Goal: Task Accomplishment & Management: Use online tool/utility

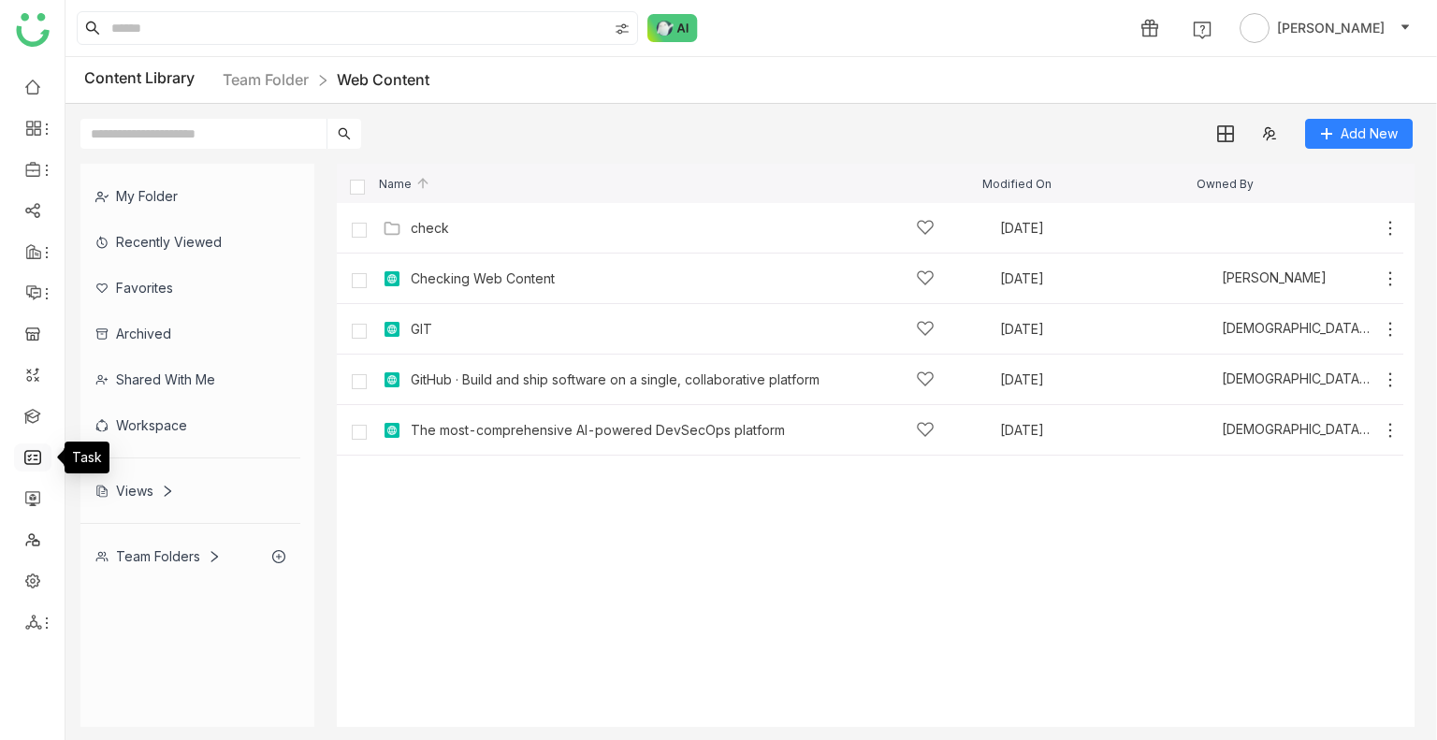
click at [26, 459] on link at bounding box center [32, 456] width 17 height 16
click at [29, 419] on link at bounding box center [32, 415] width 17 height 16
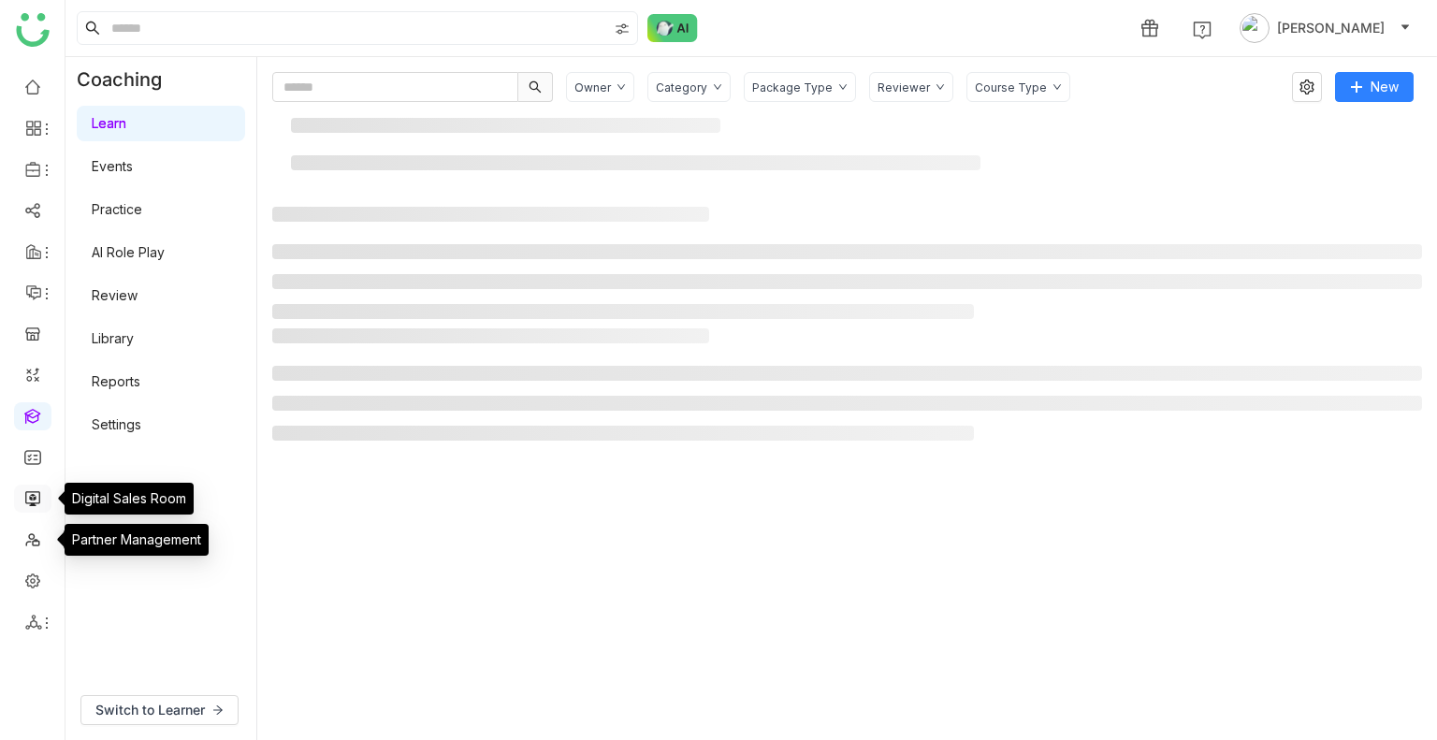
click at [34, 491] on link at bounding box center [32, 497] width 17 height 16
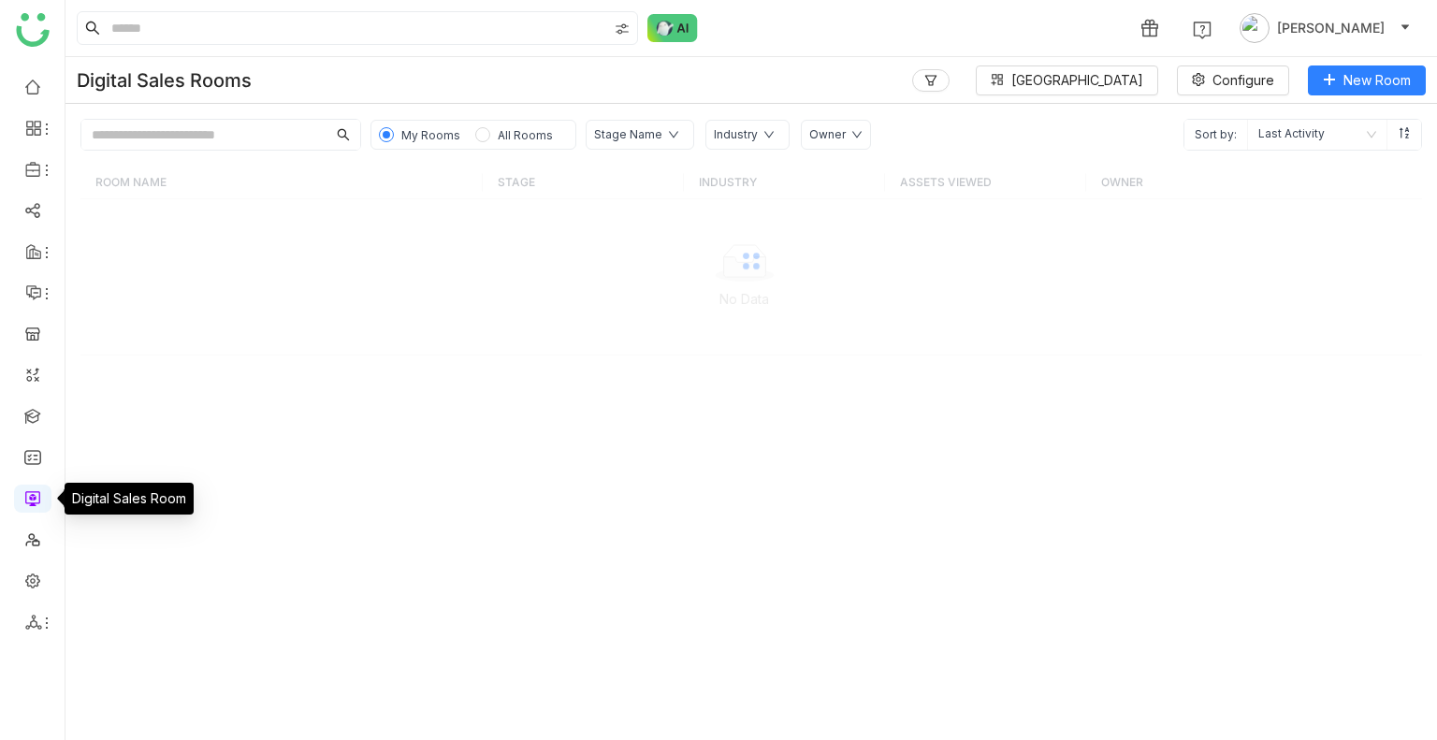
click at [34, 491] on link at bounding box center [32, 497] width 17 height 16
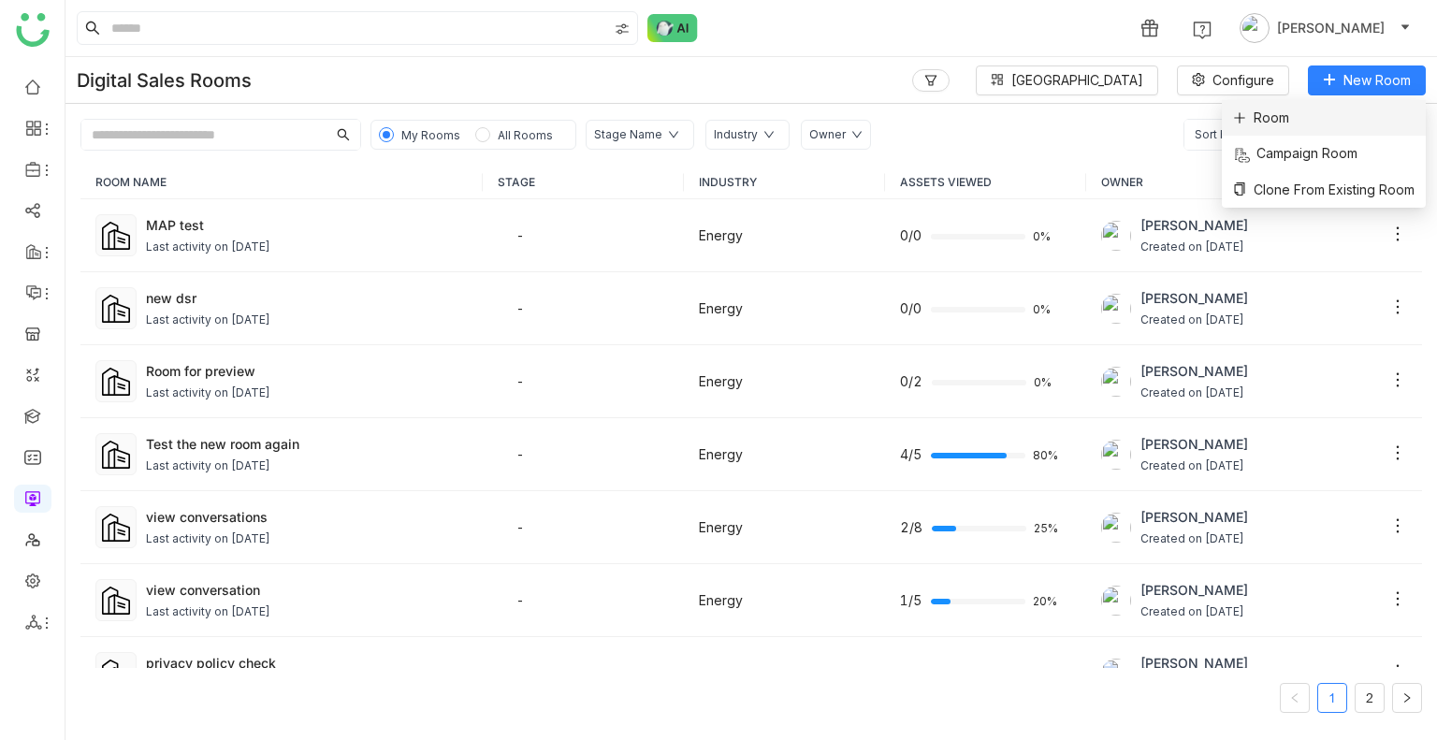
click at [1277, 128] on li "Room" at bounding box center [1324, 118] width 204 height 36
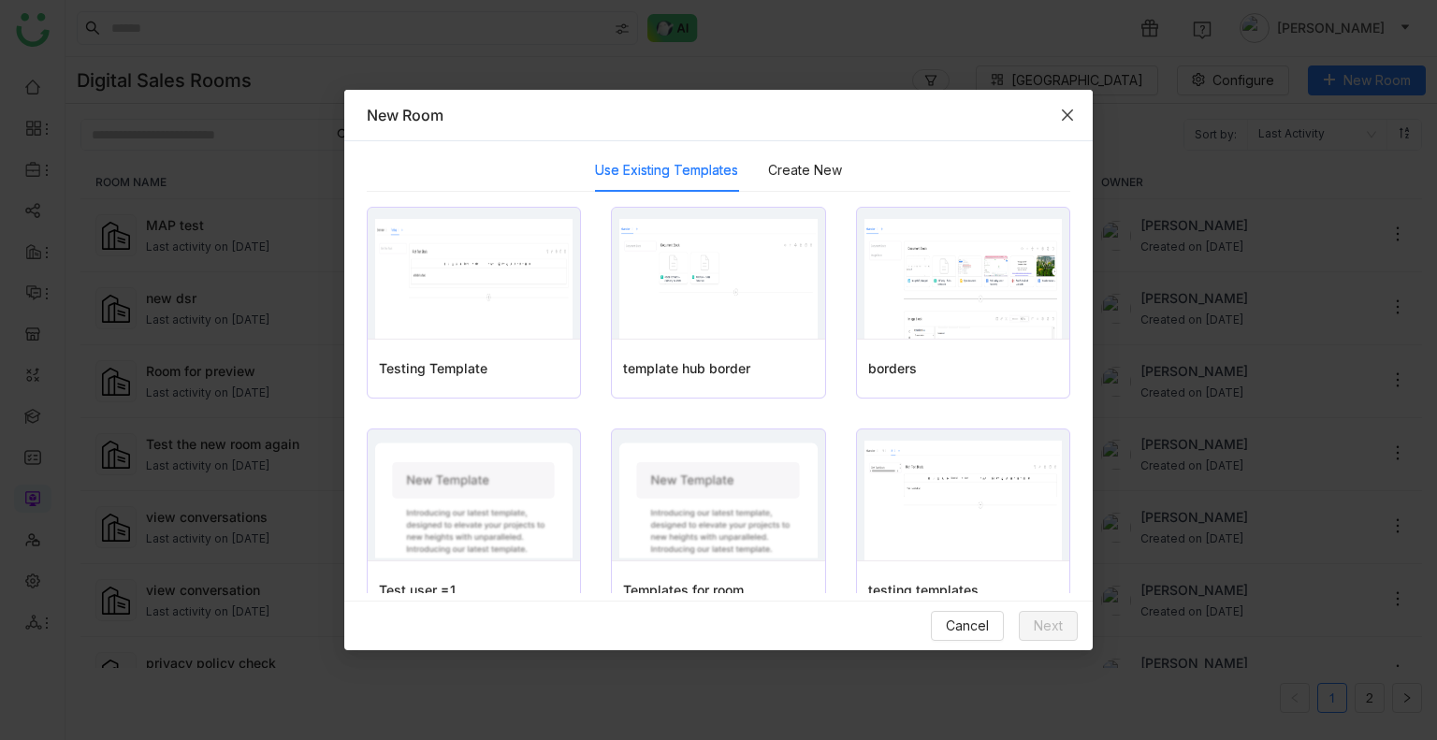
click at [1065, 115] on icon "Close" at bounding box center [1067, 115] width 15 height 15
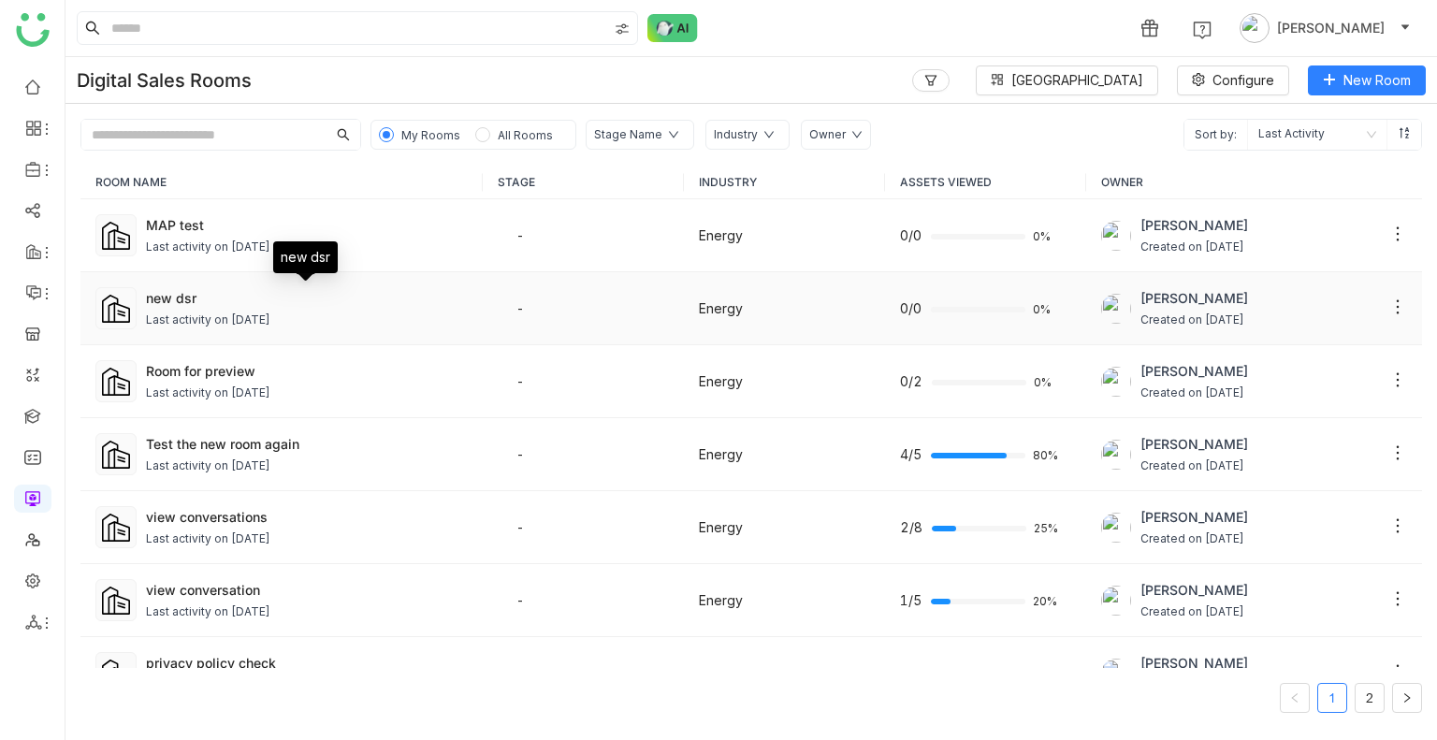
click at [178, 293] on div "new dsr" at bounding box center [307, 298] width 322 height 20
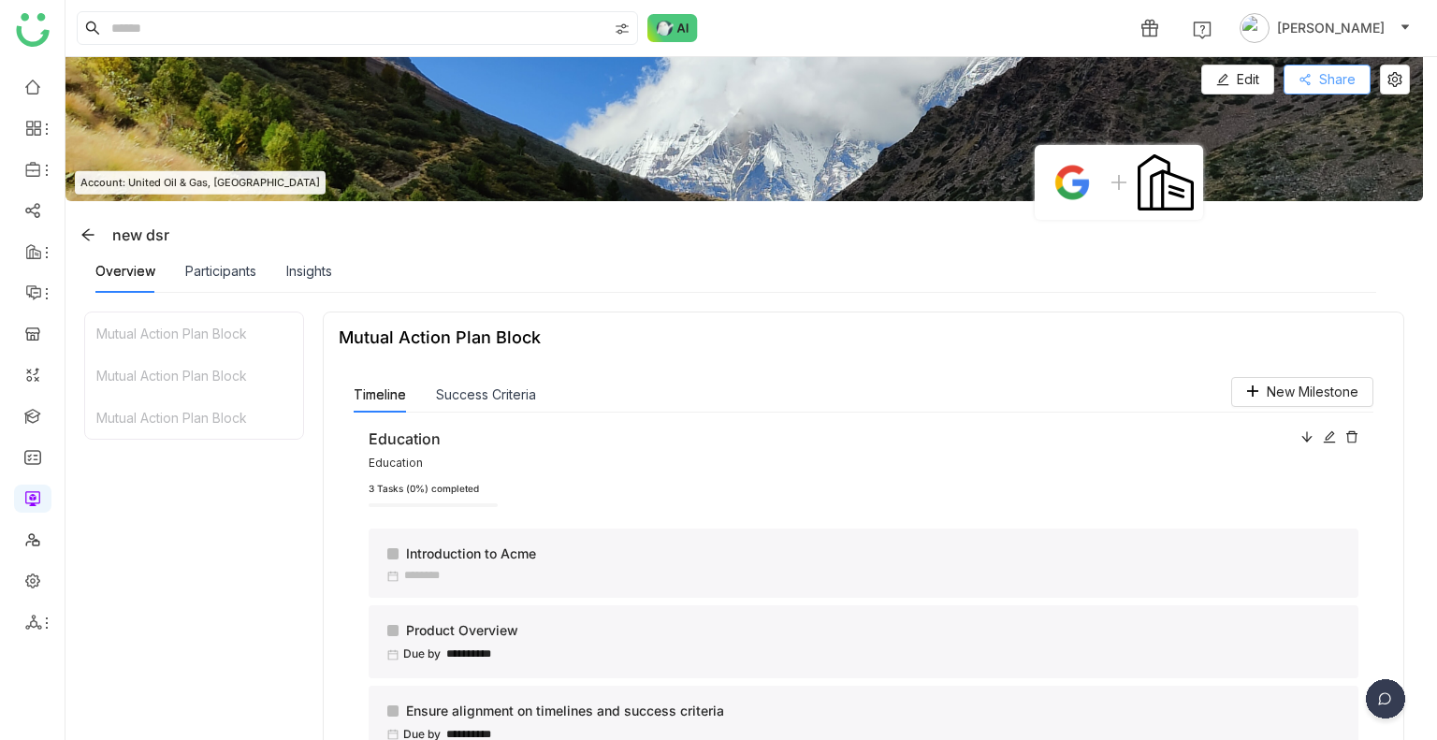
click at [1315, 84] on button "Share" at bounding box center [1327, 80] width 87 height 30
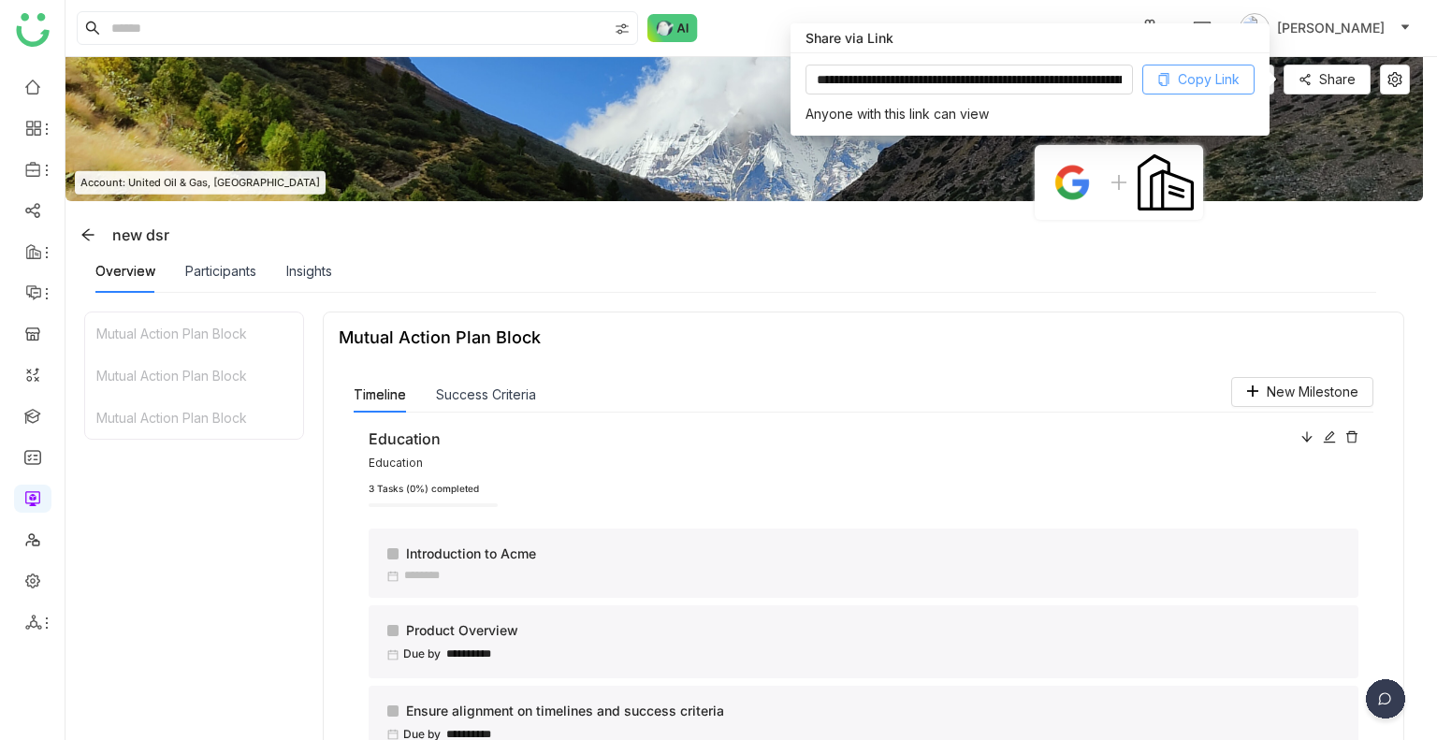
click at [1167, 78] on icon at bounding box center [1164, 79] width 10 height 13
click at [771, 220] on div "new dsr" at bounding box center [748, 235] width 1350 height 30
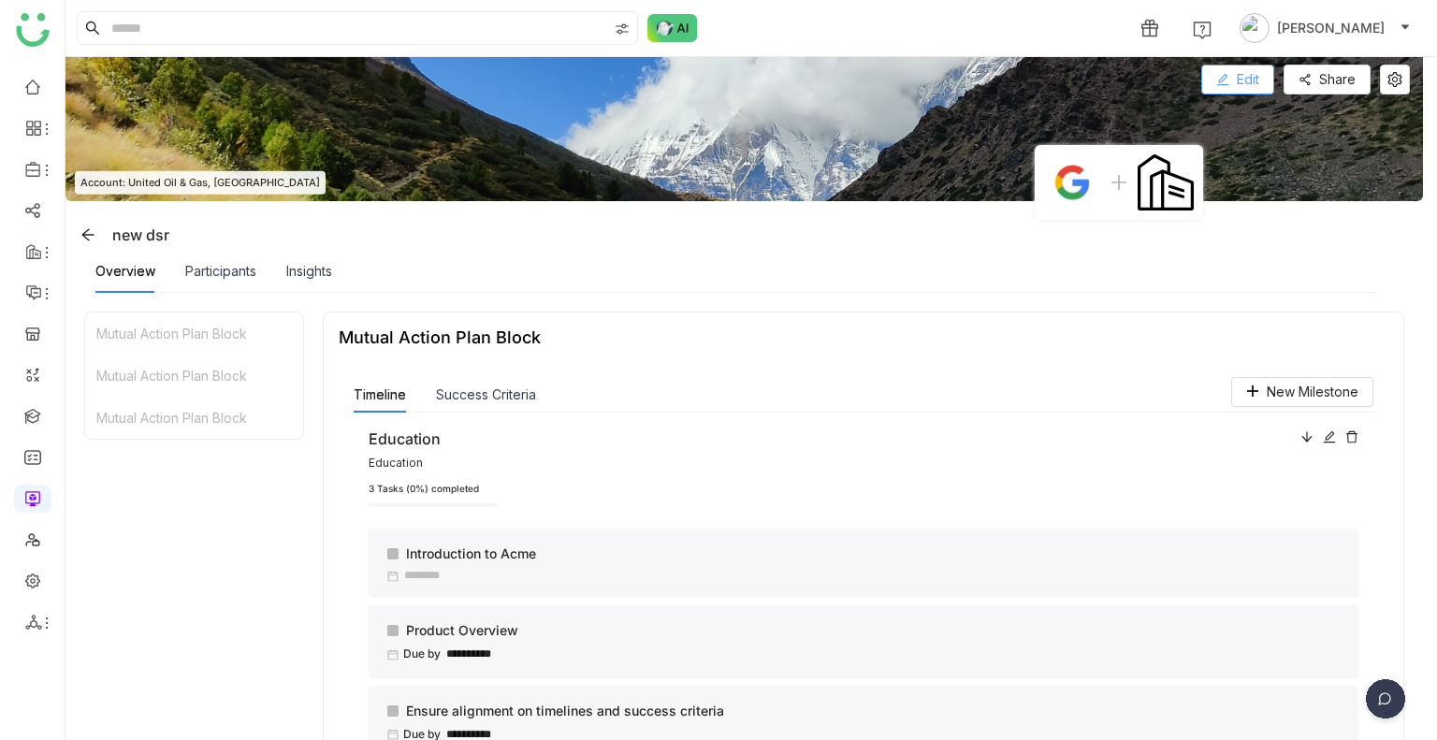
click at [1222, 79] on icon at bounding box center [1222, 79] width 13 height 13
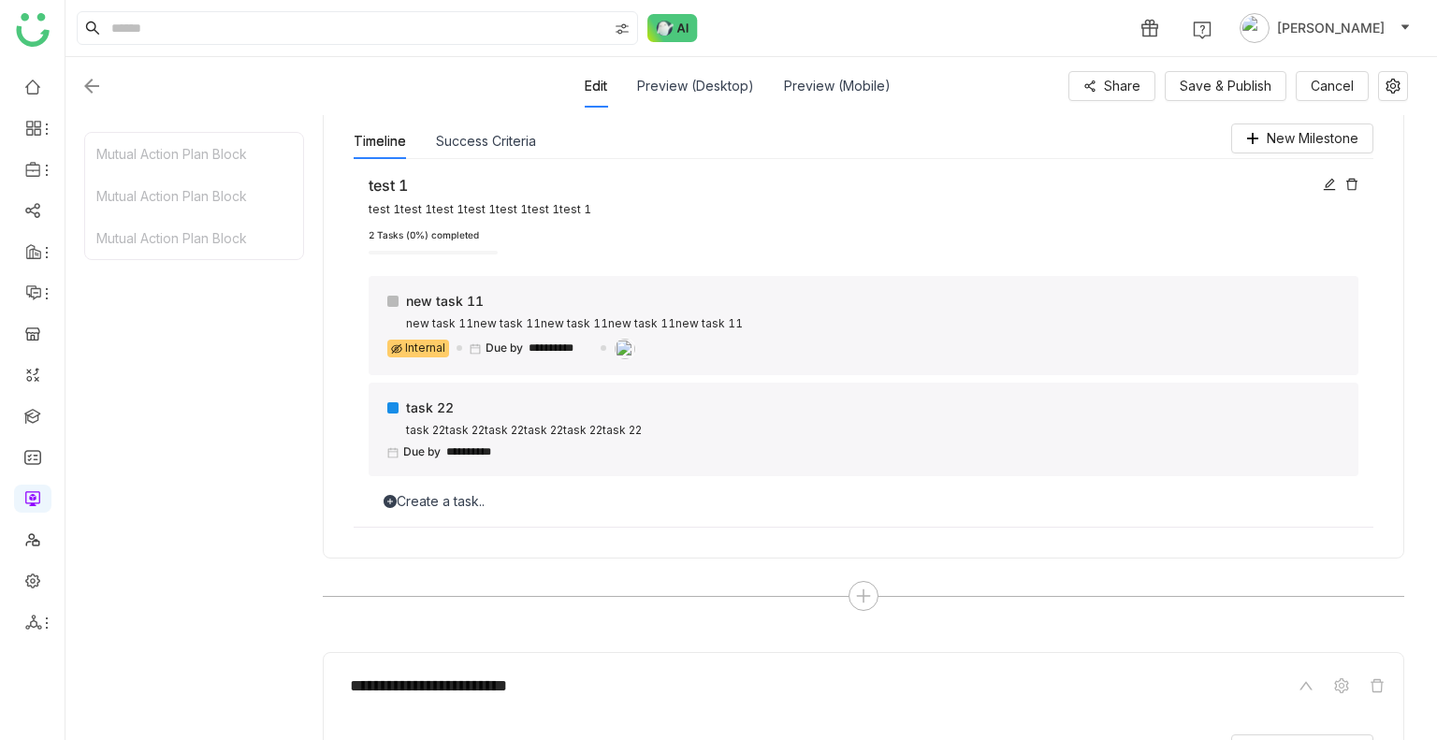
scroll to position [1632, 0]
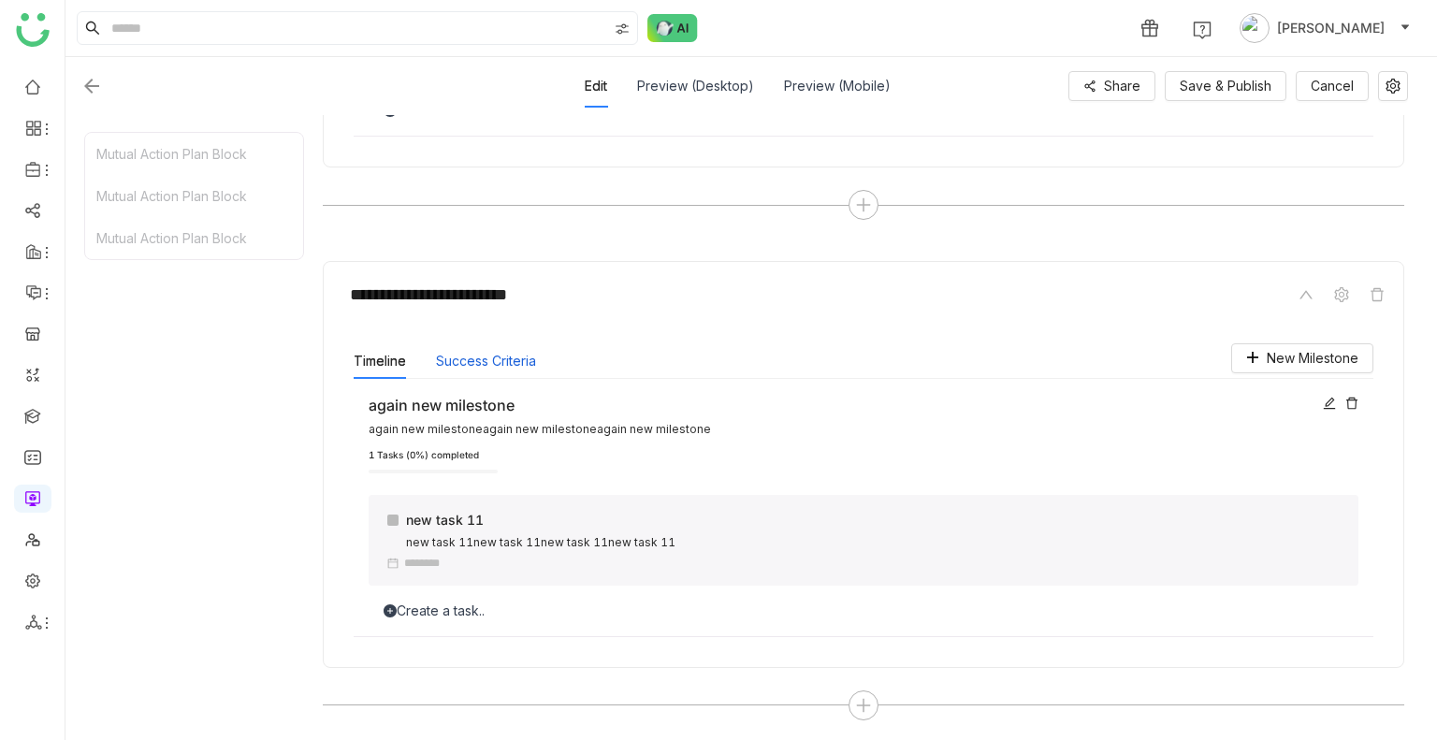
click at [446, 366] on button "Success Criteria" at bounding box center [486, 361] width 100 height 21
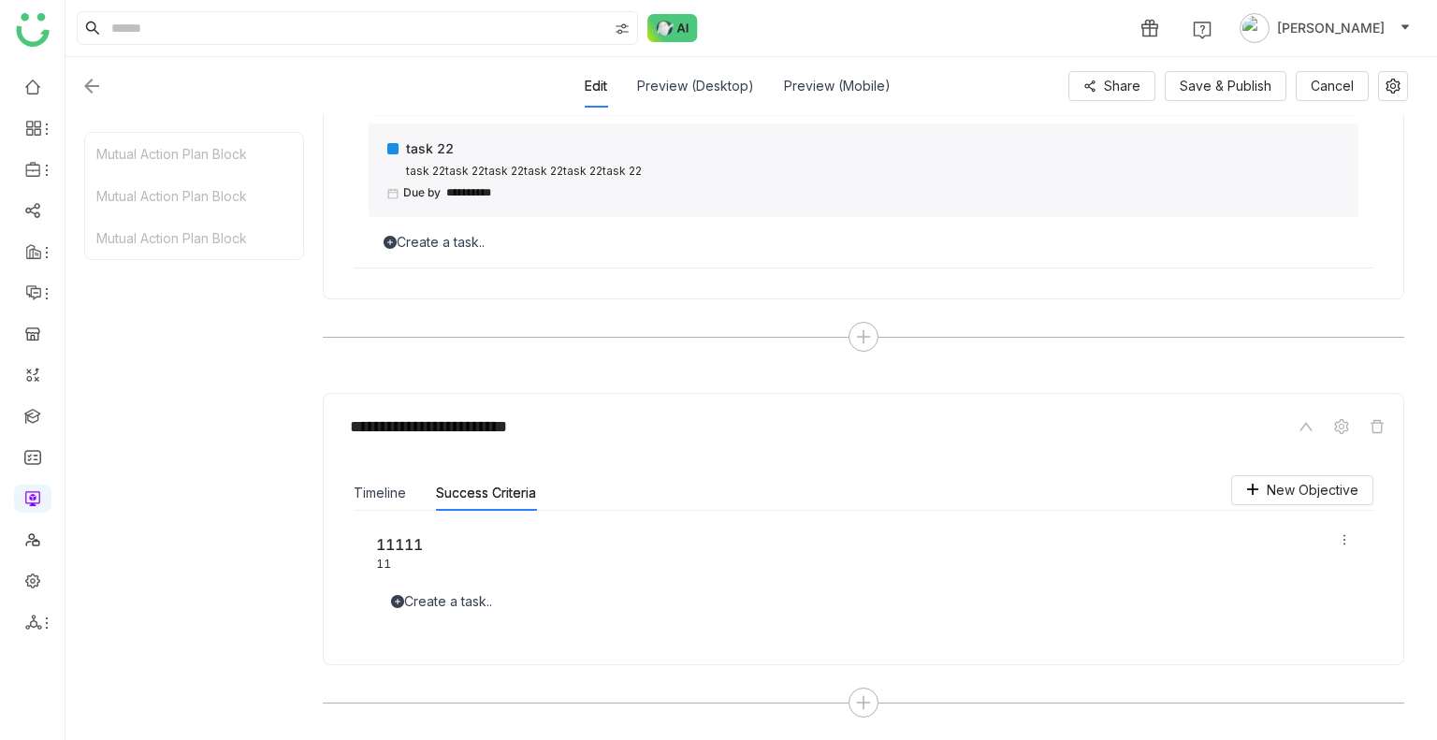
scroll to position [1497, 0]
click at [1265, 506] on div "Timeline Success Criteria" at bounding box center [864, 496] width 1020 height 36
click at [1270, 489] on span "New Objective" at bounding box center [1313, 493] width 92 height 21
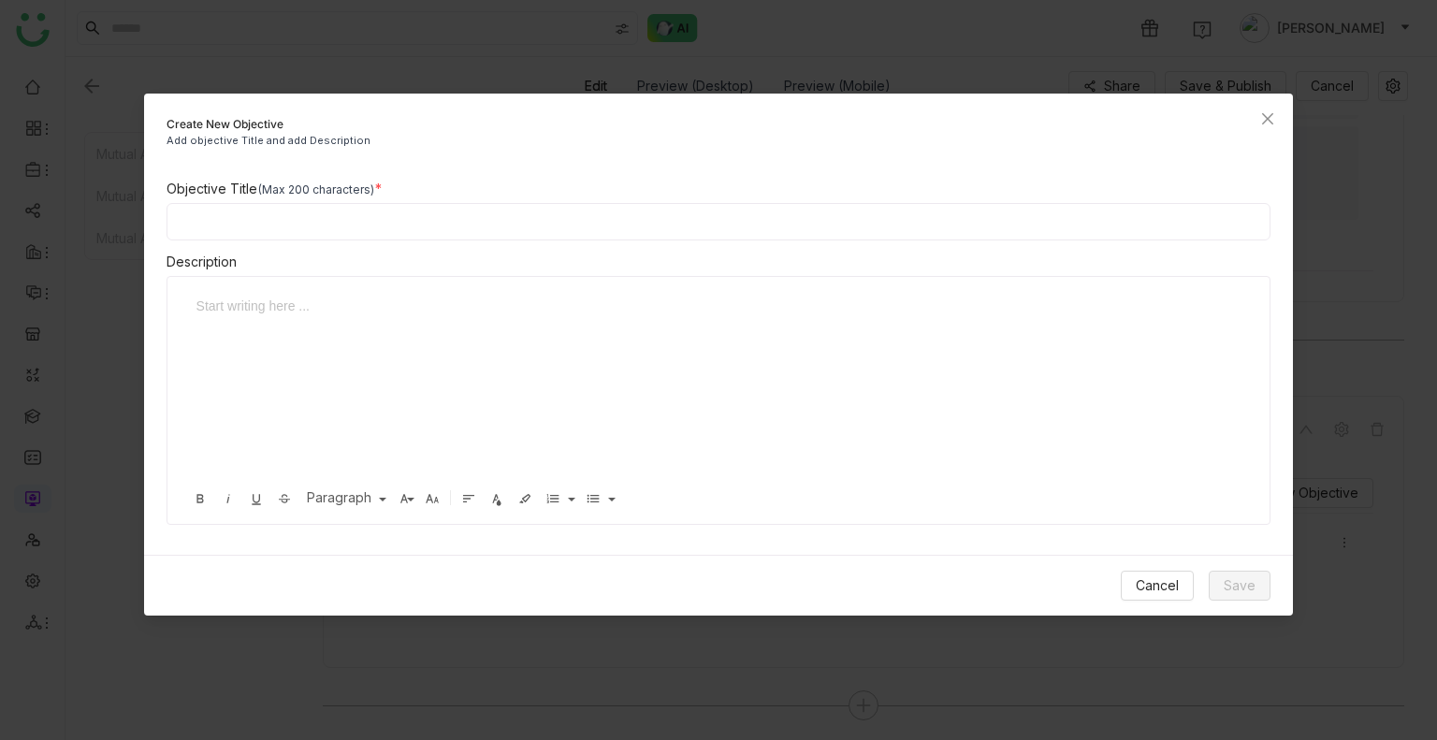
click at [264, 209] on input at bounding box center [719, 221] width 1105 height 37
type input "******"
click at [263, 385] on div at bounding box center [712, 389] width 1052 height 187
click at [1236, 590] on span "Save" at bounding box center [1240, 585] width 32 height 21
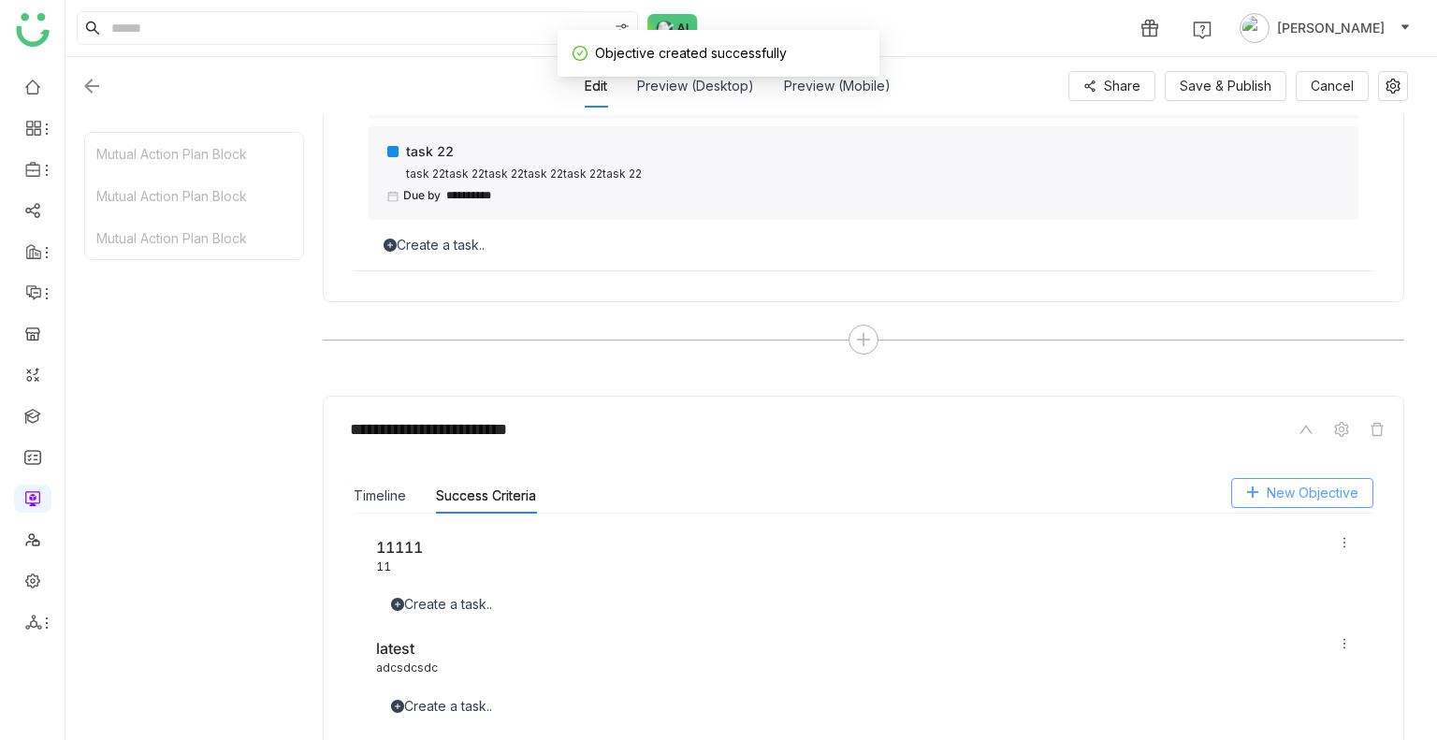
scroll to position [1598, 0]
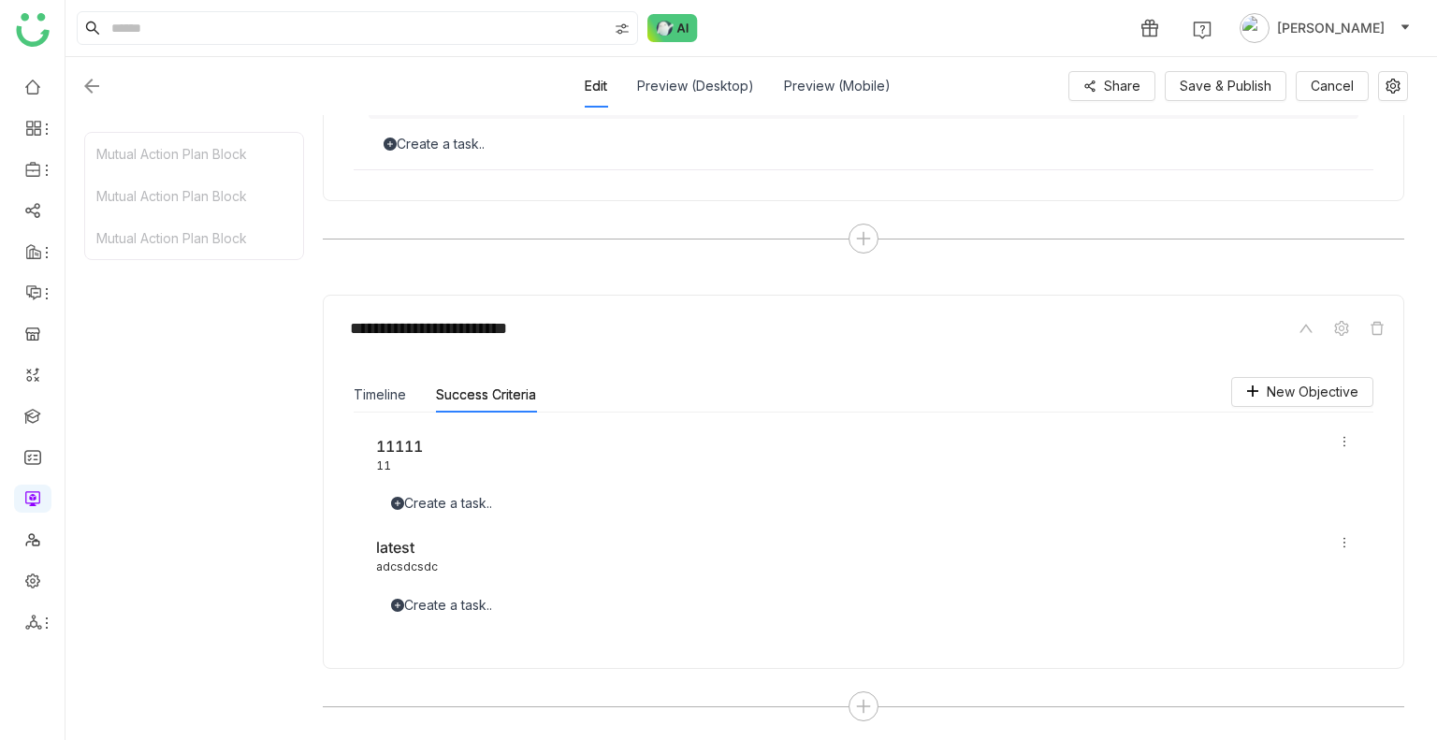
click at [445, 614] on div "11111 11 Create a task.. latest adcsdcsdc Create a task.." at bounding box center [864, 526] width 1020 height 226
click at [444, 608] on div "Create a task.." at bounding box center [863, 605] width 975 height 21
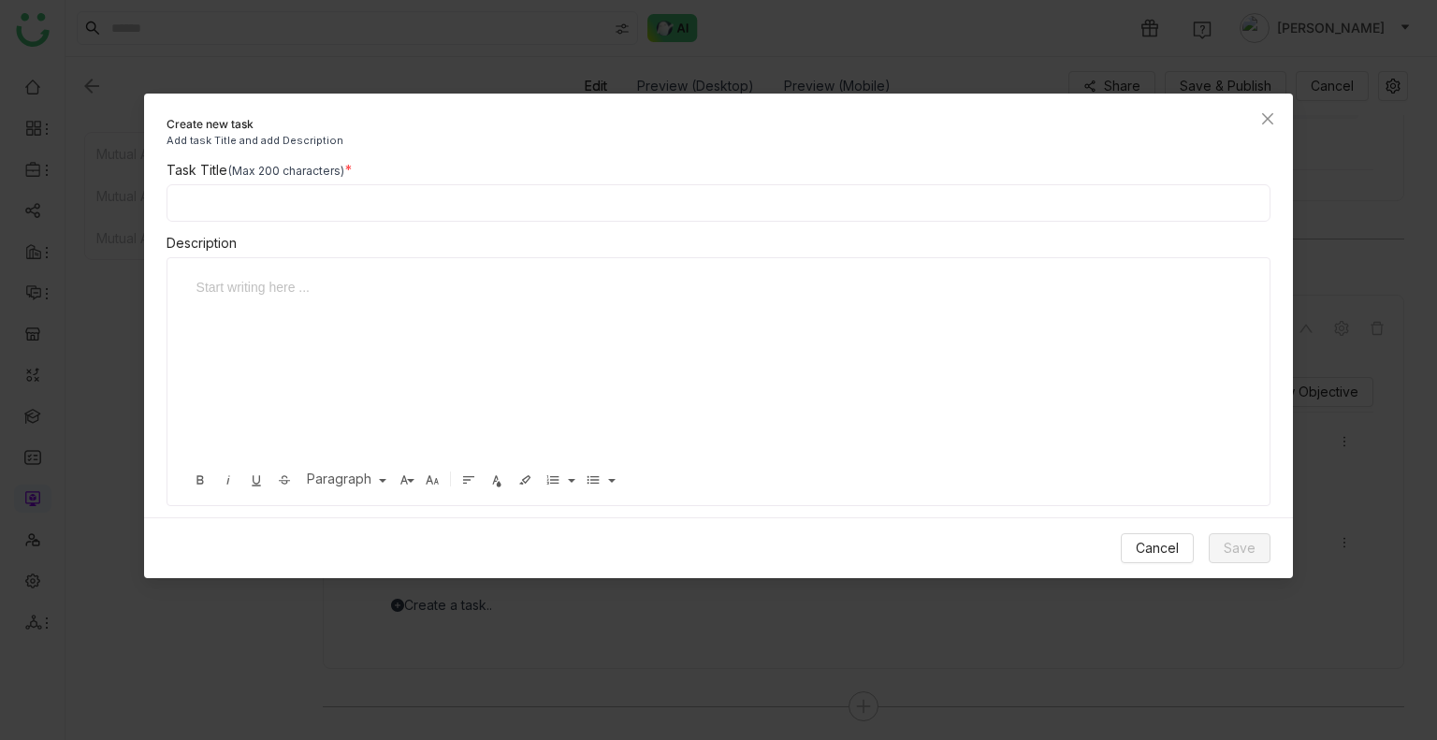
click at [230, 194] on input at bounding box center [719, 202] width 1105 height 37
type input "*******"
click at [247, 298] on div "**" at bounding box center [712, 370] width 1052 height 187
click at [1239, 550] on span "Save" at bounding box center [1240, 548] width 32 height 21
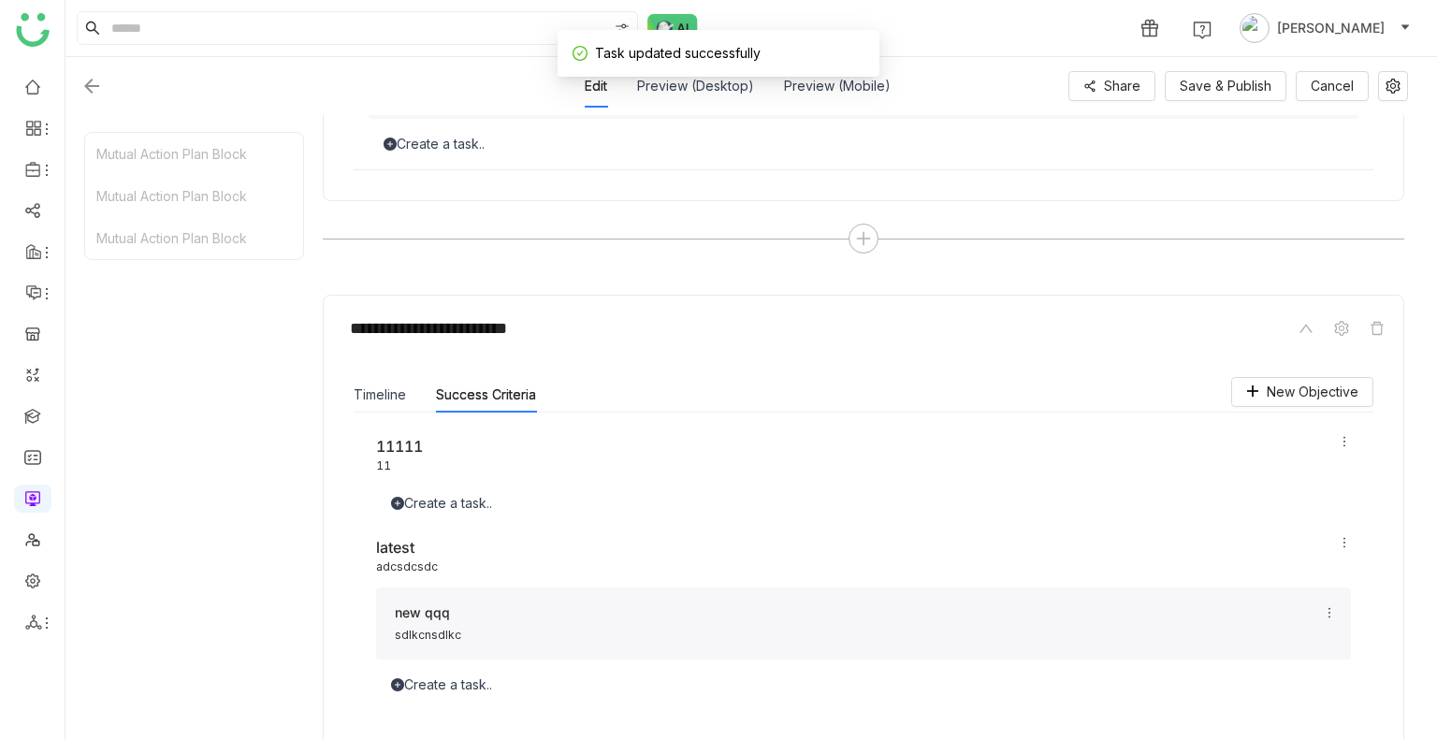
click at [1333, 606] on icon at bounding box center [1329, 612] width 13 height 13
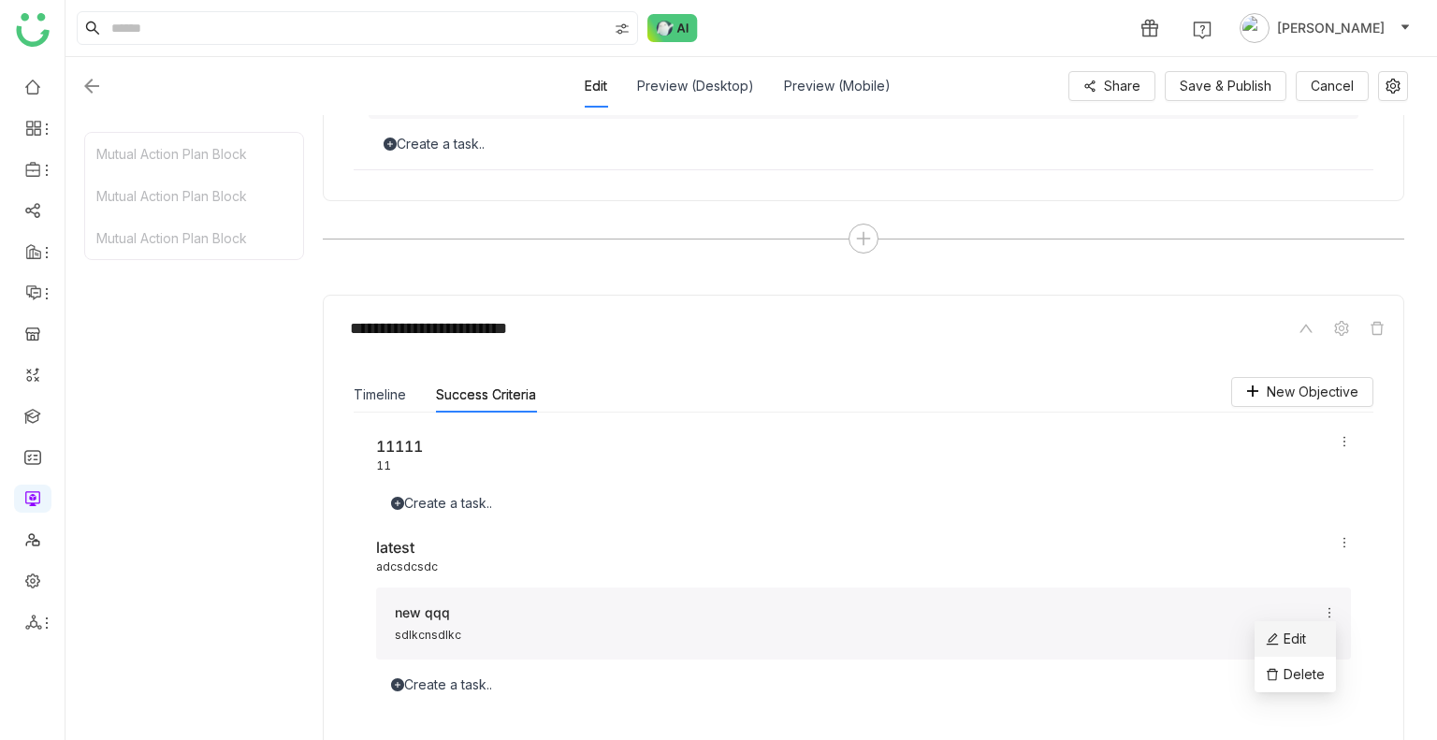
click at [1303, 633] on span "Edit" at bounding box center [1286, 639] width 40 height 21
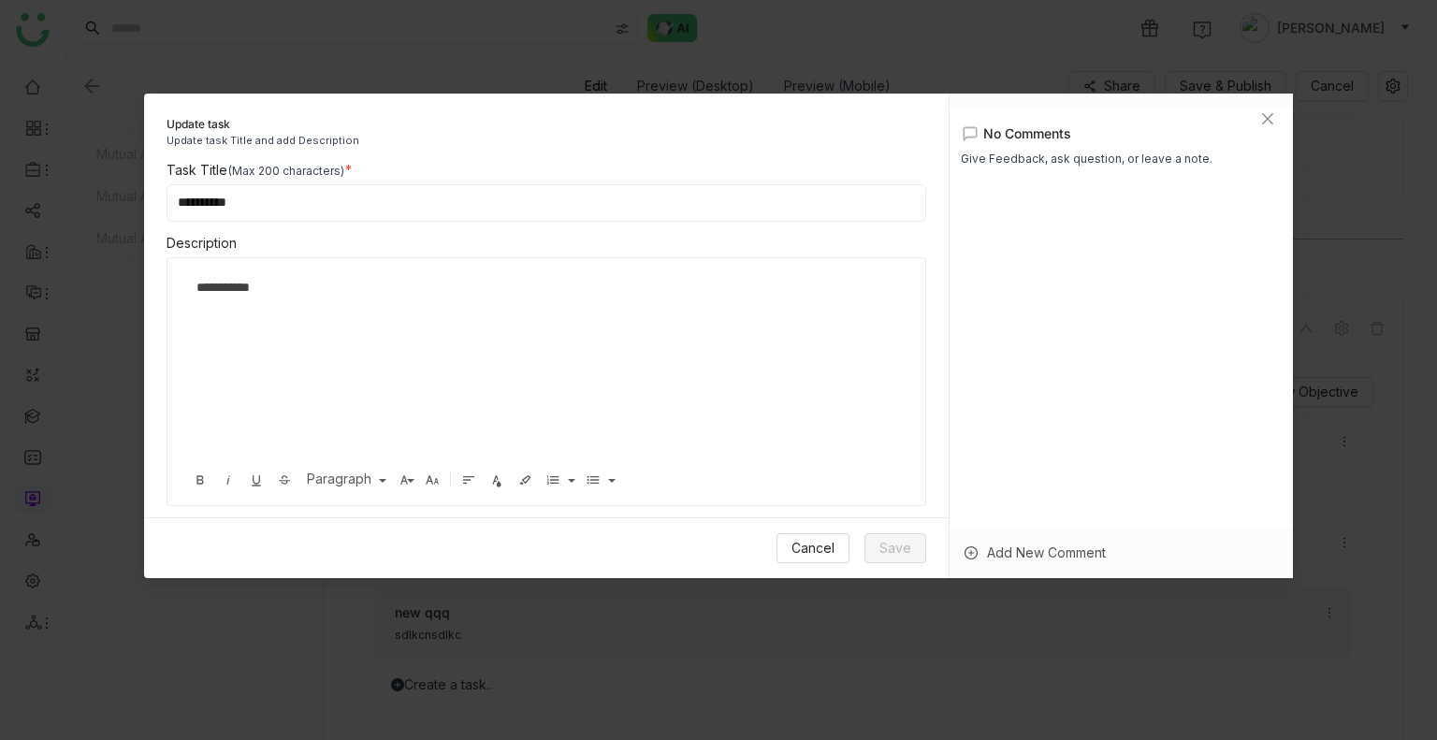
click at [259, 200] on input "**********" at bounding box center [547, 202] width 760 height 37
type input "**********"
click at [1008, 557] on div "Add New Comment" at bounding box center [1122, 553] width 344 height 51
click at [1007, 496] on div "*" at bounding box center [1122, 493] width 324 height 21
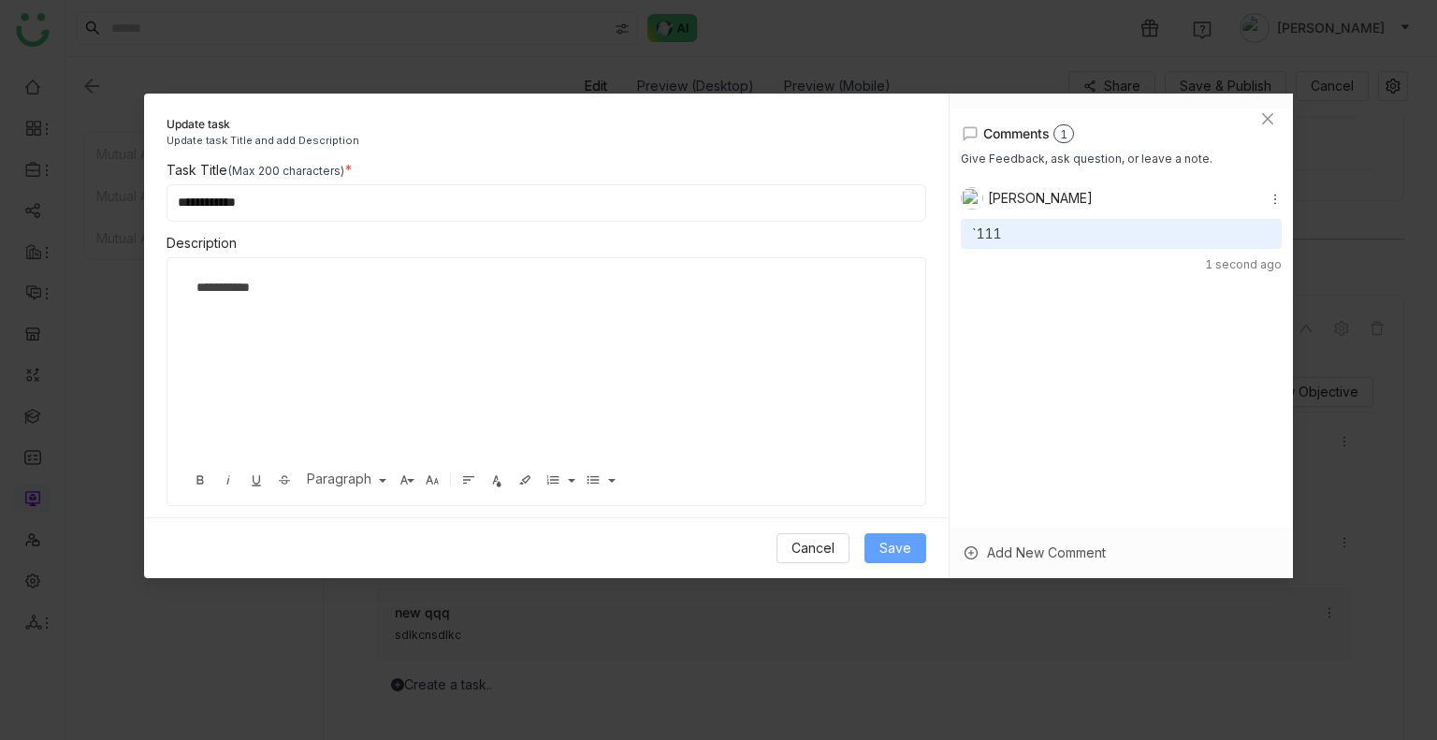
click at [896, 542] on span "Save" at bounding box center [896, 548] width 32 height 21
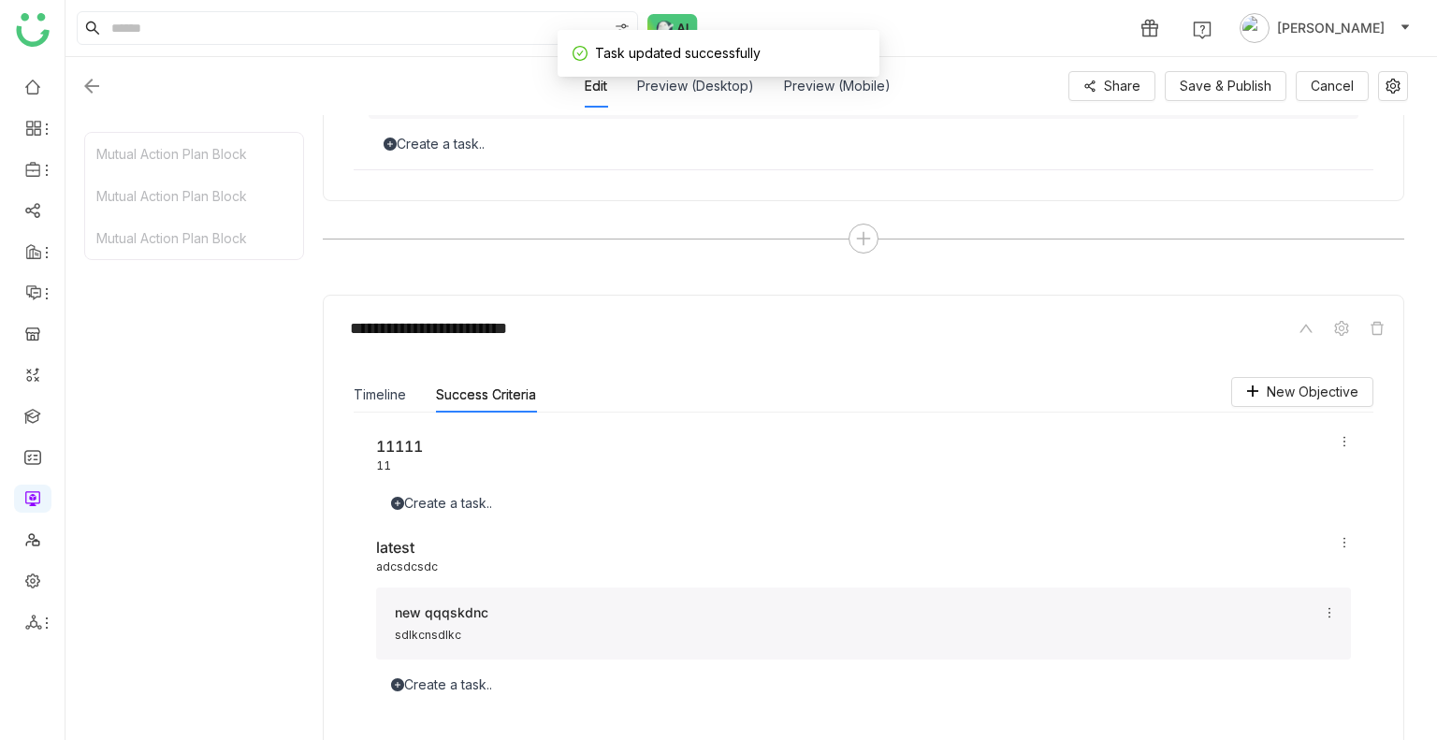
scroll to position [1678, 0]
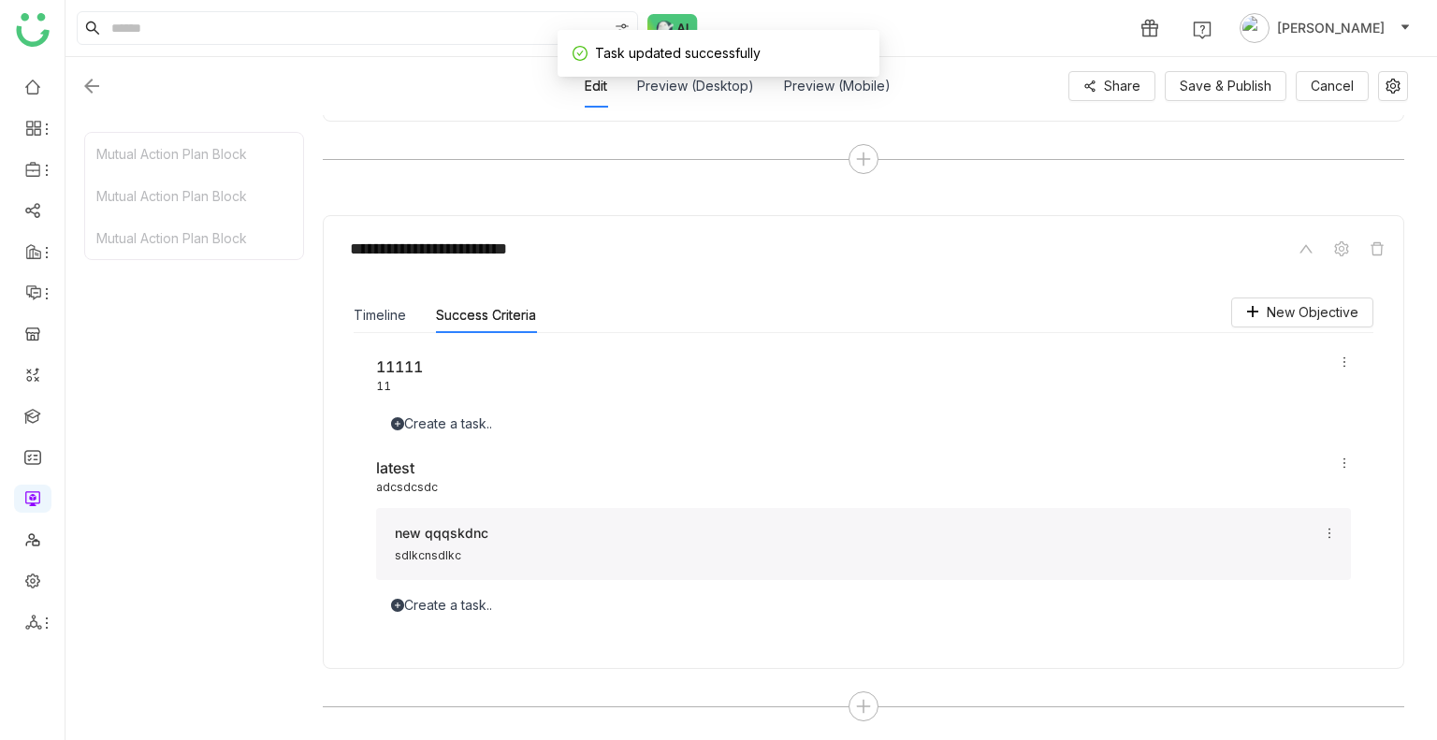
click at [1330, 531] on icon at bounding box center [1329, 533] width 13 height 13
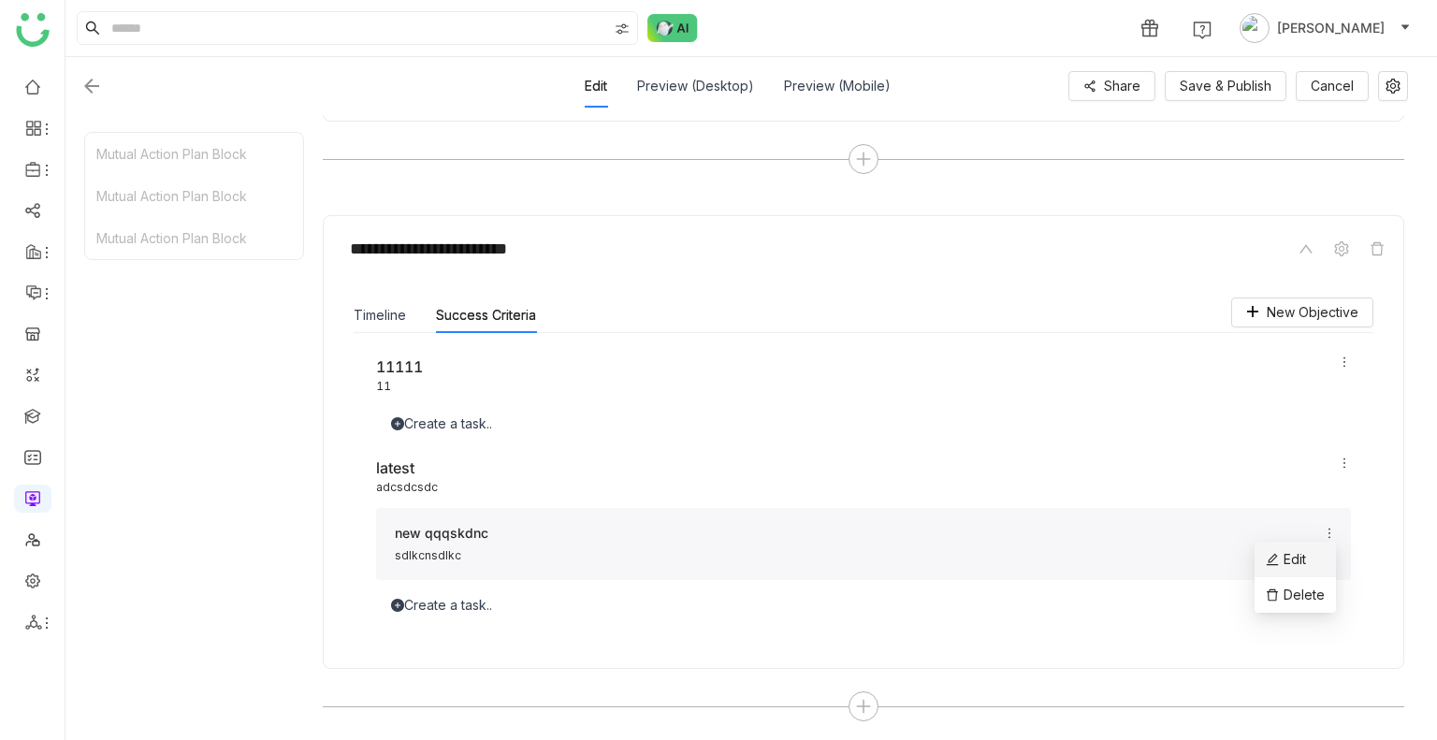
click at [1304, 551] on span "Edit" at bounding box center [1286, 559] width 40 height 21
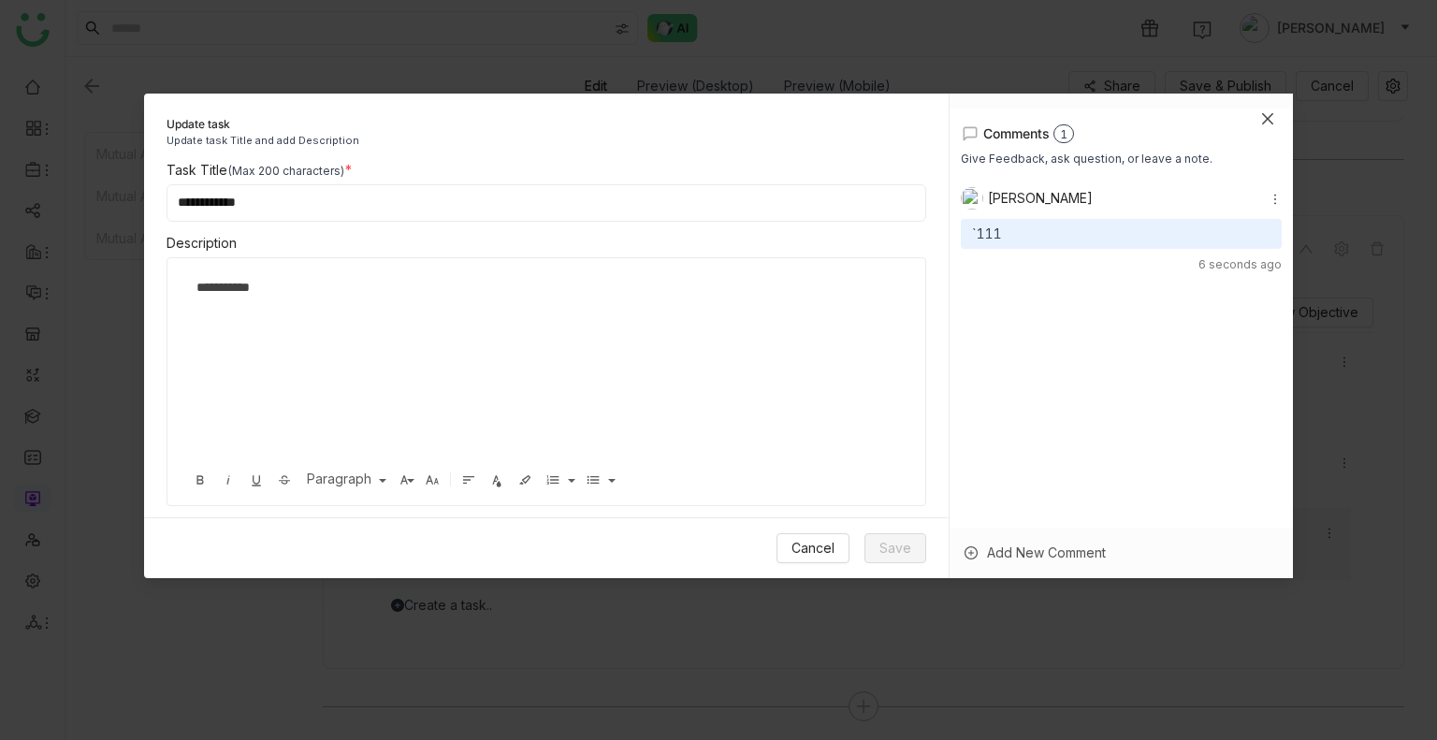
click at [1254, 119] on span "Close" at bounding box center [1268, 119] width 51 height 51
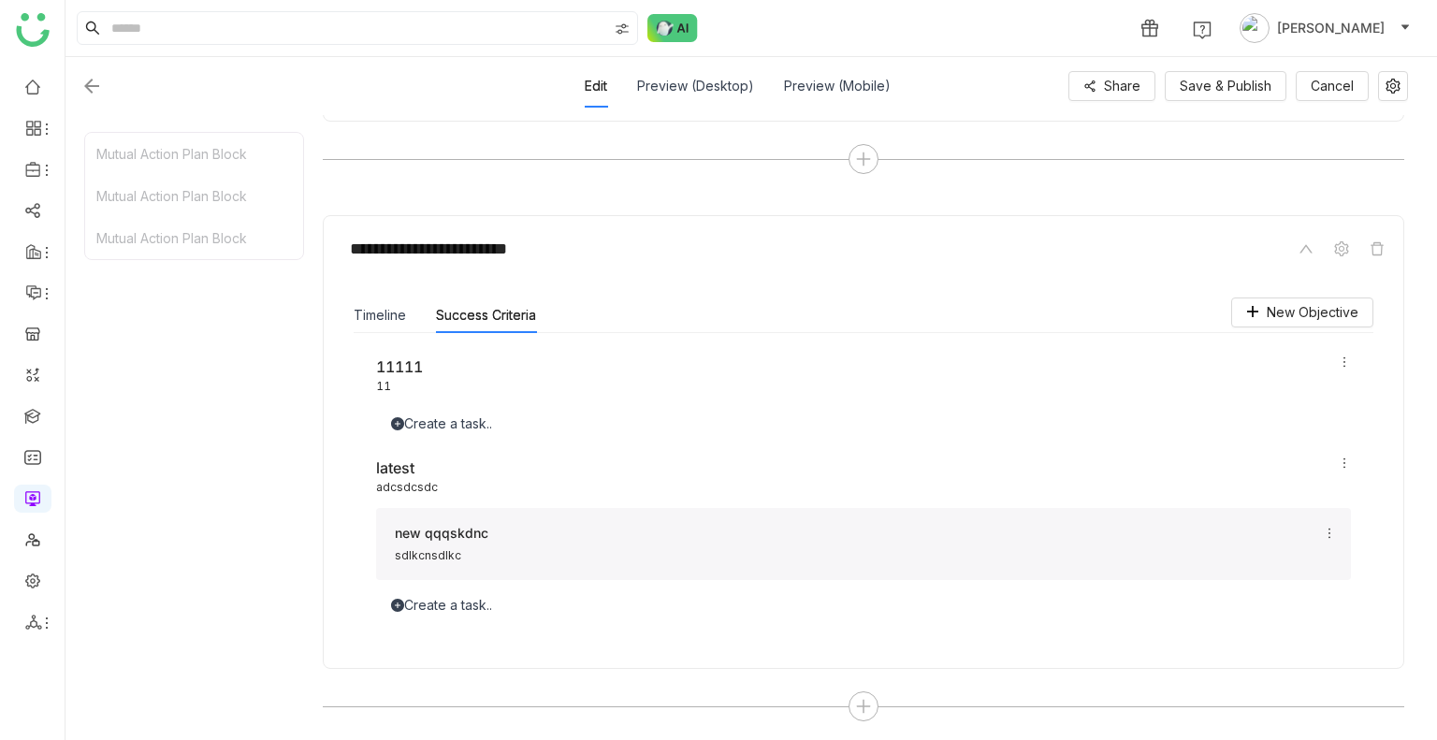
click at [456, 418] on div "Create a task.." at bounding box center [863, 424] width 975 height 21
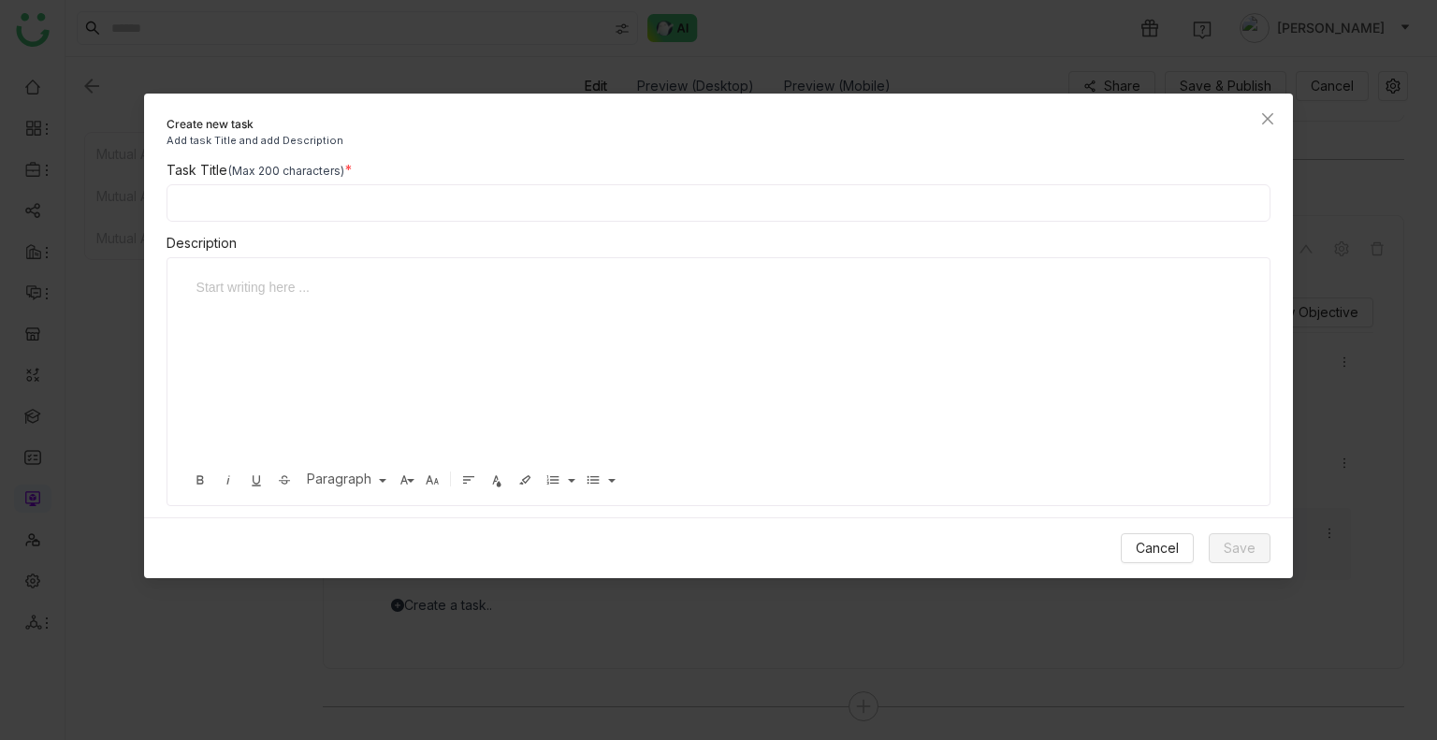
click at [287, 211] on input at bounding box center [719, 202] width 1105 height 37
type input "**********"
click at [311, 310] on div at bounding box center [712, 370] width 1052 height 187
click at [1245, 550] on span "Save" at bounding box center [1240, 548] width 32 height 21
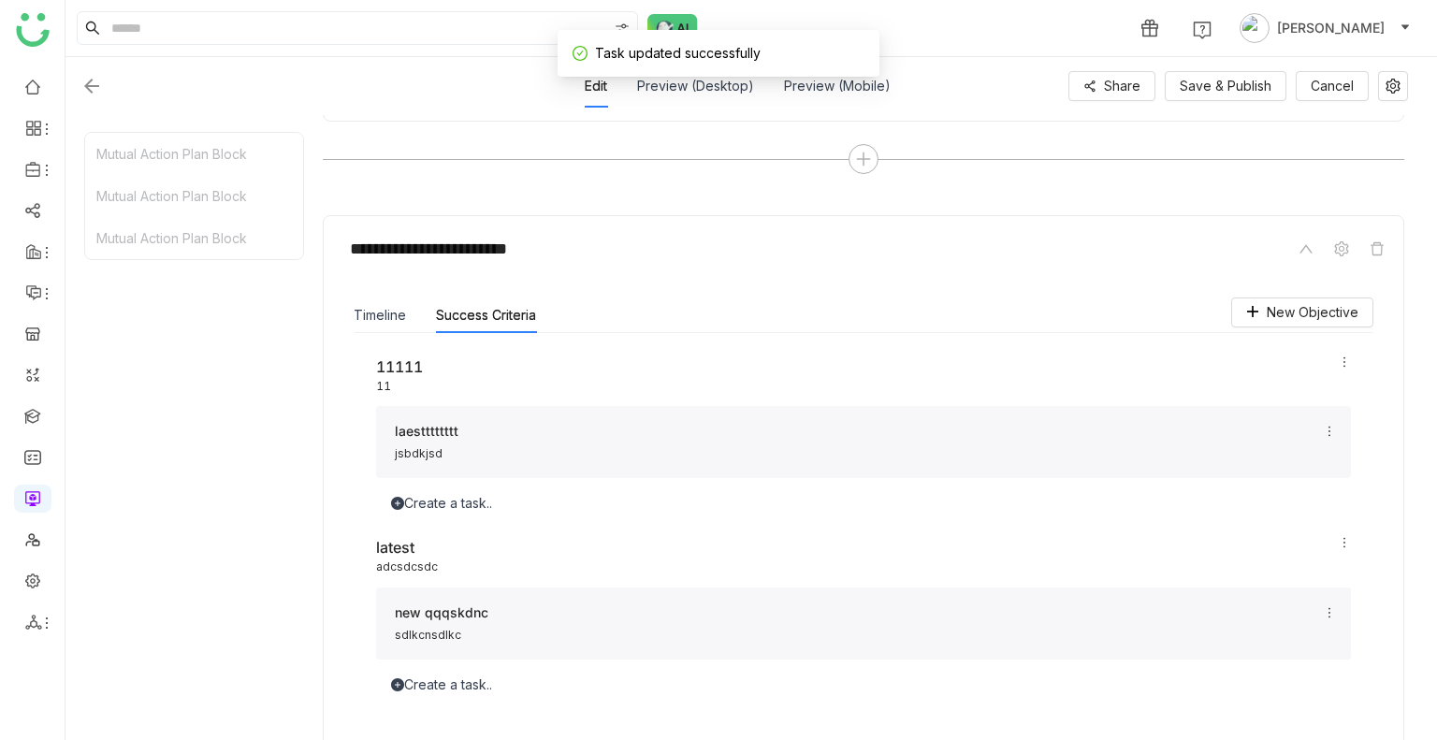
scroll to position [1757, 0]
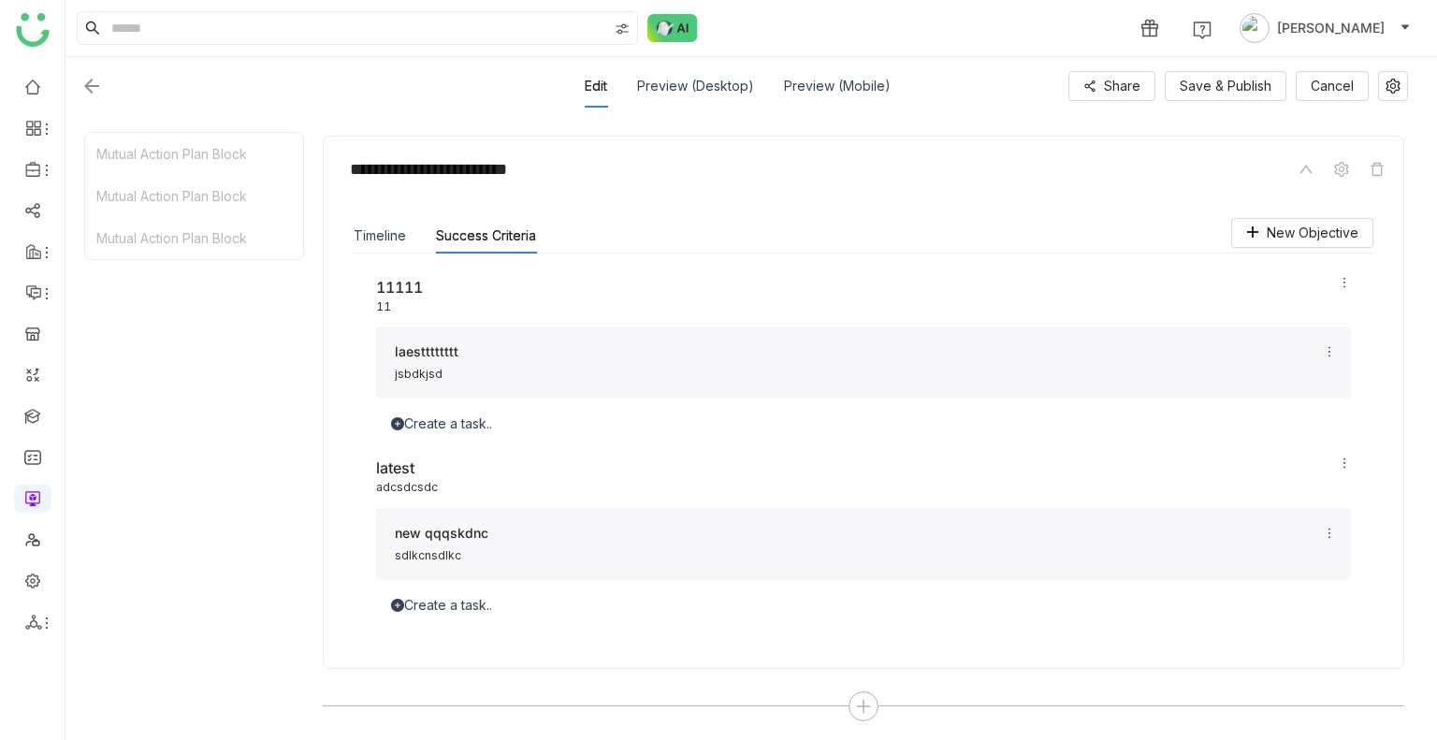
click at [1347, 276] on icon at bounding box center [1344, 282] width 13 height 13
click at [1304, 308] on span "Edit" at bounding box center [1301, 309] width 40 height 21
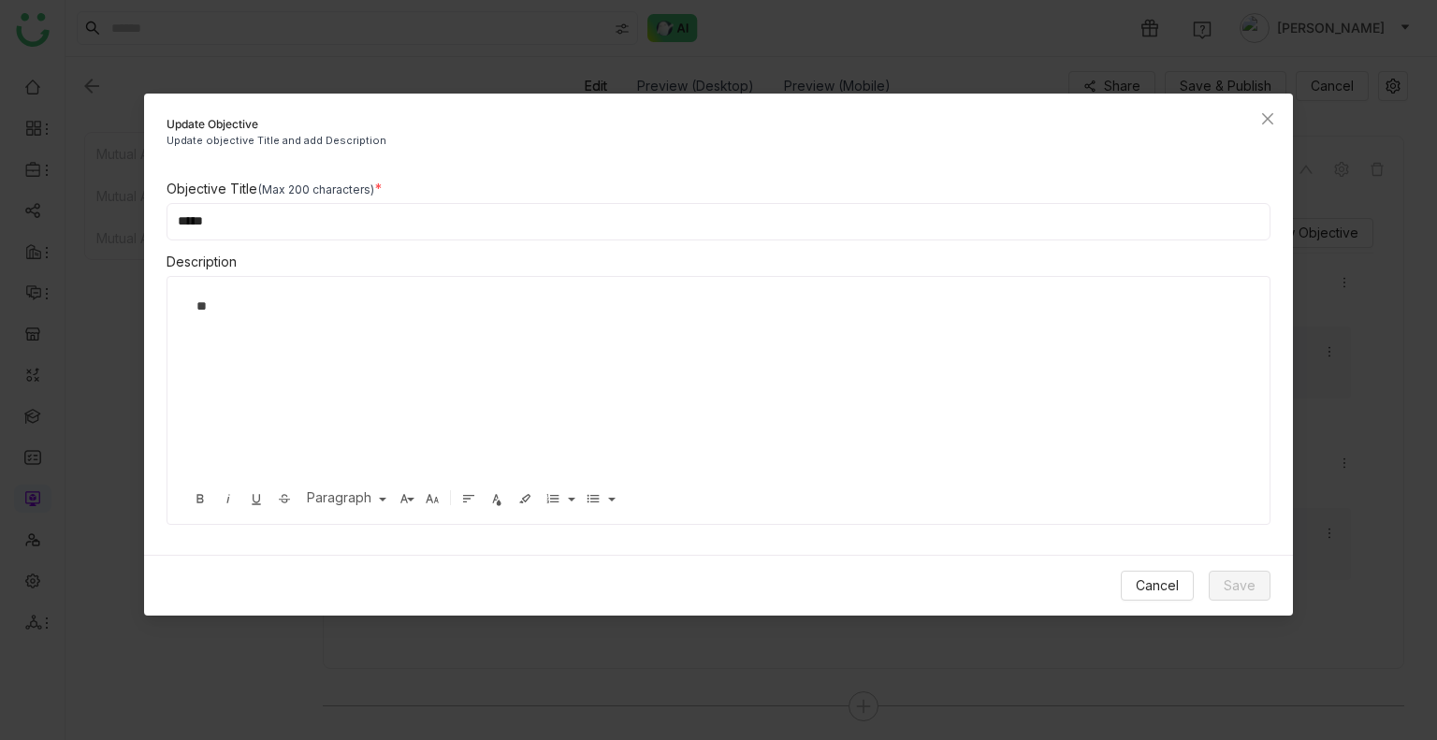
click at [305, 220] on input "*****" at bounding box center [719, 221] width 1105 height 37
type input "**********"
click at [1246, 575] on span "Save" at bounding box center [1240, 585] width 32 height 21
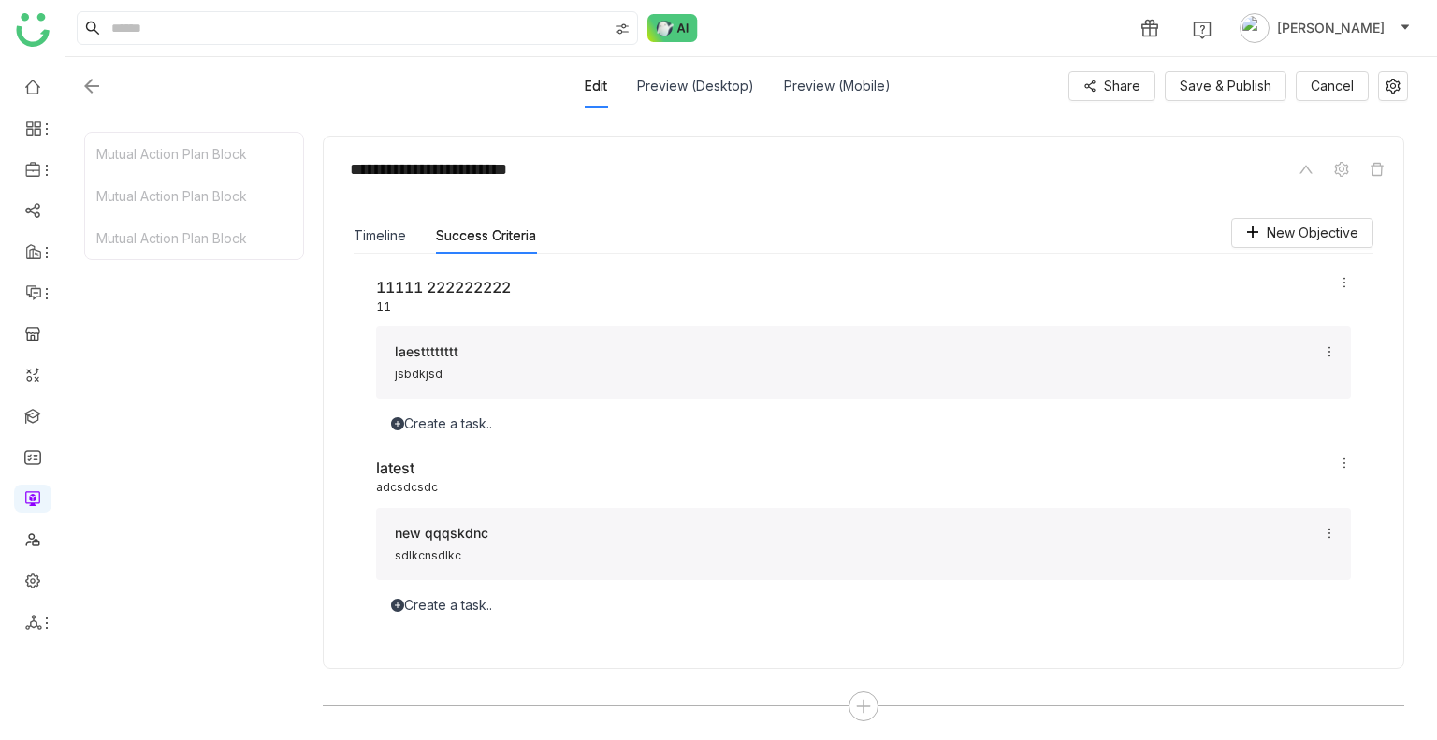
click at [1334, 532] on icon at bounding box center [1329, 533] width 13 height 13
click at [1306, 565] on span "Edit" at bounding box center [1286, 559] width 40 height 21
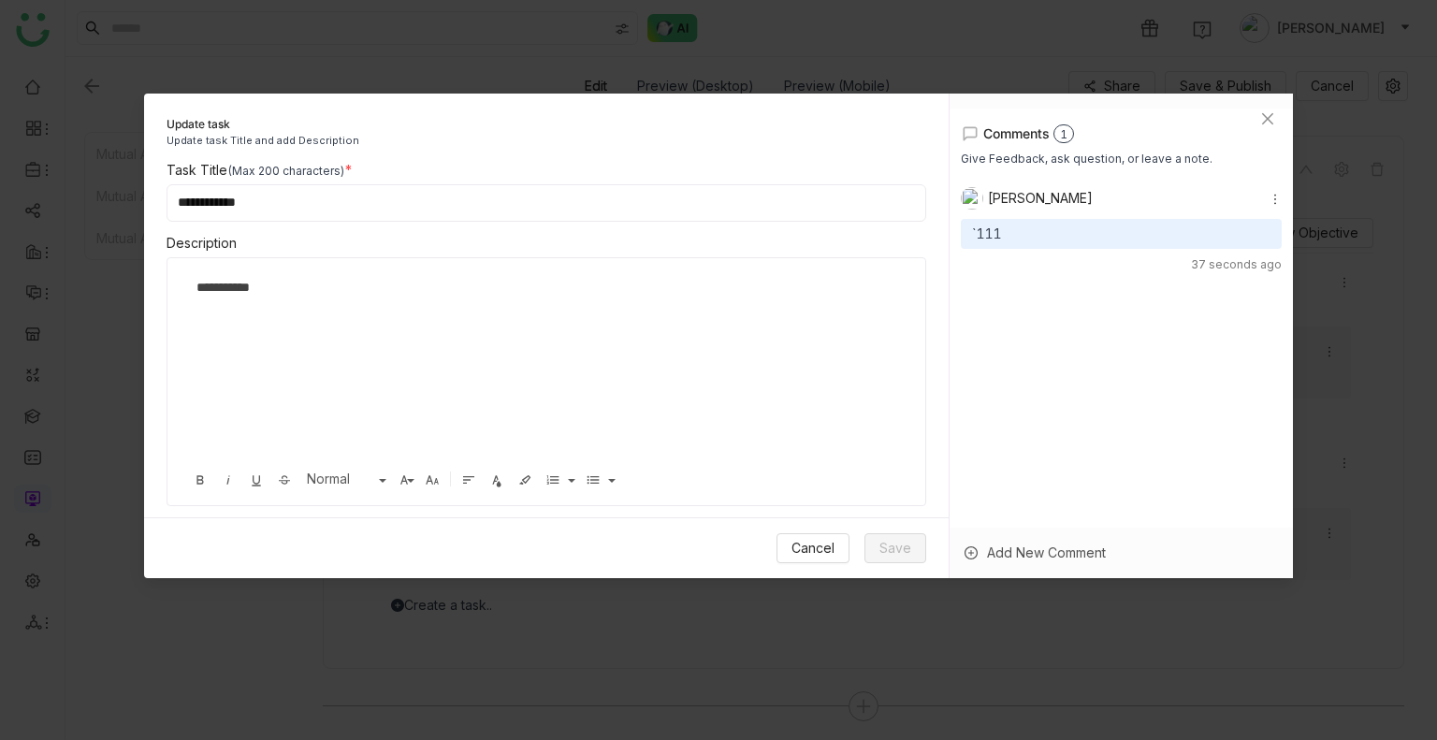
click at [292, 302] on div "**********" at bounding box center [539, 370] width 706 height 187
click at [266, 203] on input "**********" at bounding box center [547, 202] width 760 height 37
type input "**********"
click at [878, 549] on button "Save" at bounding box center [896, 548] width 62 height 30
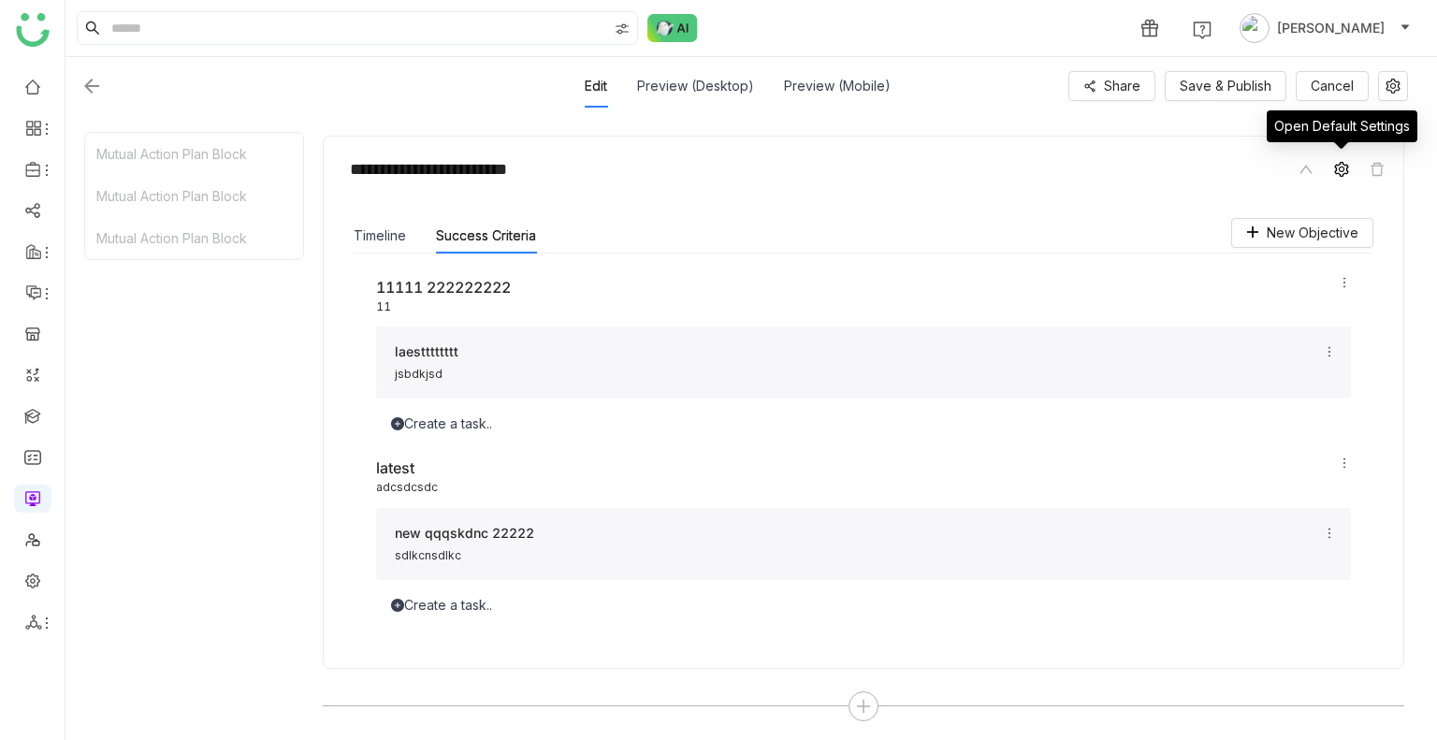
click at [1343, 167] on icon at bounding box center [1341, 169] width 15 height 15
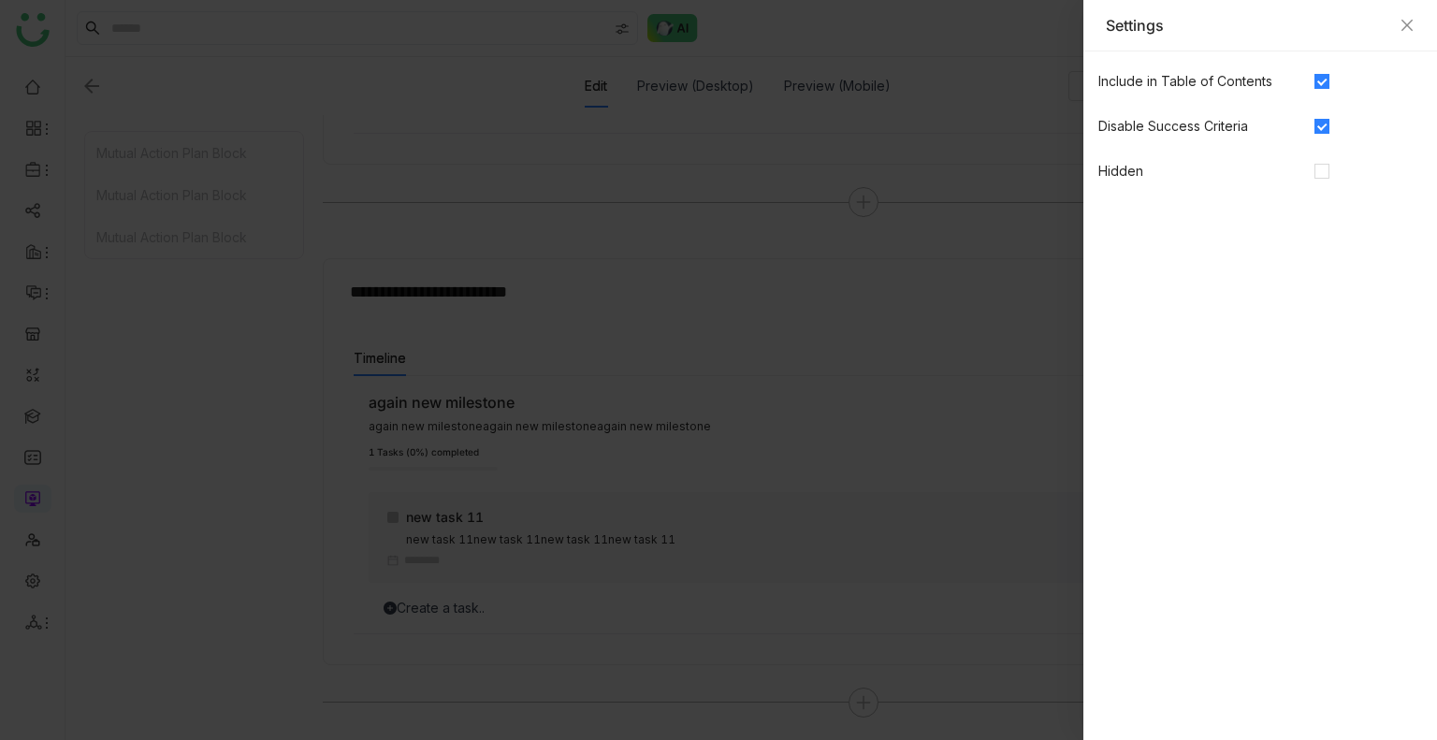
scroll to position [1632, 0]
click at [1409, 16] on div "Settings" at bounding box center [1260, 25] width 309 height 21
click at [1407, 29] on icon "Close" at bounding box center [1407, 25] width 15 height 15
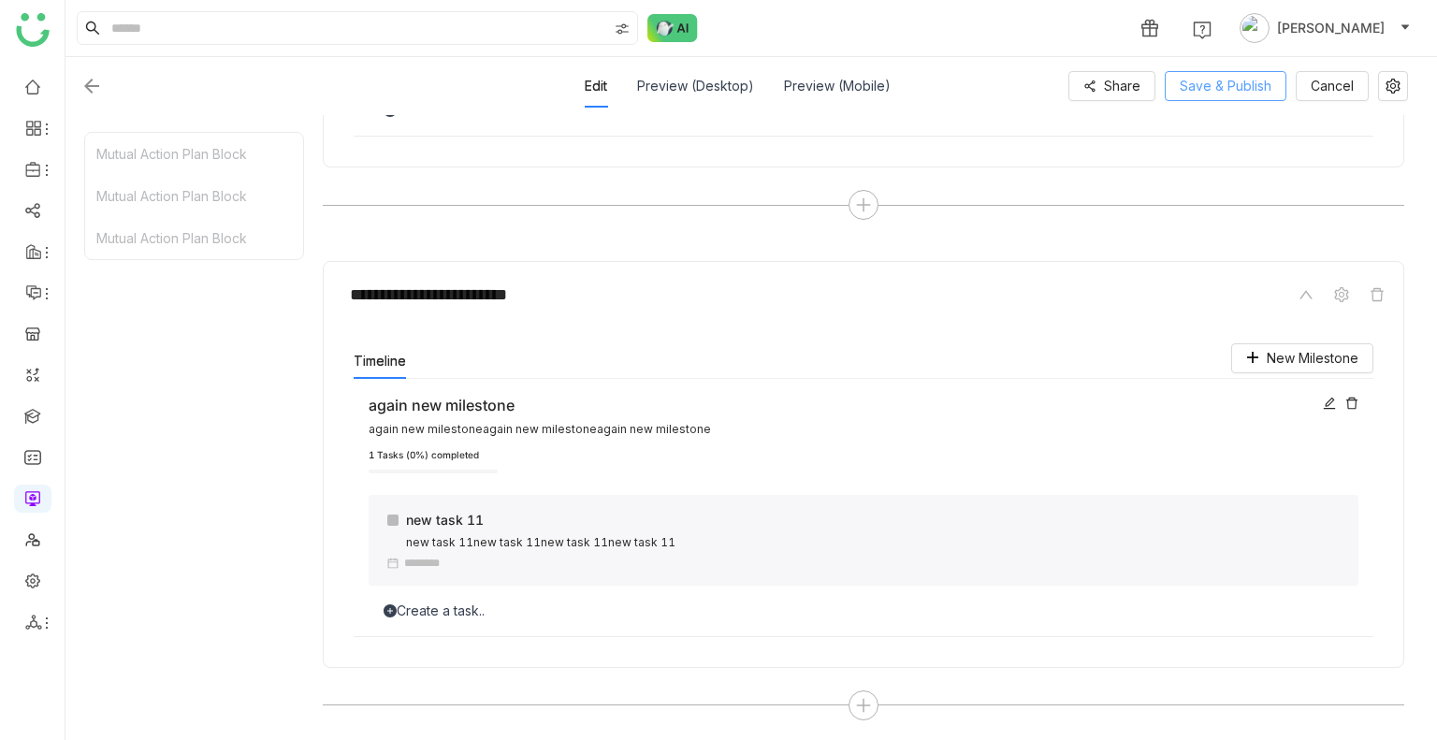
click at [1215, 94] on span "Save & Publish" at bounding box center [1226, 86] width 92 height 21
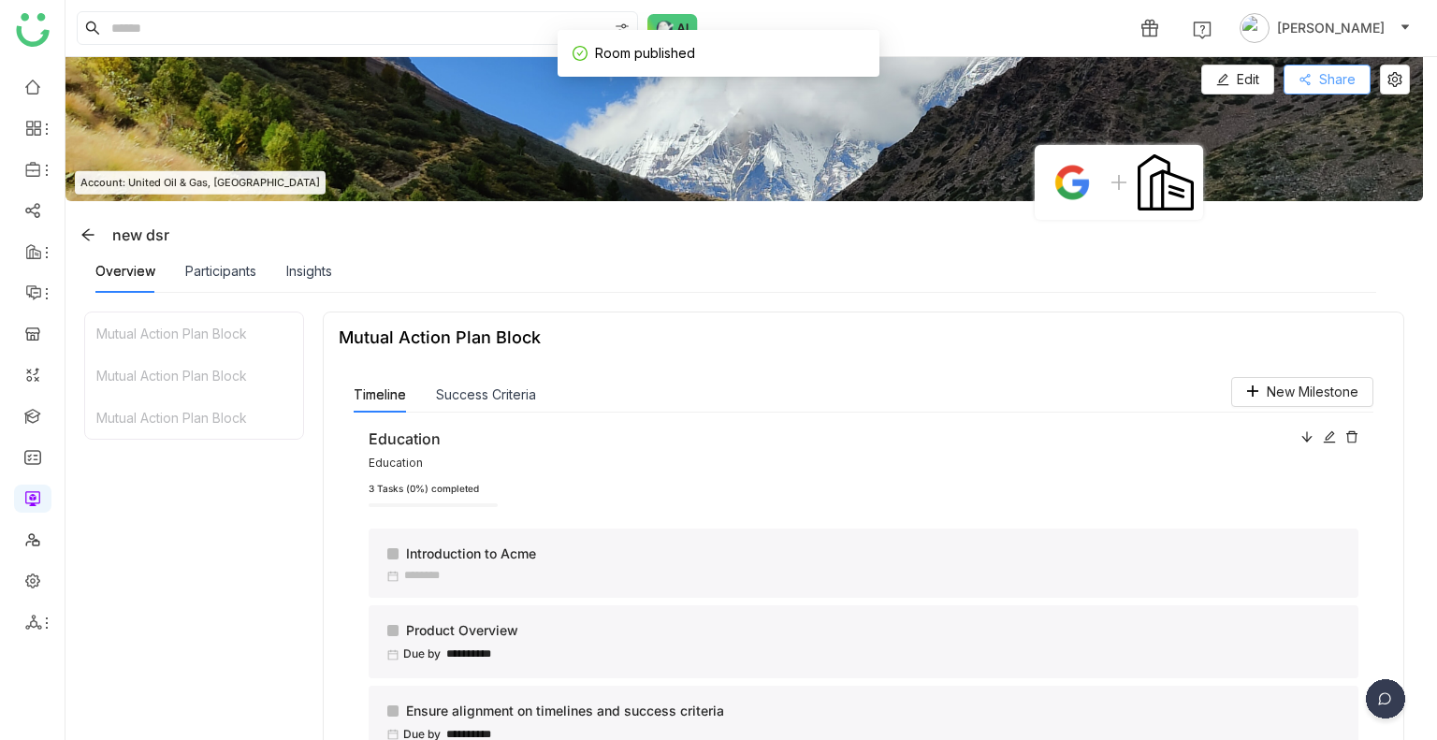
click at [1313, 92] on button "Share" at bounding box center [1327, 80] width 87 height 30
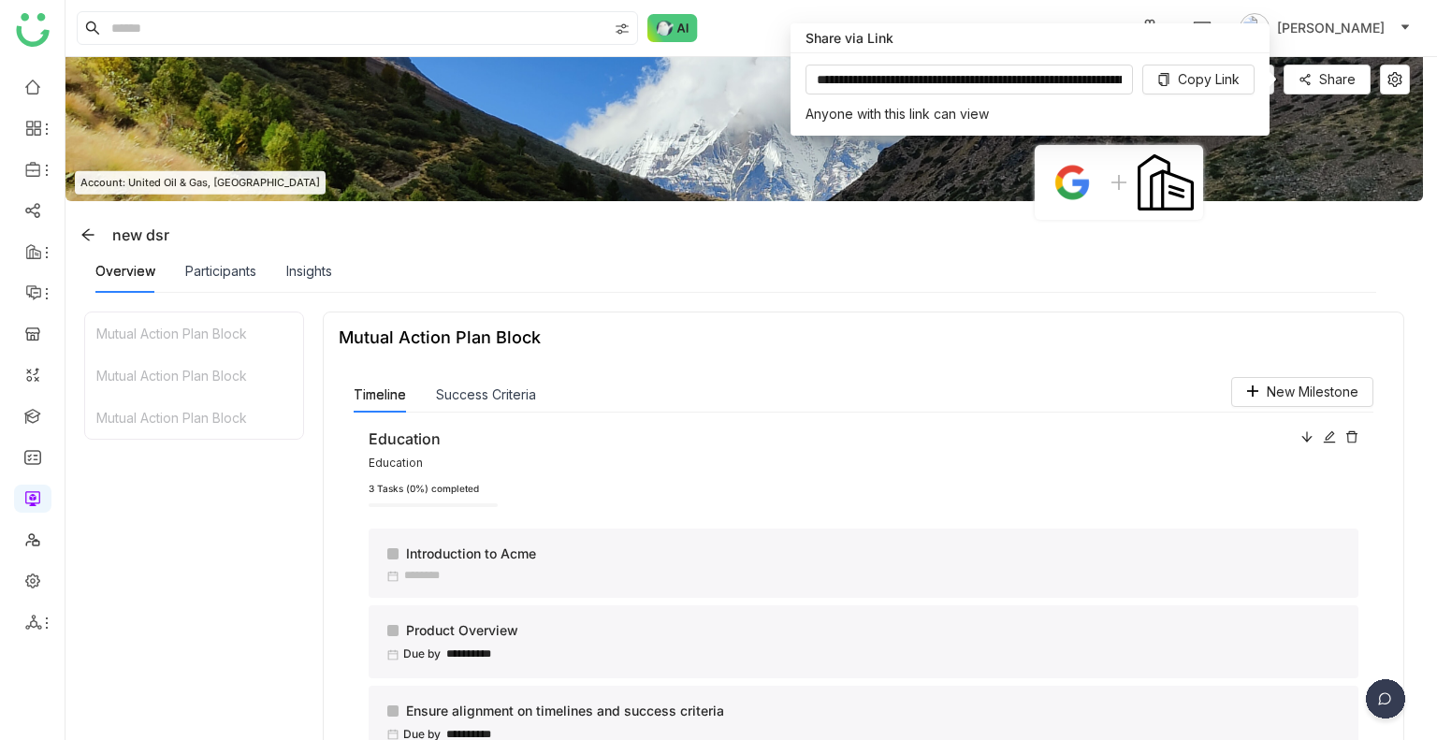
click at [1391, 97] on img at bounding box center [745, 129] width 1358 height 144
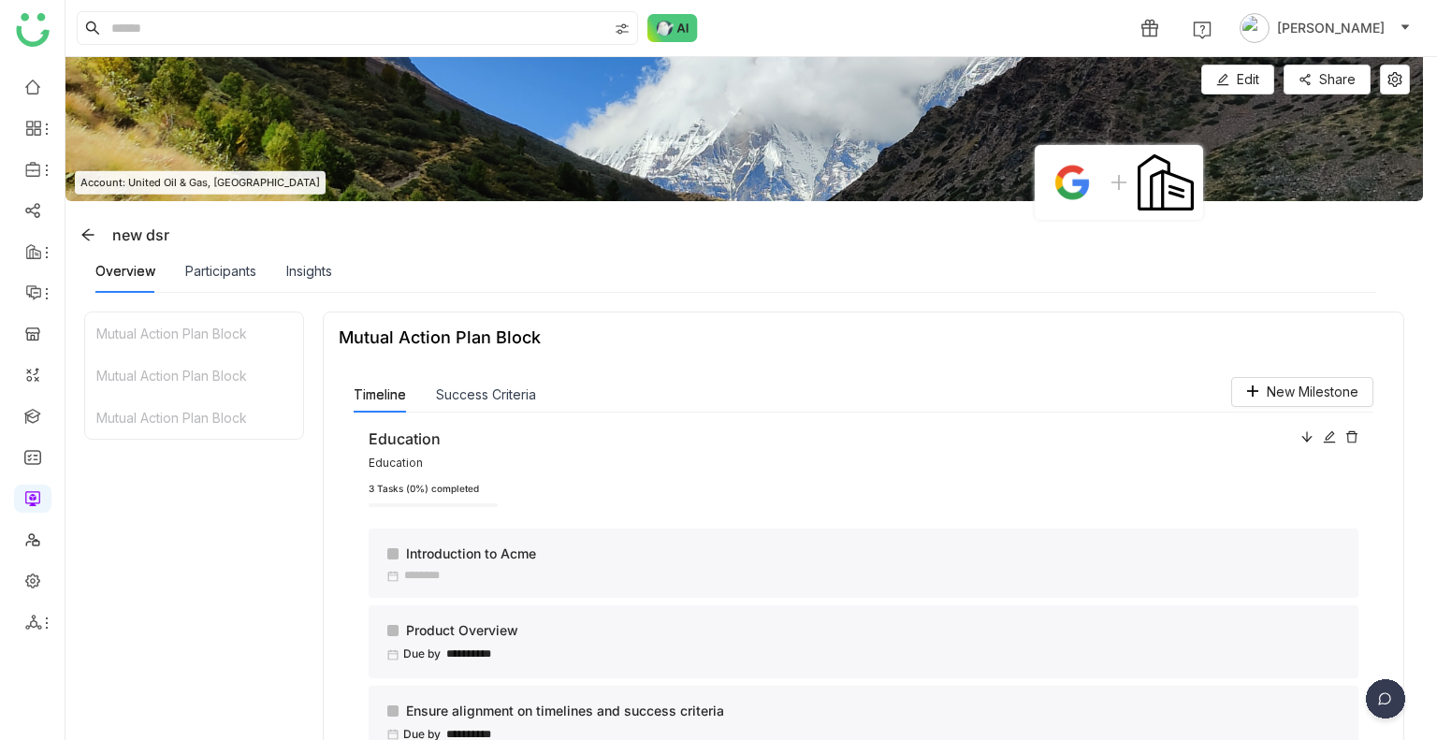
click at [1391, 97] on img at bounding box center [745, 129] width 1358 height 144
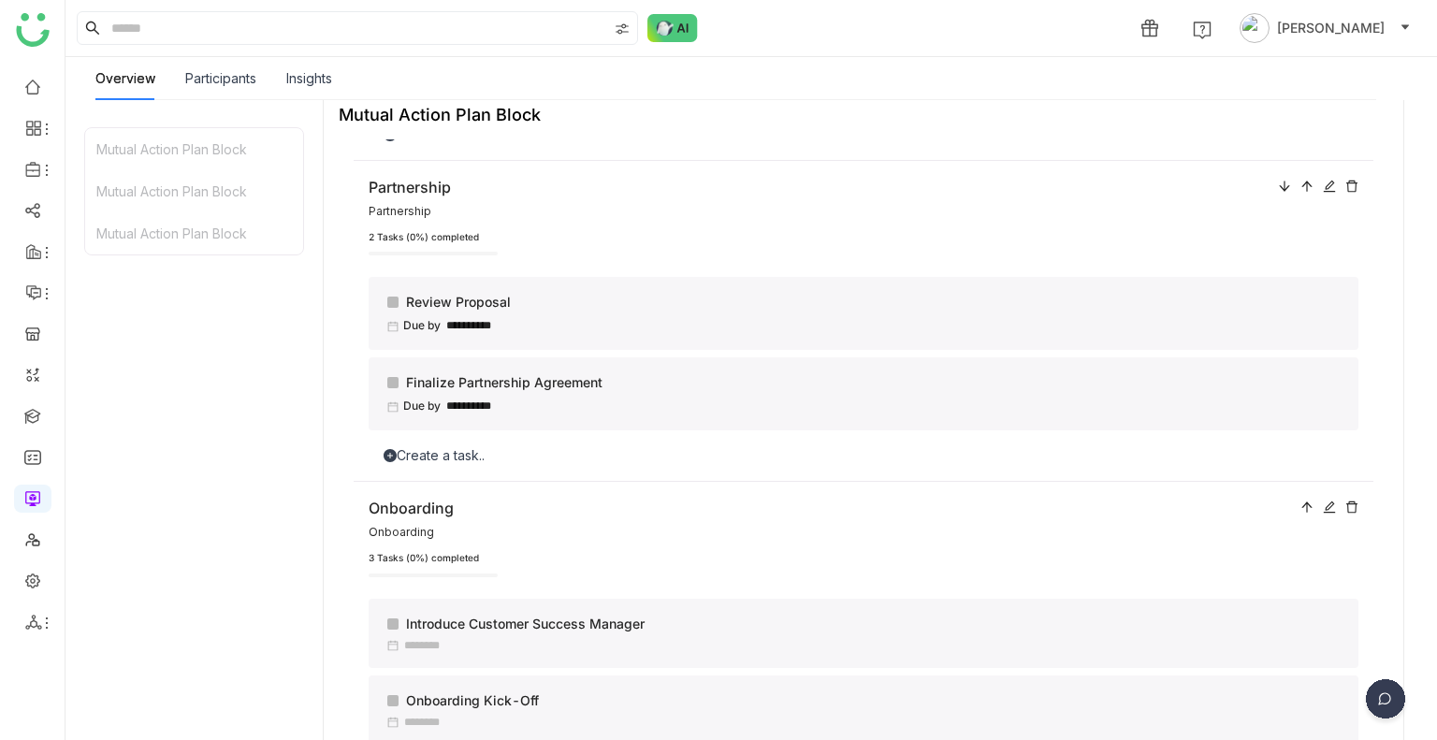
scroll to position [0, 0]
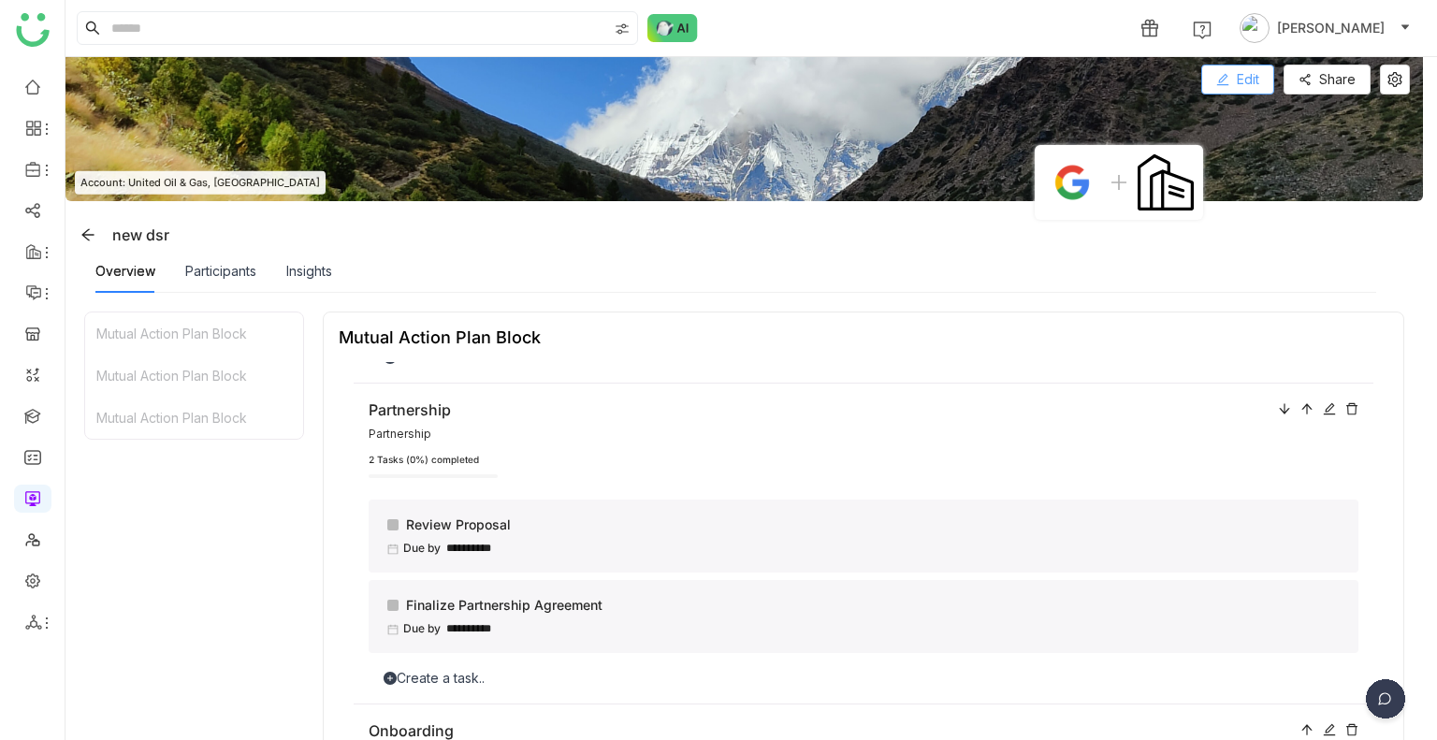
click at [1235, 80] on button "Edit" at bounding box center [1238, 80] width 73 height 30
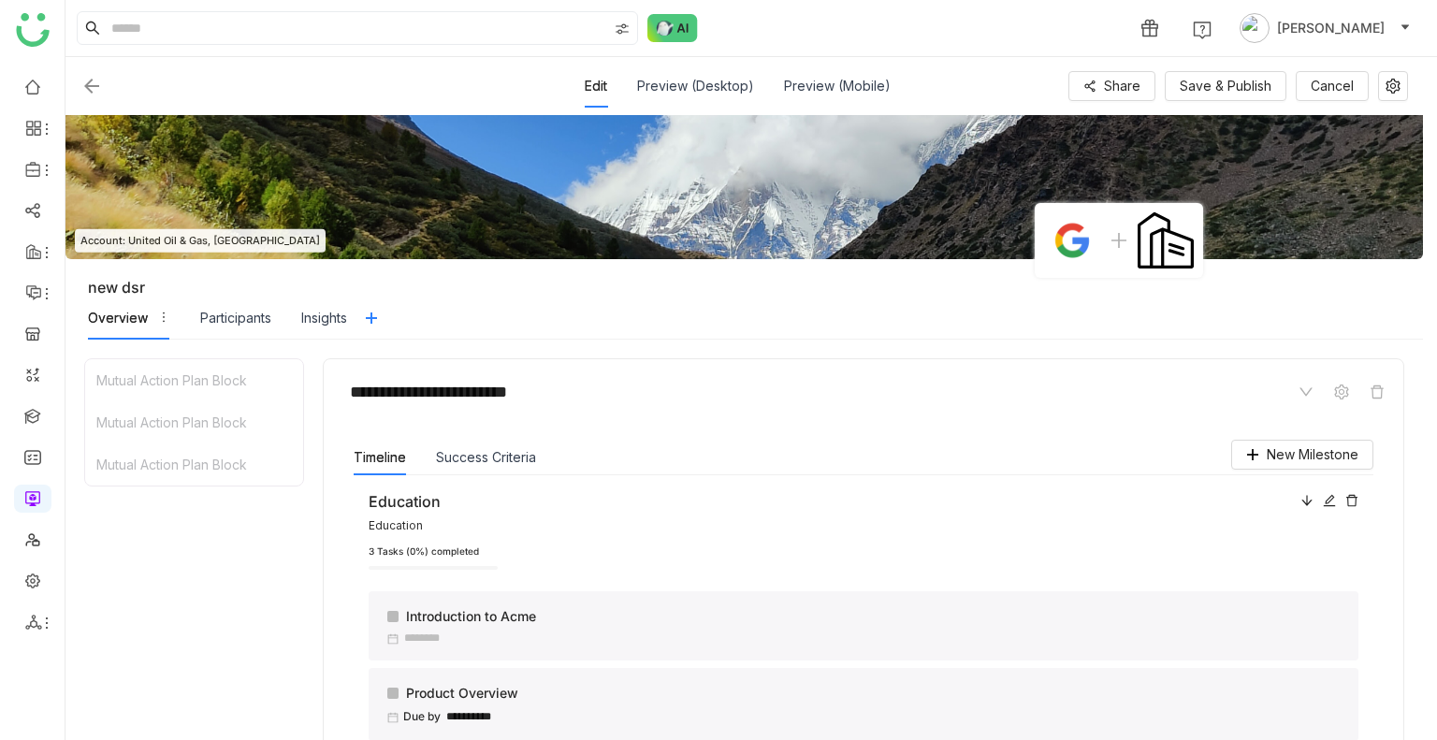
scroll to position [1632, 0]
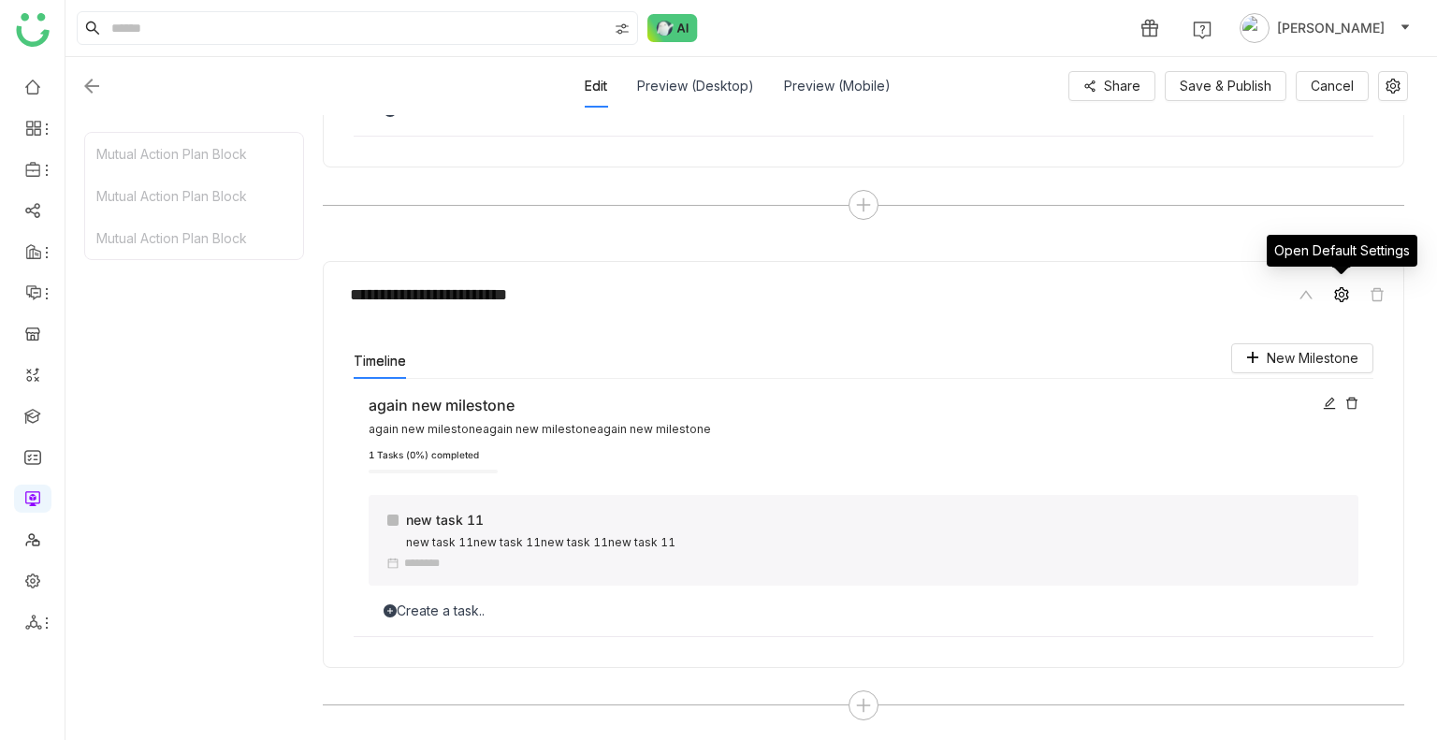
click at [1337, 291] on icon at bounding box center [1341, 294] width 15 height 15
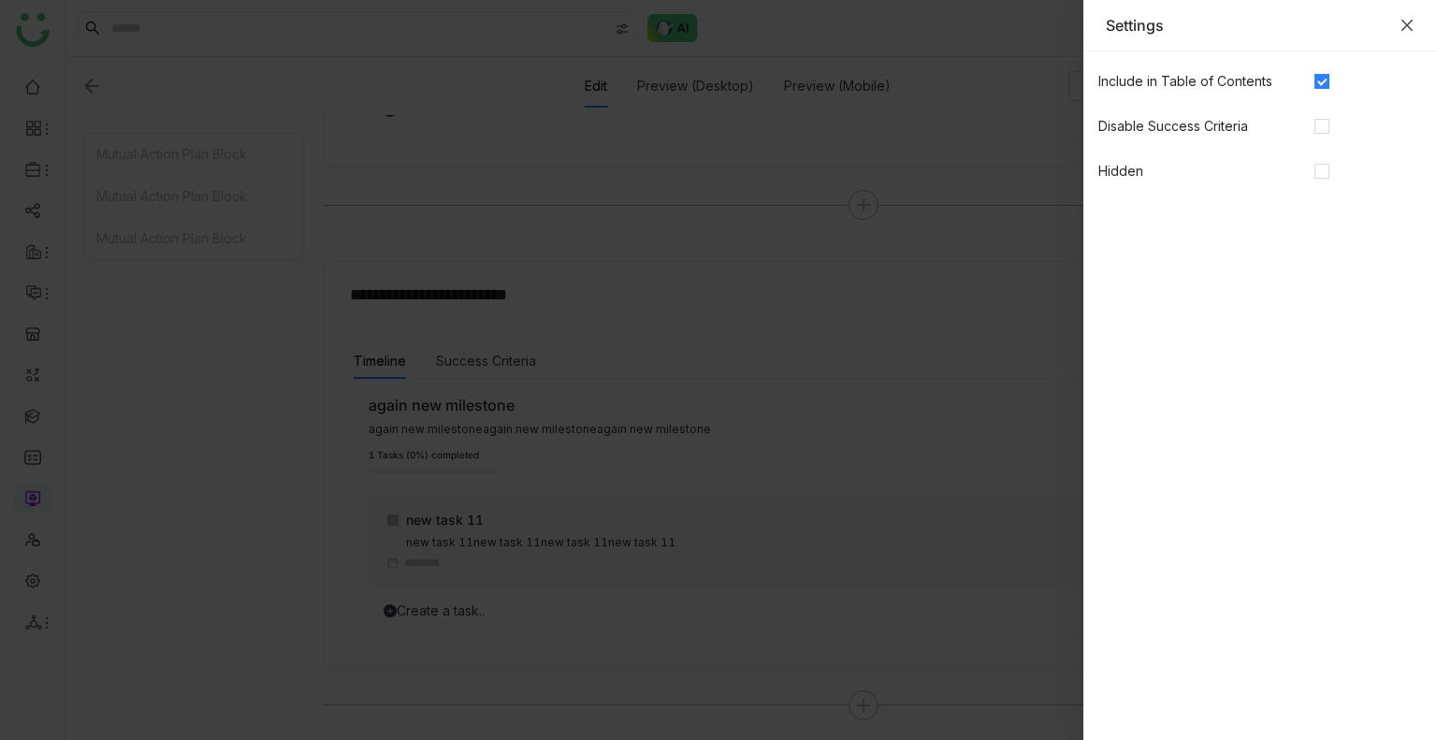
click at [1402, 29] on icon "Close" at bounding box center [1407, 25] width 11 height 11
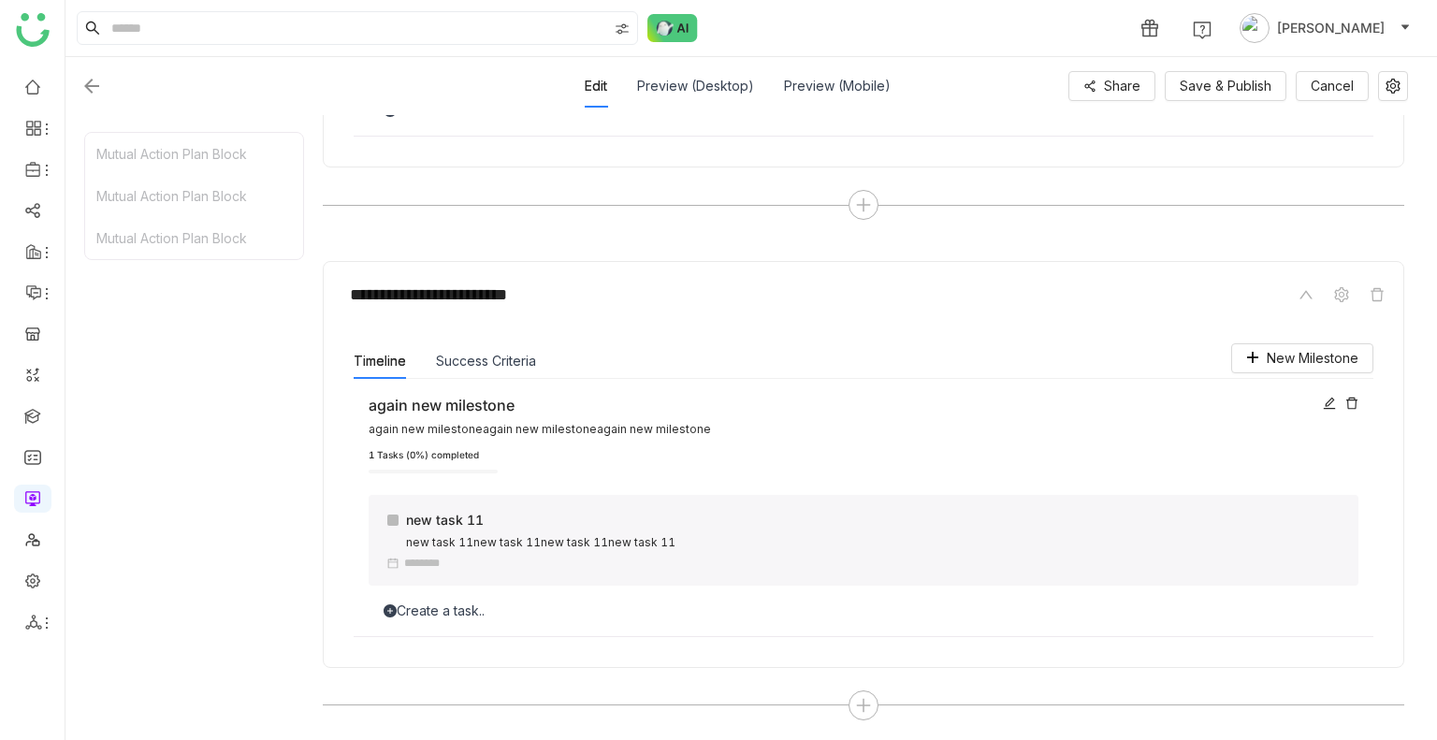
click at [1237, 65] on div "Edit Preview (Desktop) Preview (Mobile) Share Save & Publish Cancel" at bounding box center [744, 86] width 1328 height 43
click at [1230, 87] on span "Save & Publish" at bounding box center [1226, 86] width 92 height 21
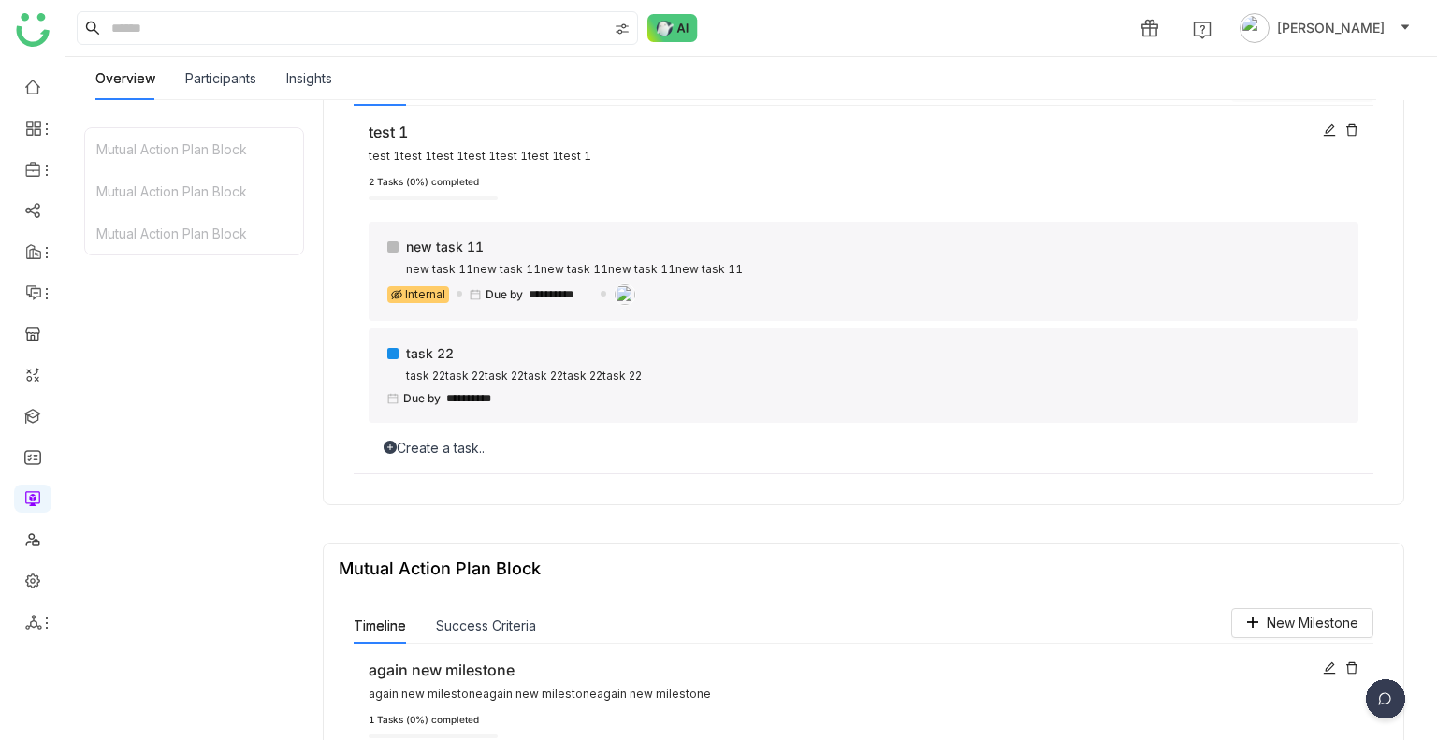
scroll to position [1372, 0]
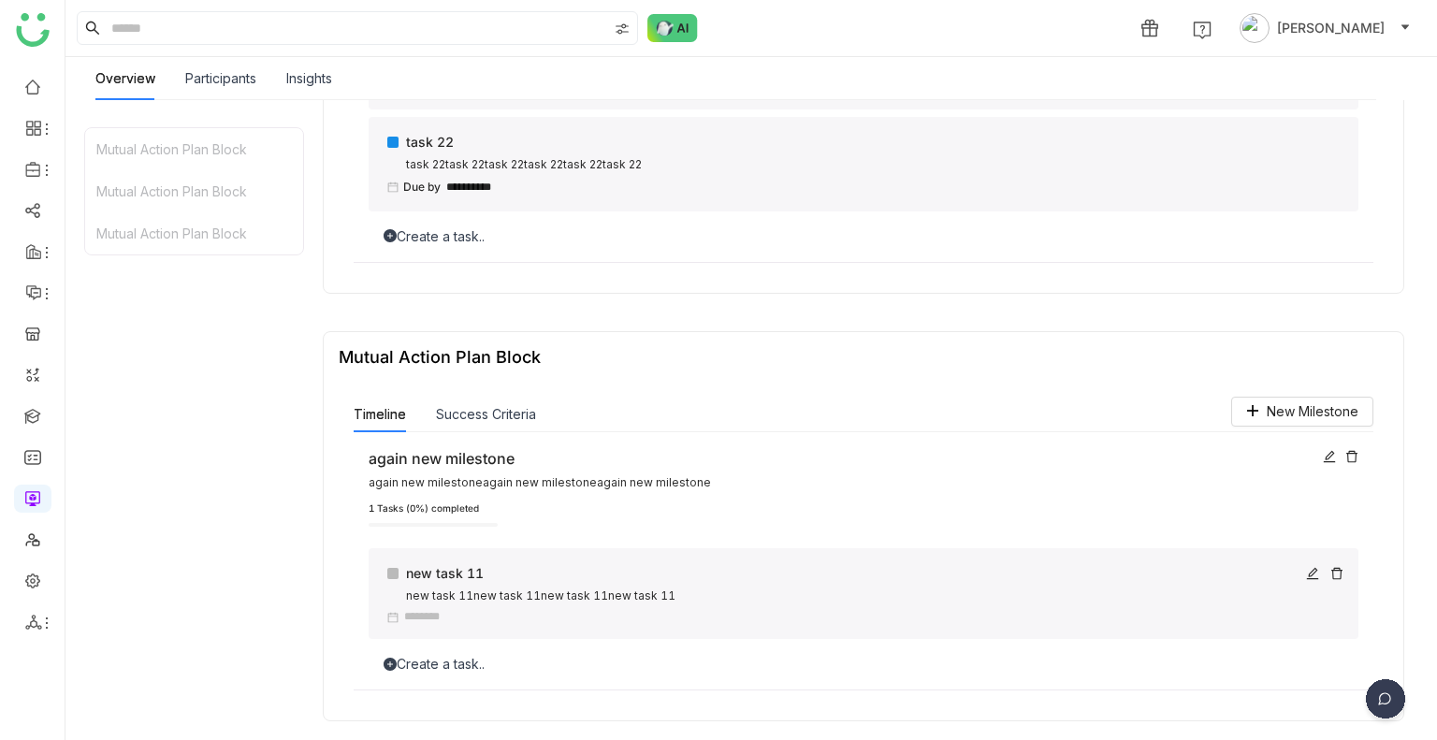
click at [427, 615] on input at bounding box center [437, 617] width 67 height 12
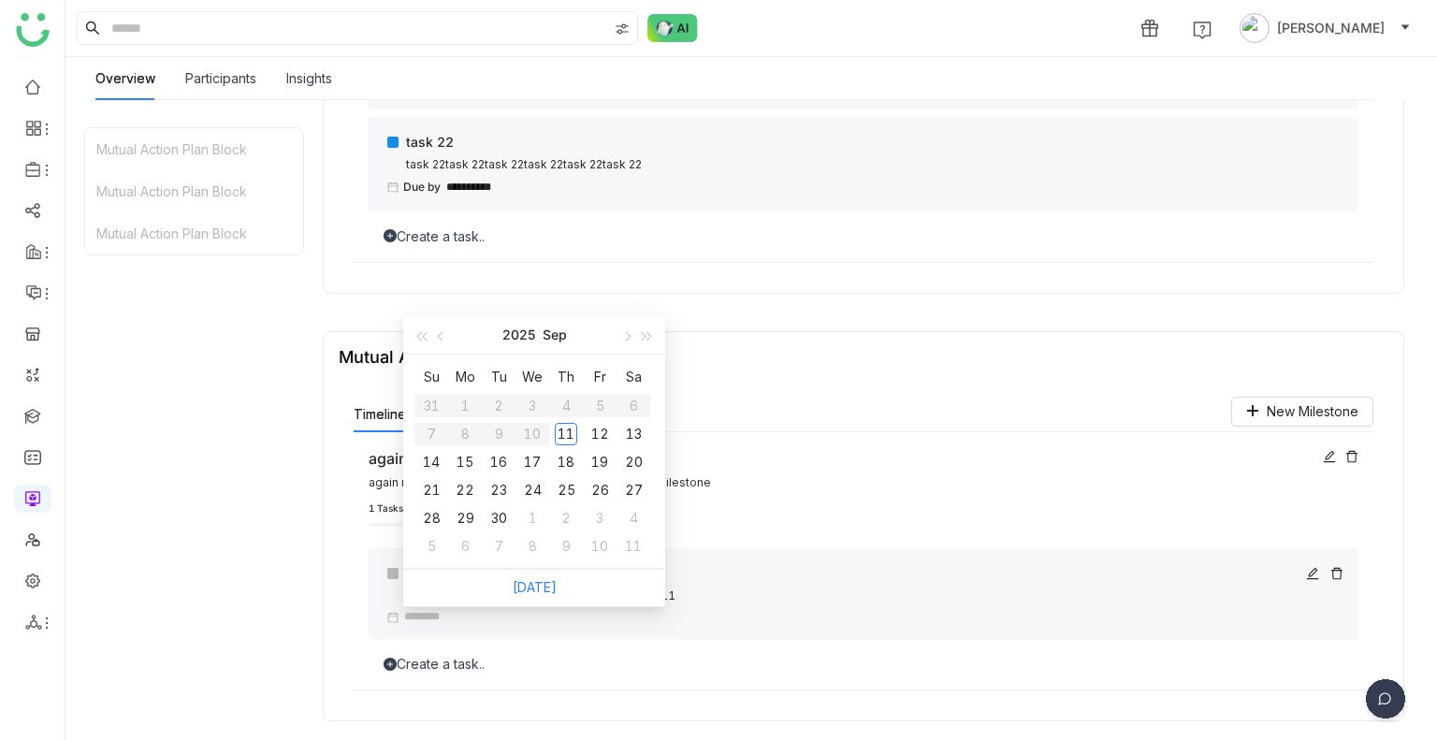
click at [586, 635] on div "new task 11 new task 11new task 11new task 11new task 11" at bounding box center [864, 593] width 990 height 91
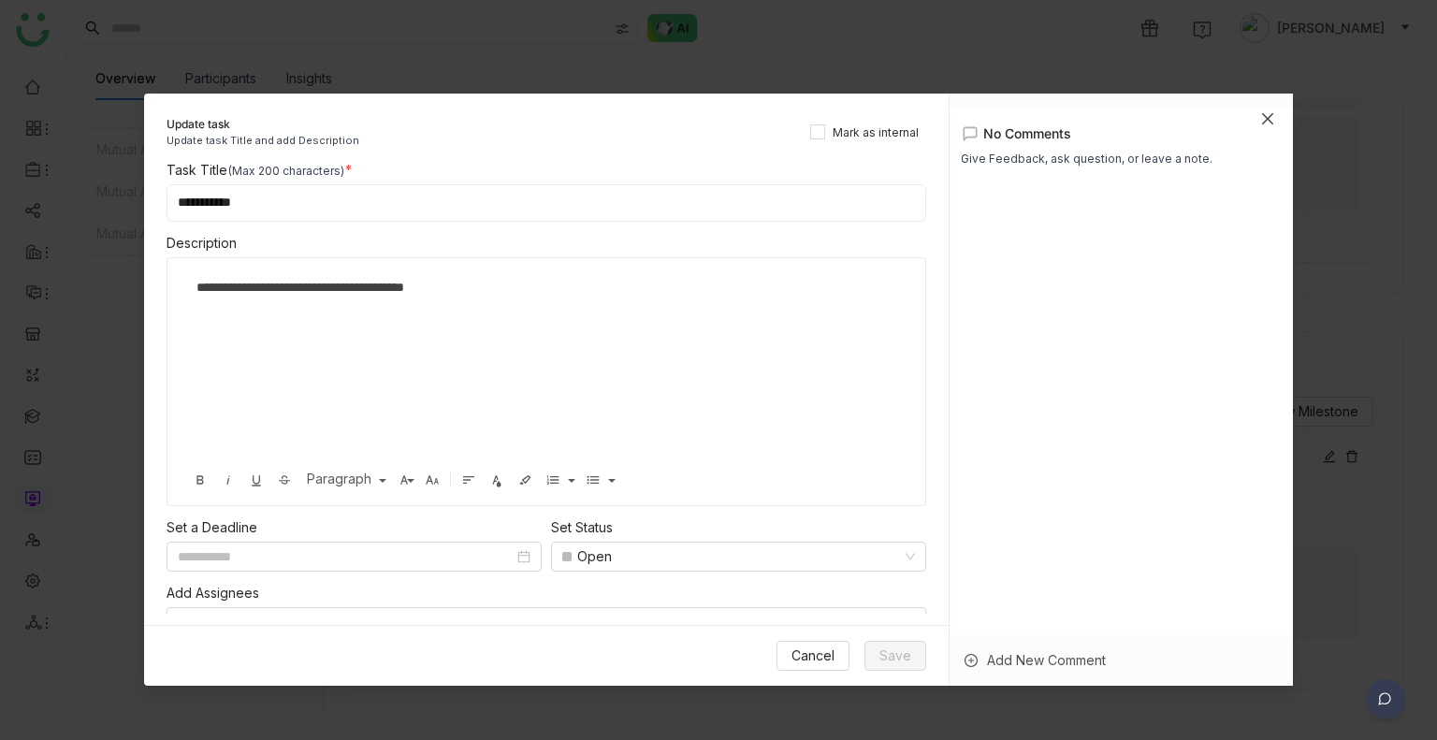
scroll to position [30, 0]
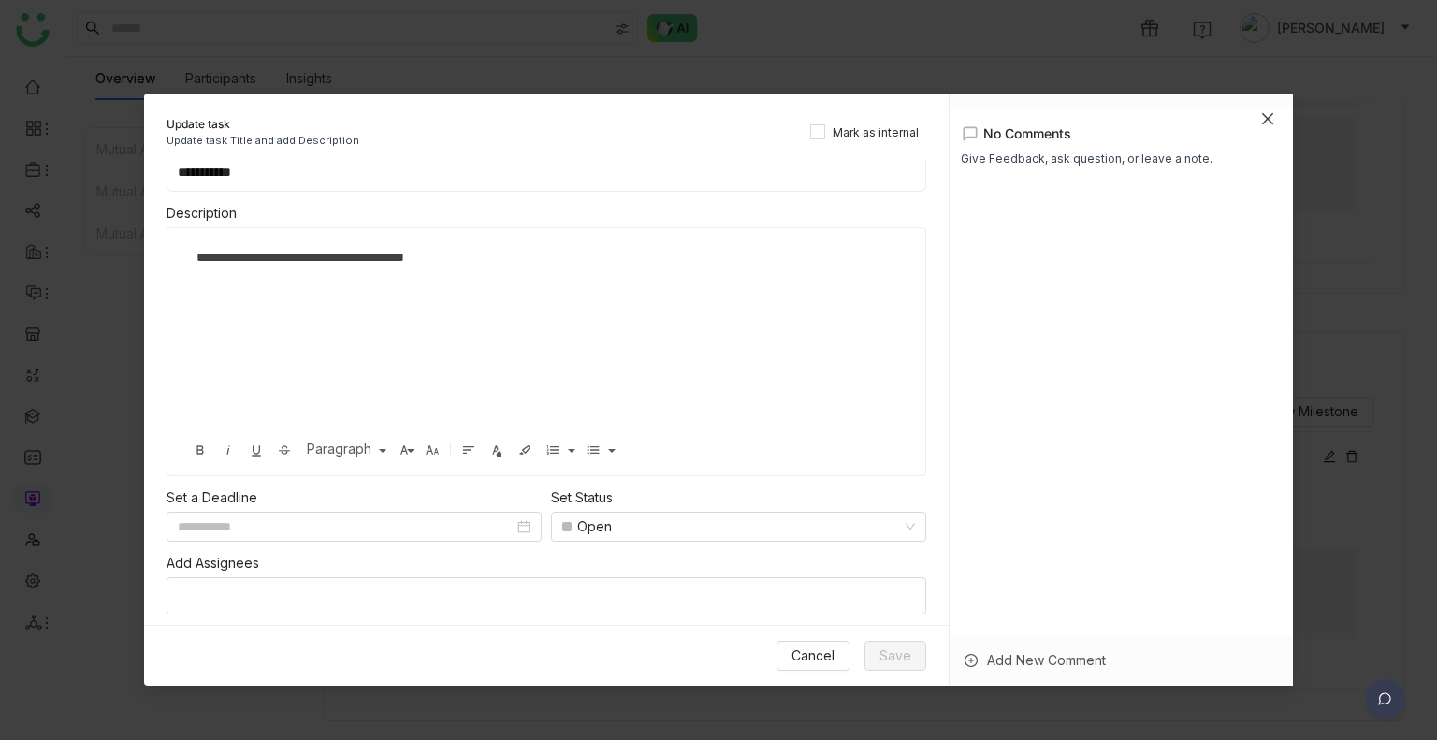
click at [1268, 126] on span "Close" at bounding box center [1268, 119] width 51 height 51
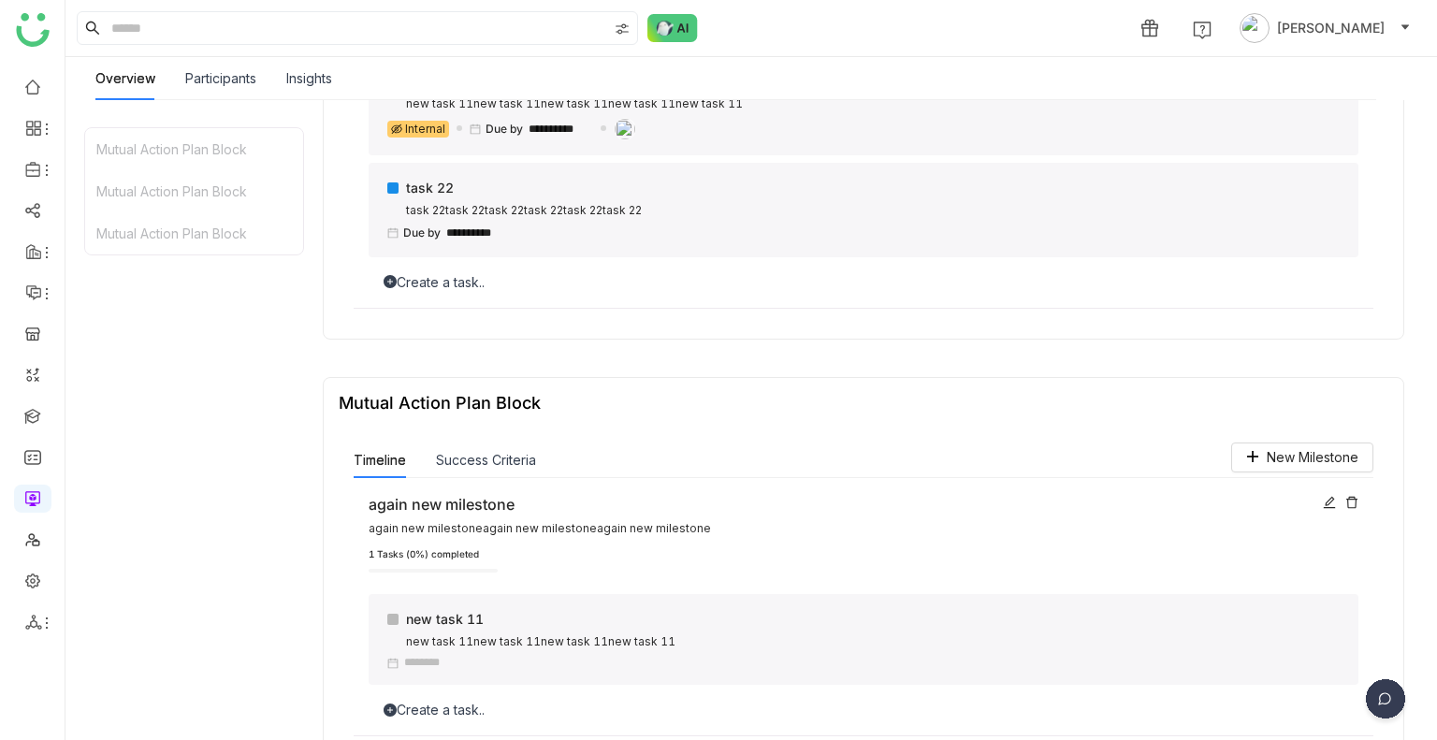
scroll to position [1372, 0]
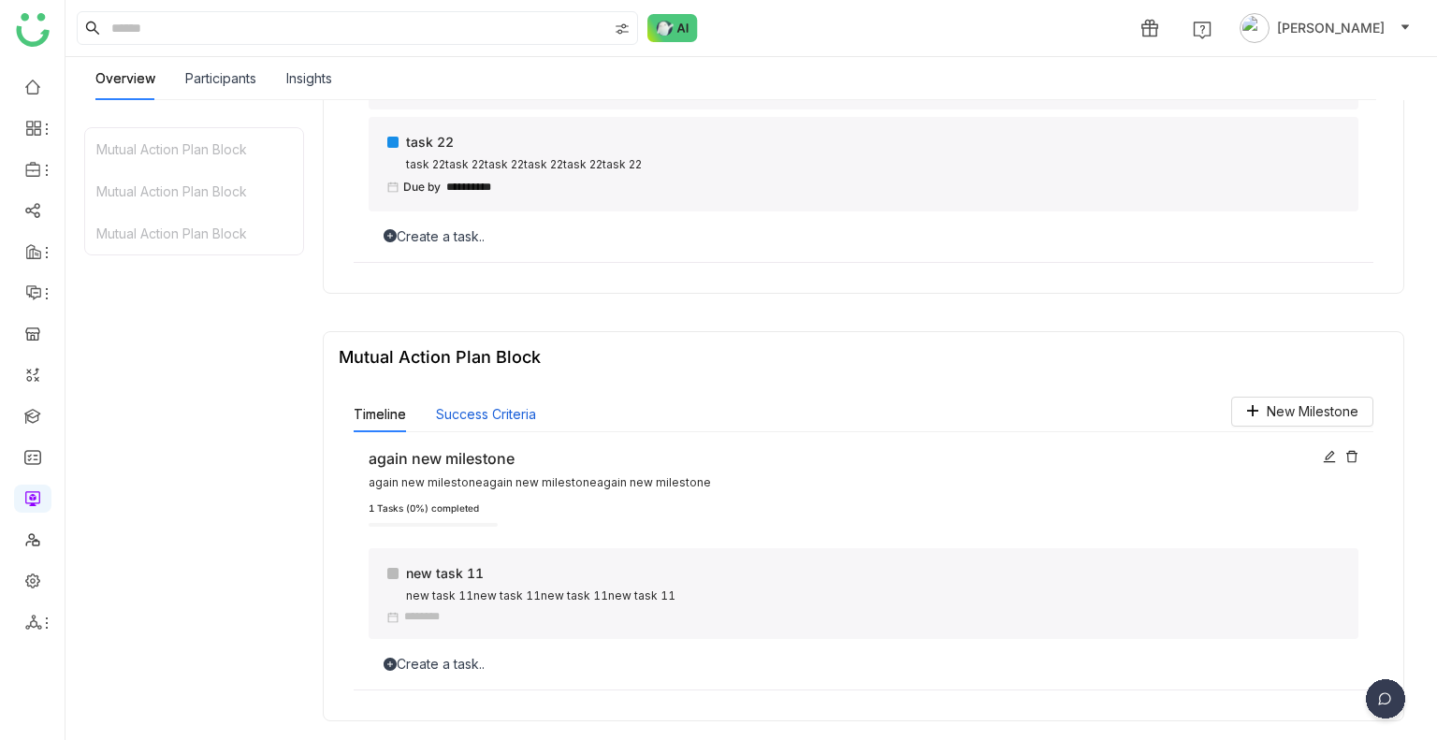
click at [510, 413] on button "Success Criteria" at bounding box center [486, 414] width 100 height 21
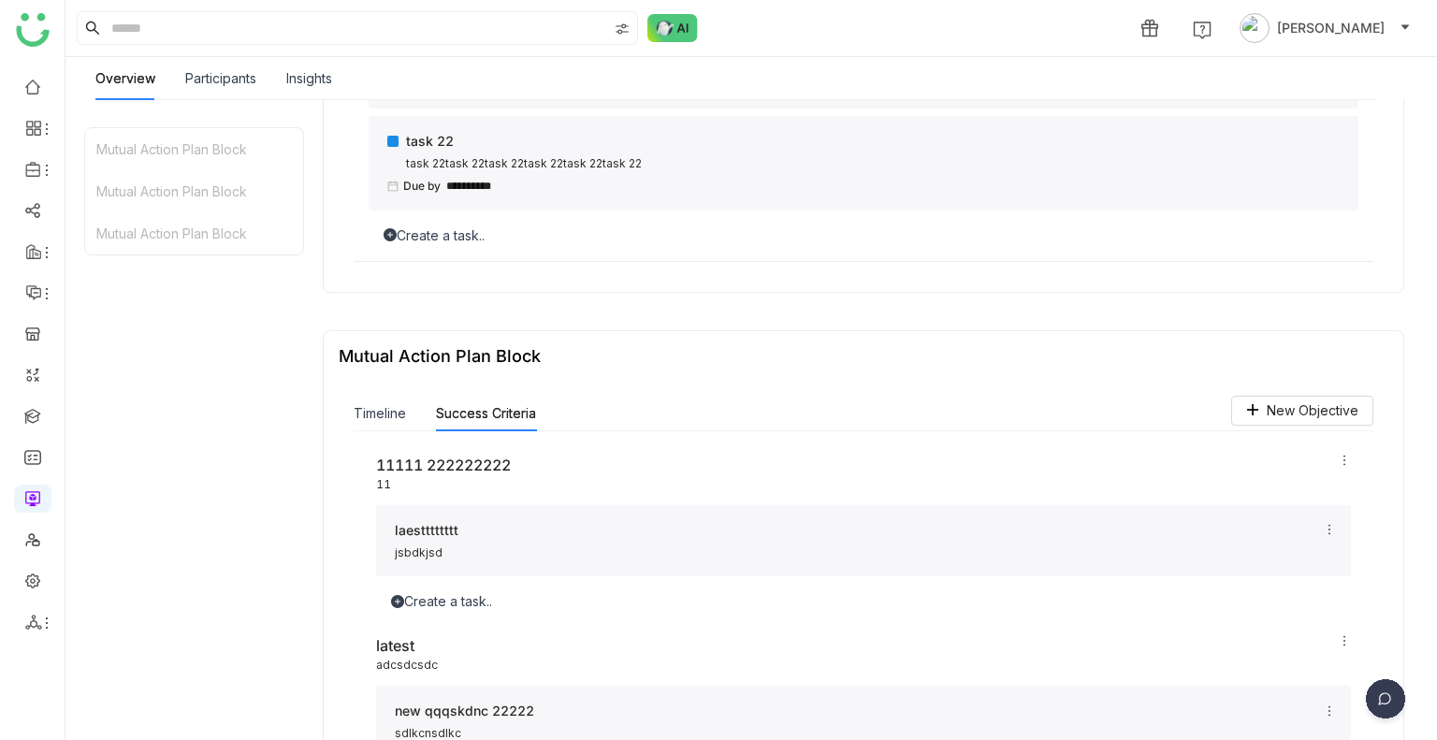
scroll to position [1497, 0]
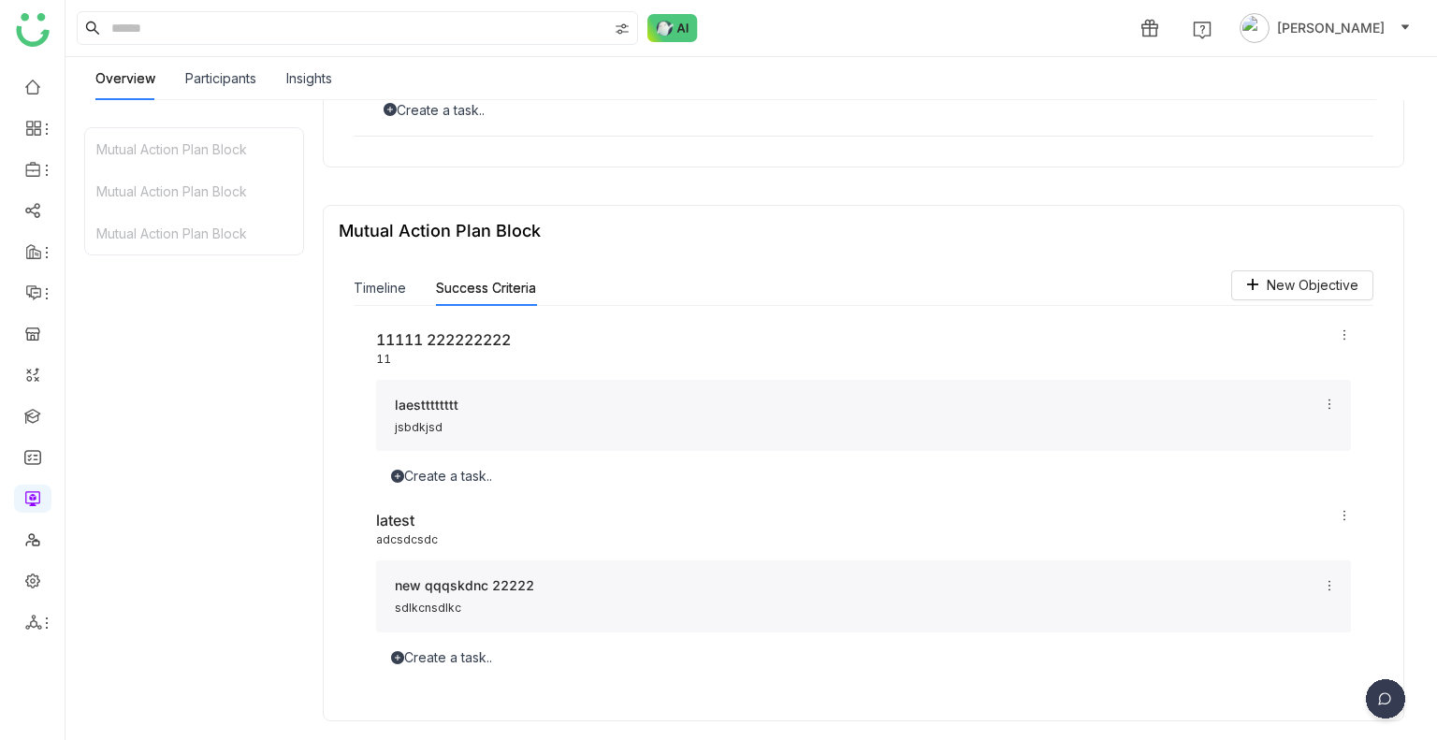
click at [491, 597] on div "new qqqskdnc 22222 sdlkcnsdlkc" at bounding box center [857, 596] width 924 height 42
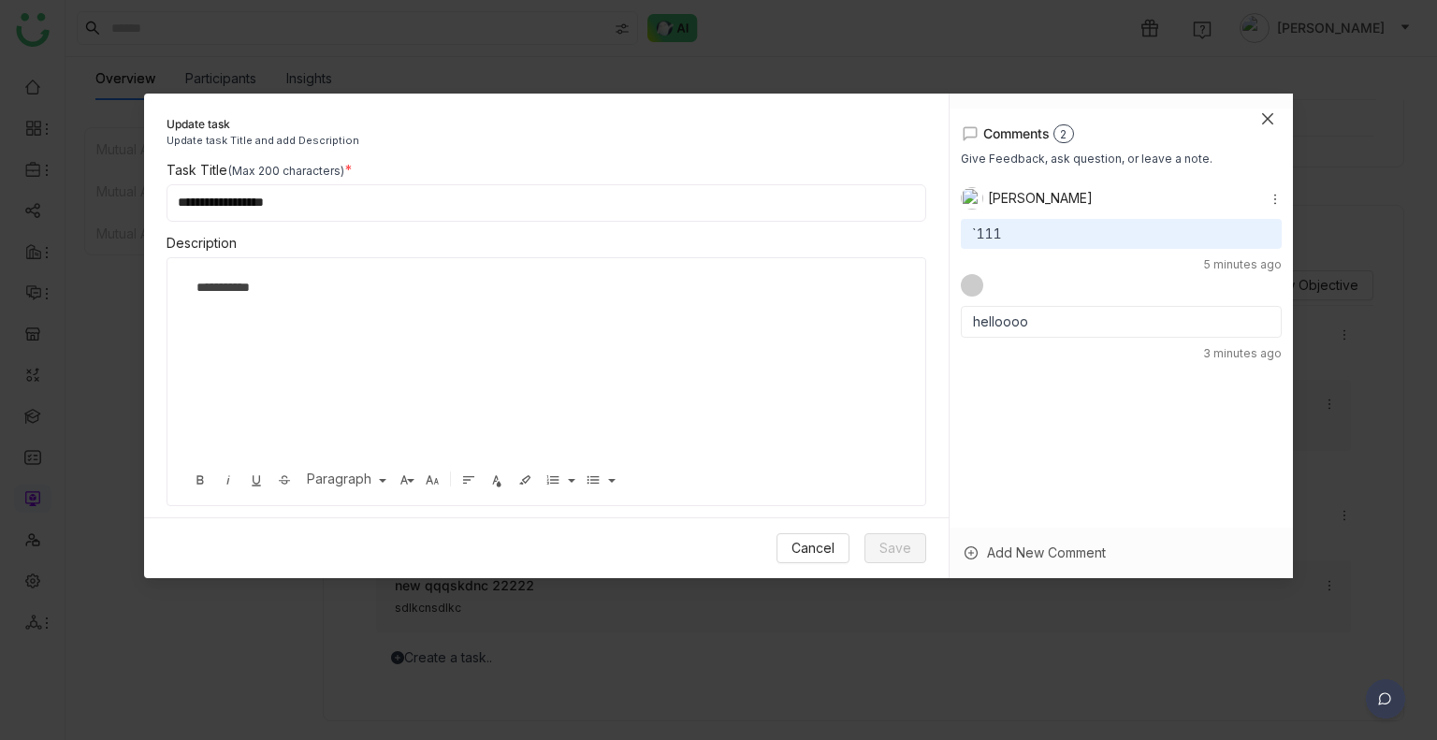
click at [1265, 123] on icon "Close" at bounding box center [1267, 118] width 15 height 15
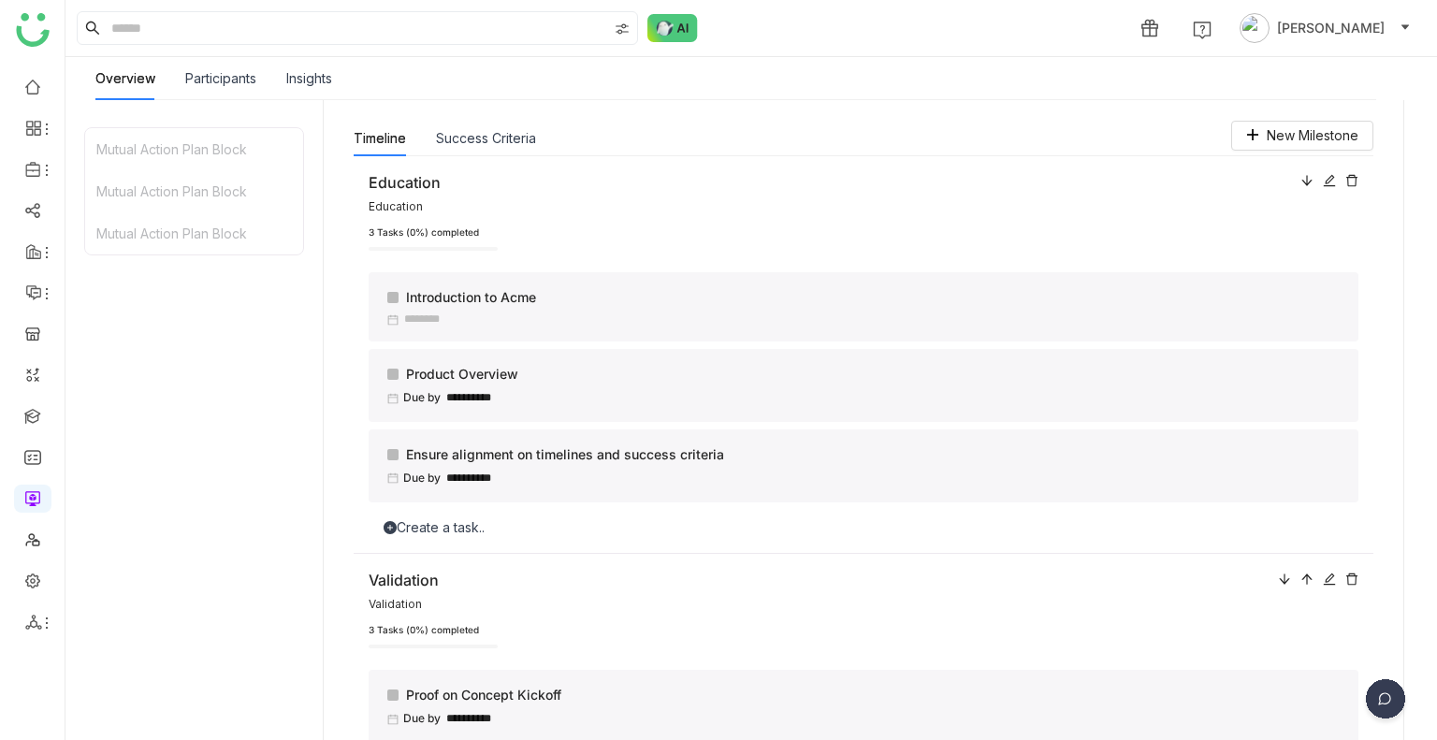
scroll to position [0, 0]
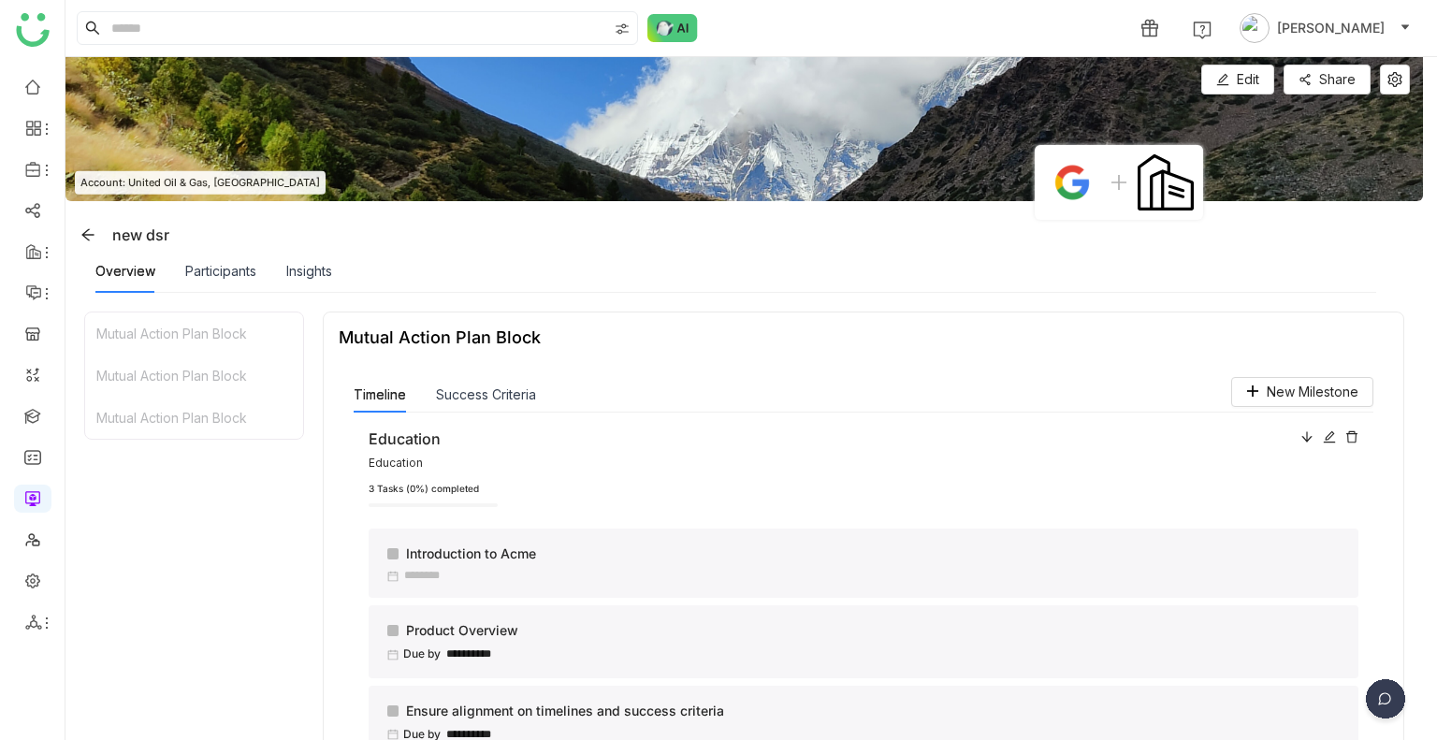
click at [1219, 244] on div "new dsr" at bounding box center [748, 235] width 1350 height 30
click at [1319, 73] on span "Share" at bounding box center [1337, 79] width 36 height 21
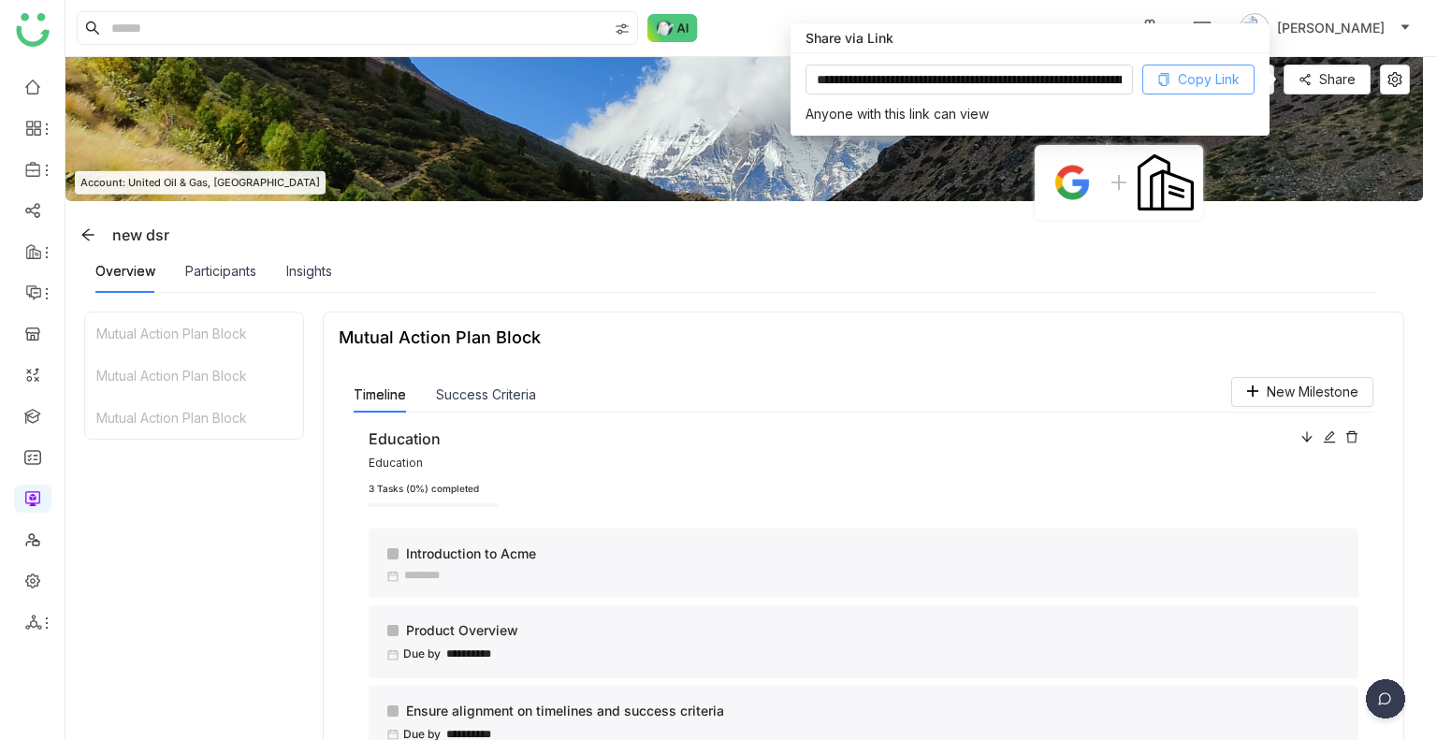
click at [1176, 84] on button "Copy Link" at bounding box center [1199, 80] width 112 height 30
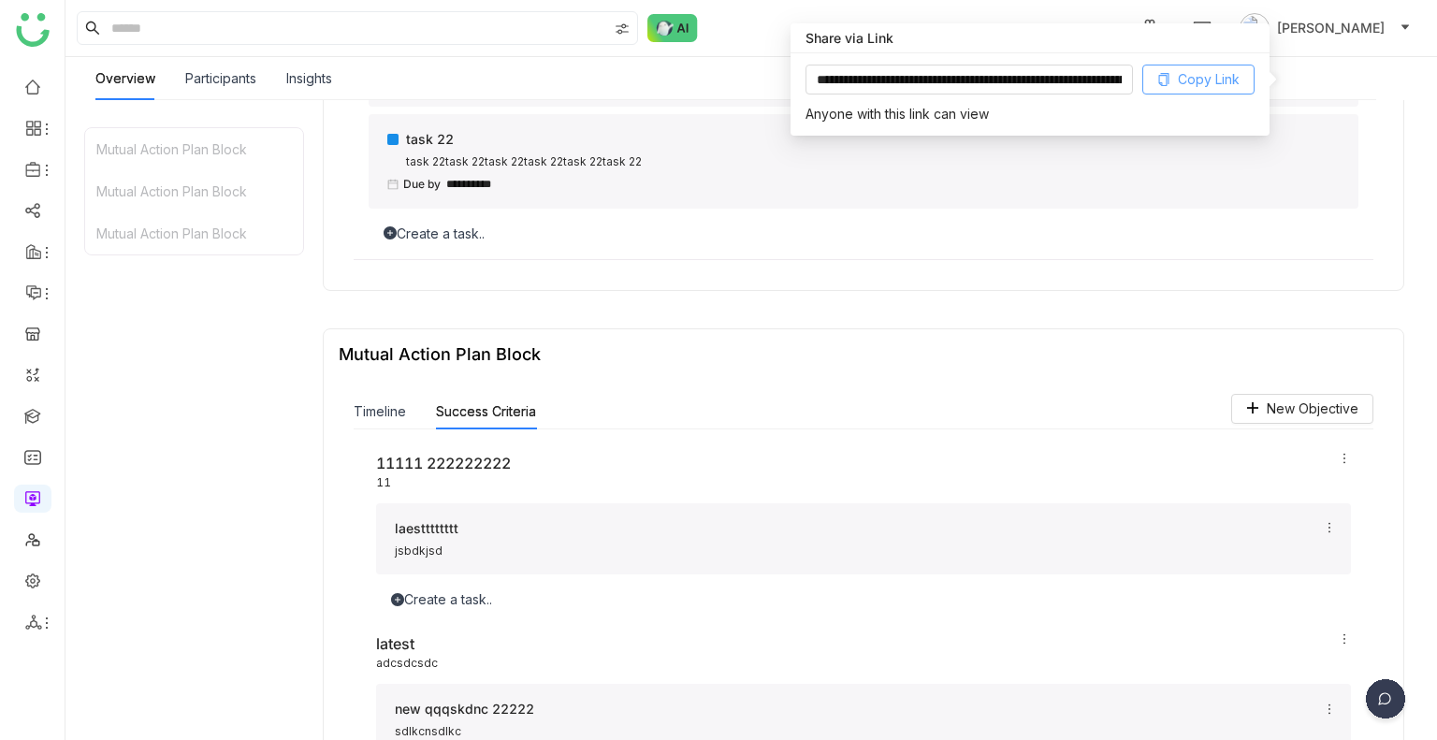
scroll to position [1497, 0]
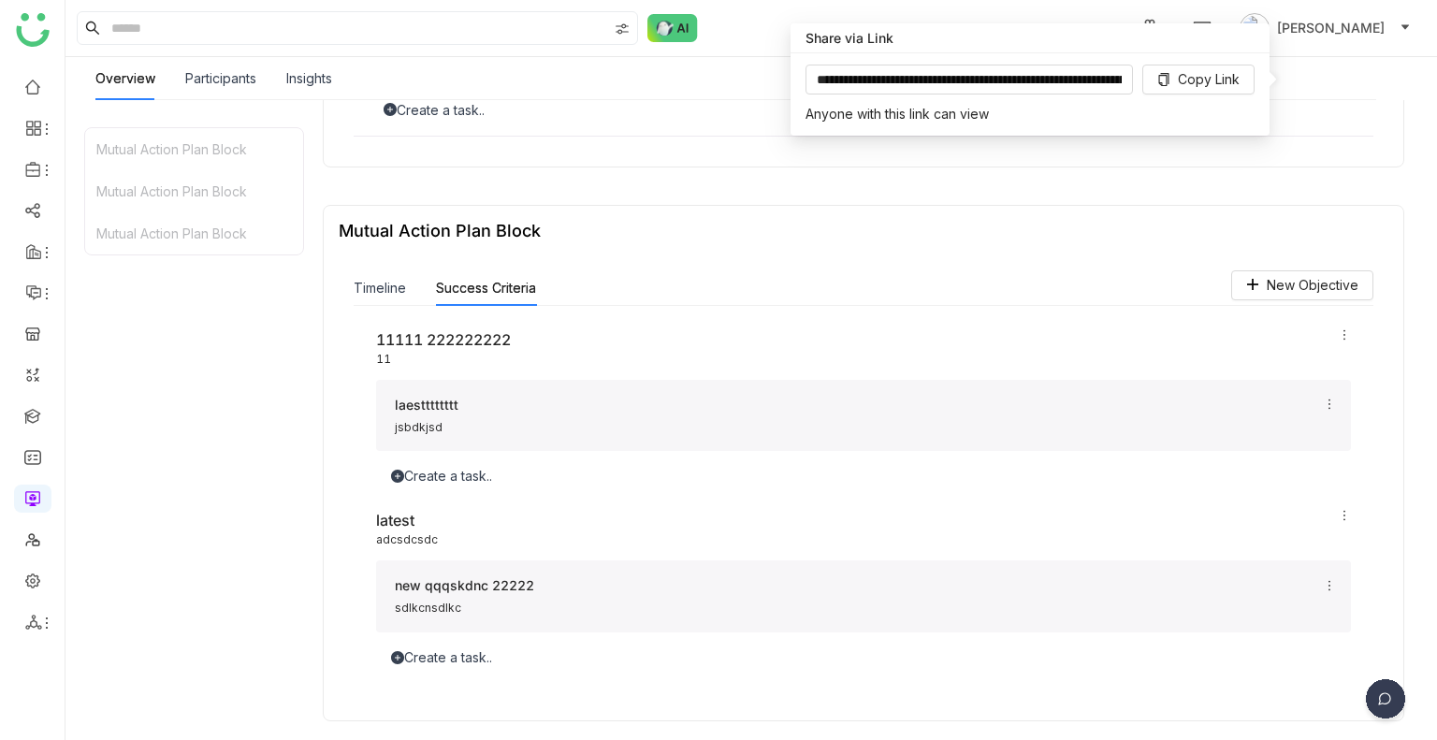
click at [1050, 619] on div "new qqqskdnc 22222 sdlkcnsdlkc" at bounding box center [863, 597] width 975 height 72
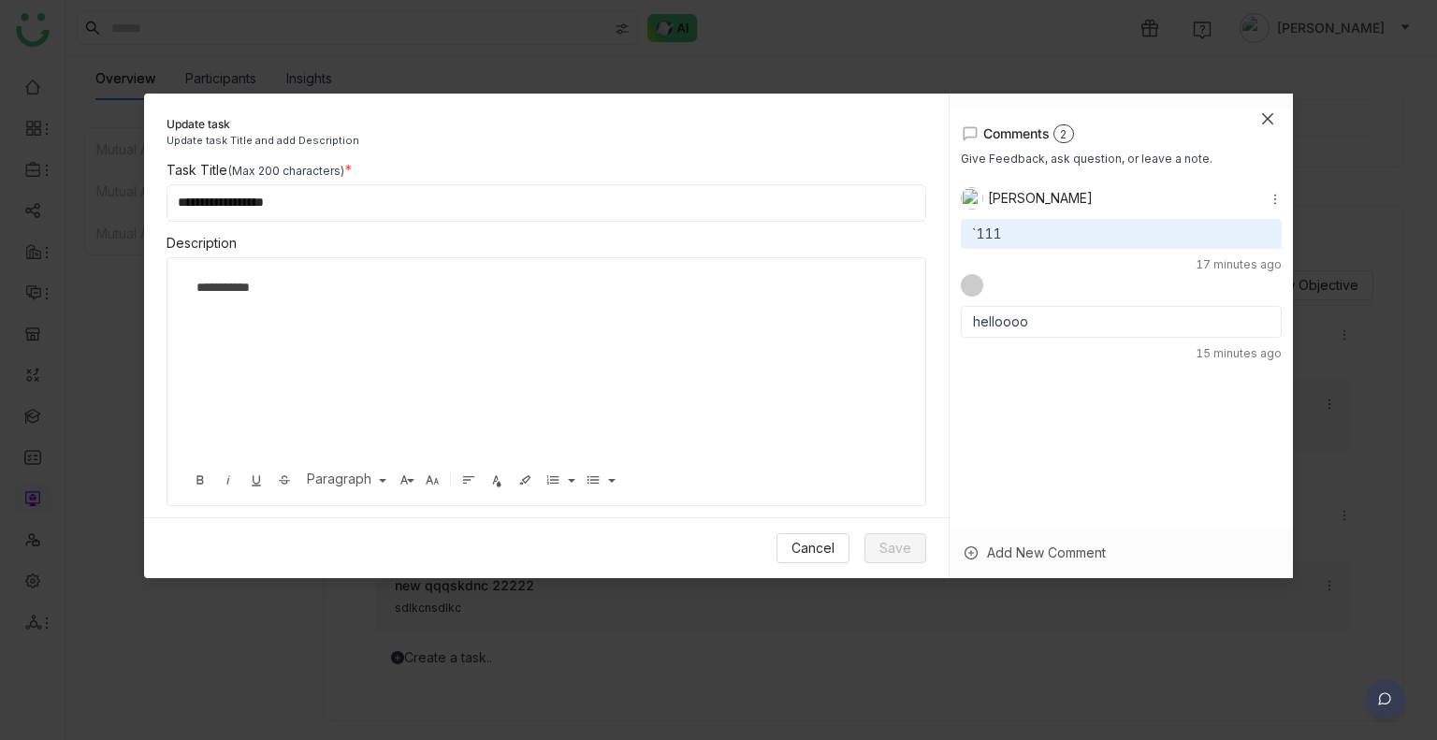
click at [1259, 111] on span "Close" at bounding box center [1268, 119] width 51 height 51
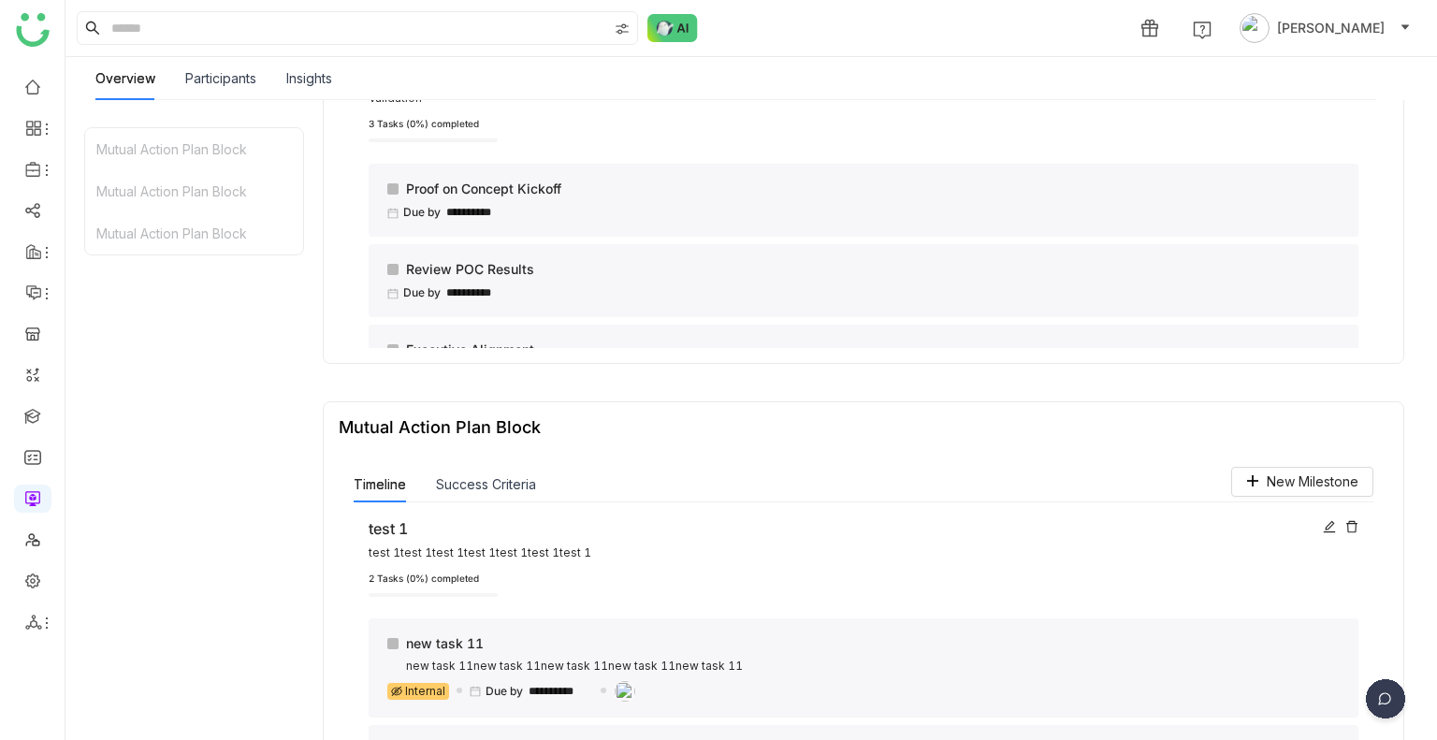
scroll to position [0, 0]
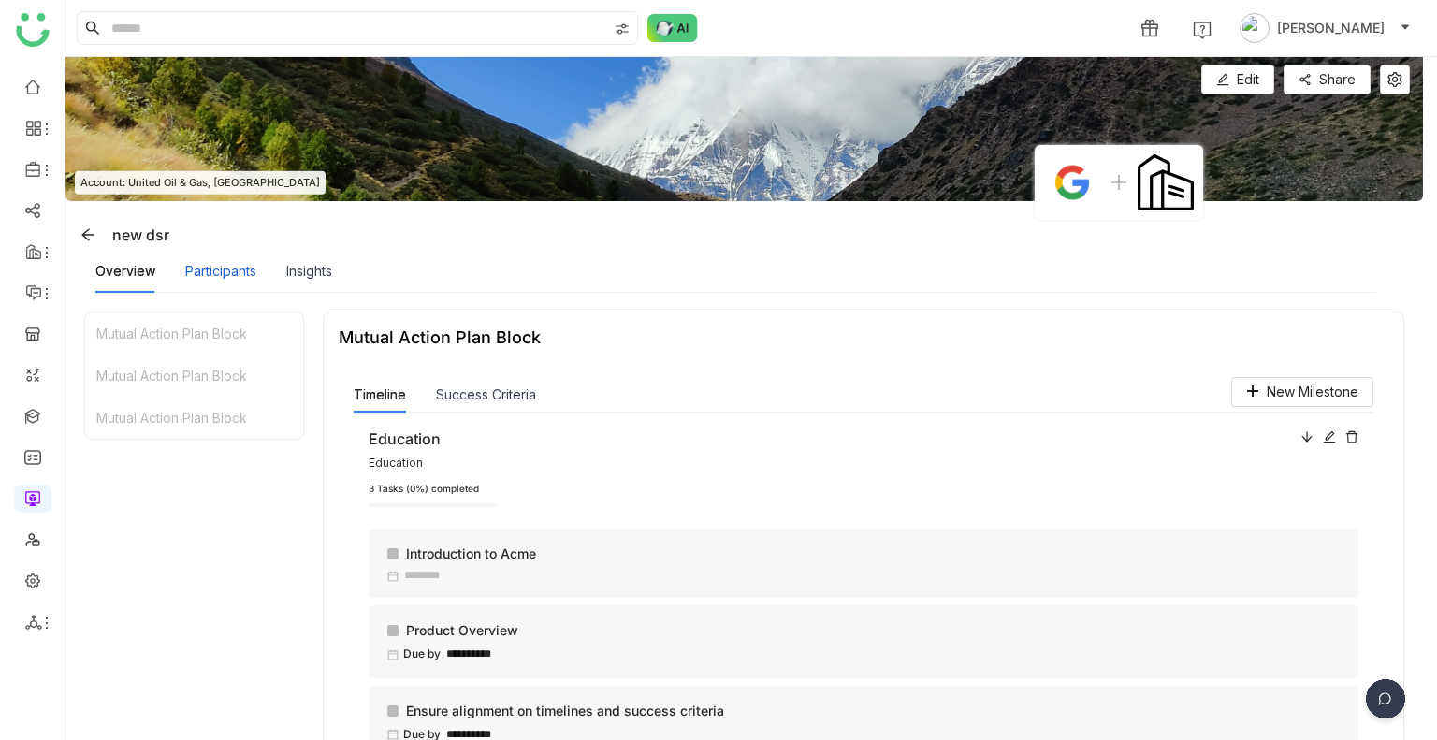
click at [199, 269] on div "Participants" at bounding box center [220, 271] width 71 height 21
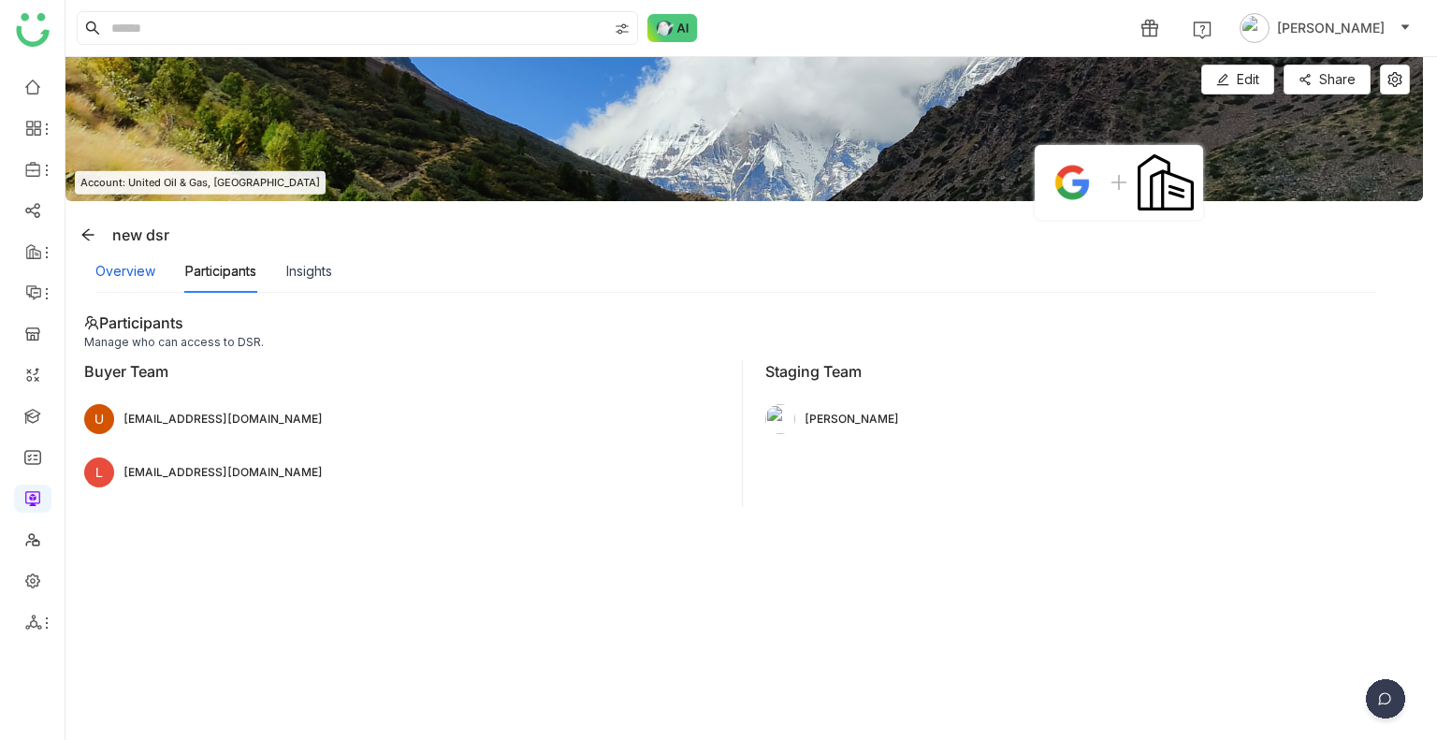
click at [124, 280] on div "Overview" at bounding box center [125, 271] width 60 height 21
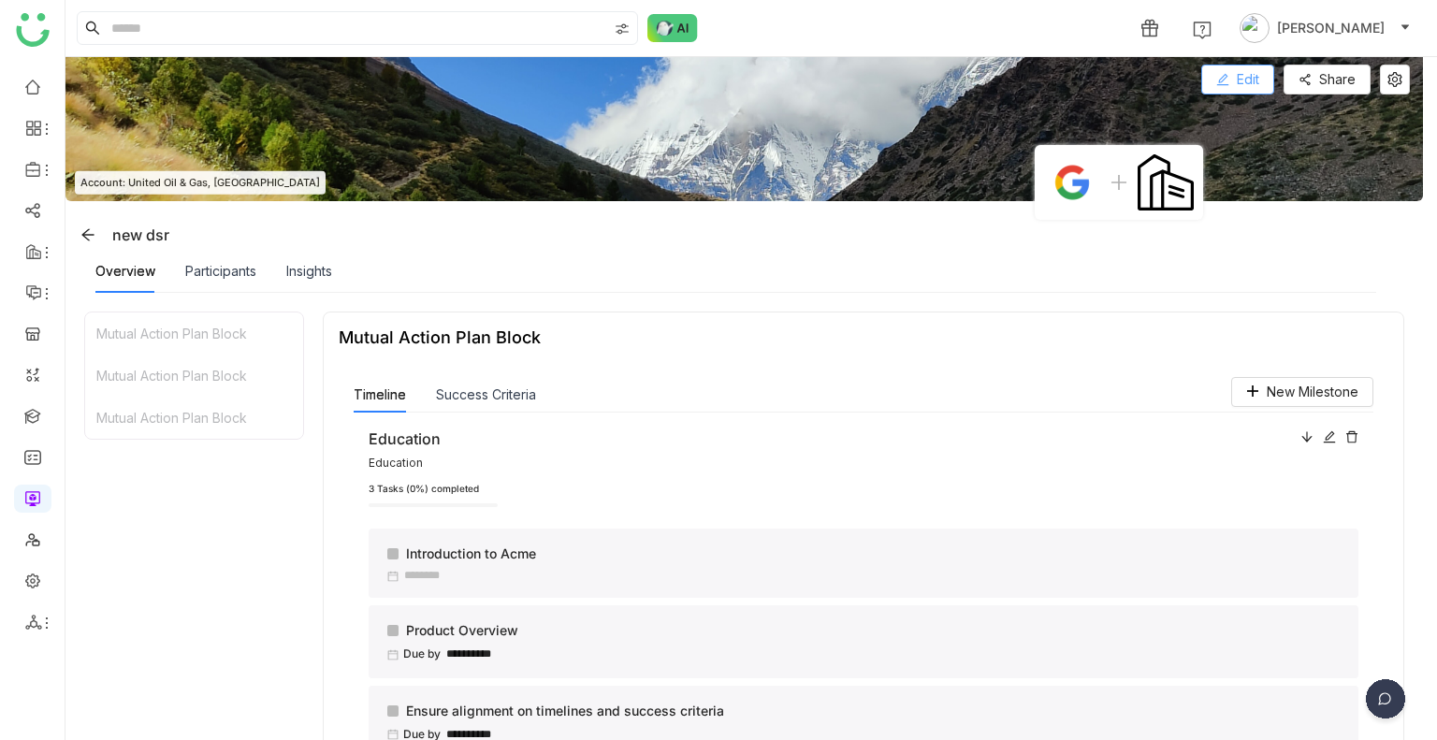
click at [1222, 77] on icon at bounding box center [1222, 80] width 12 height 12
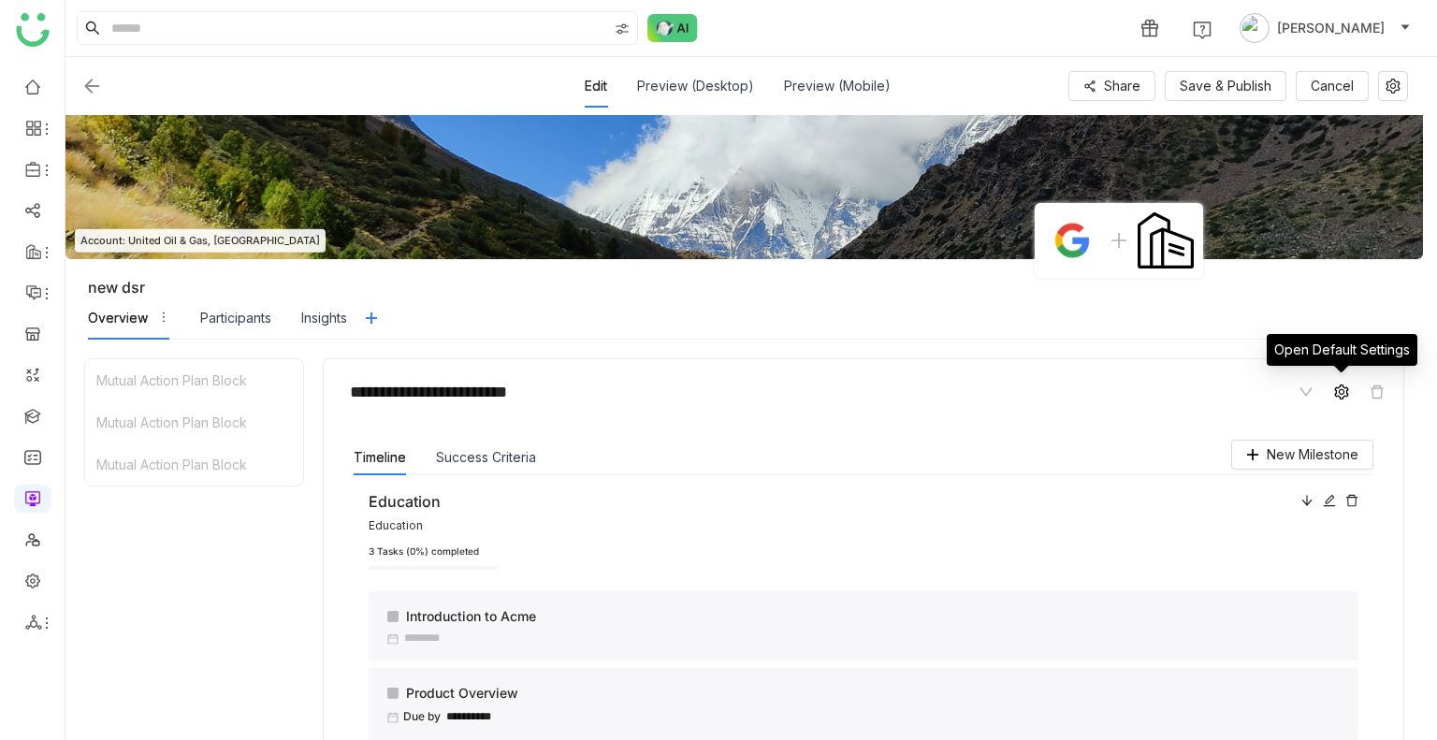
click at [1343, 392] on icon at bounding box center [1341, 392] width 14 height 15
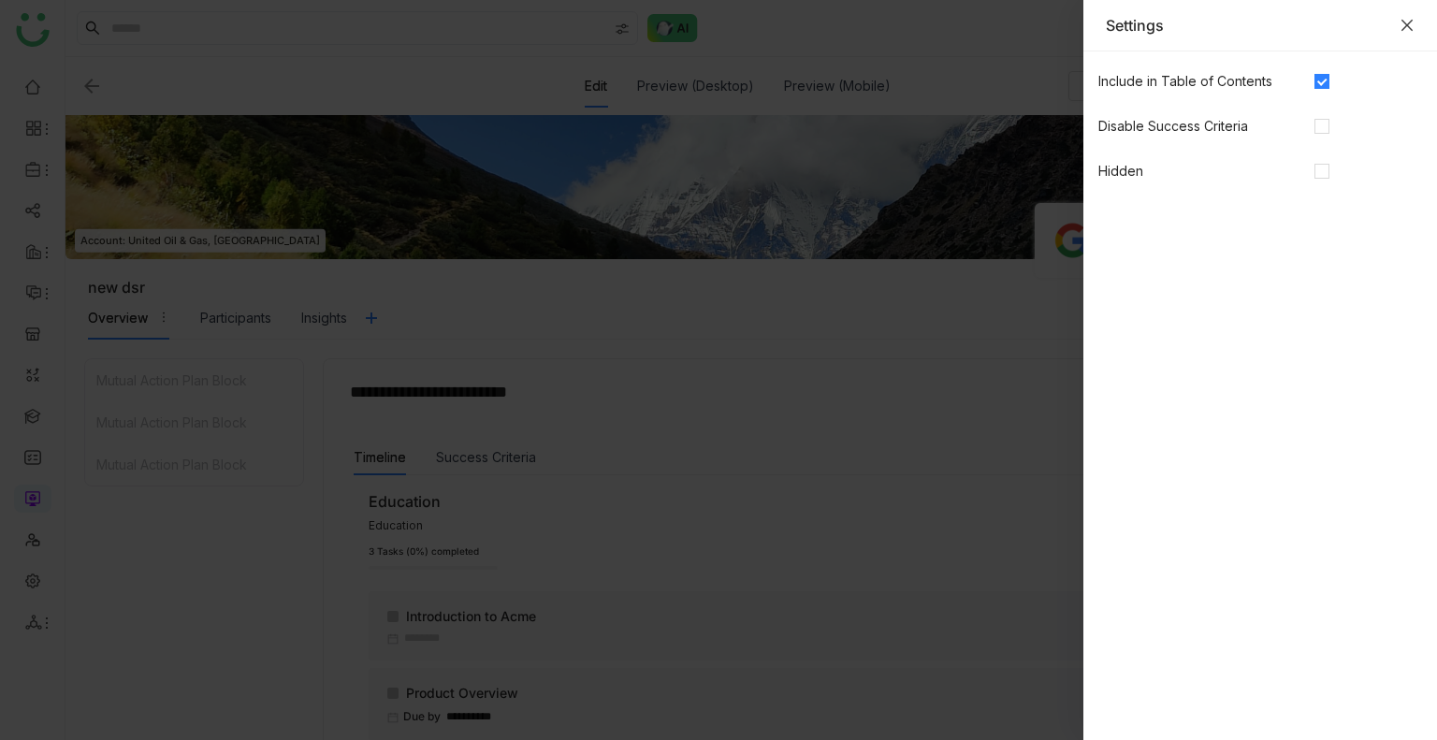
click at [1411, 29] on icon "Close" at bounding box center [1407, 25] width 11 height 11
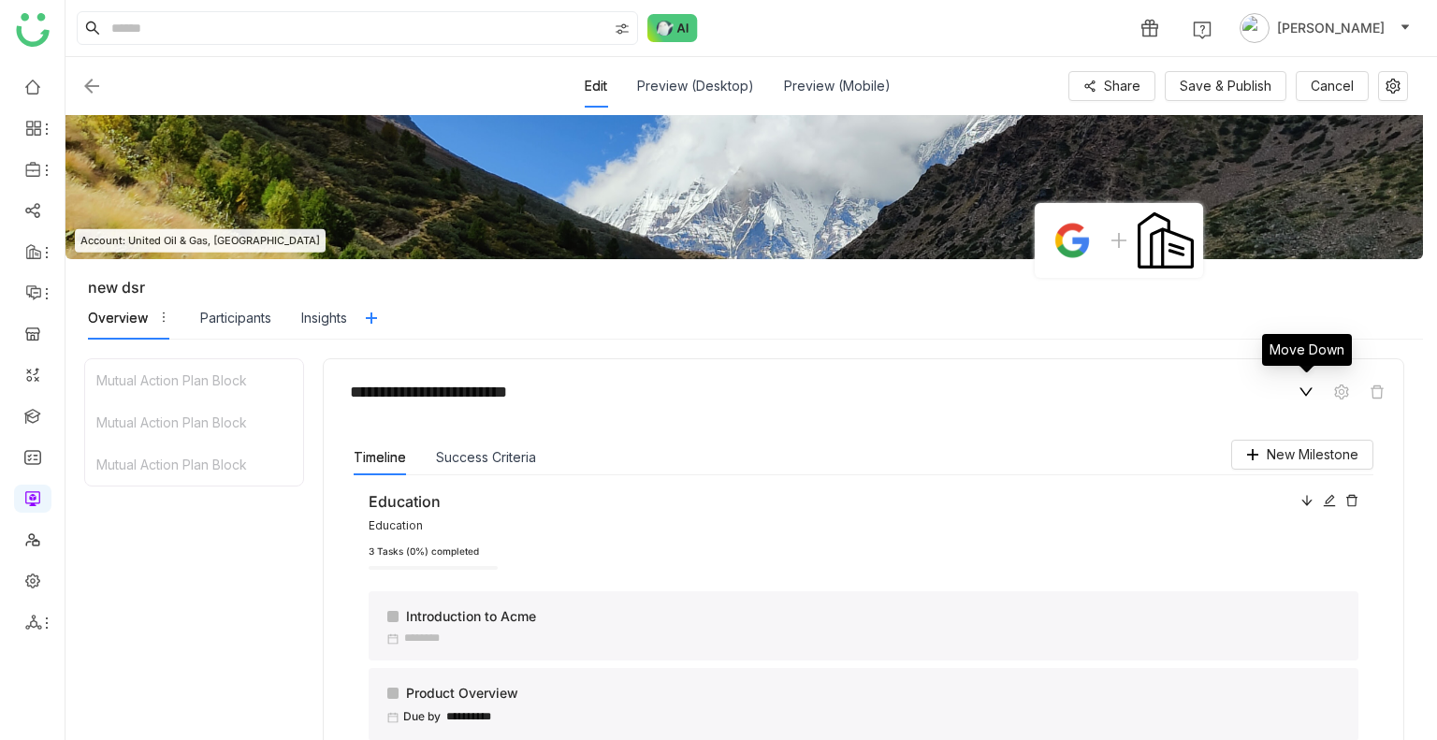
click at [1304, 396] on icon at bounding box center [1306, 392] width 15 height 15
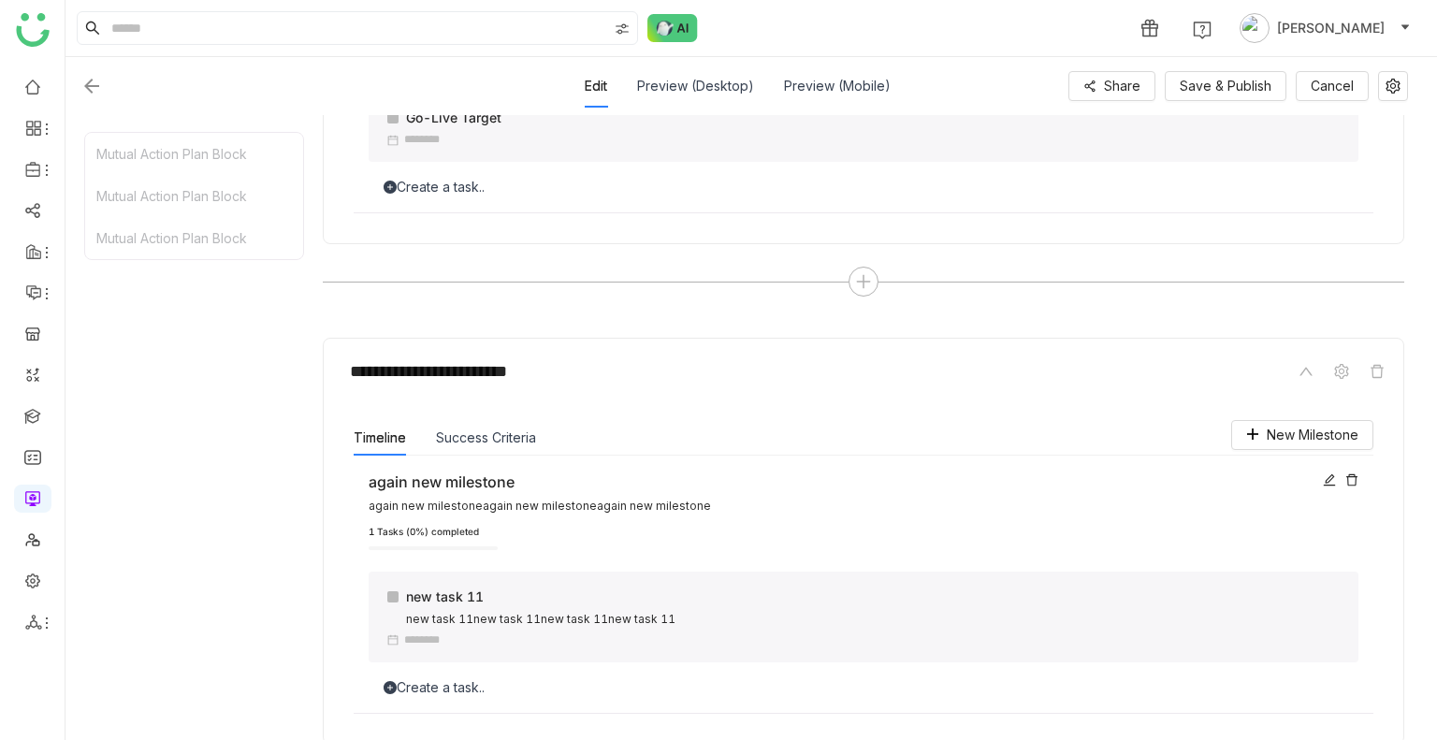
scroll to position [1632, 0]
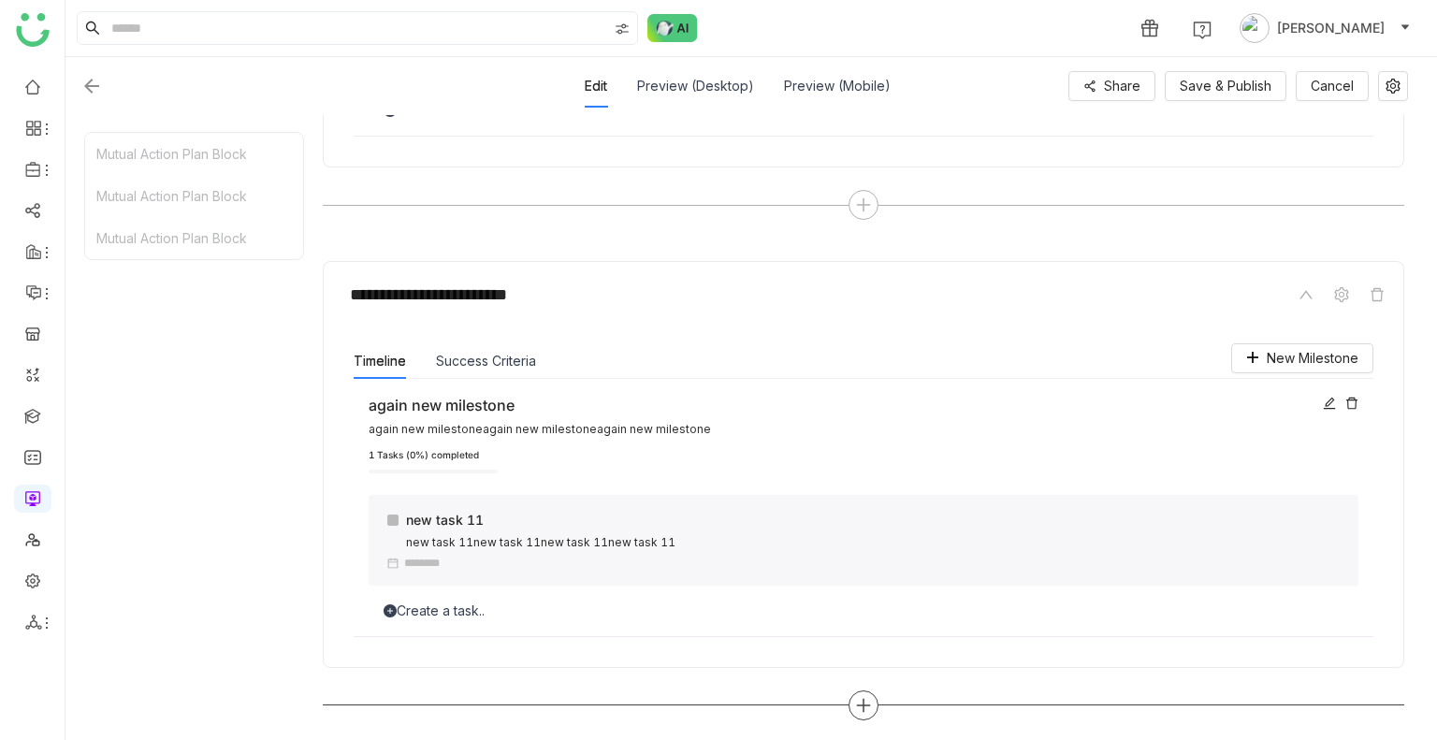
click at [858, 700] on icon at bounding box center [863, 705] width 17 height 17
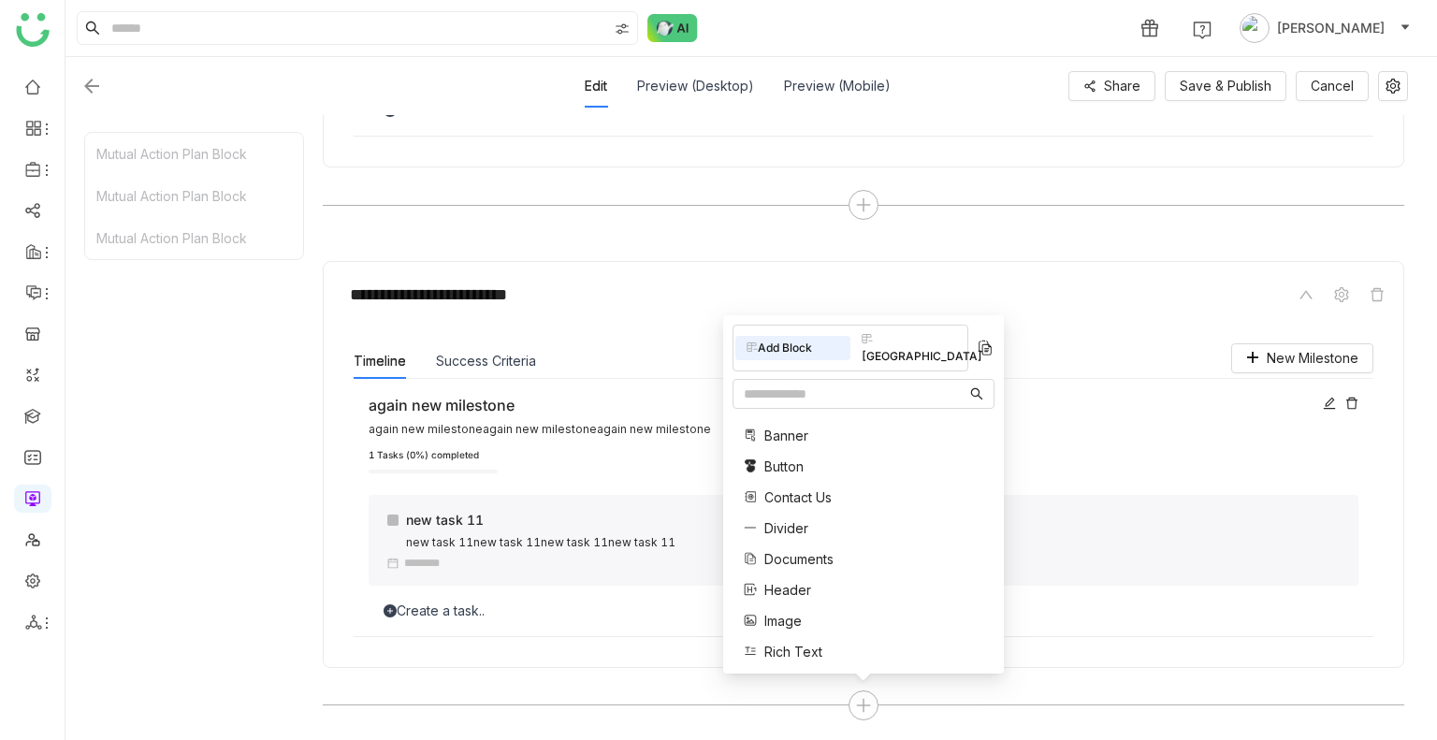
click at [806, 502] on span "Contact Us" at bounding box center [798, 498] width 67 height 20
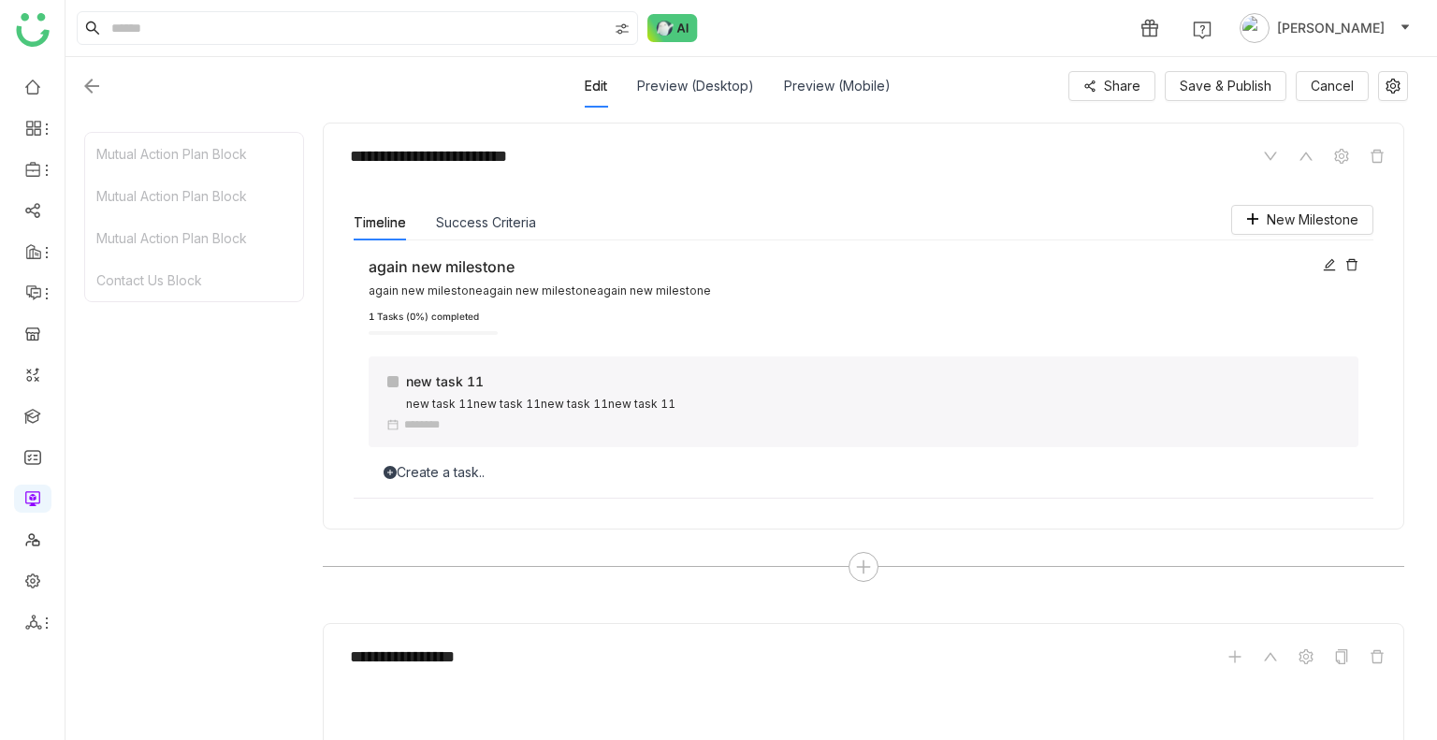
scroll to position [1800, 0]
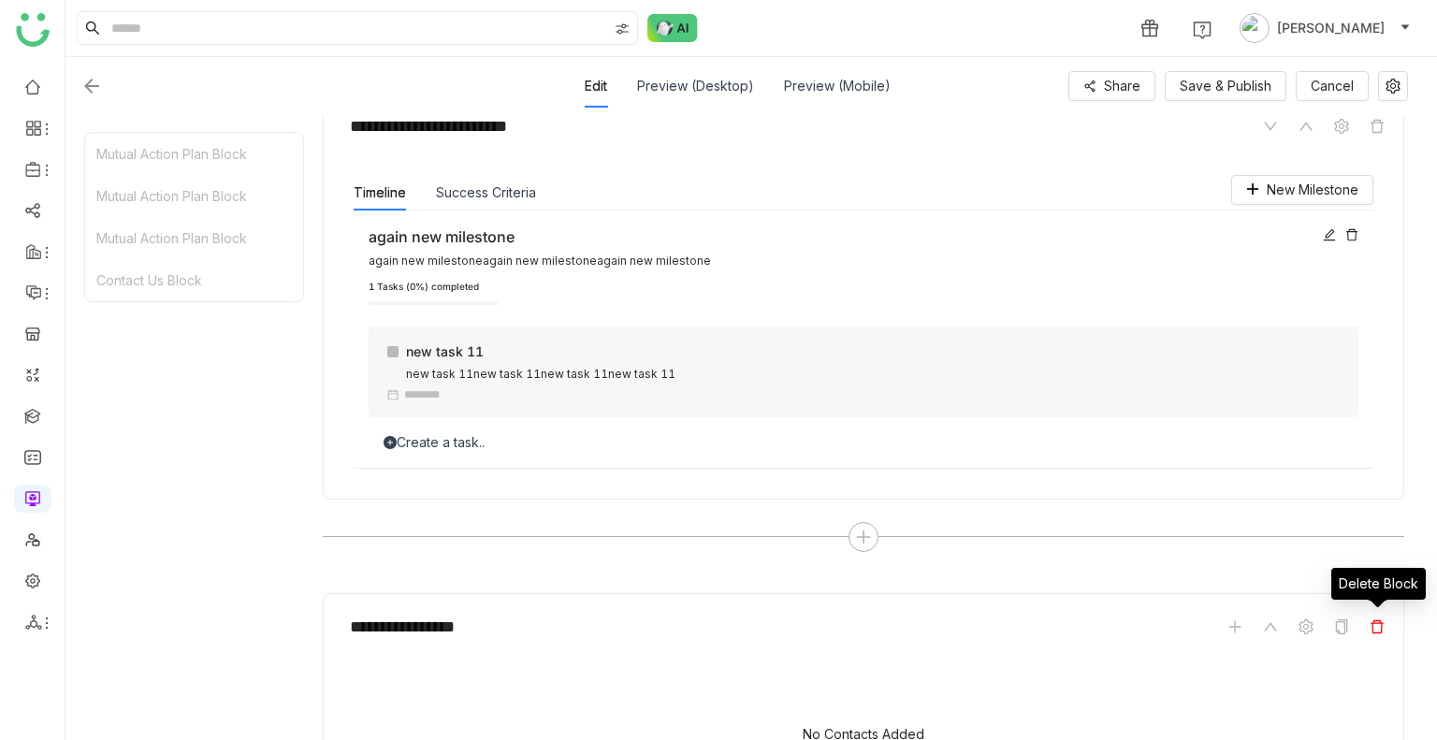
click at [1368, 627] on span at bounding box center [1377, 627] width 22 height 22
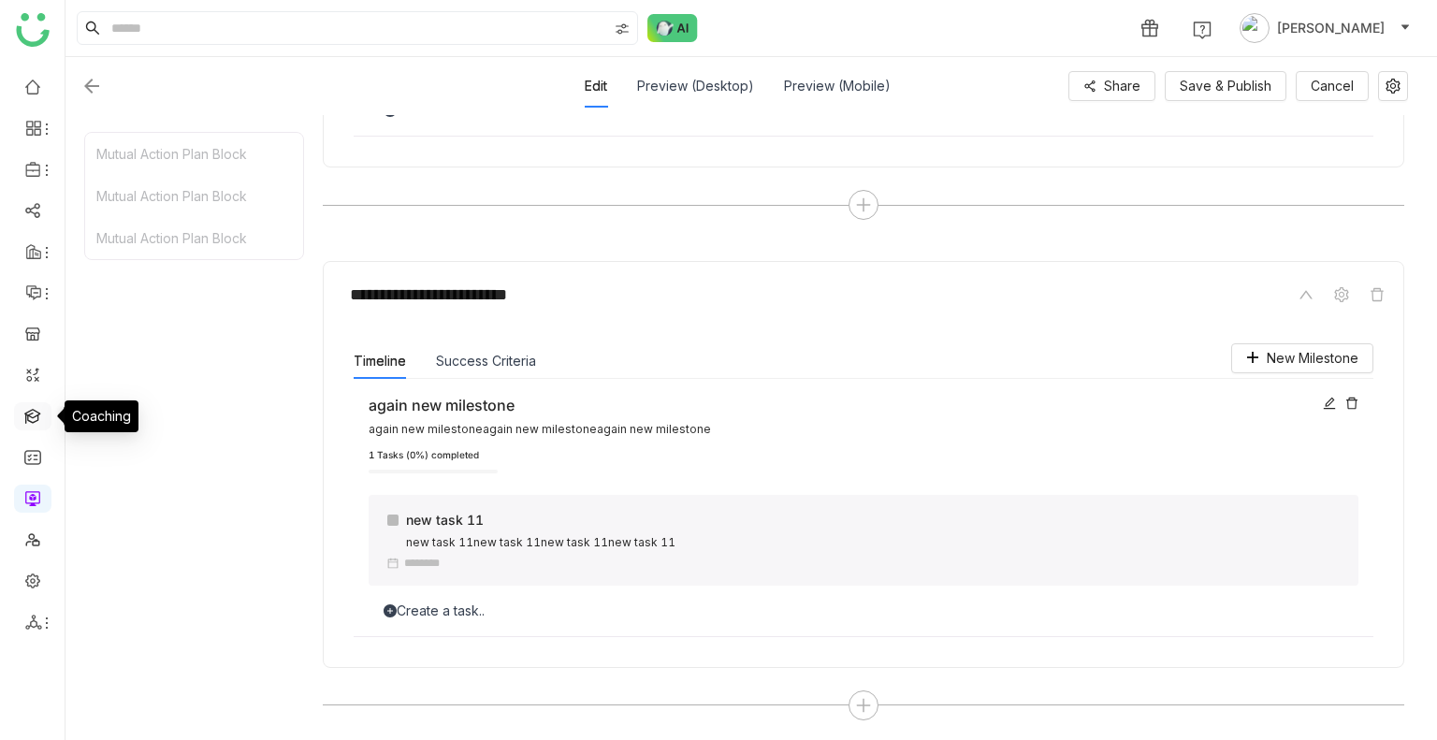
click at [25, 422] on link at bounding box center [32, 415] width 17 height 16
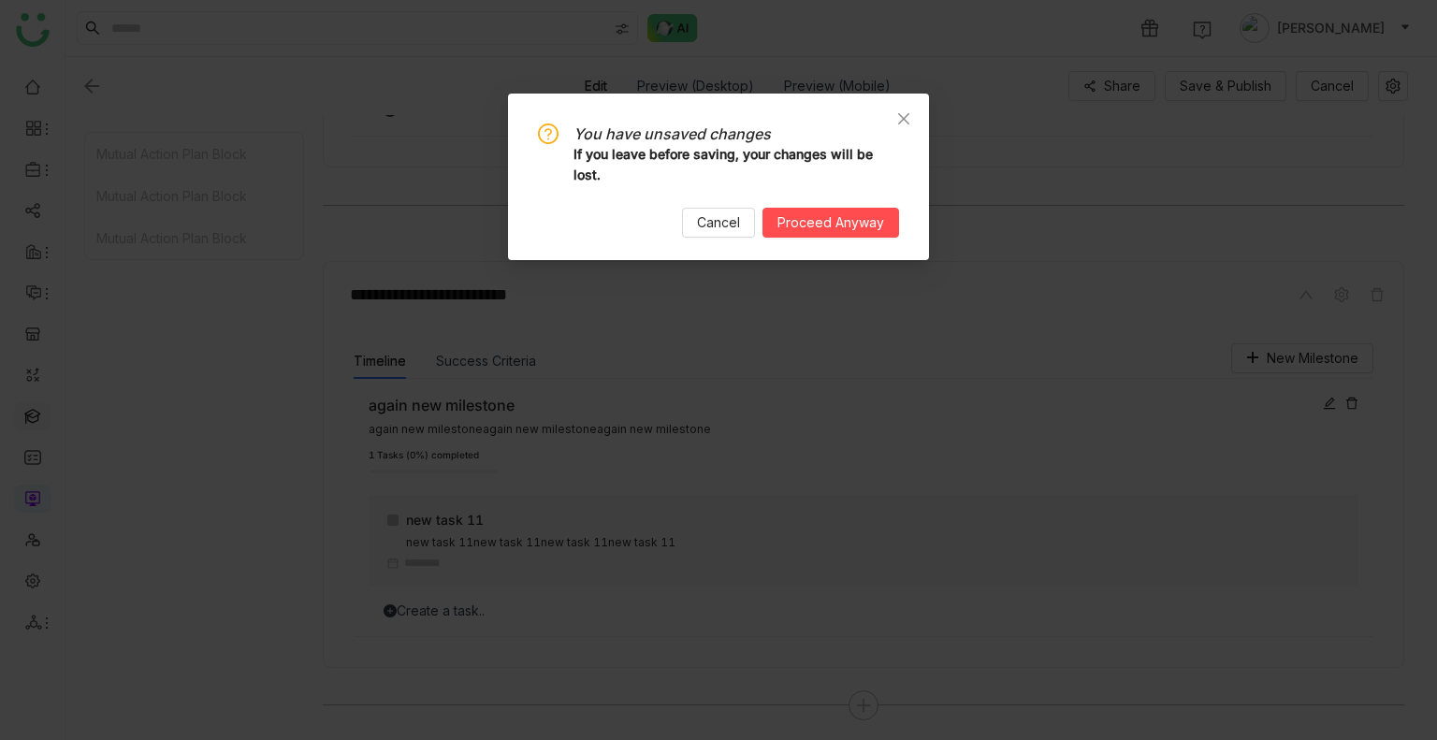
click at [25, 422] on nz-modal-confirm-container "You have unsaved changes If you leave before saving, your changes will be lost.…" at bounding box center [718, 370] width 1437 height 740
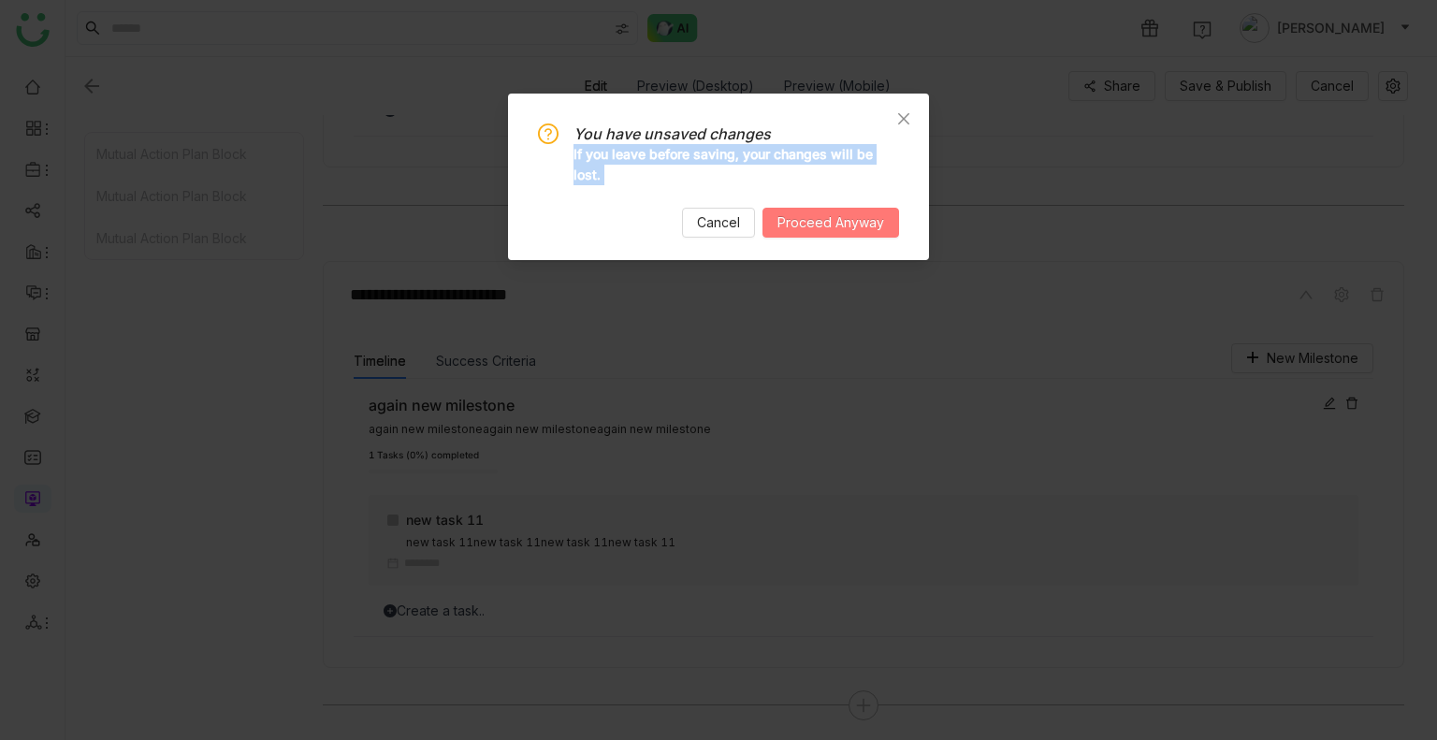
click at [808, 225] on span "Proceed Anyway" at bounding box center [831, 222] width 107 height 21
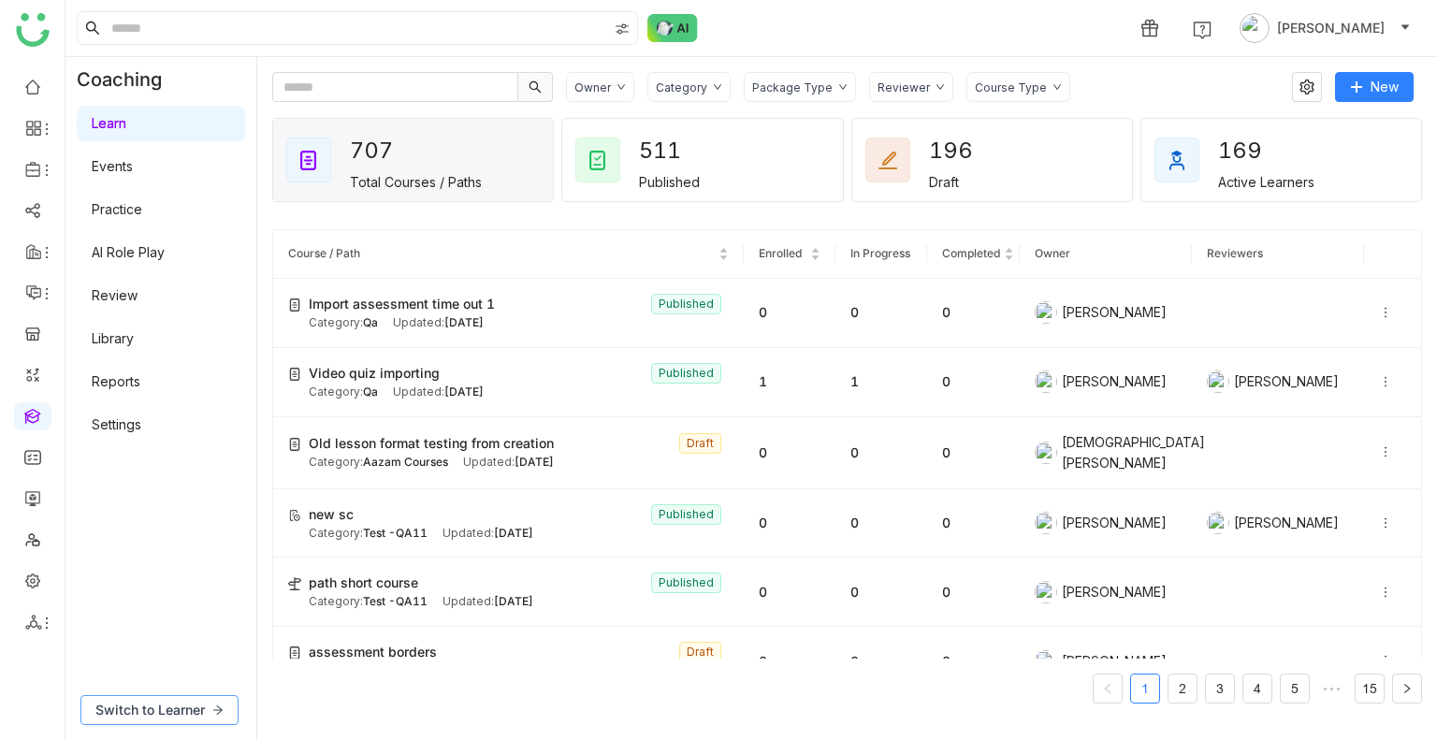
click at [170, 705] on span "Switch to Learner" at bounding box center [149, 710] width 109 height 21
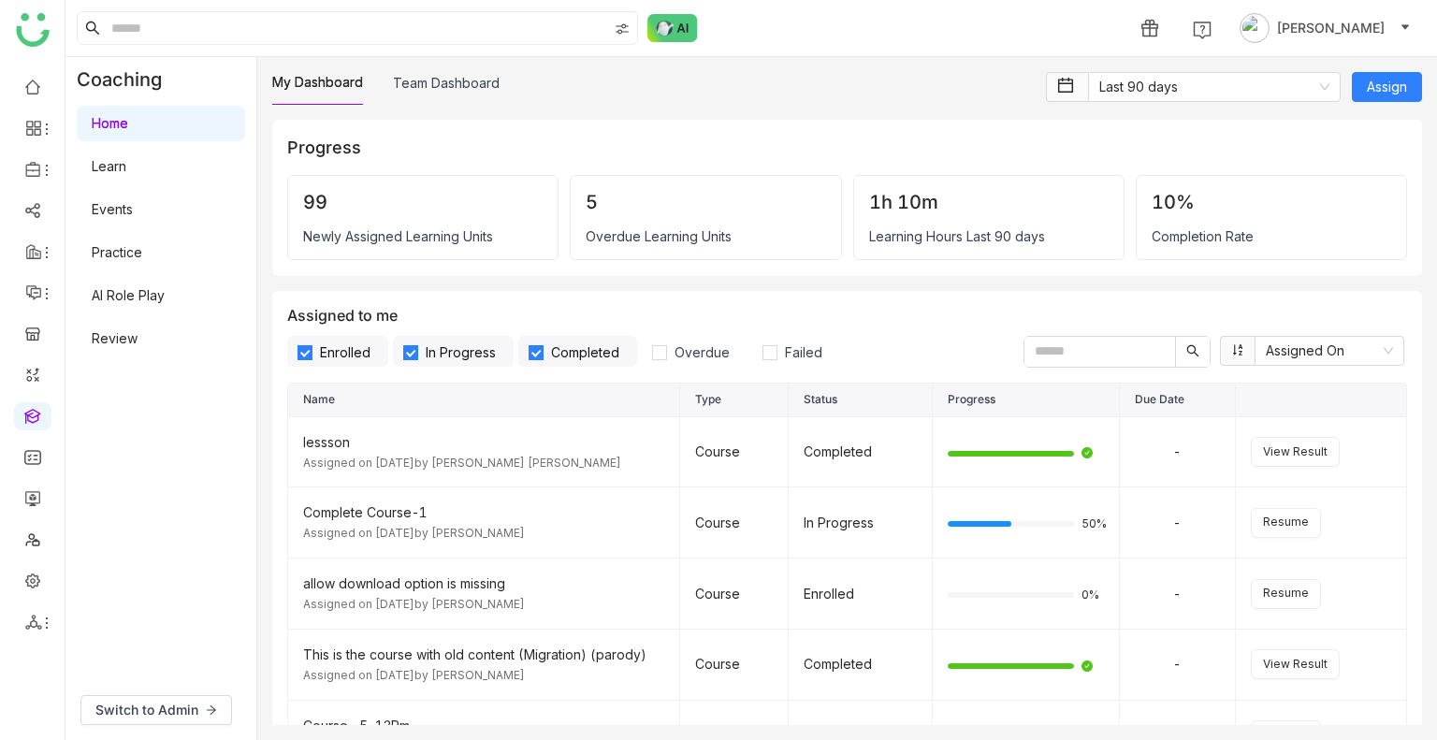
click at [126, 160] on link "Learn" at bounding box center [109, 166] width 35 height 16
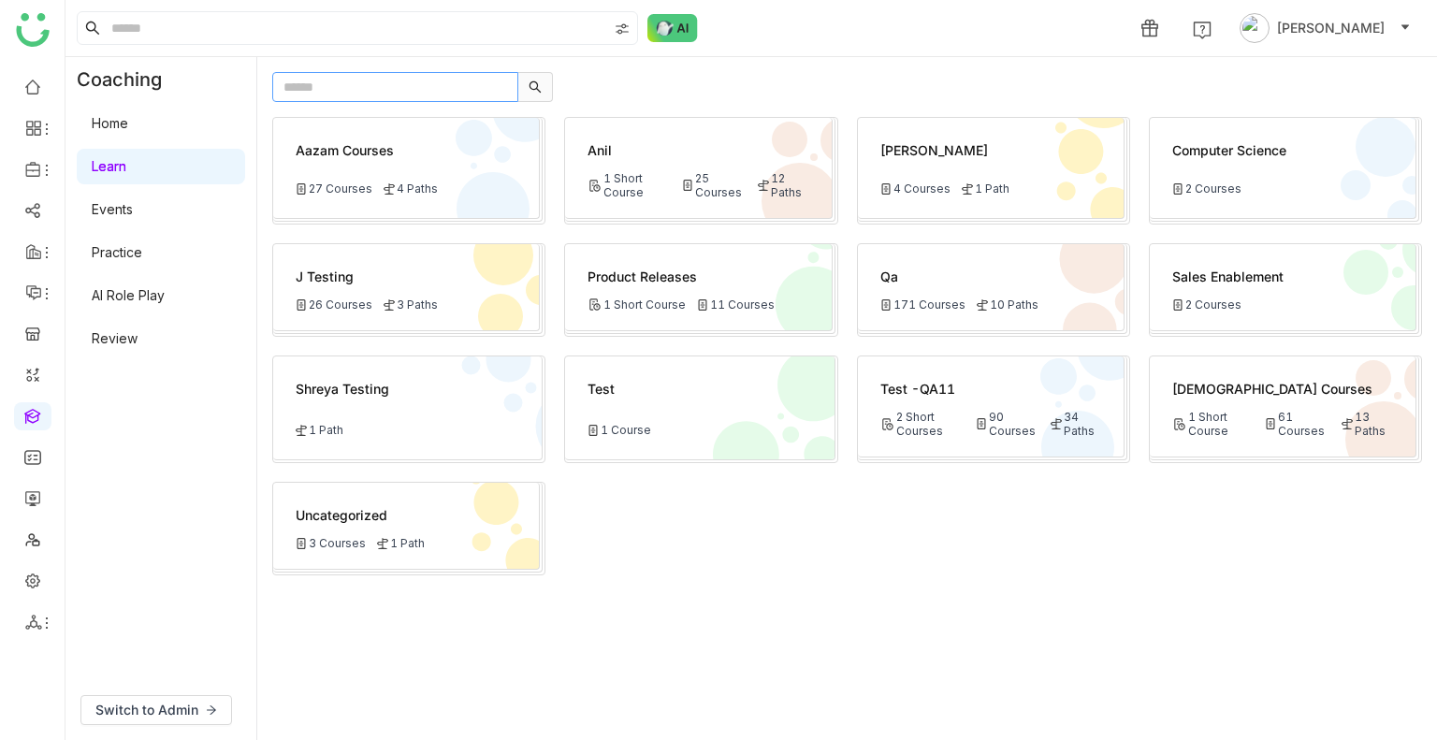
click at [324, 80] on input "text" at bounding box center [395, 87] width 246 height 30
click at [931, 413] on div "2 Short Courses" at bounding box center [923, 424] width 85 height 28
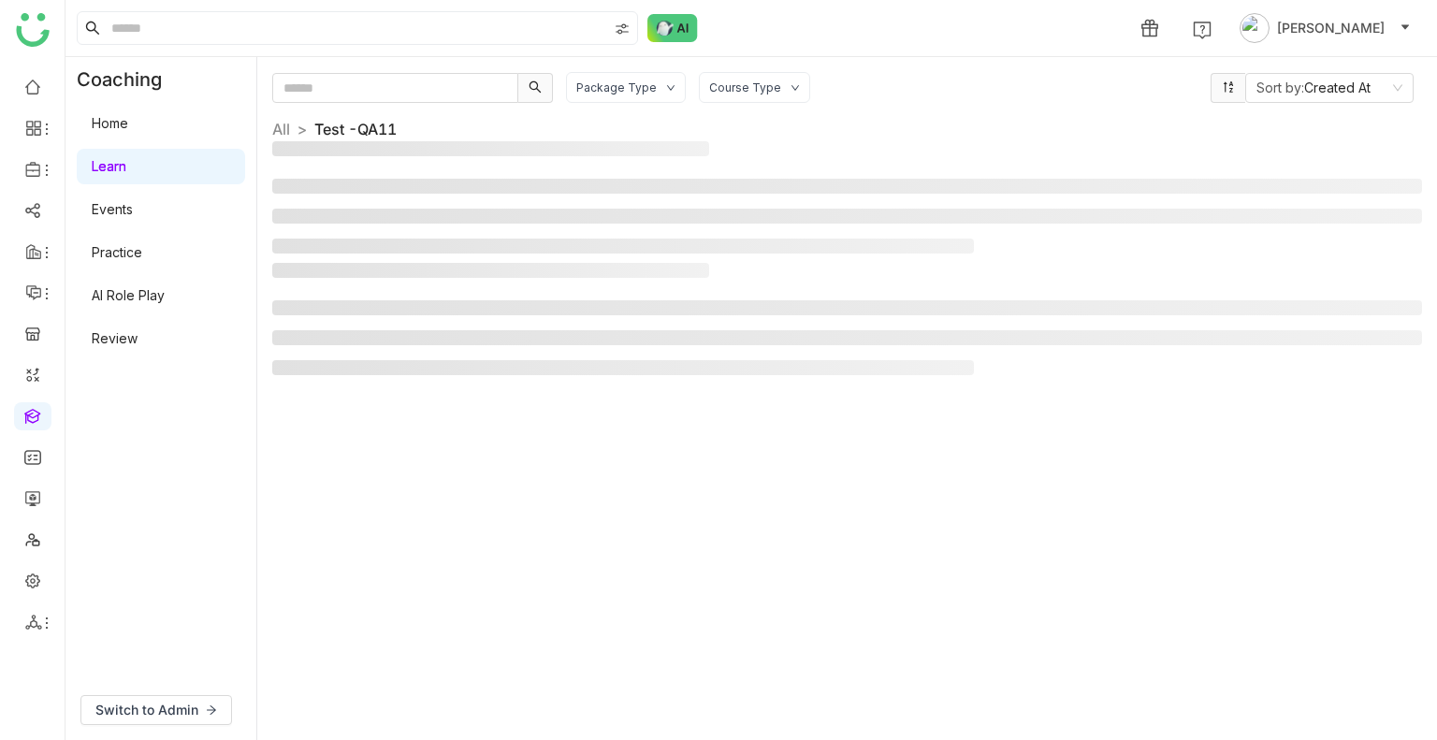
click at [931, 413] on div "Package Type Course Type Sort by: Created At All > Test -QA11 >" at bounding box center [847, 398] width 1150 height 653
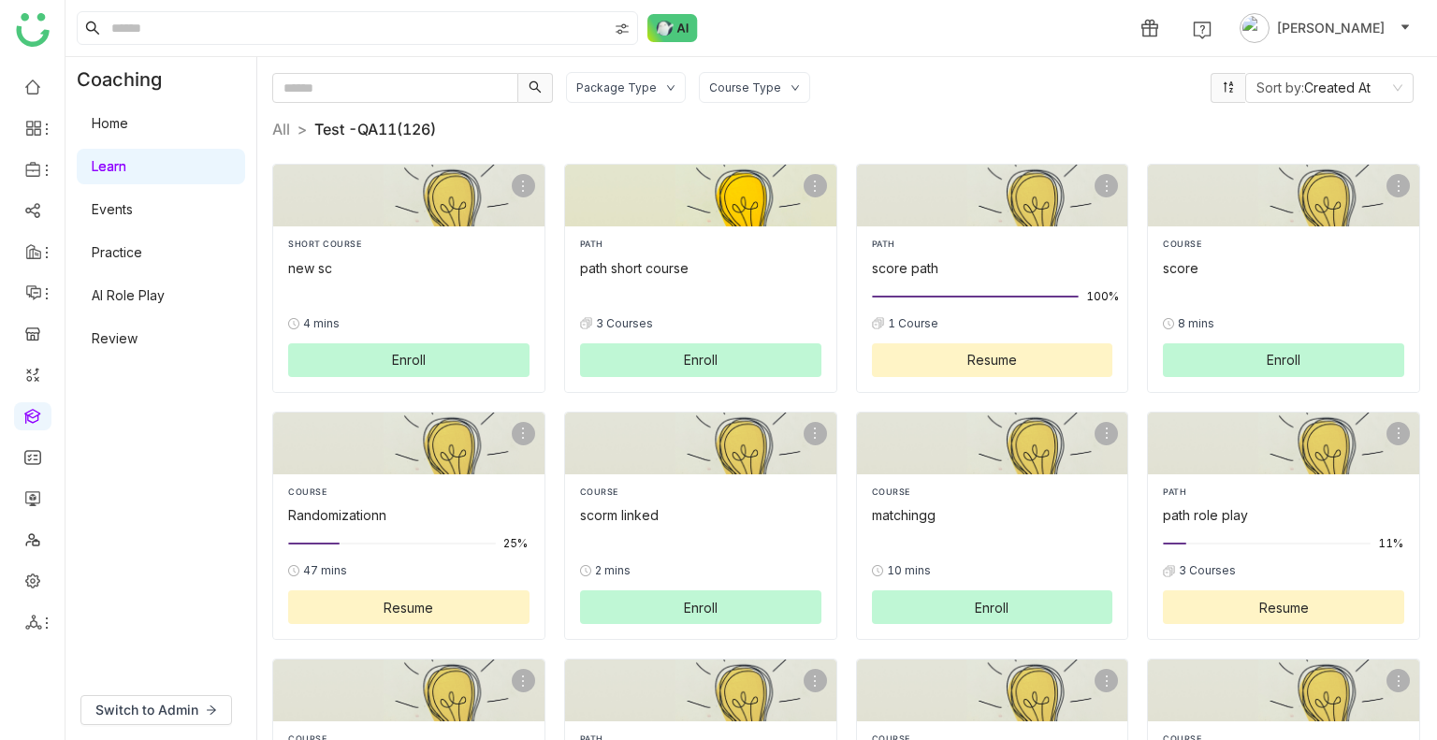
click at [634, 363] on button "Enroll" at bounding box center [700, 360] width 241 height 34
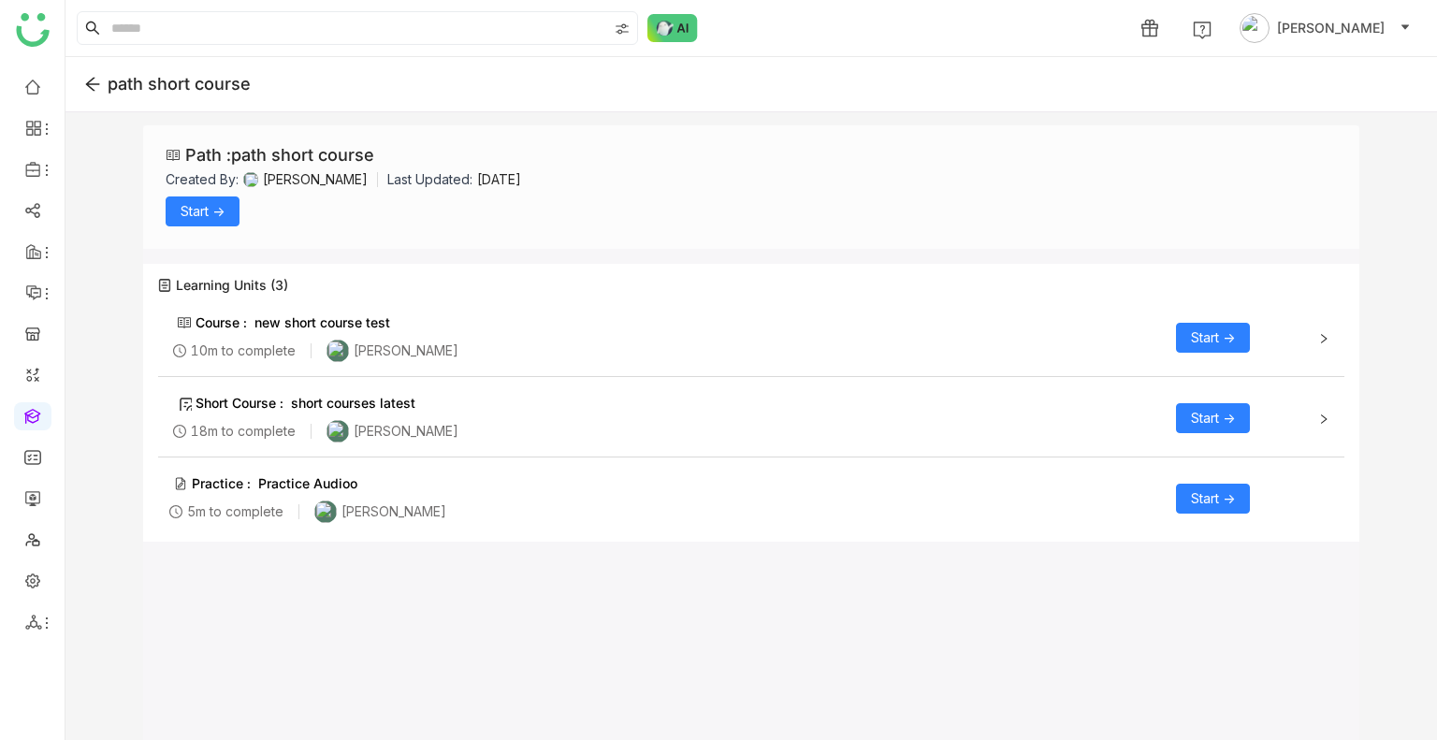
click at [1218, 509] on button "Start ->" at bounding box center [1213, 499] width 74 height 30
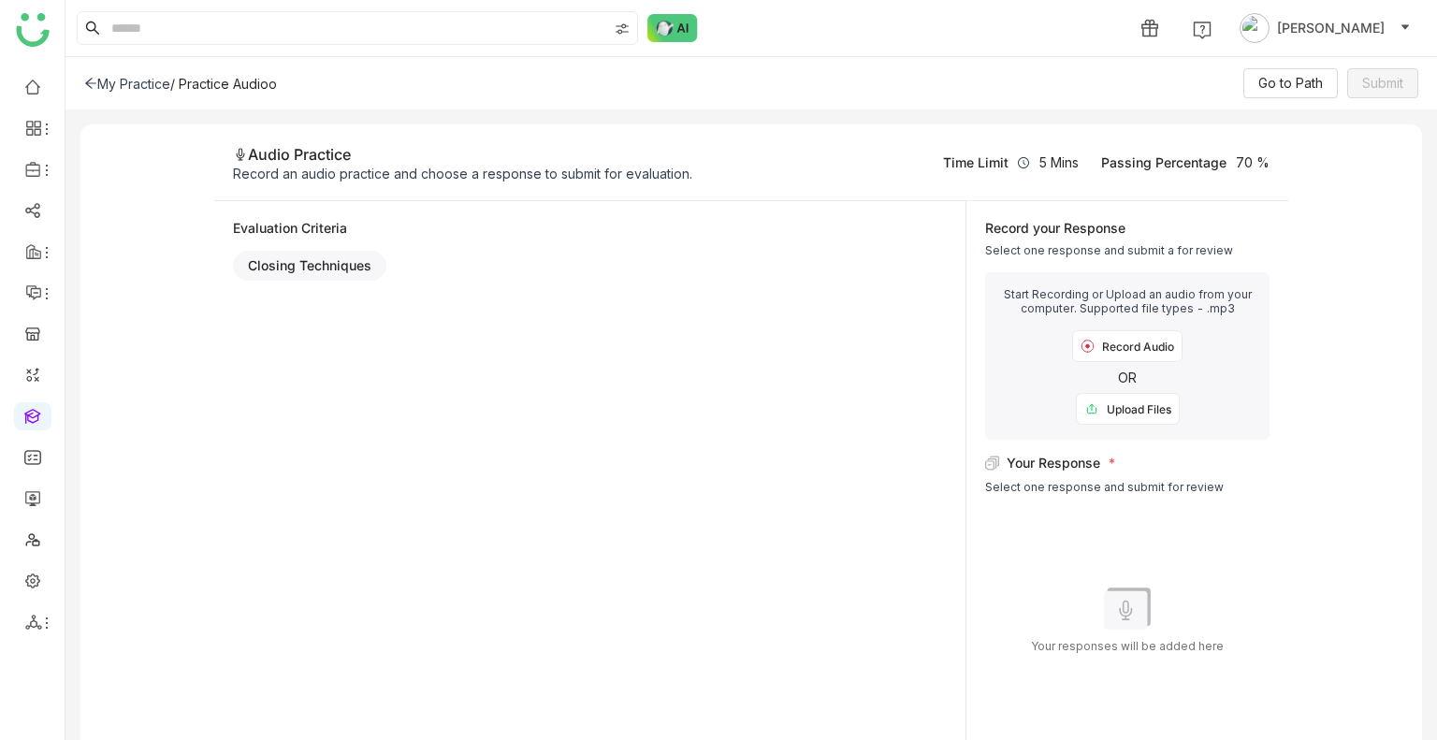
click at [1107, 411] on div "Upload Files" at bounding box center [1128, 409] width 104 height 32
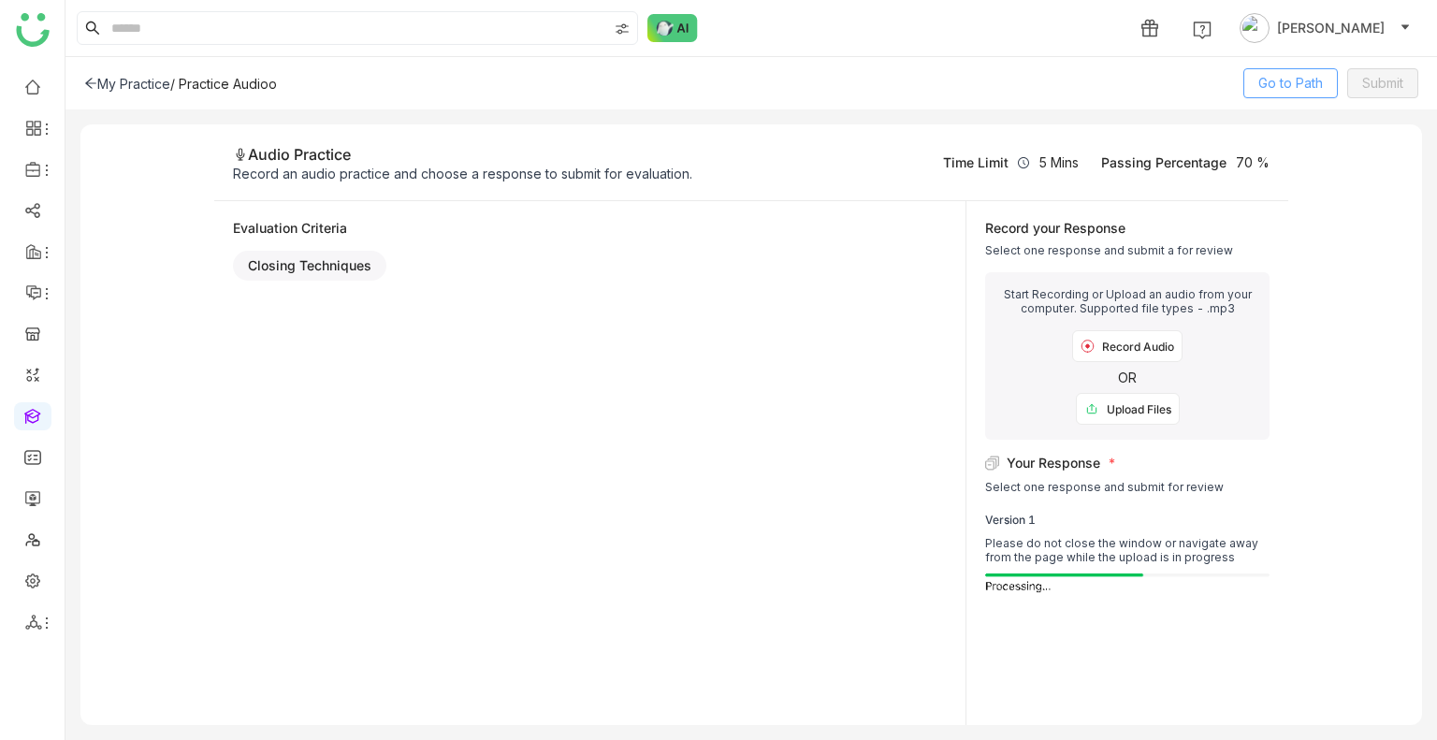
click at [1306, 80] on span "Go to Path" at bounding box center [1291, 83] width 65 height 21
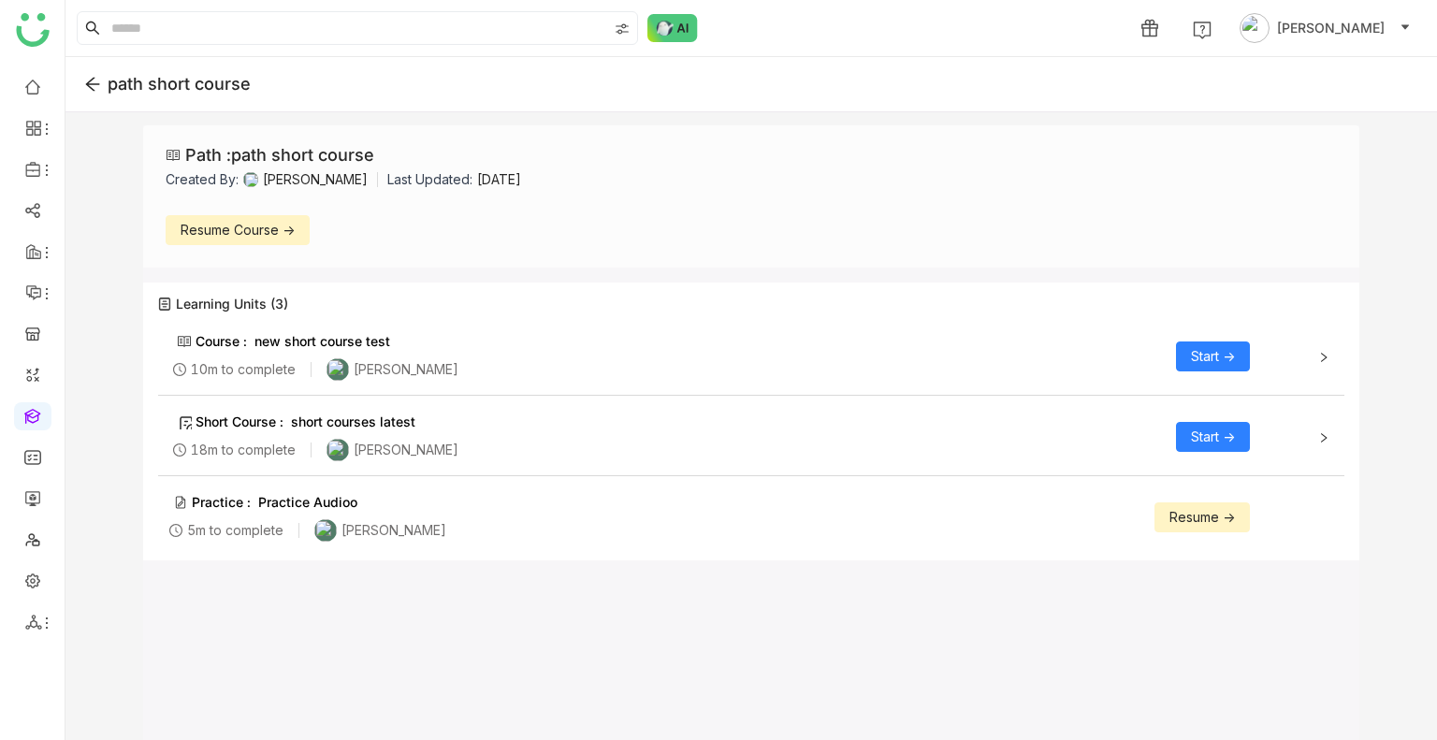
click at [1202, 524] on span "Resume ->" at bounding box center [1203, 517] width 66 height 21
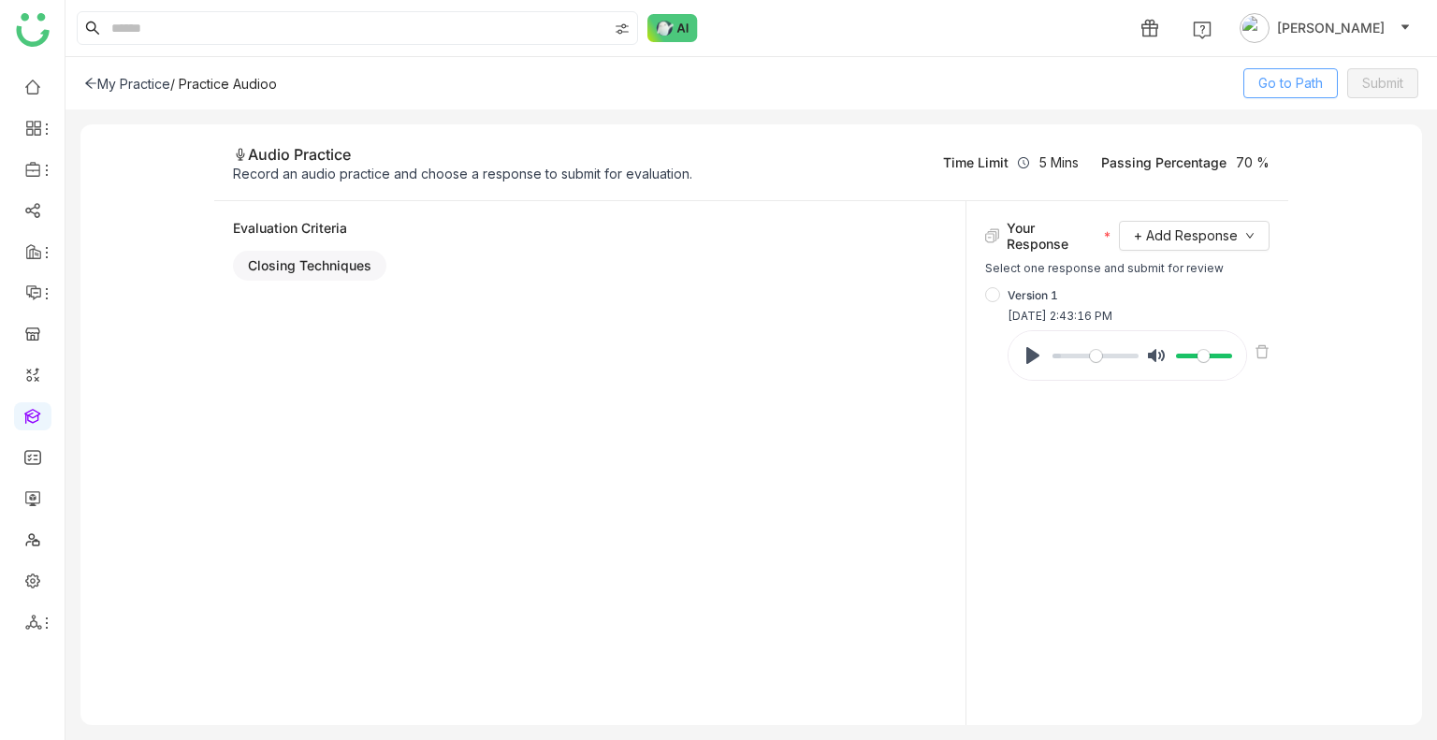
click at [1299, 85] on span "Go to Path" at bounding box center [1291, 83] width 65 height 21
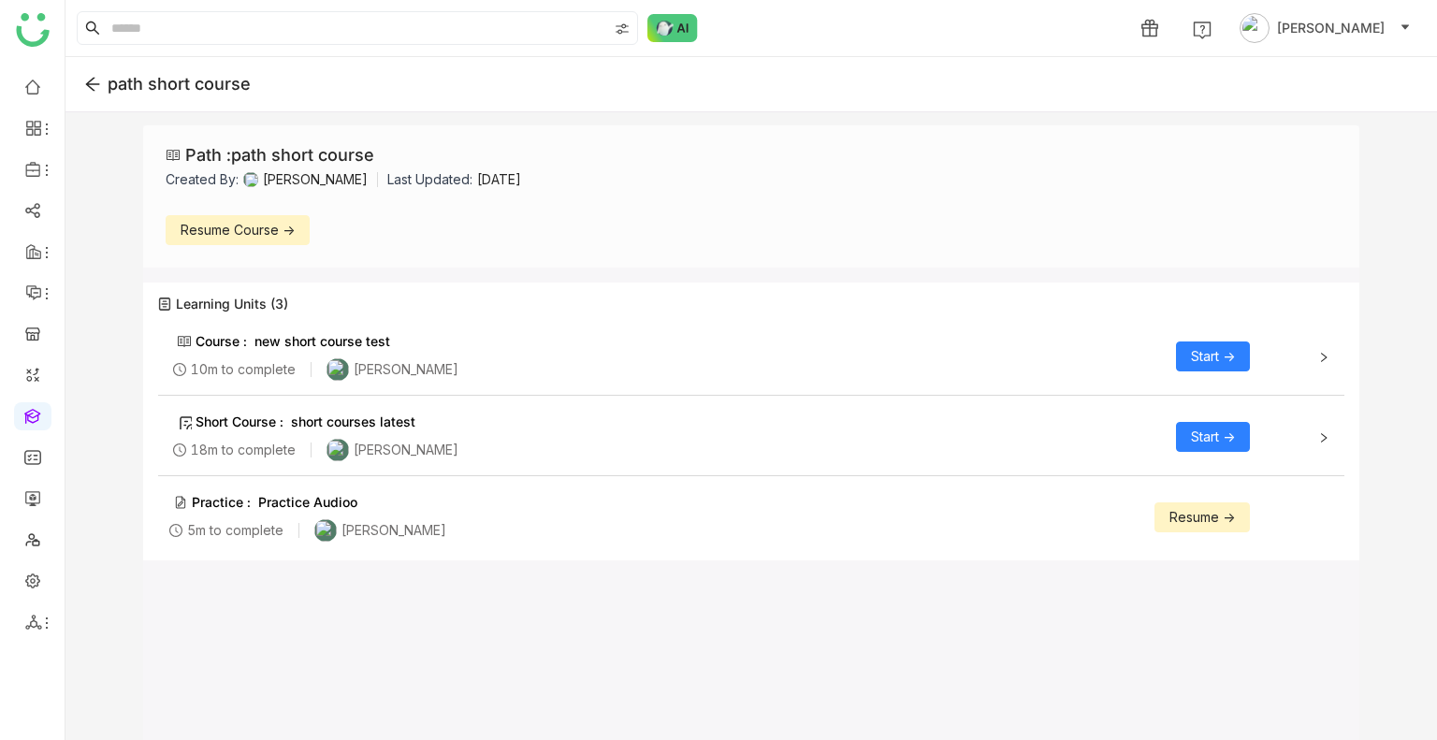
click at [1194, 519] on span "Resume ->" at bounding box center [1203, 517] width 66 height 21
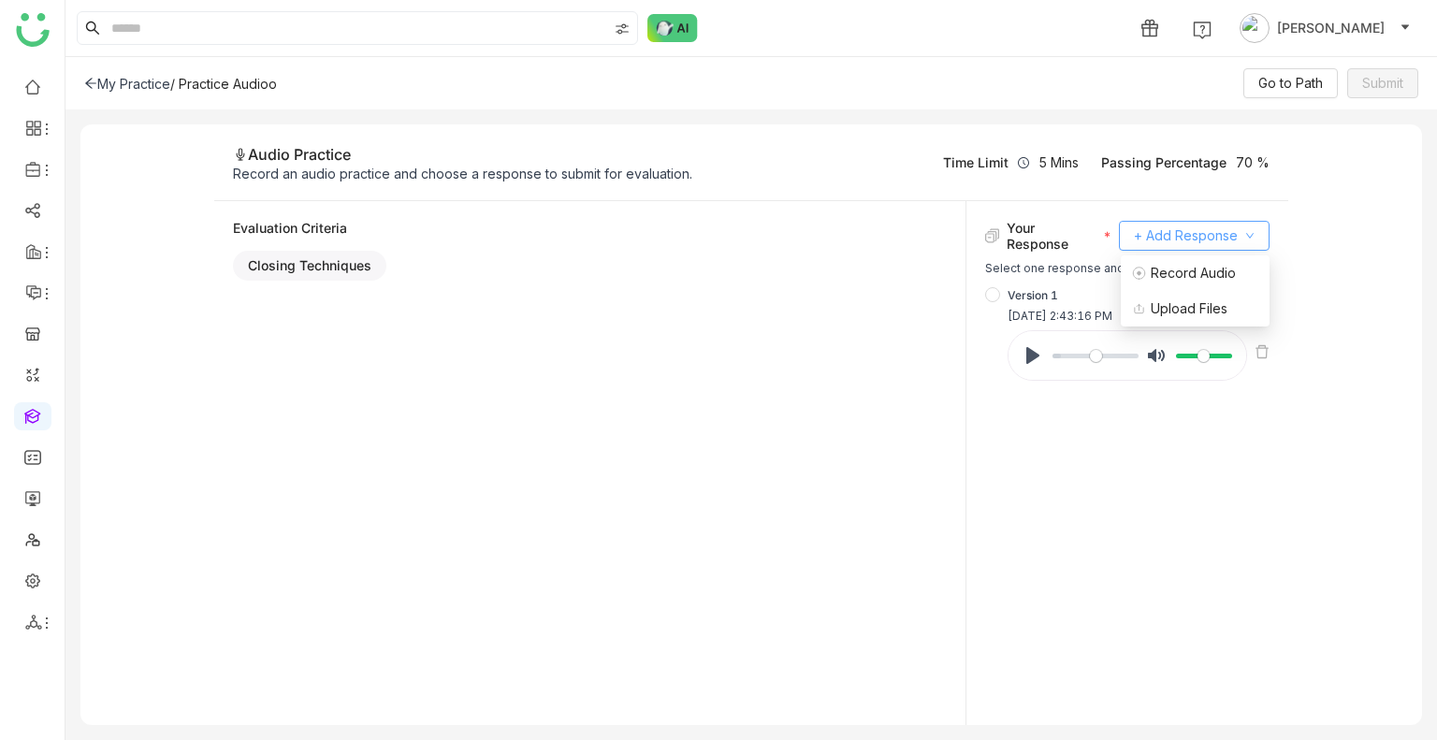
click at [1171, 231] on span "+ Add Response" at bounding box center [1186, 236] width 104 height 21
click at [1180, 269] on span "Record Audio" at bounding box center [1184, 273] width 104 height 21
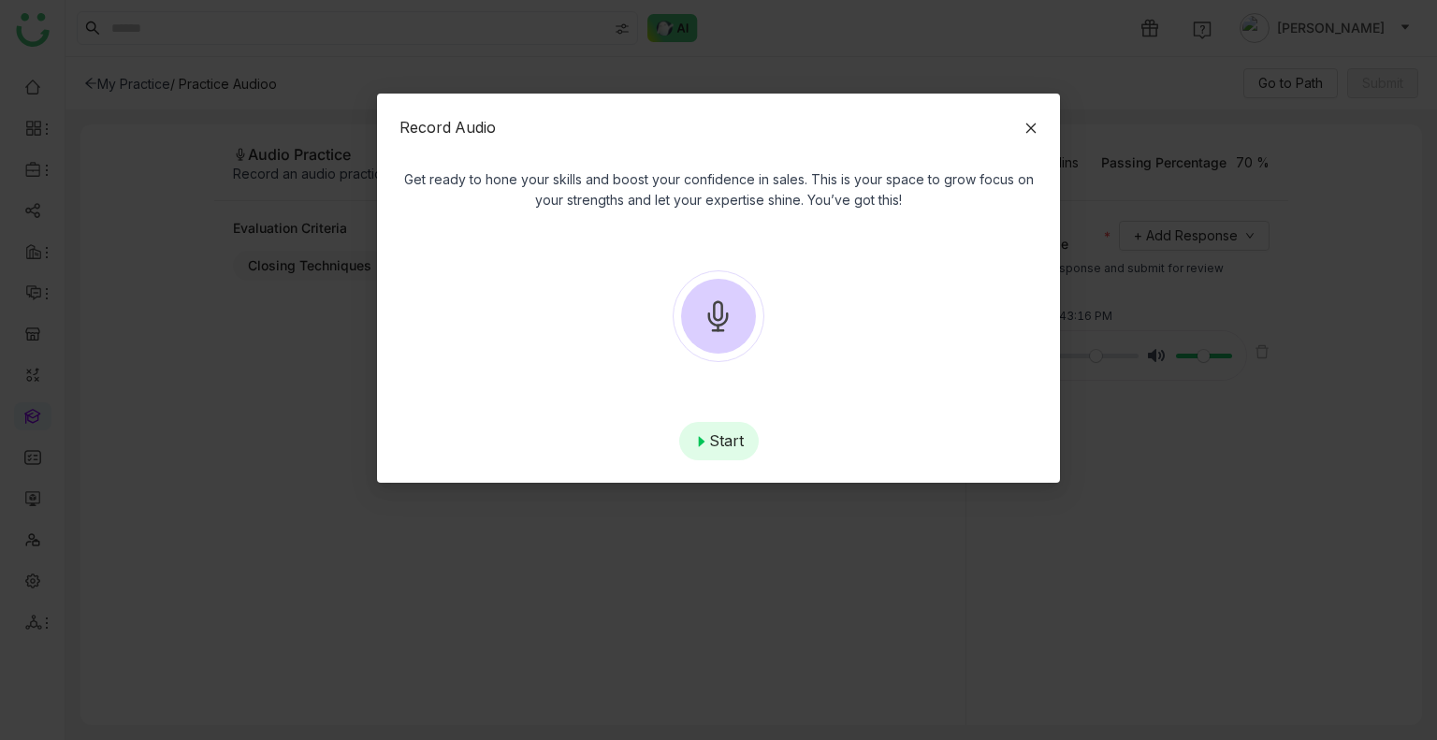
click at [1041, 130] on div "Record Audio Get ready to hone your skills and boost your confidence in sales. …" at bounding box center [718, 288] width 683 height 389
click at [1027, 130] on icon at bounding box center [1031, 128] width 13 height 13
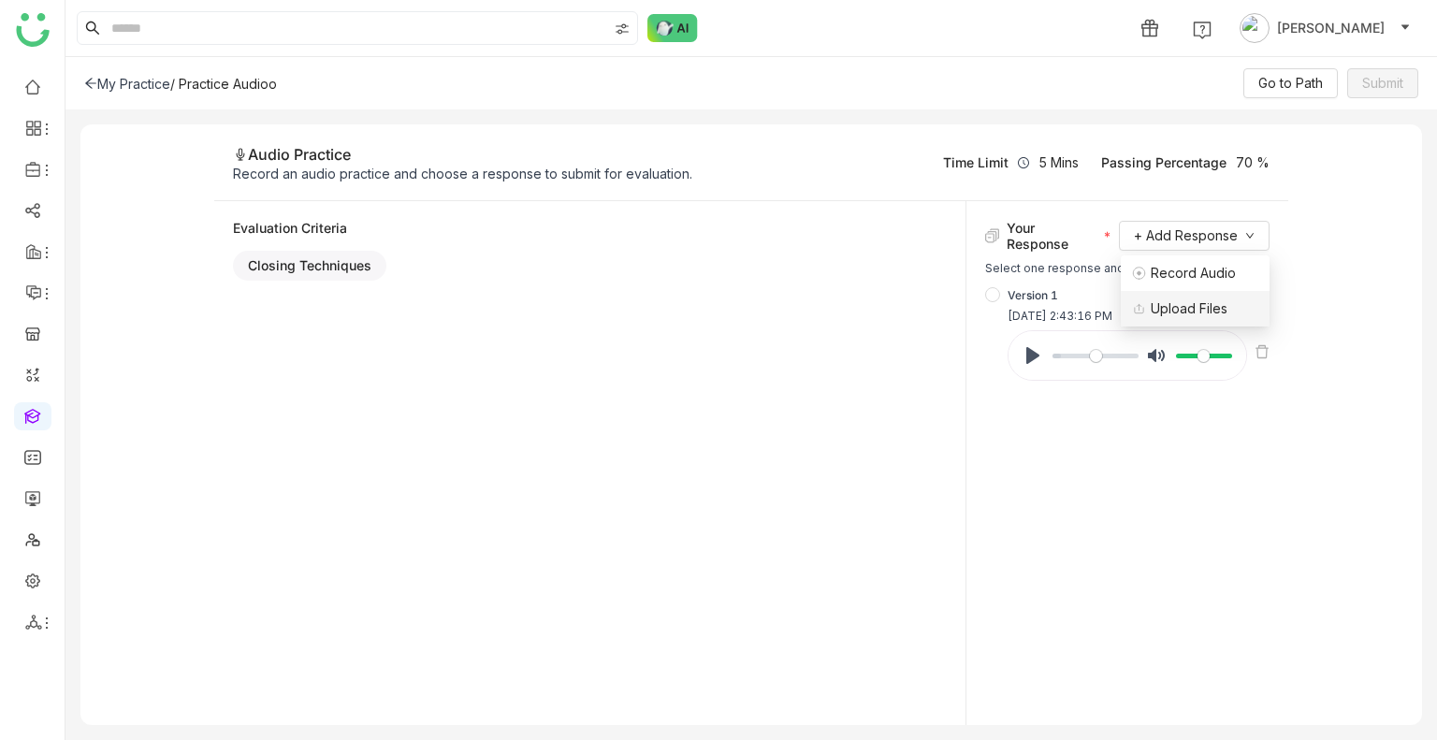
click at [1215, 300] on span "Upload Files" at bounding box center [1179, 309] width 95 height 21
click at [1374, 79] on span "Submit" at bounding box center [1382, 83] width 41 height 21
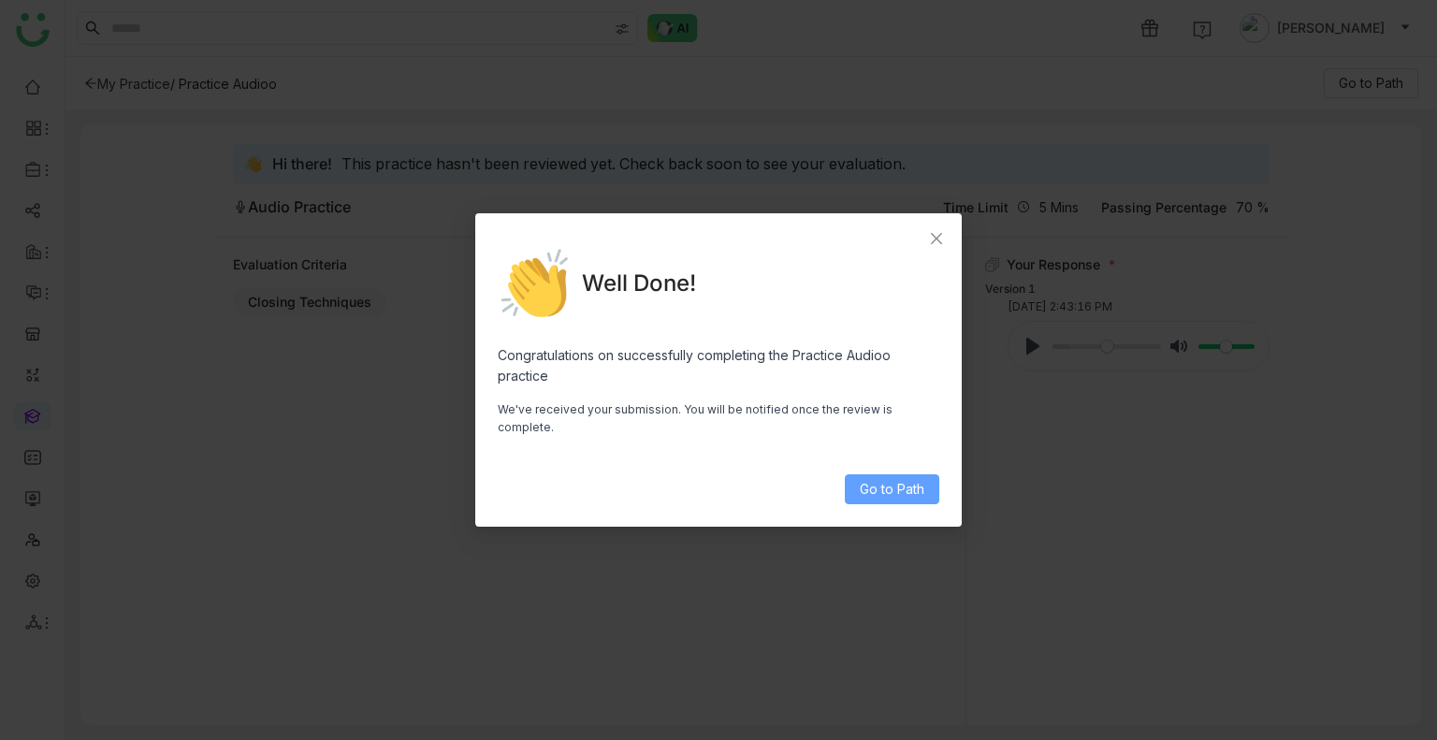
click at [925, 479] on span "Go to Path" at bounding box center [892, 489] width 65 height 21
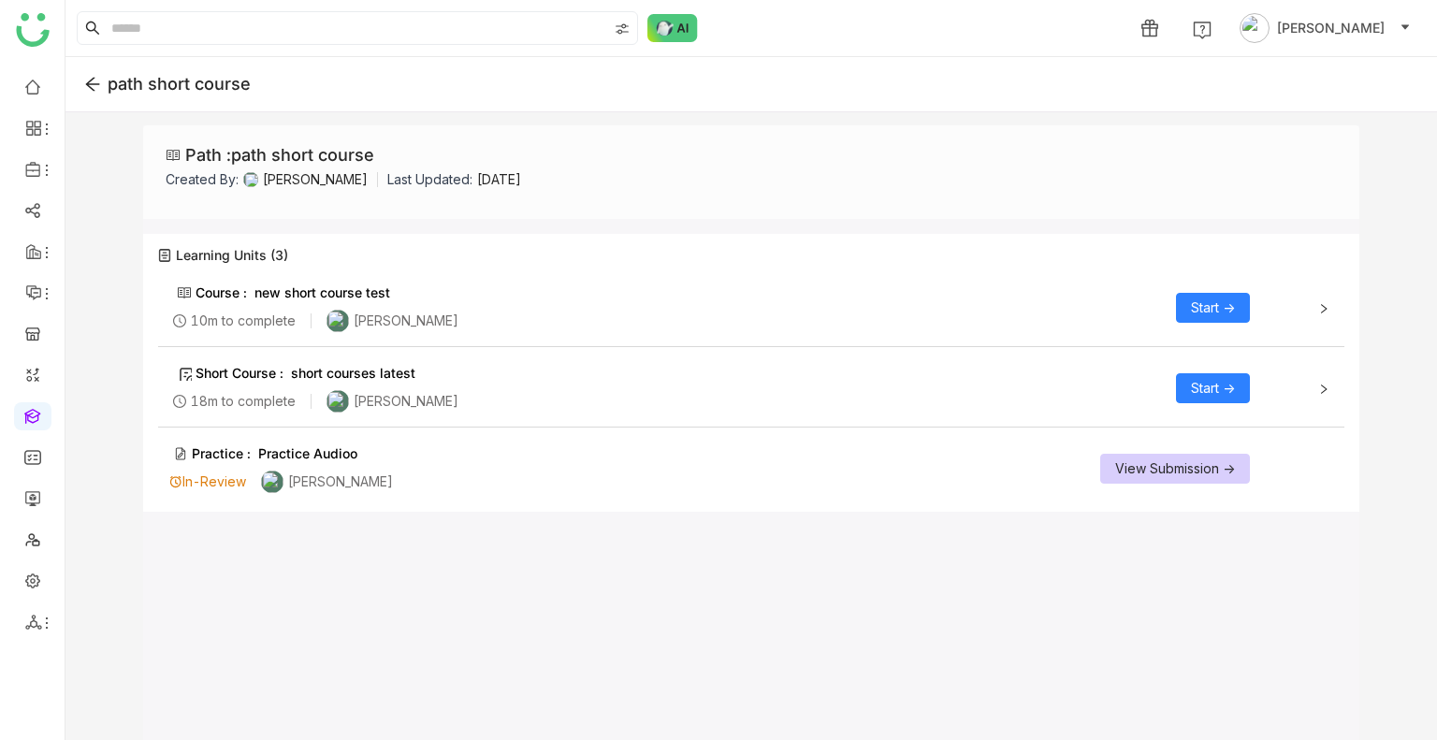
click at [1187, 476] on span "View Submission ->" at bounding box center [1175, 469] width 120 height 21
click at [86, 84] on icon at bounding box center [93, 84] width 14 height 13
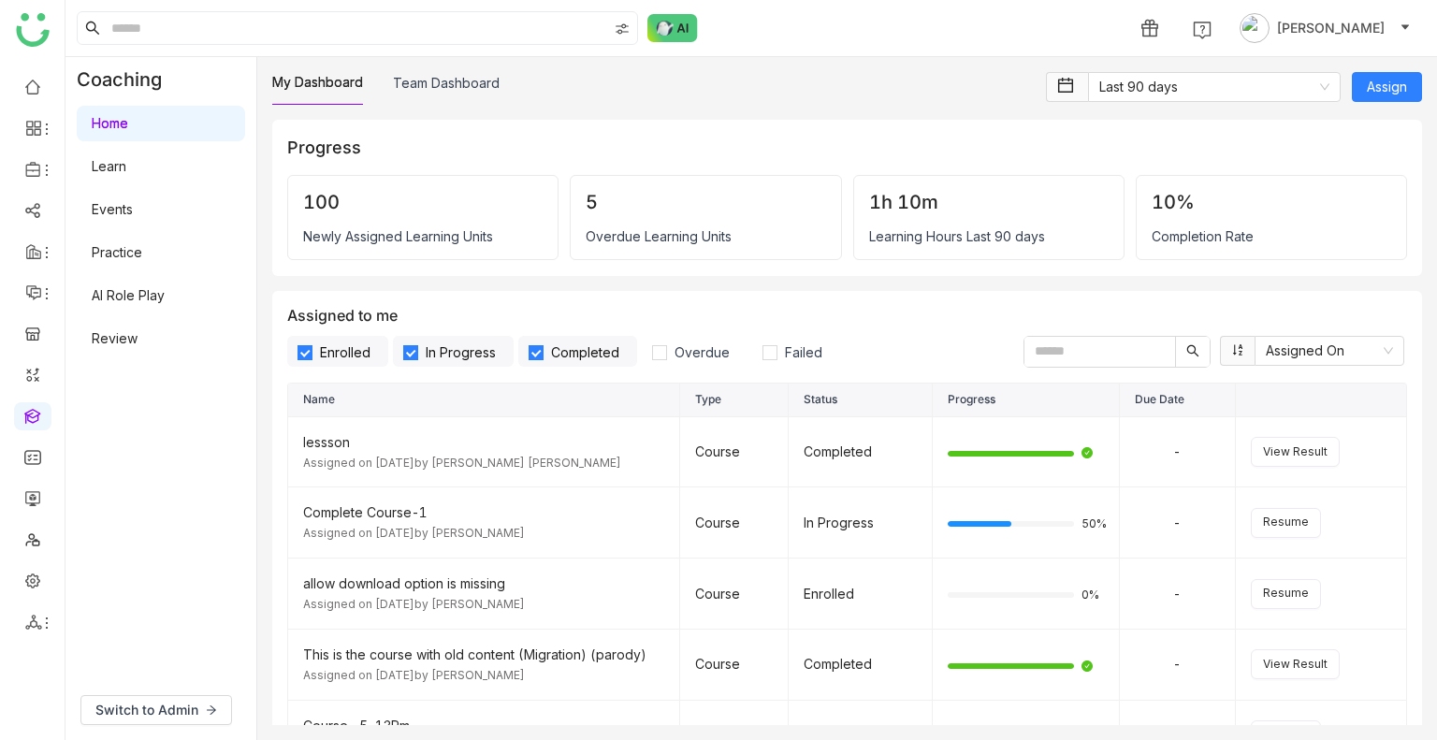
click at [122, 158] on link "Learn" at bounding box center [109, 166] width 35 height 16
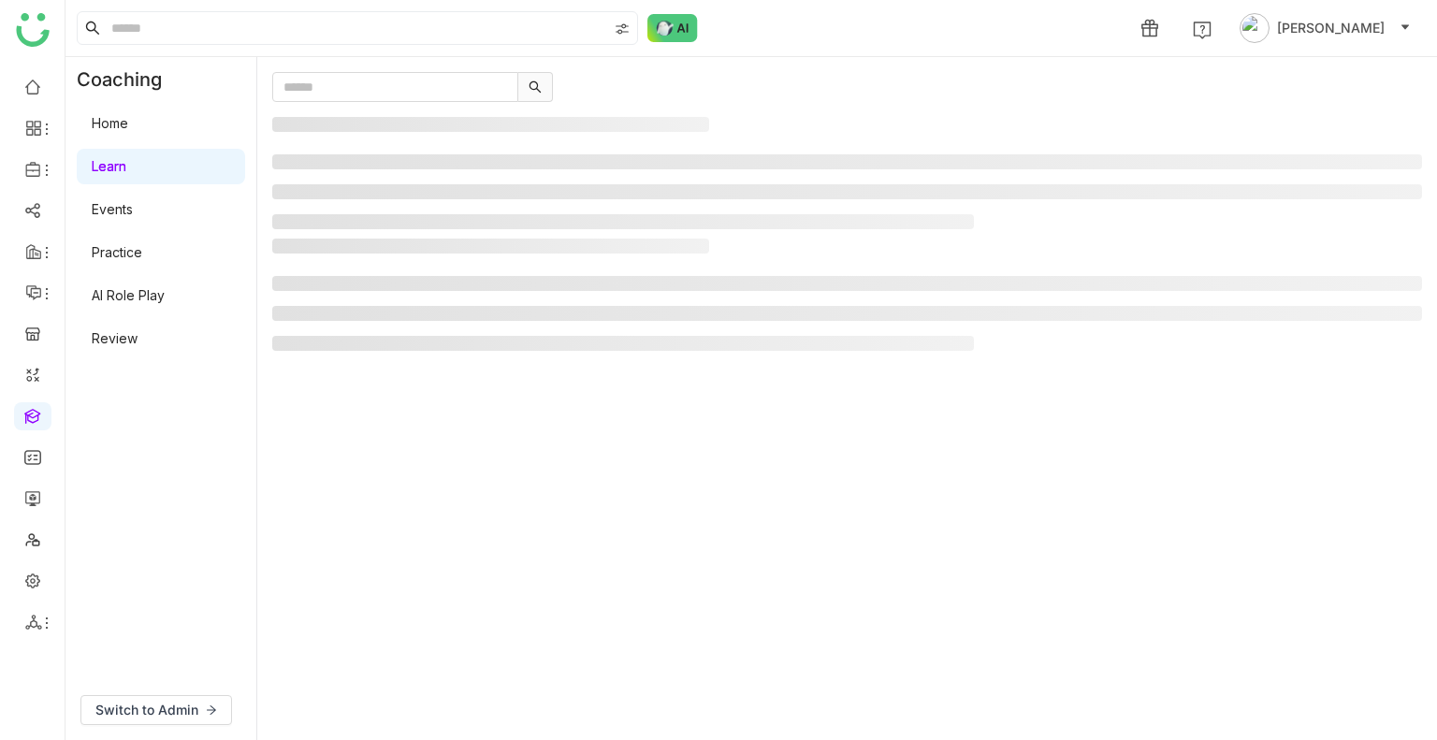
click at [122, 158] on link "Learn" at bounding box center [109, 166] width 35 height 16
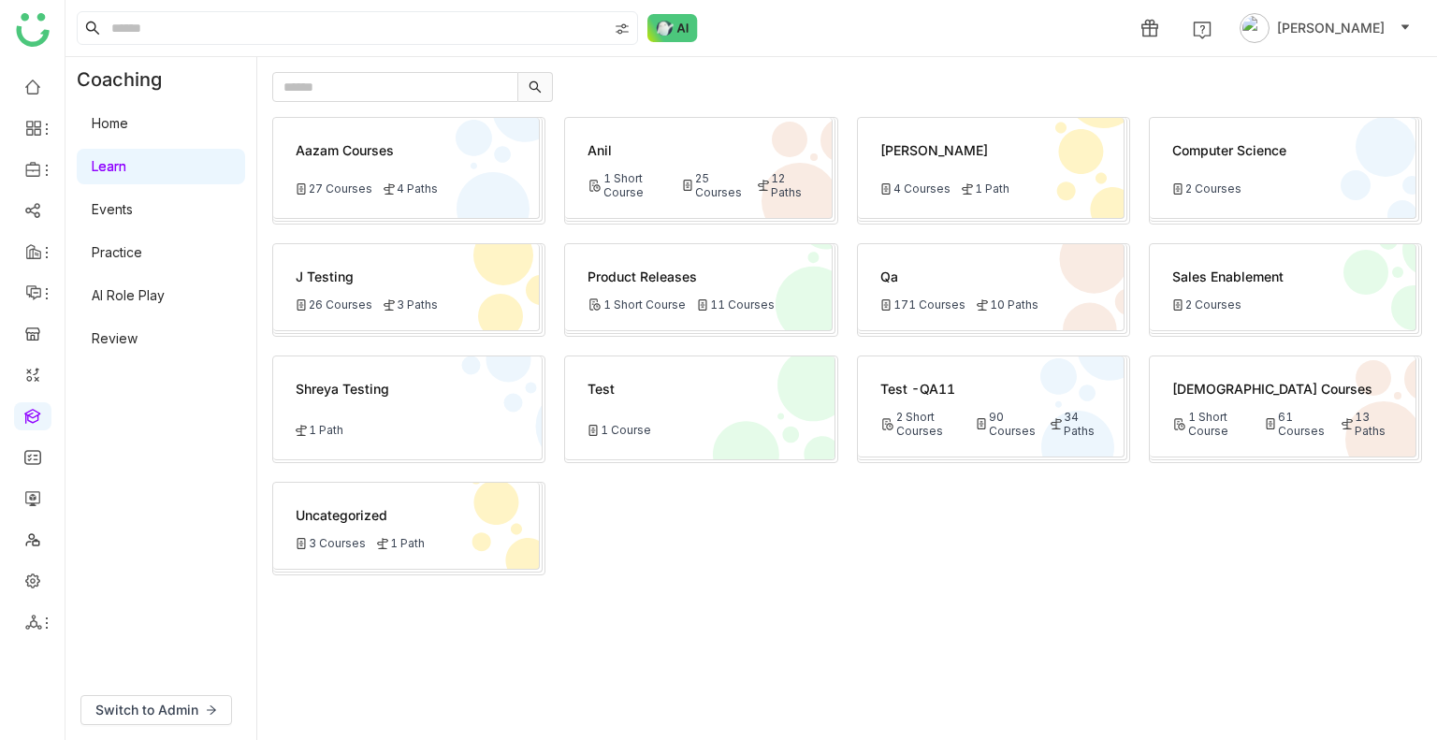
click at [895, 414] on div "2 Short Courses" at bounding box center [923, 424] width 85 height 28
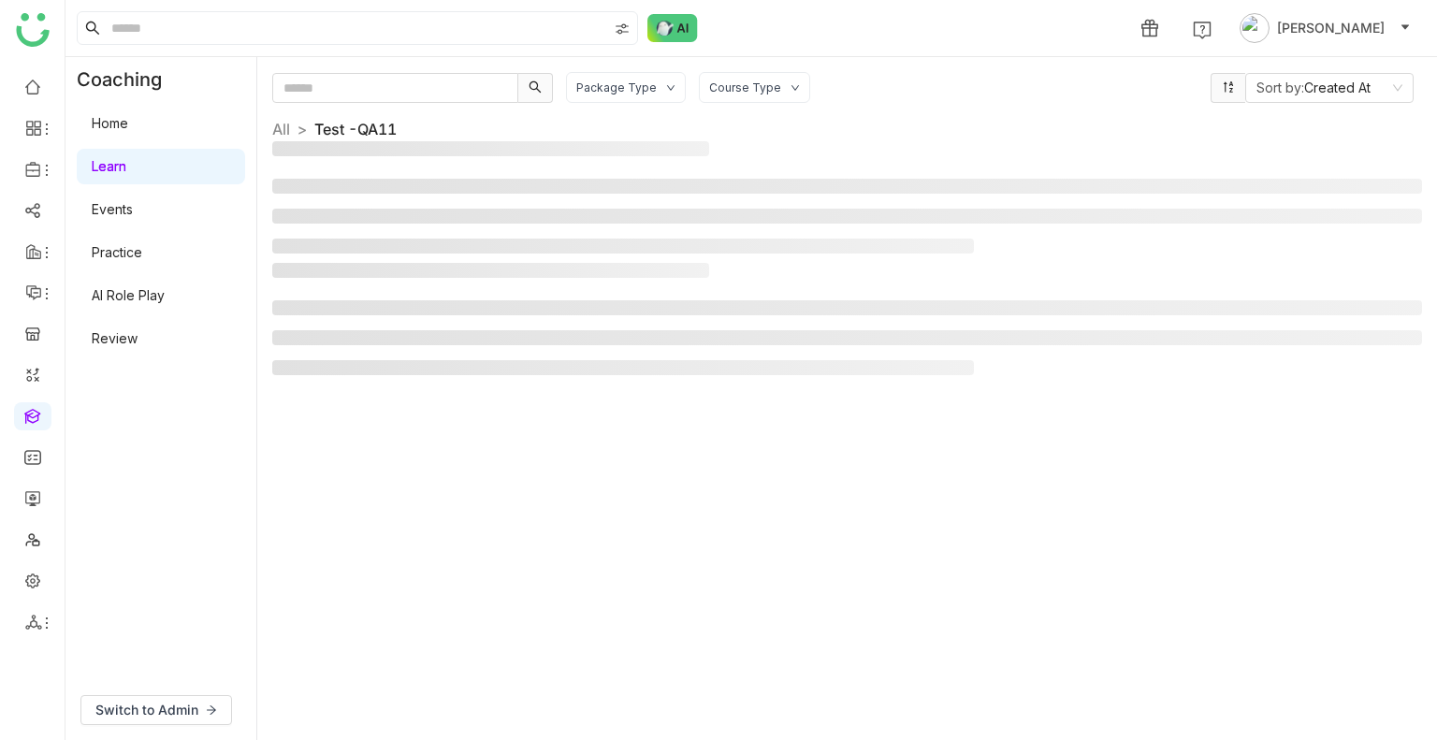
click at [895, 414] on div "Package Type Course Type Sort by: Created At All > Test -QA11 >" at bounding box center [847, 398] width 1150 height 653
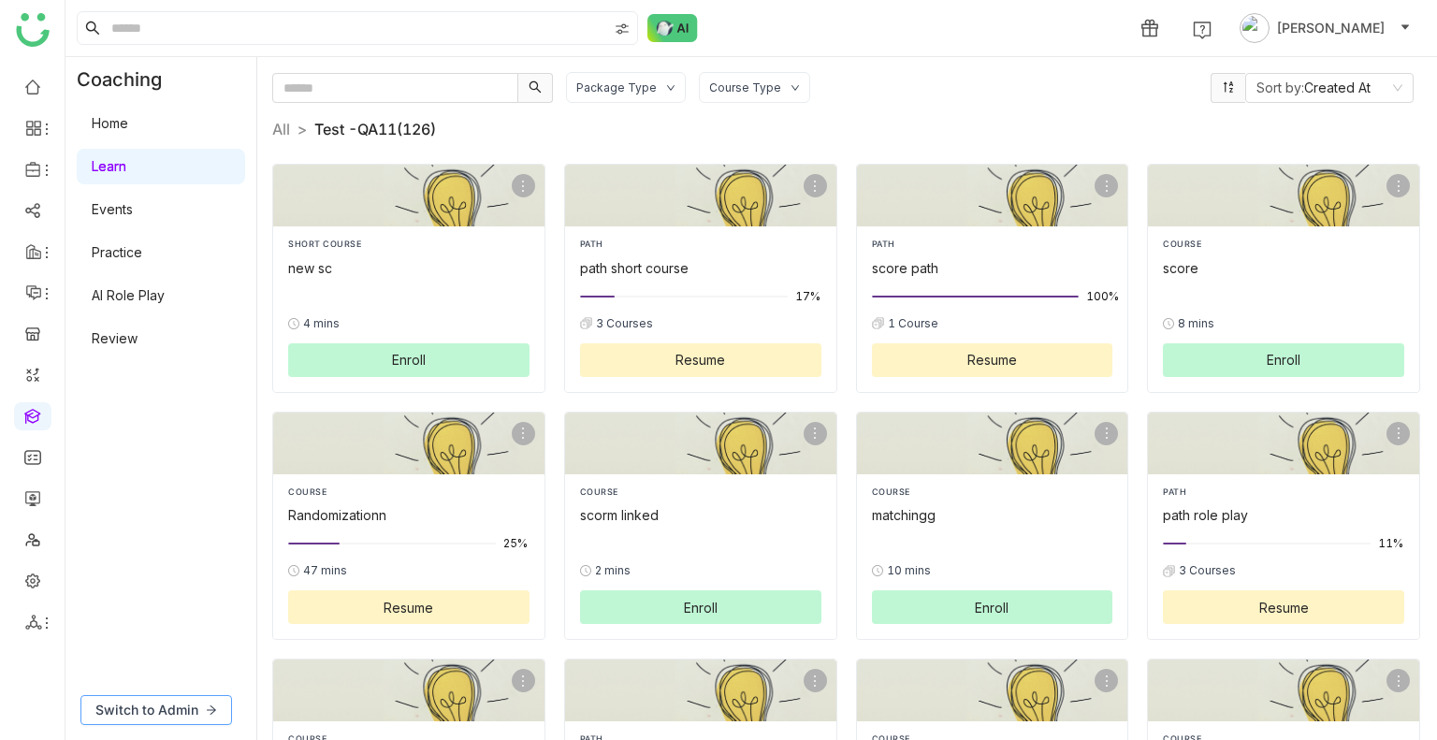
click at [142, 699] on button "Switch to Admin" at bounding box center [156, 710] width 152 height 30
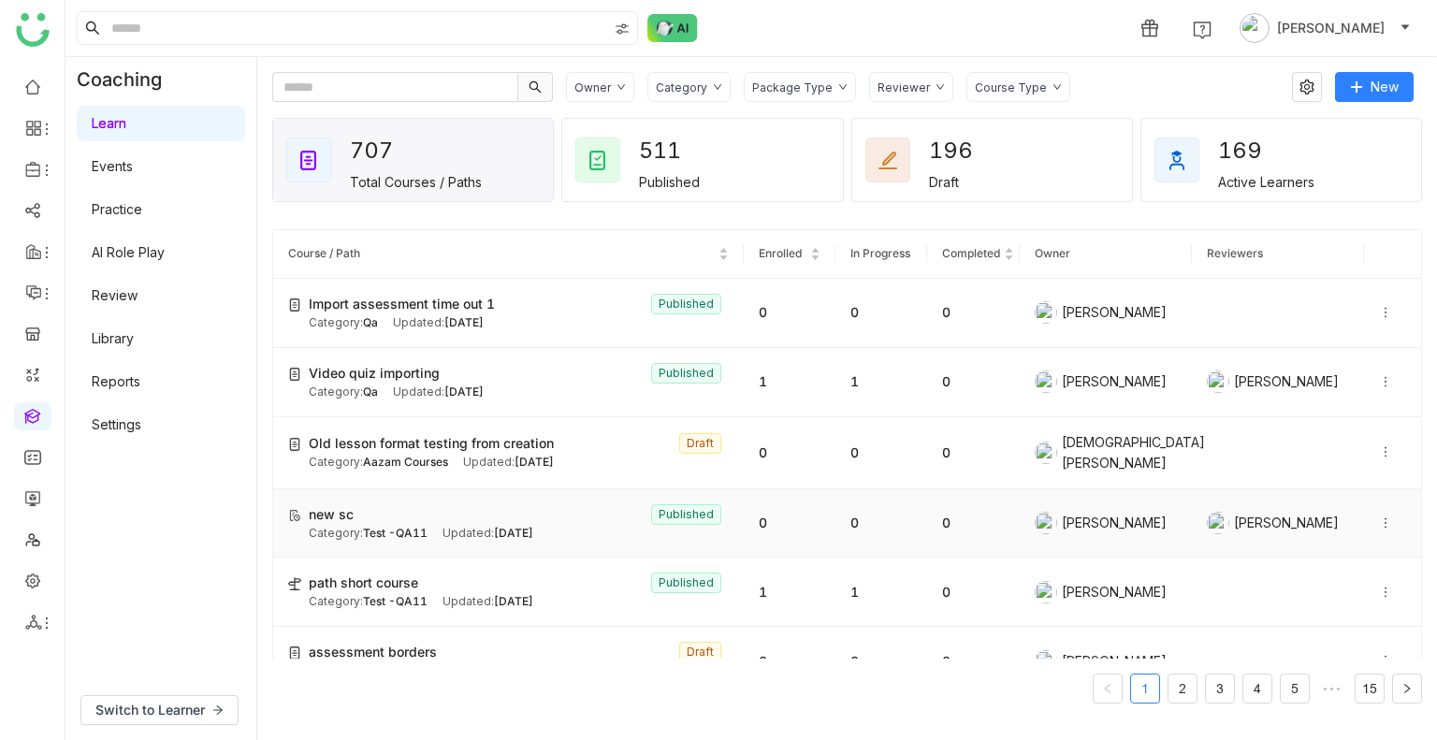
click at [374, 526] on span "Test -QA11" at bounding box center [395, 533] width 65 height 14
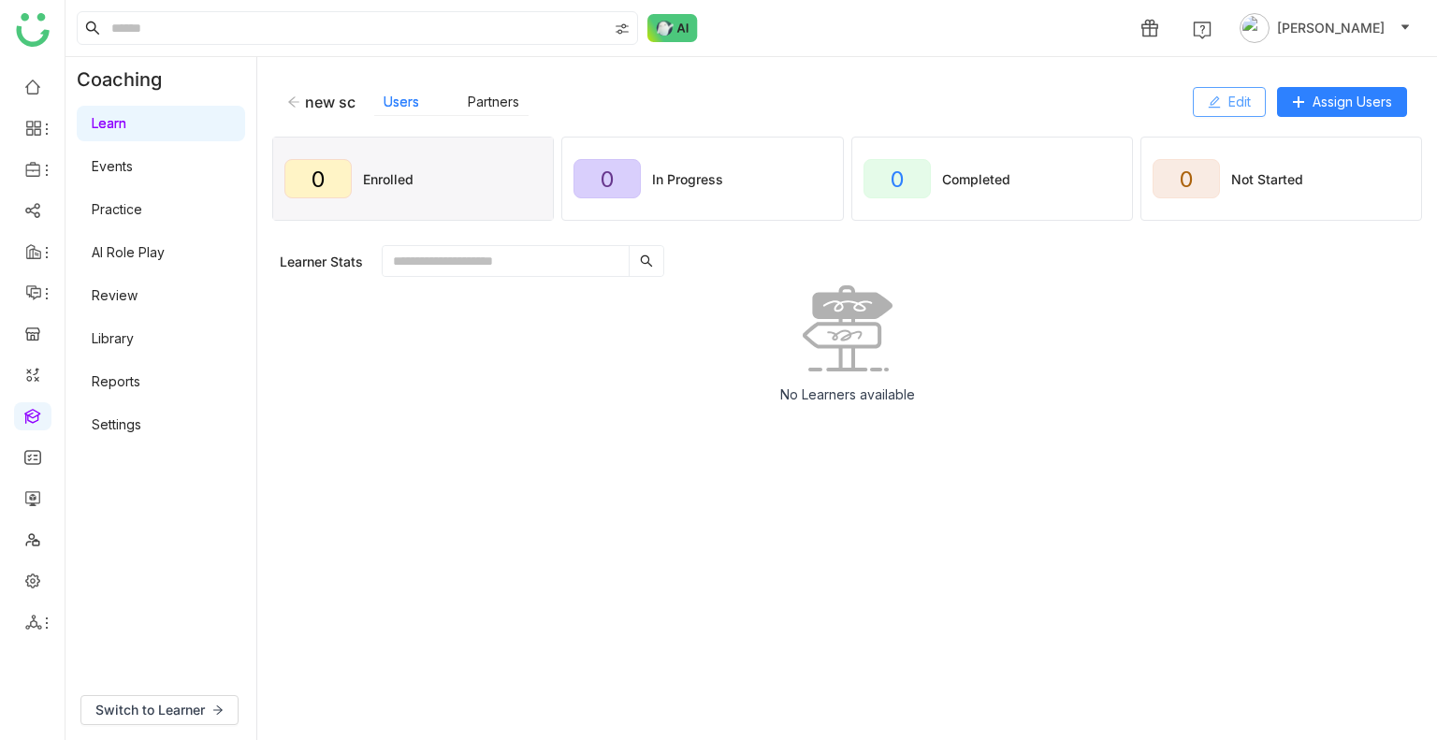
click at [1231, 92] on span "Edit" at bounding box center [1240, 102] width 22 height 21
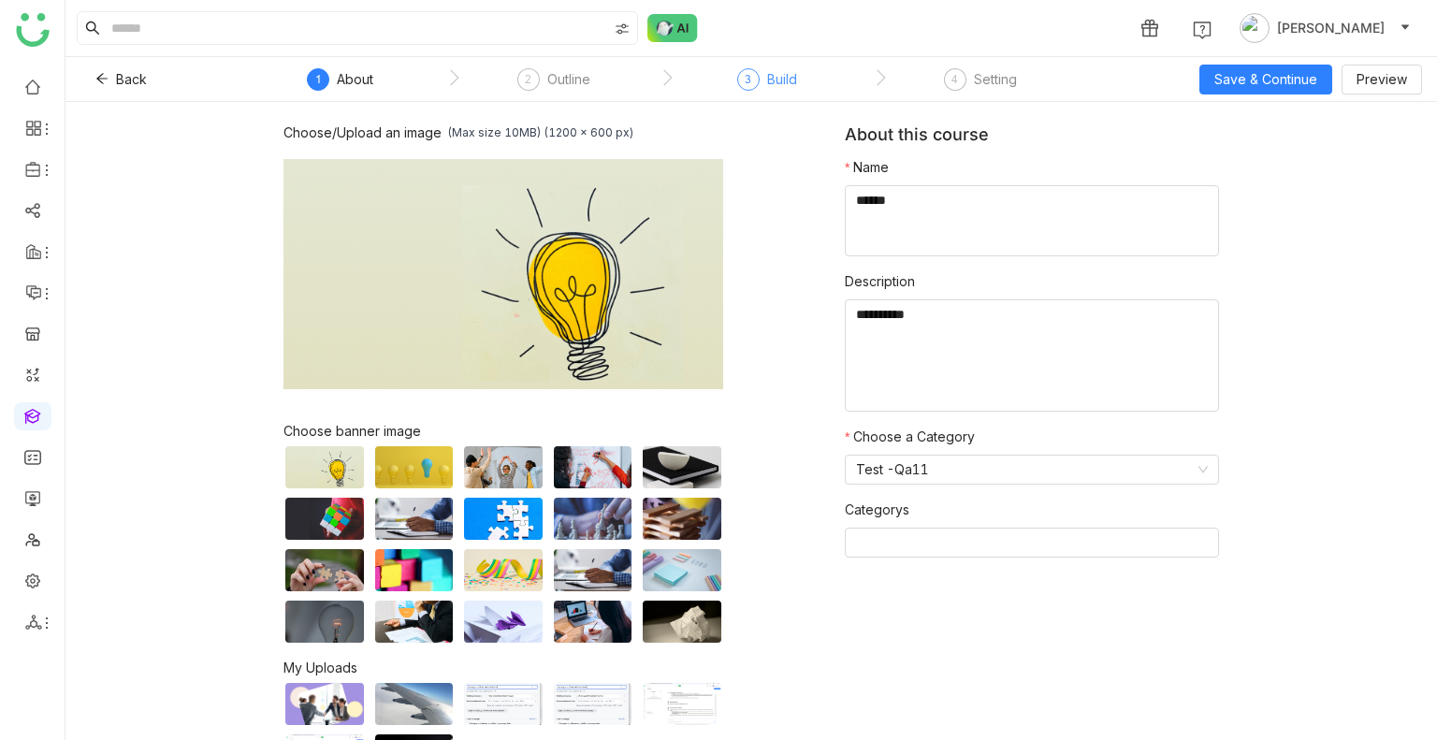
click at [765, 71] on div "3 Build" at bounding box center [767, 85] width 60 height 34
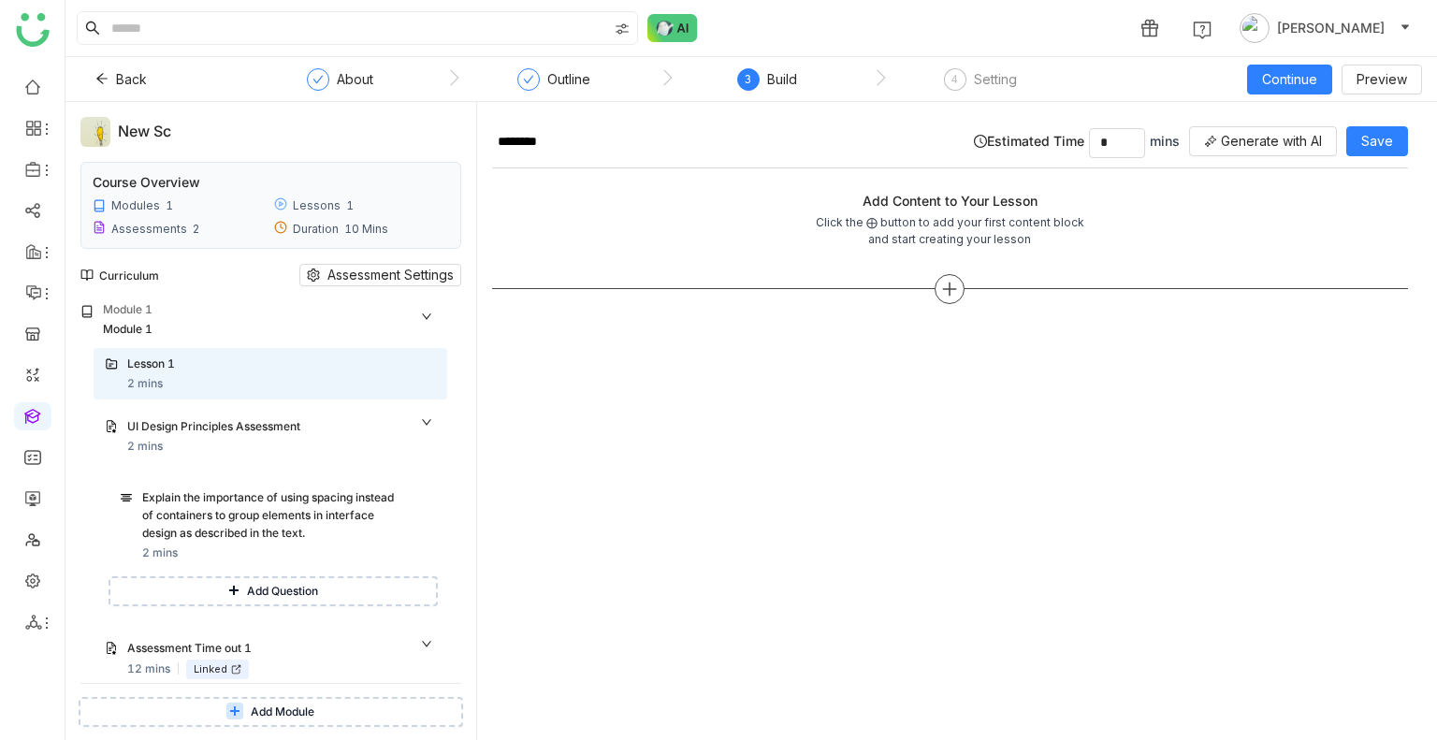
click at [952, 291] on icon at bounding box center [949, 289] width 17 height 17
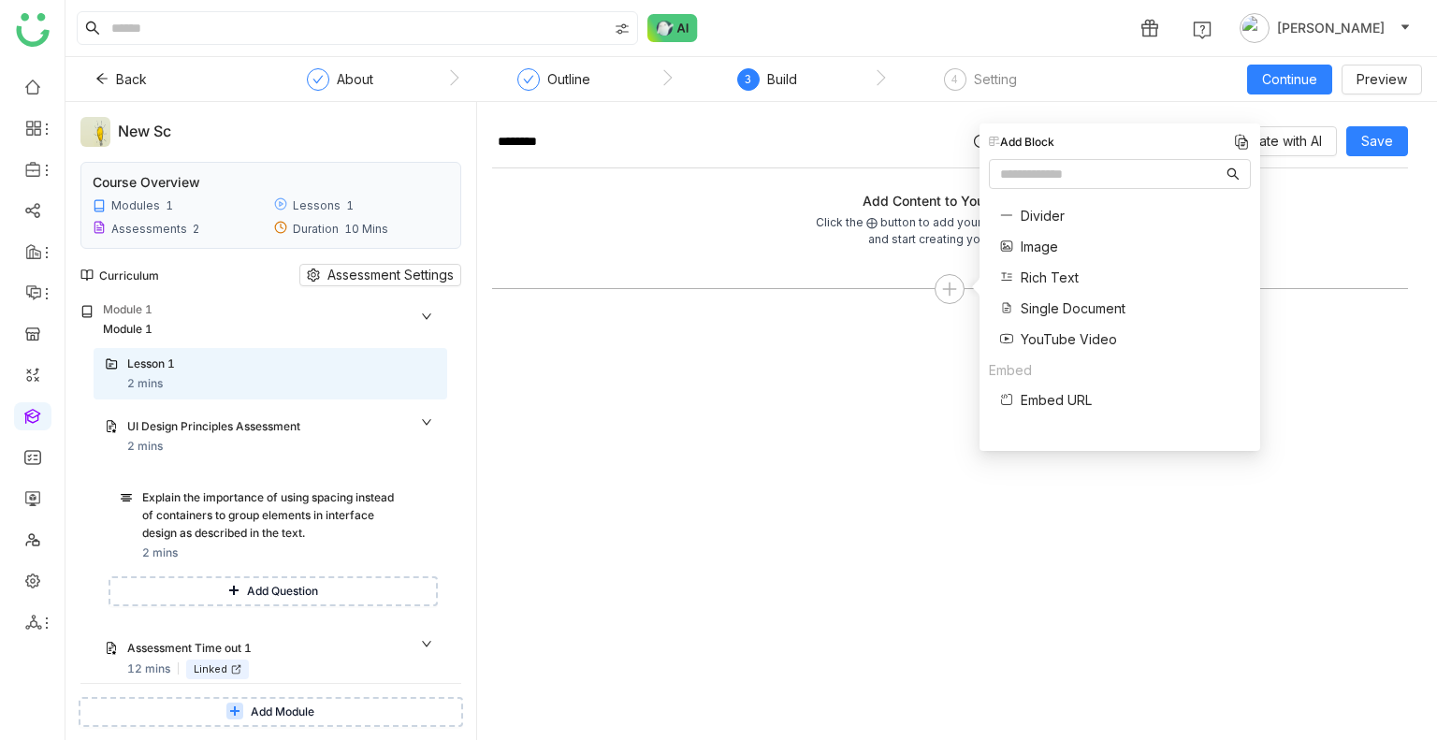
click at [1040, 312] on span "Single Document" at bounding box center [1073, 309] width 105 height 20
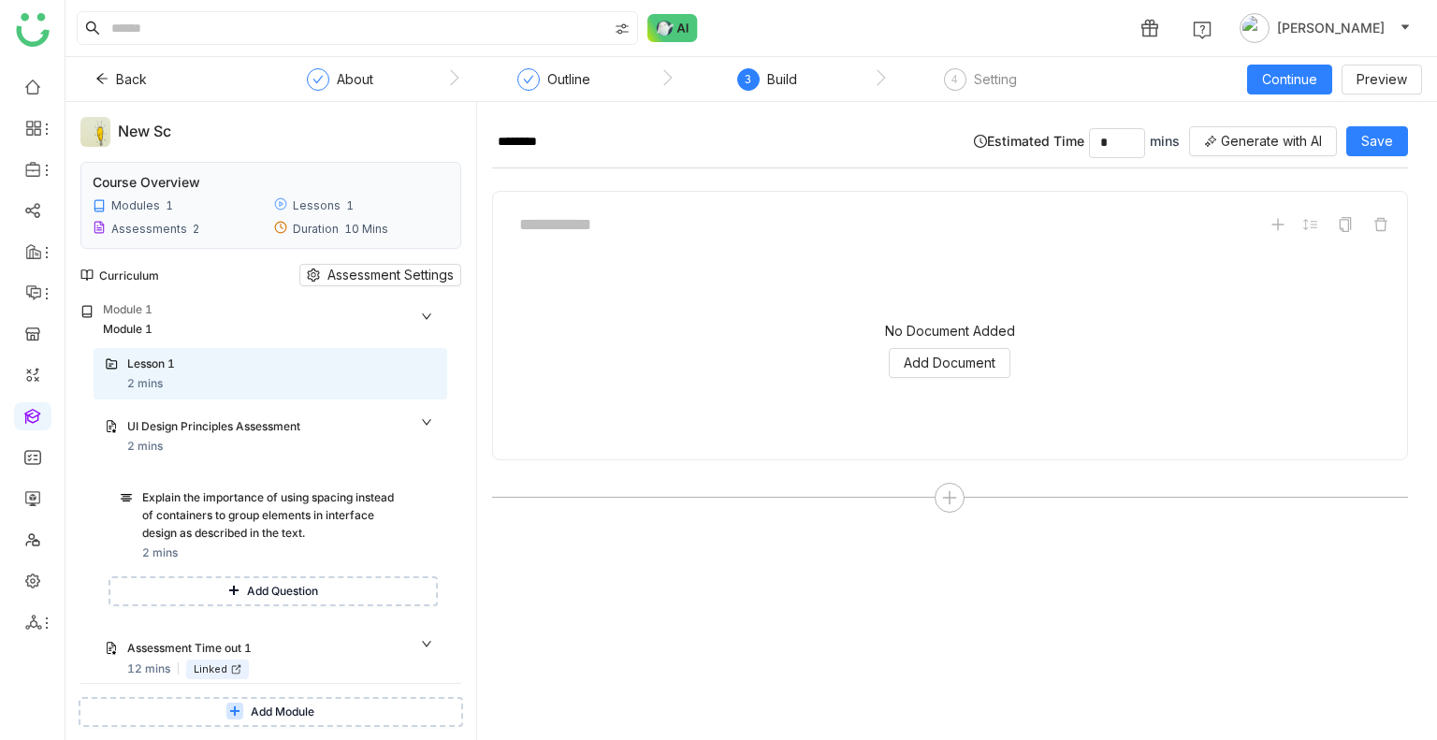
click at [910, 376] on div "No Document Added Add Document" at bounding box center [950, 350] width 884 height 187
click at [919, 365] on span "Add Document" at bounding box center [950, 363] width 92 height 21
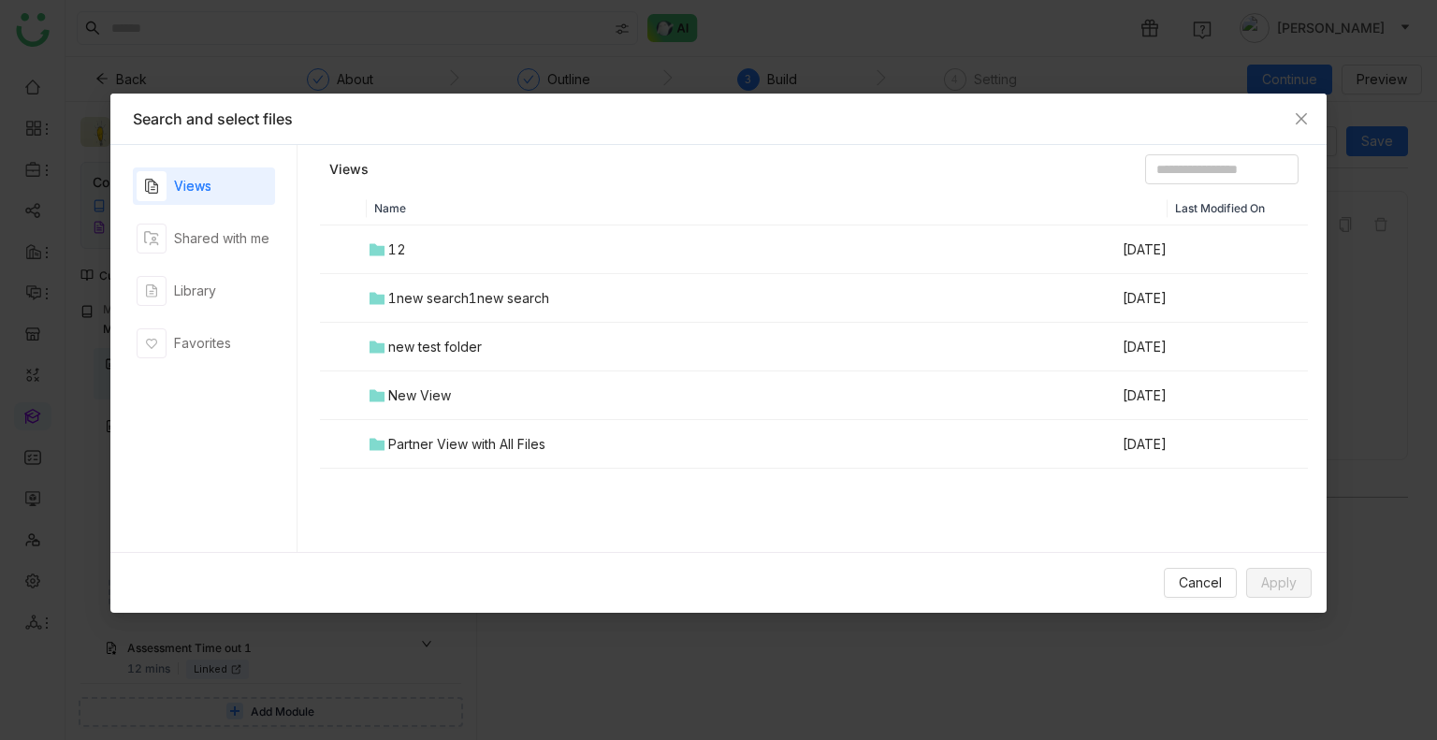
click at [459, 262] on td "12" at bounding box center [744, 250] width 754 height 49
click at [394, 345] on div "CHEAT SHEET" at bounding box center [438, 347] width 89 height 21
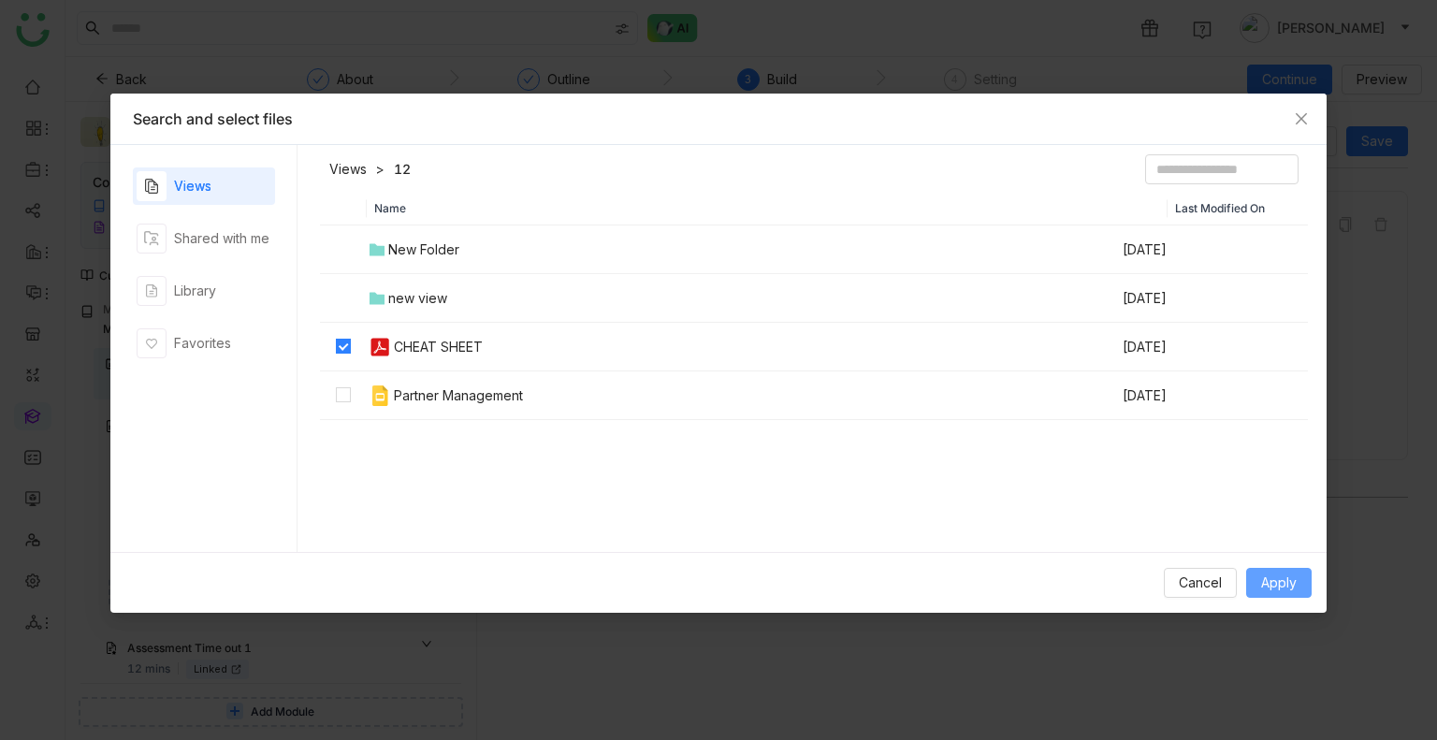
click at [1292, 586] on span "Apply" at bounding box center [1279, 583] width 36 height 21
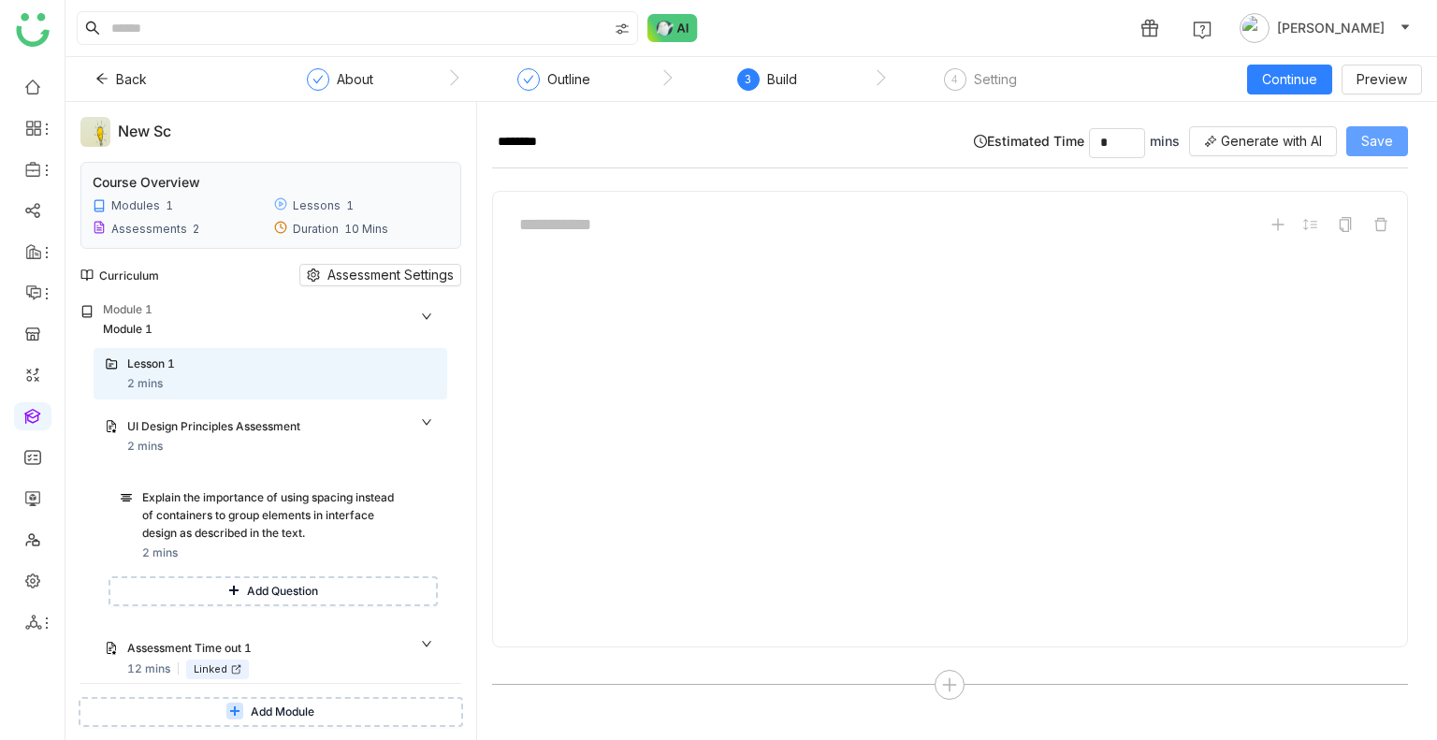
click at [1366, 154] on button "Save" at bounding box center [1378, 141] width 62 height 30
click at [976, 87] on div "Setting" at bounding box center [995, 79] width 43 height 22
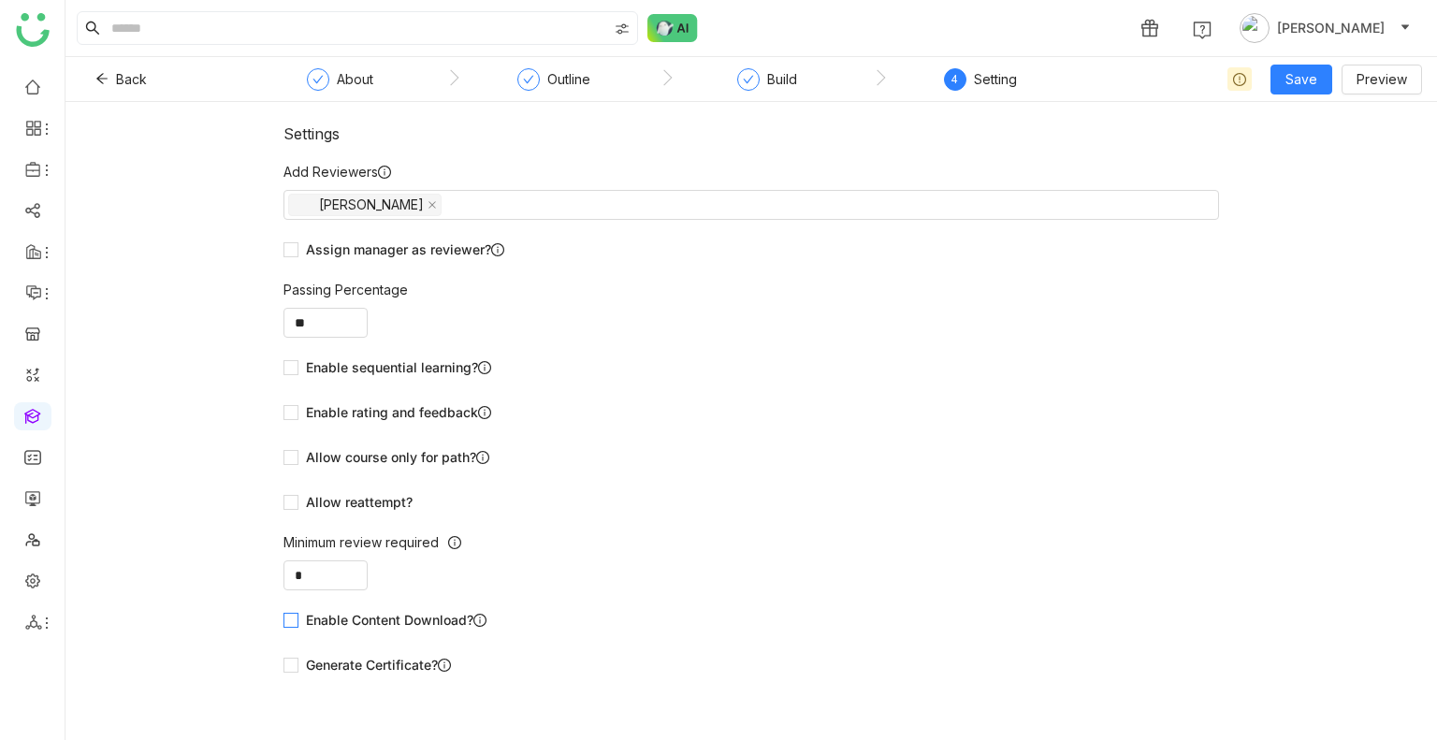
click at [352, 612] on span "Enable Content Download?" at bounding box center [397, 620] width 196 height 21
click at [1283, 80] on button "Save" at bounding box center [1302, 80] width 62 height 30
click at [1318, 139] on li "Save & Publish" at bounding box center [1331, 153] width 114 height 36
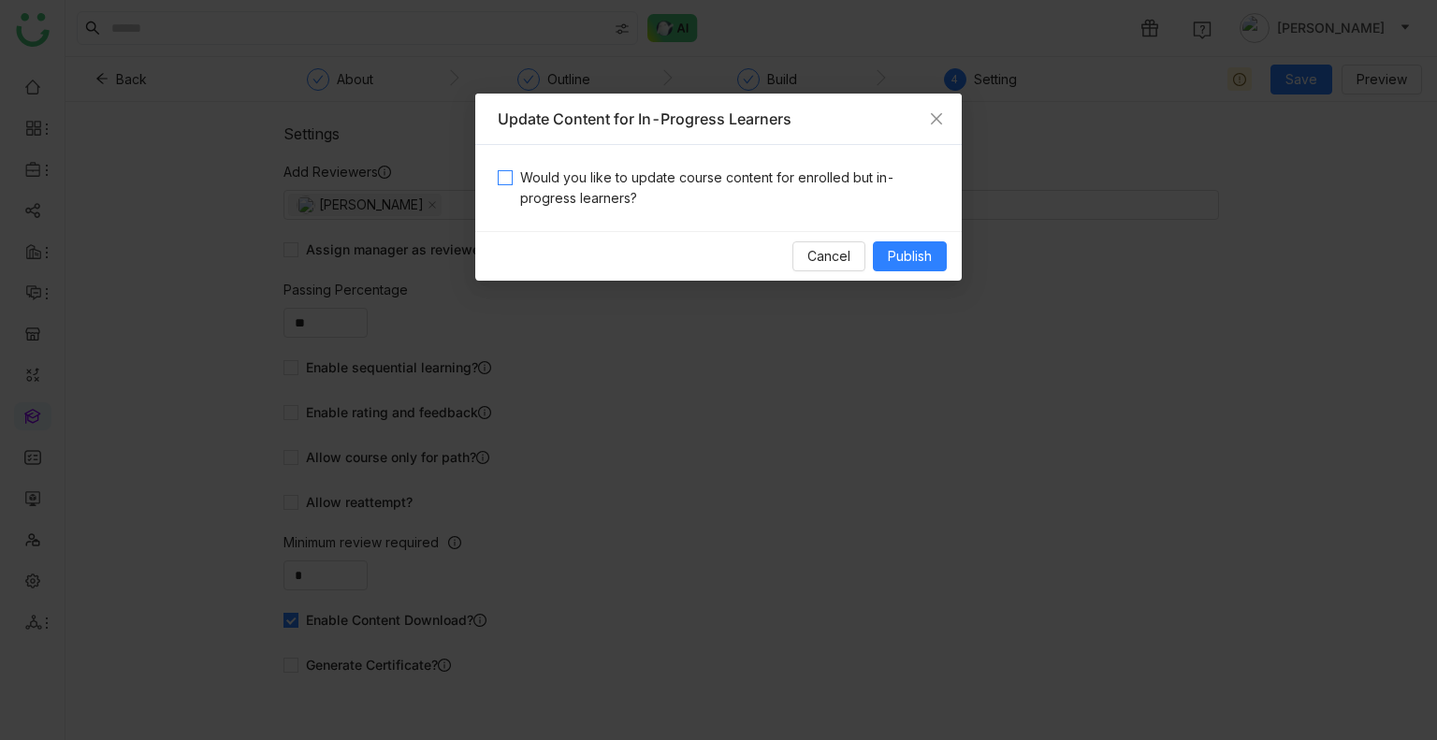
click at [697, 200] on span "Would you like to update course content for enrolled but in-progress learners?" at bounding box center [726, 188] width 427 height 41
click at [878, 255] on button "Publish" at bounding box center [910, 256] width 74 height 30
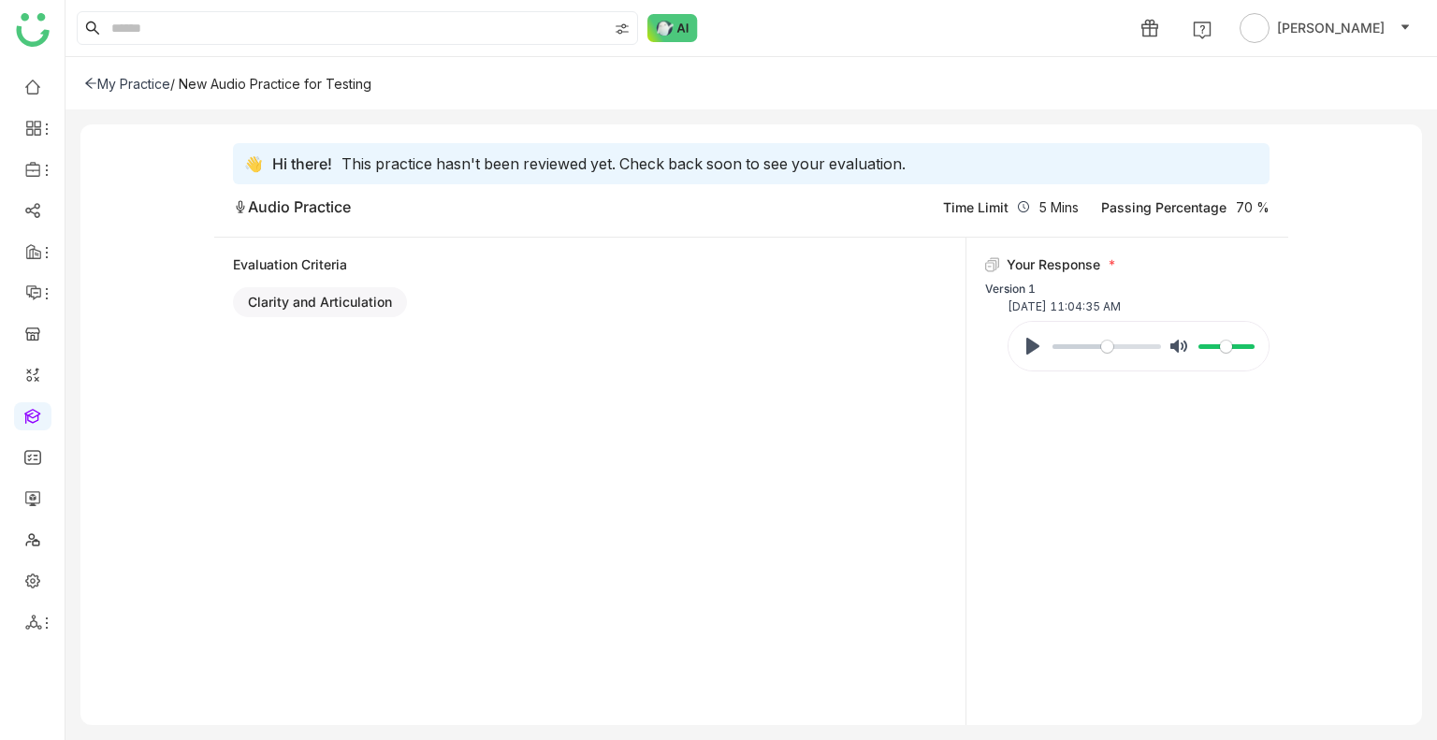
click at [124, 78] on div "My Practice" at bounding box center [127, 84] width 86 height 16
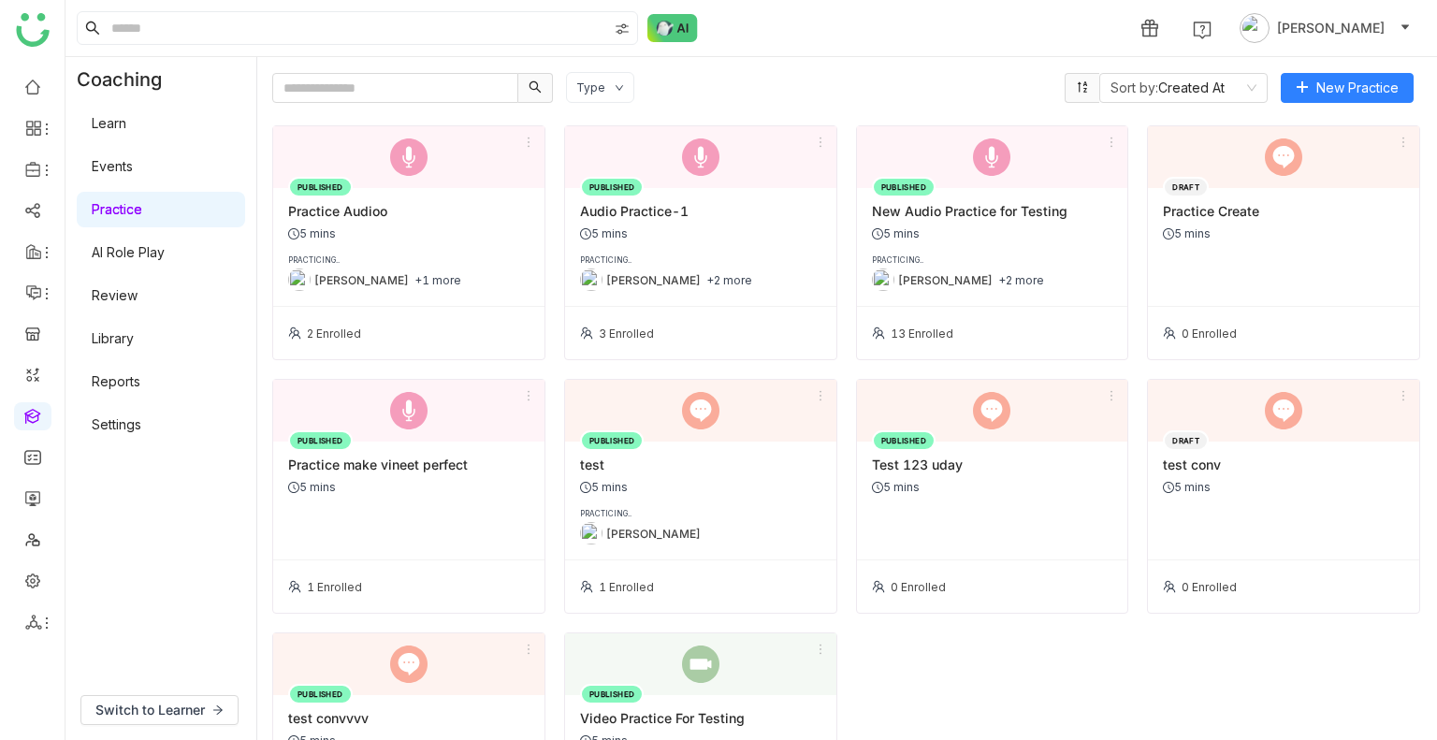
click at [117, 124] on link "Learn" at bounding box center [109, 123] width 35 height 16
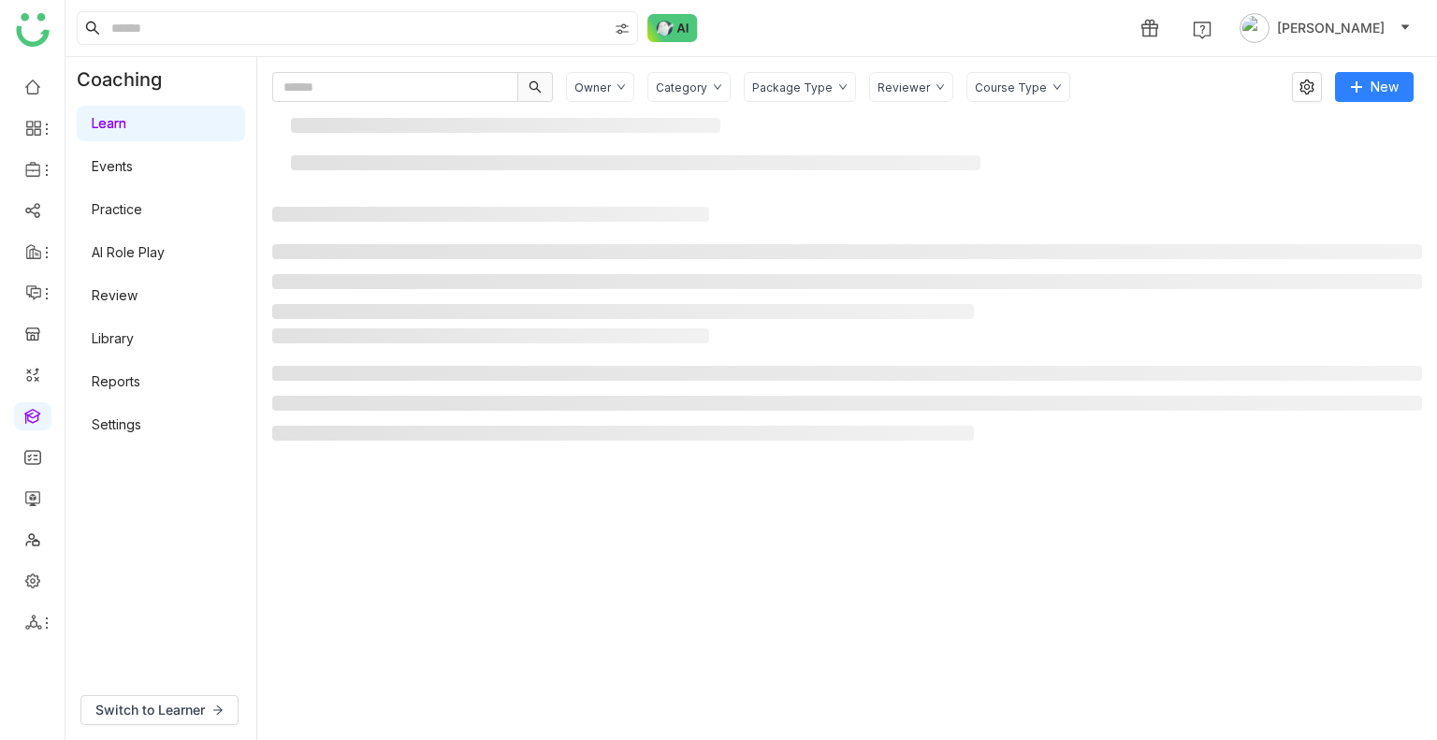
click at [117, 124] on link "Learn" at bounding box center [109, 123] width 35 height 16
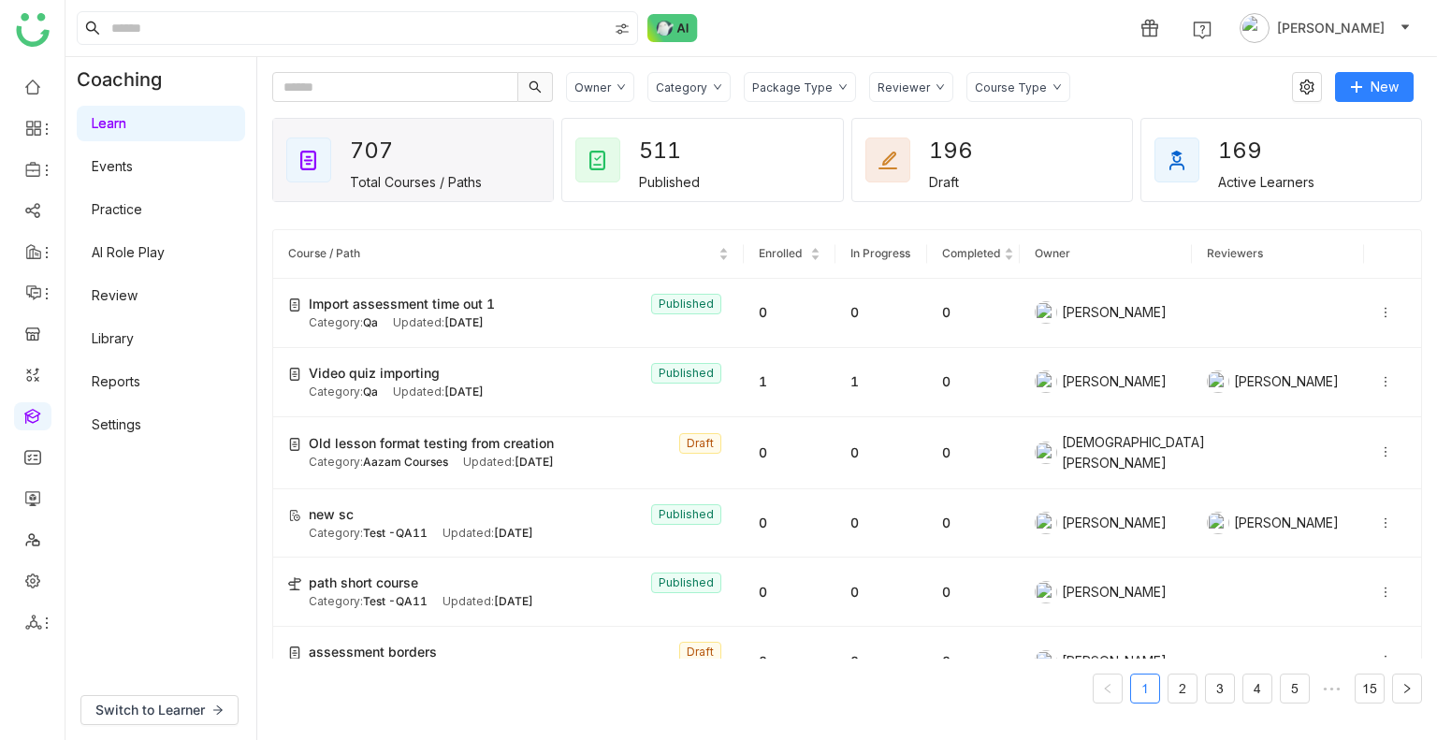
click at [799, 88] on div "Package Type" at bounding box center [792, 87] width 80 height 14
click at [794, 160] on span "Learning Path" at bounding box center [814, 161] width 99 height 21
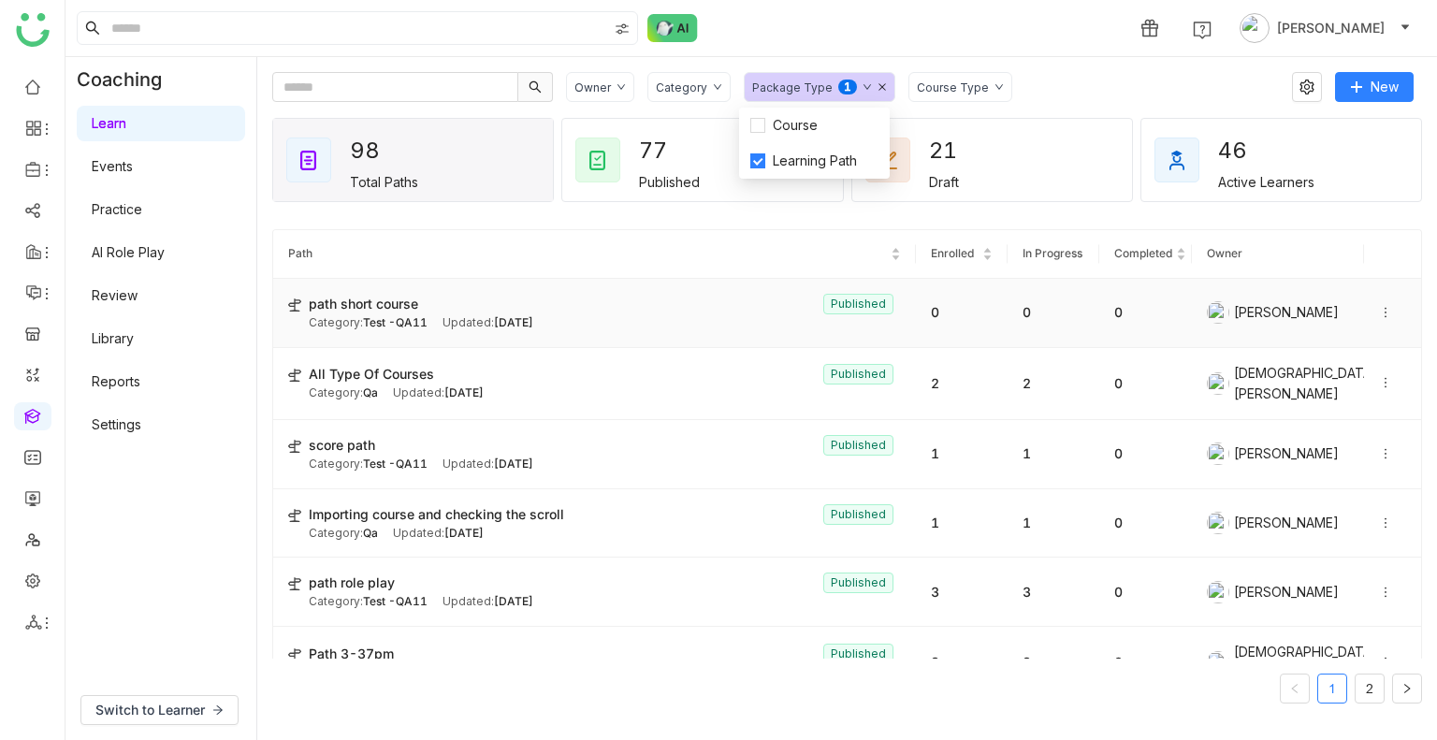
click at [430, 326] on div "Category: Test -QA11 Updated: Sep 11, 2025" at bounding box center [605, 323] width 592 height 18
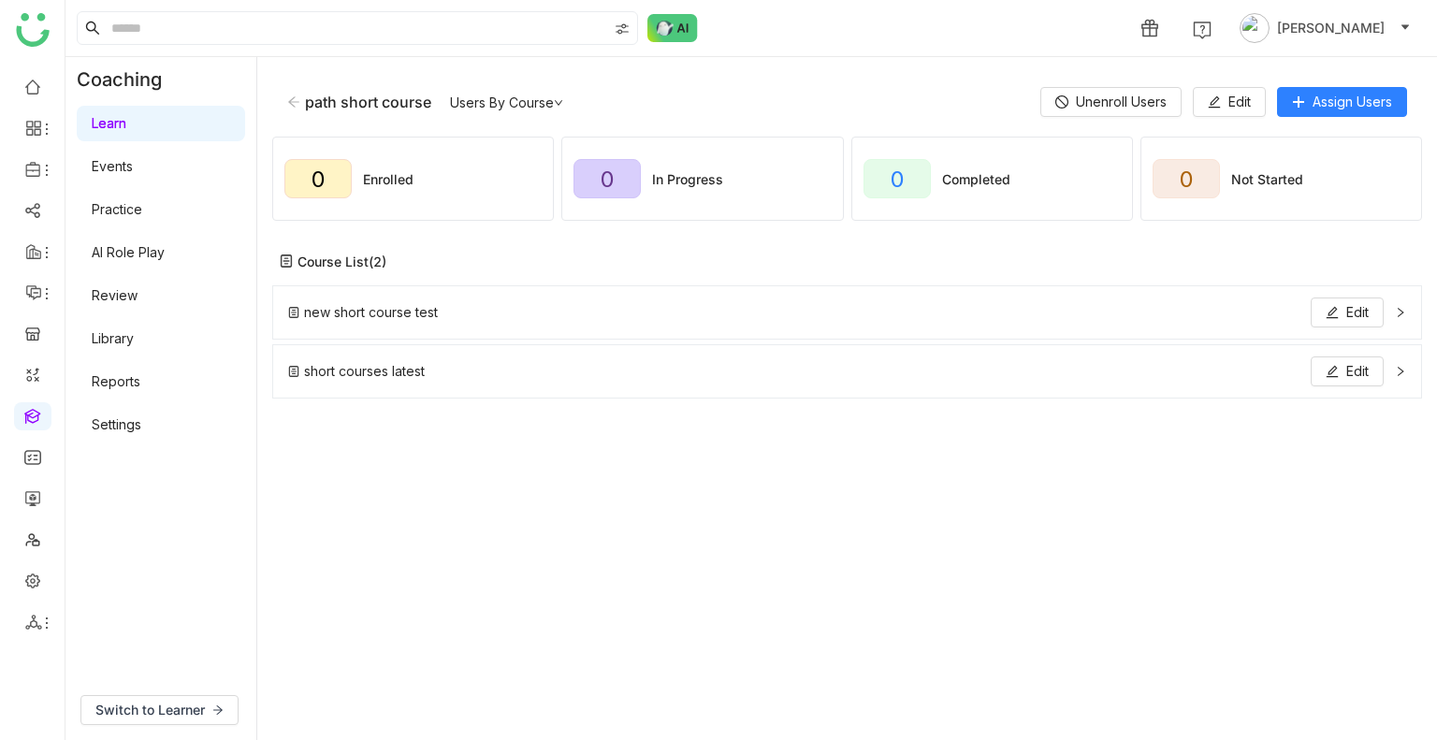
click at [1316, 123] on div "path short course Users By Course Unenroll Users Edit Assign Users" at bounding box center [847, 102] width 1150 height 60
click at [1316, 115] on button "Assign Users" at bounding box center [1342, 102] width 130 height 30
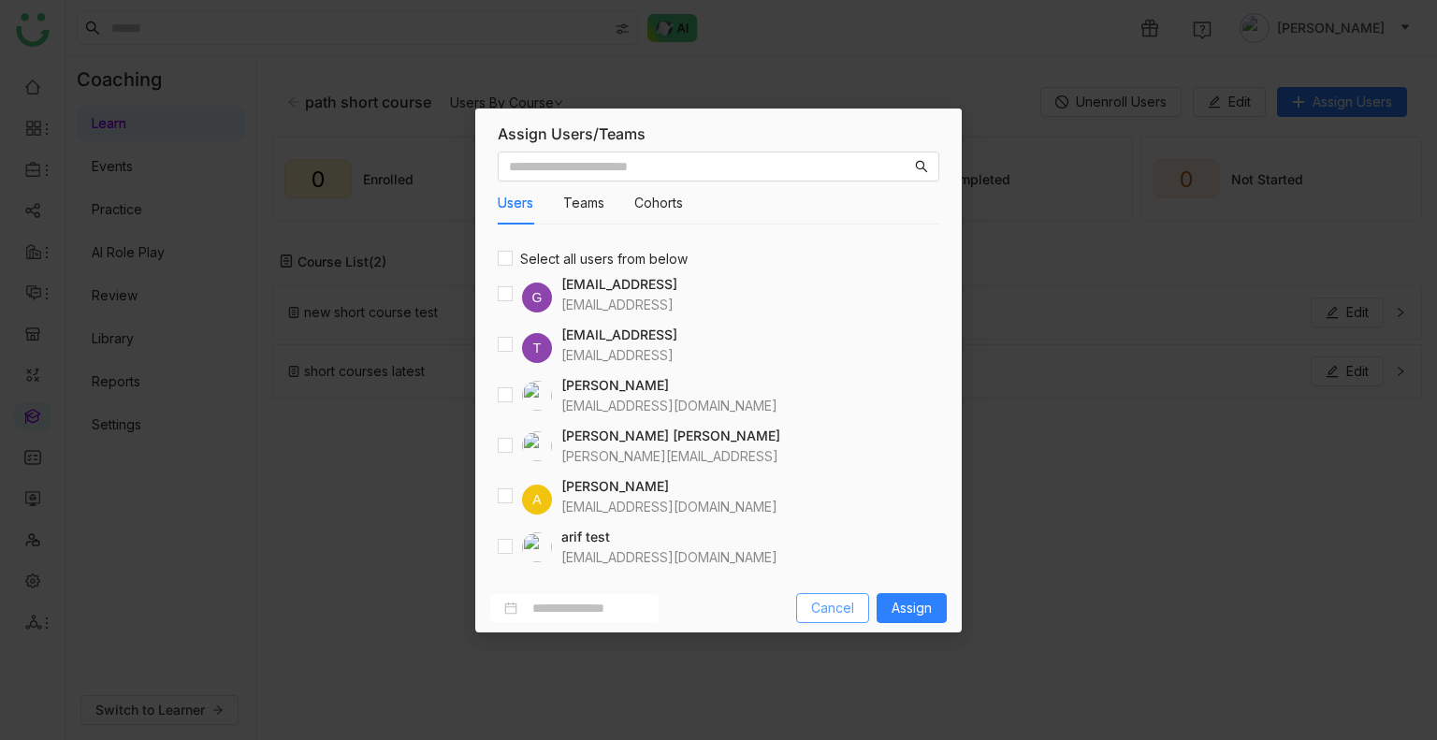
click at [823, 618] on button "Cancel" at bounding box center [832, 608] width 73 height 30
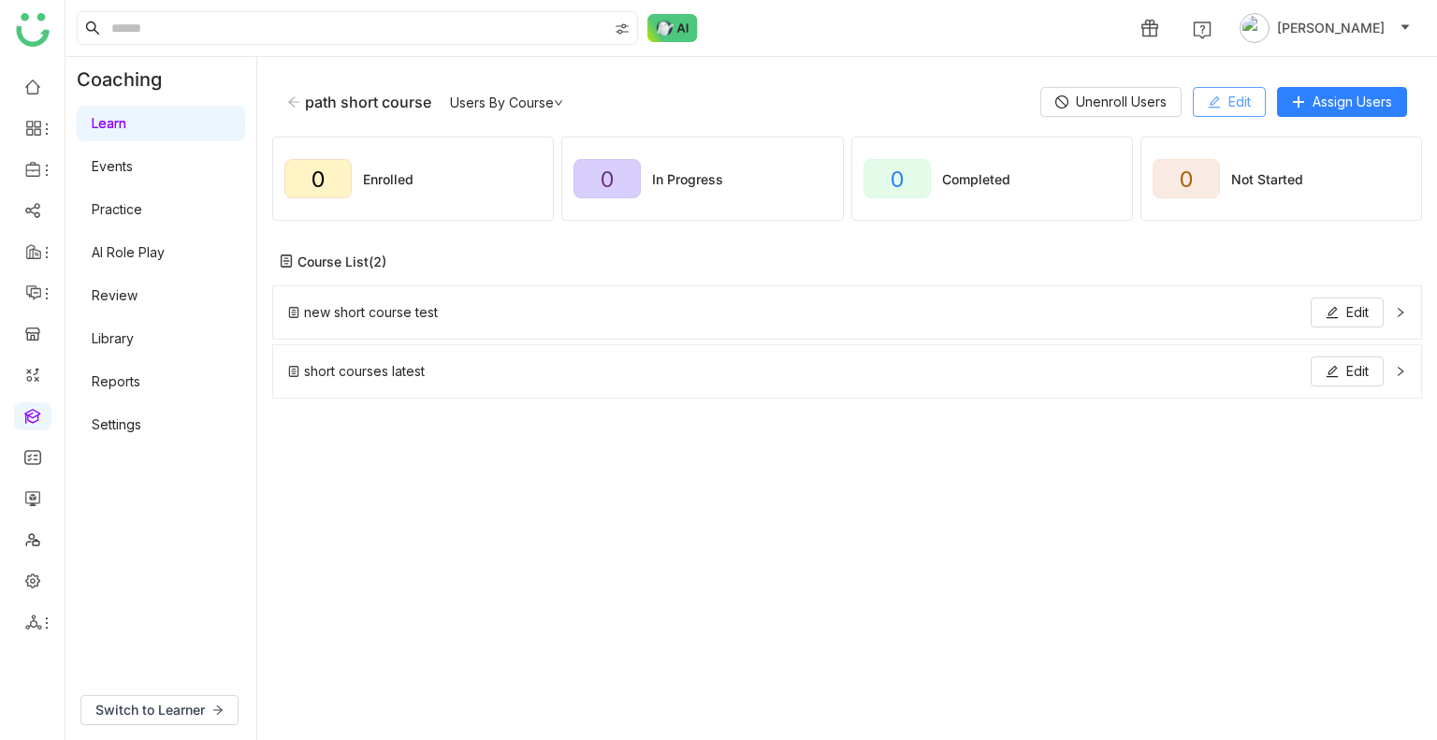
click at [1219, 90] on button "Edit" at bounding box center [1229, 102] width 73 height 30
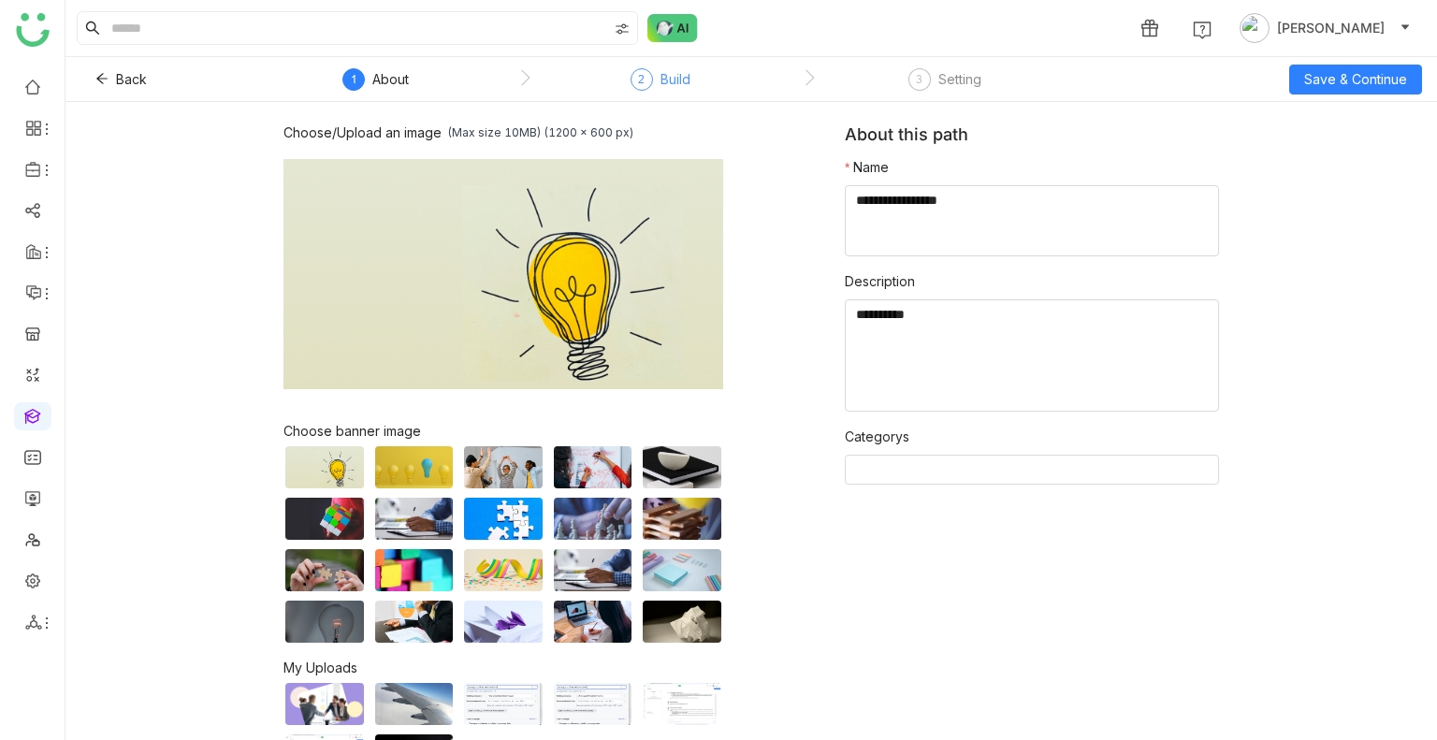
click at [681, 76] on div "Build" at bounding box center [676, 79] width 30 height 22
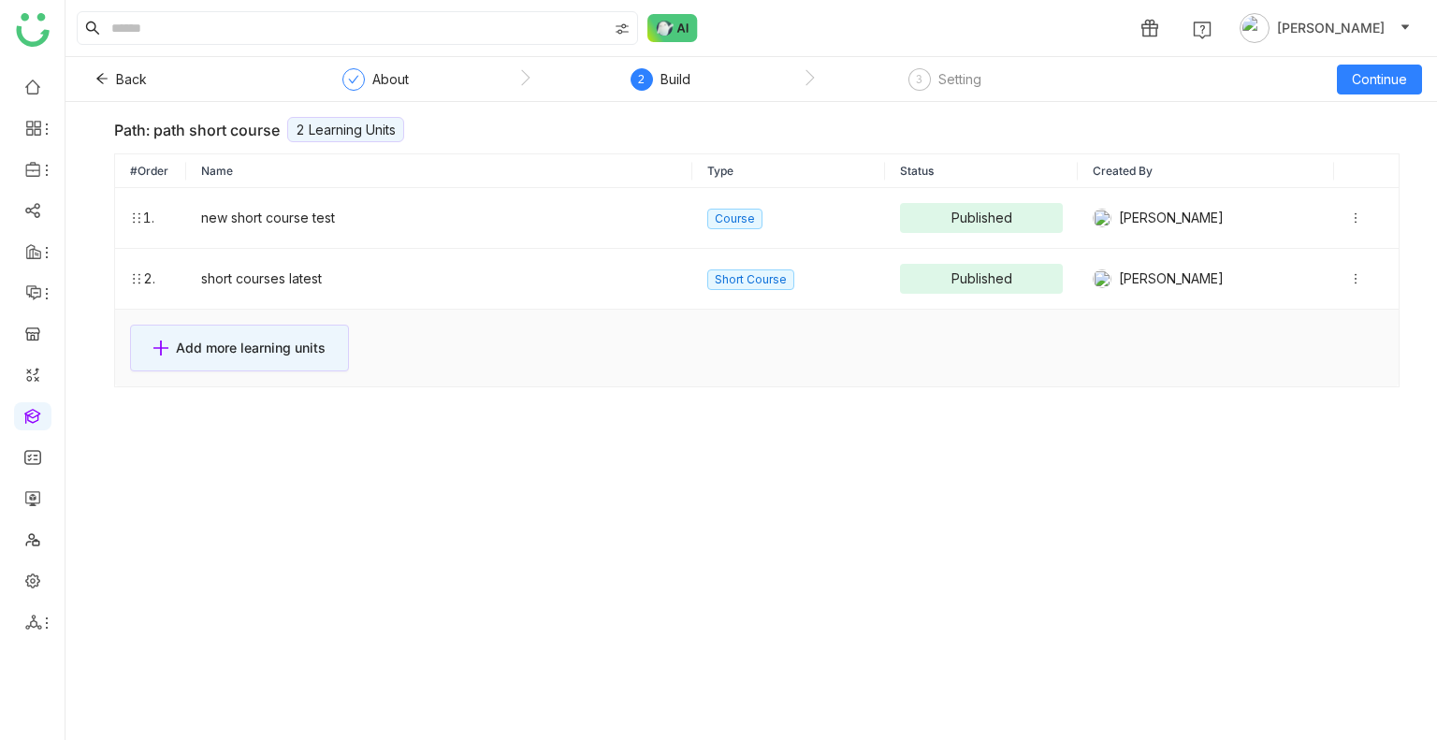
click at [295, 375] on nz-table-title-footer "Add more learning units" at bounding box center [757, 348] width 1284 height 77
click at [227, 358] on button "Add more learning units" at bounding box center [239, 348] width 219 height 47
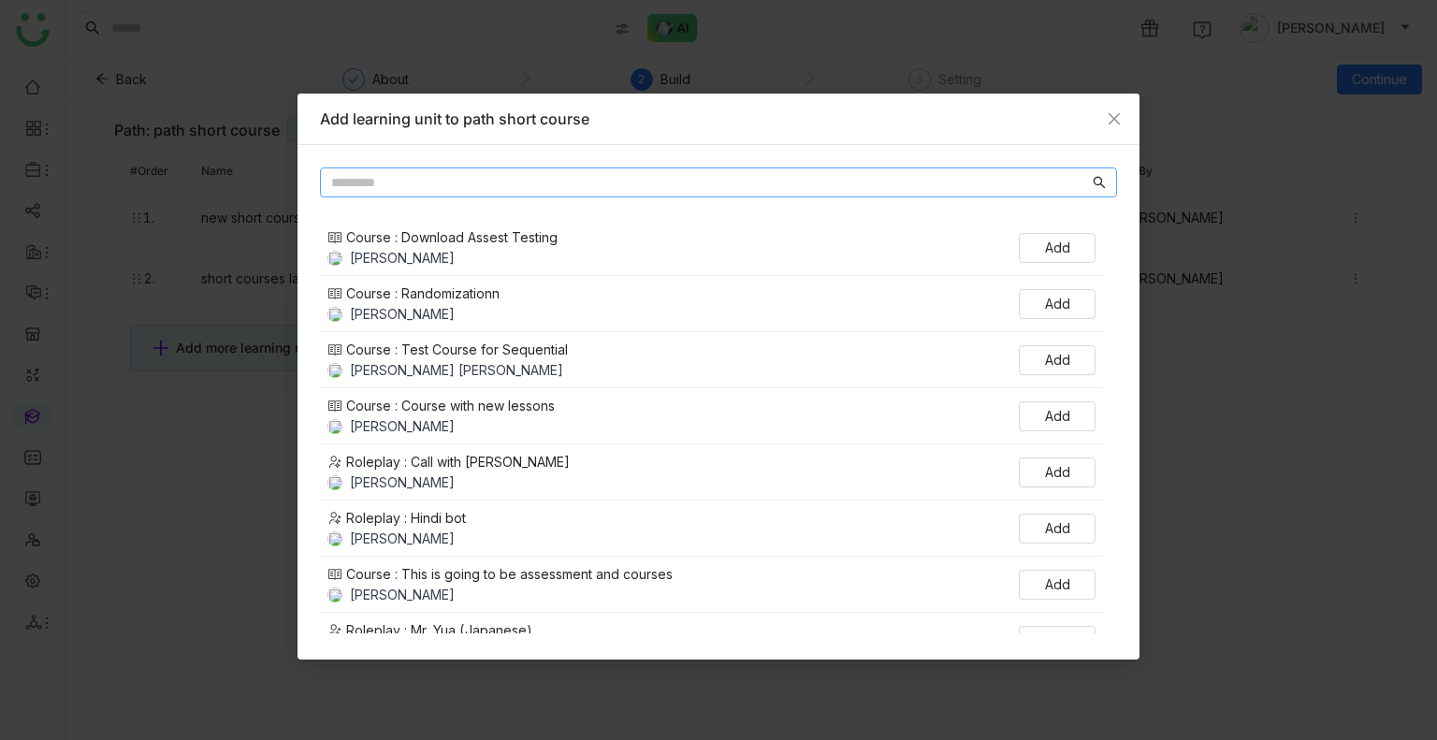
click at [472, 186] on input "text" at bounding box center [710, 182] width 758 height 21
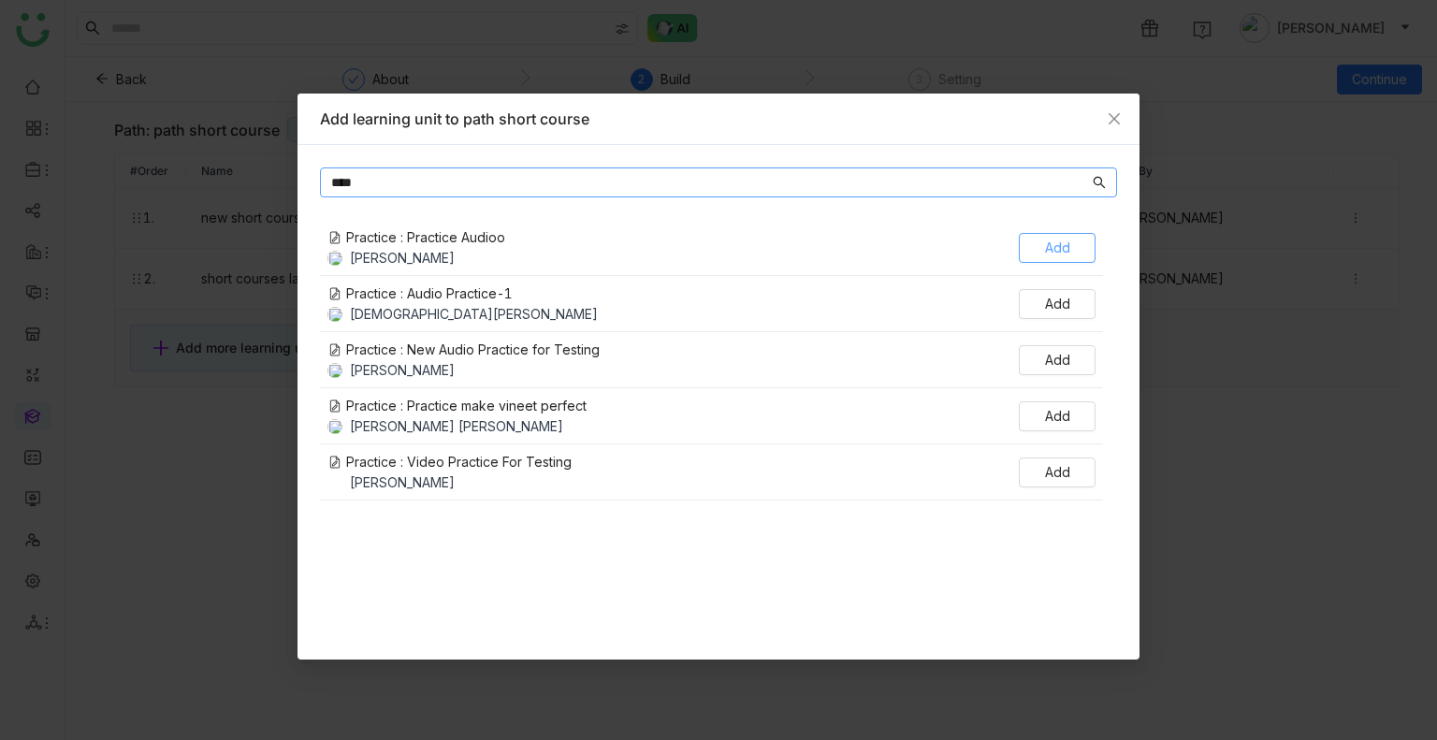
type input "****"
click at [1037, 252] on button "Add" at bounding box center [1057, 248] width 77 height 30
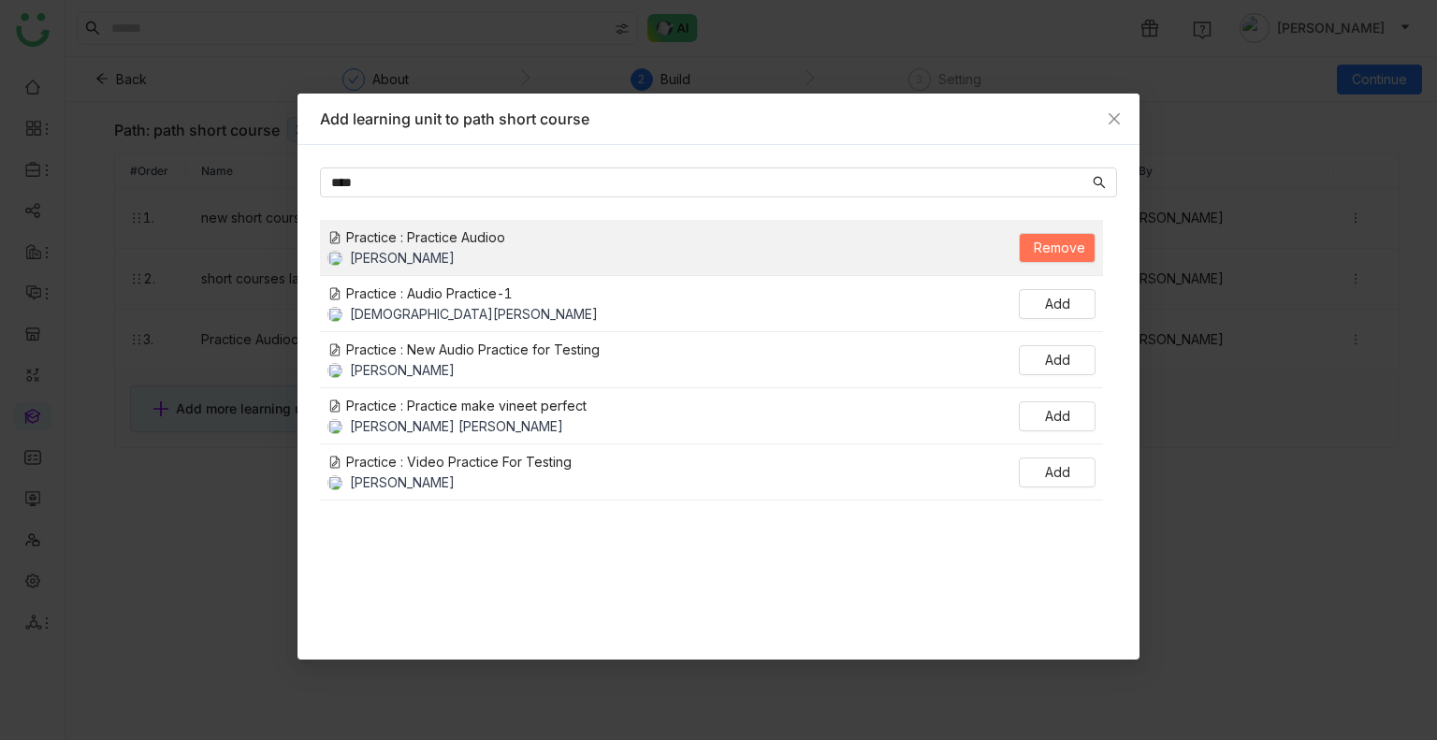
click at [1182, 389] on nz-modal-container "Add learning unit to path short course **** Practice : Practice Audioo Uday Bha…" at bounding box center [718, 370] width 1437 height 740
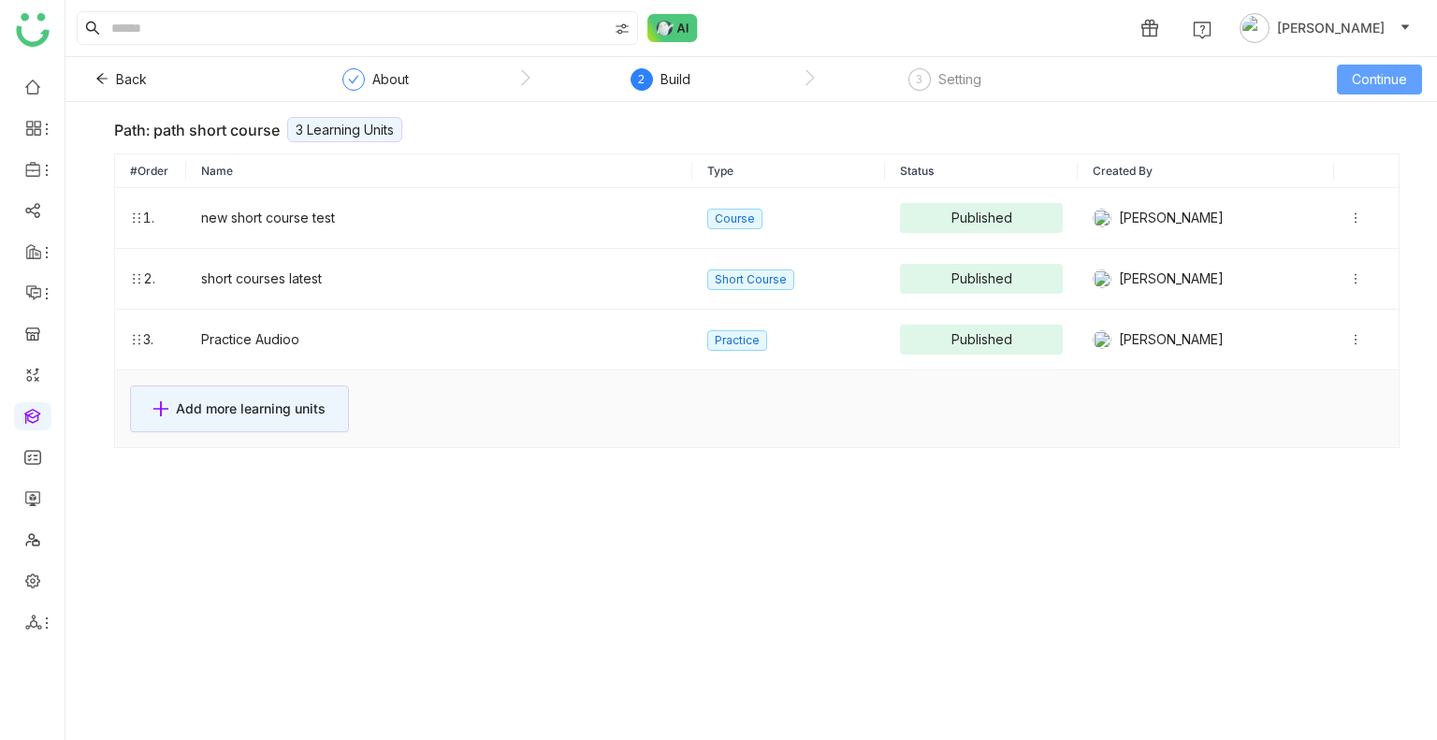
click at [1370, 66] on button "Continue" at bounding box center [1379, 80] width 85 height 30
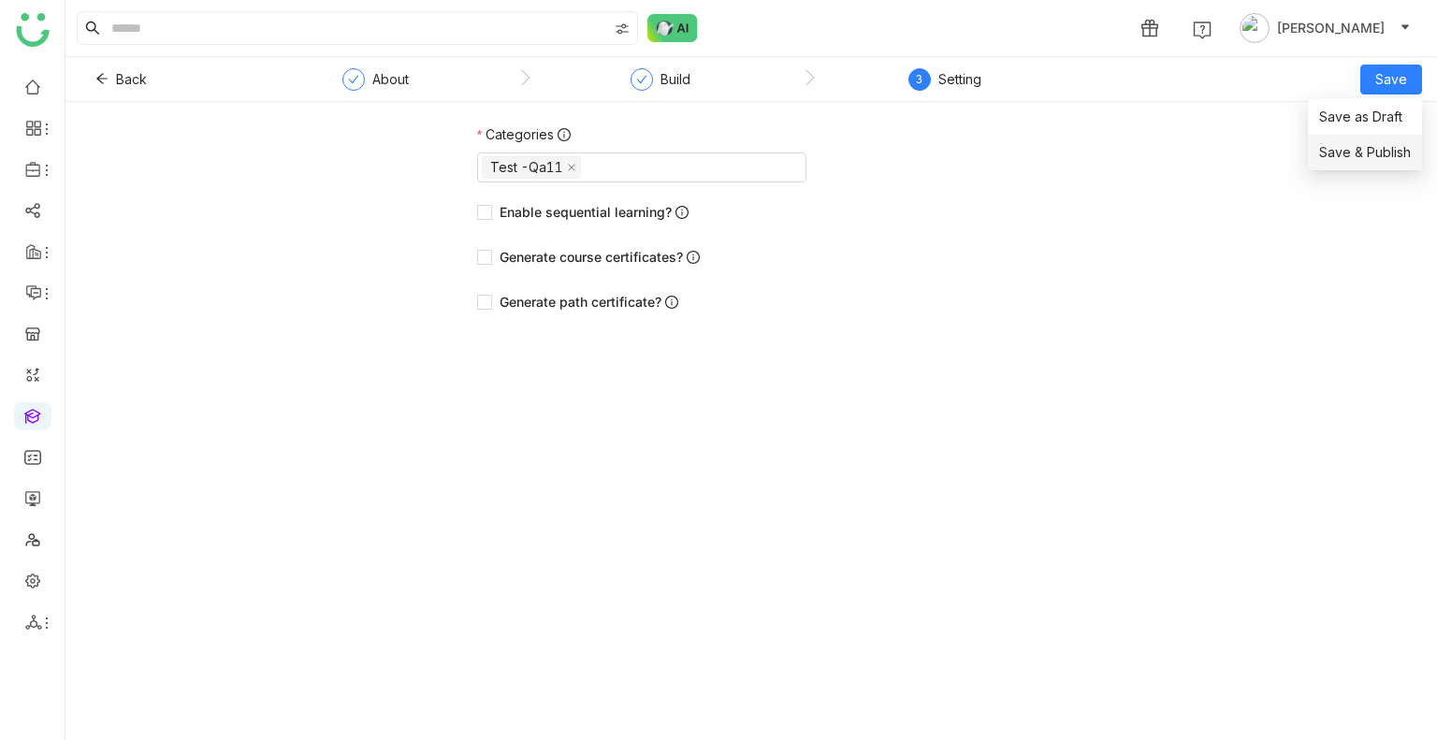
click at [1383, 140] on li "Save & Publish" at bounding box center [1365, 153] width 114 height 36
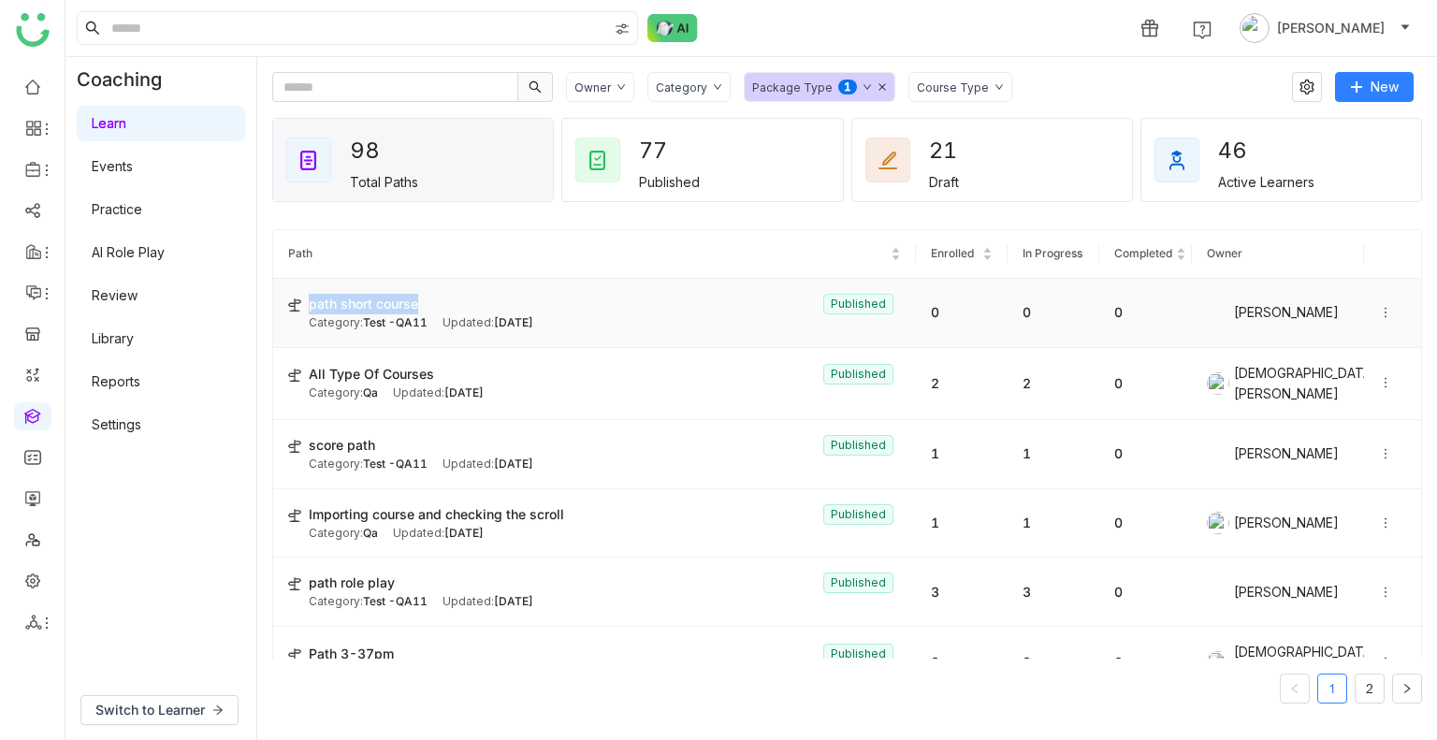
drag, startPoint x: 444, startPoint y: 291, endPoint x: 311, endPoint y: 299, distance: 133.1
click at [311, 299] on td "path short course Published Category: Test -QA11 Updated: Sep 11, 2025" at bounding box center [594, 313] width 643 height 69
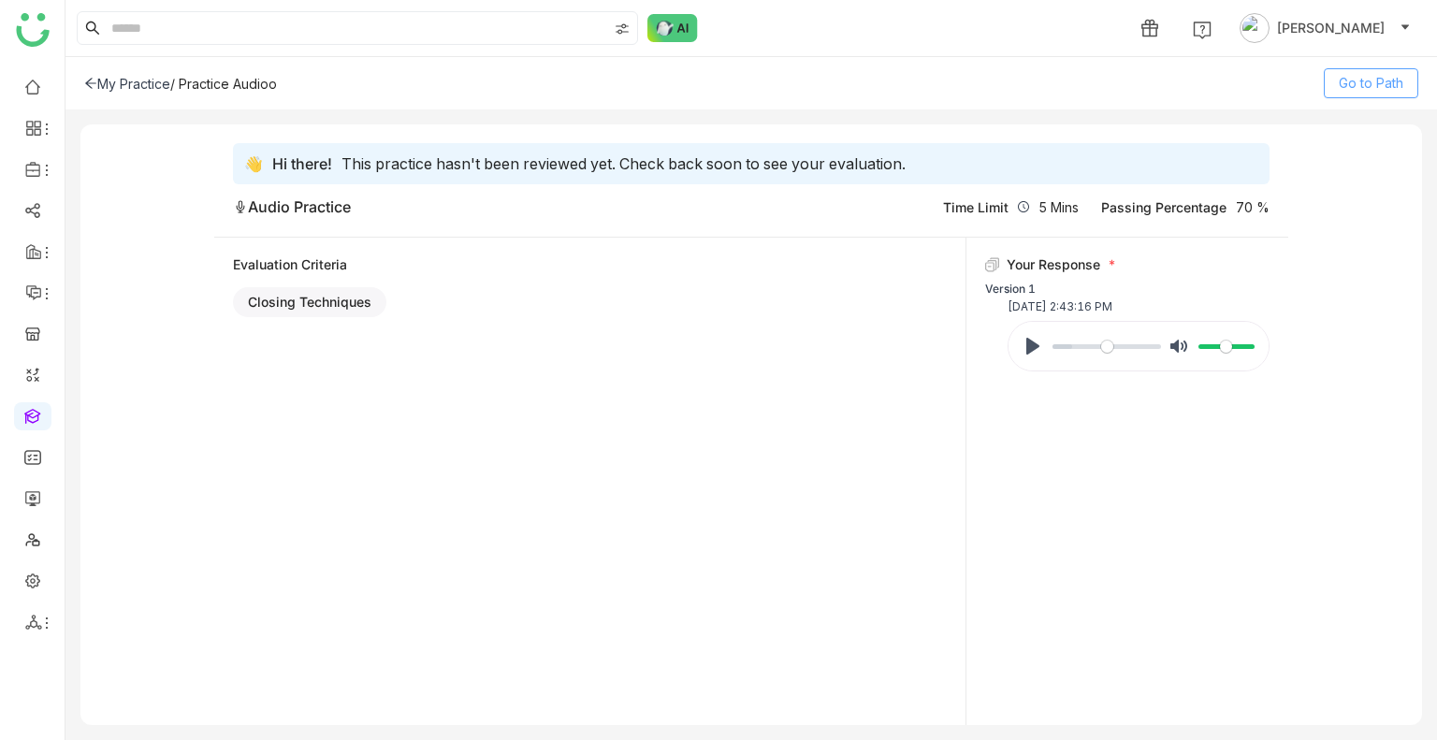
click at [1366, 83] on span "Go to Path" at bounding box center [1371, 83] width 65 height 21
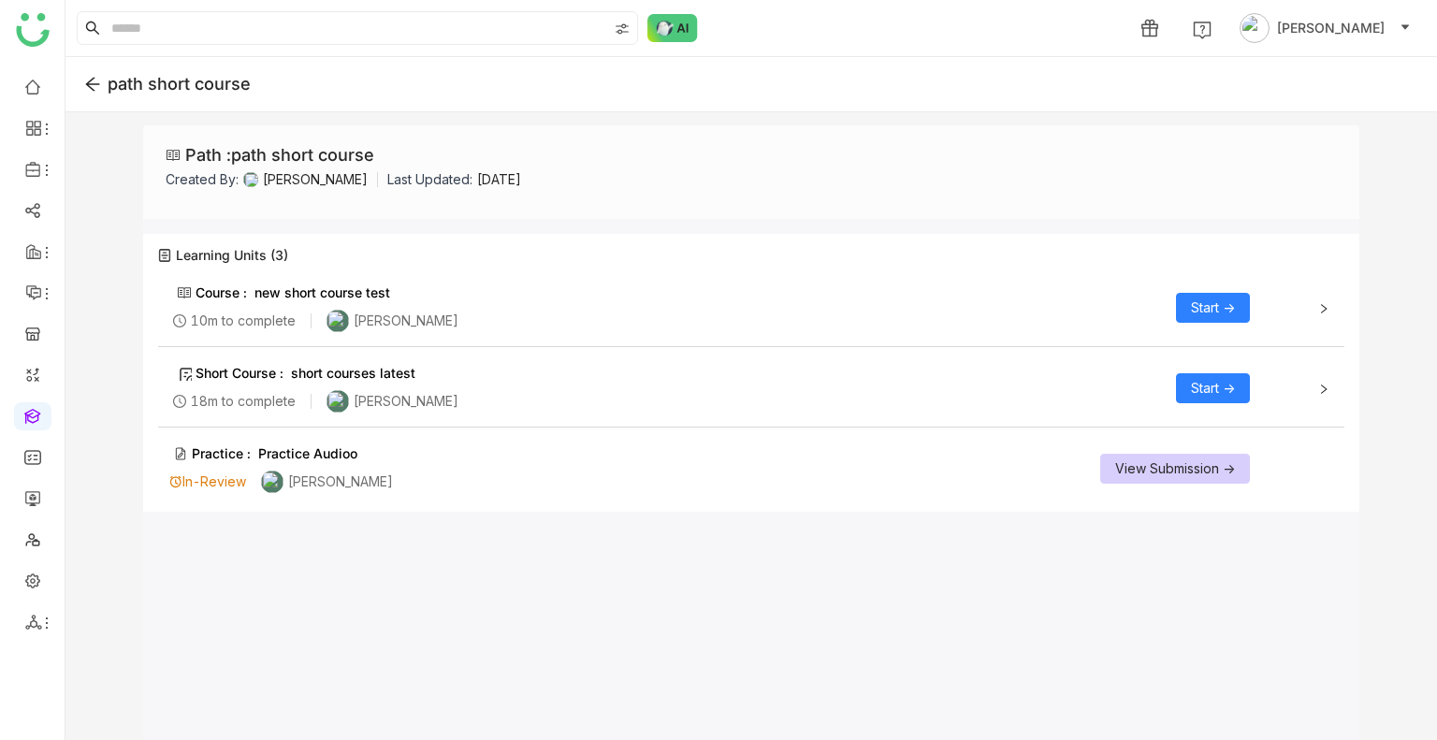
click at [1204, 370] on div "Start ->" at bounding box center [1213, 388] width 74 height 50
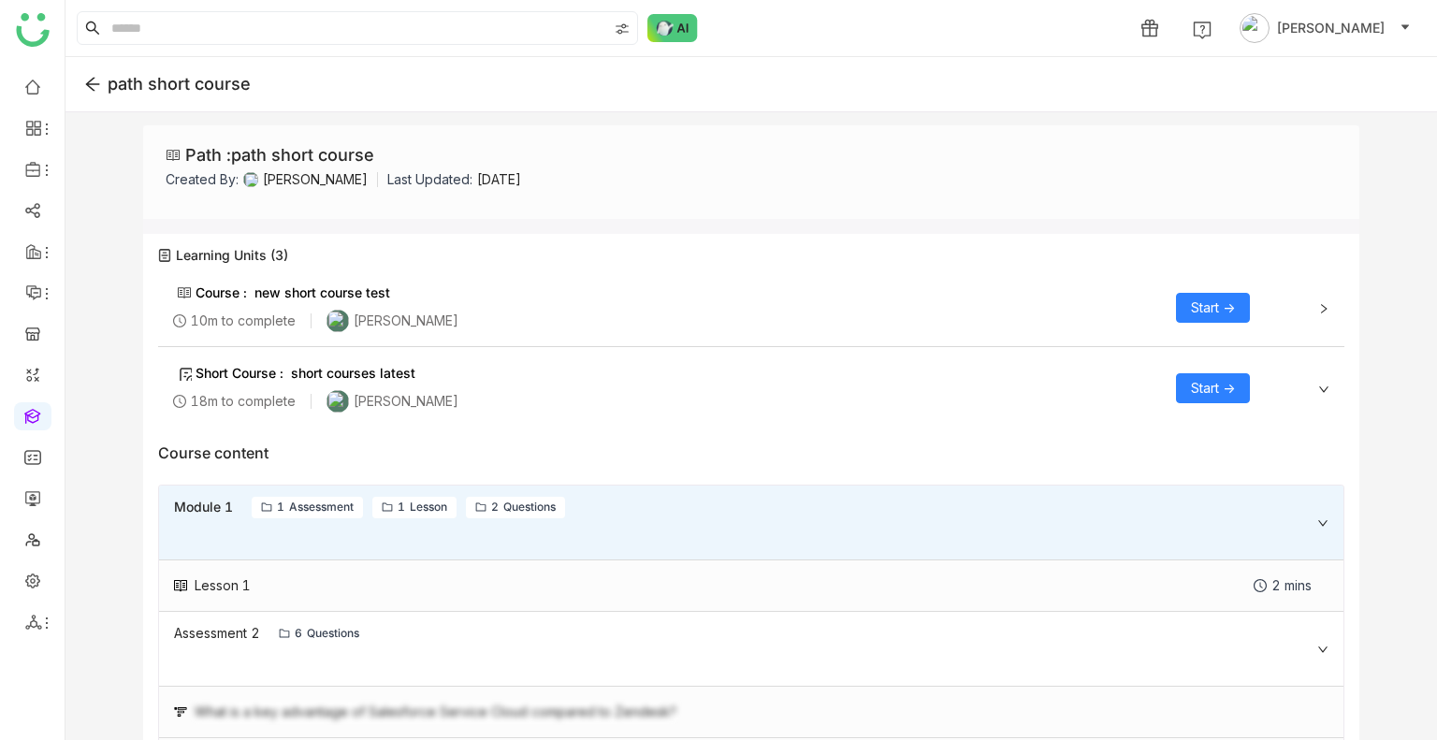
click at [1203, 378] on span "Start ->" at bounding box center [1213, 388] width 44 height 21
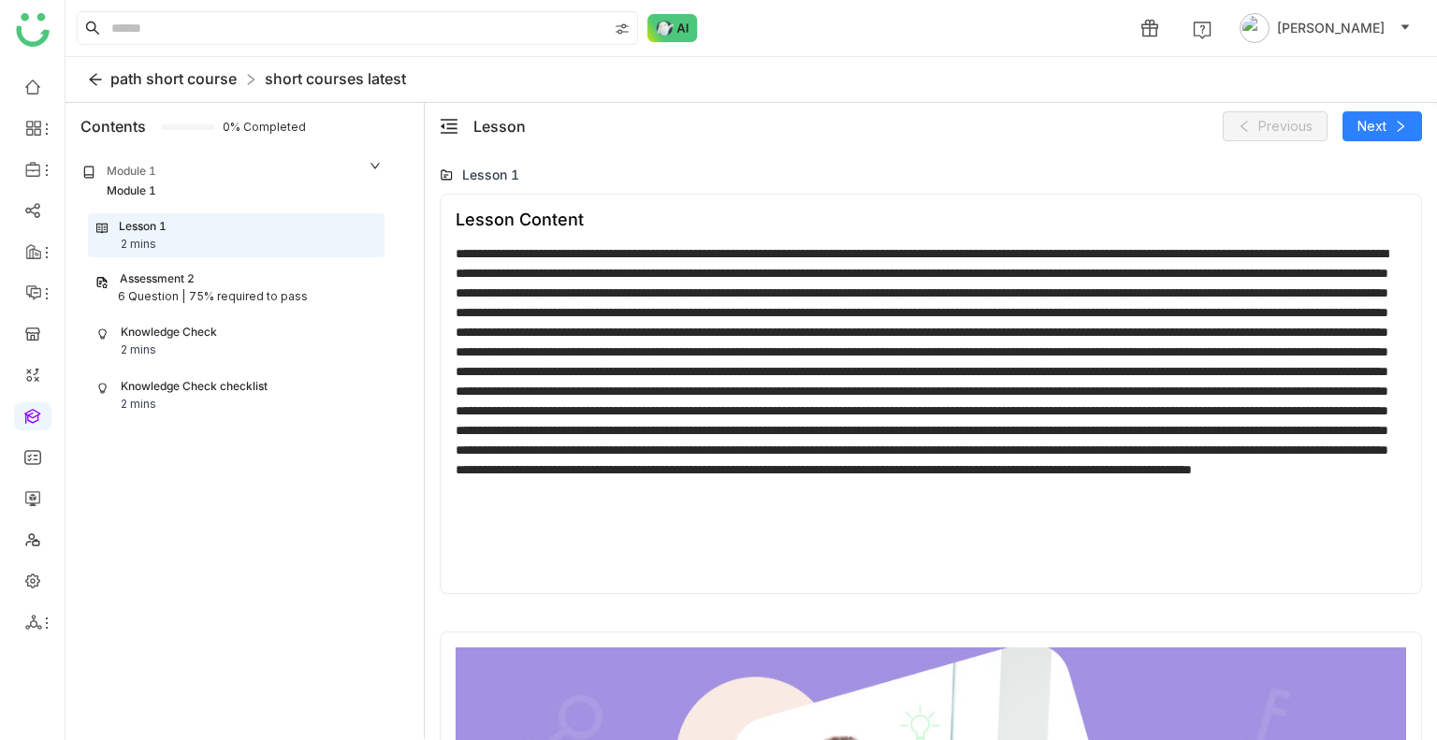
click at [164, 80] on span "path short course" at bounding box center [173, 78] width 126 height 19
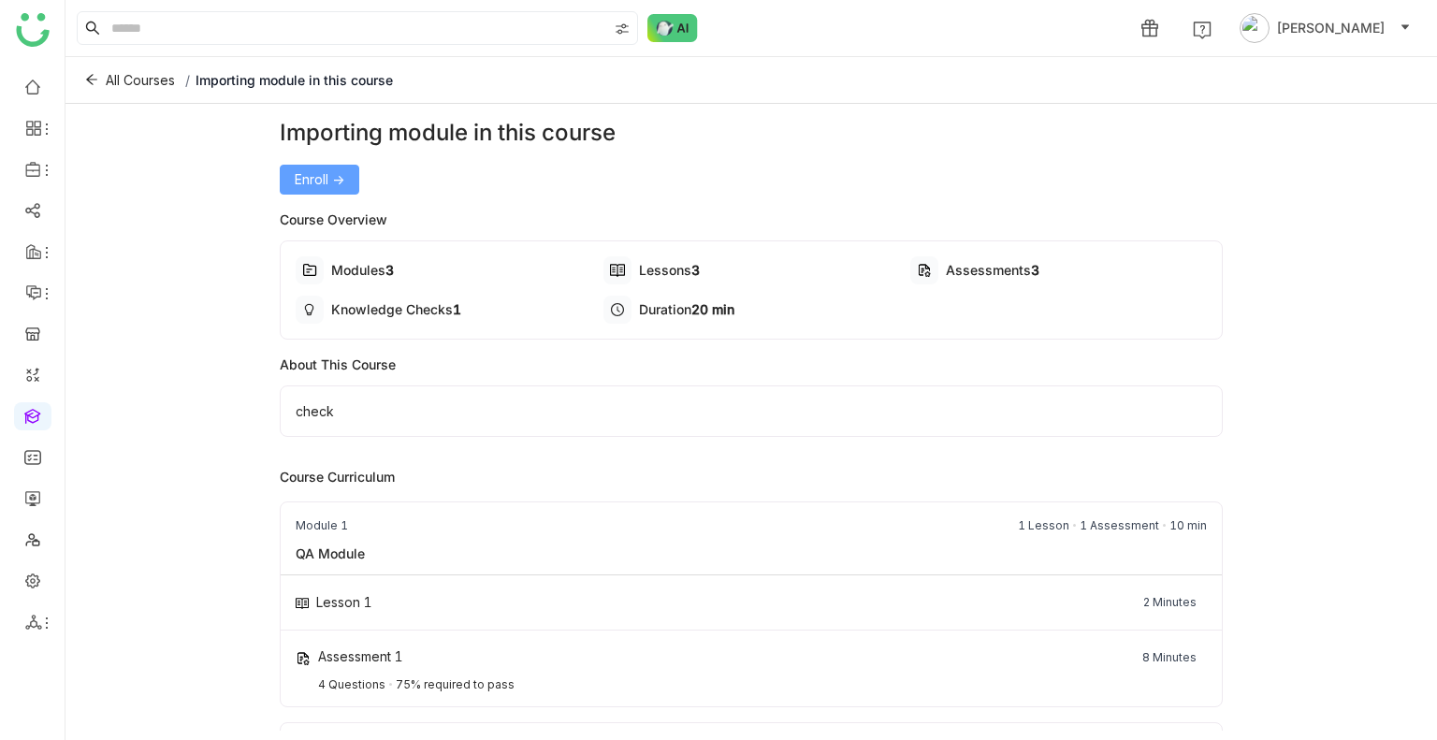
click at [299, 190] on button "Enroll ->" at bounding box center [320, 180] width 80 height 30
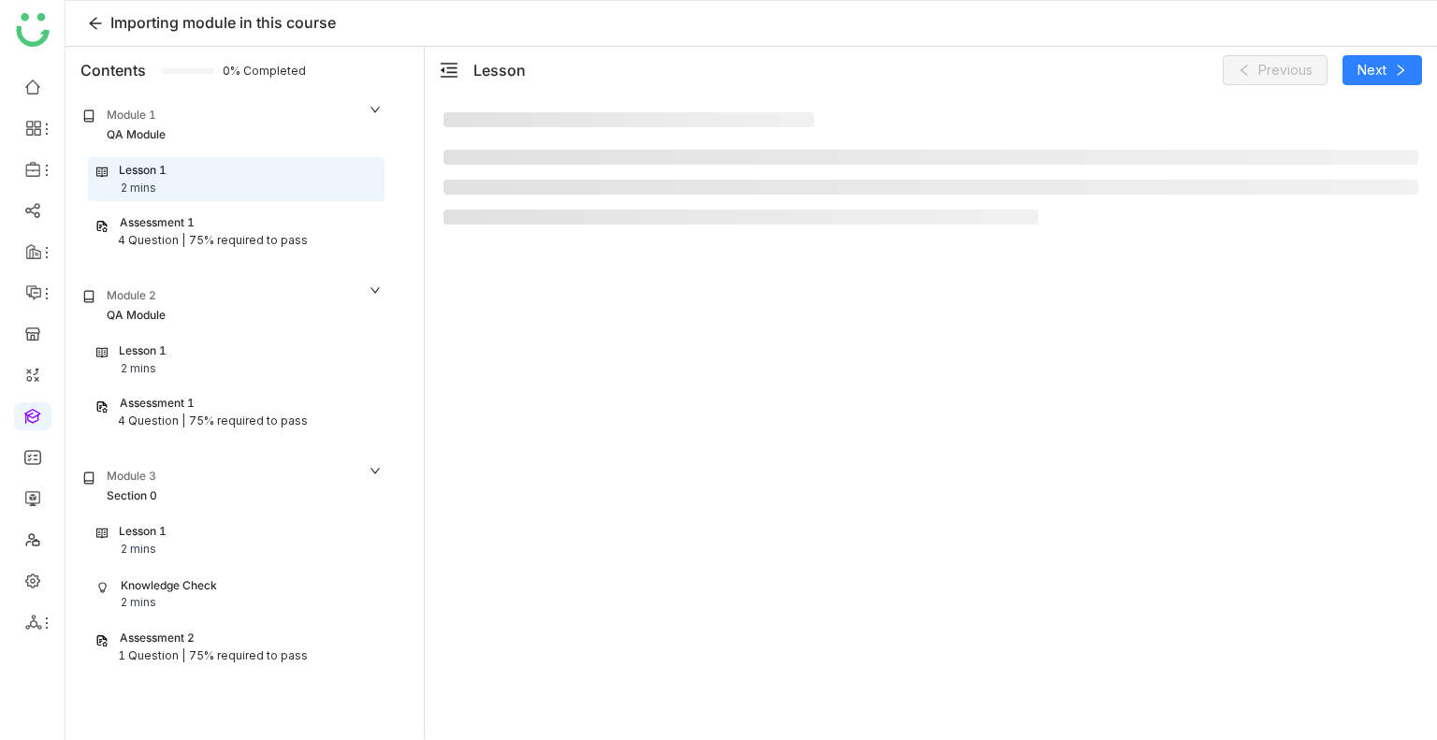
scroll to position [4, 0]
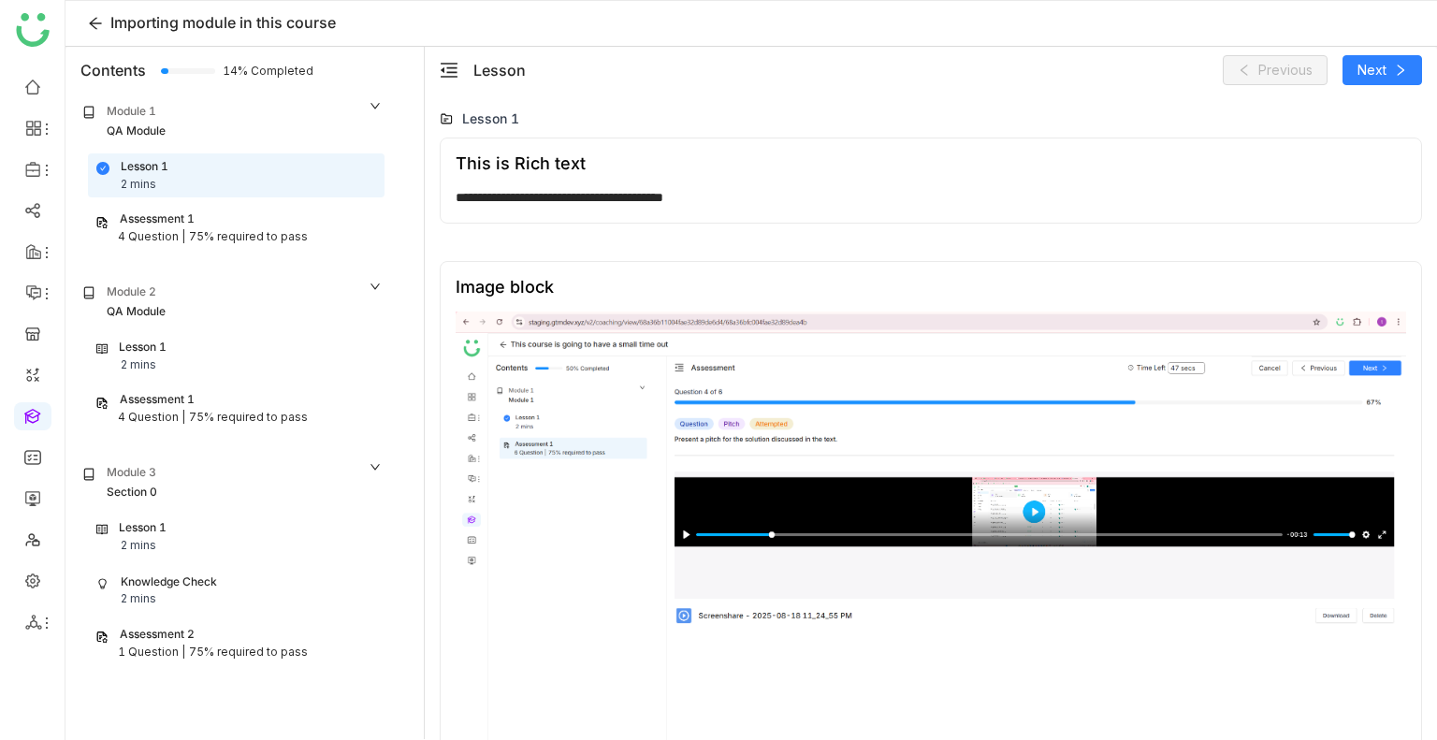
click at [206, 365] on div "Lesson 1 2 mins" at bounding box center [236, 357] width 280 height 36
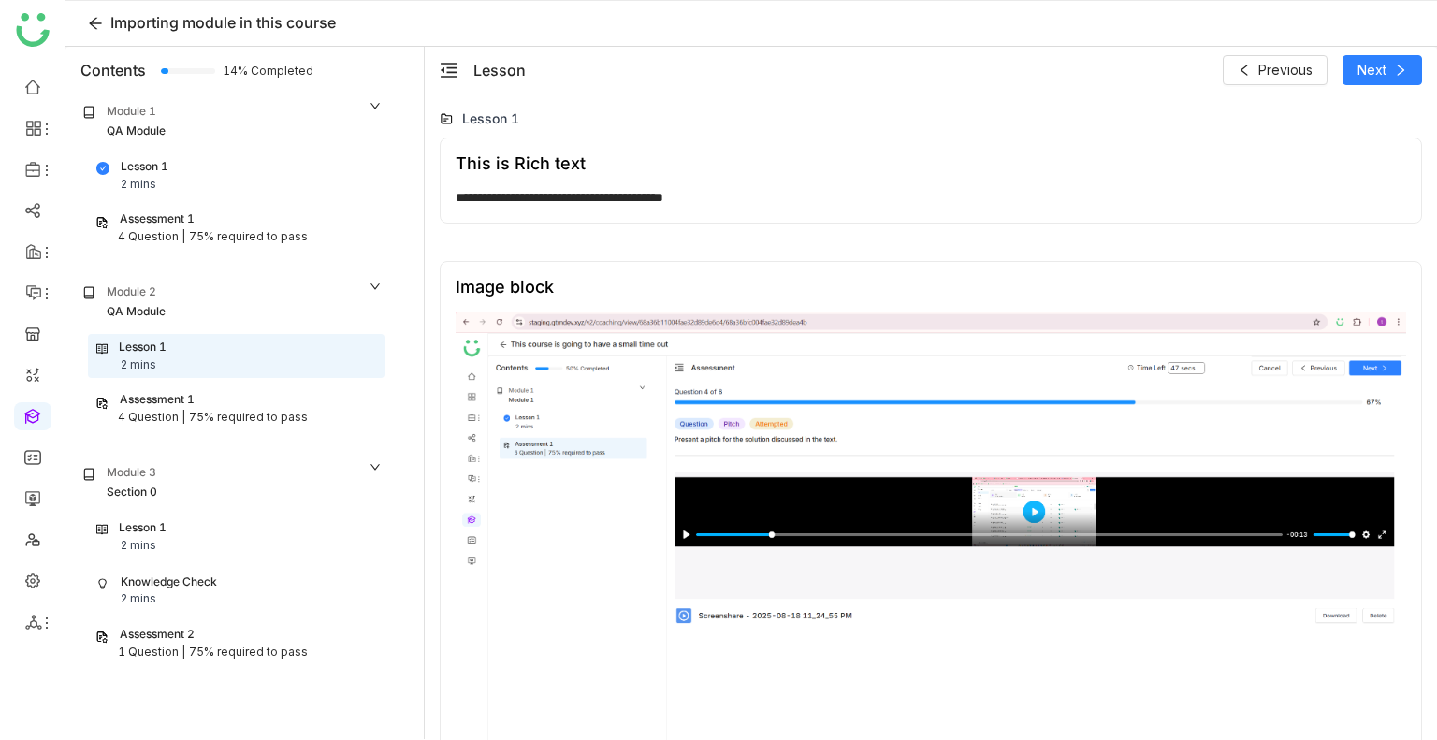
click at [226, 407] on div "Assessment 1" at bounding box center [236, 400] width 282 height 18
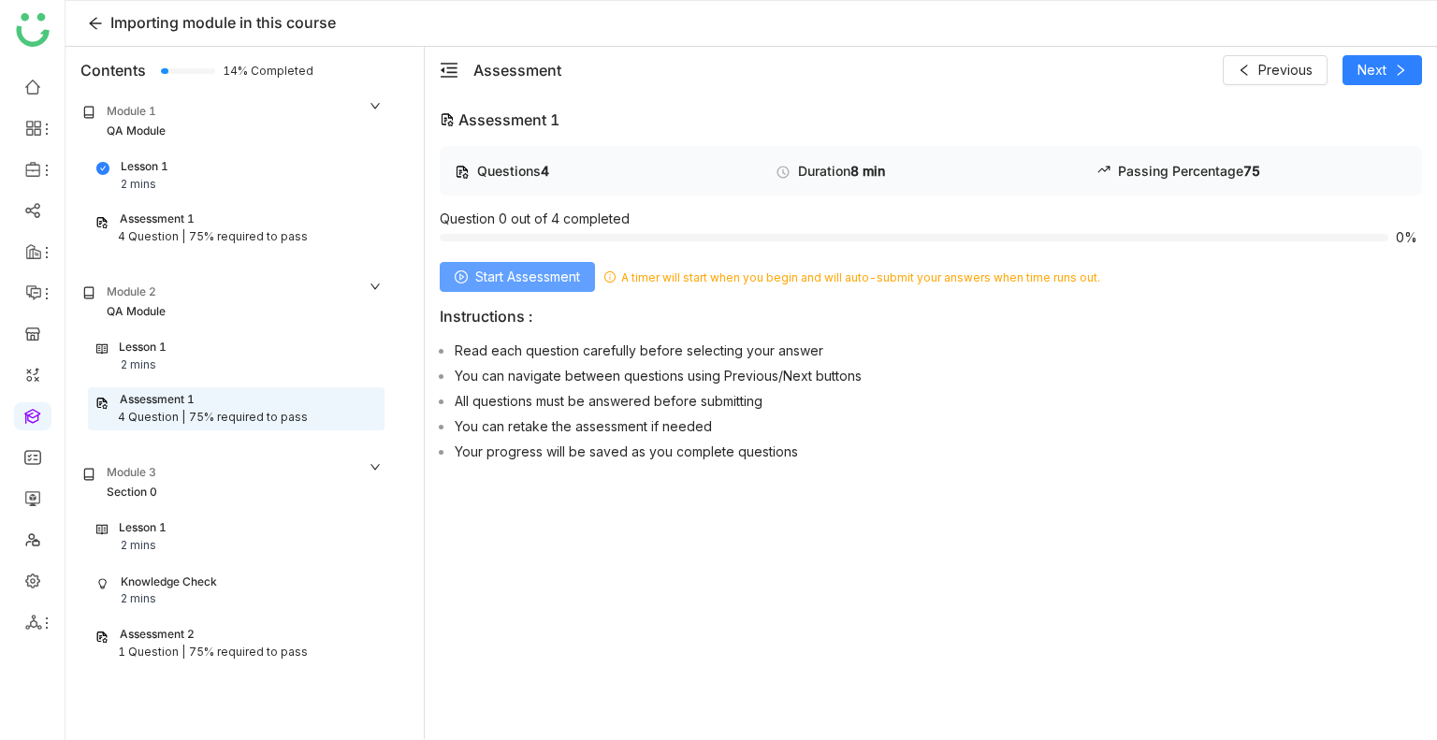
click at [543, 267] on span "Start Assessment" at bounding box center [527, 277] width 105 height 21
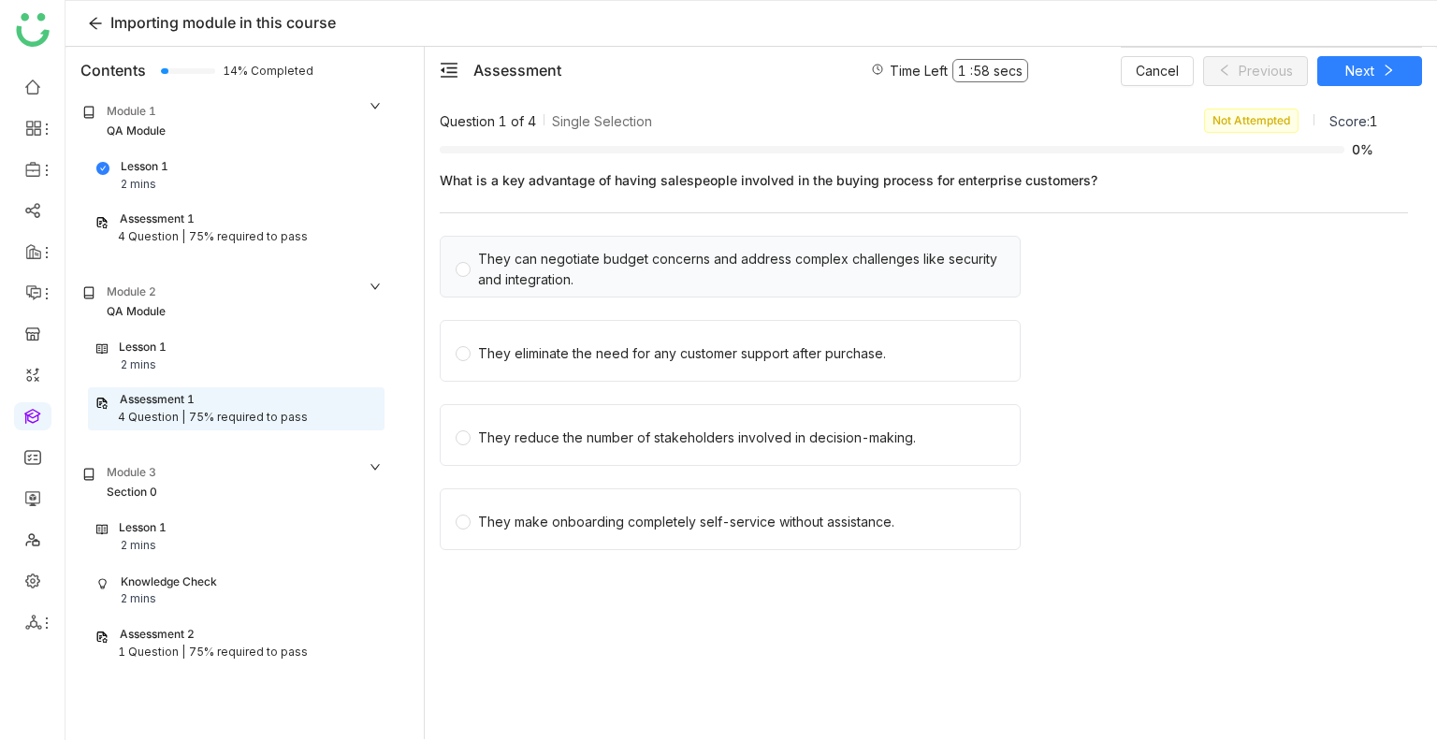
click at [629, 282] on div "They can negotiate budget concerns and address complex challenges like security…" at bounding box center [741, 269] width 527 height 41
click at [1166, 69] on span "Cancel" at bounding box center [1157, 71] width 43 height 21
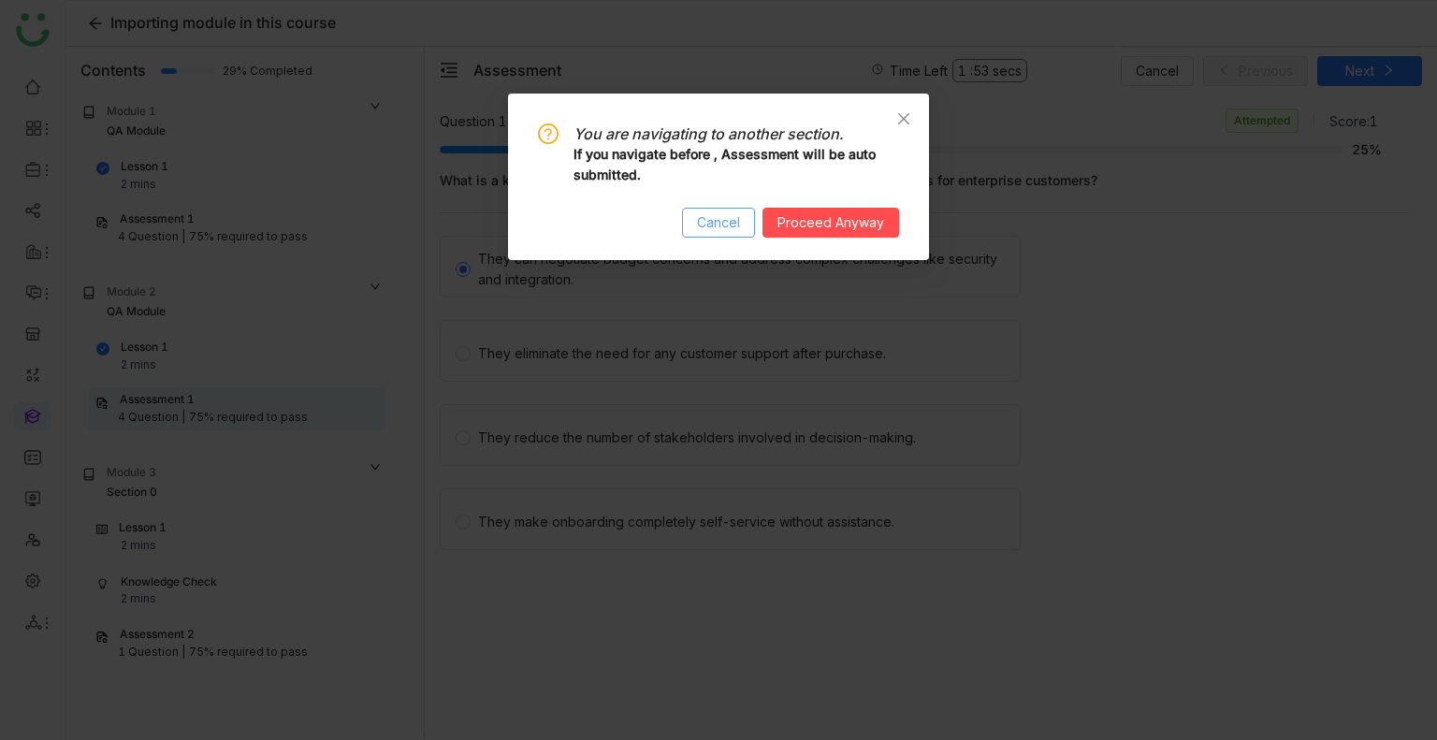
click at [736, 227] on span "Cancel" at bounding box center [718, 222] width 43 height 21
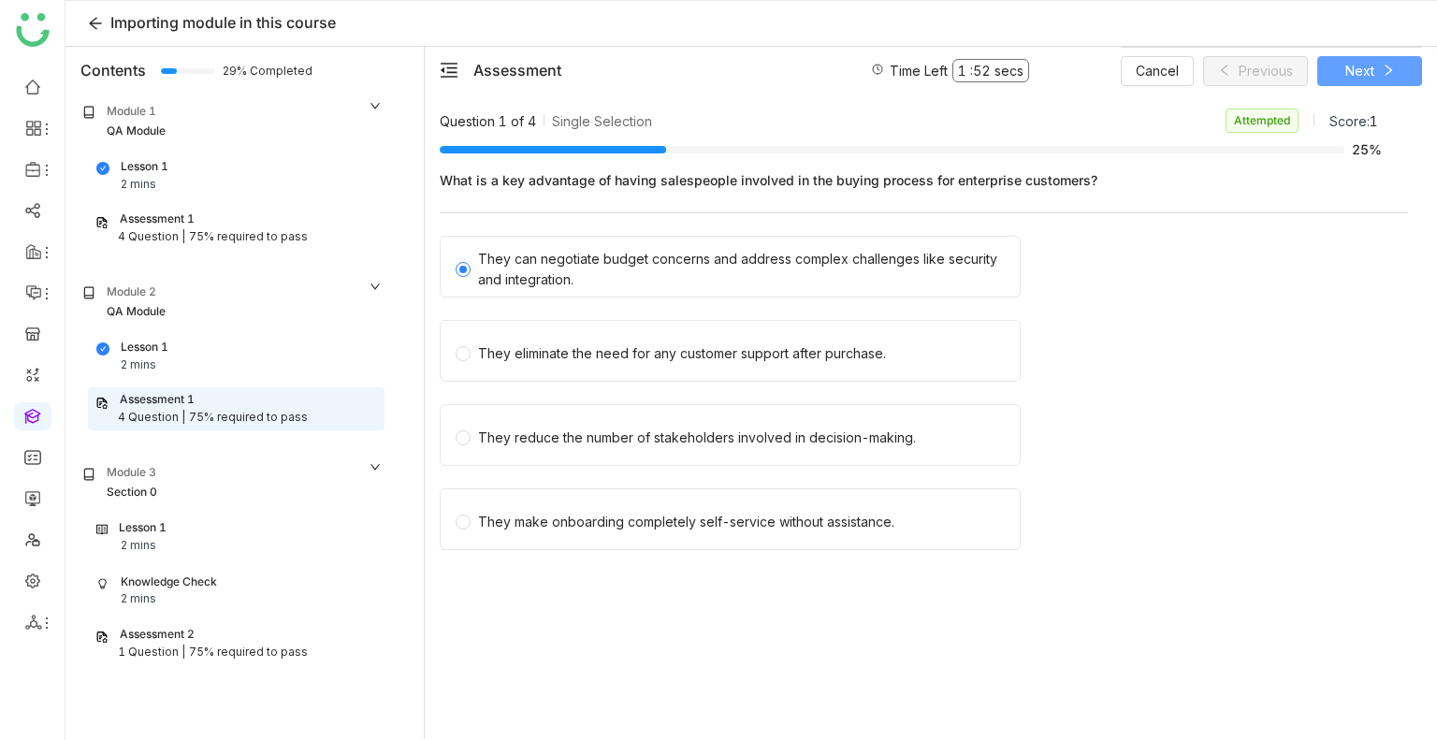
click at [1374, 70] on button "Next" at bounding box center [1370, 71] width 105 height 30
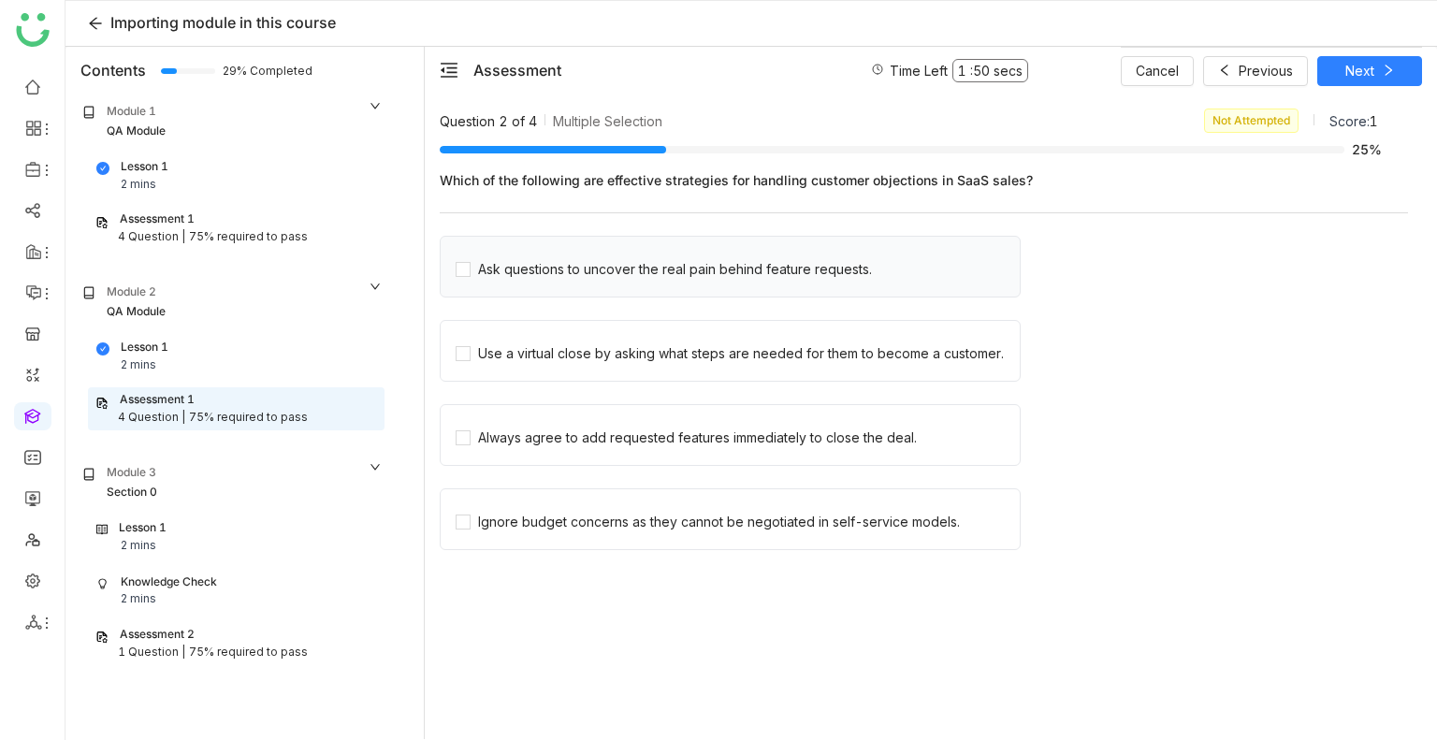
click at [561, 284] on div "Ask questions to uncover the real pain behind feature requests." at bounding box center [730, 267] width 581 height 62
click at [528, 265] on div "Ask questions to uncover the real pain behind feature requests." at bounding box center [675, 269] width 394 height 21
click at [1362, 66] on span "Next" at bounding box center [1360, 71] width 29 height 21
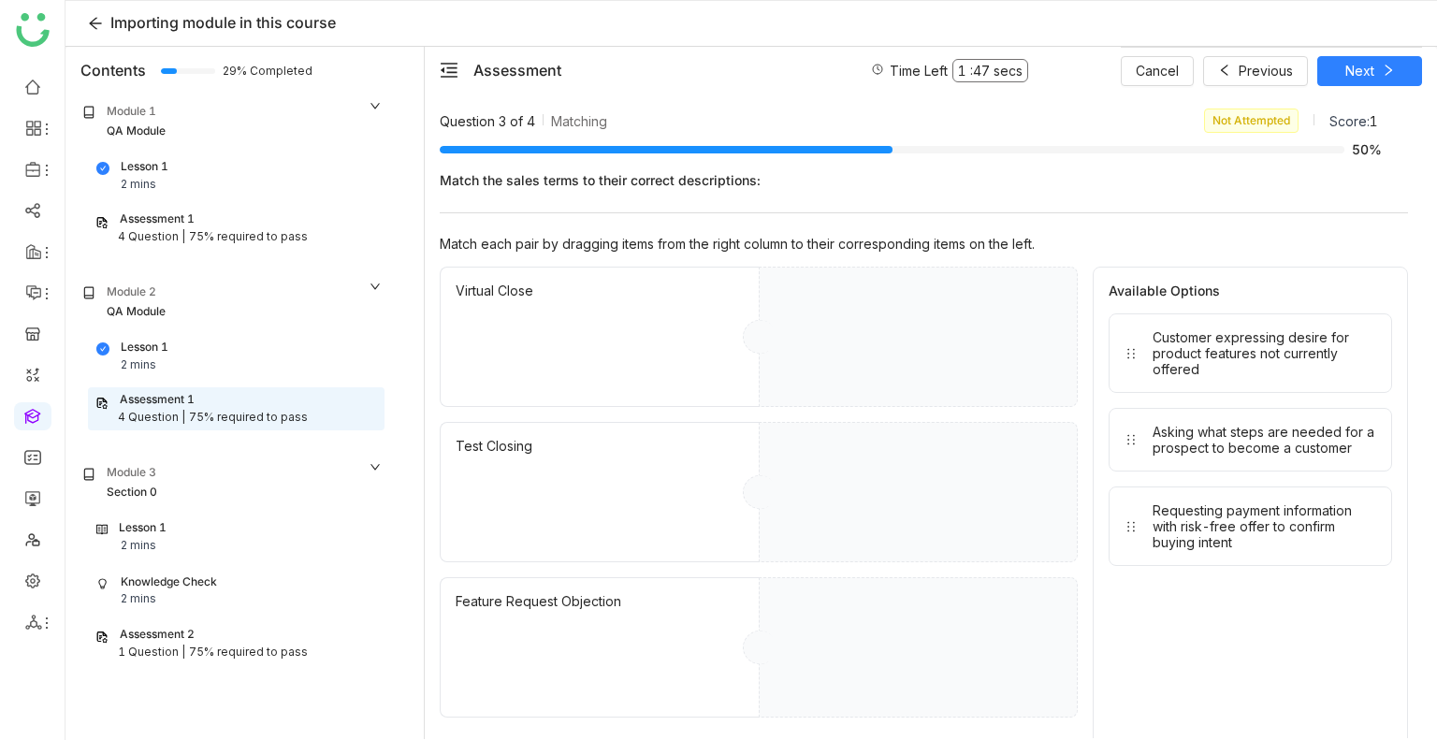
drag, startPoint x: 1231, startPoint y: 328, endPoint x: 1032, endPoint y: 321, distance: 198.5
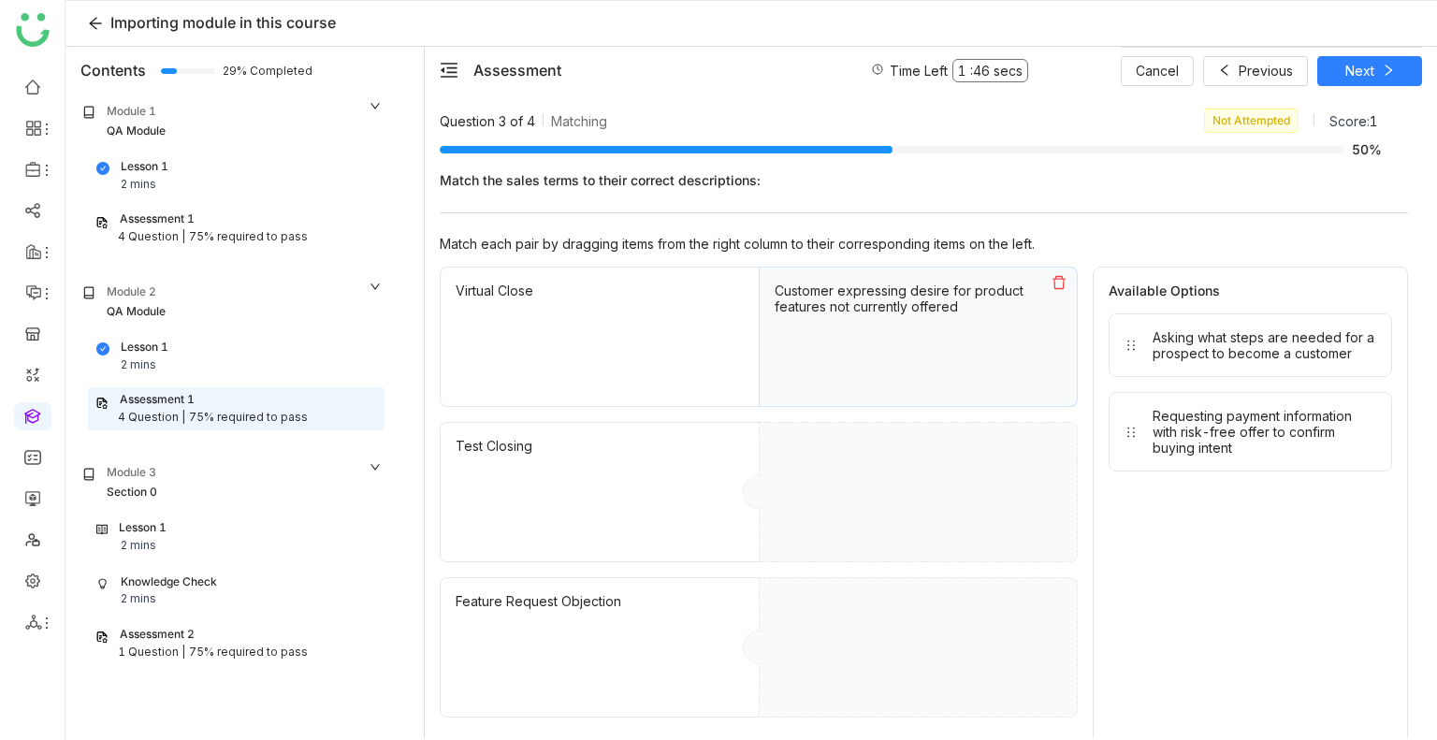
drag, startPoint x: 1279, startPoint y: 363, endPoint x: 1036, endPoint y: 371, distance: 243.4
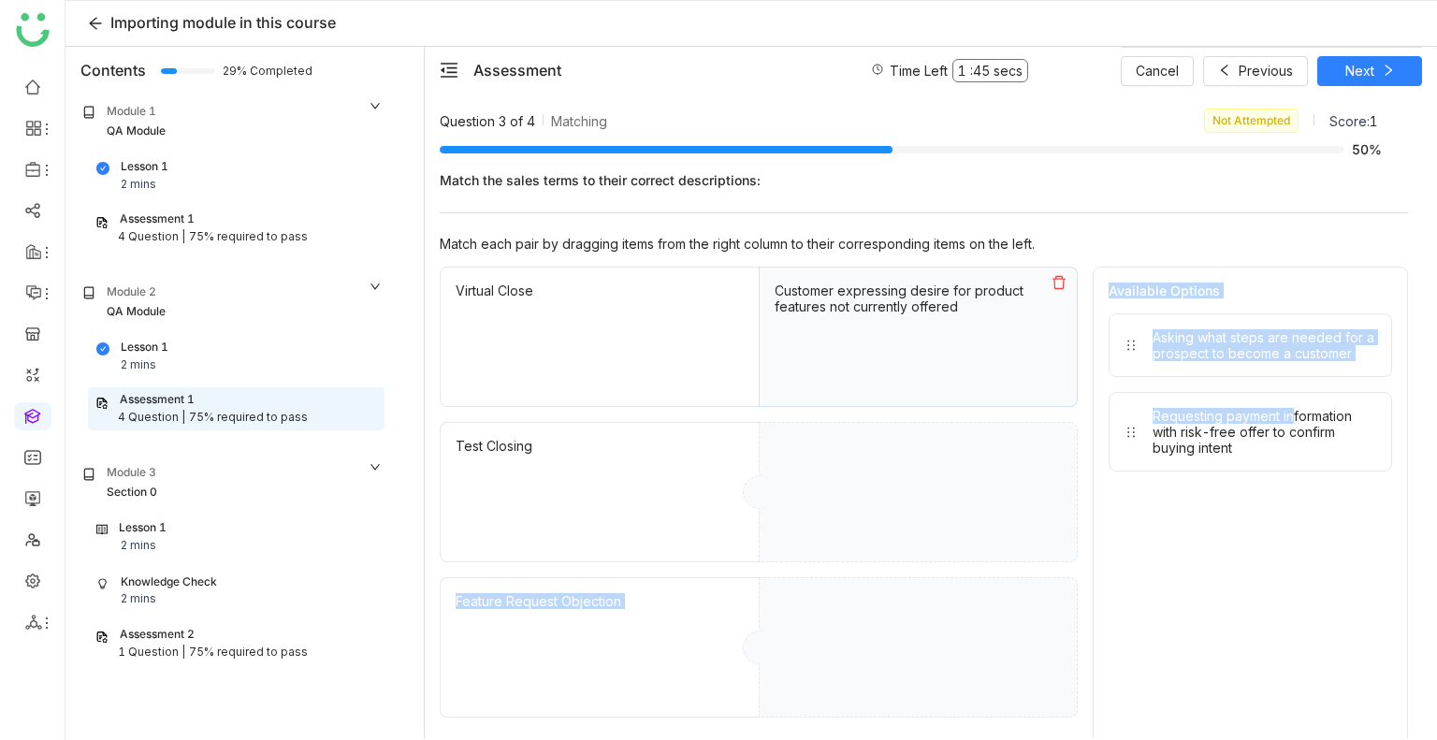
drag, startPoint x: 1288, startPoint y: 383, endPoint x: 986, endPoint y: 525, distance: 333.2
click at [986, 525] on div "Virtual Close Customer expressing desire for product features not currently off…" at bounding box center [924, 574] width 969 height 615
drag, startPoint x: 1165, startPoint y: 420, endPoint x: 969, endPoint y: 472, distance: 202.2
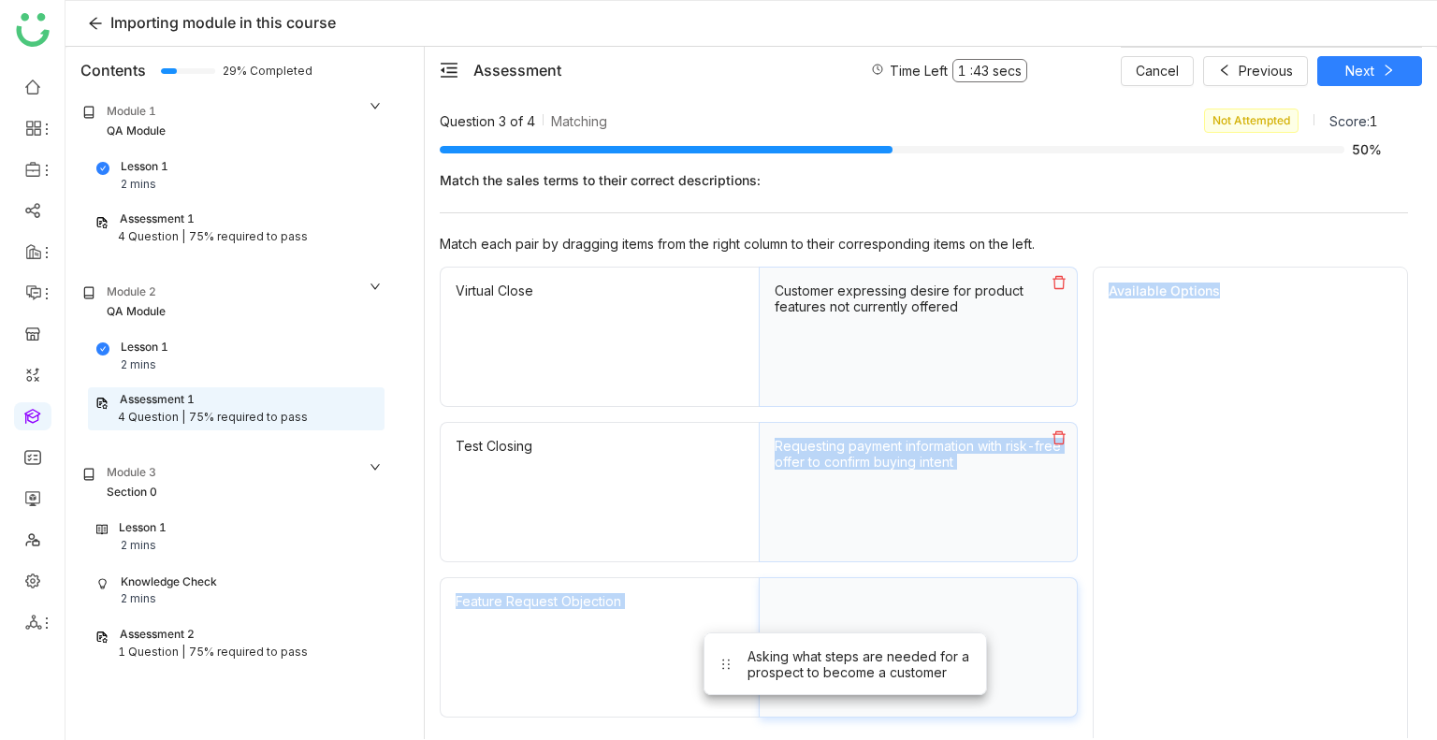
drag, startPoint x: 1214, startPoint y: 354, endPoint x: 791, endPoint y: 698, distance: 545.4
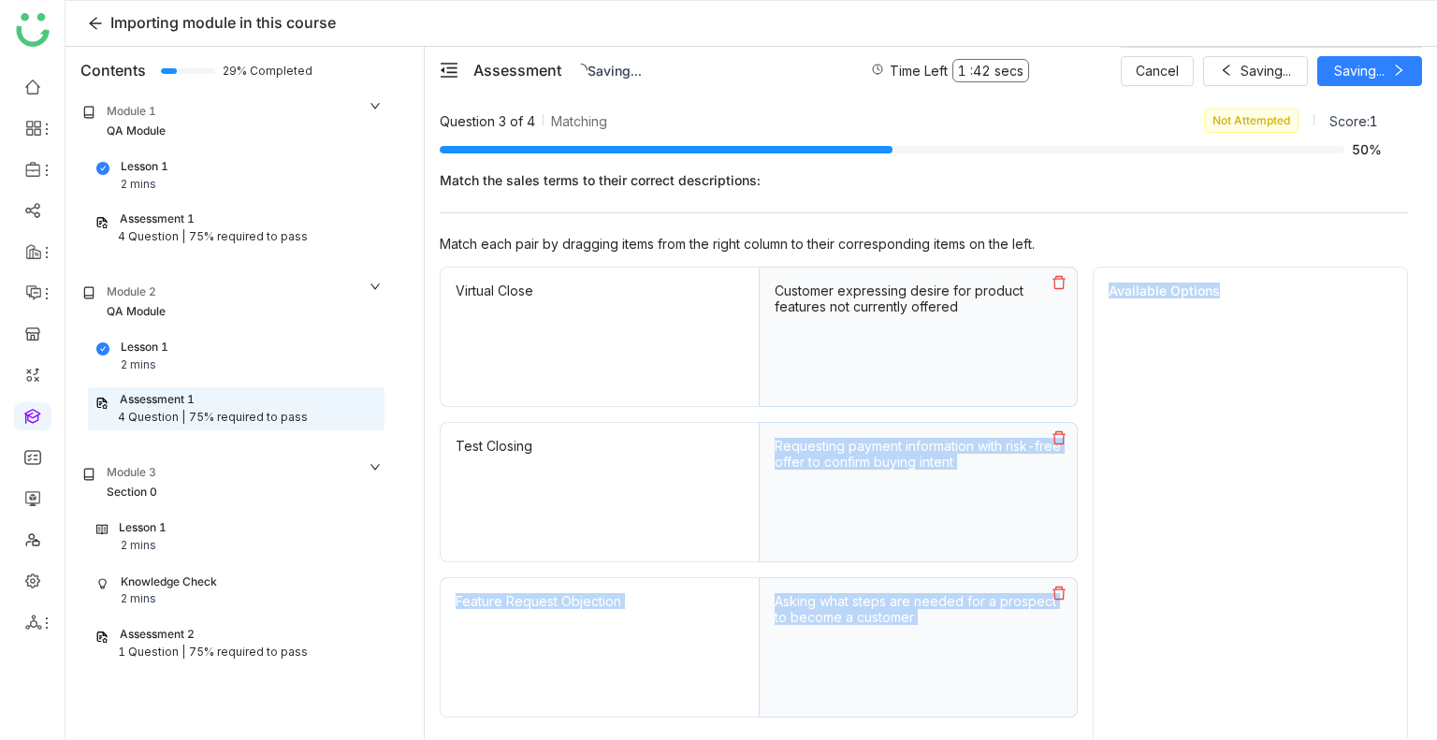
scroll to position [157, 0]
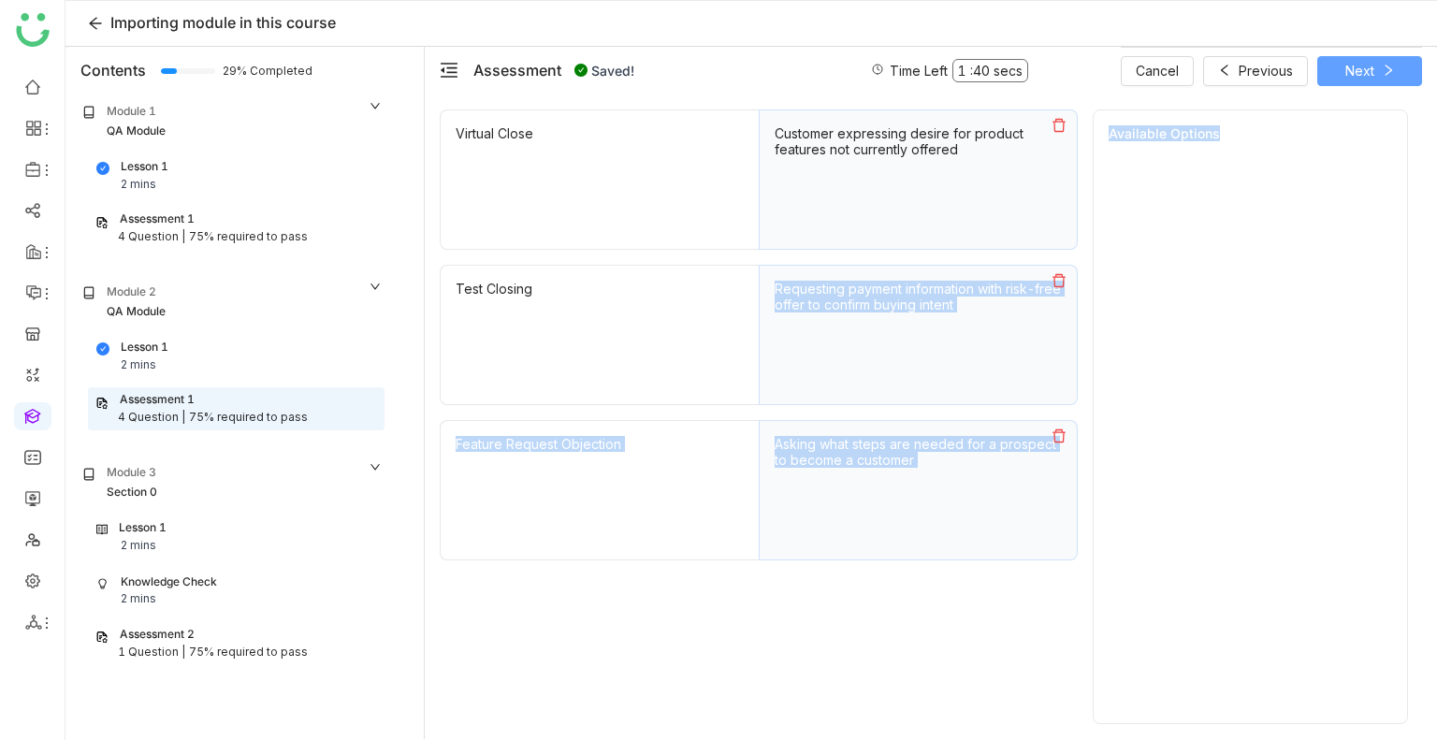
click at [1368, 66] on span "Next" at bounding box center [1360, 71] width 29 height 21
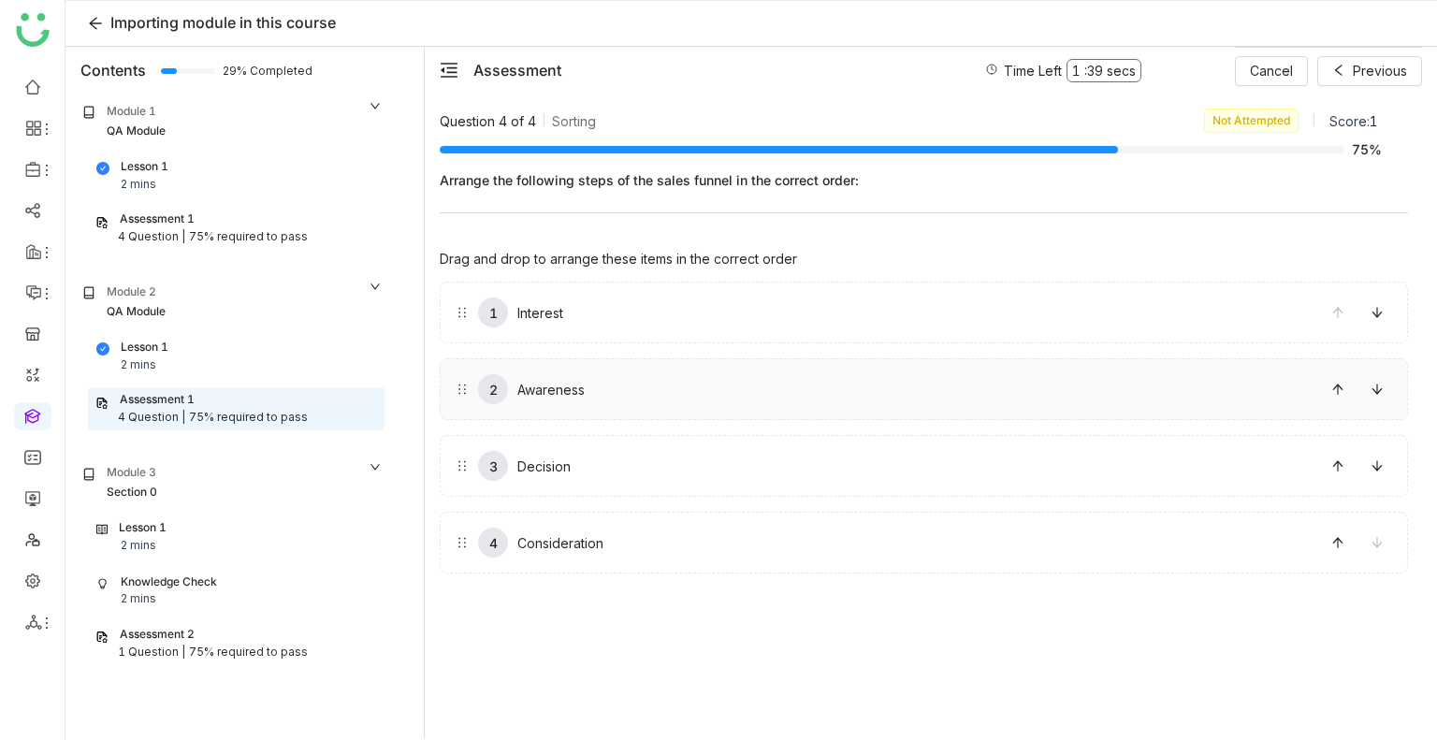
drag, startPoint x: 704, startPoint y: 347, endPoint x: 700, endPoint y: 415, distance: 67.5
click at [700, 415] on div "1 Interest 2 Awareness 3 Decision 4 Consideration" at bounding box center [924, 428] width 969 height 292
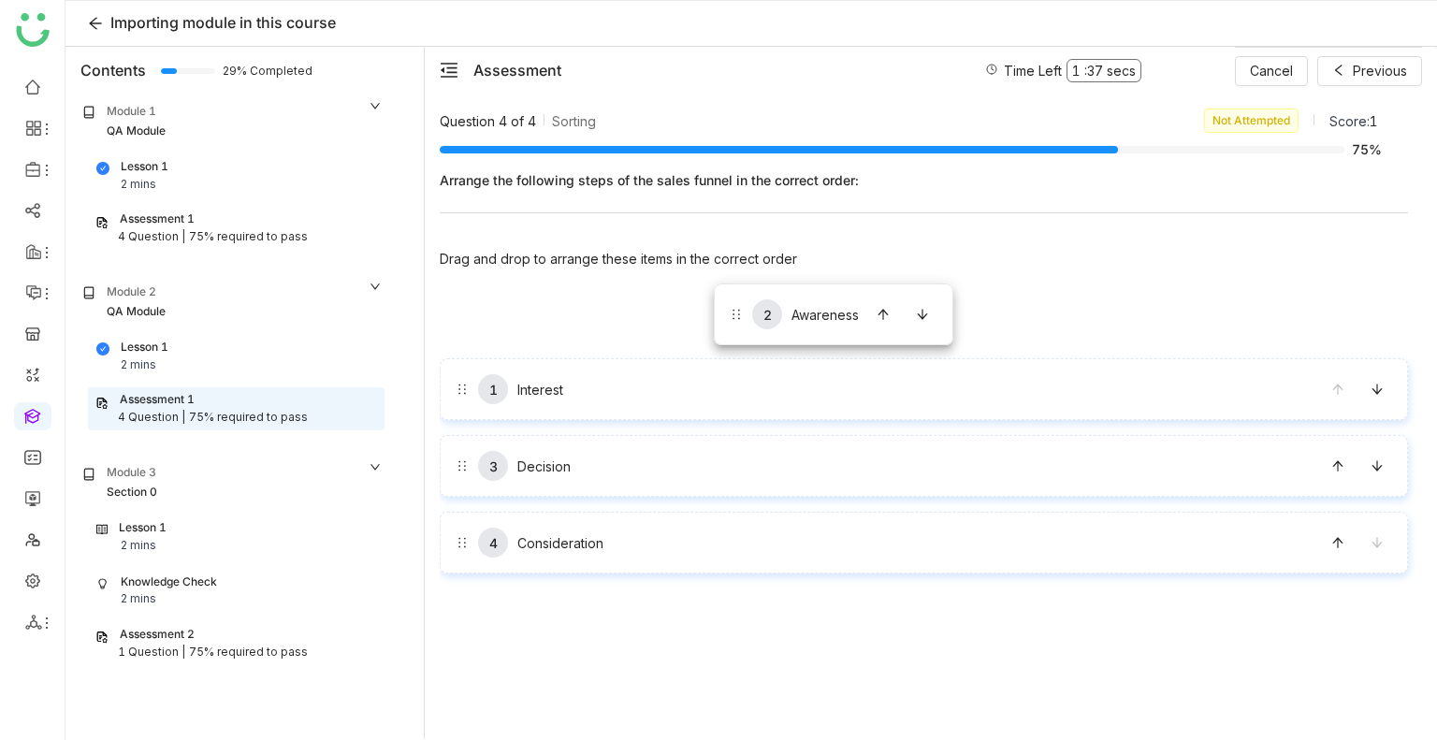
click at [714, 284] on div "1 Interest 2 Awareness 3 Decision 4 Consideration" at bounding box center [924, 428] width 969 height 292
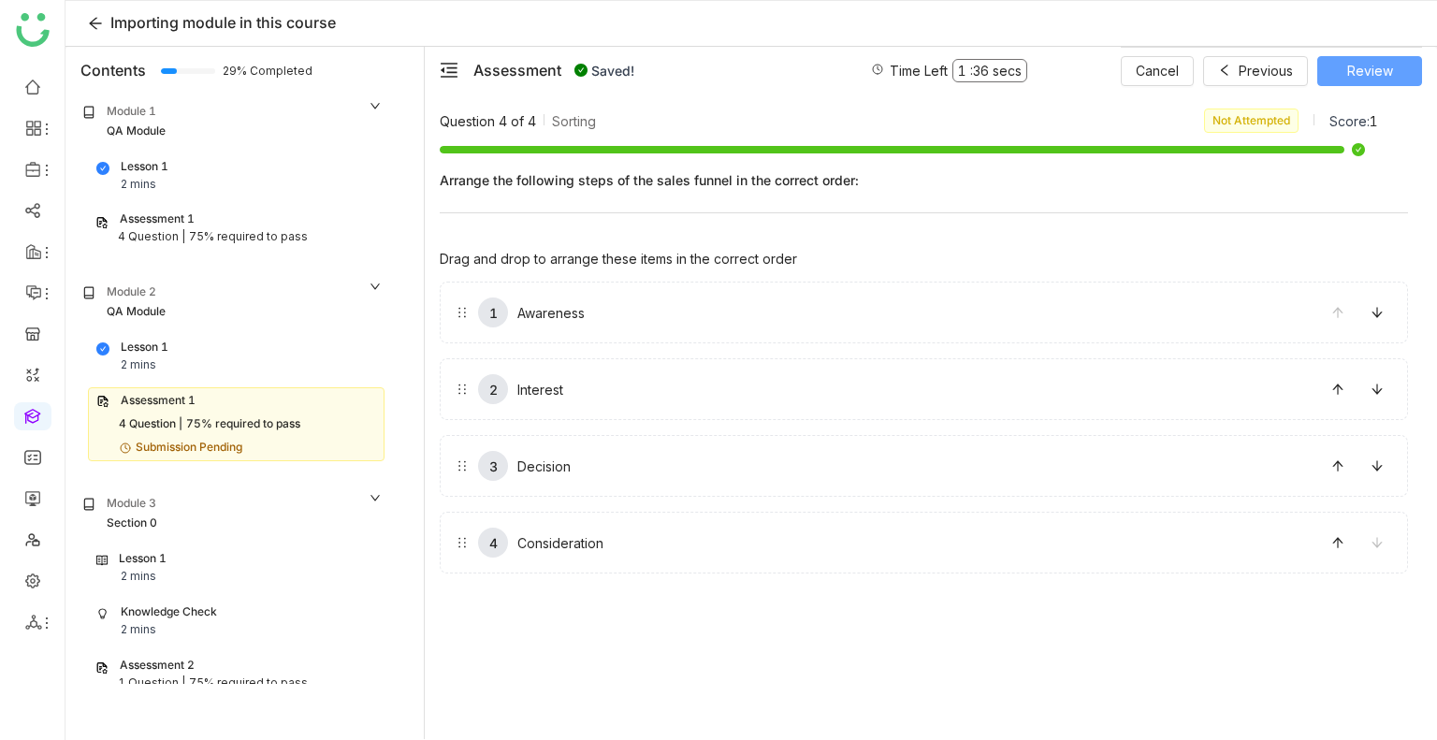
click at [1326, 67] on button "Review" at bounding box center [1370, 71] width 105 height 30
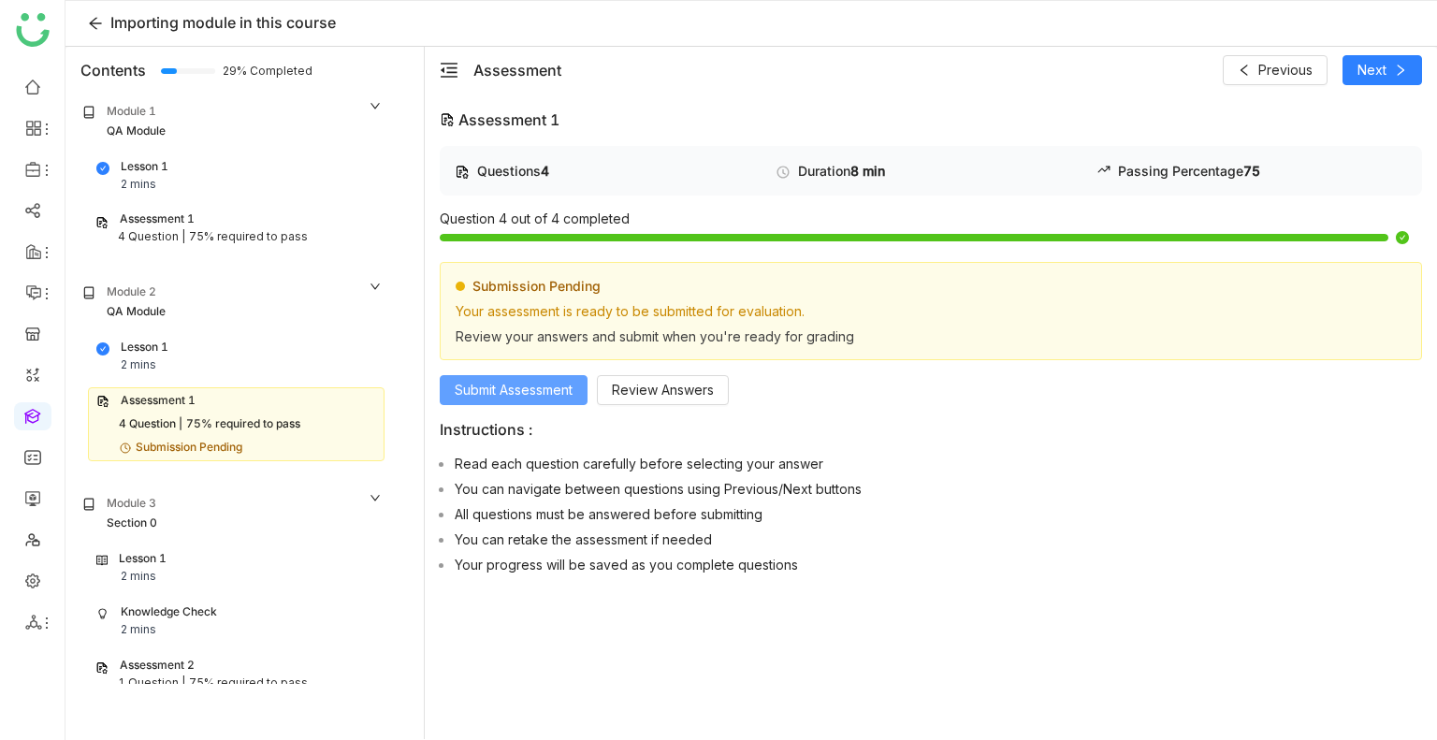
click at [517, 386] on span "Submit Assessment" at bounding box center [514, 390] width 118 height 21
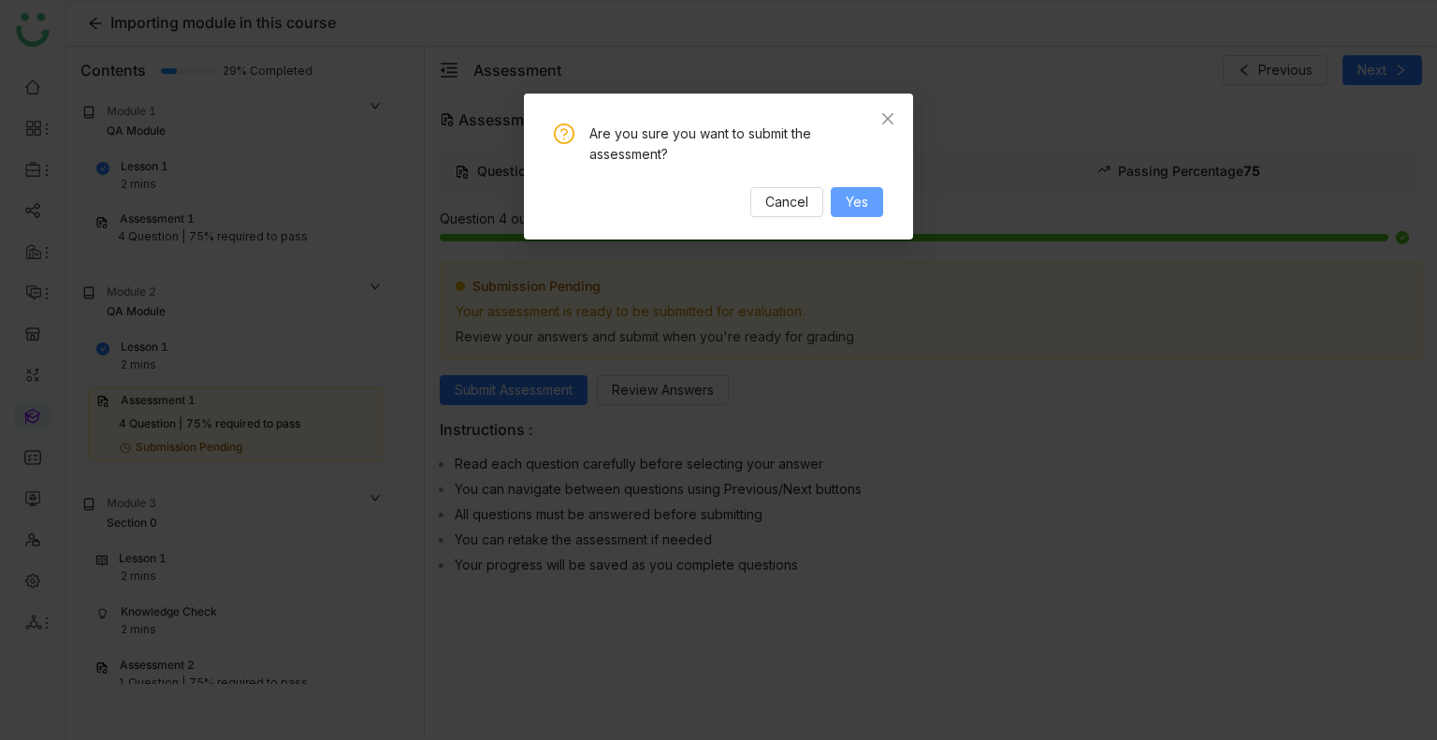
click at [857, 194] on span "Yes" at bounding box center [857, 202] width 22 height 21
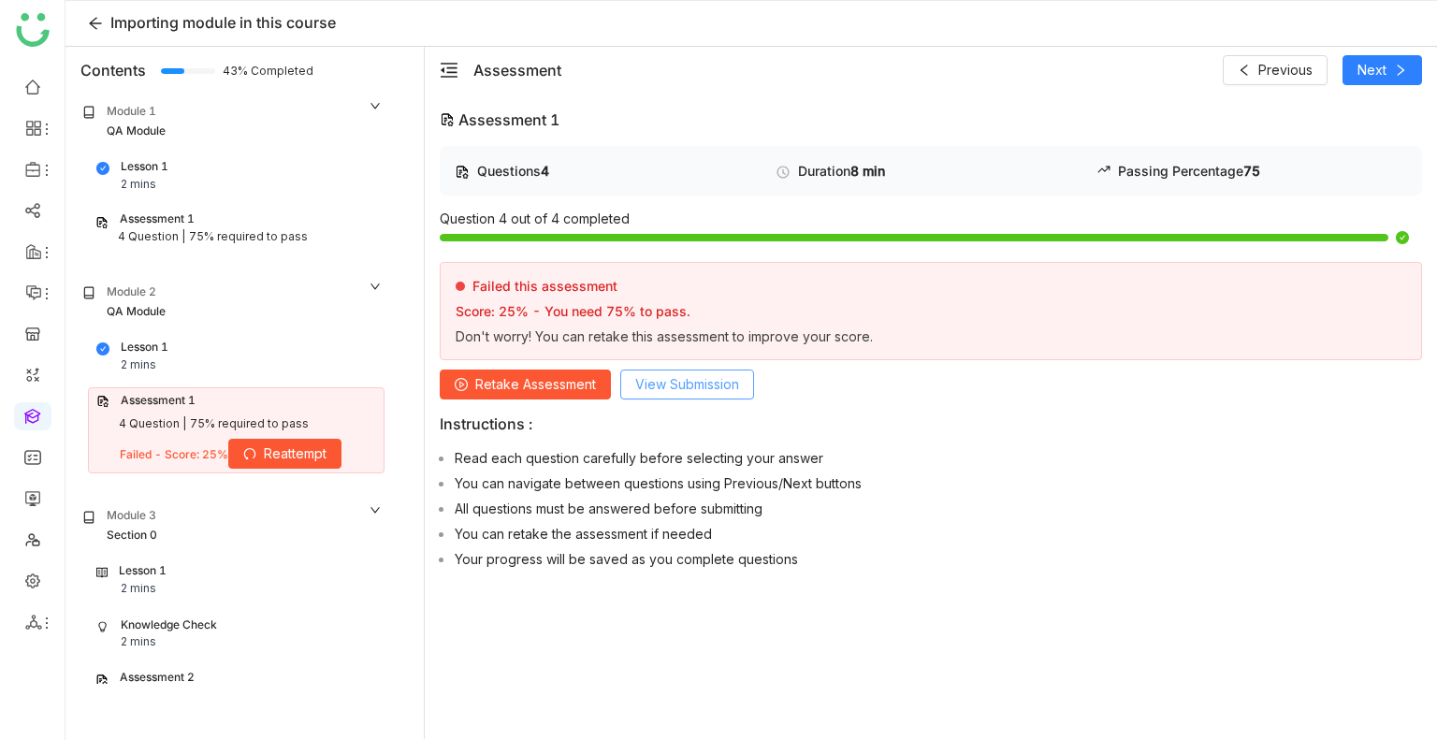
click at [689, 374] on span "View Submission" at bounding box center [687, 384] width 104 height 21
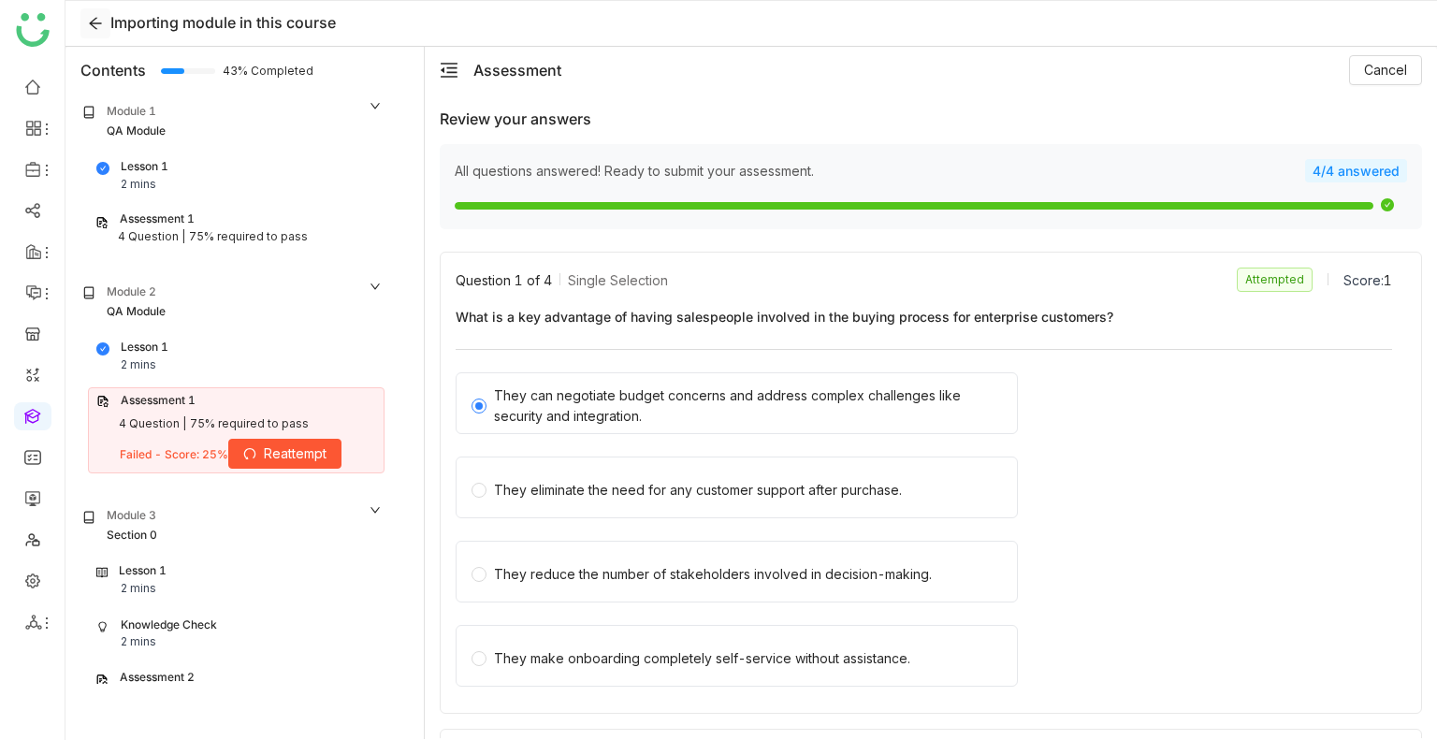
click at [103, 16] on icon at bounding box center [95, 23] width 28 height 15
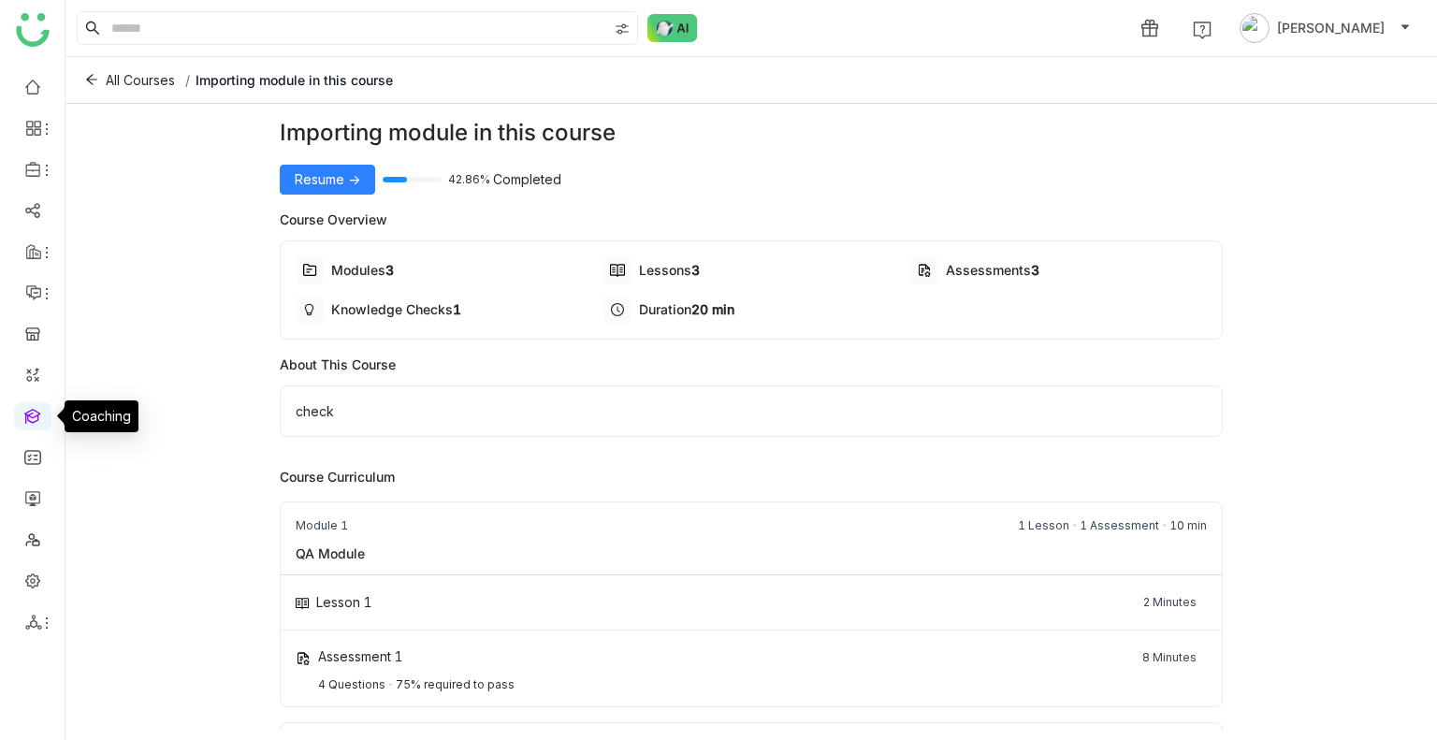
click at [32, 422] on link at bounding box center [32, 415] width 17 height 16
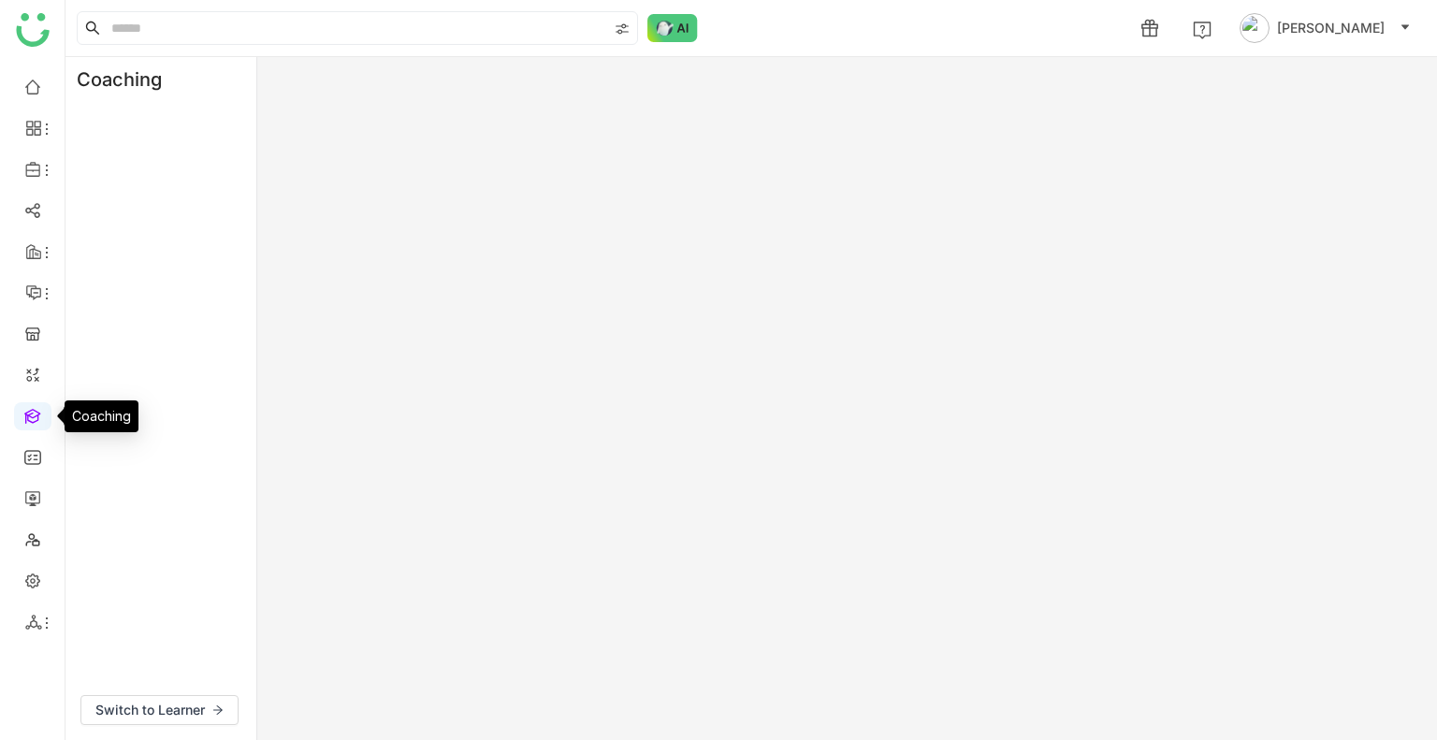
click at [32, 422] on link at bounding box center [32, 415] width 17 height 16
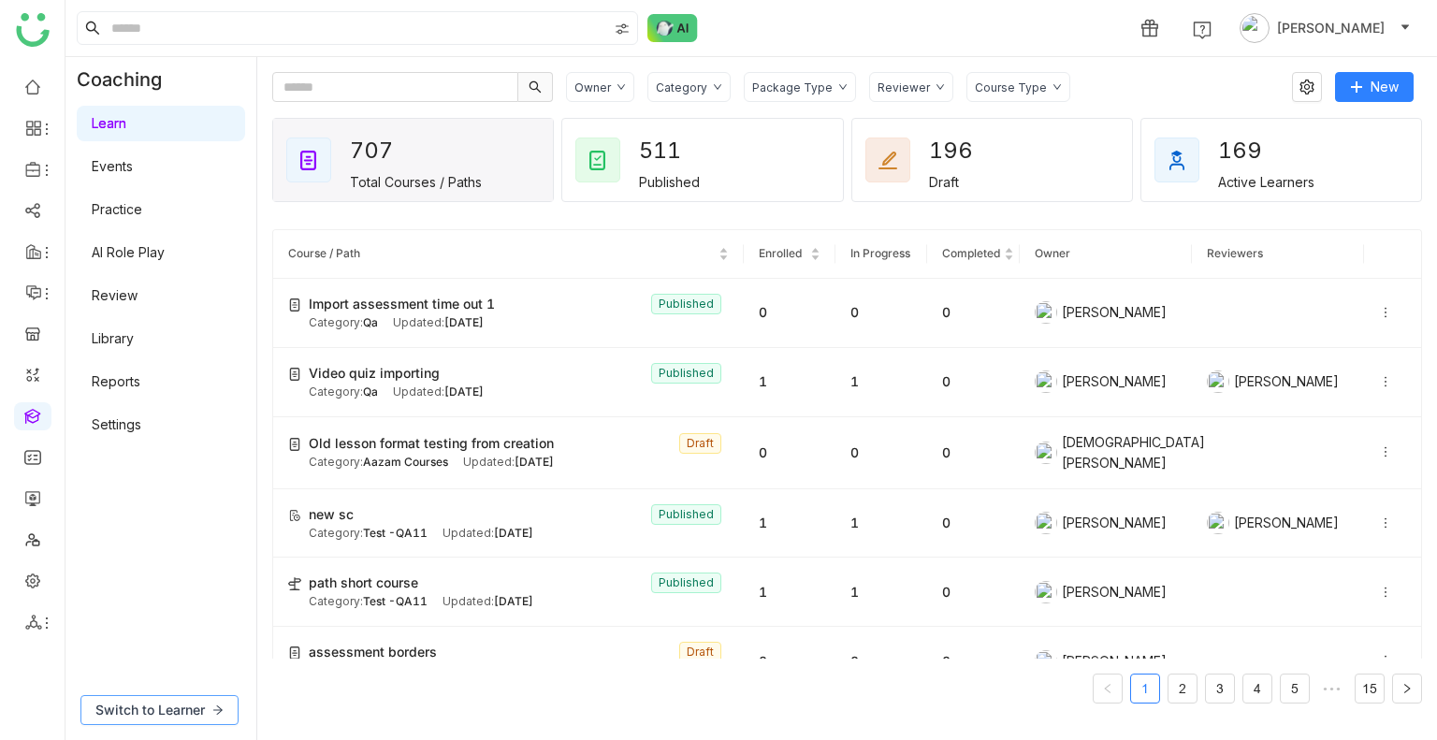
click at [162, 701] on span "Switch to Learner" at bounding box center [149, 710] width 109 height 21
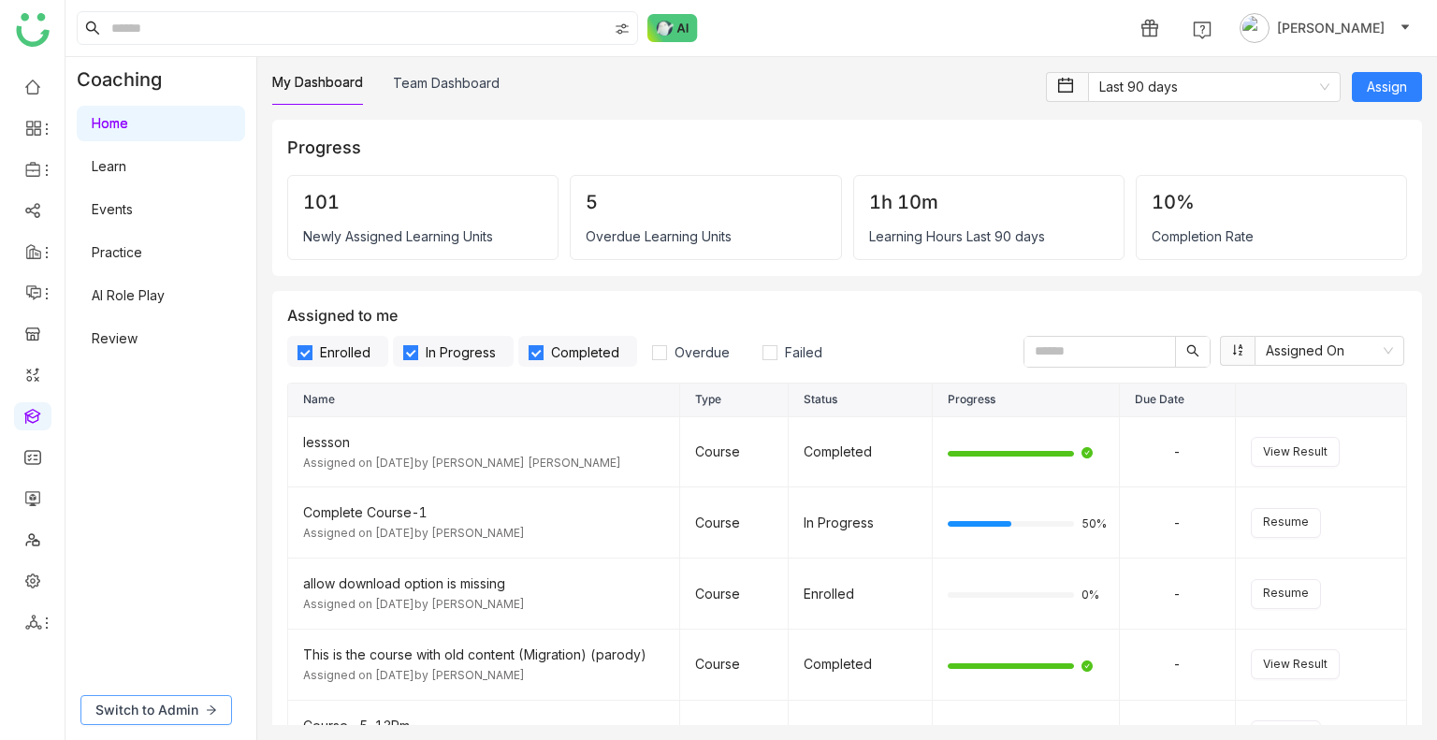
click at [179, 709] on span "Switch to Admin" at bounding box center [146, 710] width 103 height 21
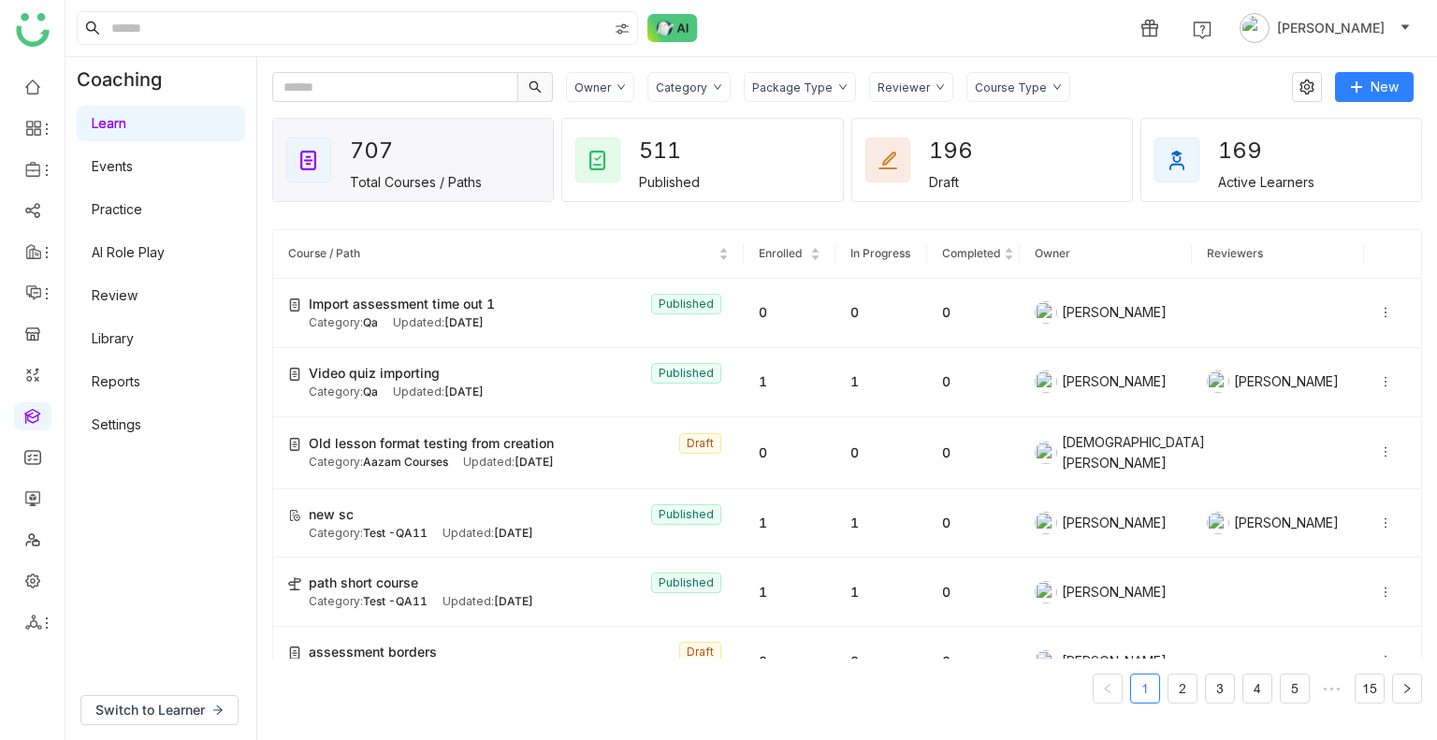
click at [814, 85] on div "Package Type" at bounding box center [792, 87] width 80 height 14
click at [808, 164] on span "Learning Path" at bounding box center [814, 161] width 99 height 21
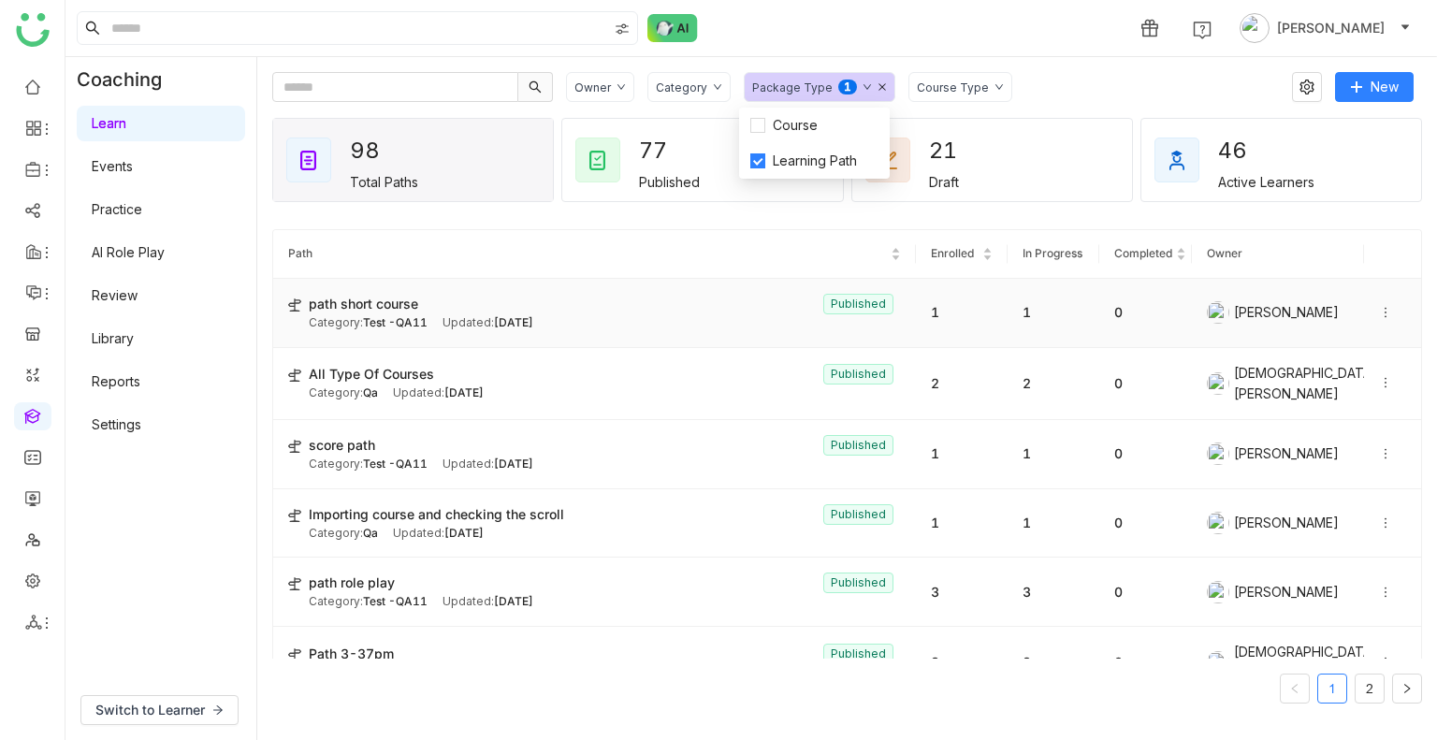
click at [371, 300] on span "path short course" at bounding box center [363, 304] width 109 height 21
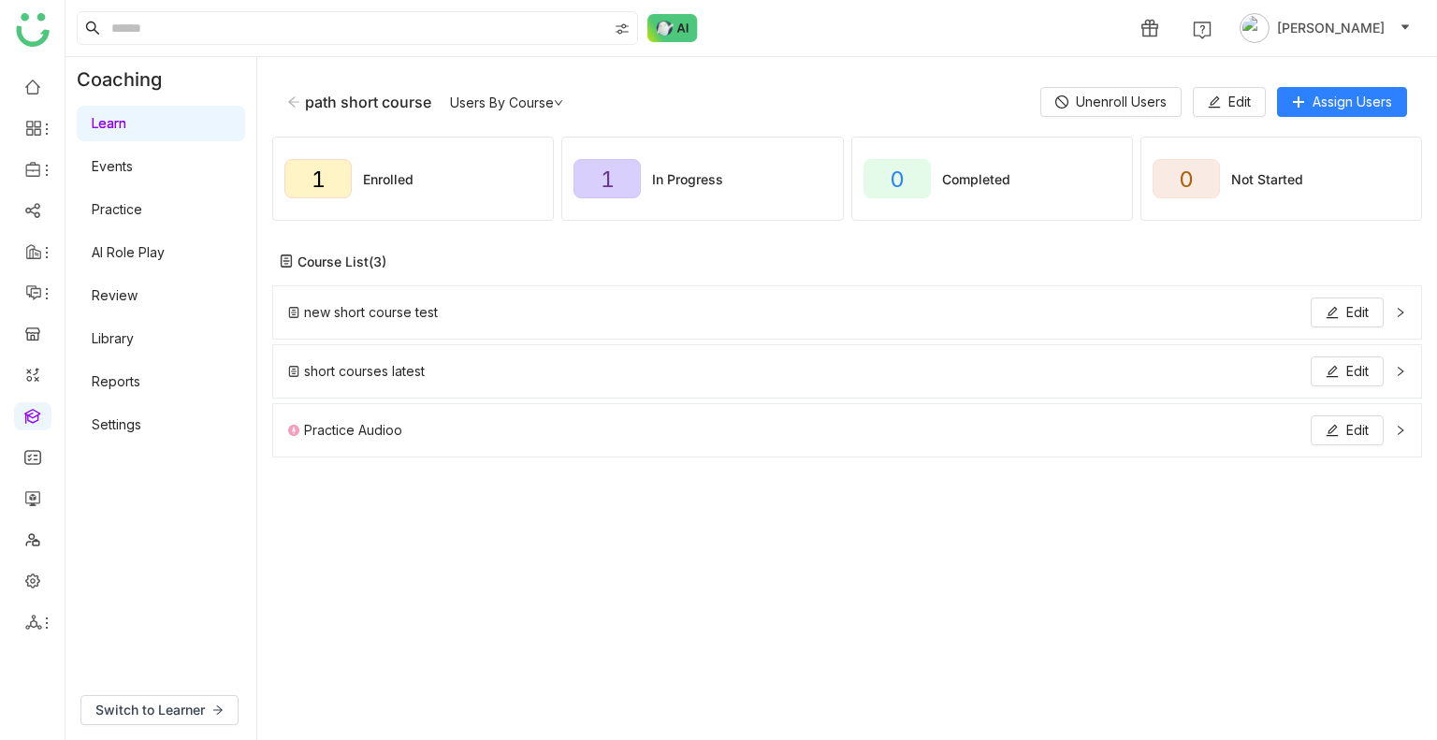
click at [1407, 374] on div "short courses latest Edit" at bounding box center [847, 371] width 1150 height 54
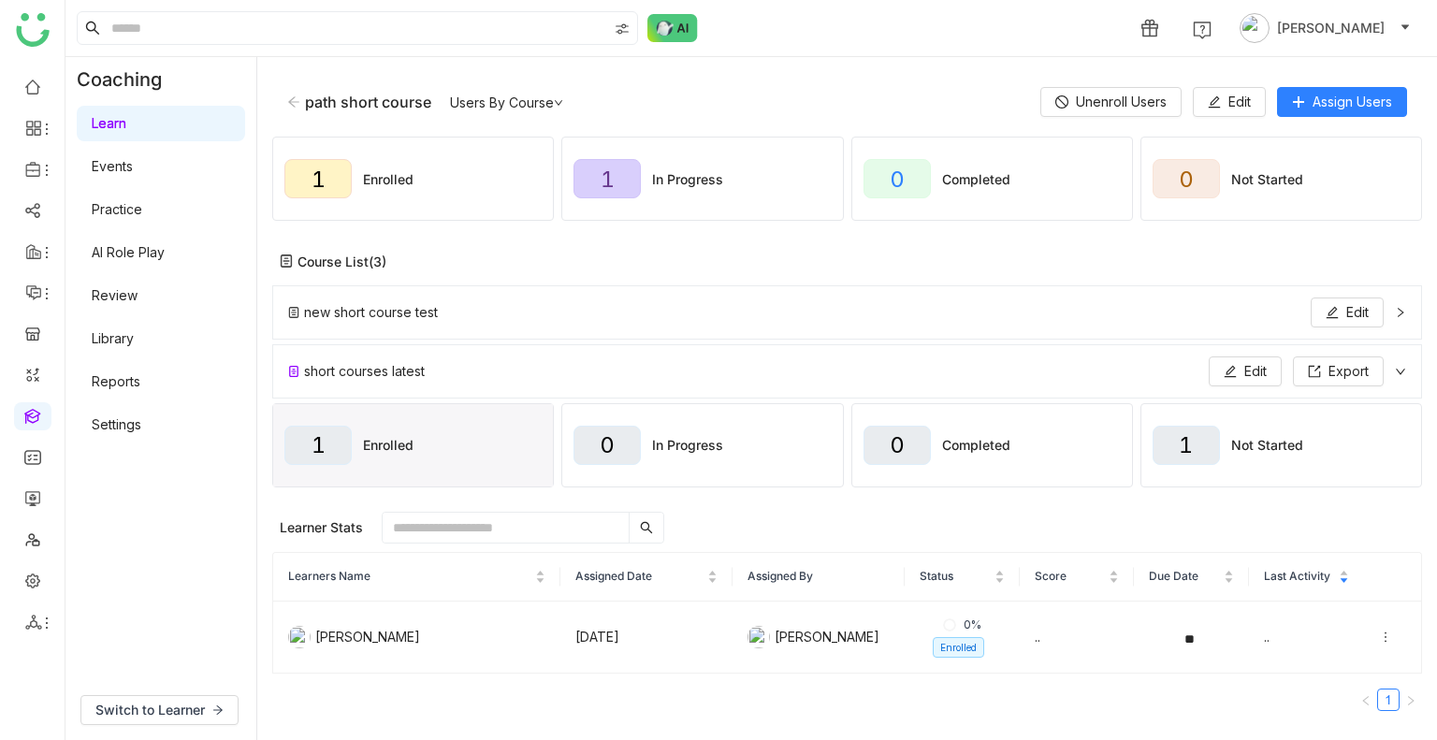
click at [1407, 374] on div "short courses latest Edit Export" at bounding box center [847, 371] width 1150 height 54
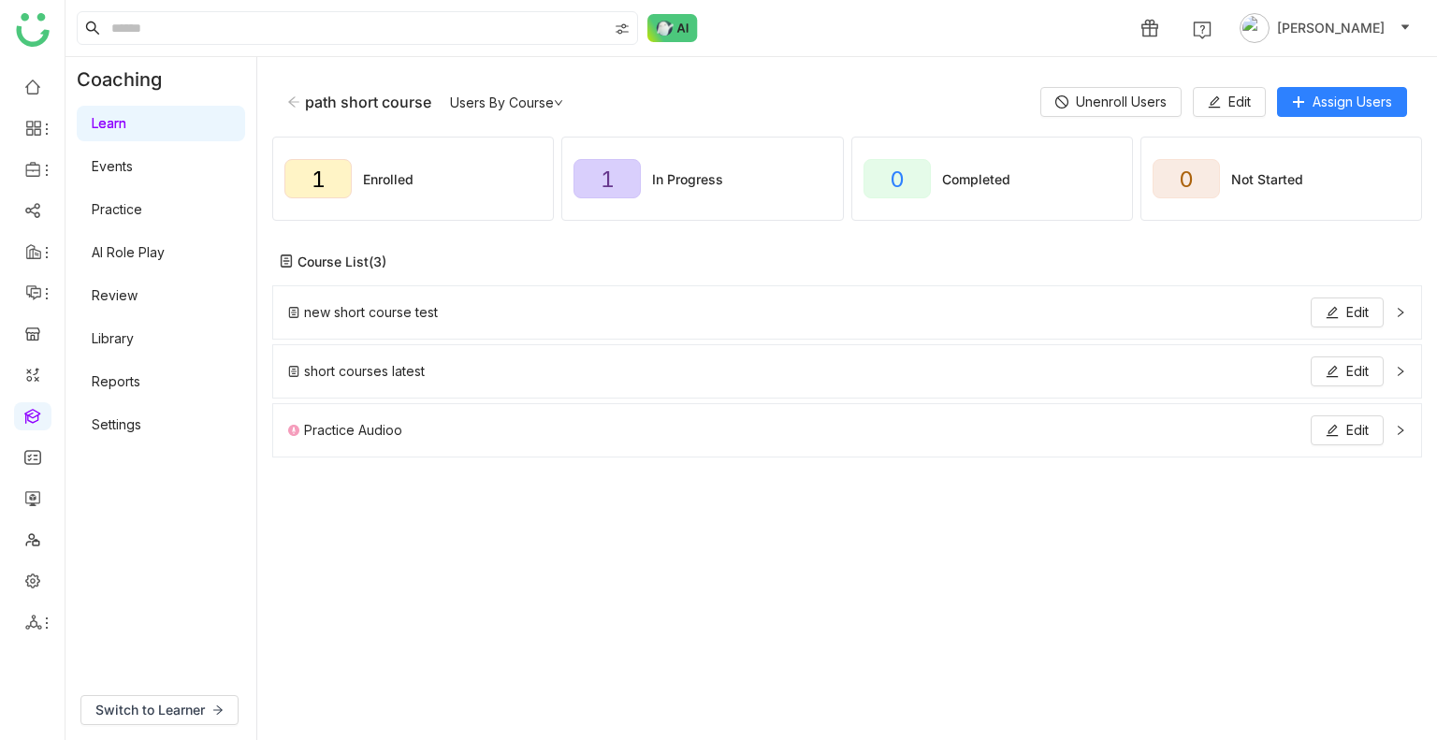
click at [1411, 307] on div "new short course test Edit" at bounding box center [847, 312] width 1150 height 54
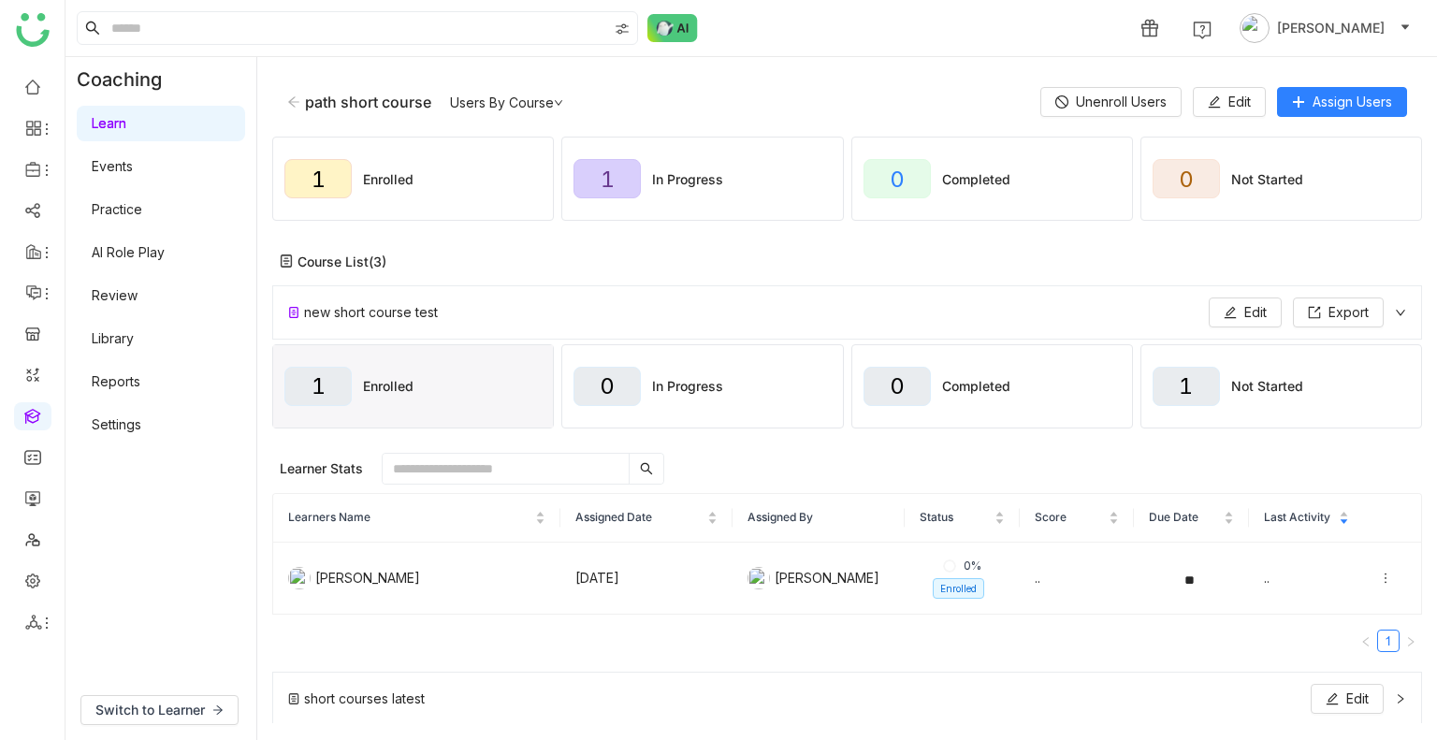
click at [1395, 315] on icon at bounding box center [1400, 312] width 11 height 11
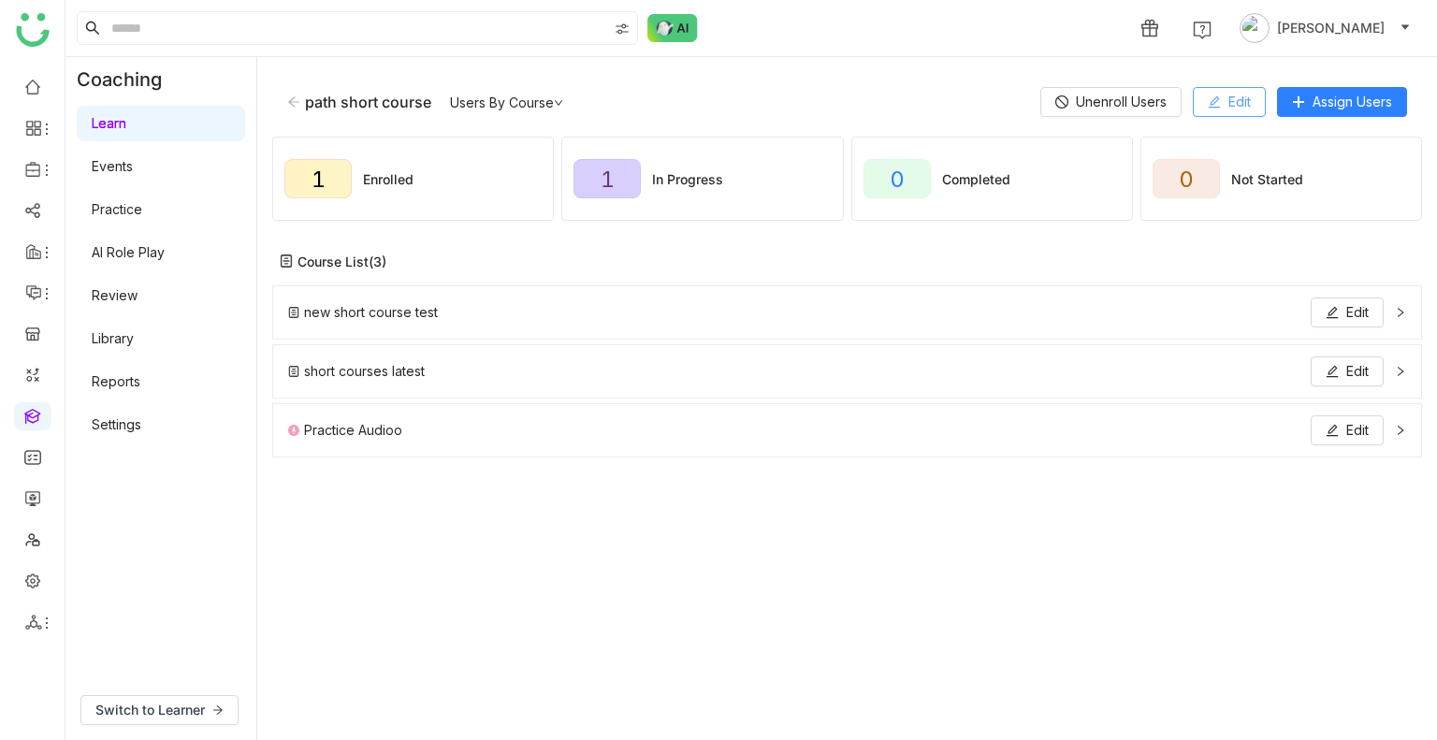
click at [1216, 100] on icon at bounding box center [1214, 101] width 13 height 13
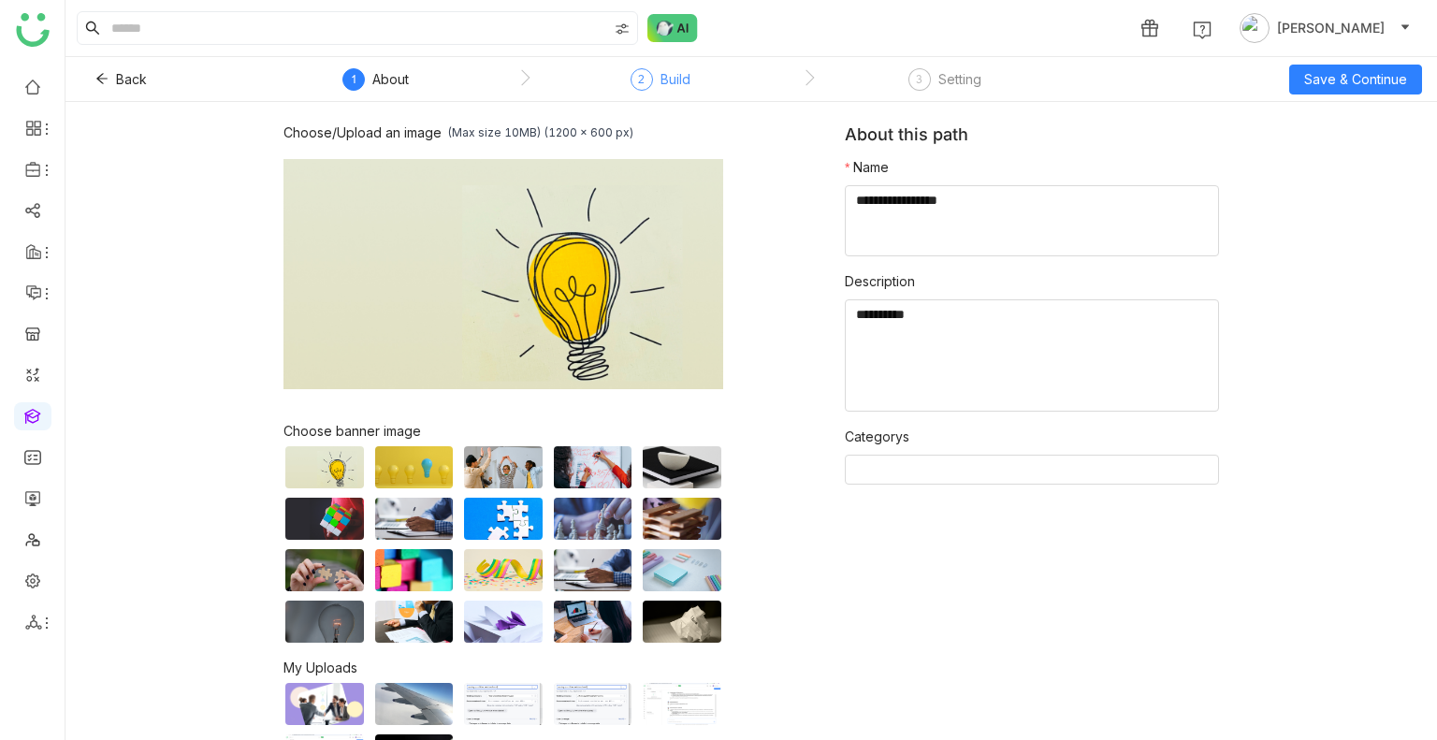
click at [657, 74] on div "2 Build" at bounding box center [661, 85] width 60 height 34
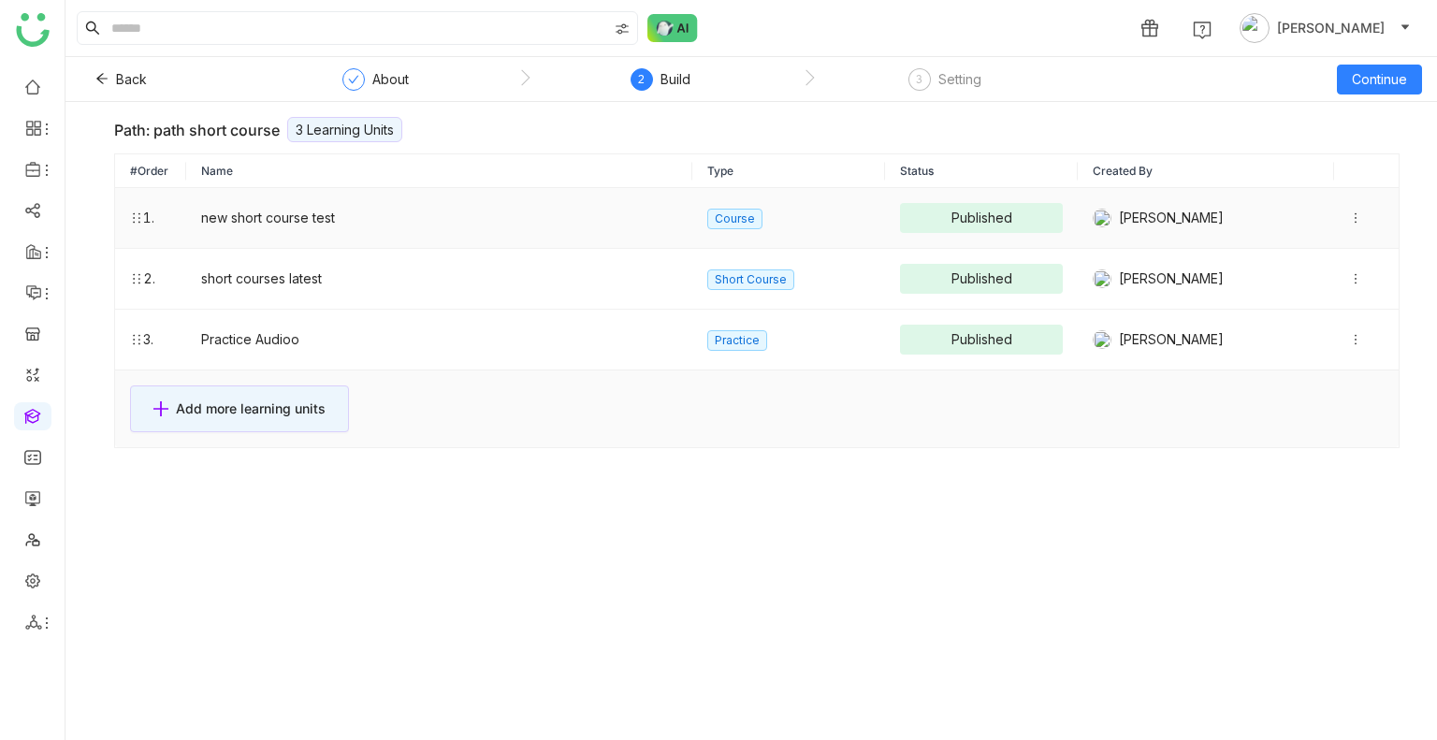
click at [1349, 211] on icon at bounding box center [1355, 217] width 13 height 13
click at [305, 236] on td "new short course test" at bounding box center [439, 218] width 507 height 61
click at [275, 221] on td "new short course test" at bounding box center [439, 218] width 507 height 61
click at [500, 318] on td "Practice Audioo" at bounding box center [439, 340] width 507 height 61
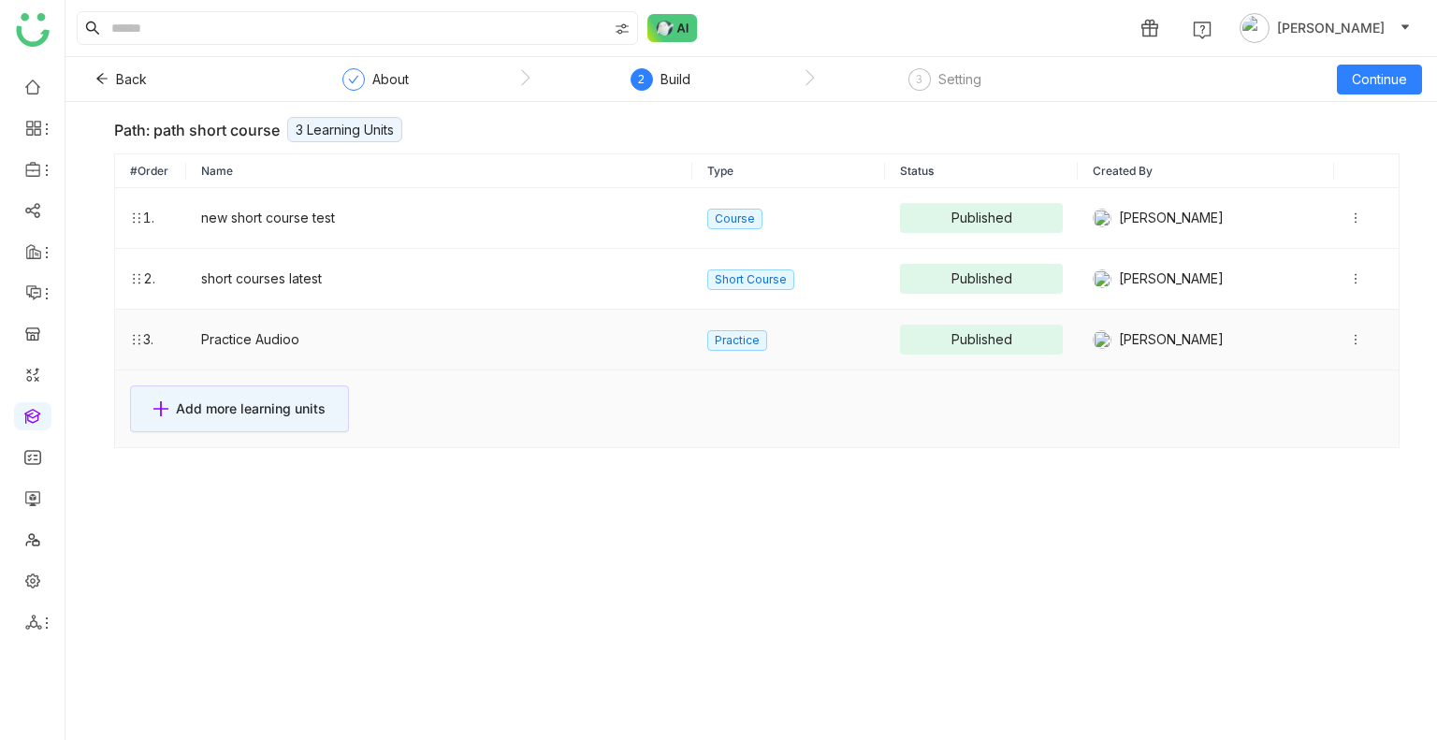
click at [500, 318] on td "Practice Audioo" at bounding box center [439, 340] width 507 height 61
click at [255, 371] on nz-table-title-footer "Add more learning units" at bounding box center [757, 409] width 1284 height 77
click at [1349, 280] on icon at bounding box center [1355, 278] width 13 height 13
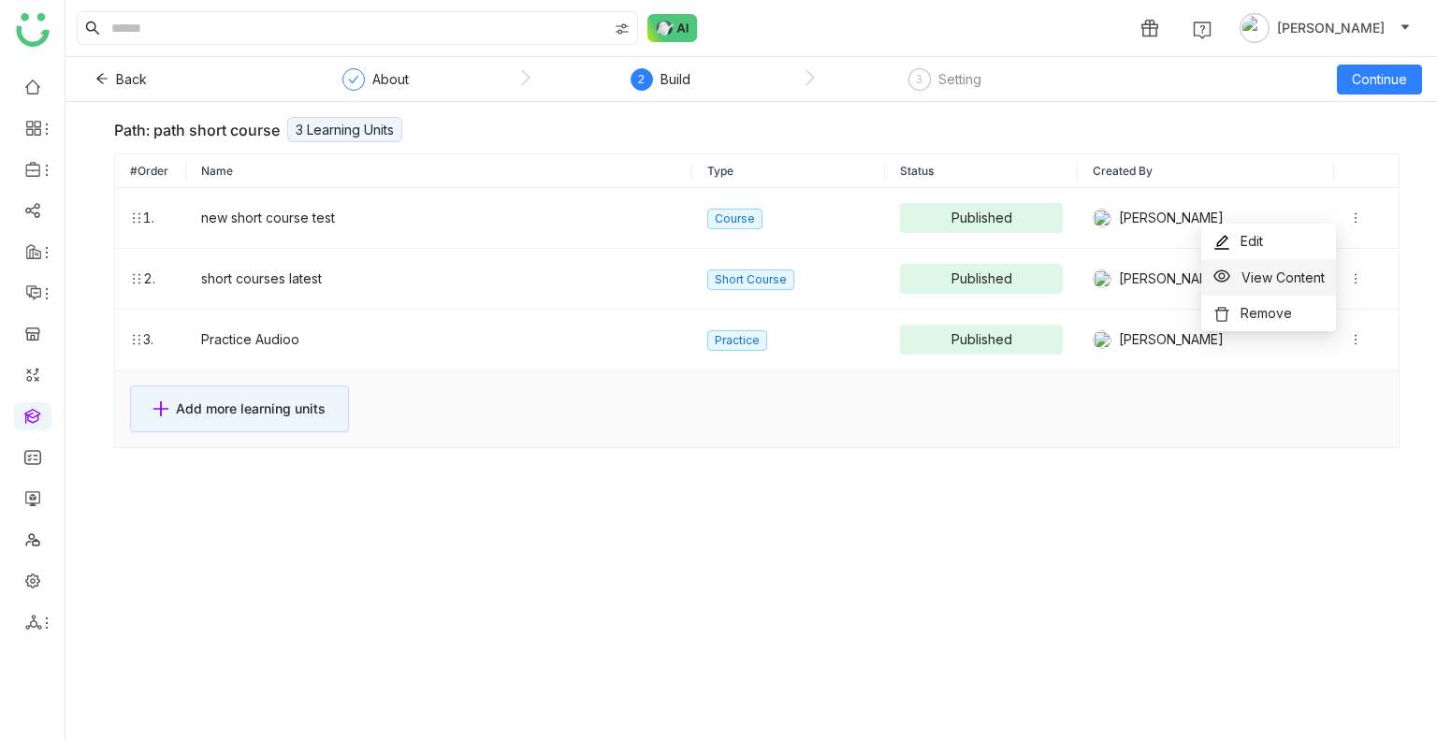
click at [1273, 290] on li "View Content" at bounding box center [1269, 277] width 135 height 36
click at [124, 80] on span "Back" at bounding box center [131, 79] width 31 height 21
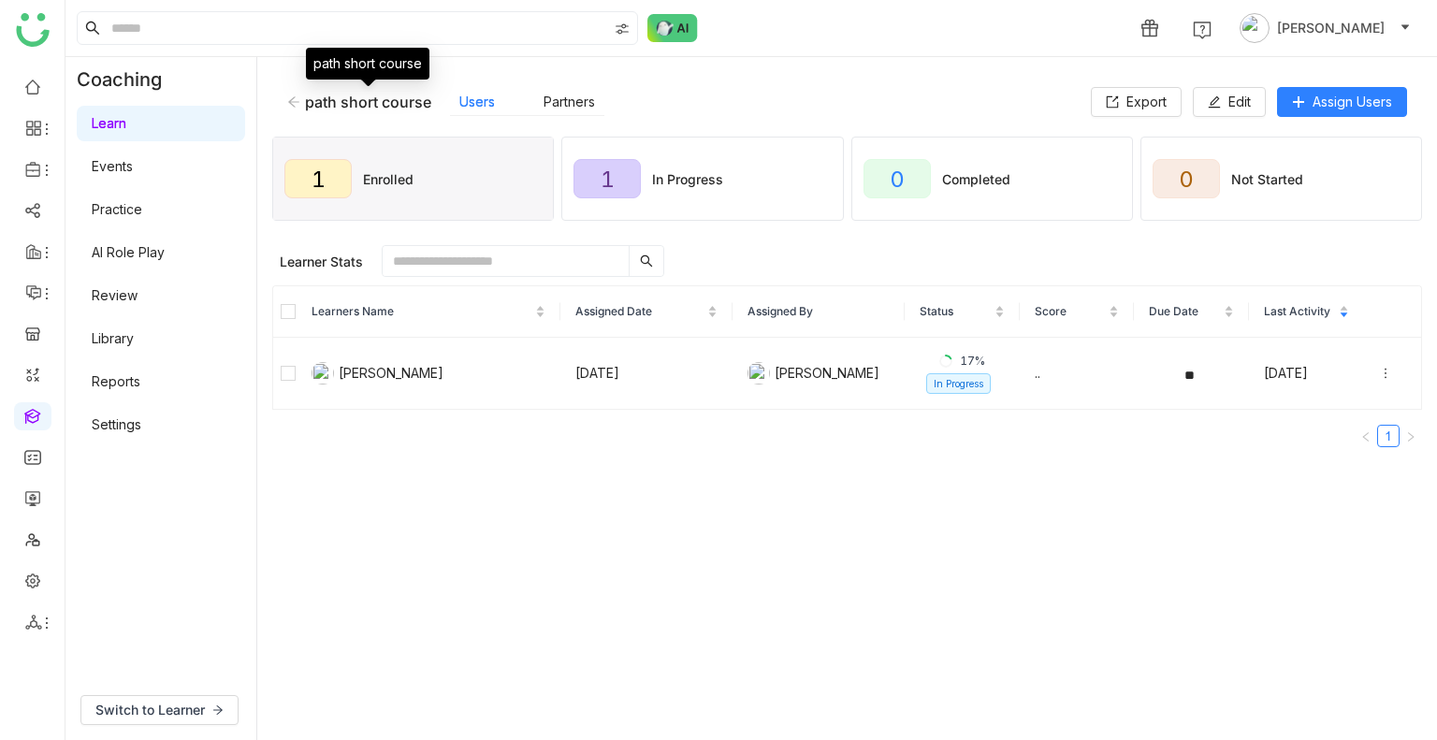
click at [295, 104] on icon at bounding box center [293, 101] width 13 height 13
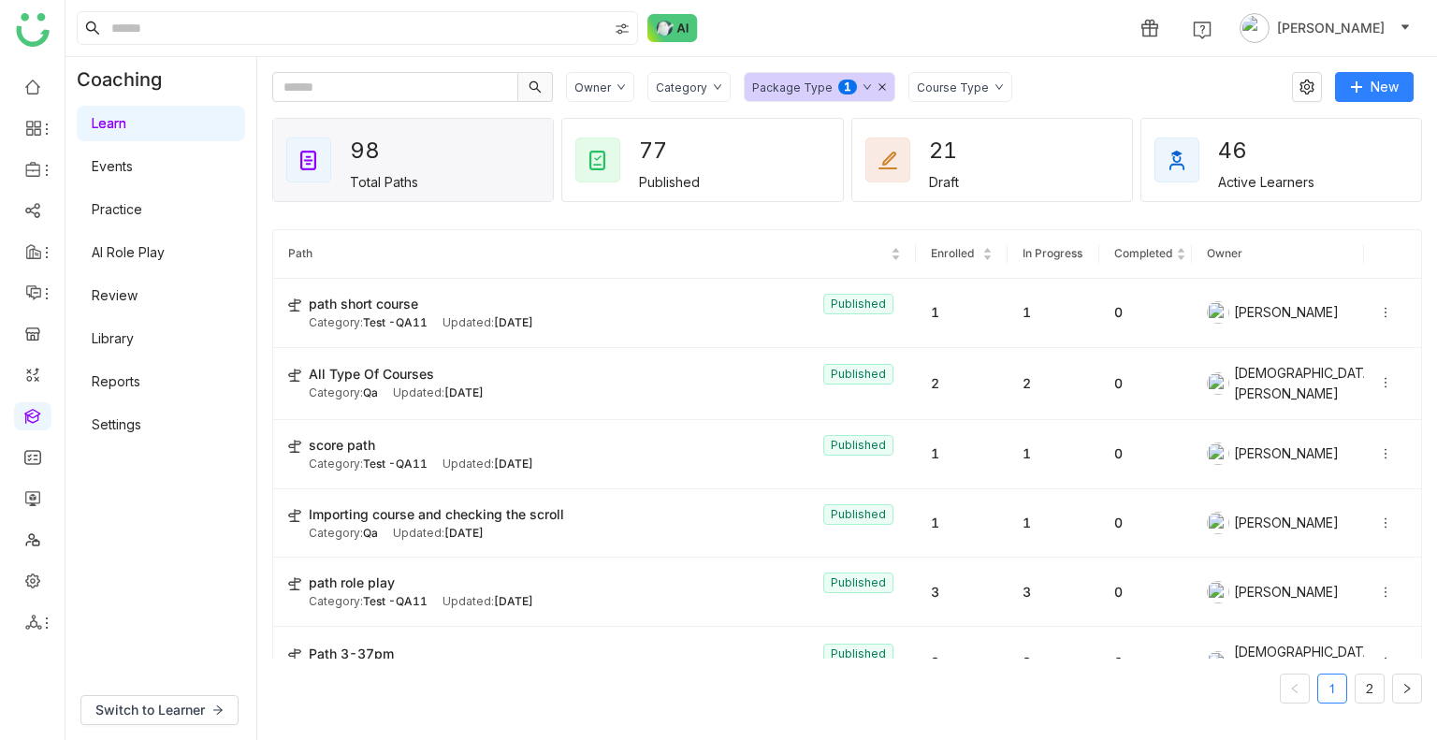
click at [868, 81] on div "Package Type 0 1 2 3 4 5 6 7 8 9" at bounding box center [820, 87] width 152 height 30
click at [808, 156] on span "Learning Path" at bounding box center [814, 161] width 99 height 21
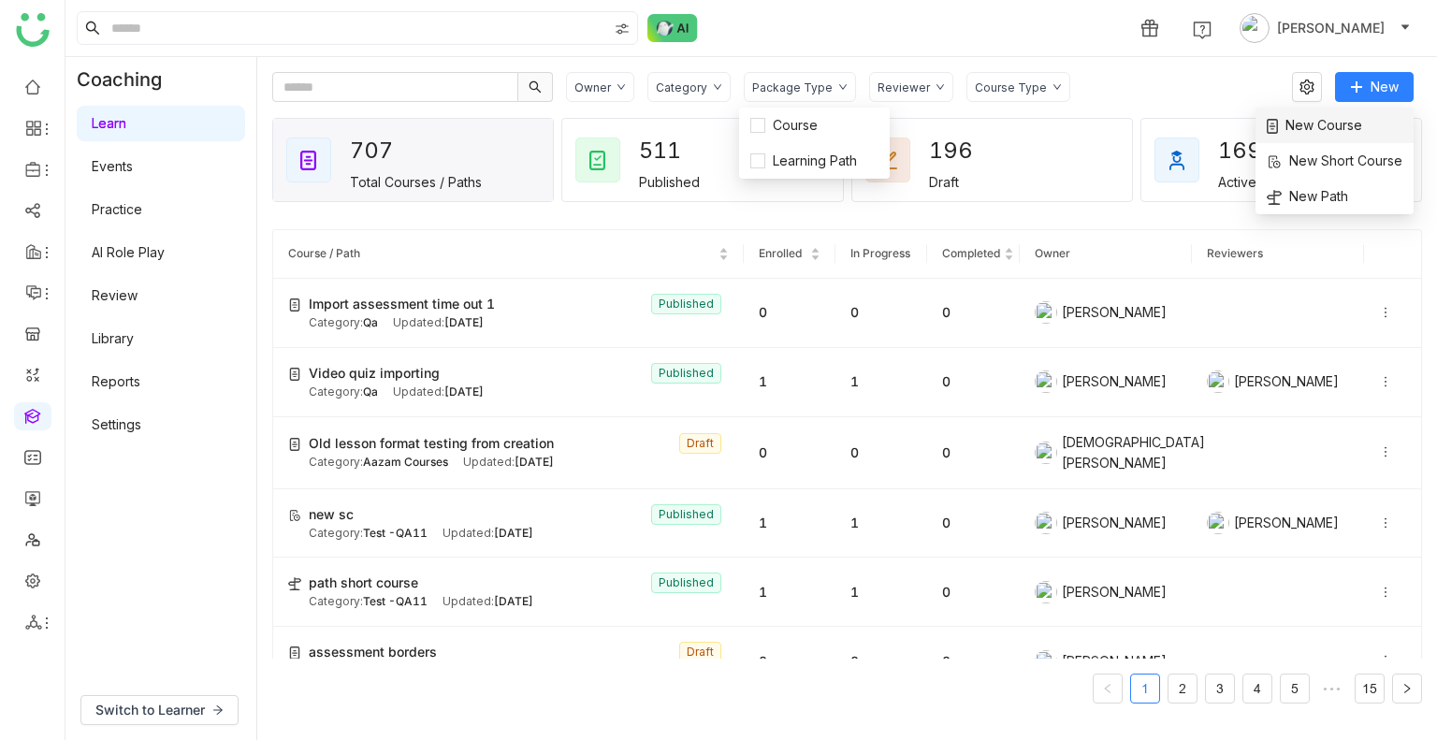
click at [1325, 126] on span "New Course" at bounding box center [1314, 125] width 95 height 21
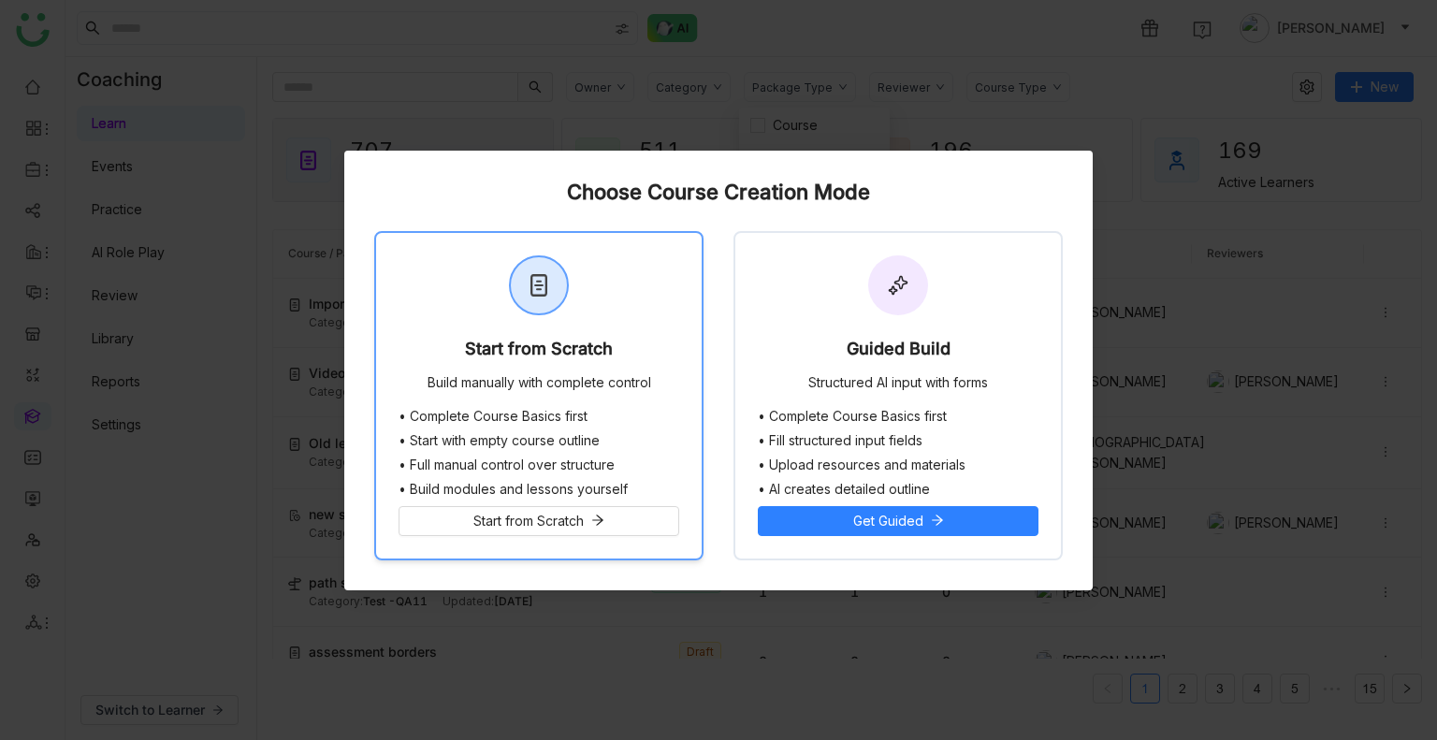
click at [538, 312] on div at bounding box center [539, 285] width 56 height 56
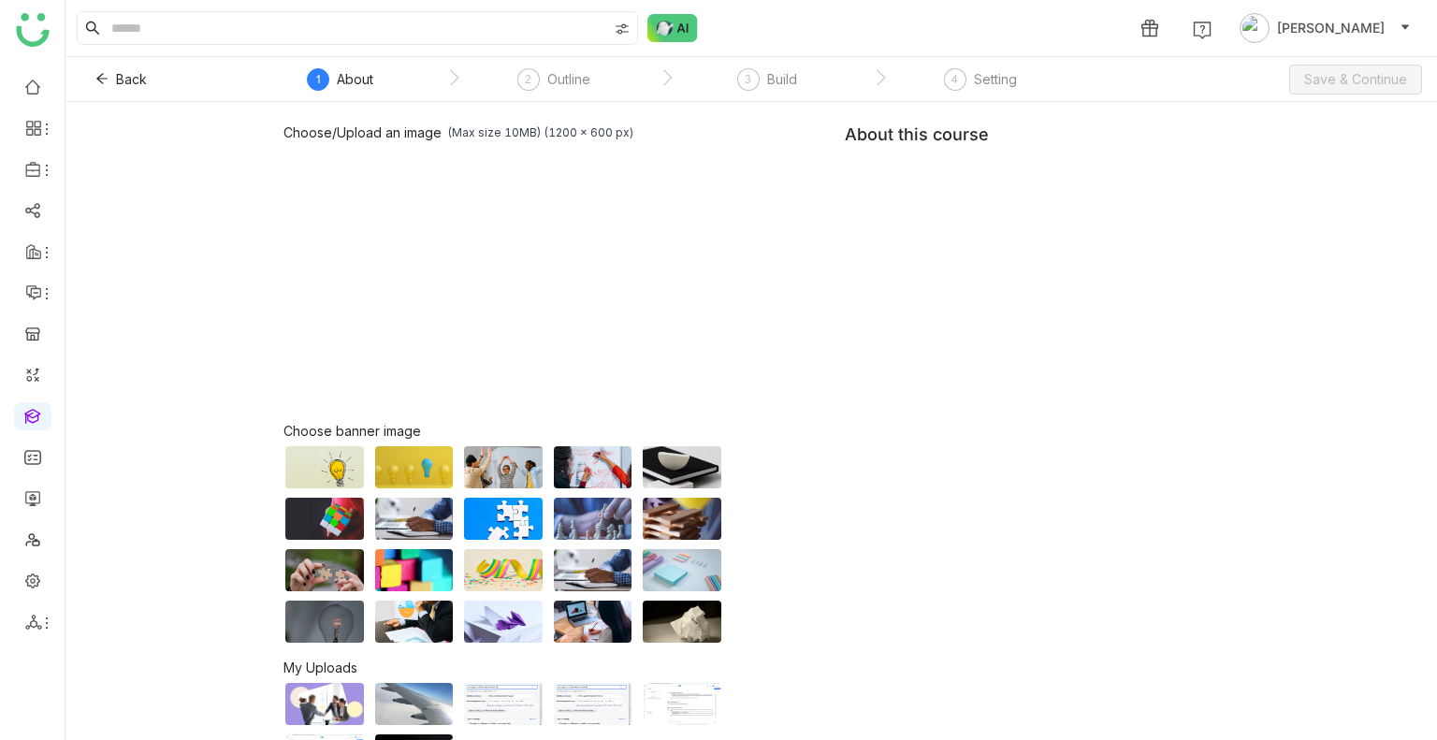
click at [882, 208] on div "Choose/Upload an image (Max size 10MB) (1200 x 600 px) Browse Image Choose bann…" at bounding box center [752, 451] width 936 height 654
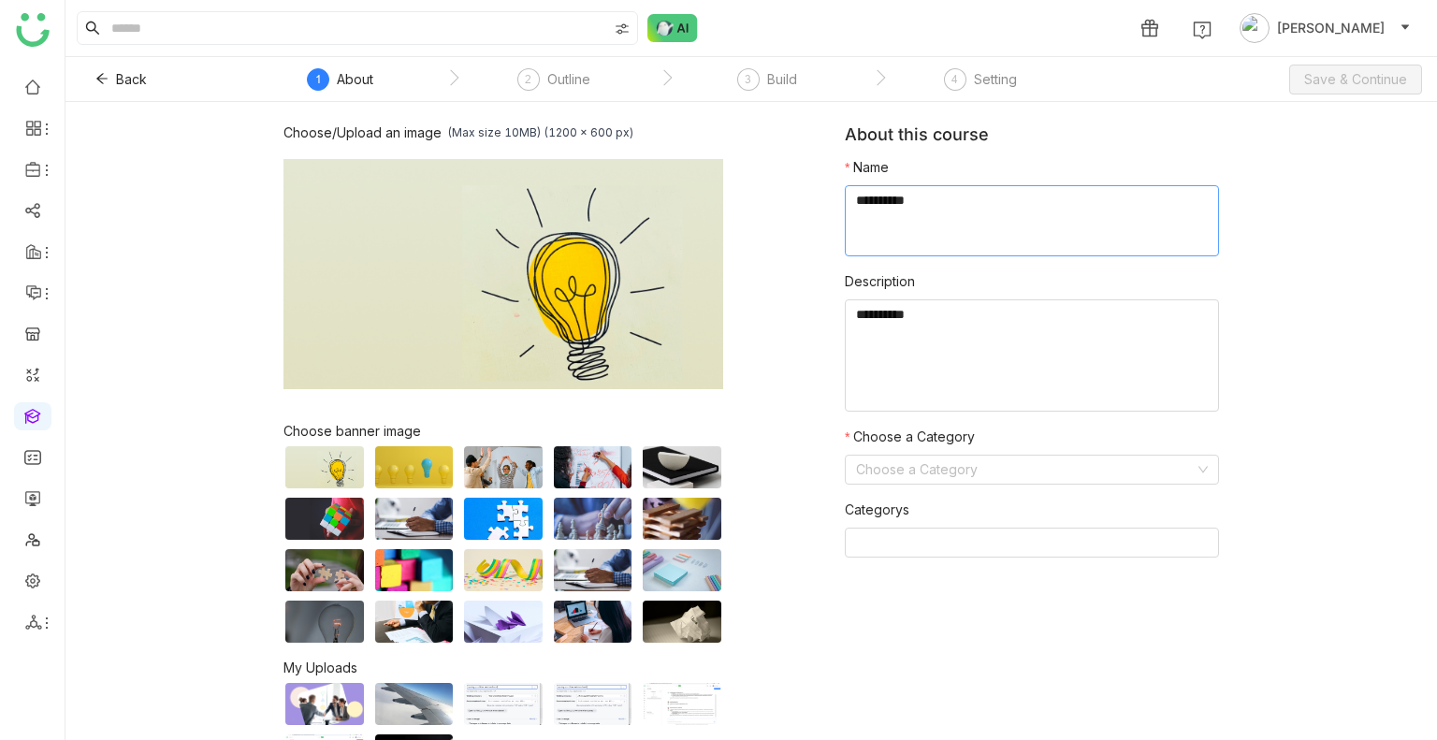
click at [882, 208] on textarea at bounding box center [1032, 220] width 374 height 71
type textarea "*"
type textarea "*****"
click at [960, 478] on input at bounding box center [1025, 470] width 339 height 28
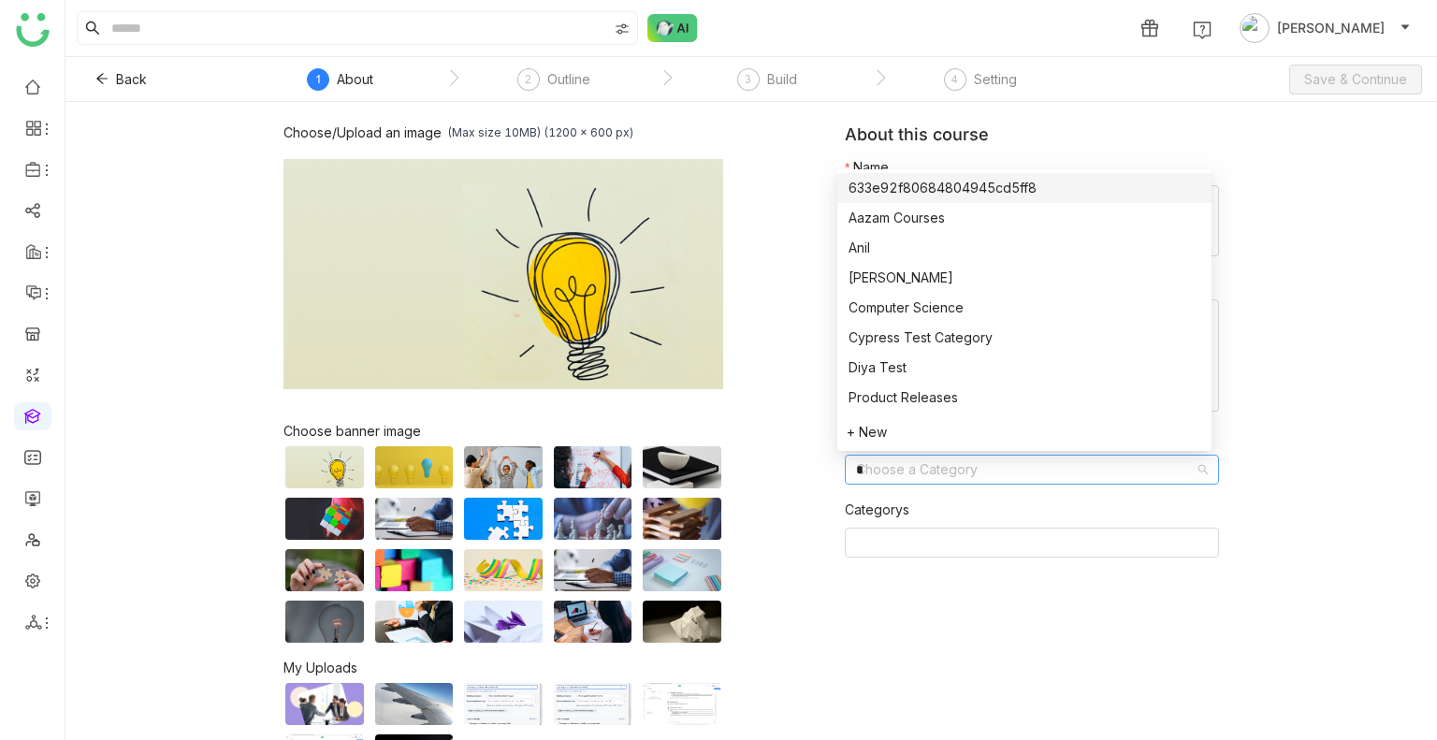
type input "**"
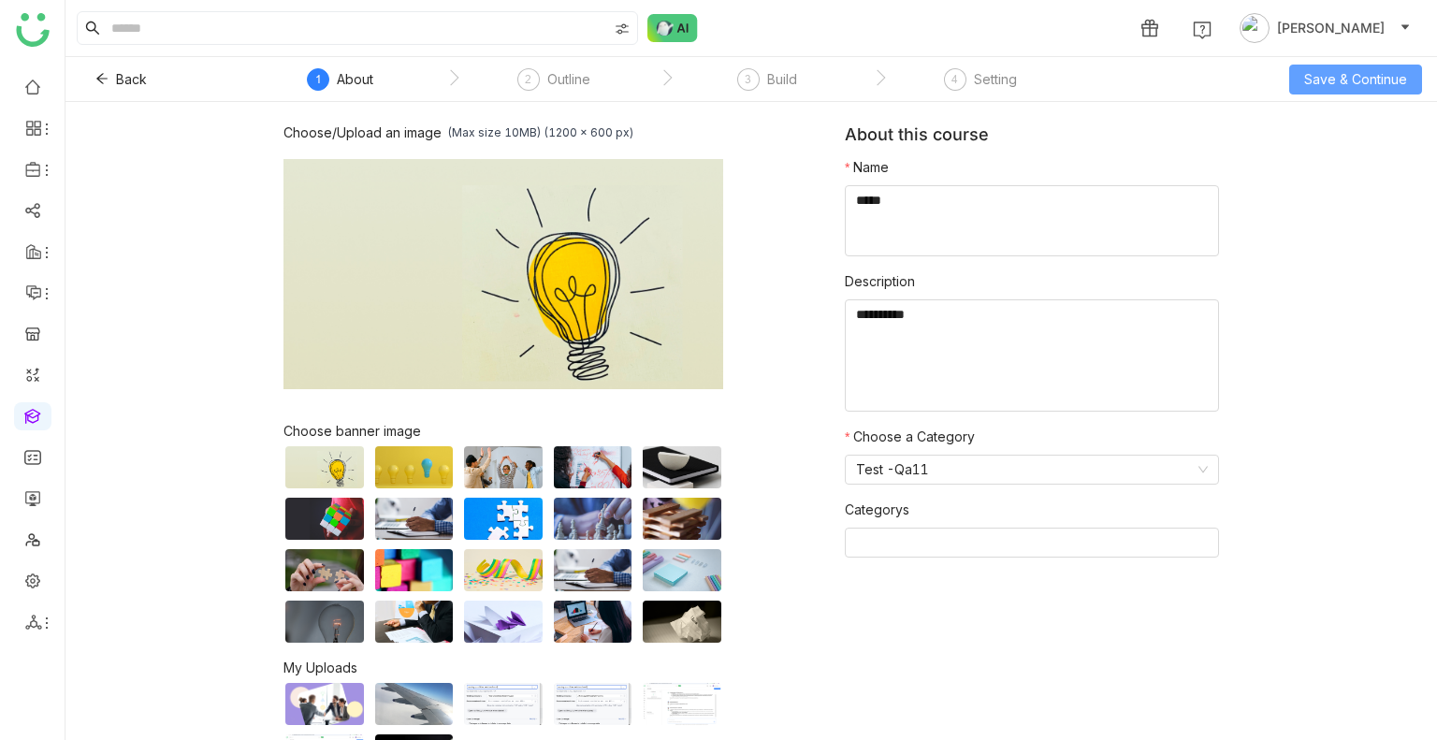
click at [1337, 74] on span "Save & Continue" at bounding box center [1355, 79] width 103 height 21
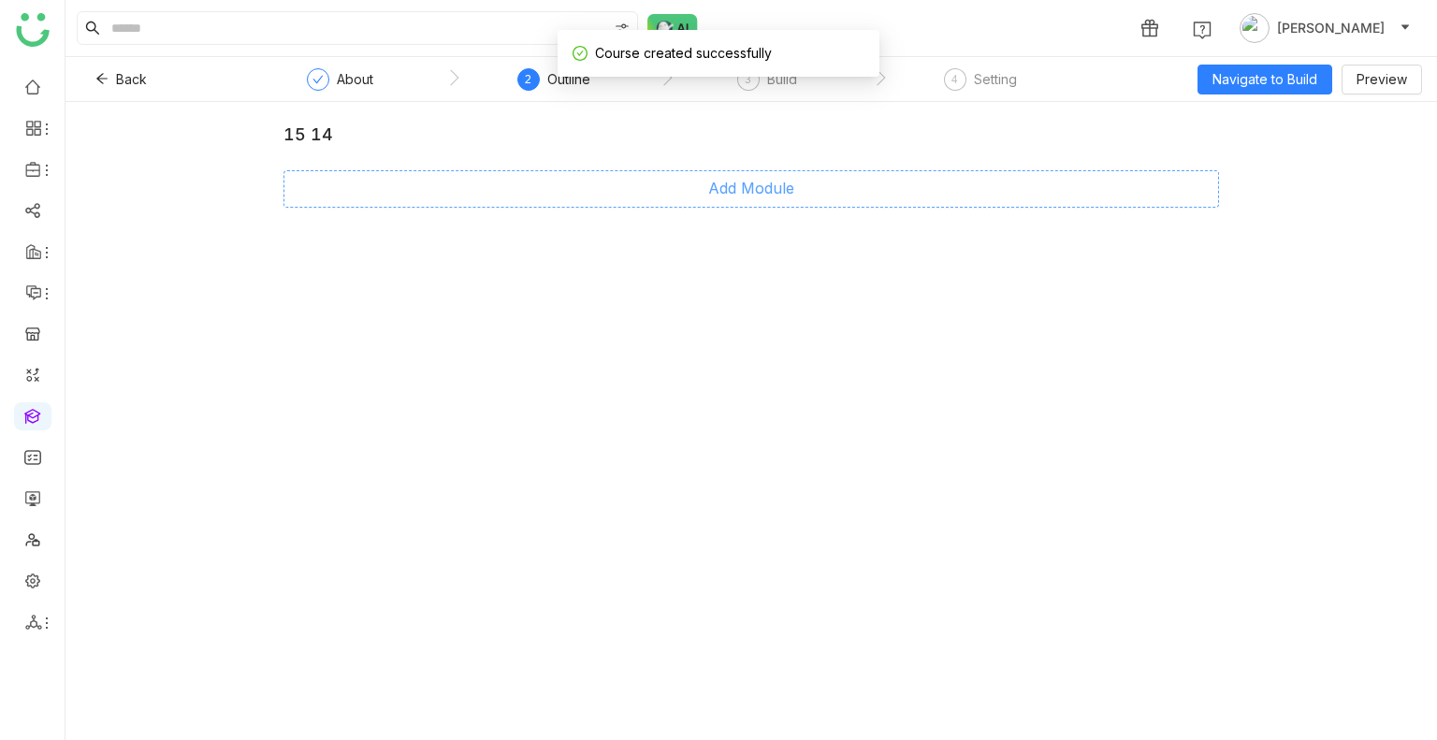
click at [736, 190] on span "Add Module" at bounding box center [751, 188] width 86 height 23
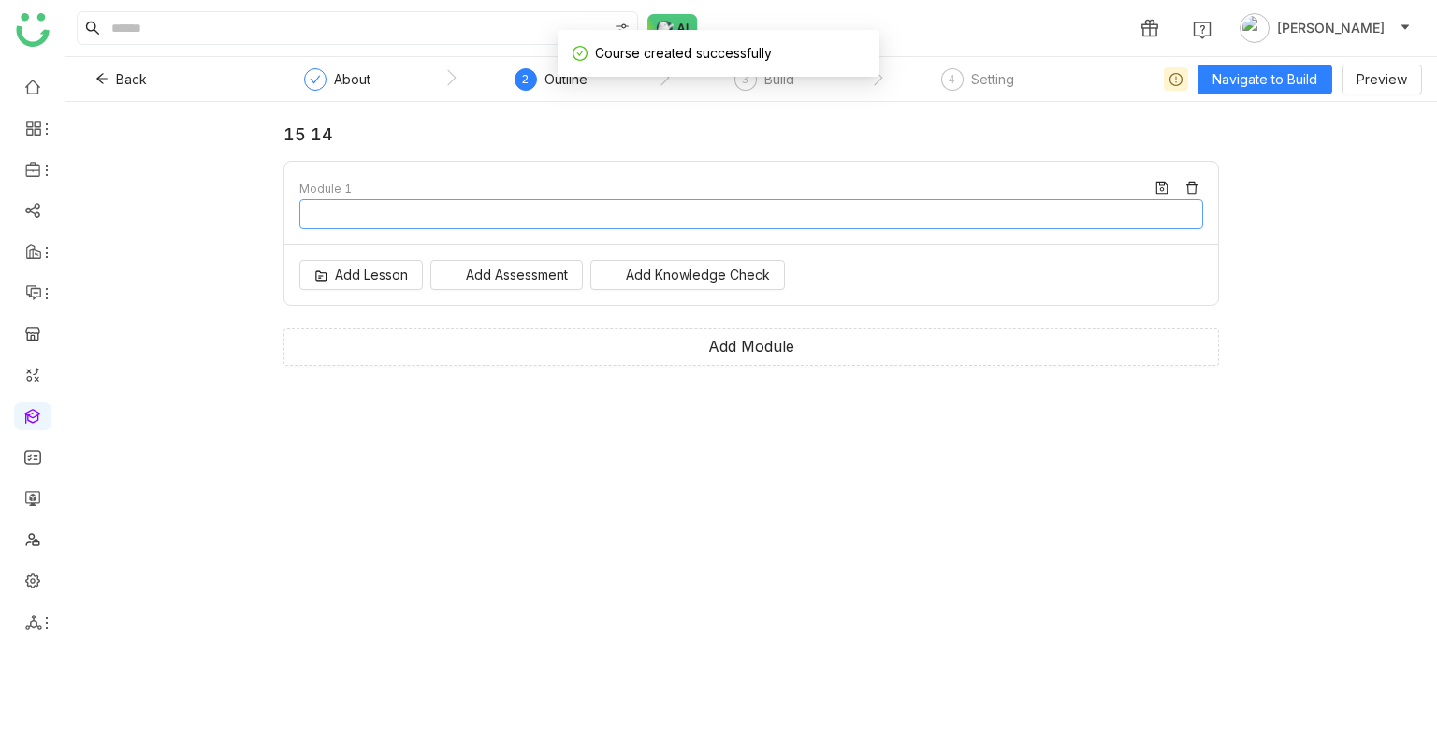
type input "********"
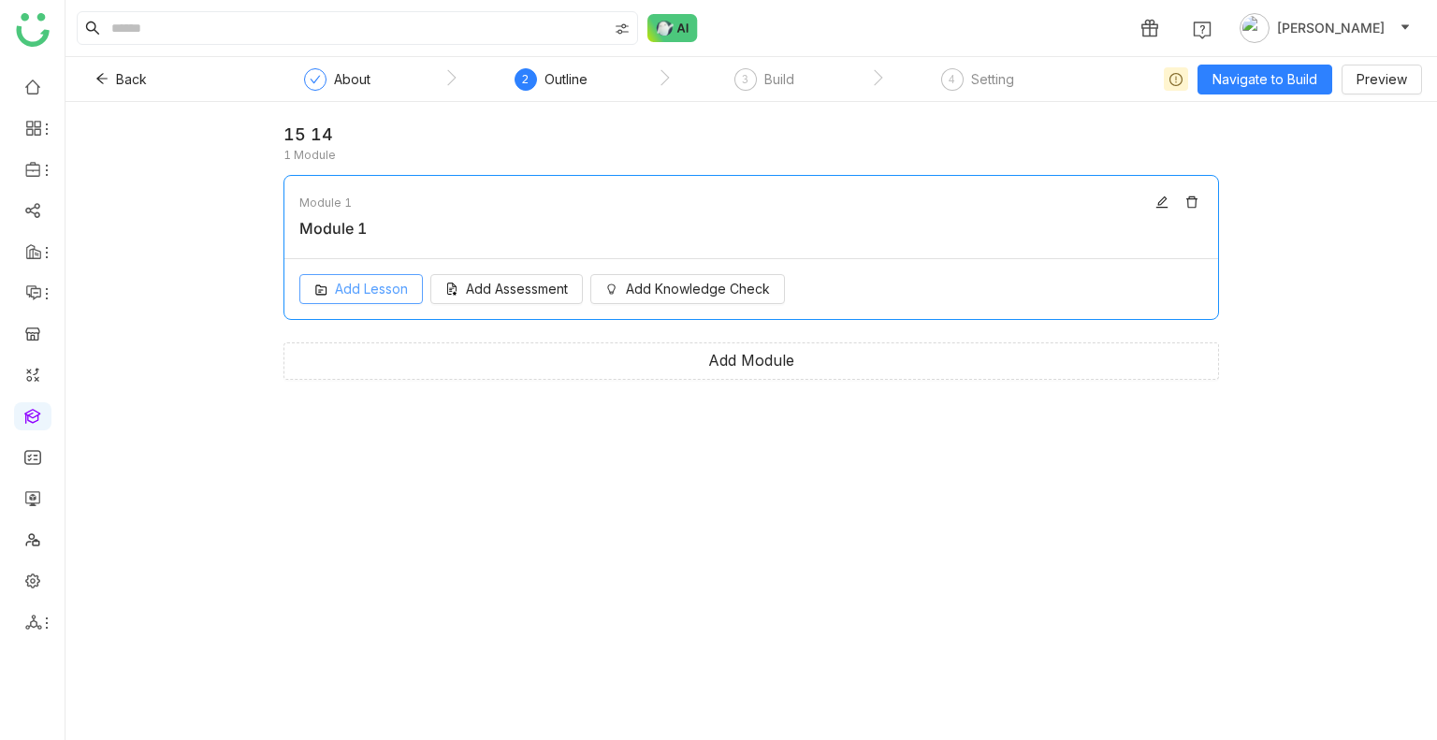
click at [371, 287] on span "Add Lesson" at bounding box center [371, 289] width 73 height 21
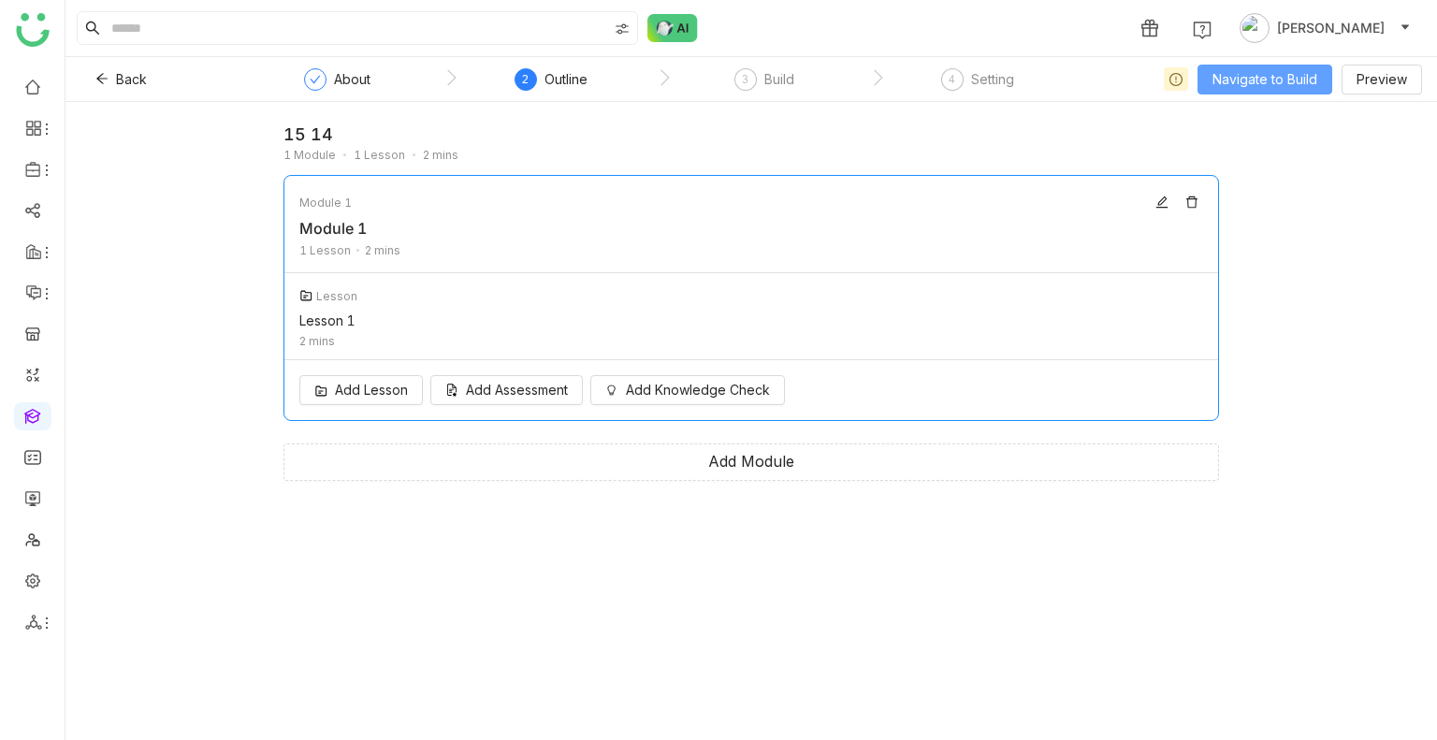
click at [1269, 74] on span "Navigate to Build" at bounding box center [1265, 79] width 105 height 21
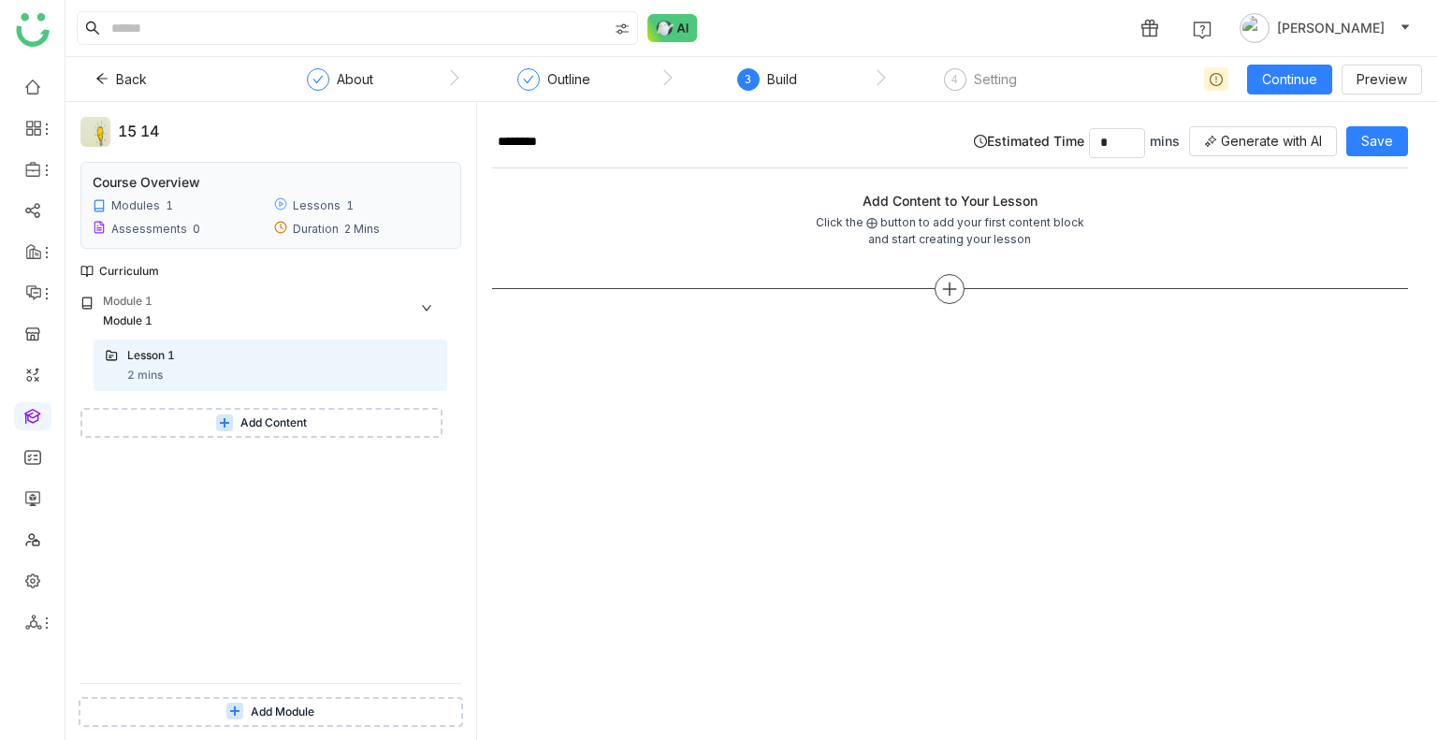
click at [941, 284] on icon at bounding box center [949, 289] width 17 height 17
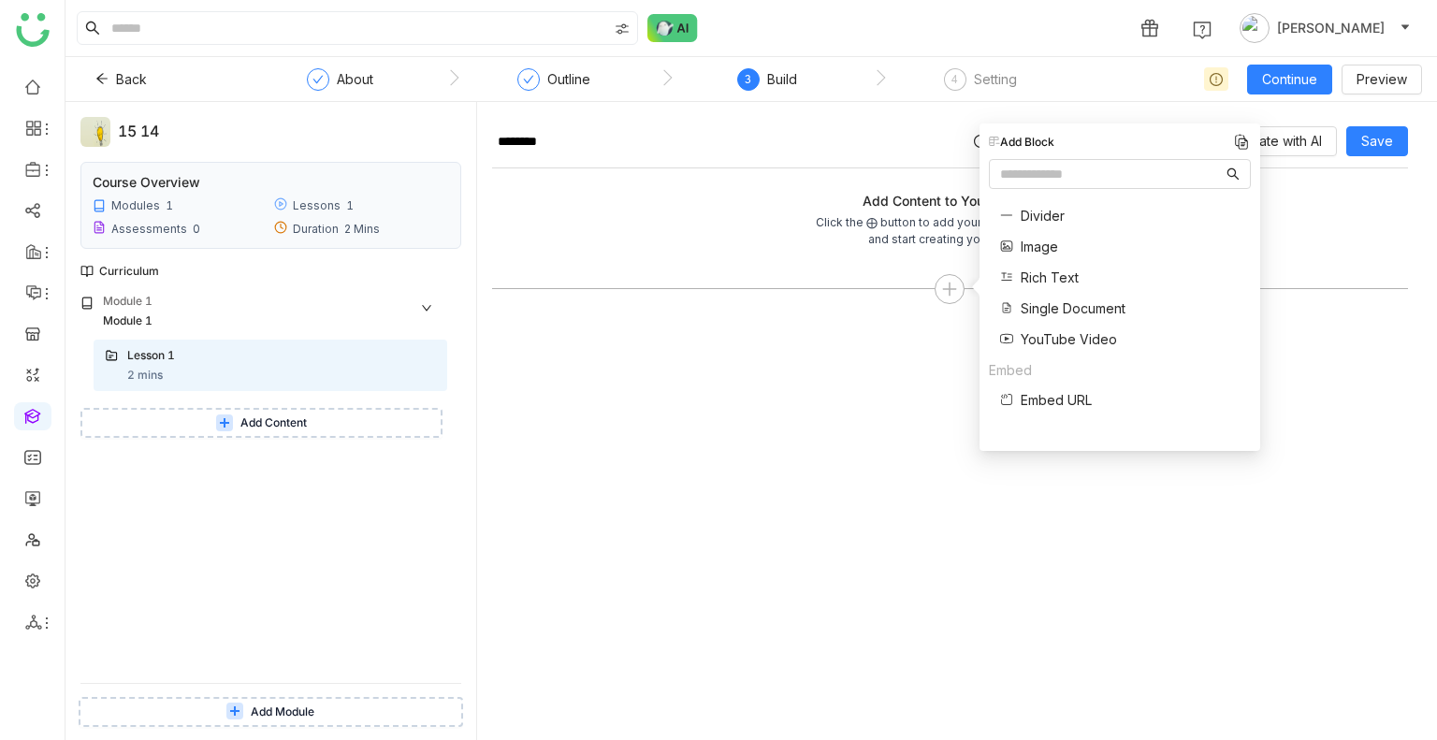
click at [1048, 313] on span "Single Document" at bounding box center [1073, 309] width 105 height 20
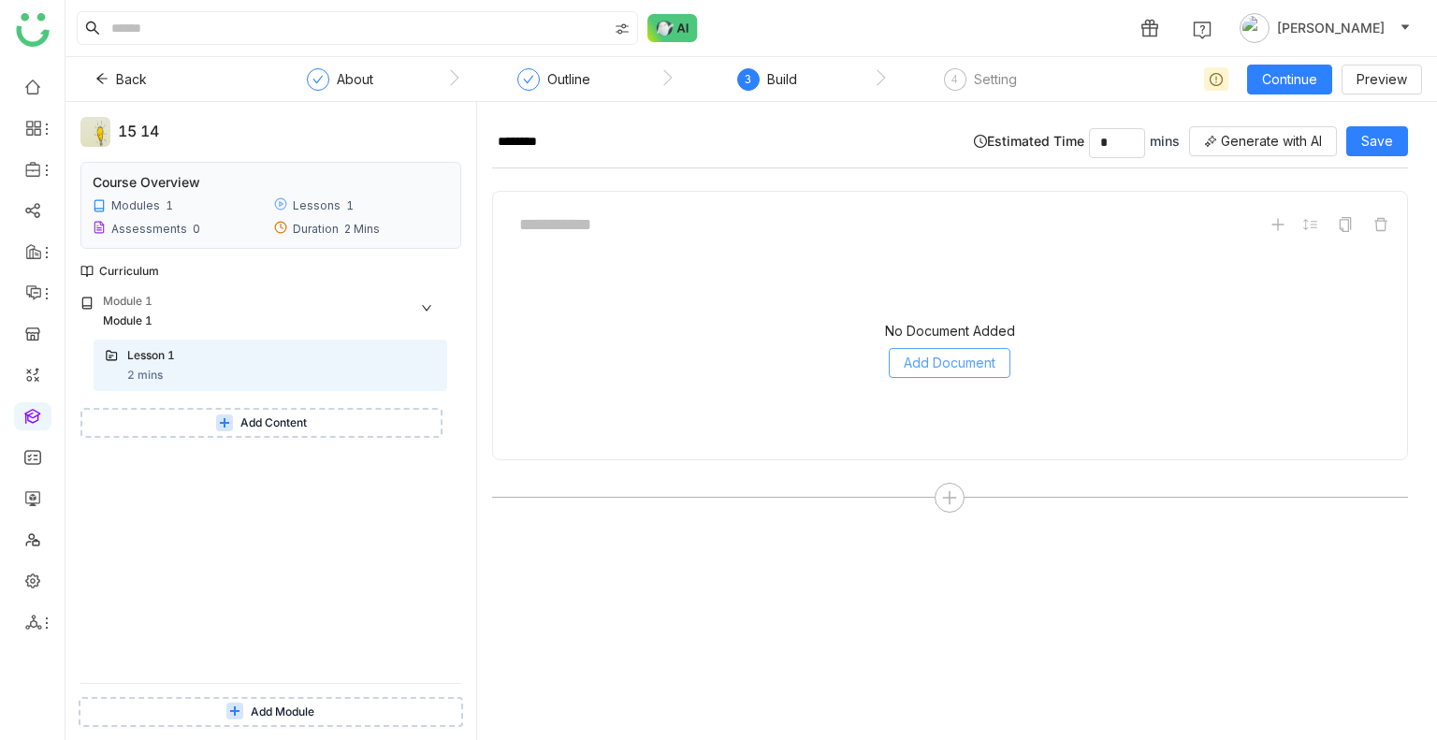
click at [936, 364] on span "Add Document" at bounding box center [950, 363] width 92 height 21
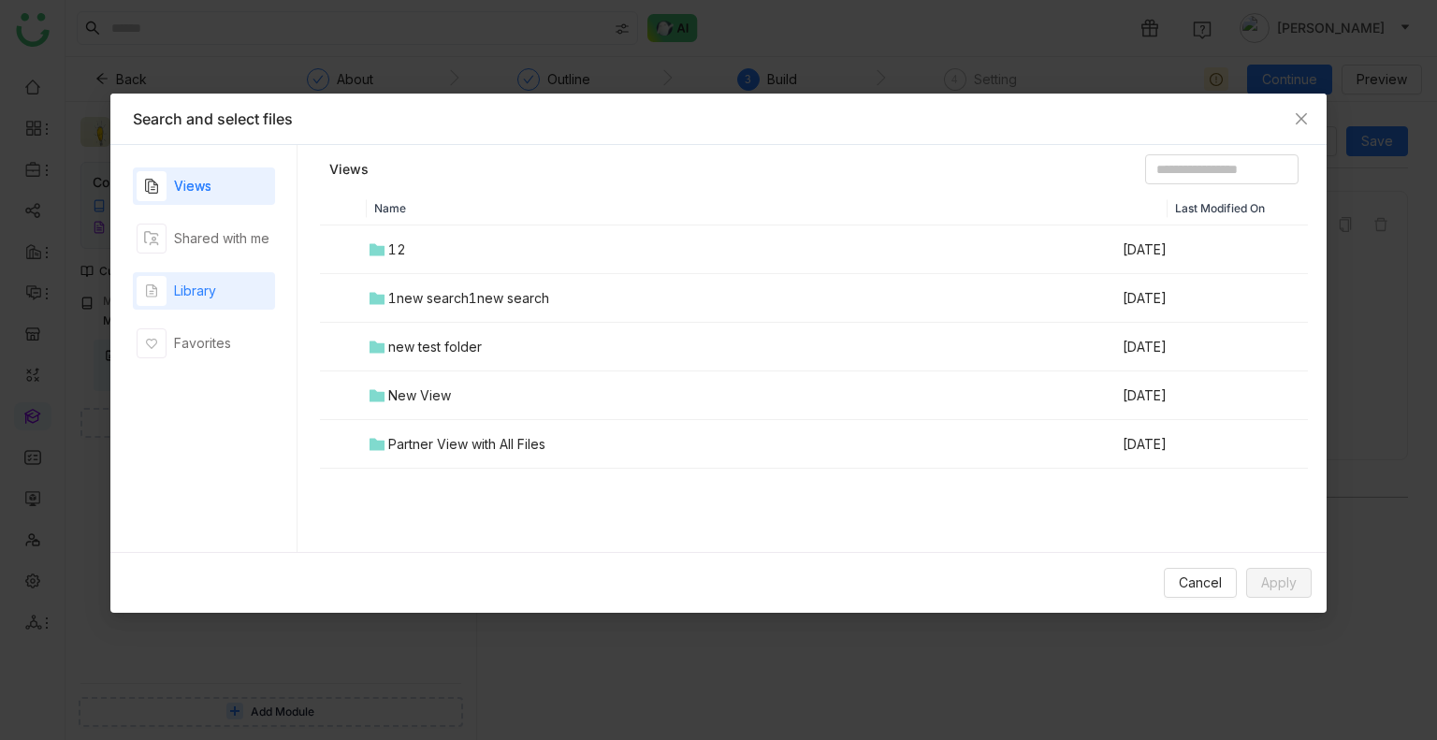
click at [236, 300] on div "Library" at bounding box center [204, 290] width 142 height 37
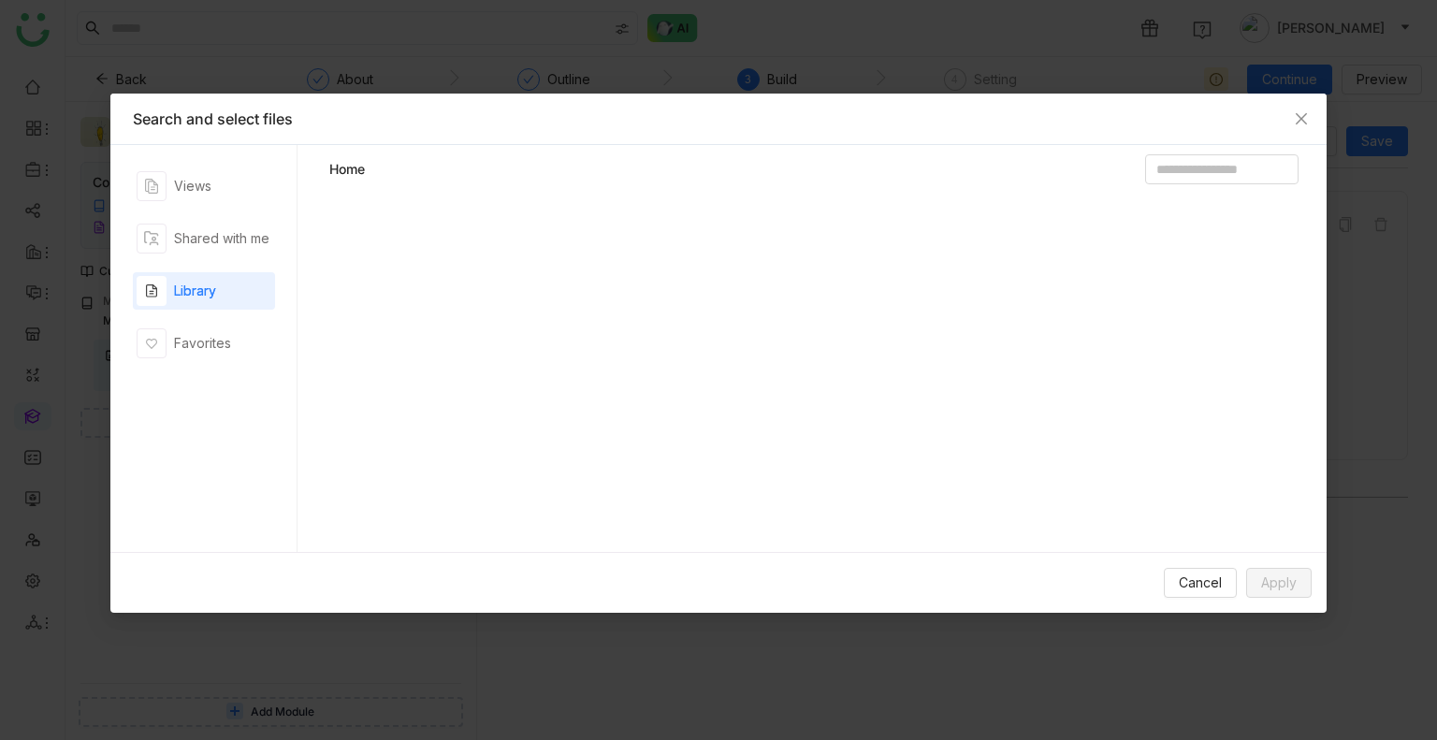
click at [236, 300] on div "Library" at bounding box center [204, 290] width 142 height 37
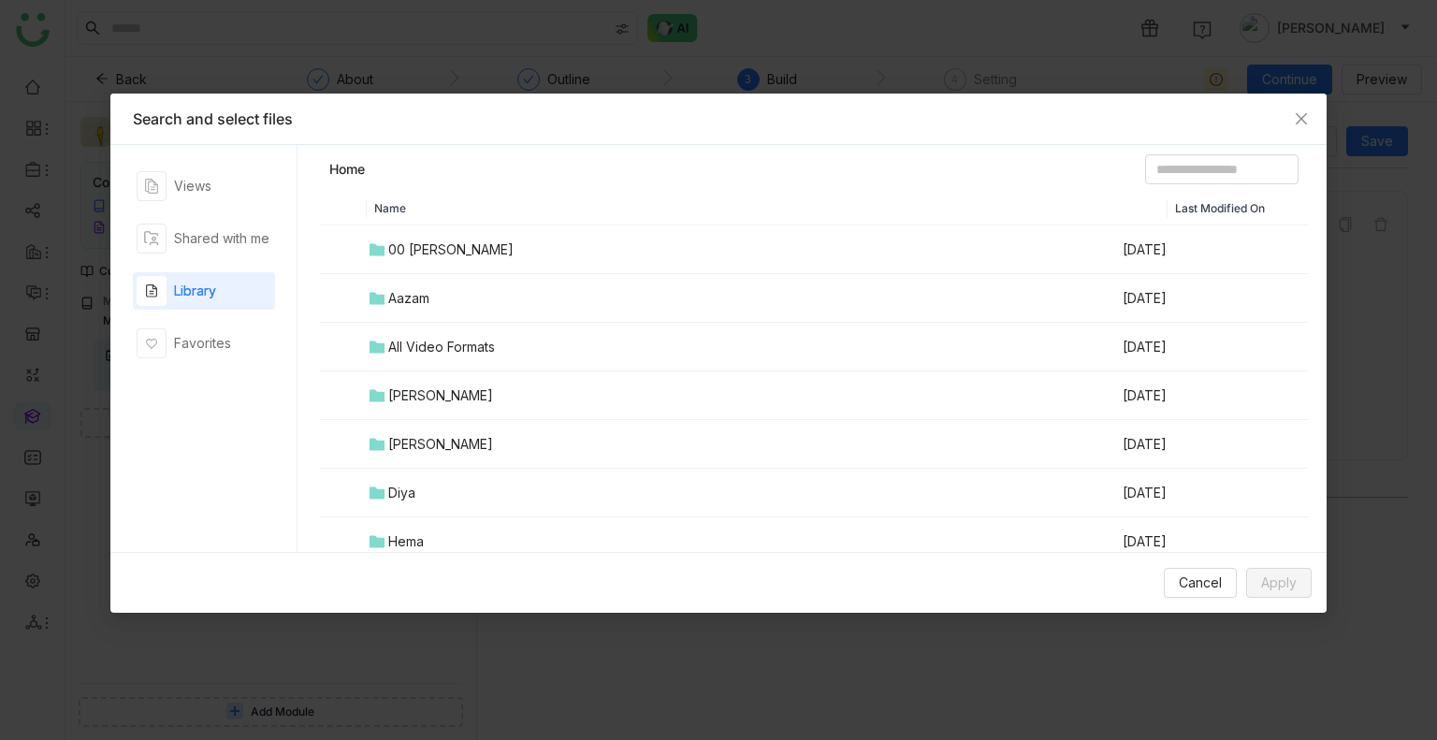
click at [423, 266] on td "00 Arif Folder" at bounding box center [744, 250] width 754 height 49
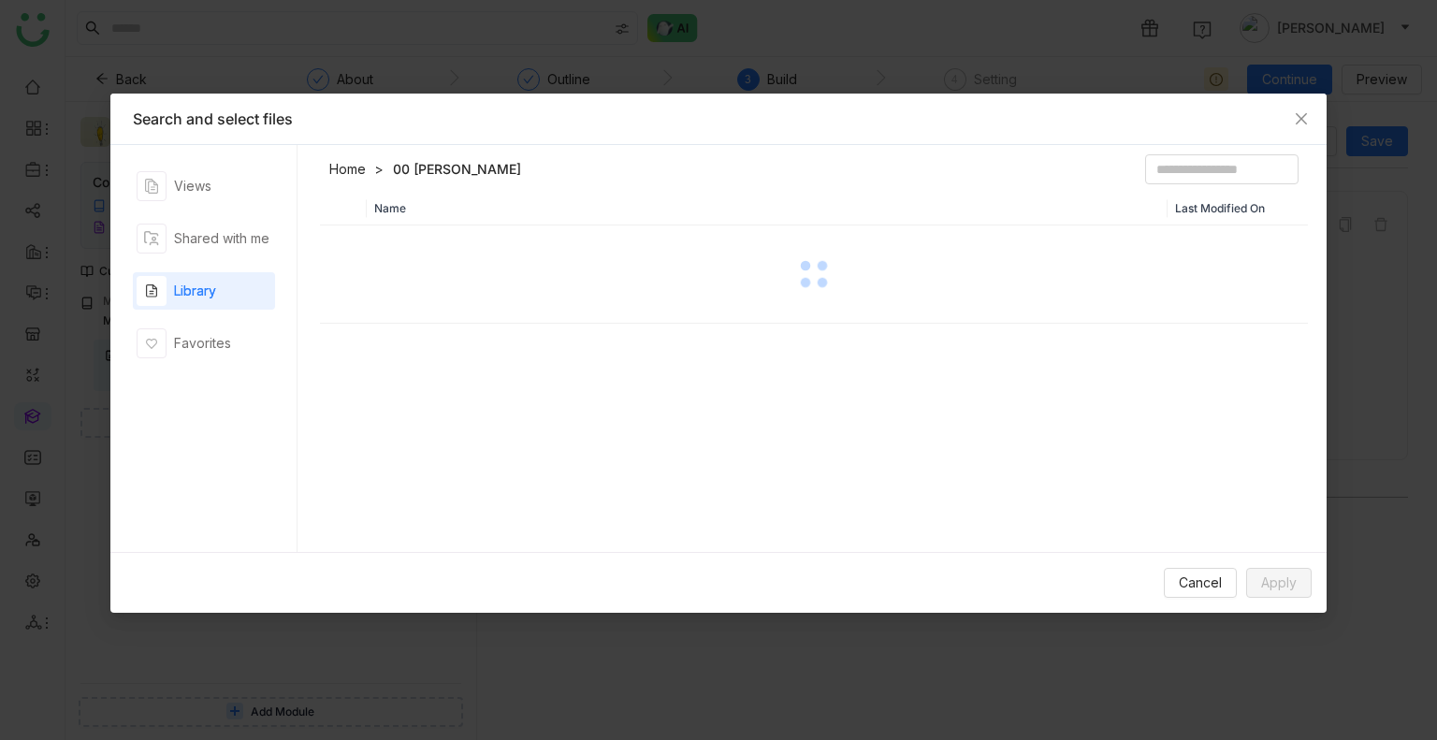
click at [423, 266] on div at bounding box center [814, 274] width 984 height 94
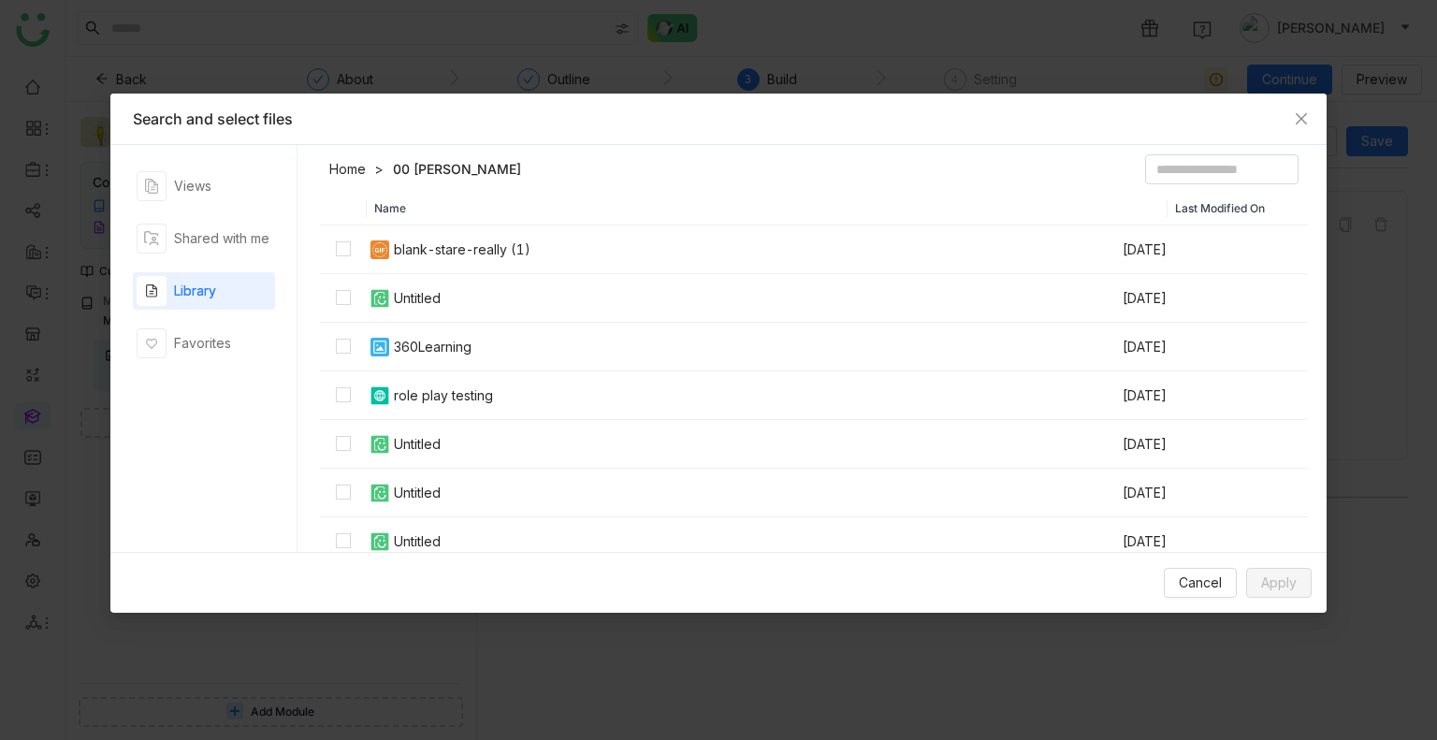
click at [408, 240] on div "blank-stare-really (1)" at bounding box center [462, 250] width 137 height 21
click at [402, 252] on div "blank-stare-really (1)" at bounding box center [462, 250] width 137 height 21
click at [1304, 575] on button "Apply" at bounding box center [1279, 583] width 66 height 30
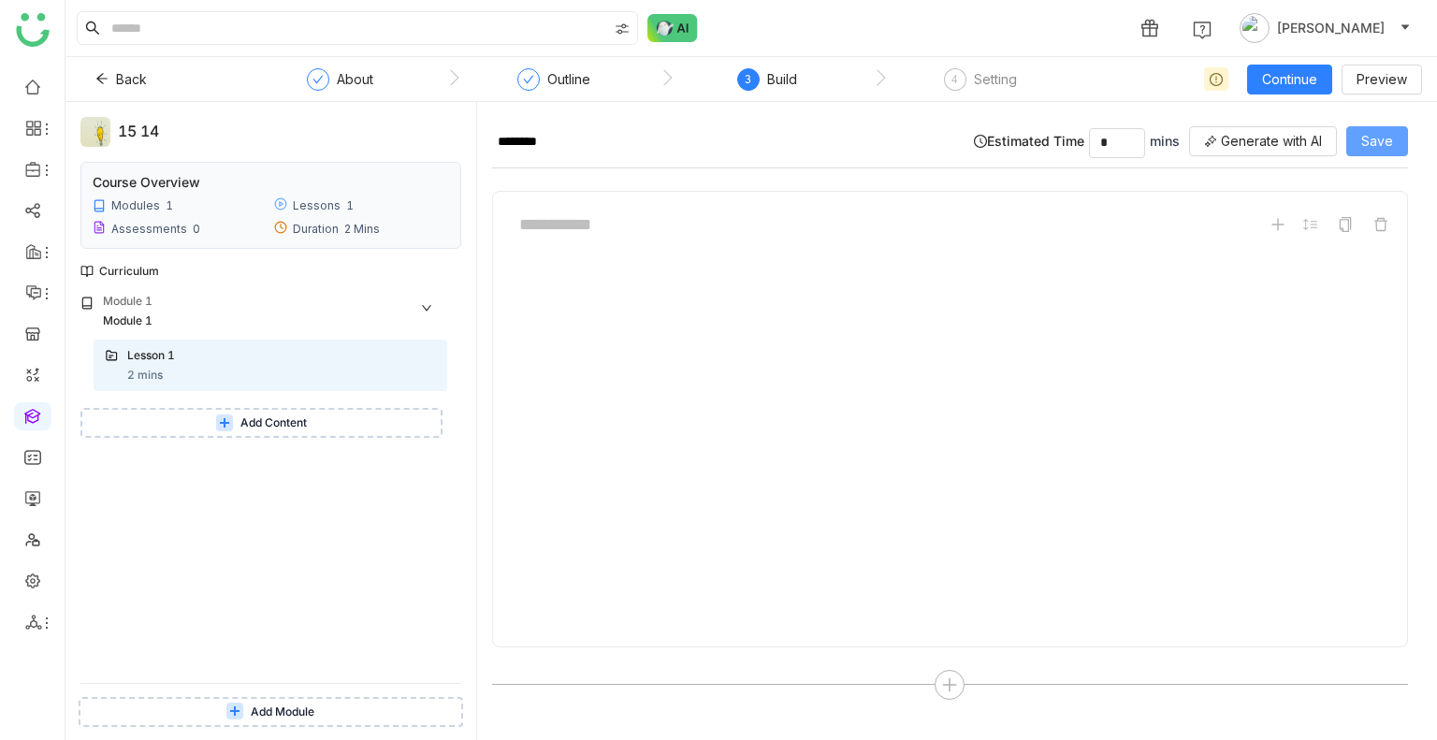
click at [1377, 141] on span "Save" at bounding box center [1378, 141] width 32 height 21
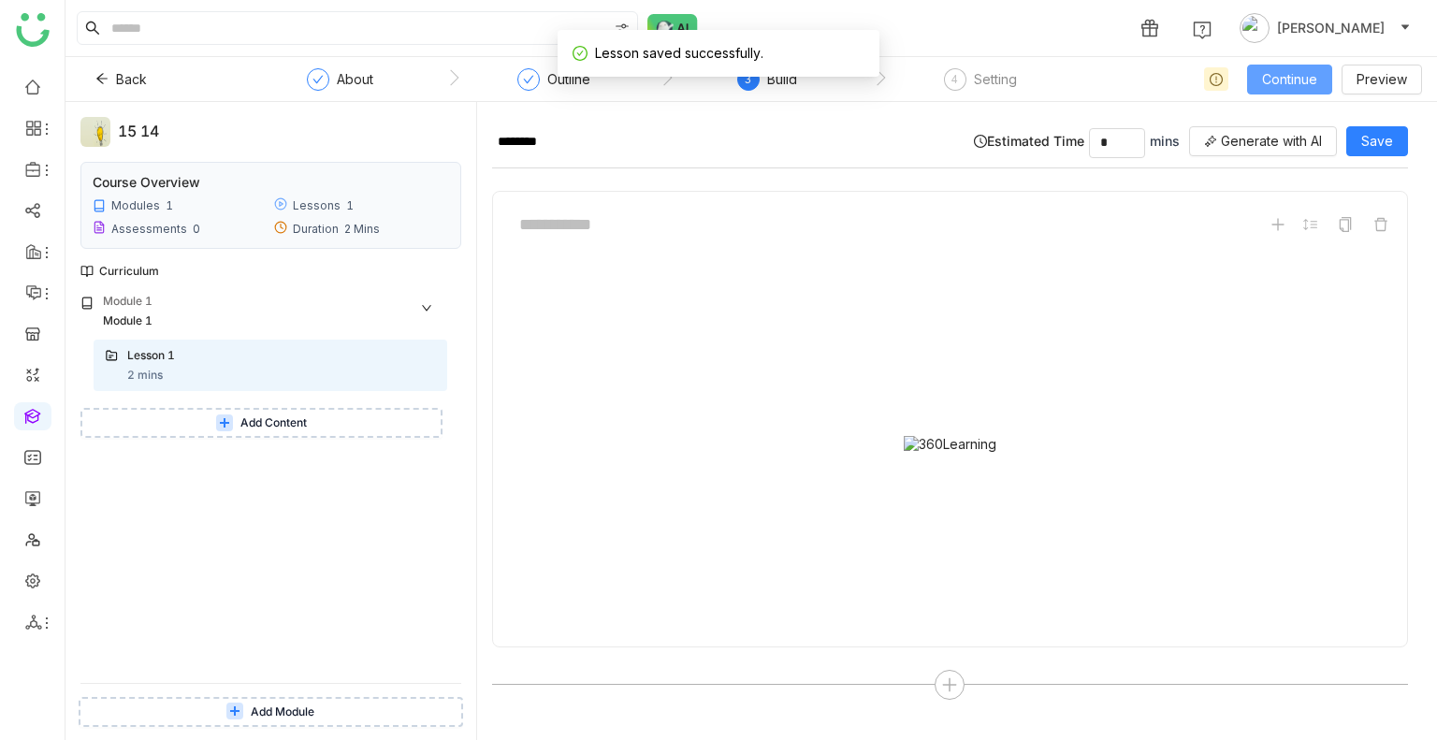
click at [1274, 82] on span "Continue" at bounding box center [1289, 79] width 55 height 21
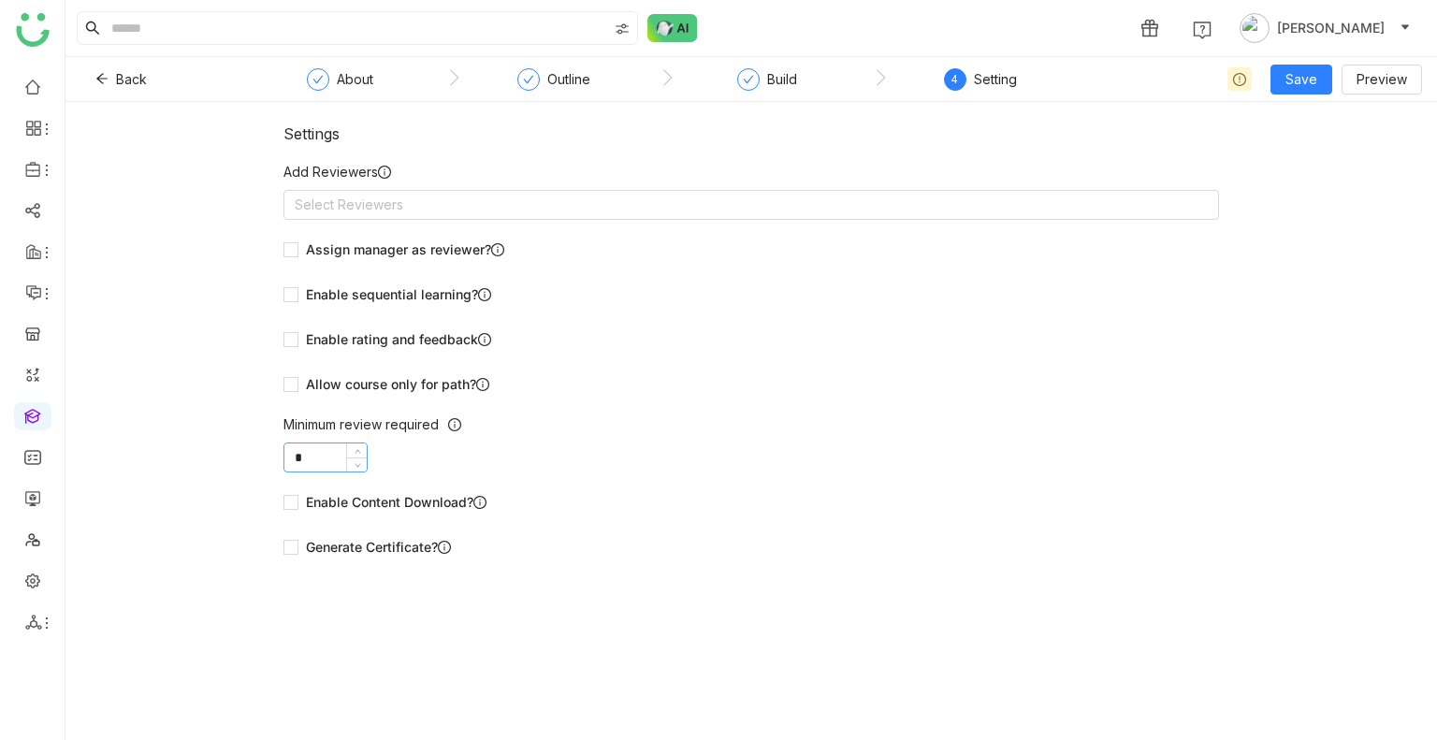
click at [292, 468] on input "*" at bounding box center [325, 458] width 82 height 28
click at [340, 193] on nz-select-top-control "Select Reviewers" at bounding box center [752, 205] width 936 height 30
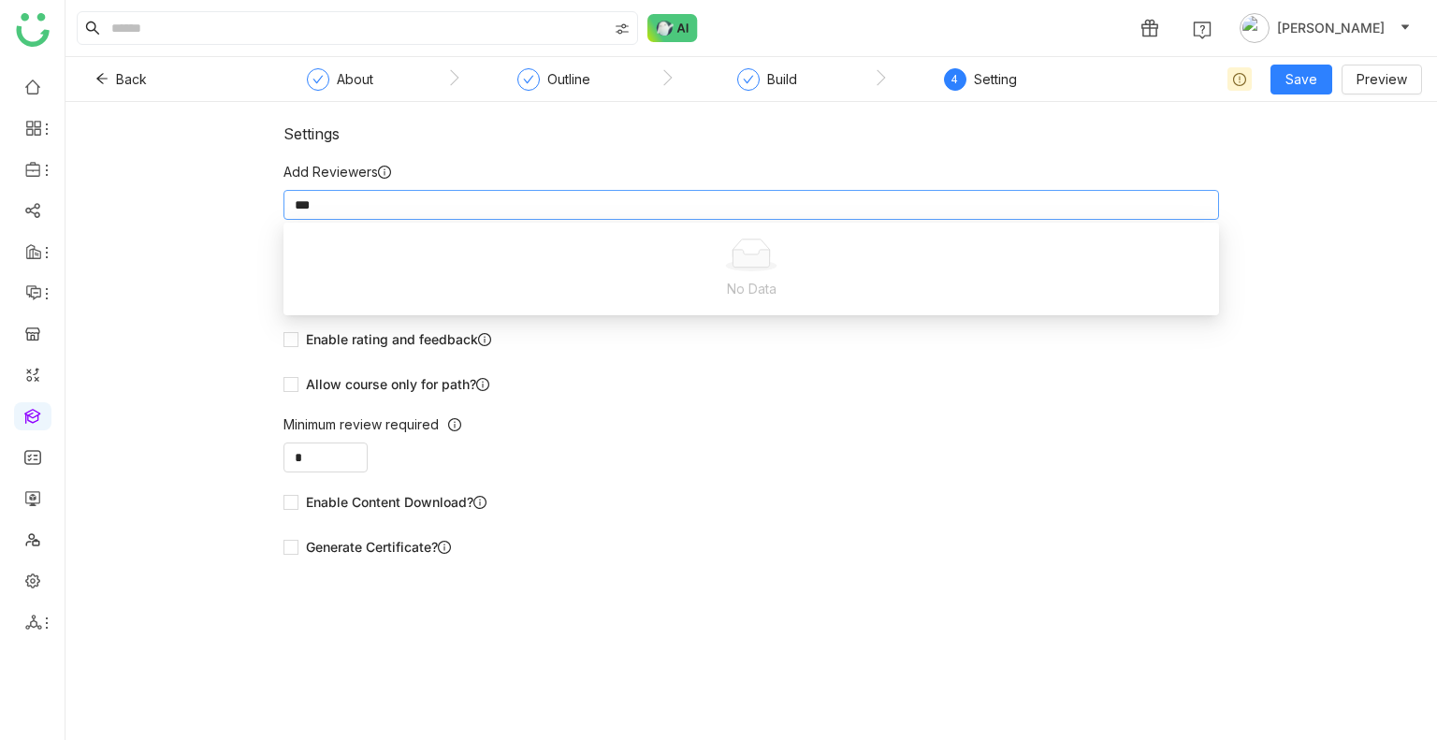
type input "**"
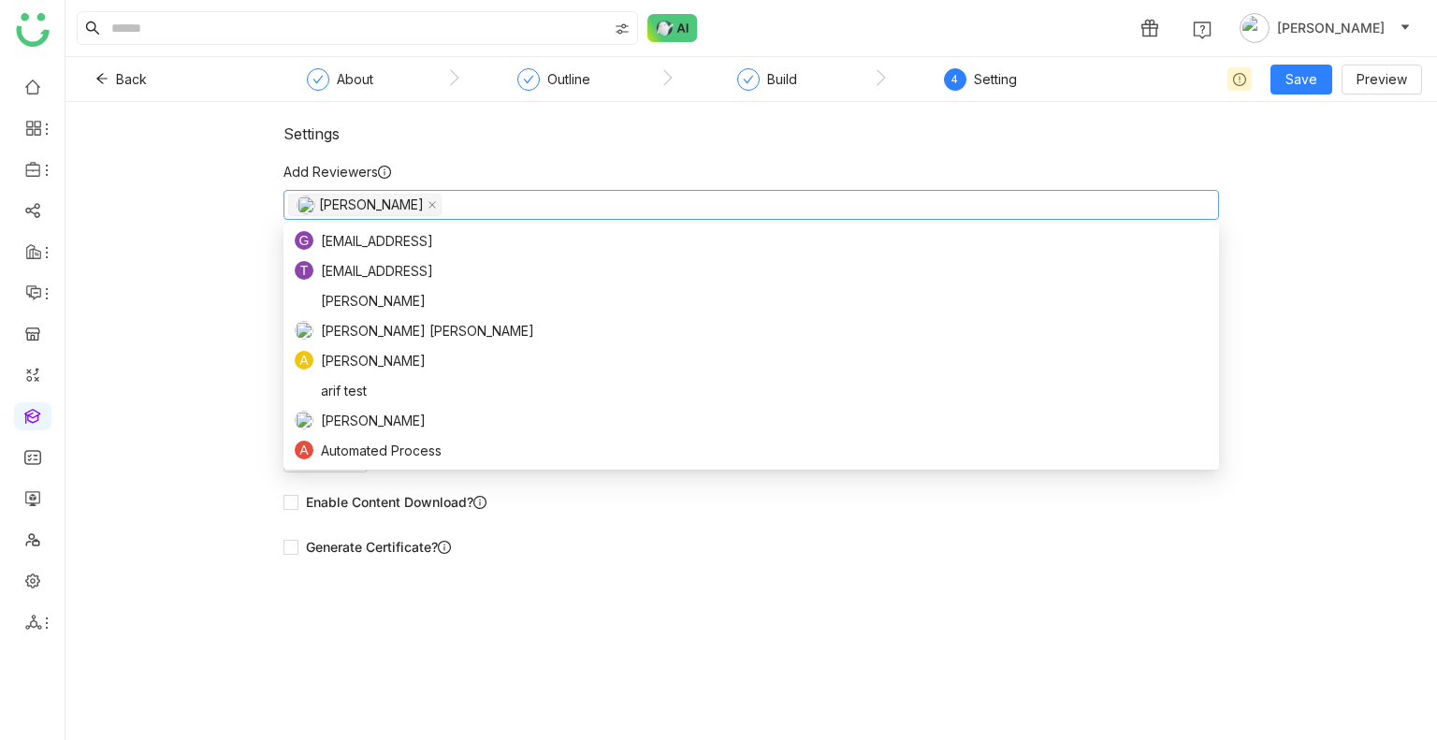
click at [591, 124] on div "Settings" at bounding box center [752, 133] width 936 height 19
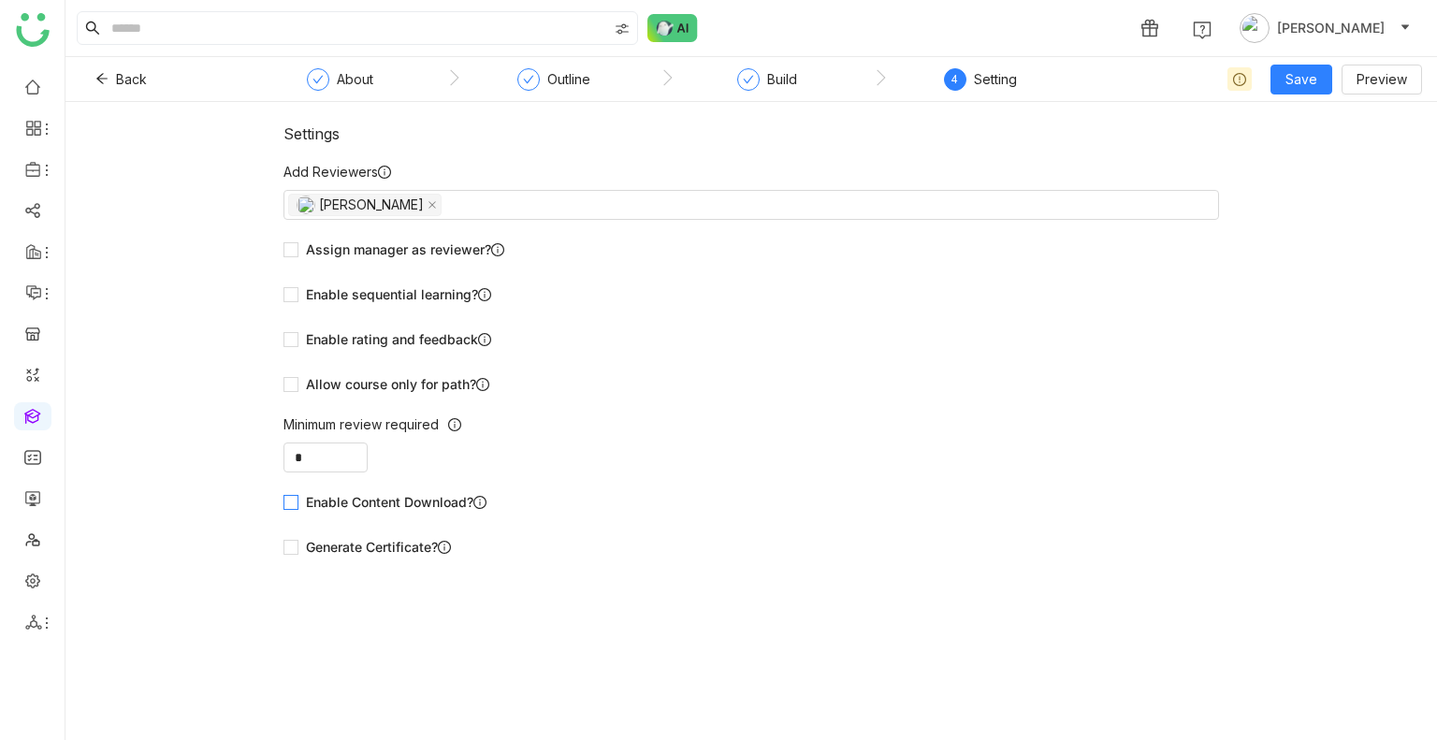
click at [341, 508] on span "Enable Content Download?" at bounding box center [397, 502] width 196 height 21
click at [1315, 75] on span "Save" at bounding box center [1302, 79] width 32 height 21
click at [1322, 162] on span "Save & Publish" at bounding box center [1332, 152] width 92 height 21
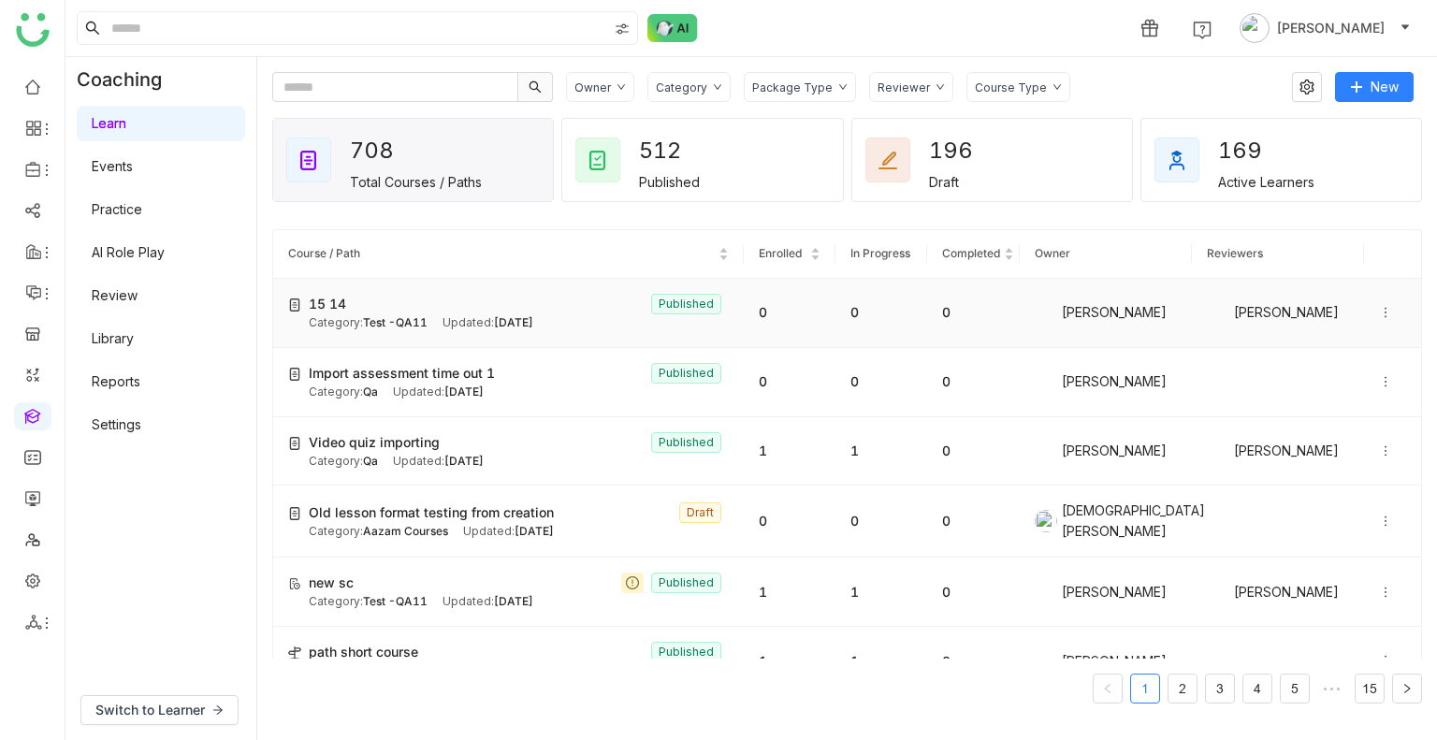
click at [1379, 318] on div at bounding box center [1392, 312] width 27 height 21
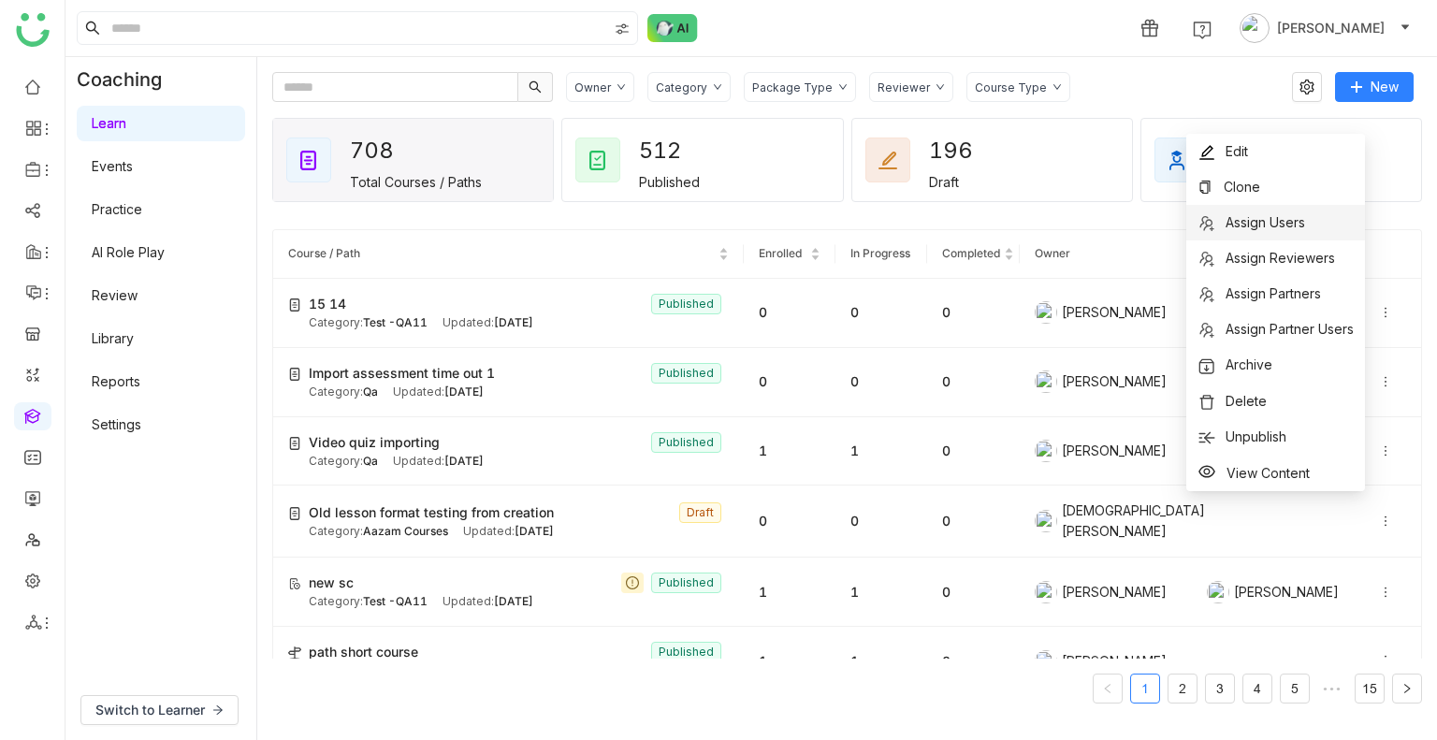
click at [1261, 227] on span "Assign Users" at bounding box center [1266, 222] width 80 height 16
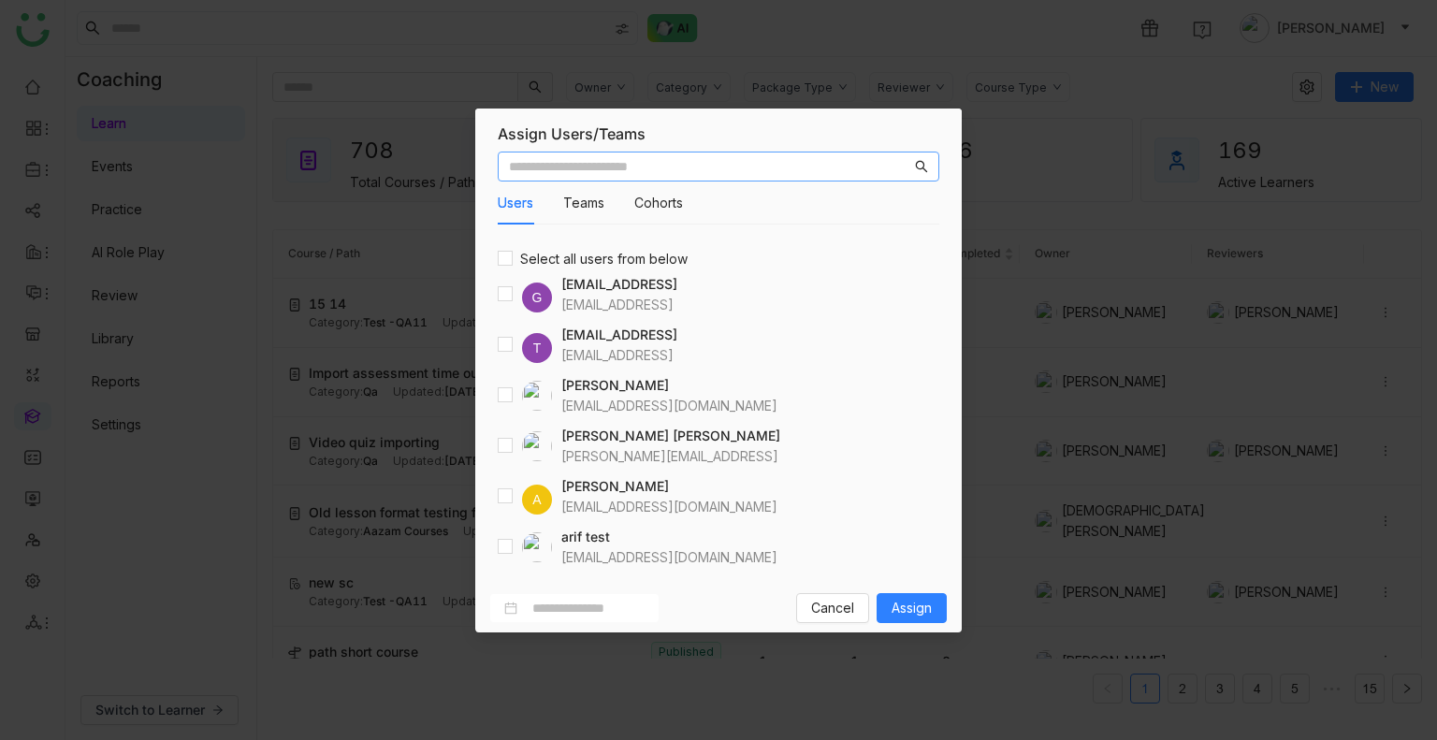
click at [644, 168] on input "text" at bounding box center [710, 166] width 402 height 21
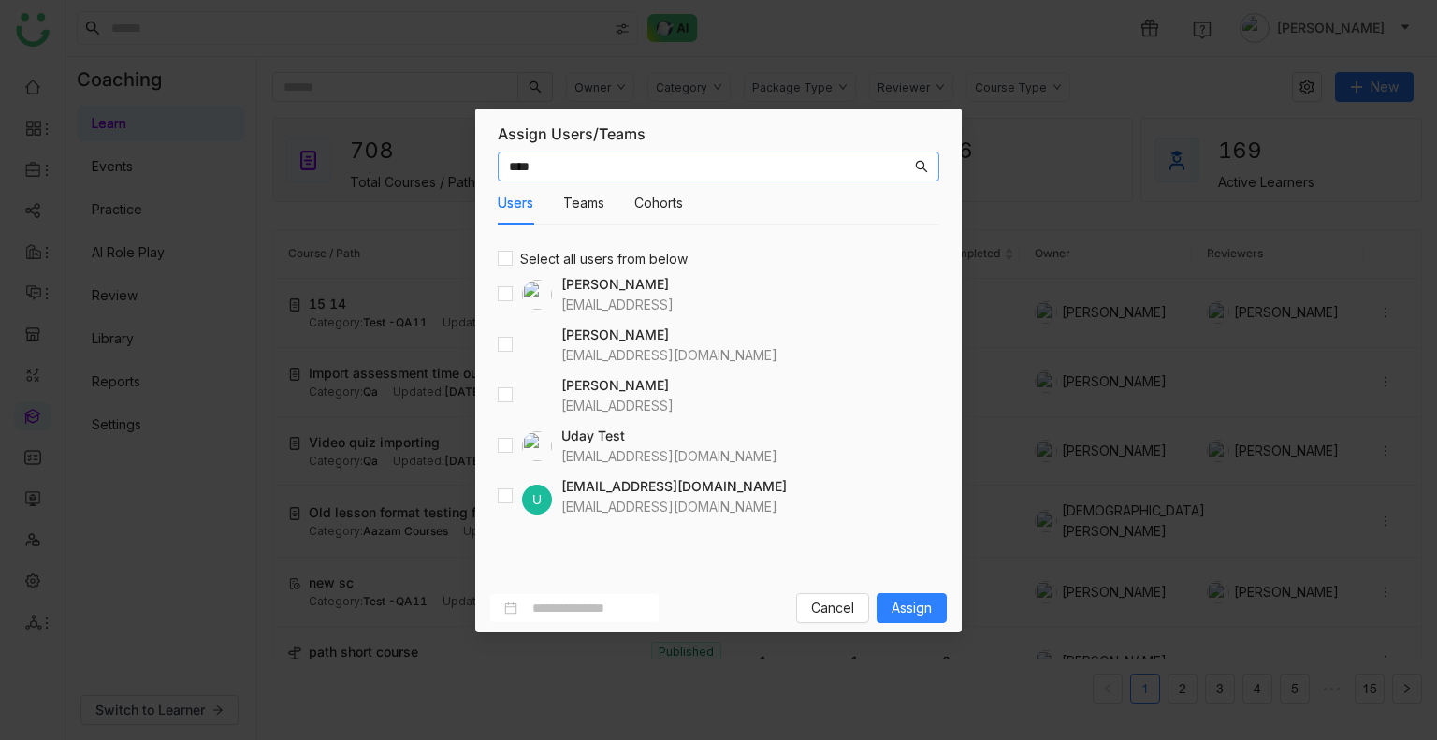
type input "****"
click at [919, 610] on span "Assign" at bounding box center [912, 608] width 40 height 21
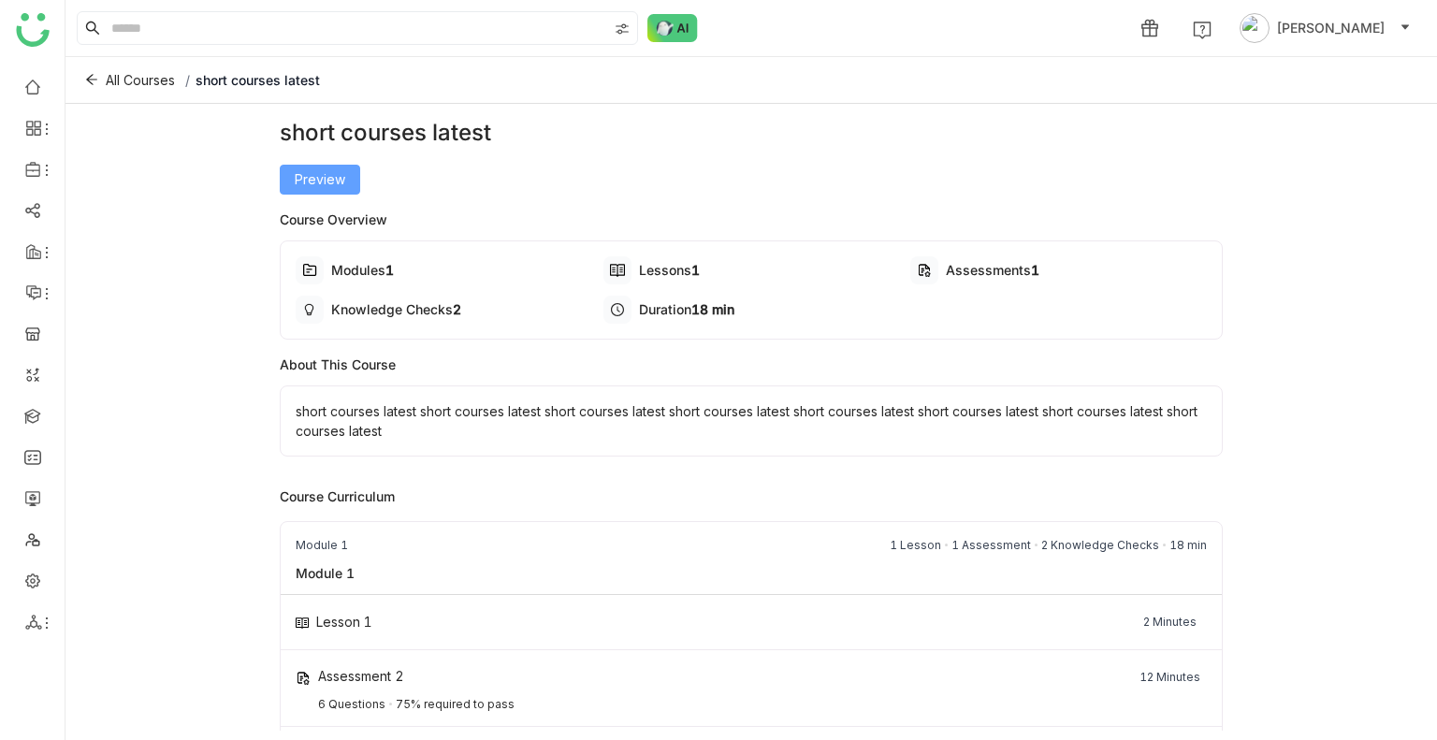
click at [328, 193] on button "Preview" at bounding box center [320, 180] width 80 height 30
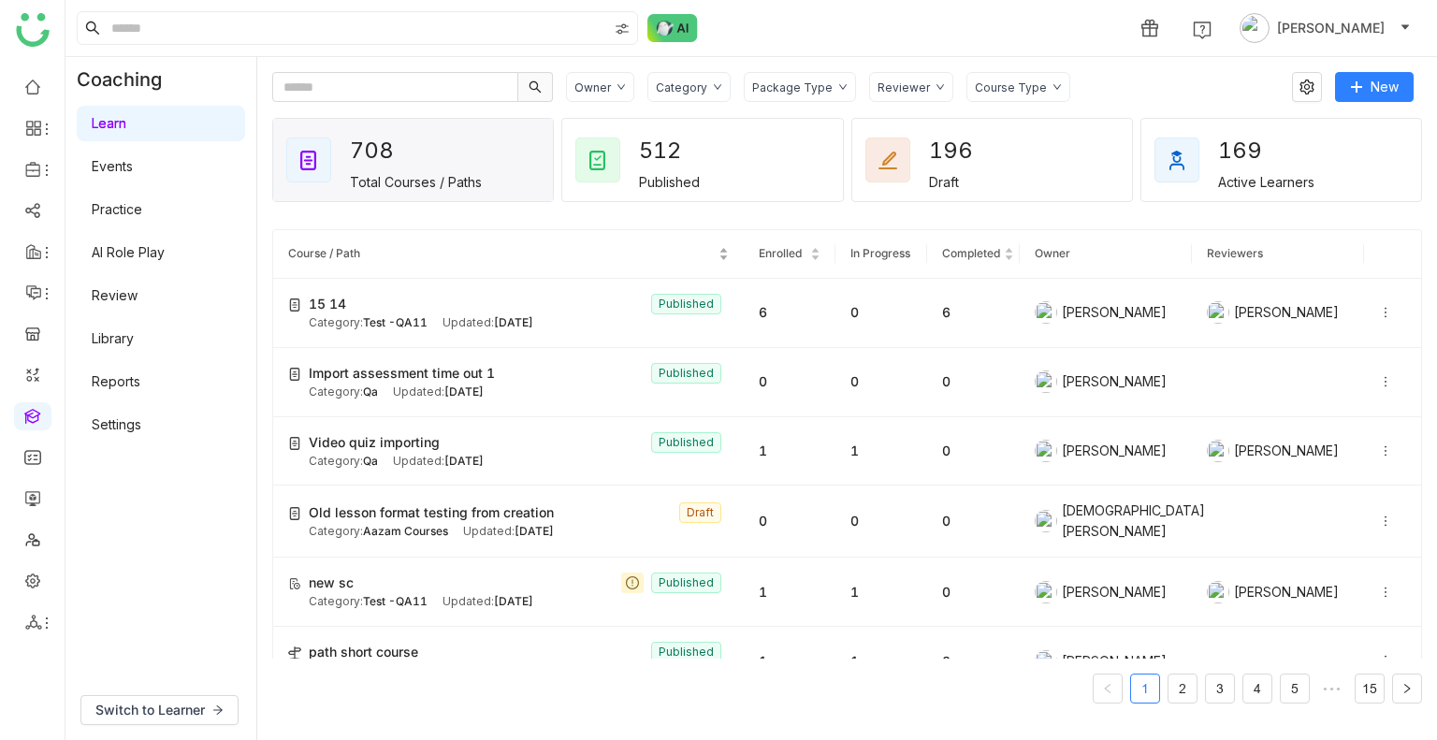
drag, startPoint x: 0, startPoint y: 0, endPoint x: 337, endPoint y: 262, distance: 426.8
click at [337, 262] on nz-table-sorters "Course / Path" at bounding box center [508, 254] width 441 height 18
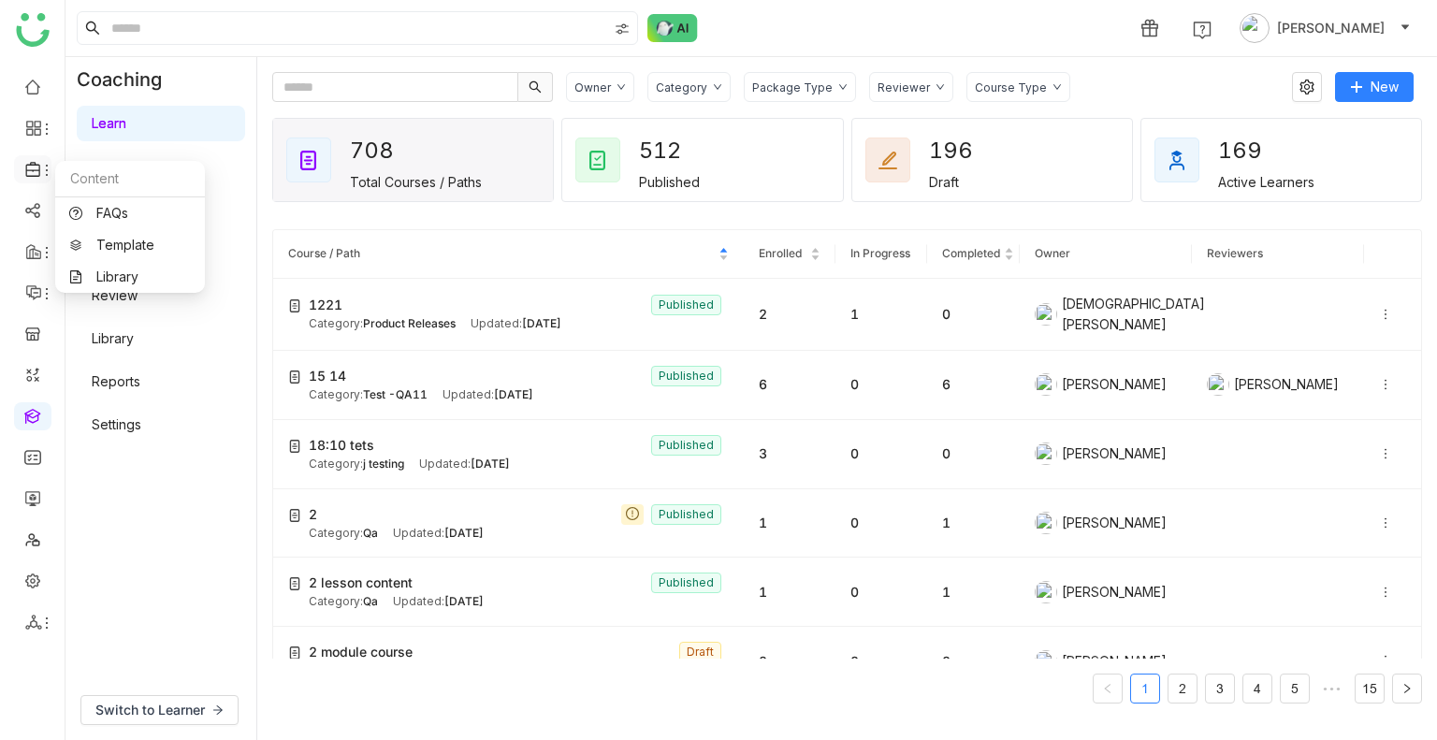
click at [30, 176] on icon at bounding box center [32, 169] width 14 height 15
click at [120, 284] on link "Library" at bounding box center [130, 276] width 122 height 13
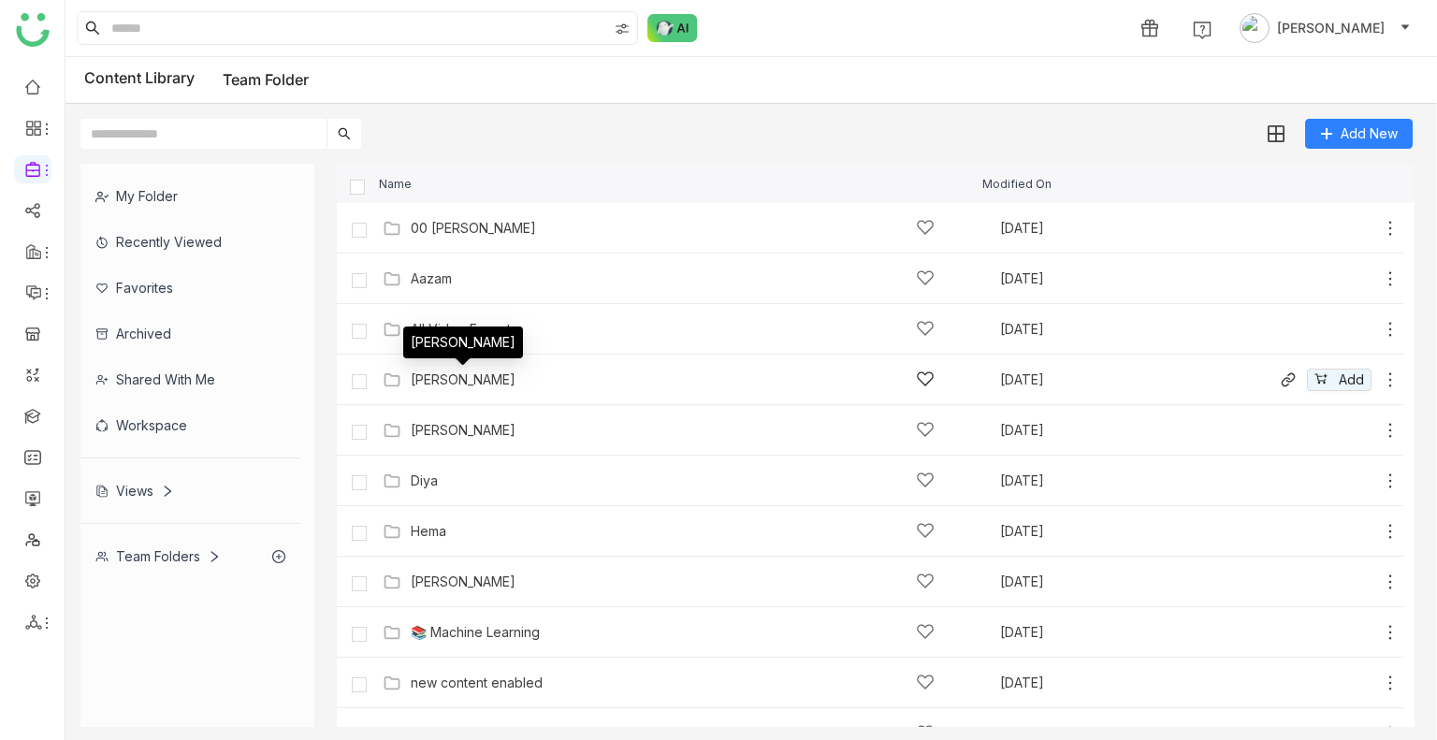
click at [464, 374] on div "bhupendra" at bounding box center [463, 379] width 105 height 15
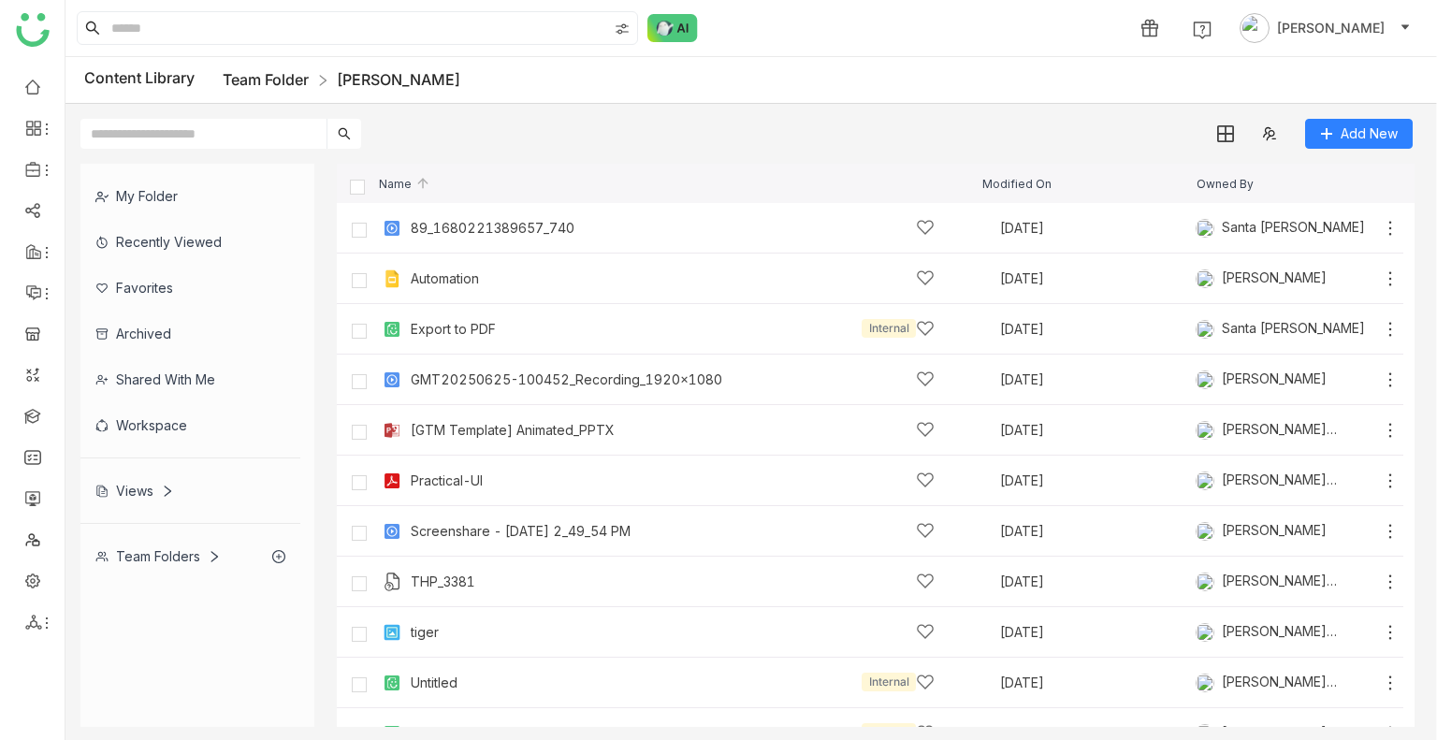
click at [309, 80] on link "Team Folder" at bounding box center [266, 79] width 86 height 19
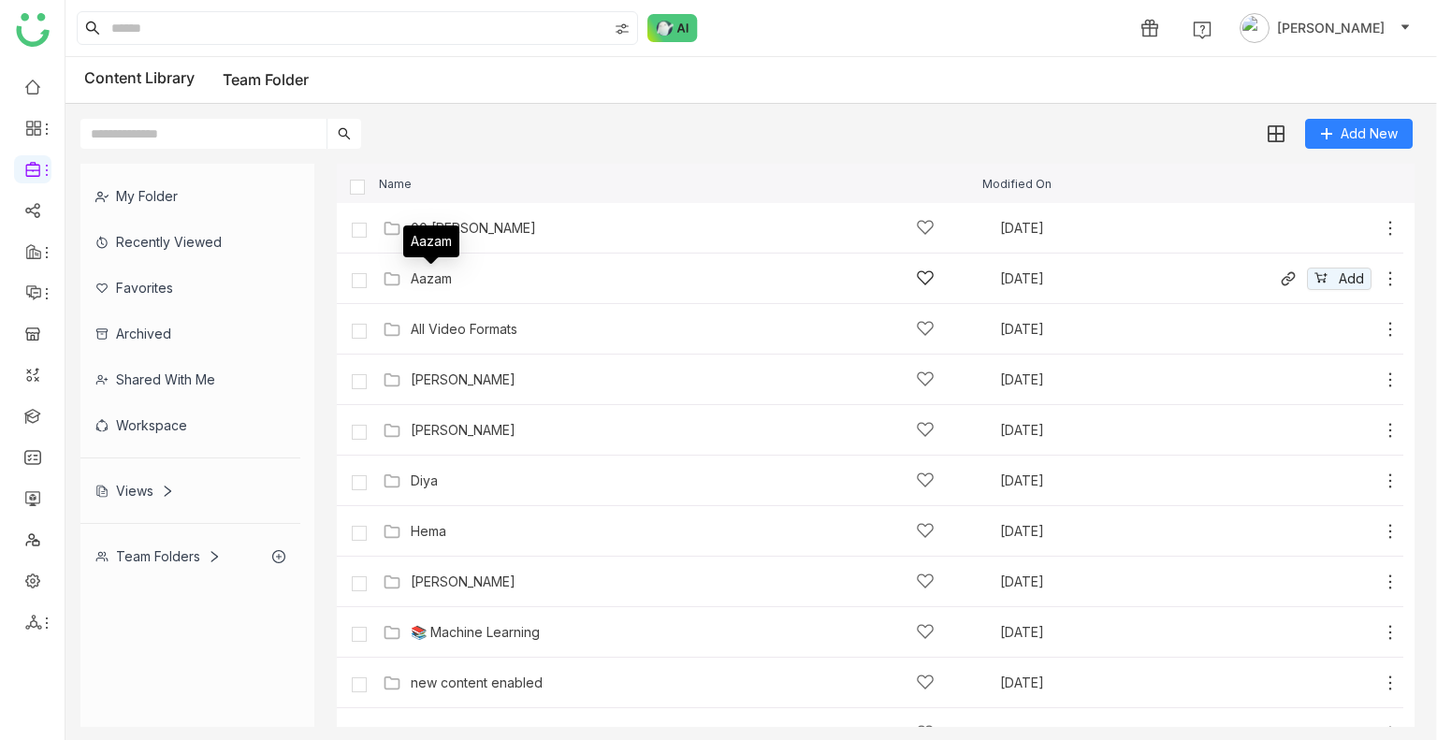
click at [423, 278] on div "Aazam" at bounding box center [431, 278] width 41 height 15
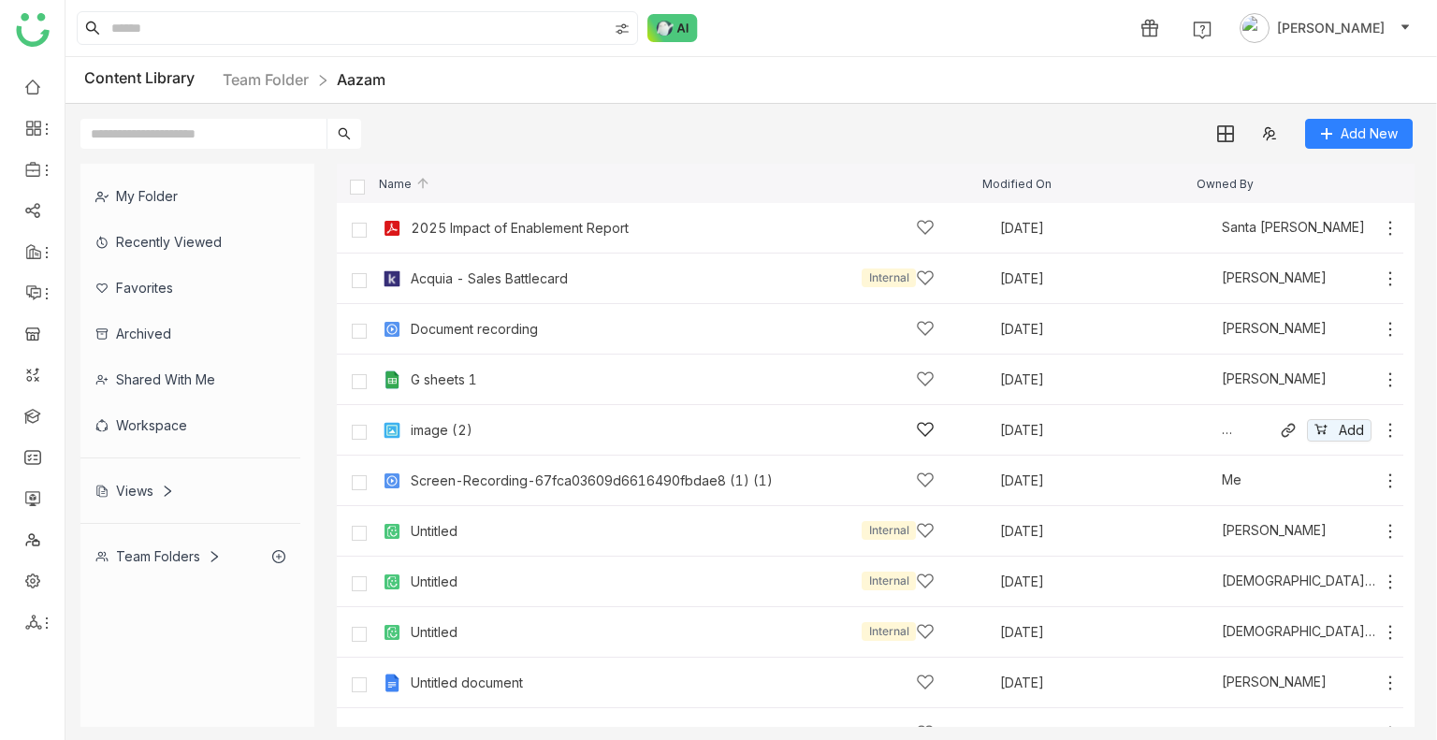
scroll to position [81, 0]
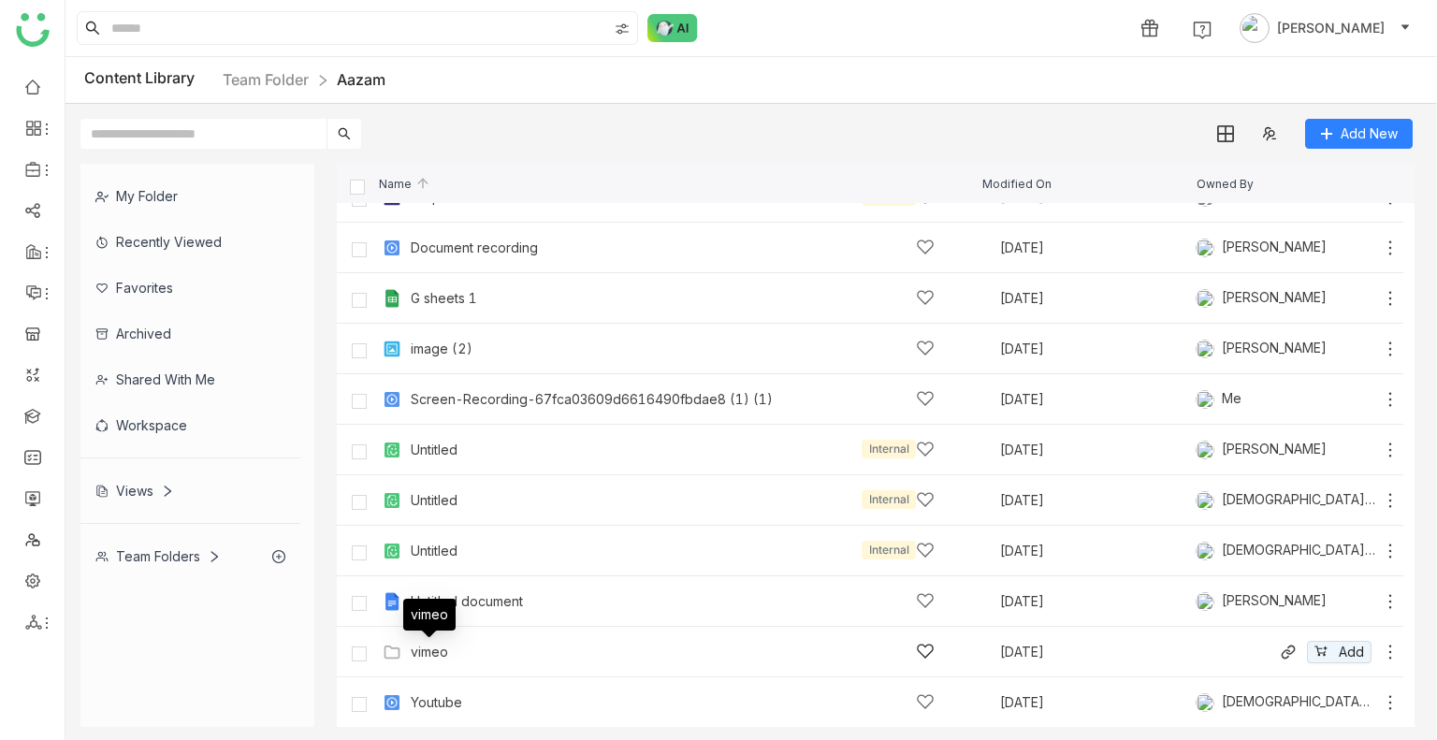
click at [414, 645] on div "vimeo" at bounding box center [429, 652] width 37 height 15
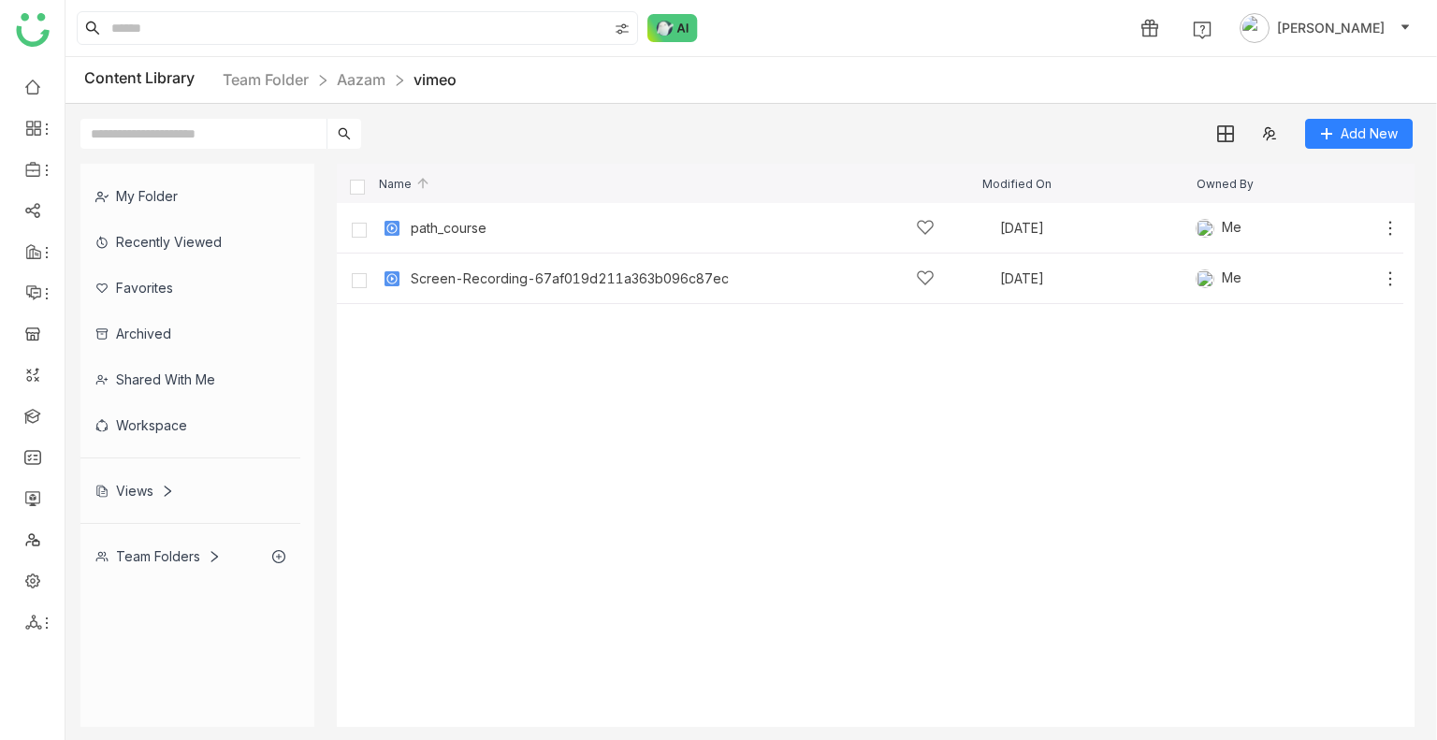
click at [1026, 452] on cdk-virtual-scroll-viewport "path_course Sep 9, 2025 Me Add Screen-Recording-67af019d211a363b096c87ec Sep 9,…" at bounding box center [876, 465] width 1078 height 524
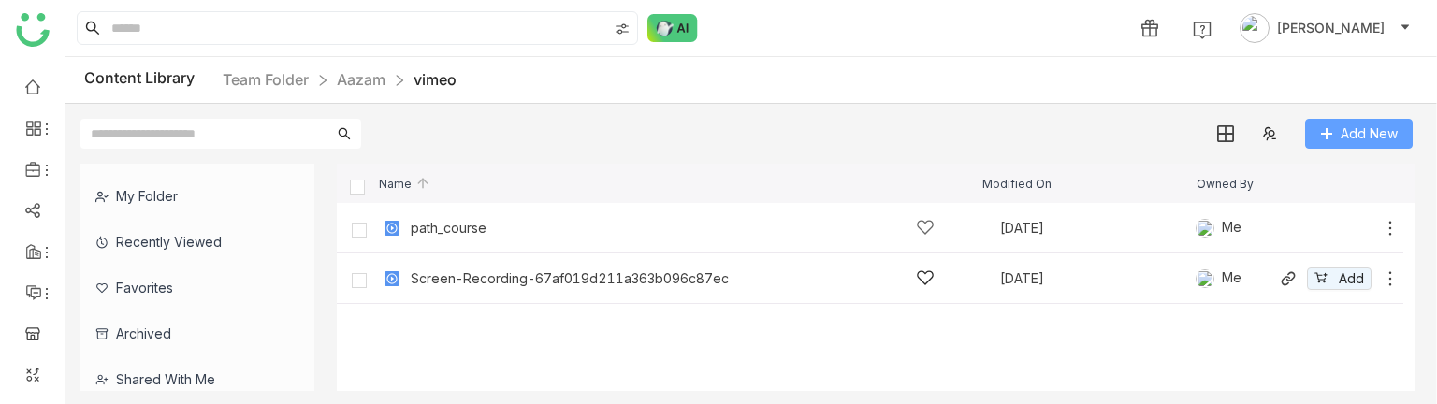
click at [1346, 137] on body "1 Uday Bhanu Content Library Team Folder Aazam vimeo Add New My Folder Recently…" at bounding box center [718, 202] width 1437 height 404
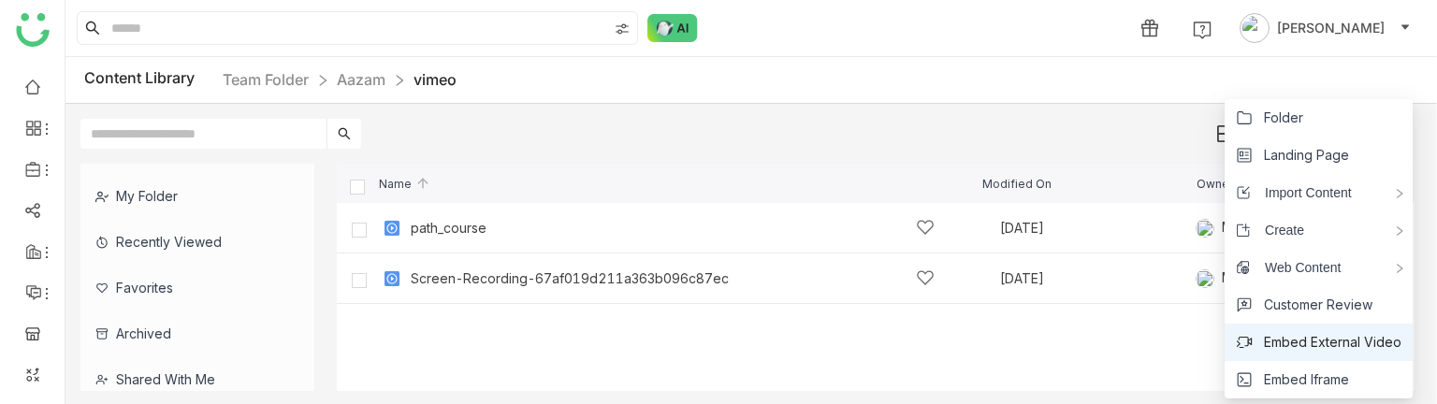
click at [1321, 347] on span "Embed External Video" at bounding box center [1333, 342] width 138 height 21
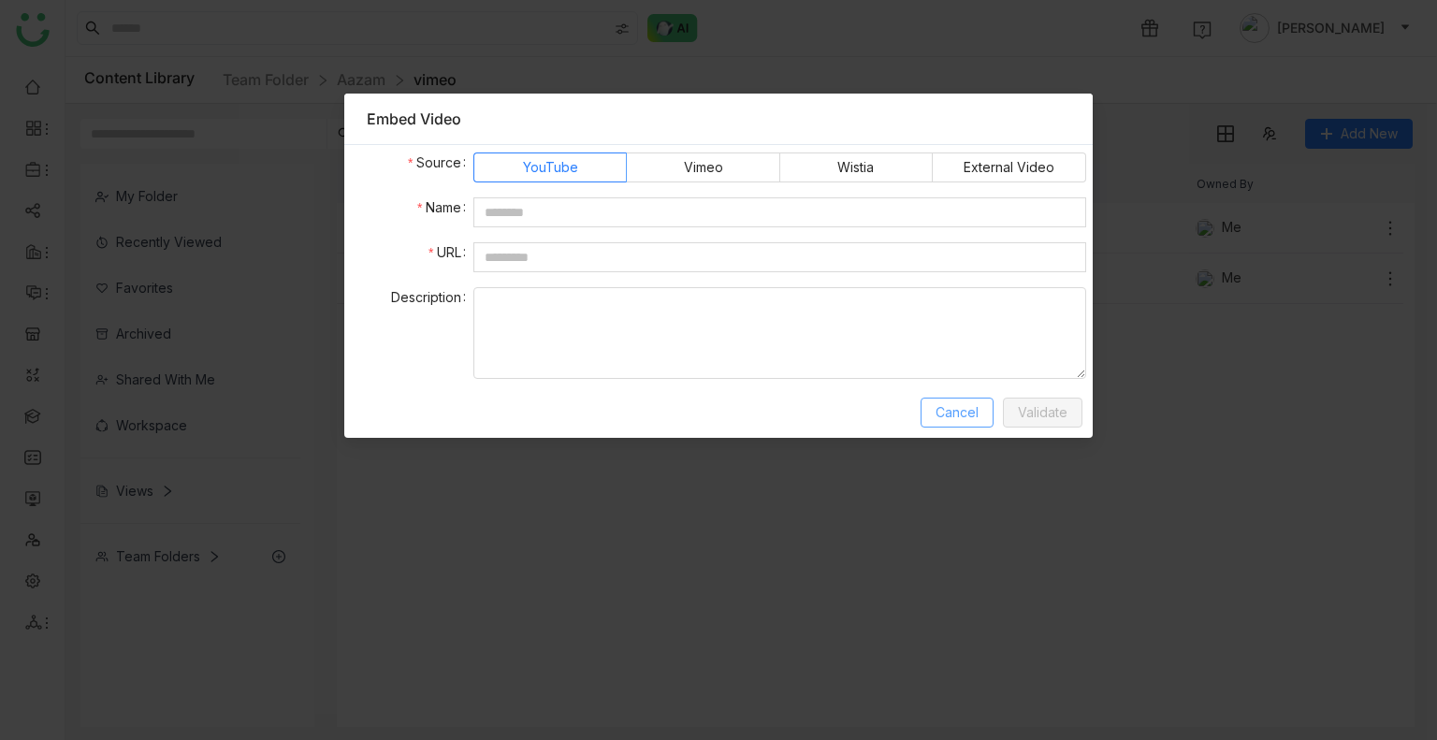
click at [953, 423] on button "Cancel" at bounding box center [957, 413] width 73 height 30
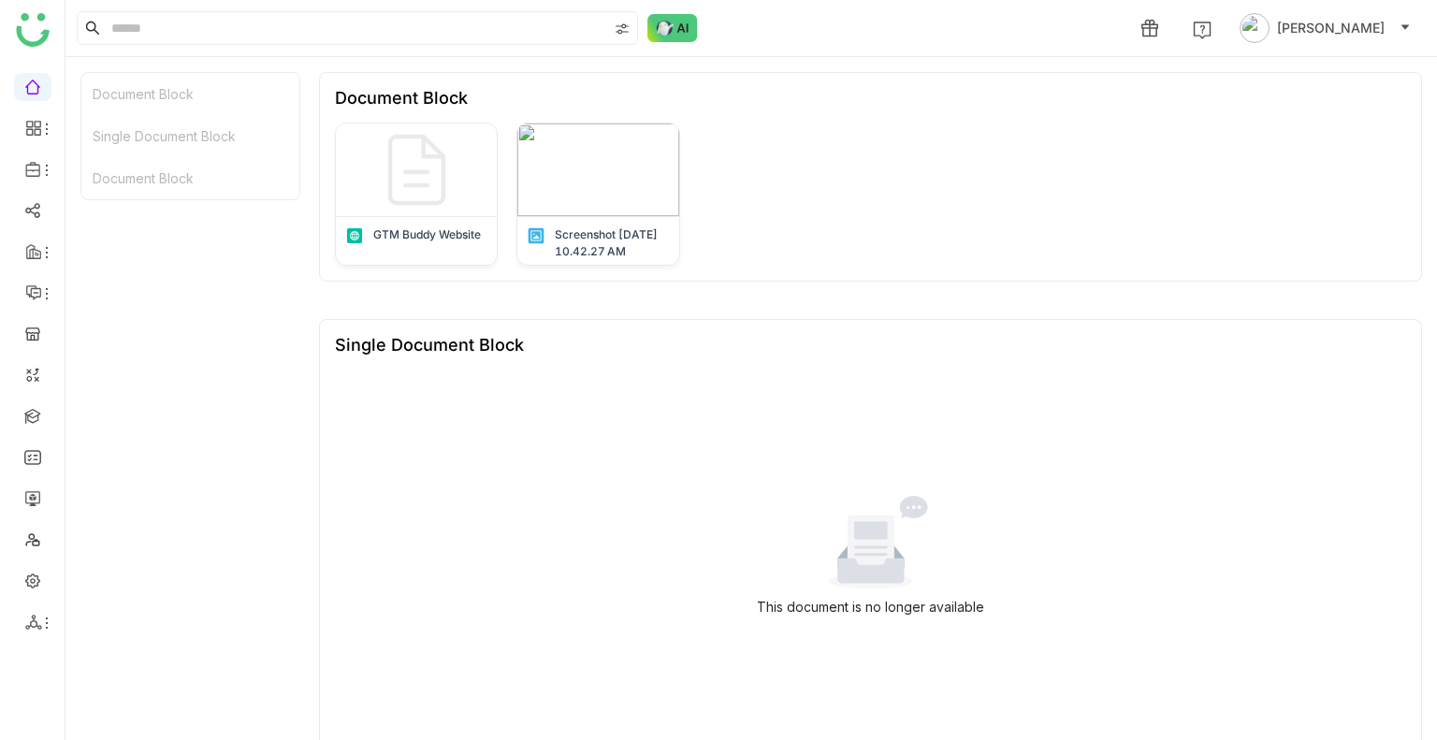
click at [734, 670] on div "This document is no longer available" at bounding box center [870, 557] width 1071 height 374
click at [996, 596] on div "This document is no longer available" at bounding box center [870, 557] width 1071 height 374
click at [26, 408] on link at bounding box center [32, 415] width 17 height 16
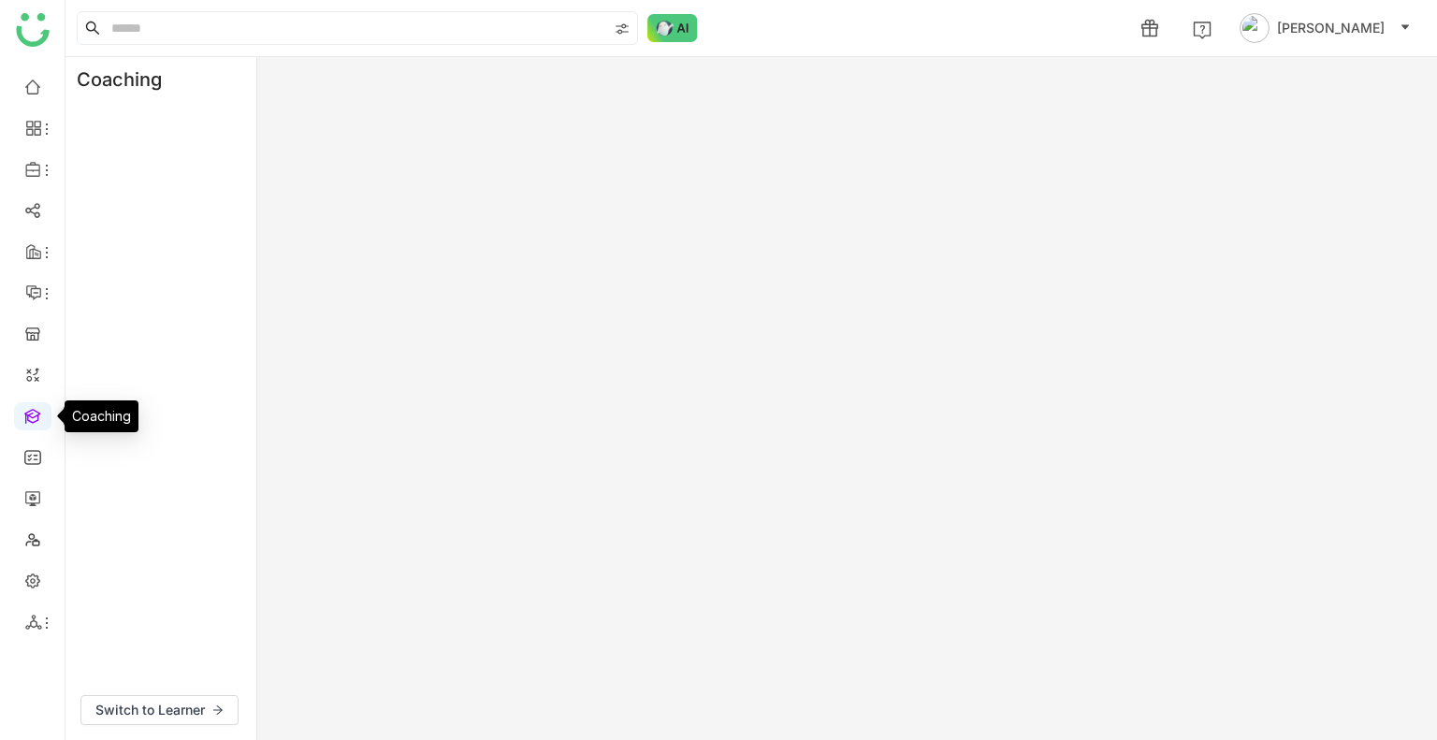
click at [26, 408] on link at bounding box center [32, 415] width 17 height 16
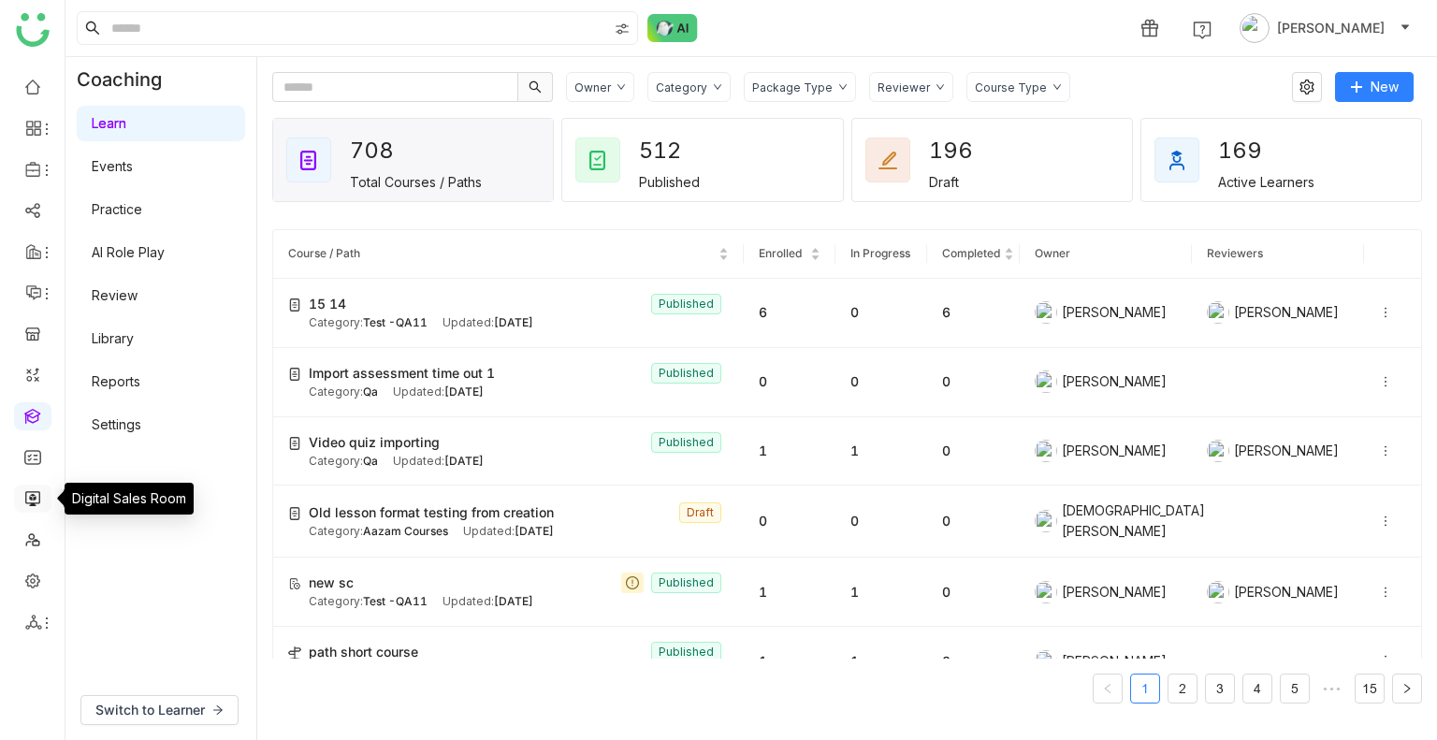
click at [25, 504] on link at bounding box center [32, 497] width 17 height 16
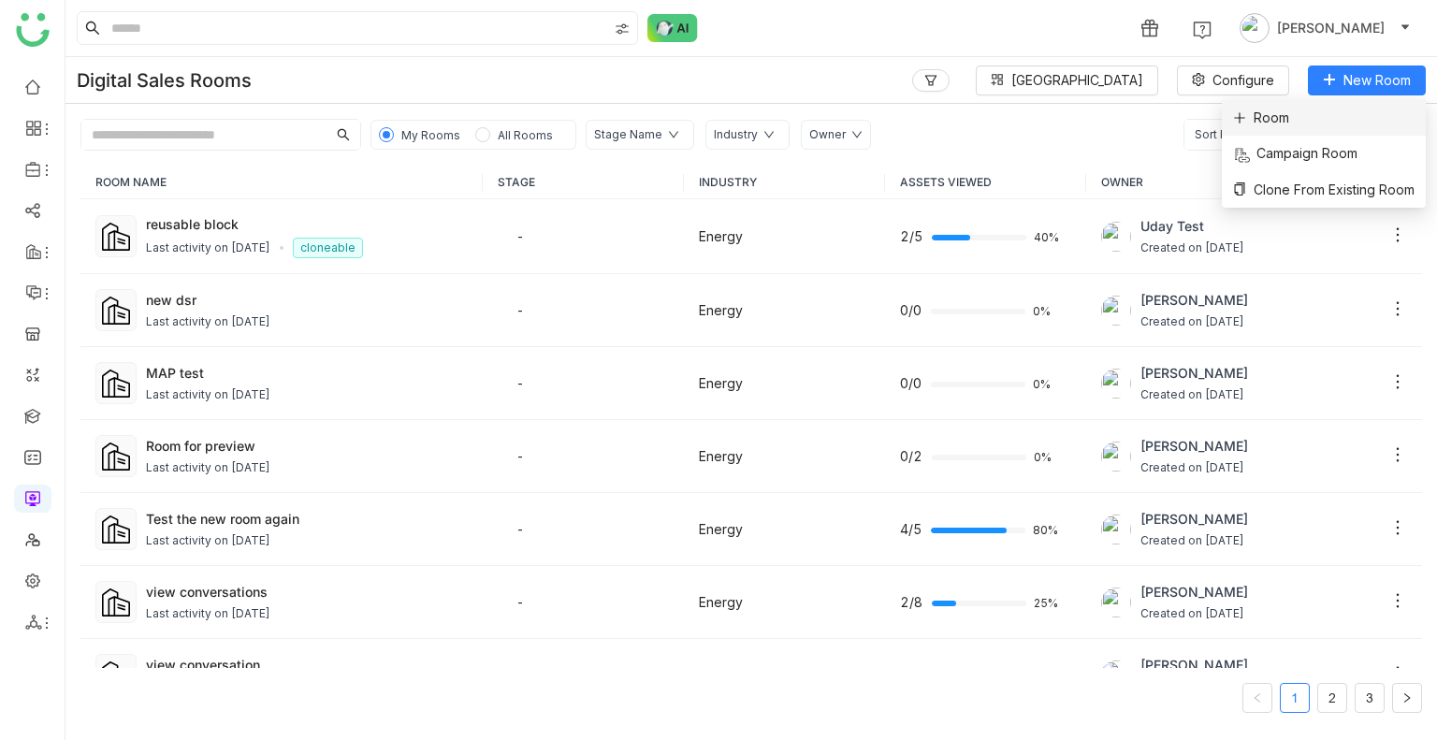
click at [1242, 115] on icon at bounding box center [1239, 117] width 13 height 13
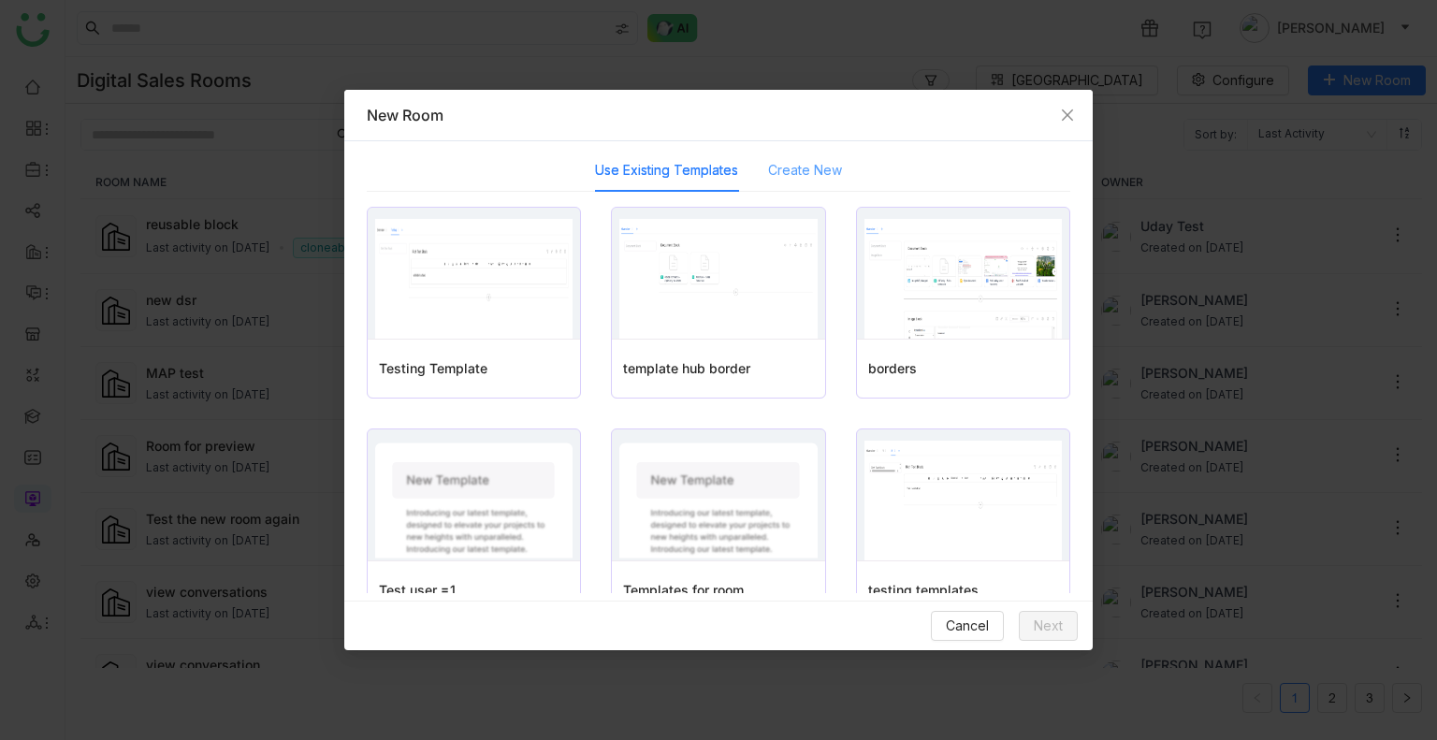
click at [779, 182] on div "Create New" at bounding box center [805, 170] width 74 height 43
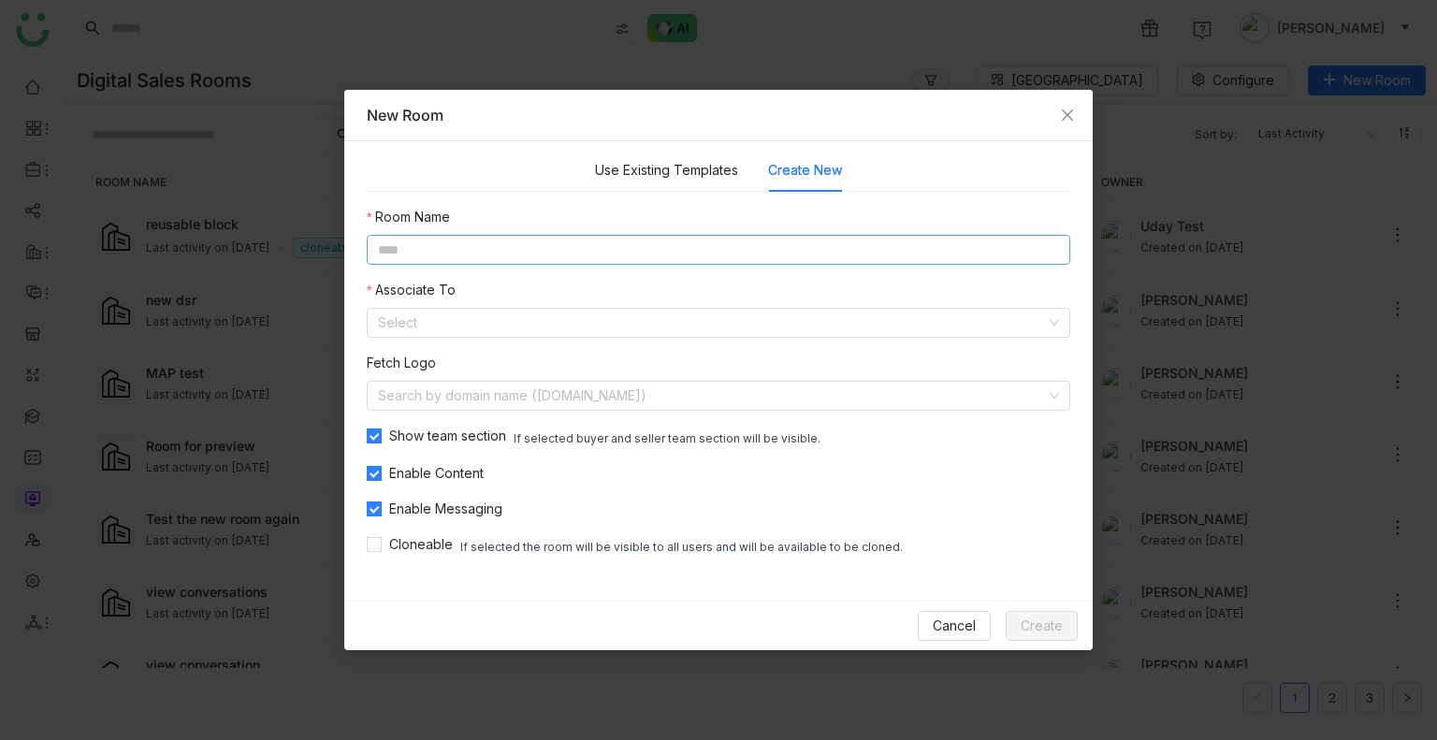
click at [648, 237] on input at bounding box center [719, 250] width 704 height 30
type input "**********"
click at [415, 325] on input at bounding box center [712, 323] width 668 height 28
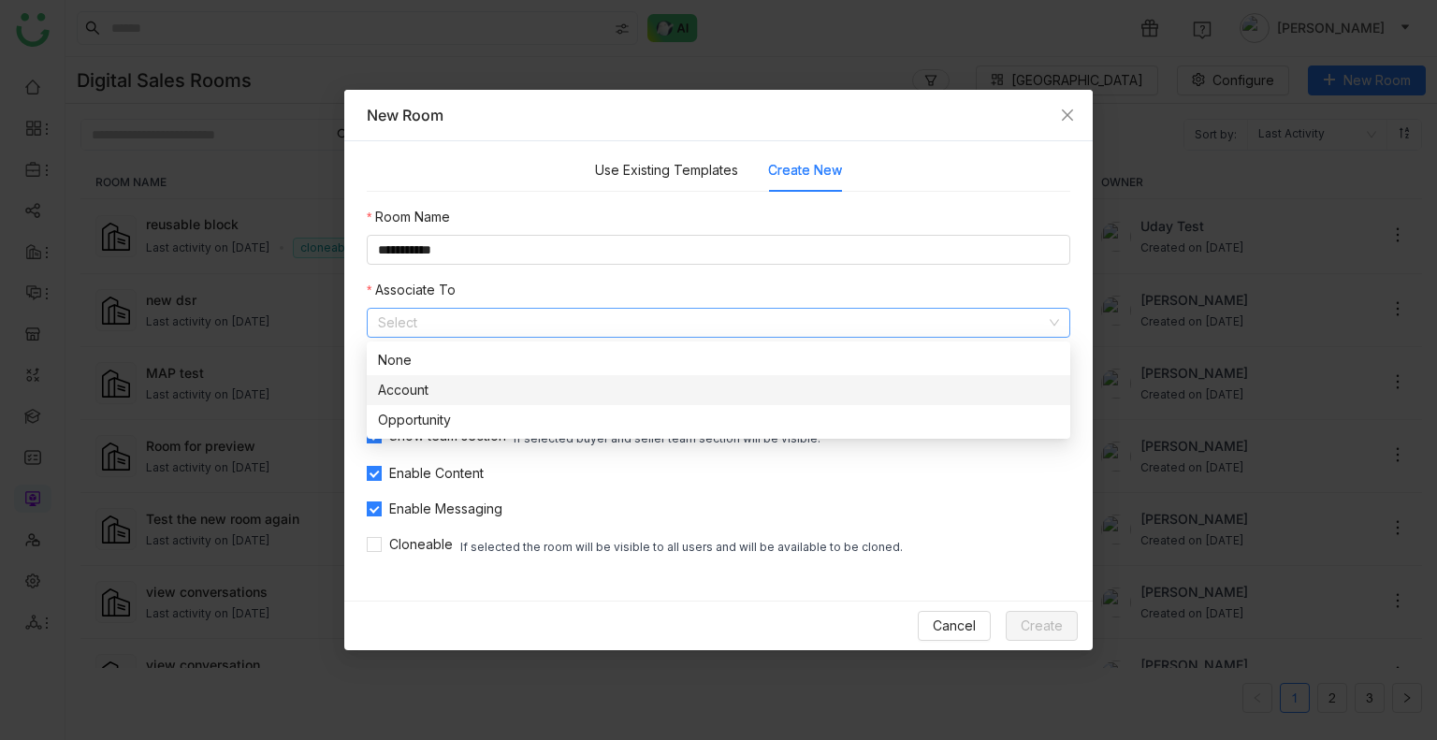
click at [438, 390] on div "Account" at bounding box center [718, 390] width 681 height 21
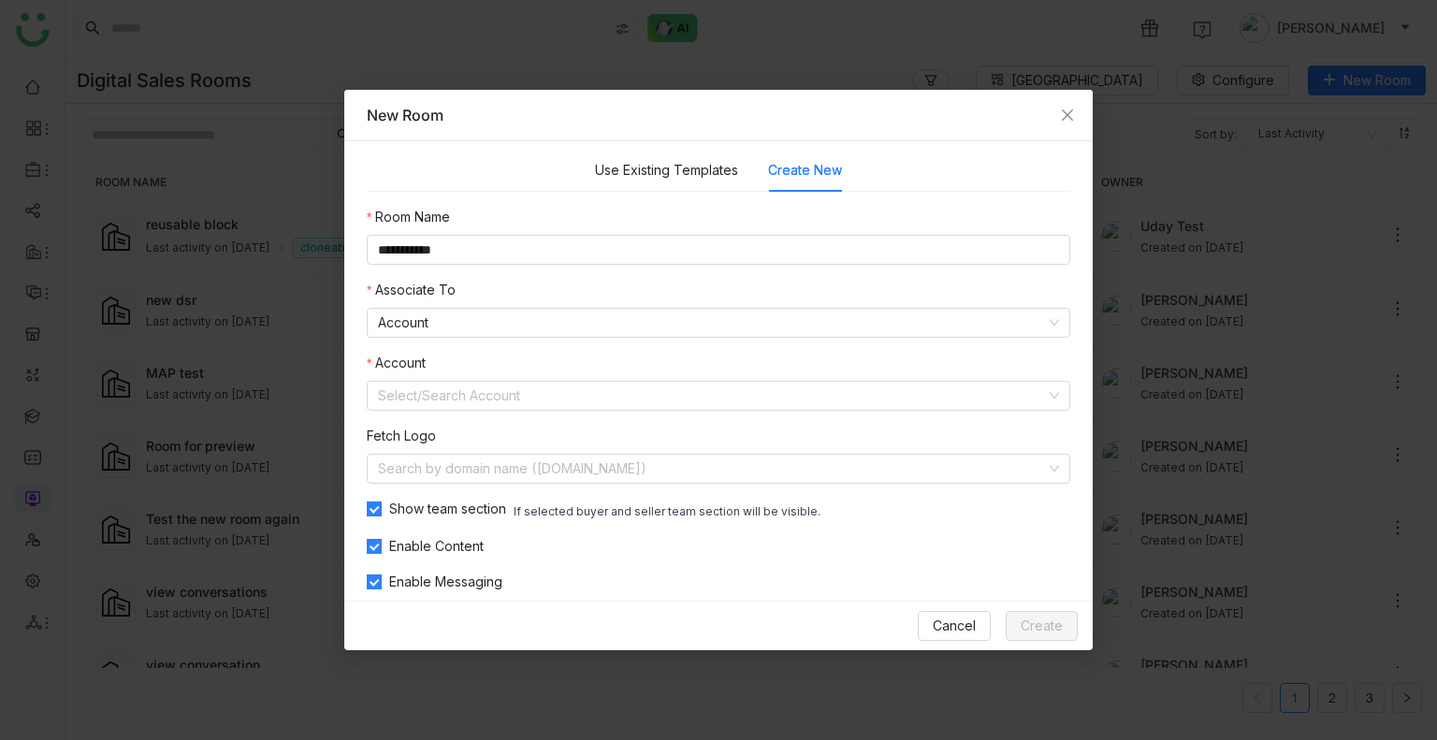
click at [438, 390] on input at bounding box center [712, 396] width 668 height 28
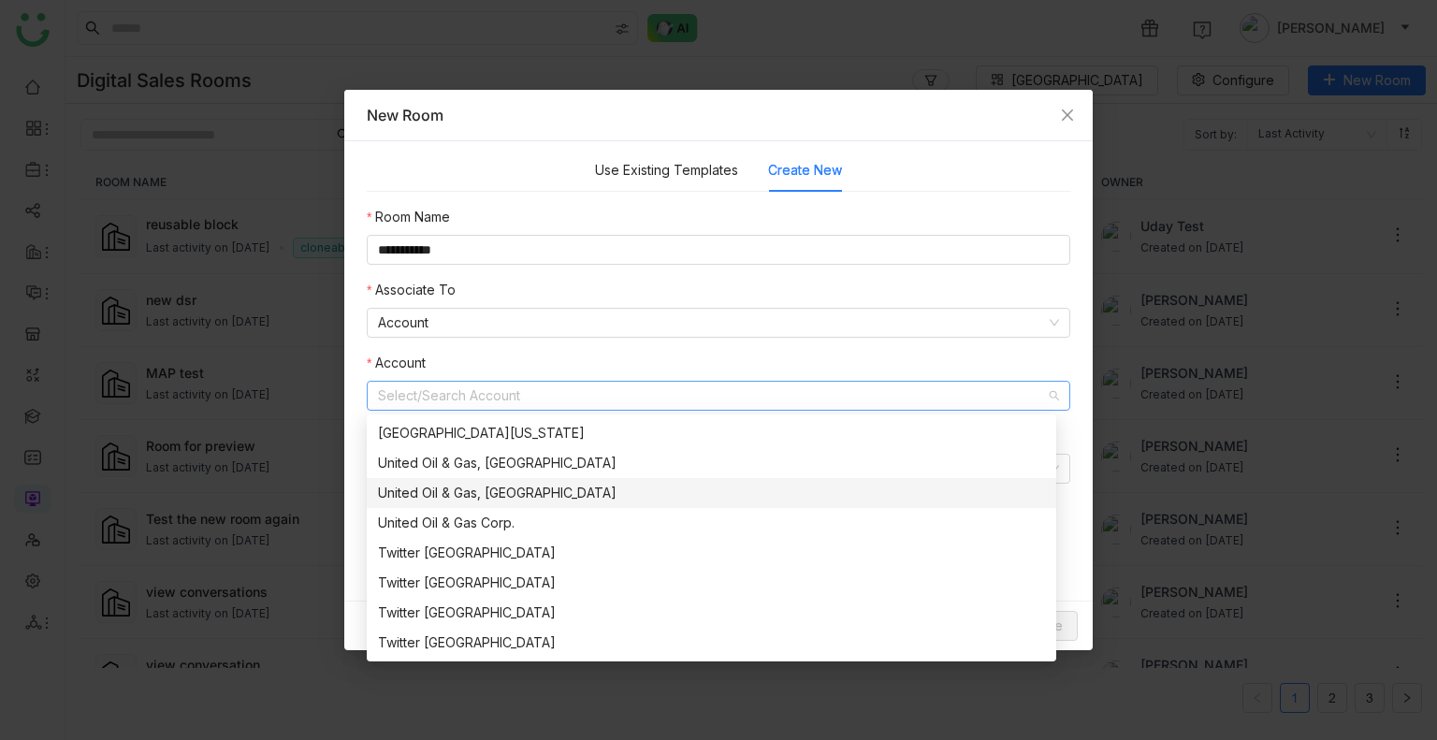
click at [472, 493] on div "United Oil & Gas, Singapore" at bounding box center [711, 493] width 667 height 21
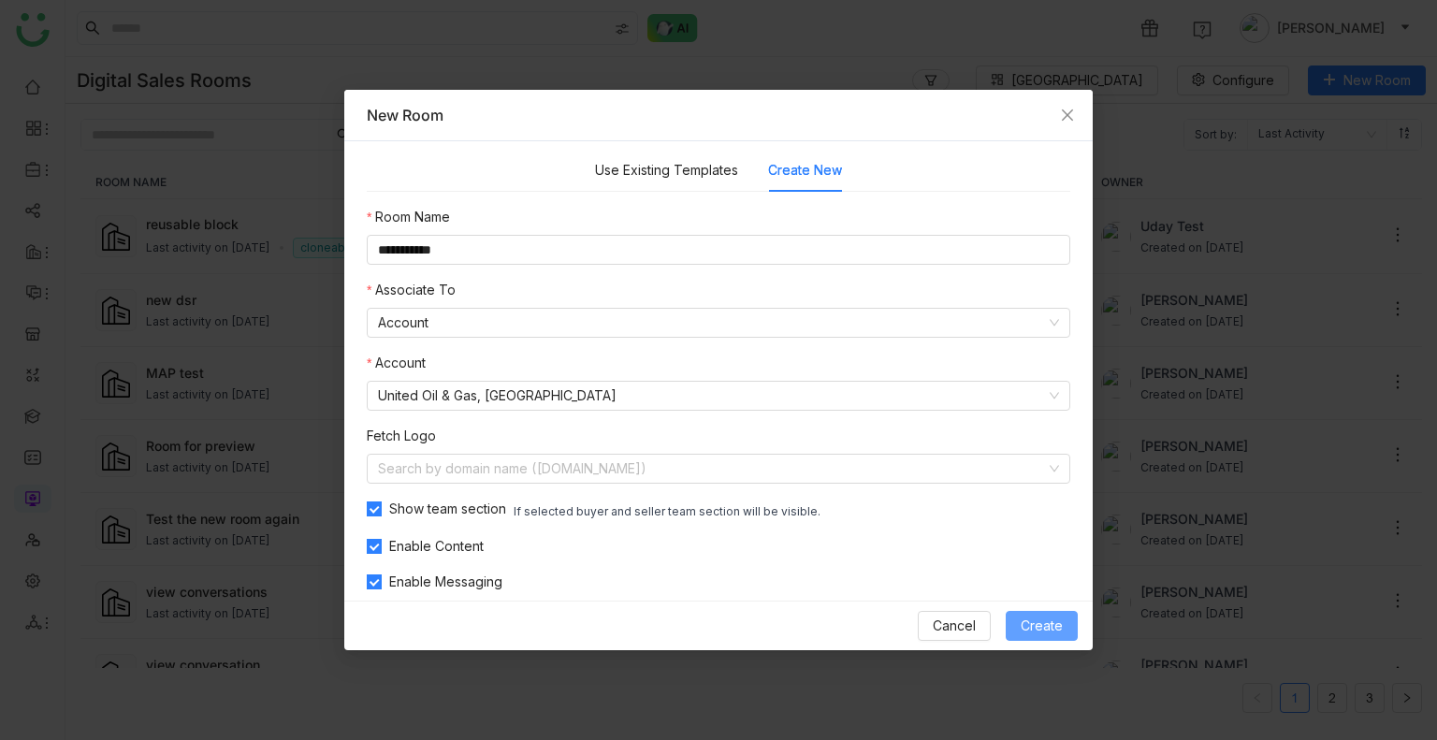
click at [1037, 617] on span "Create" at bounding box center [1042, 626] width 42 height 21
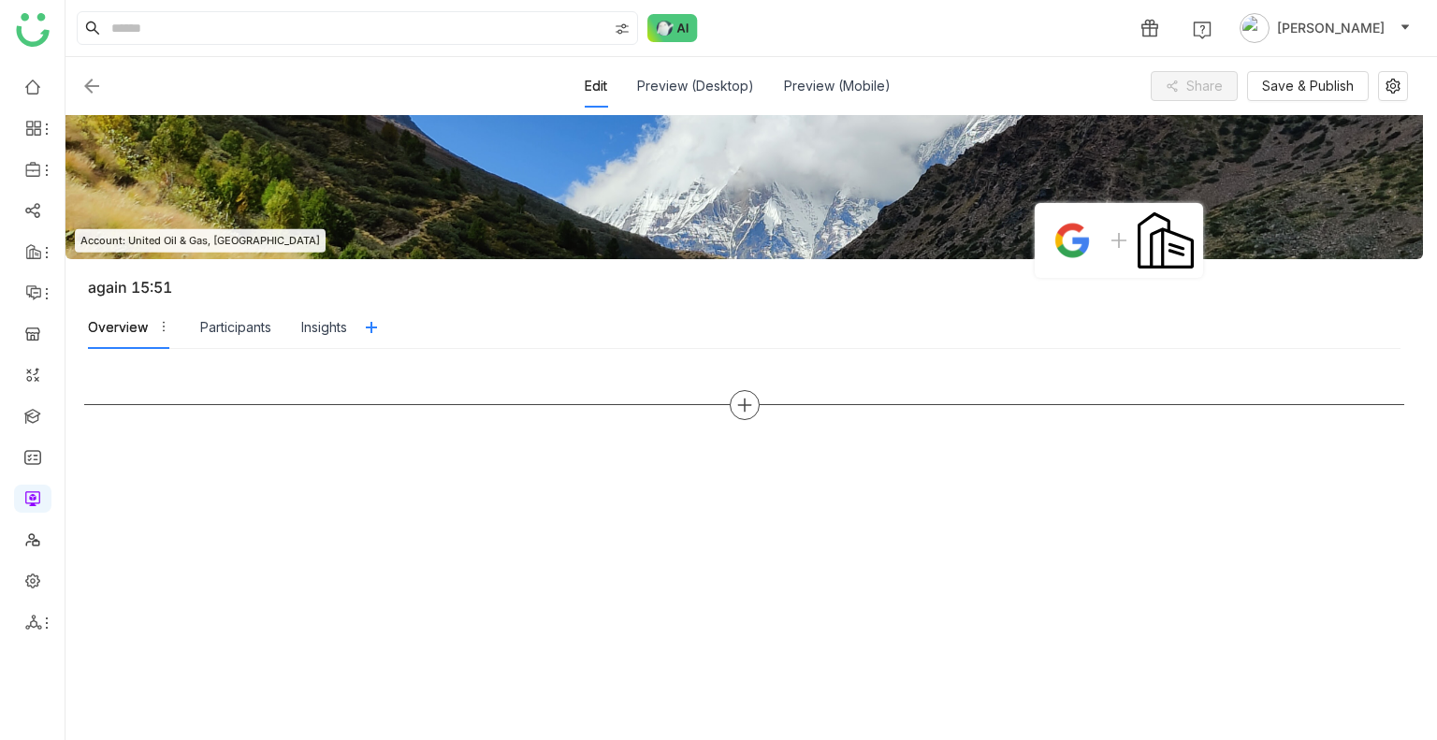
click at [738, 410] on icon at bounding box center [744, 405] width 17 height 17
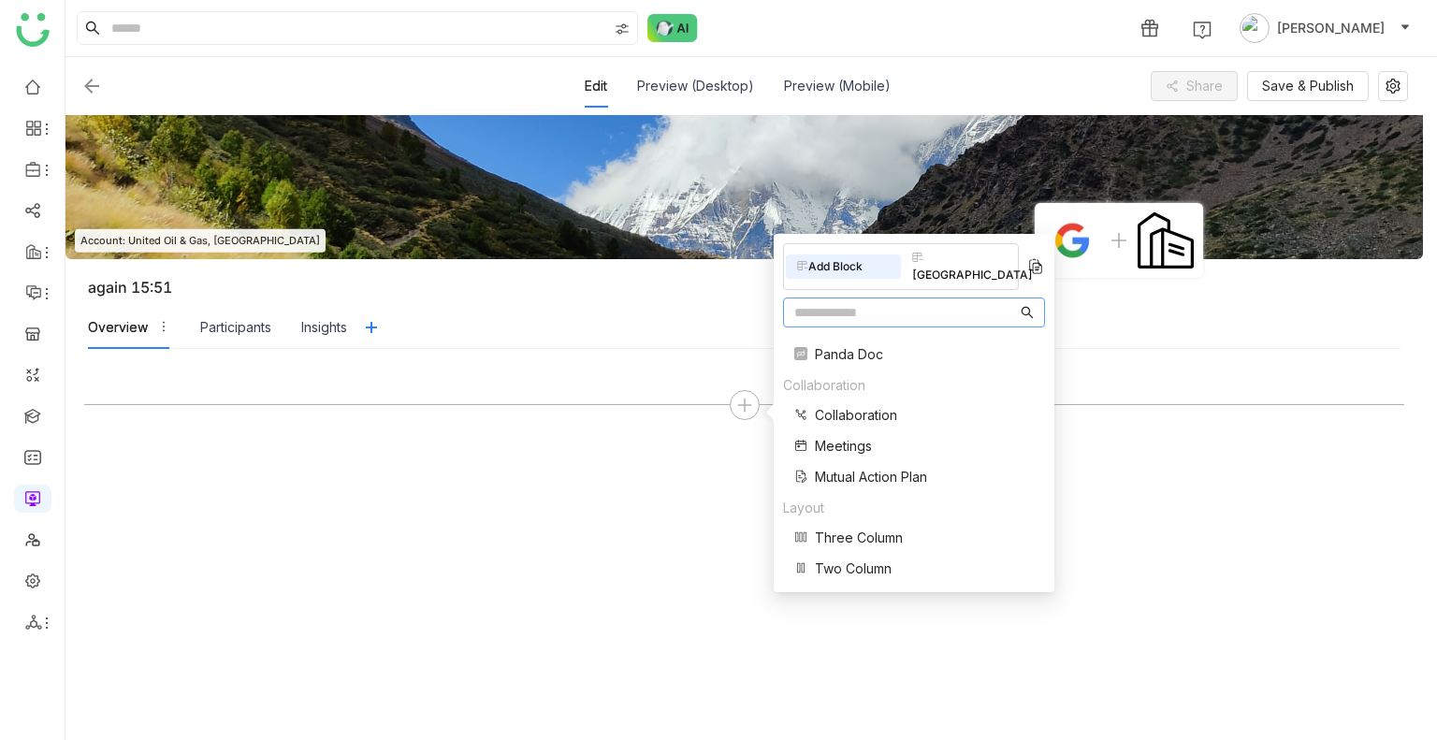
scroll to position [375, 0]
click at [835, 461] on span "Mutual Action Plan" at bounding box center [871, 471] width 112 height 20
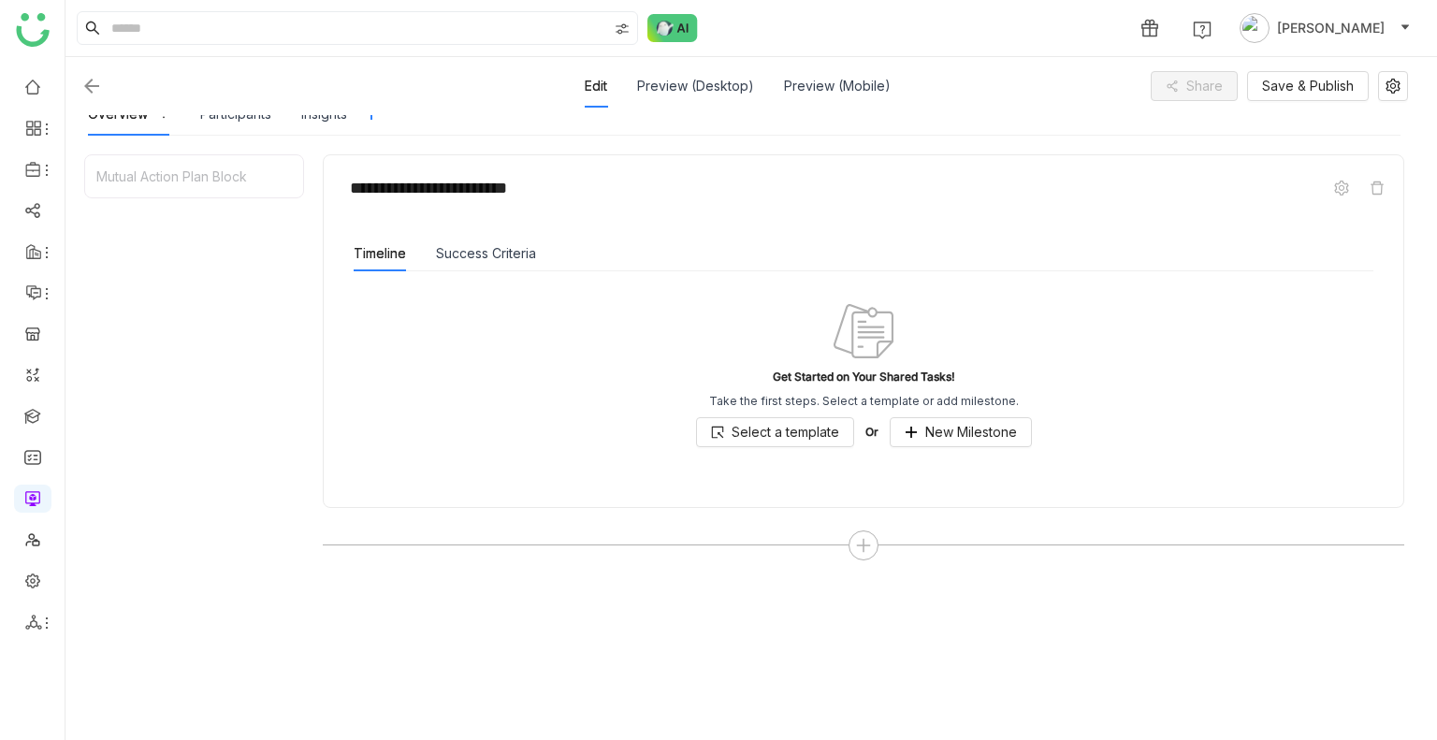
scroll to position [236, 0]
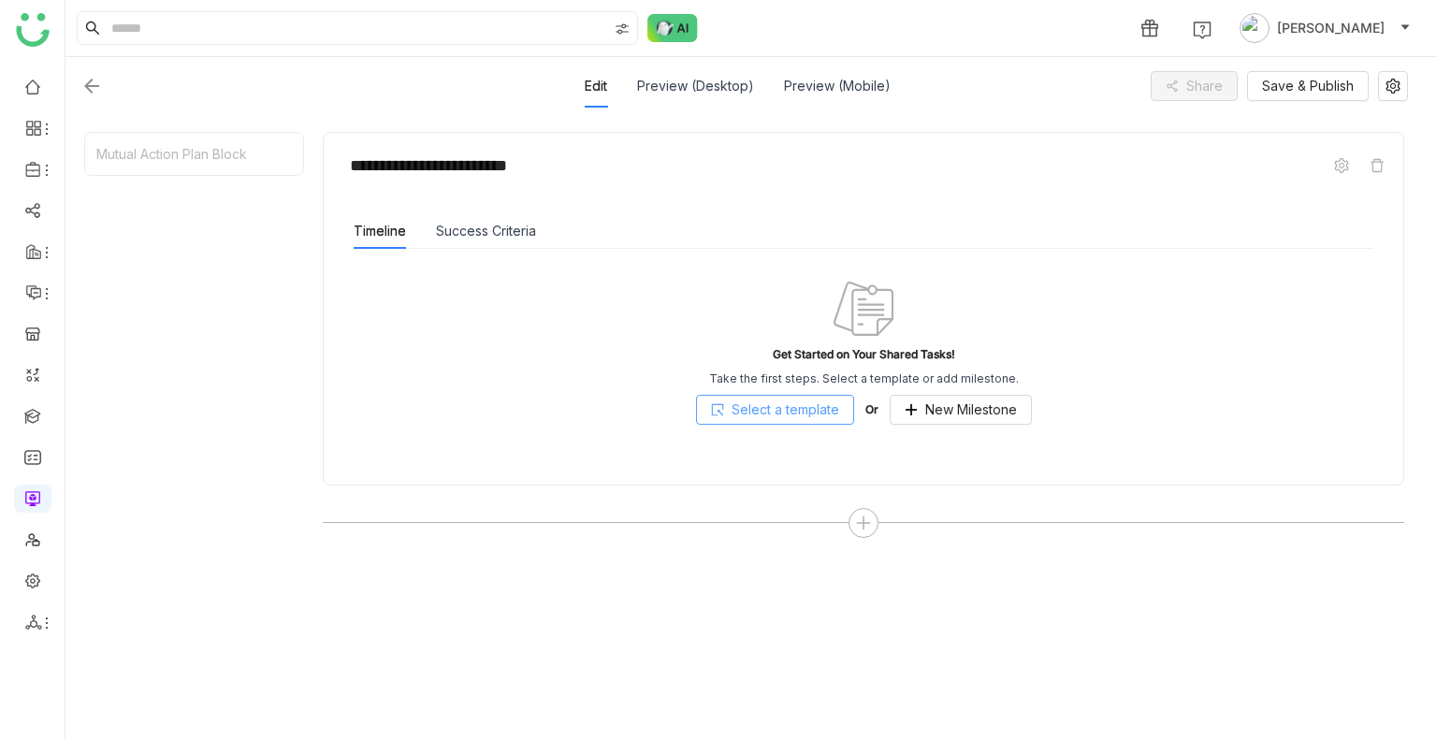
click at [817, 409] on span "Select a template" at bounding box center [786, 410] width 108 height 21
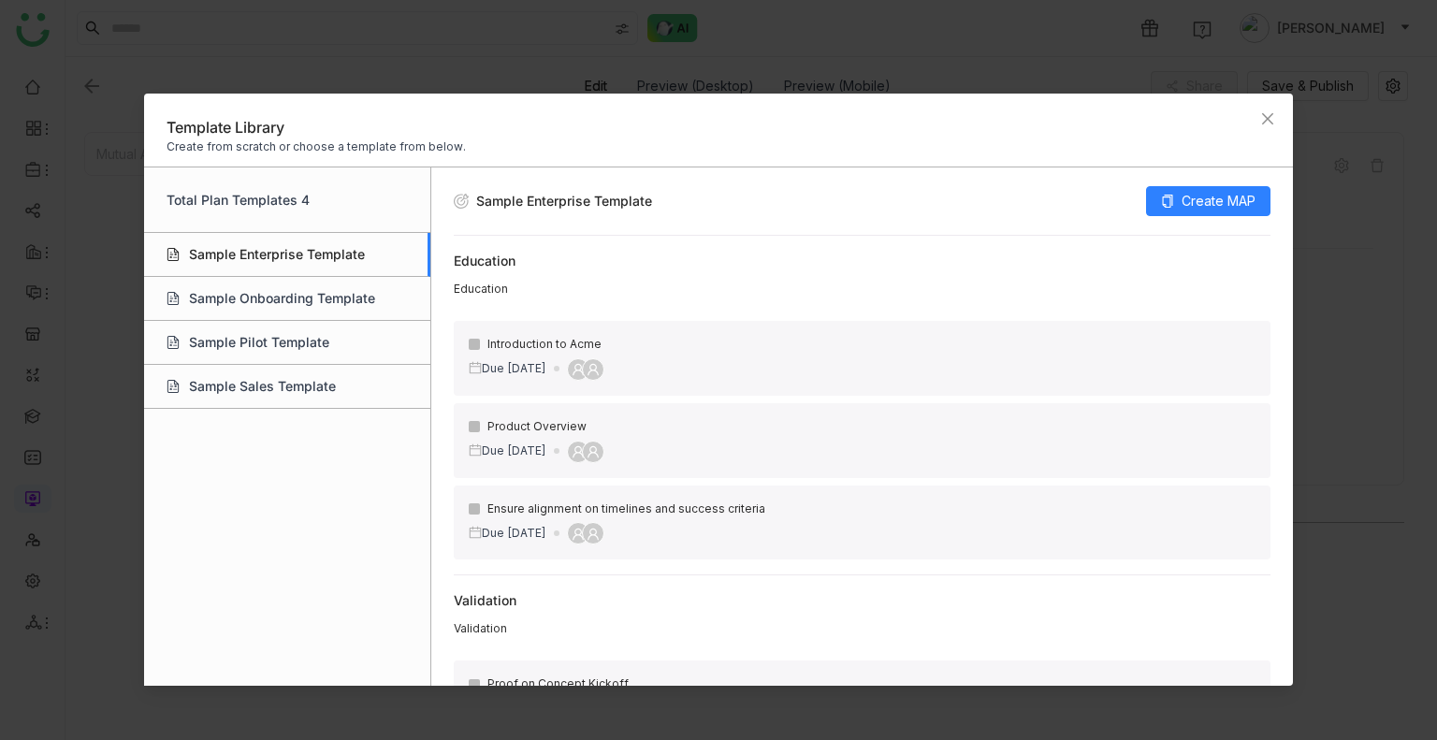
click at [242, 260] on div "Sample Enterprise Template" at bounding box center [287, 255] width 286 height 44
click at [273, 313] on div "Sample Onboarding Template" at bounding box center [287, 299] width 286 height 44
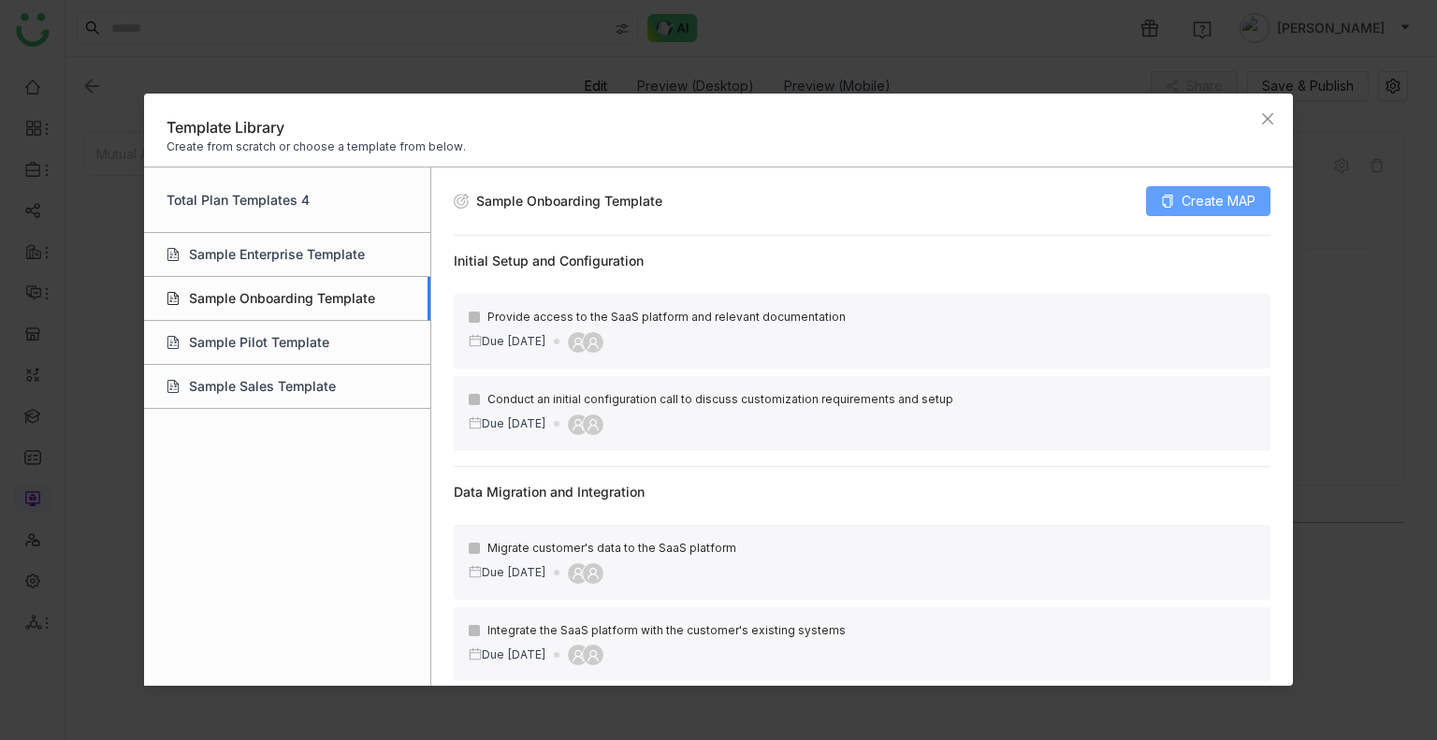
click at [1228, 191] on span "Create MAP" at bounding box center [1219, 201] width 74 height 21
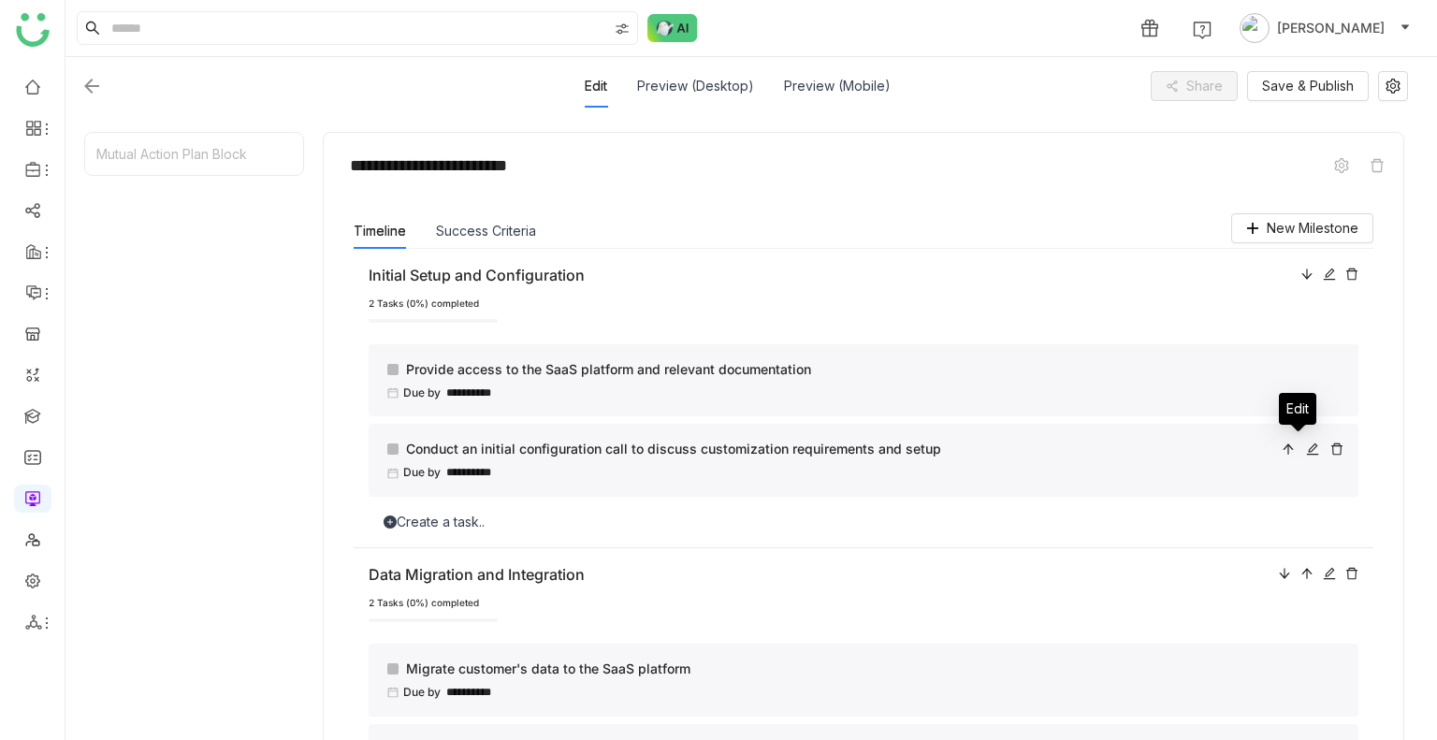
click at [1306, 447] on icon at bounding box center [1312, 449] width 13 height 13
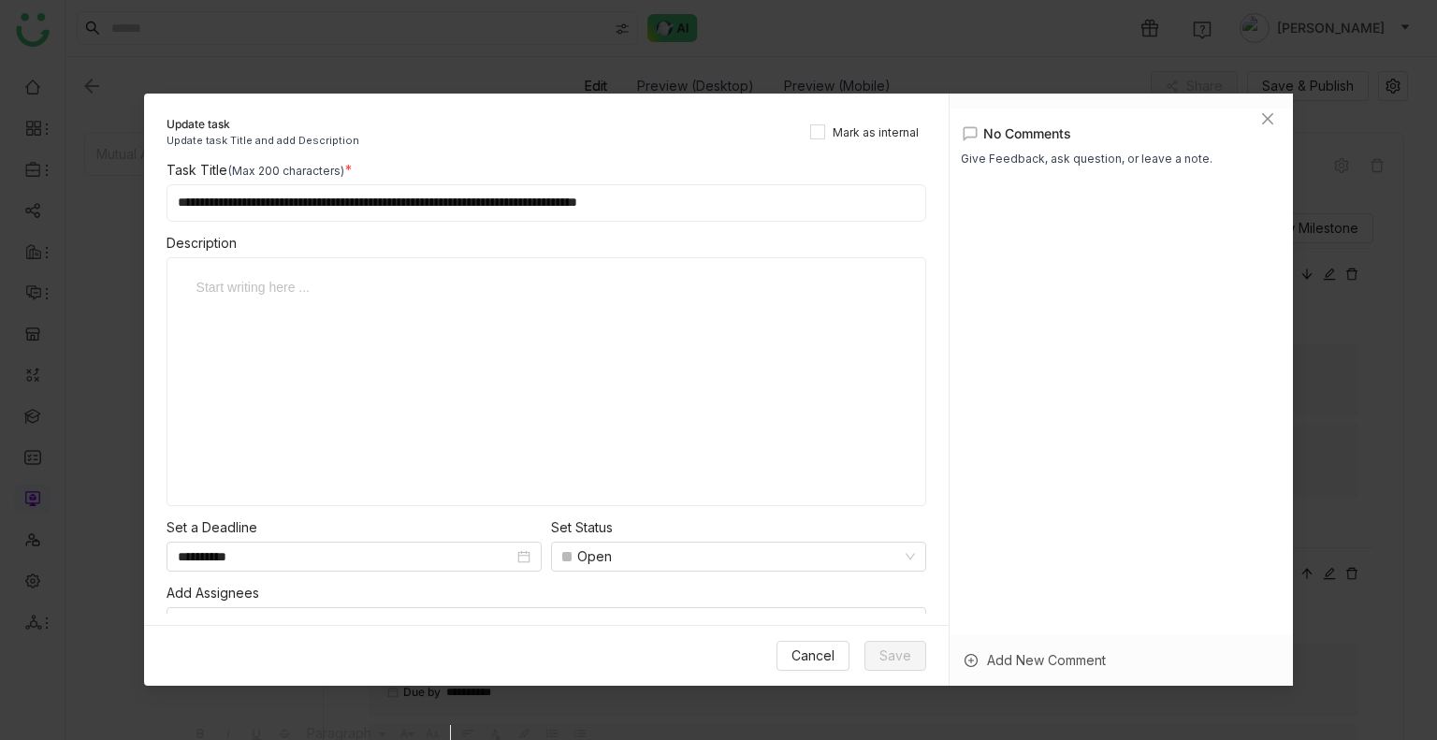
click at [626, 291] on div at bounding box center [533, 287] width 672 height 21
click at [898, 635] on div "Cancel Save" at bounding box center [546, 655] width 805 height 61
click at [896, 657] on span "Save" at bounding box center [896, 656] width 32 height 21
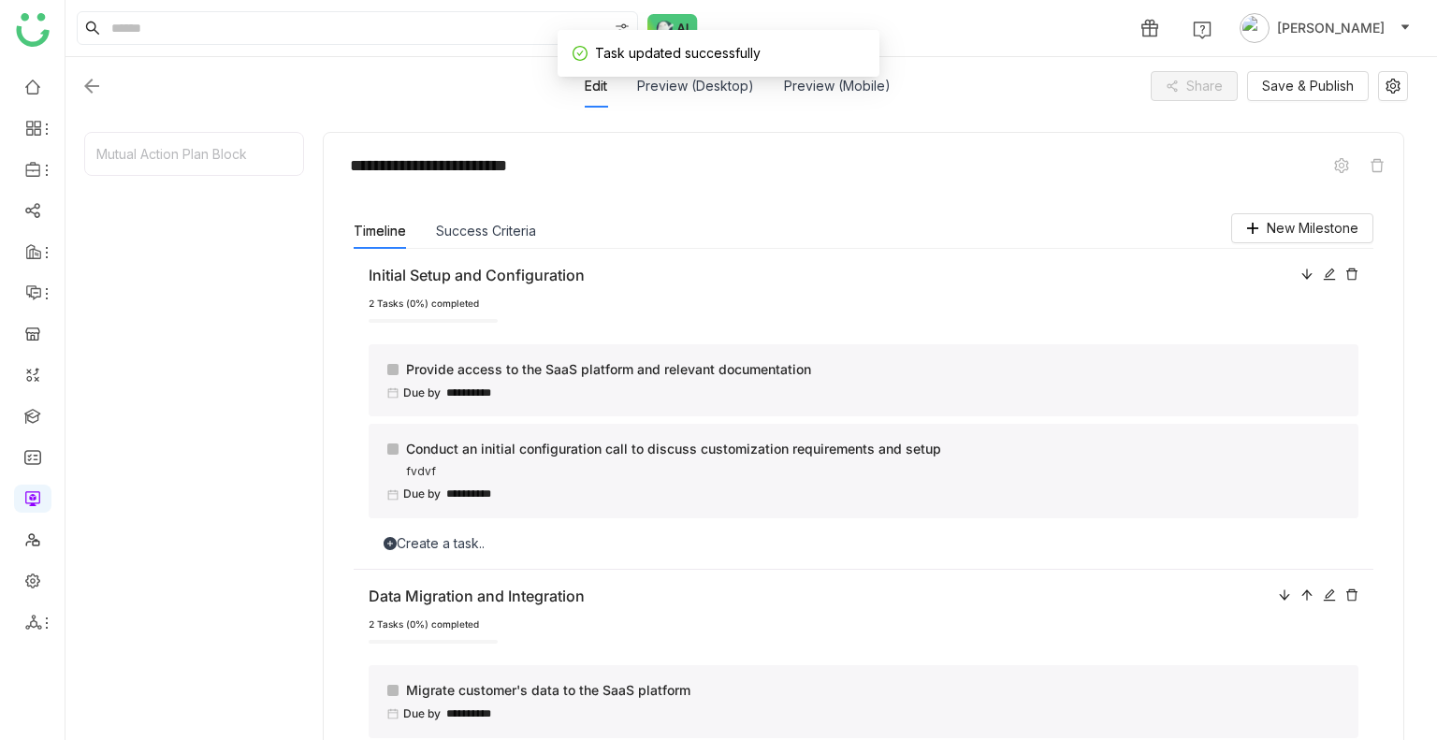
scroll to position [291, 0]
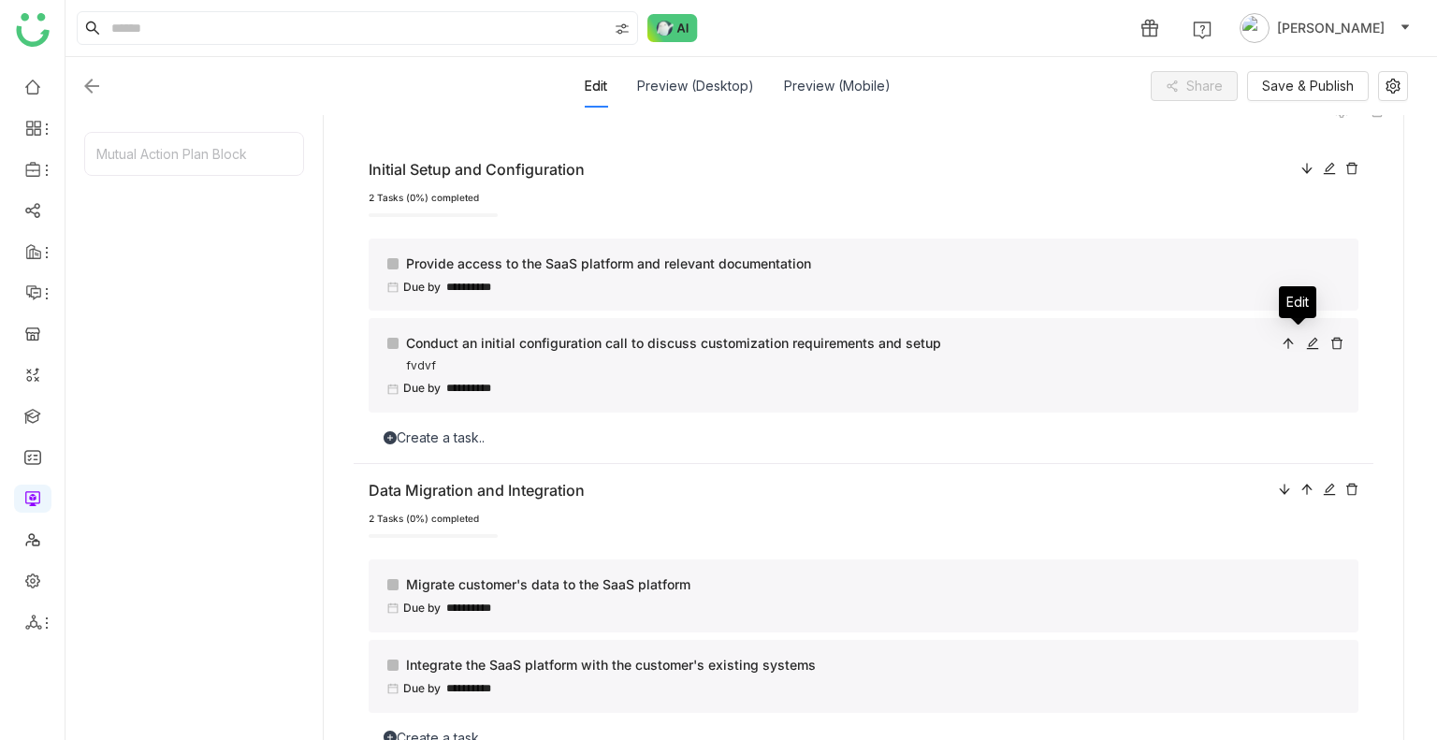
click at [1306, 343] on icon at bounding box center [1312, 343] width 13 height 13
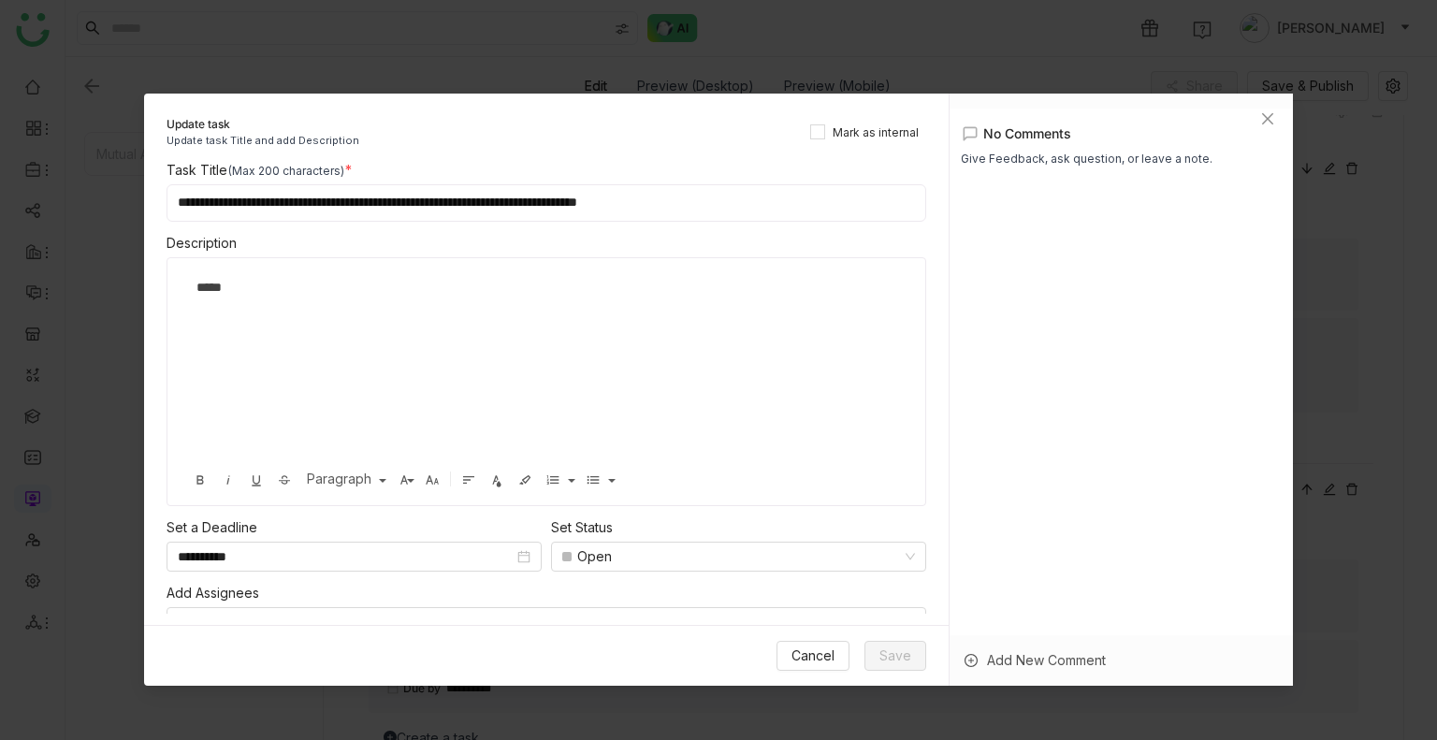
click at [301, 305] on div "*****" at bounding box center [539, 370] width 706 height 187
click at [666, 553] on div "Open" at bounding box center [730, 557] width 336 height 28
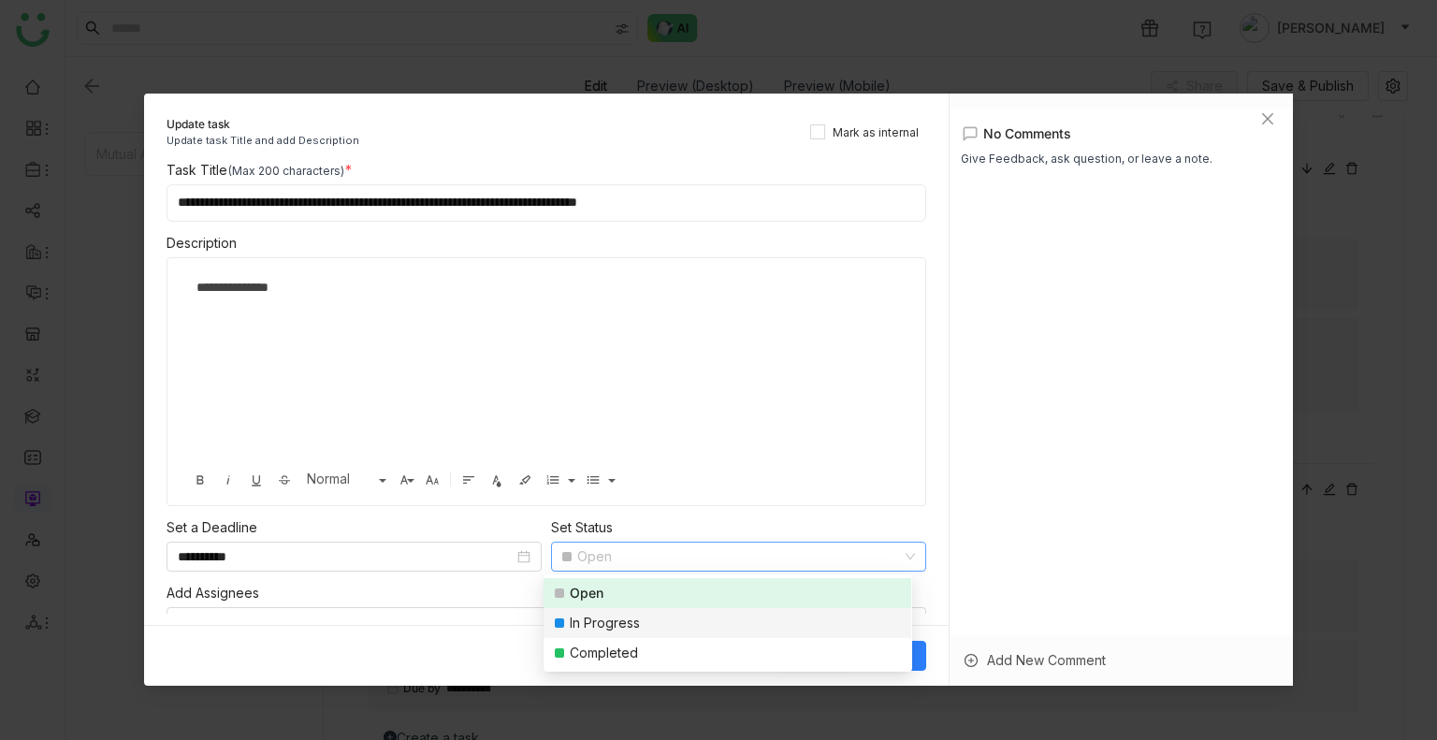
click at [745, 614] on div "In Progress" at bounding box center [727, 623] width 345 height 21
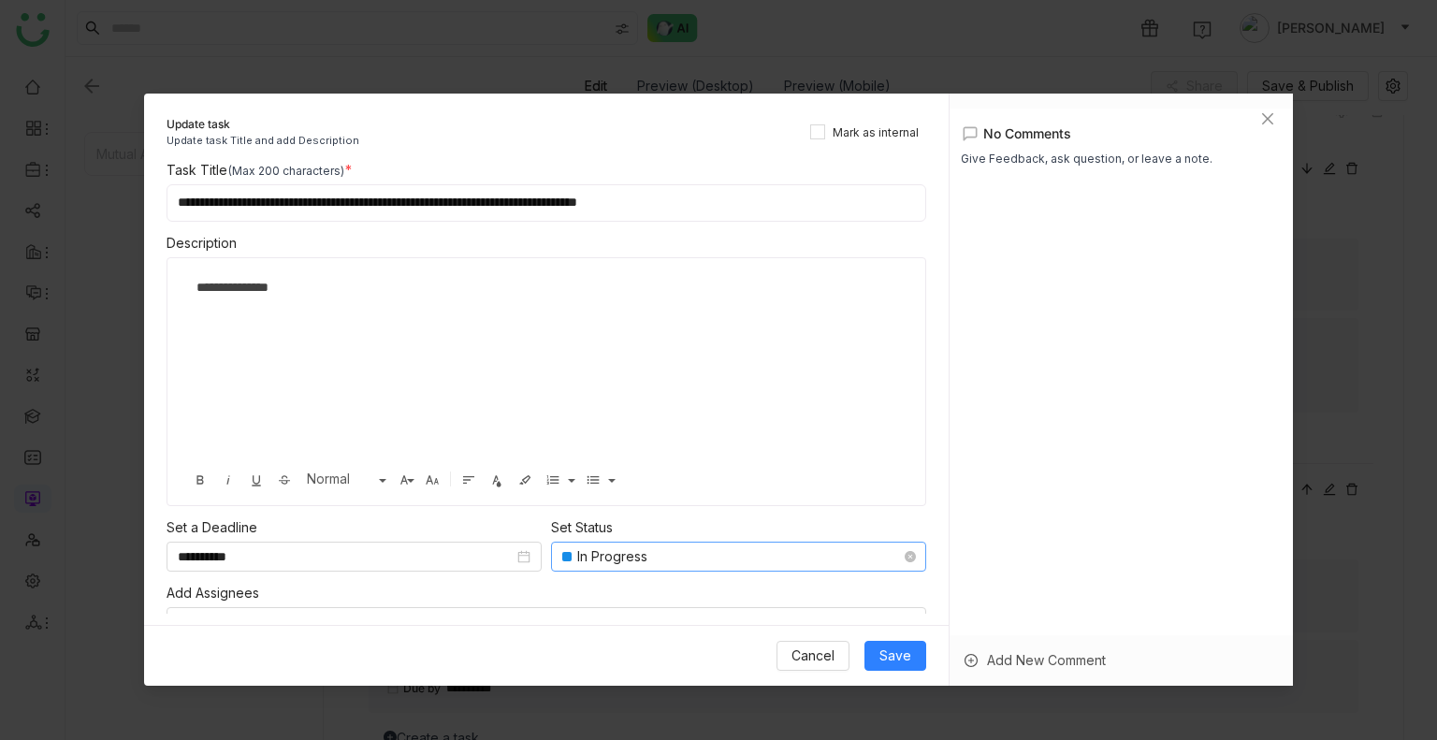
click at [668, 549] on div "In Progress" at bounding box center [730, 557] width 336 height 28
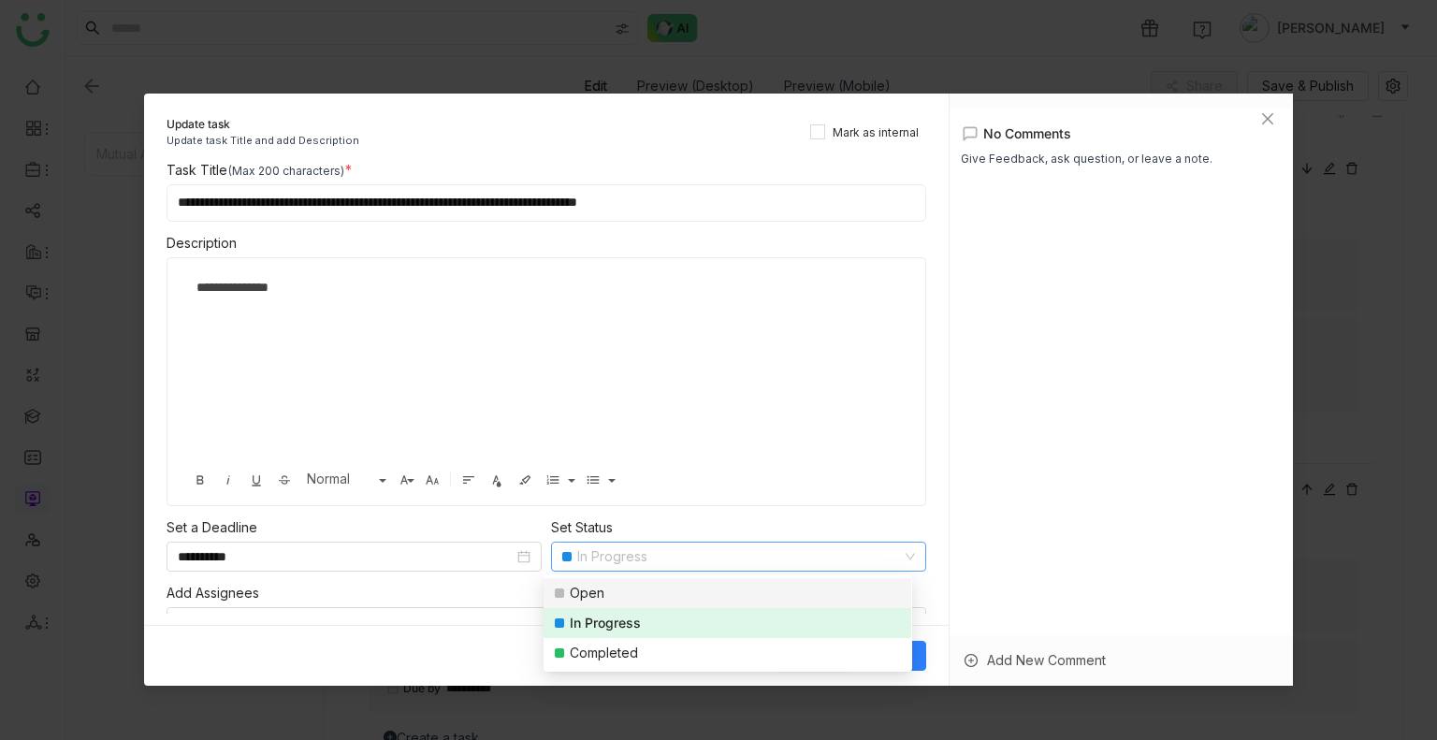
click at [591, 596] on div "Open" at bounding box center [587, 593] width 35 height 21
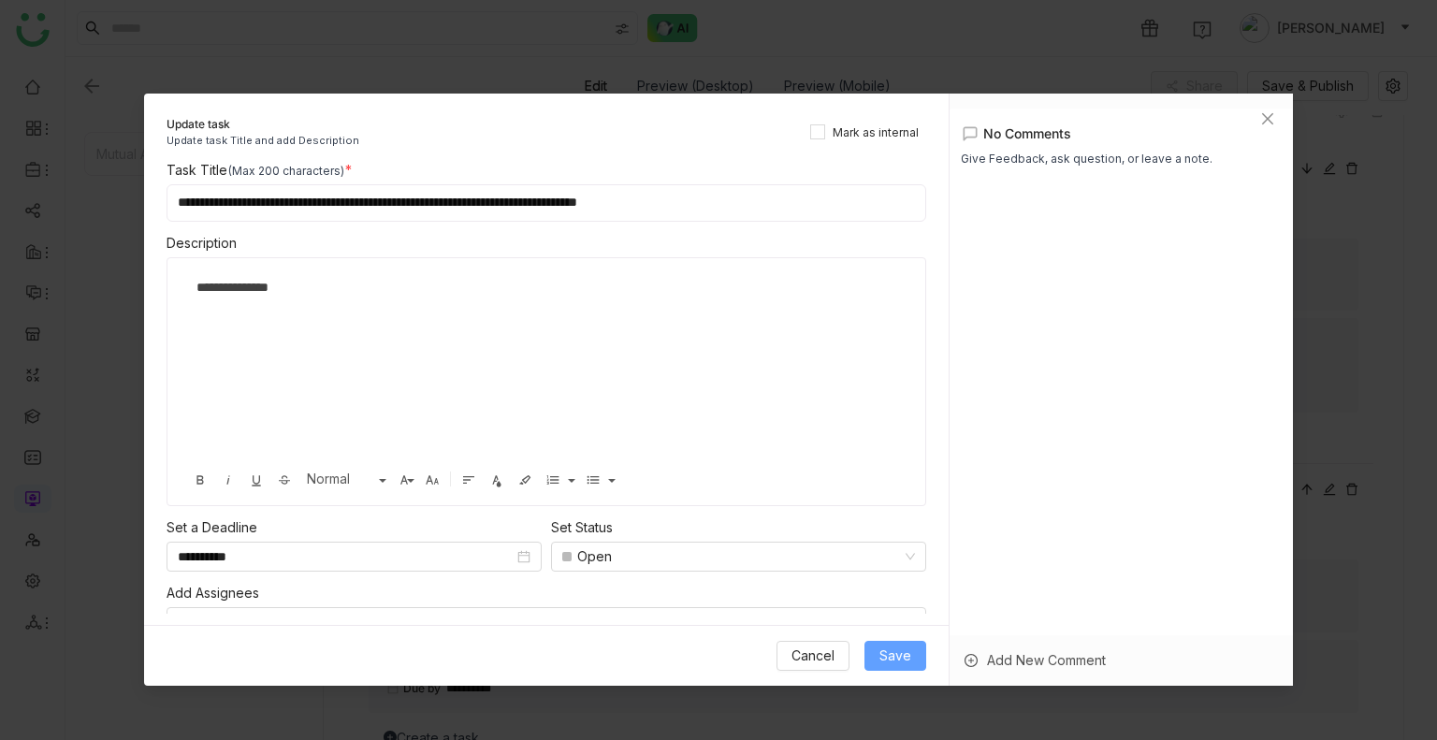
click at [874, 663] on button "Save" at bounding box center [896, 656] width 62 height 30
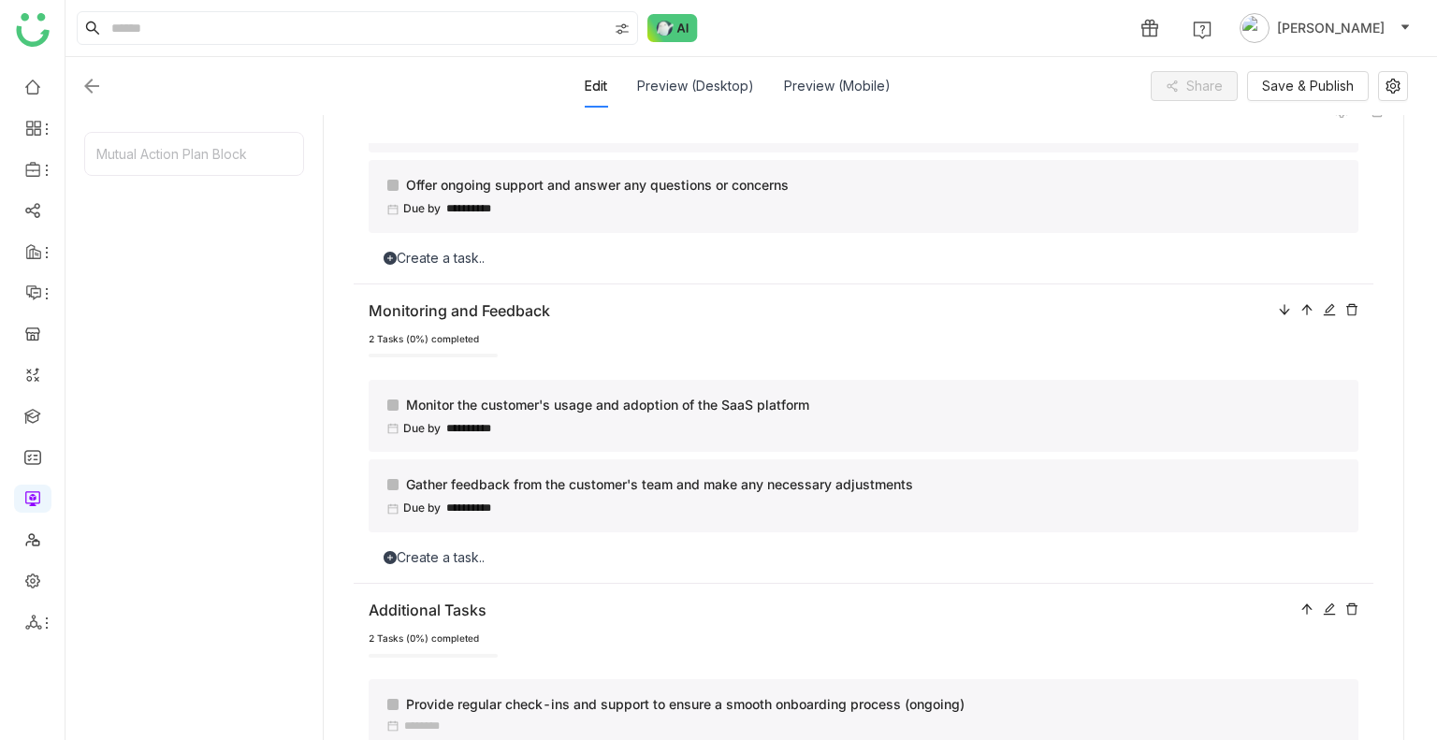
scroll to position [532, 0]
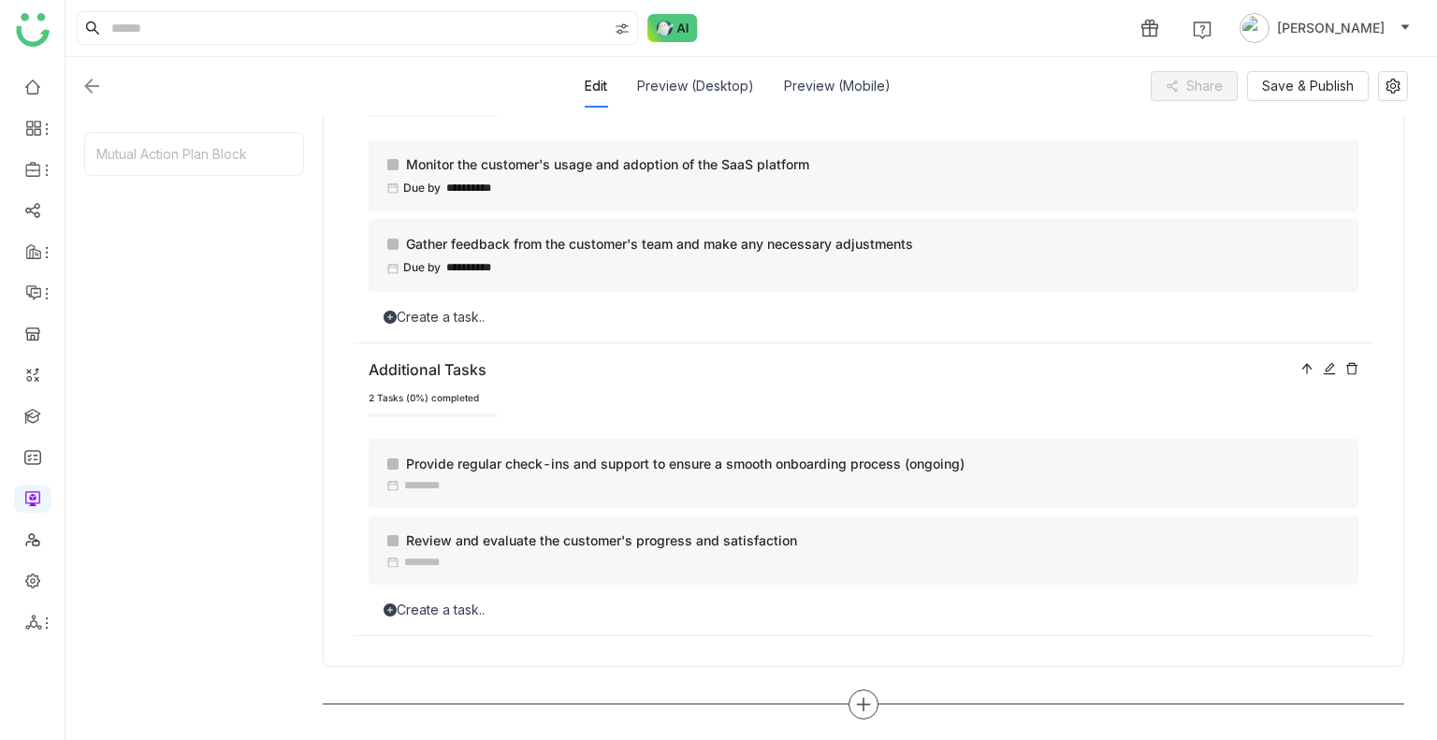
click at [857, 704] on icon at bounding box center [863, 705] width 13 height 2
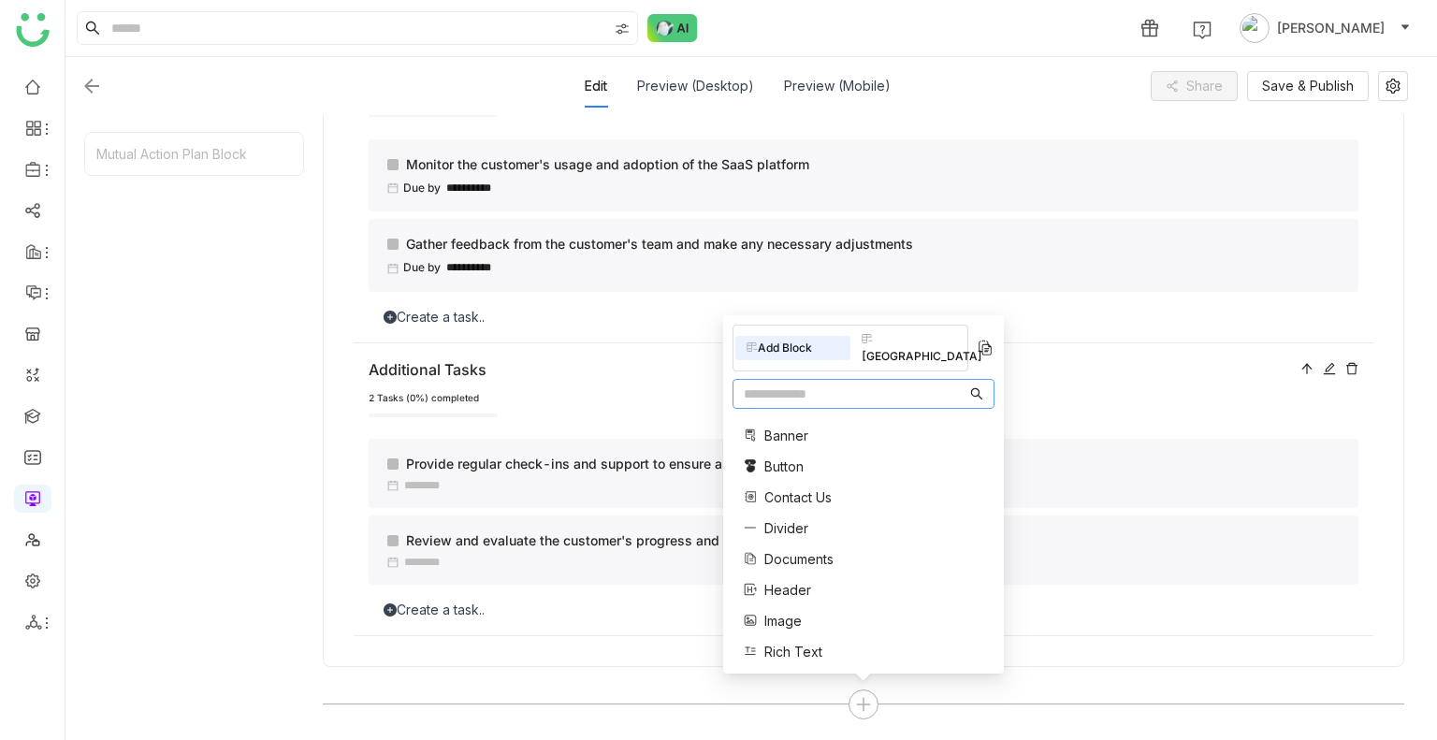
click at [792, 401] on input "text" at bounding box center [855, 394] width 223 height 21
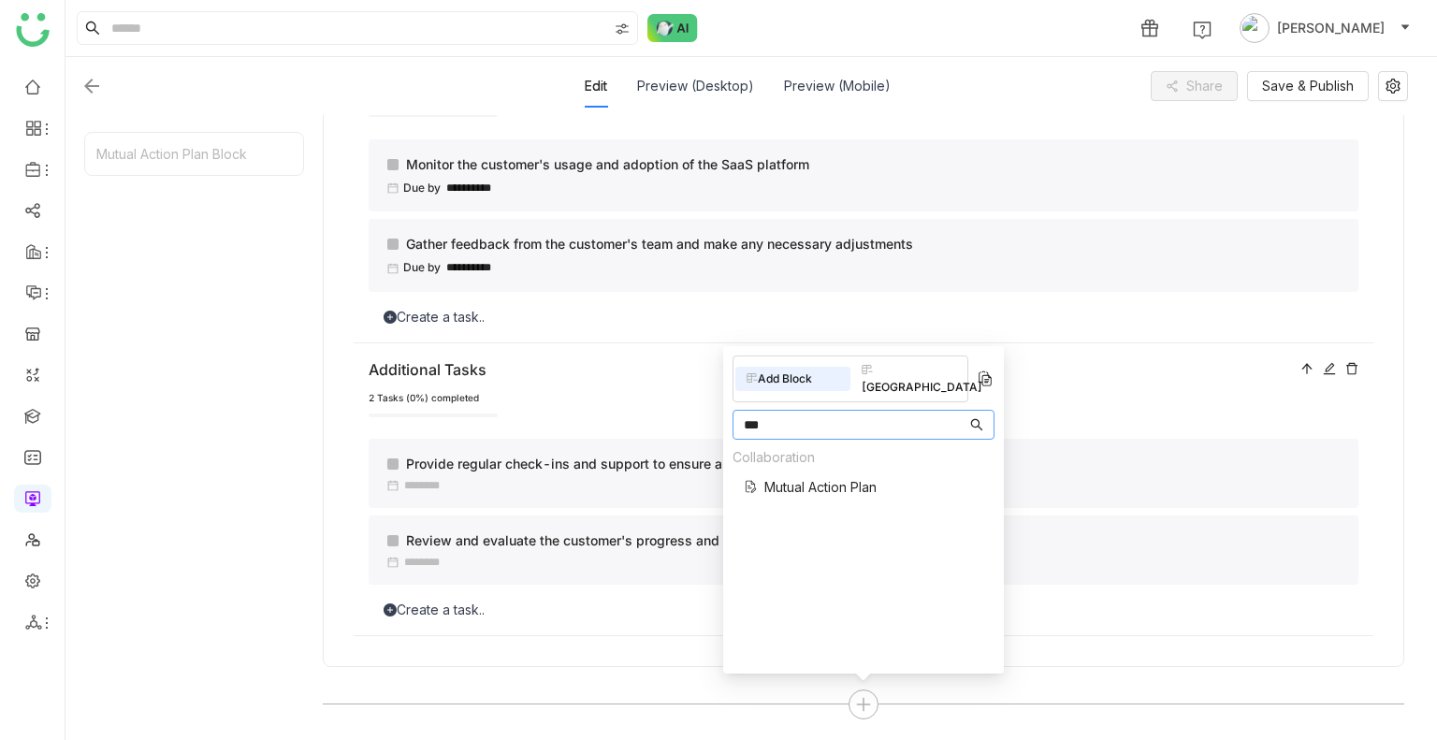
type input "***"
click at [802, 477] on span "Mutual Action Plan" at bounding box center [821, 487] width 112 height 20
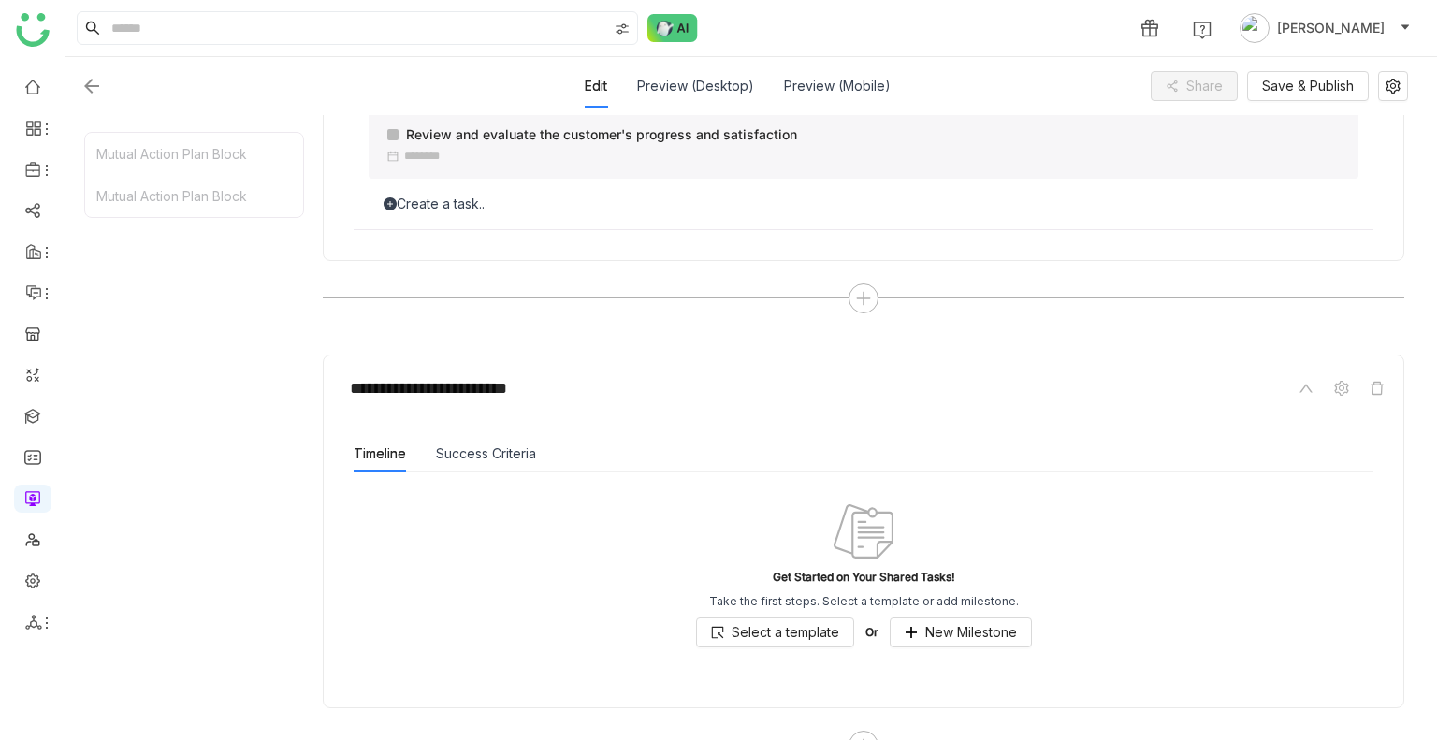
scroll to position [978, 0]
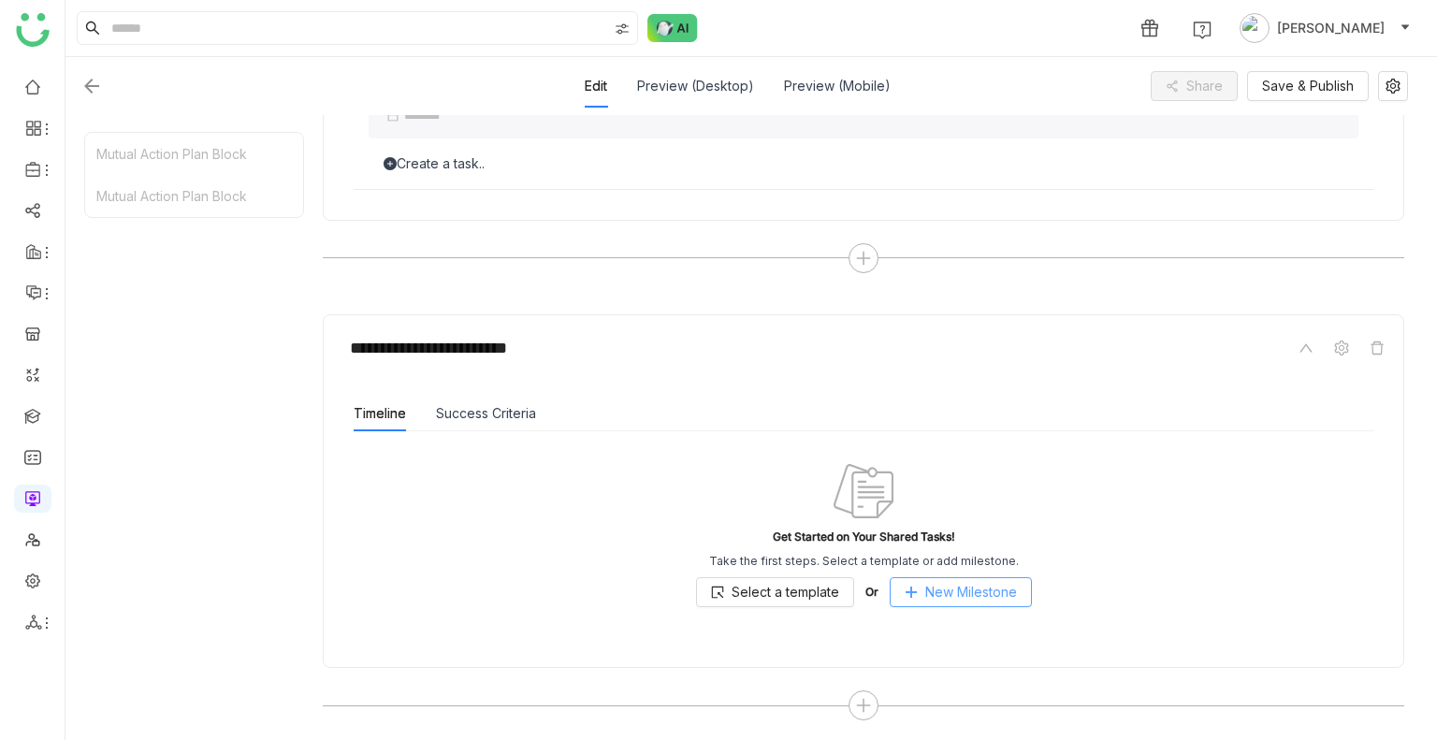
click at [947, 577] on button "New Milestone" at bounding box center [961, 592] width 142 height 30
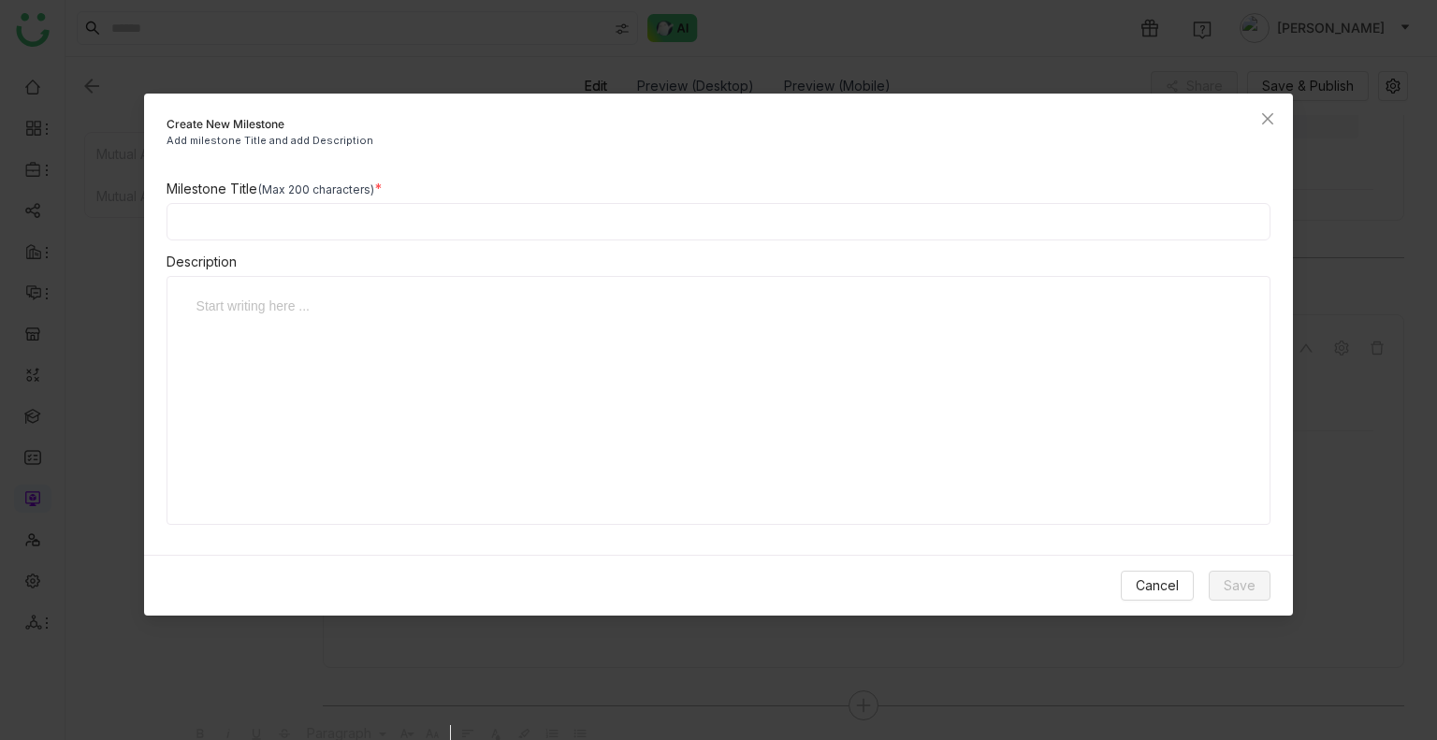
click at [275, 226] on input at bounding box center [719, 221] width 1105 height 37
type input "*"
type input "**********"
click at [251, 310] on div at bounding box center [705, 306] width 1017 height 21
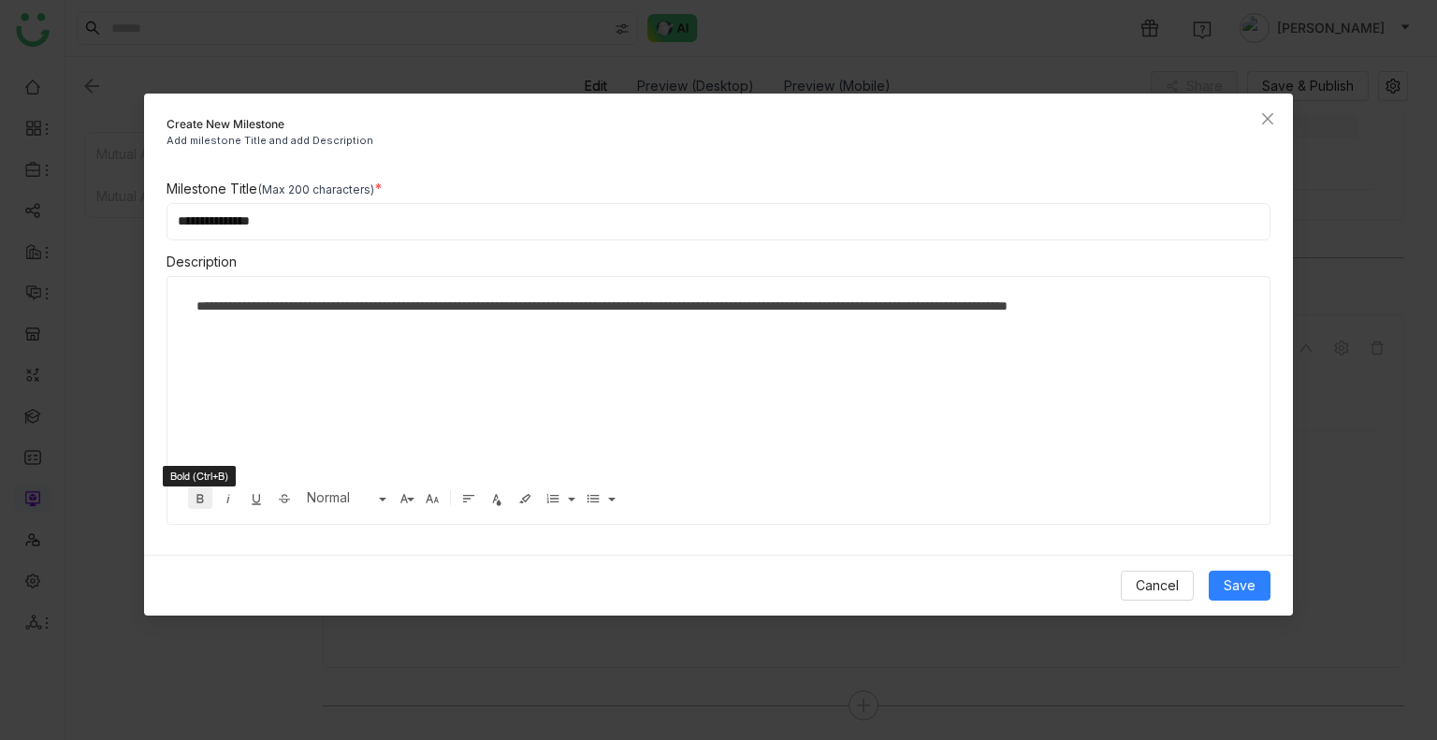
click at [201, 493] on icon "button" at bounding box center [200, 498] width 15 height 15
click at [299, 343] on div "**********" at bounding box center [712, 389] width 1052 height 187
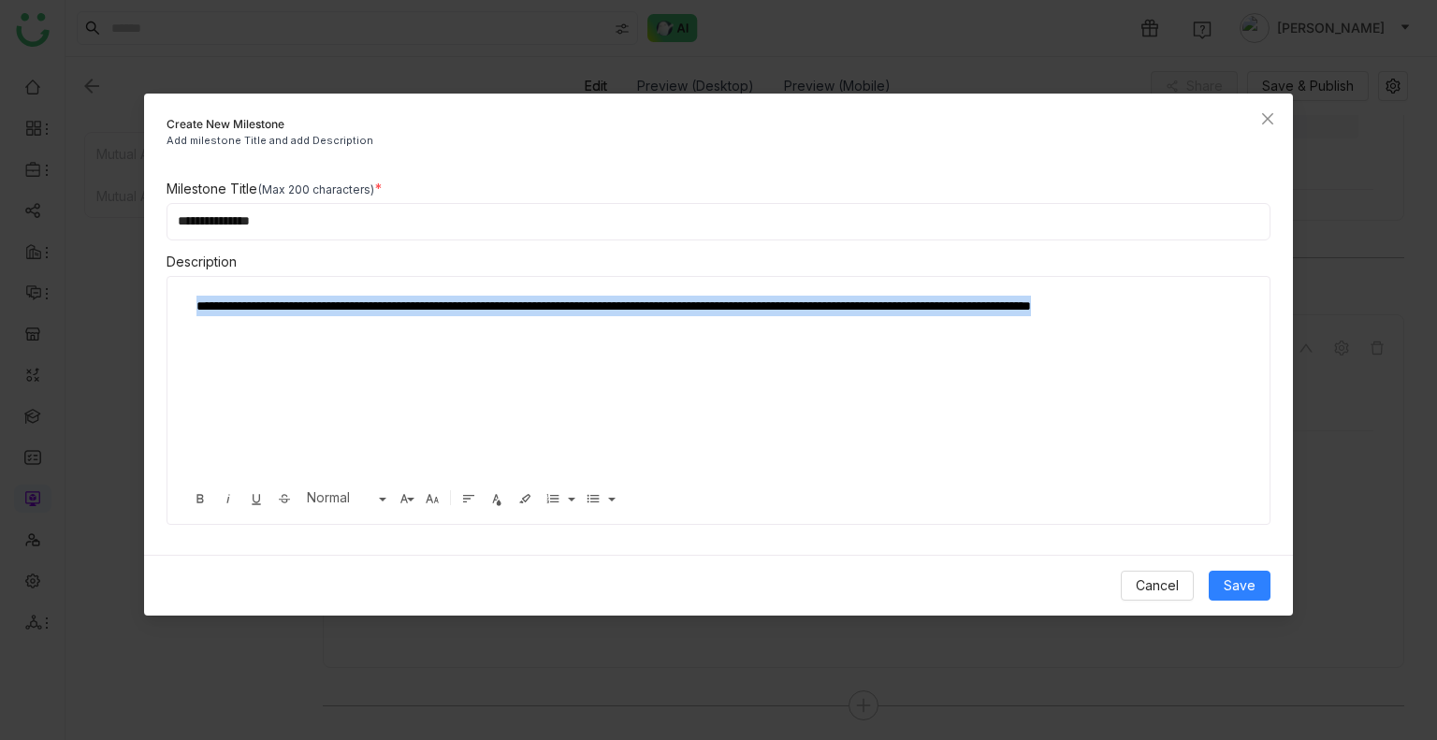
click at [299, 343] on div "**********" at bounding box center [712, 389] width 1052 height 187
click at [202, 493] on icon "button" at bounding box center [200, 498] width 15 height 15
click at [1233, 590] on span "Save" at bounding box center [1240, 585] width 32 height 21
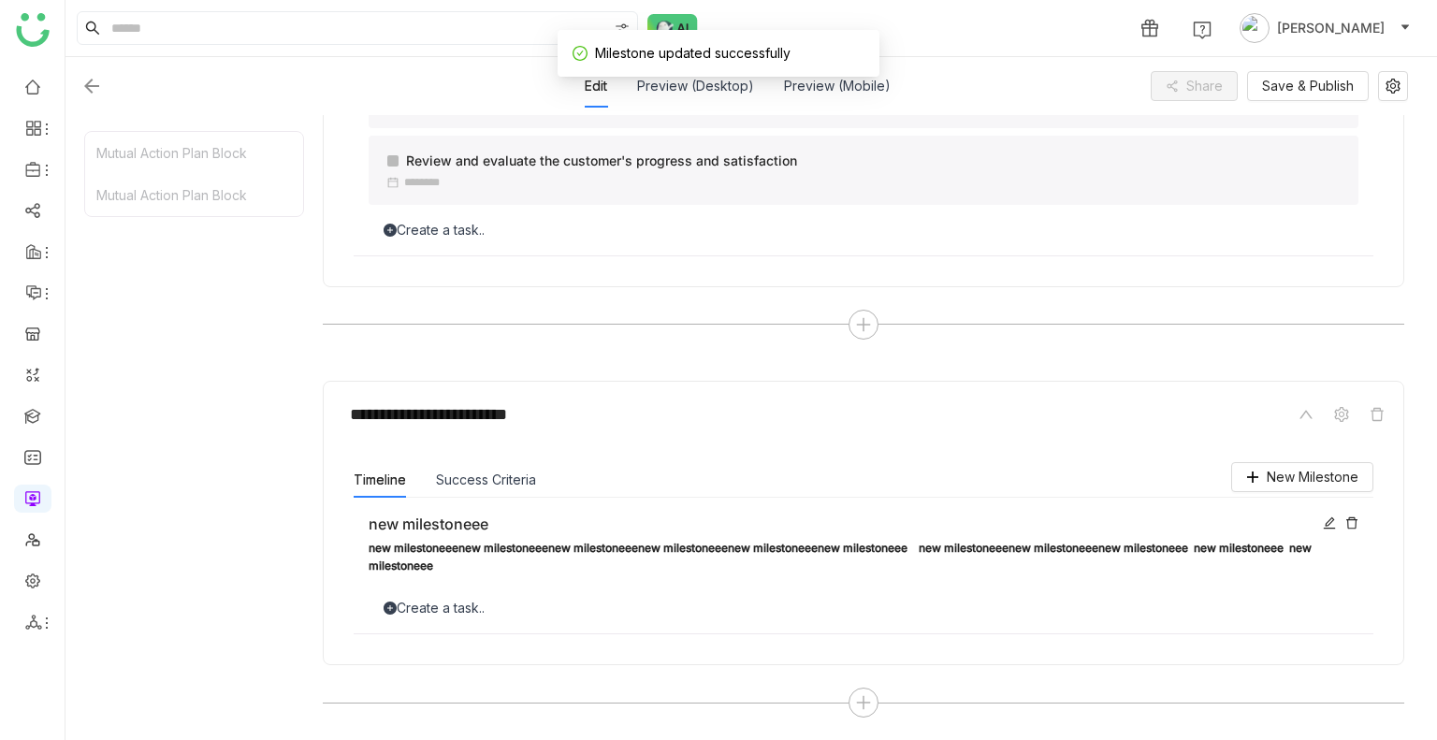
scroll to position [909, 0]
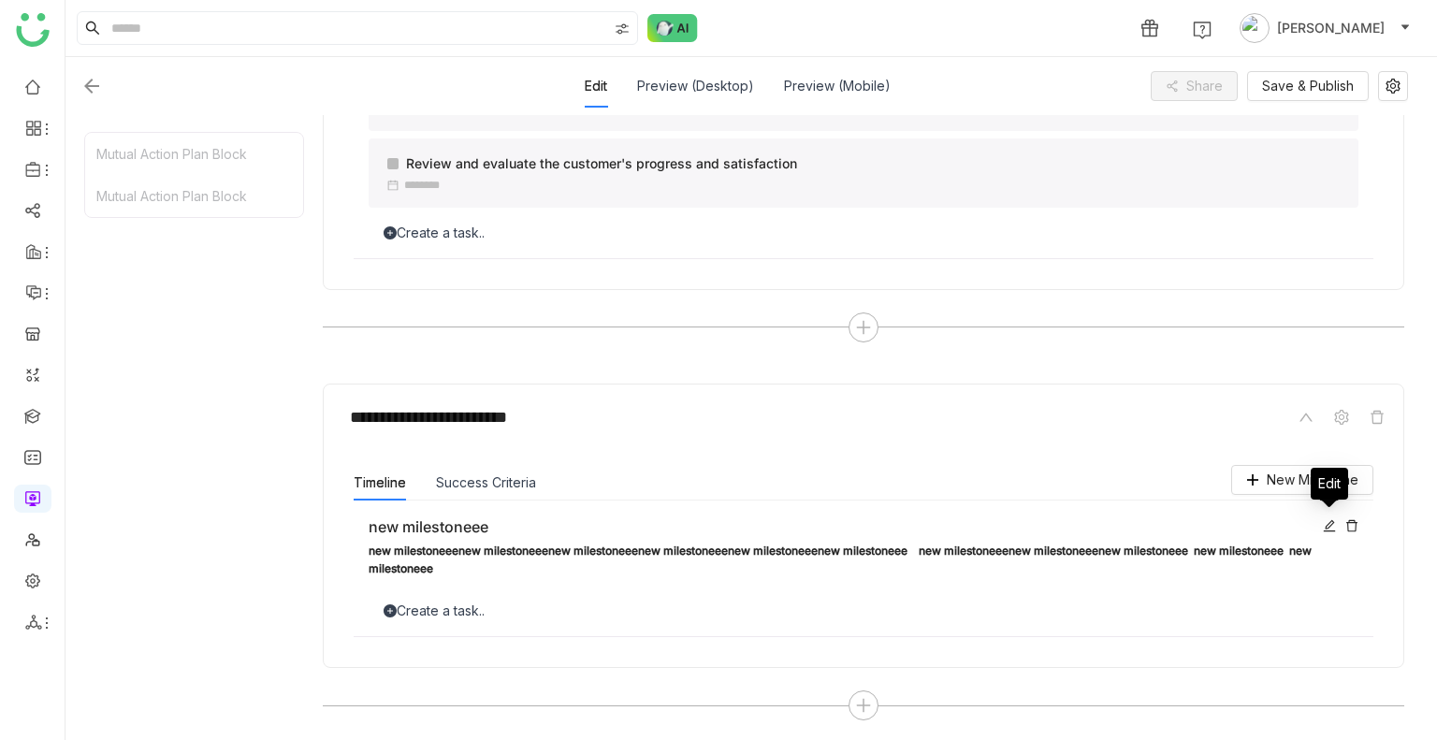
click at [1333, 520] on icon at bounding box center [1329, 525] width 13 height 13
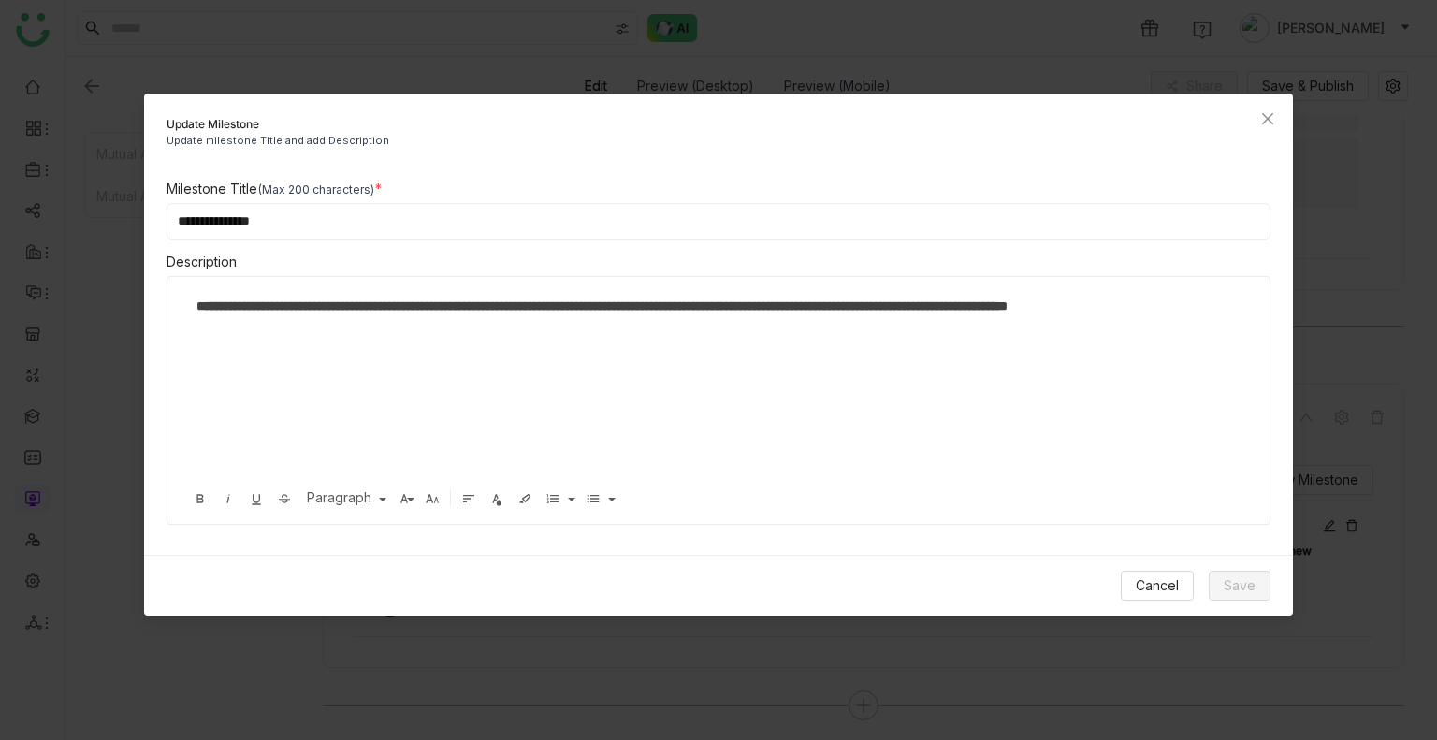
click at [480, 316] on div "**********" at bounding box center [705, 306] width 1017 height 21
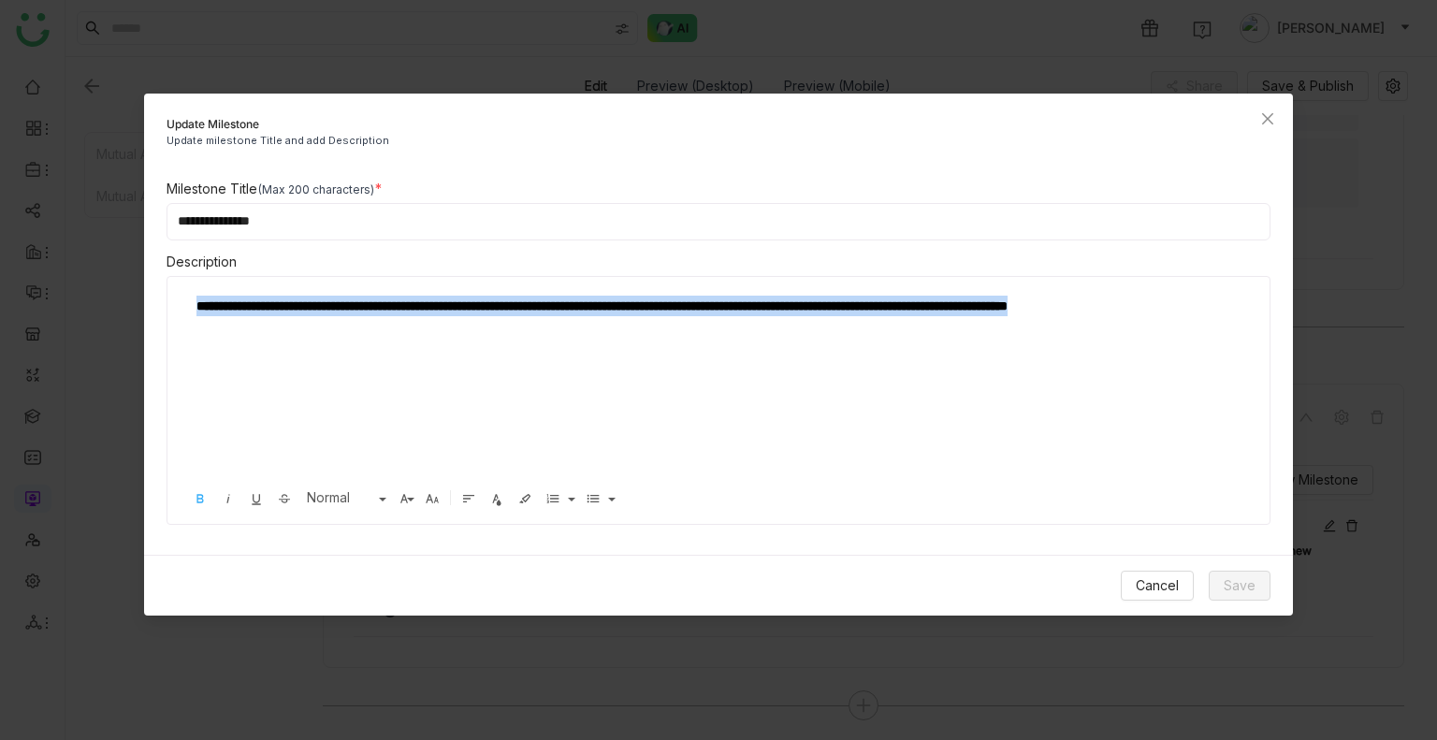
click at [480, 316] on div "**********" at bounding box center [705, 306] width 1017 height 21
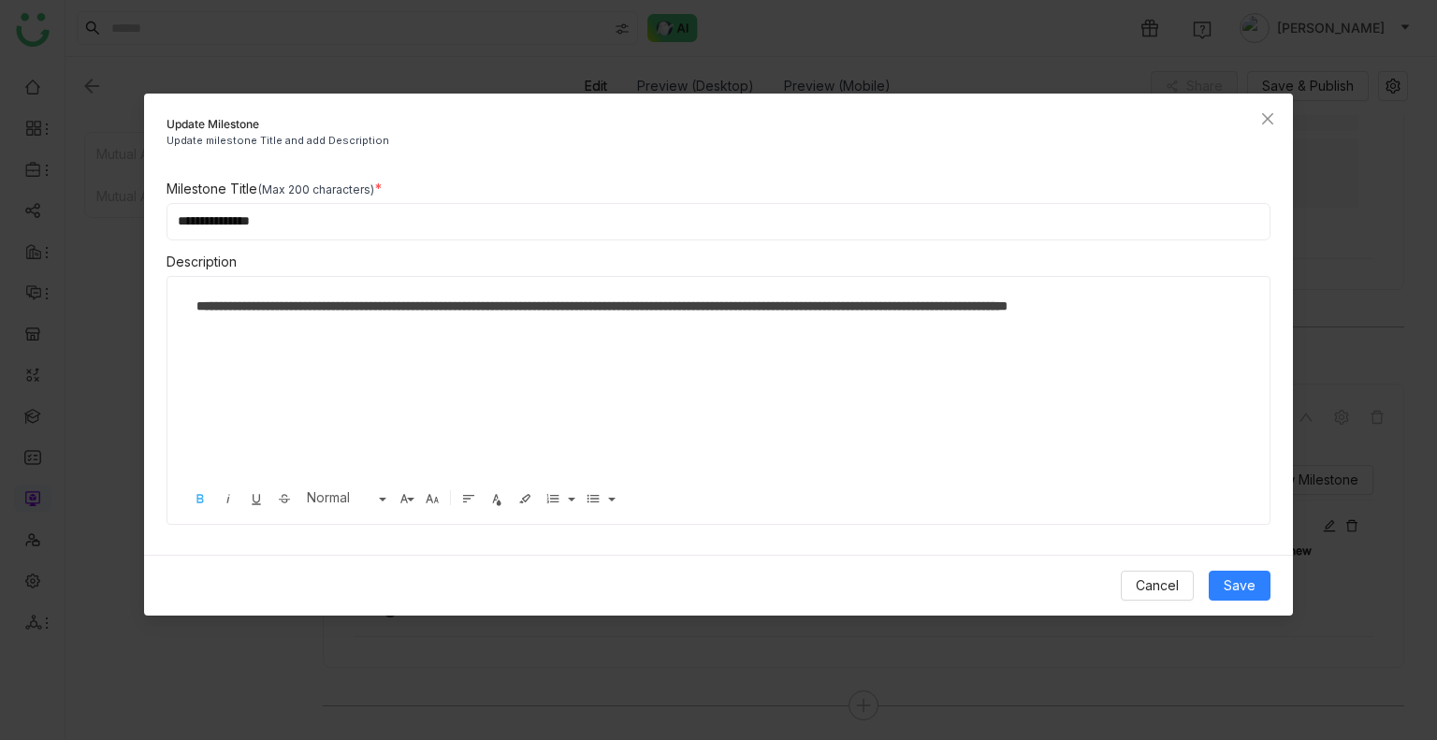
click at [460, 321] on div "**********" at bounding box center [705, 317] width 1017 height 42
click at [1245, 581] on span "Save" at bounding box center [1240, 585] width 32 height 21
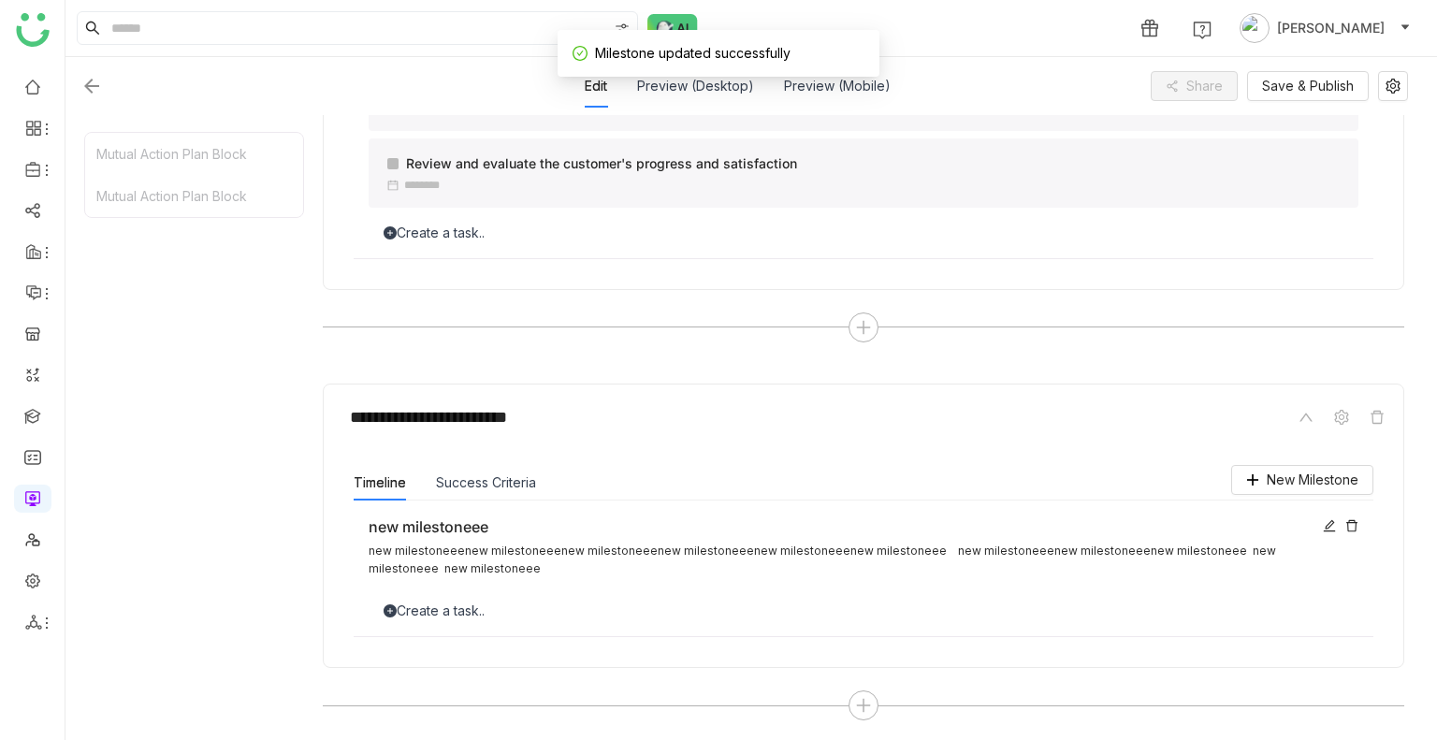
click at [475, 617] on div "Create a task.." at bounding box center [864, 611] width 990 height 21
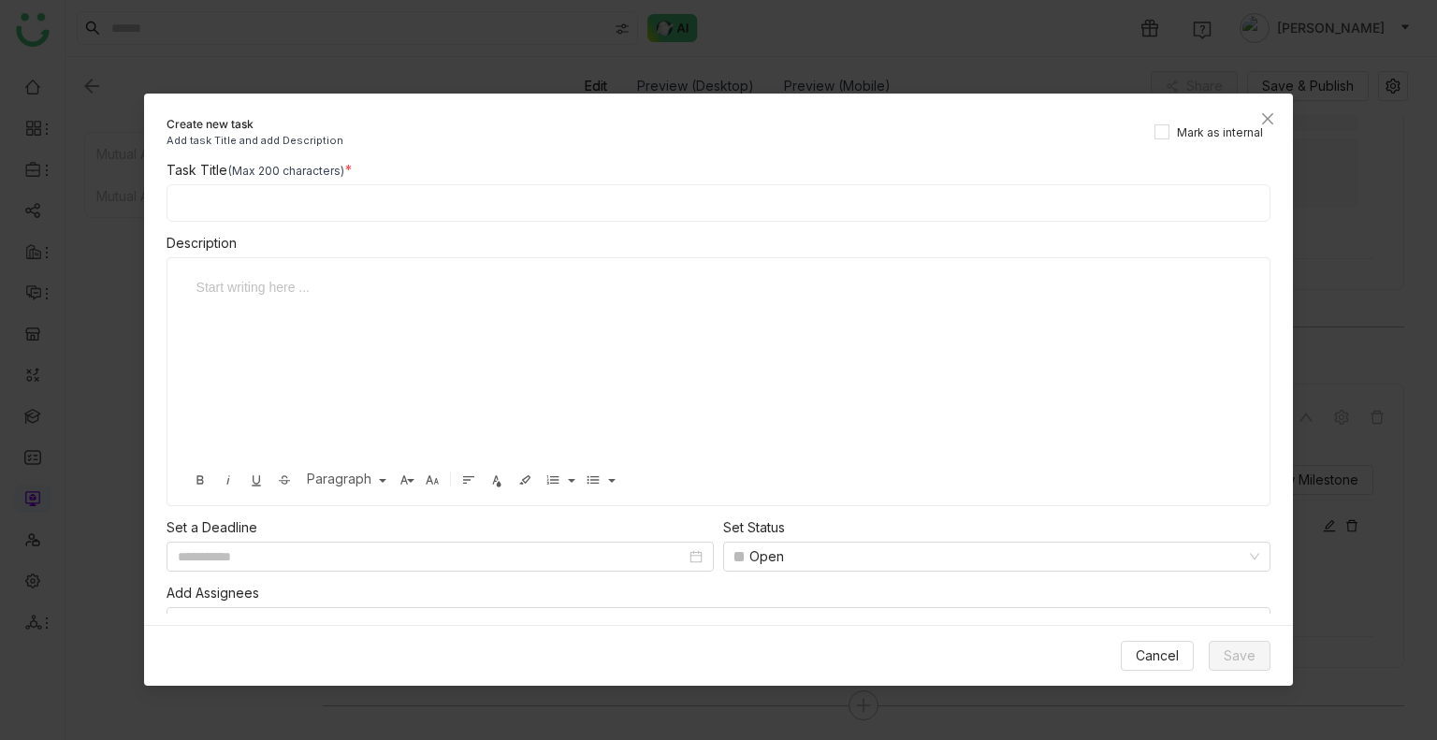
click at [267, 210] on input at bounding box center [719, 202] width 1105 height 37
type input "**********"
click at [317, 552] on input at bounding box center [432, 556] width 508 height 21
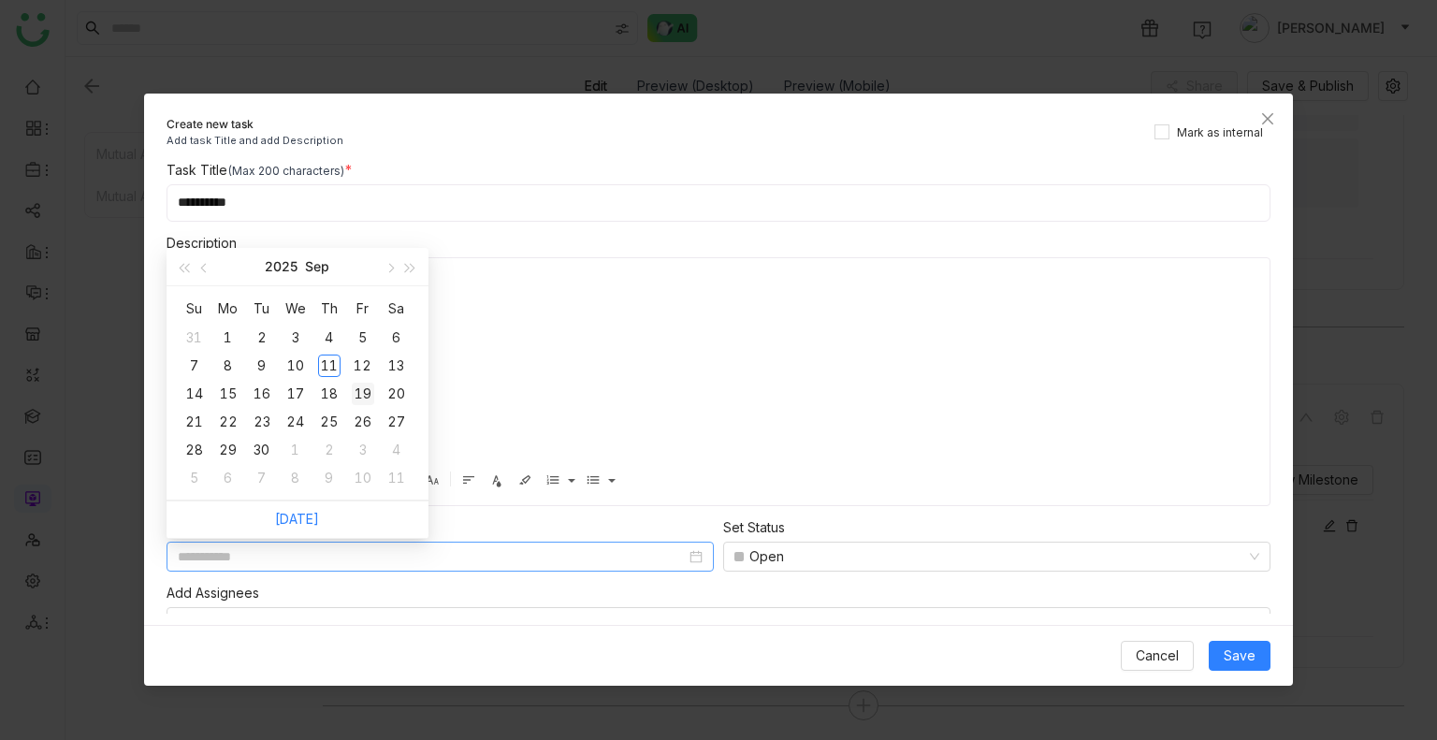
click at [369, 400] on div "19" at bounding box center [363, 394] width 22 height 22
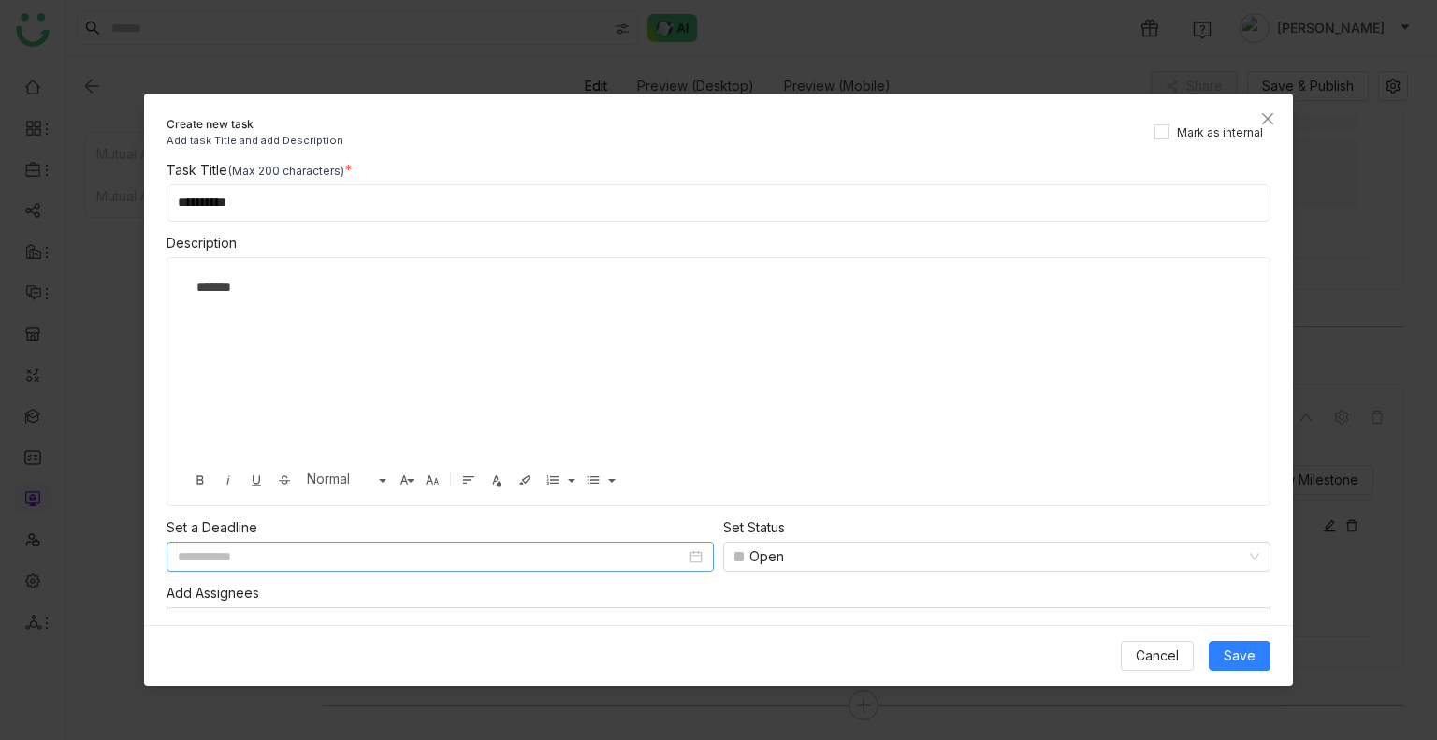
type input "**********"
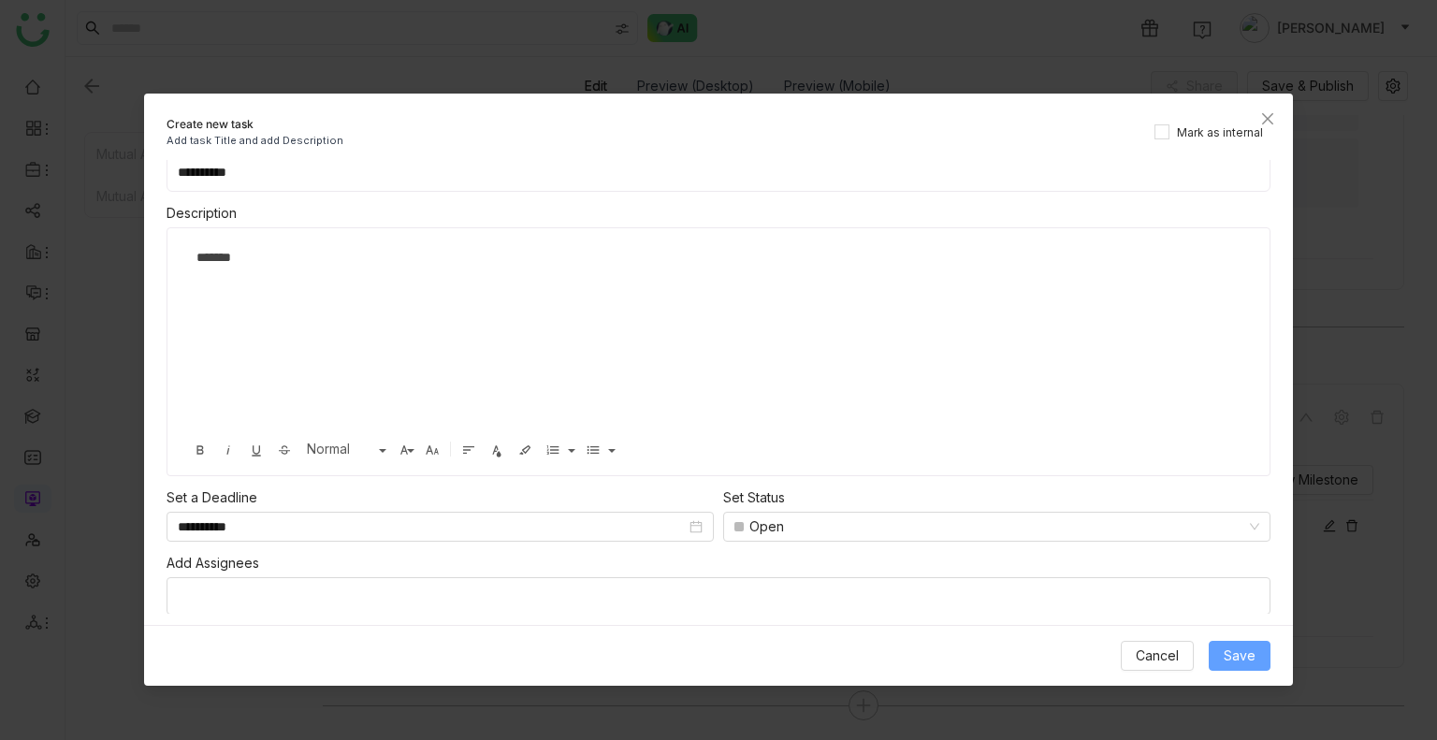
click at [1261, 663] on button "Save" at bounding box center [1240, 656] width 62 height 30
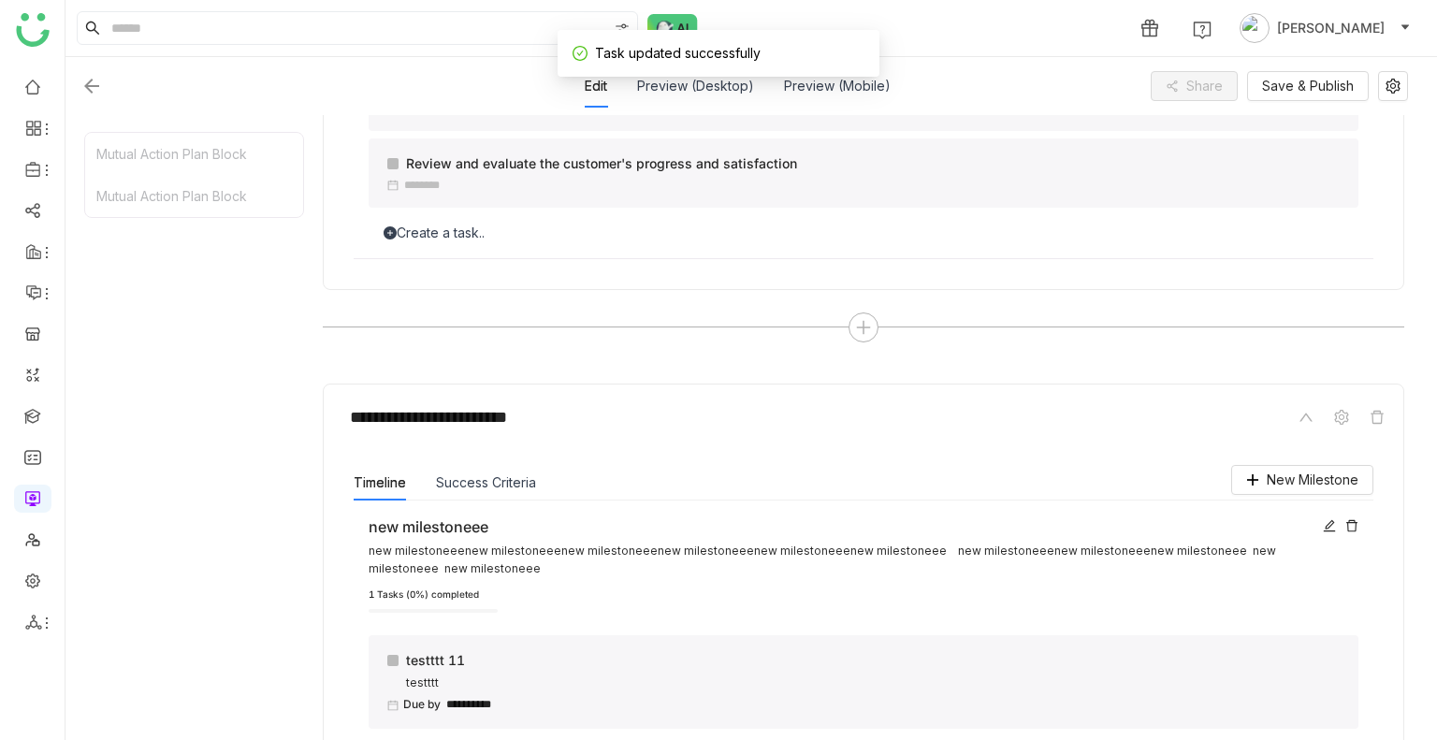
scroll to position [946, 0]
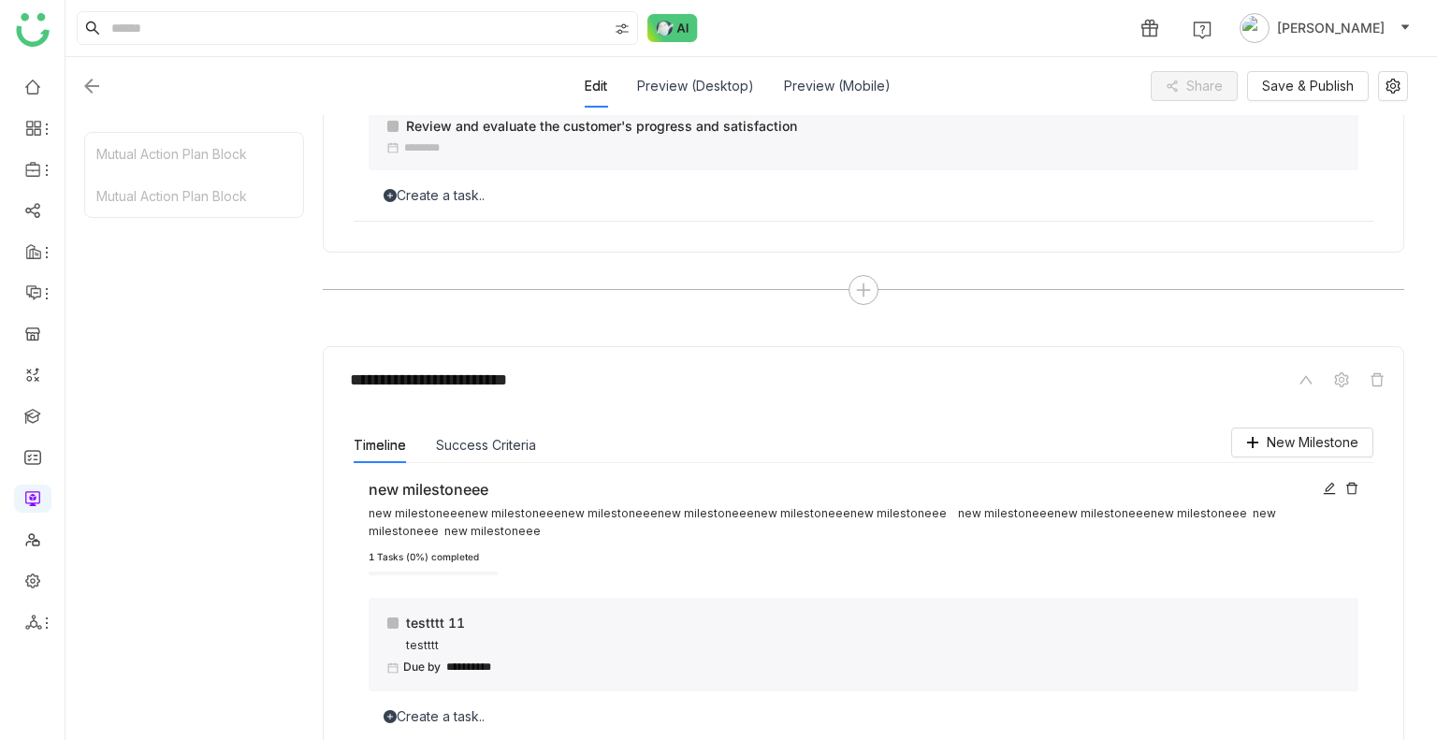
click at [1261, 663] on div "**********" at bounding box center [865, 668] width 956 height 18
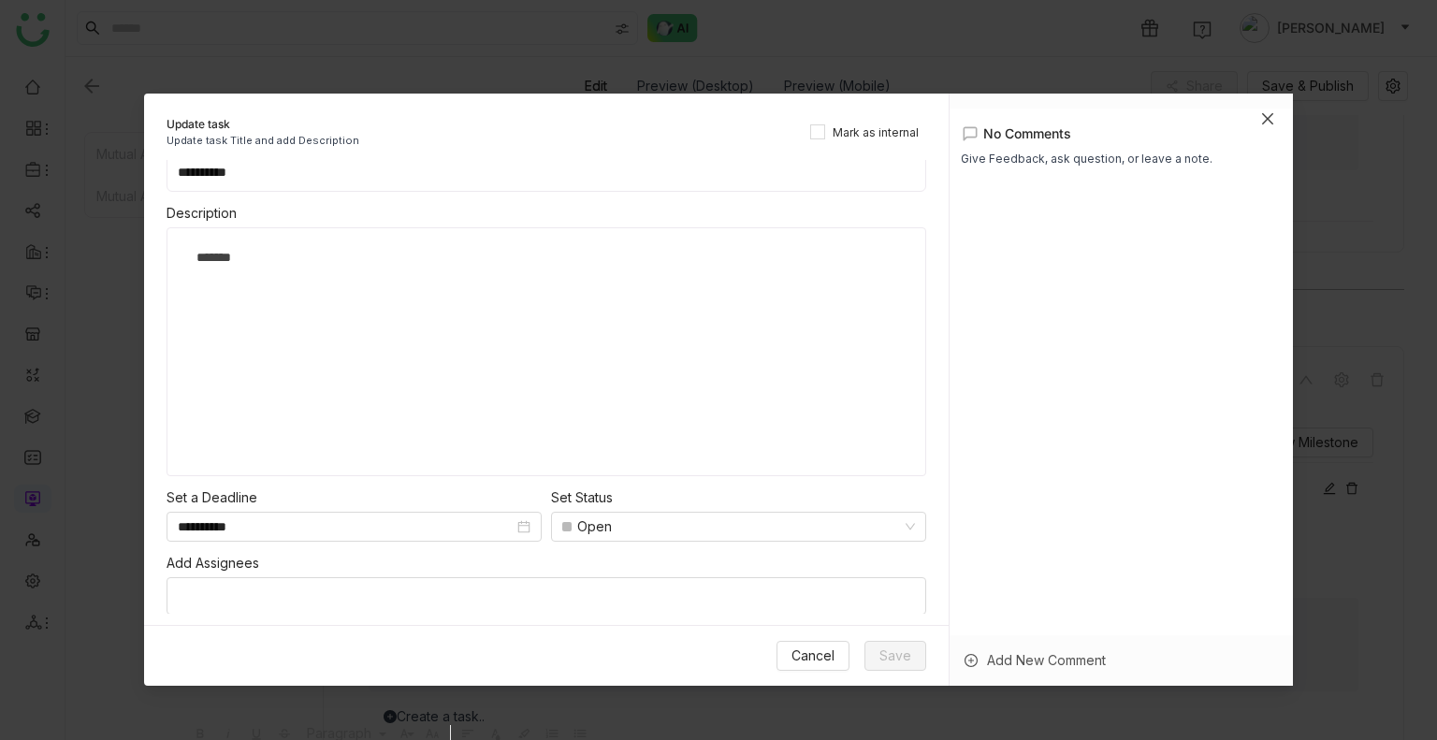
scroll to position [0, 0]
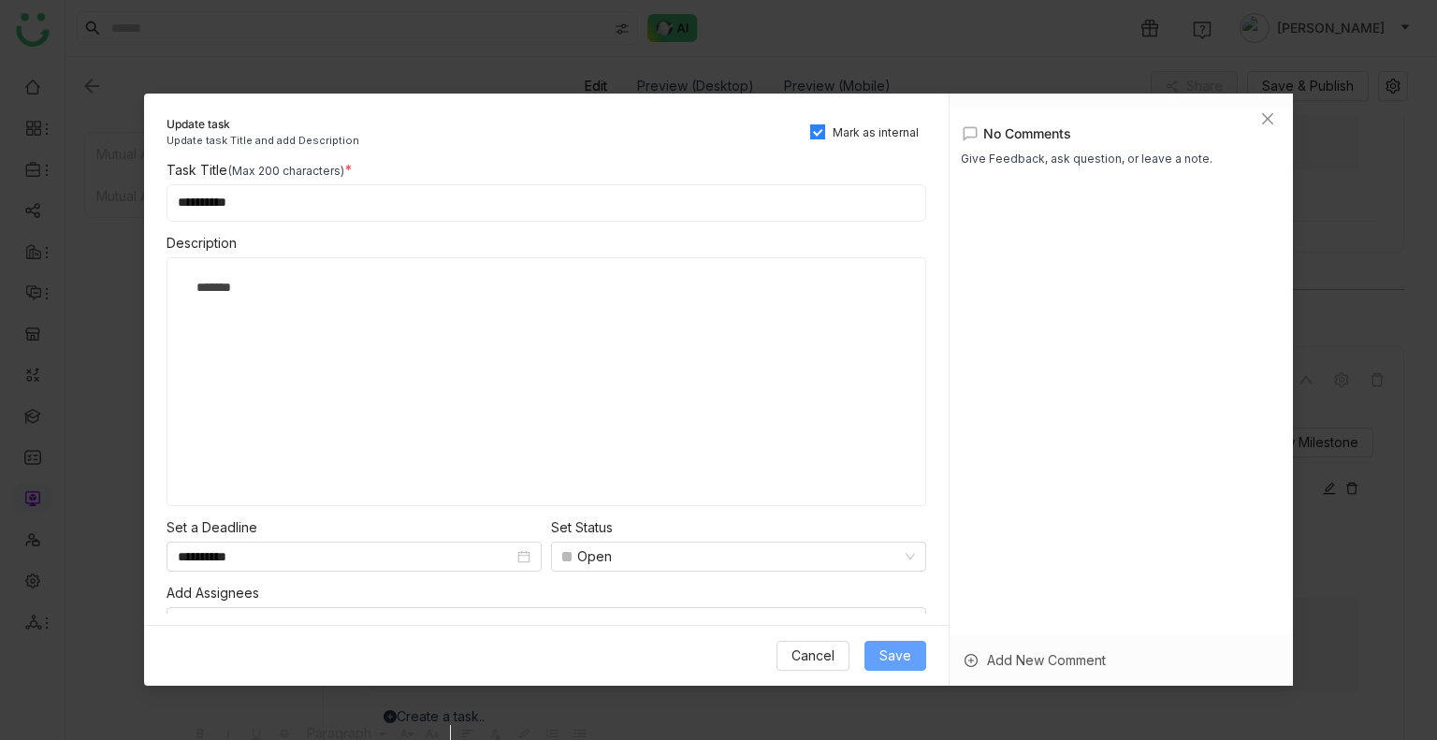
click at [900, 654] on span "Save" at bounding box center [896, 656] width 32 height 21
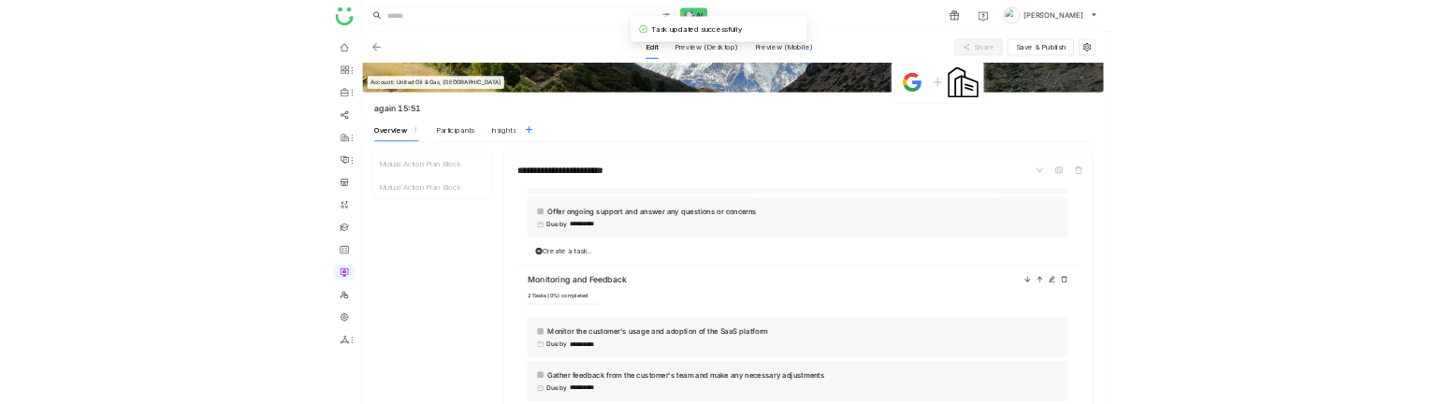
scroll to position [75, 0]
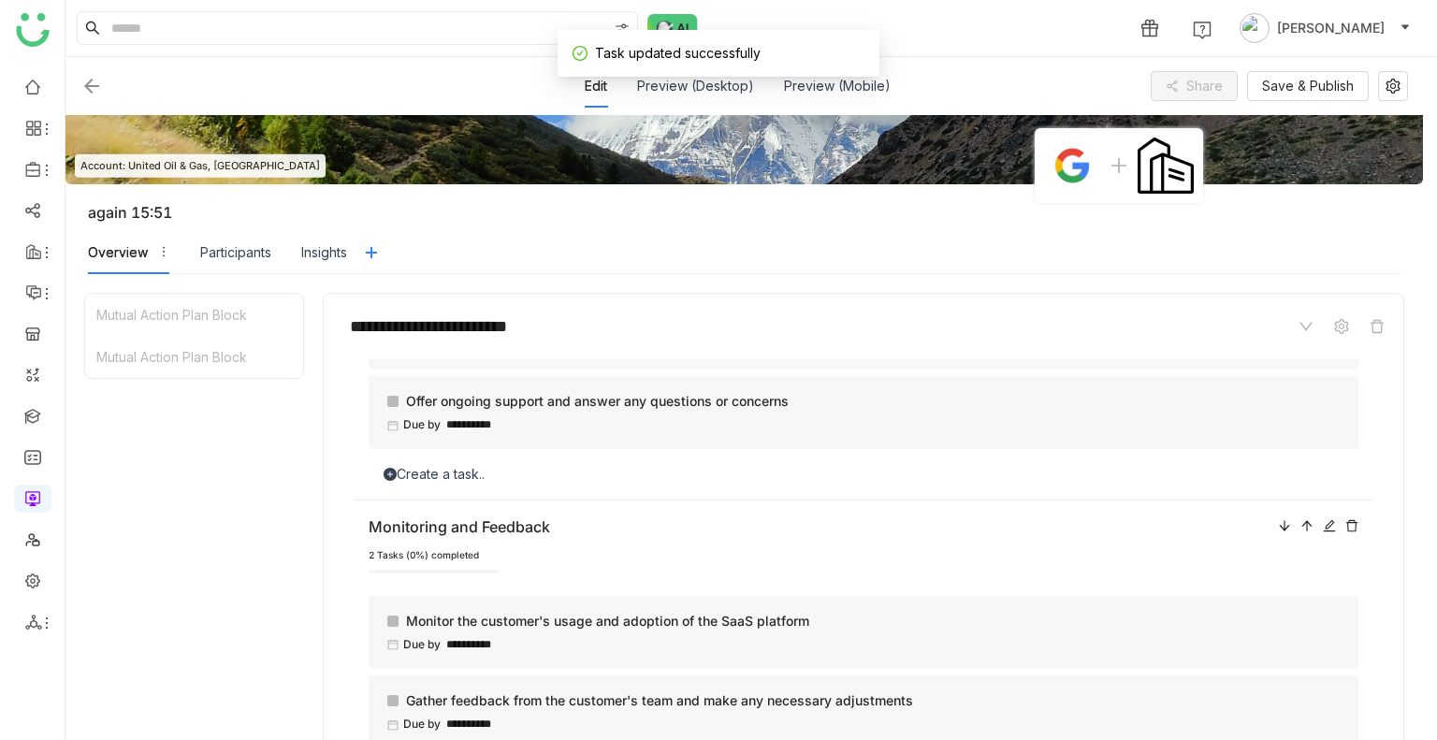
click at [1310, 105] on div "Edit Preview (Desktop) Preview (Mobile) Share Save & Publish" at bounding box center [744, 86] width 1328 height 43
click at [1303, 90] on span "Save & Publish" at bounding box center [1308, 86] width 92 height 21
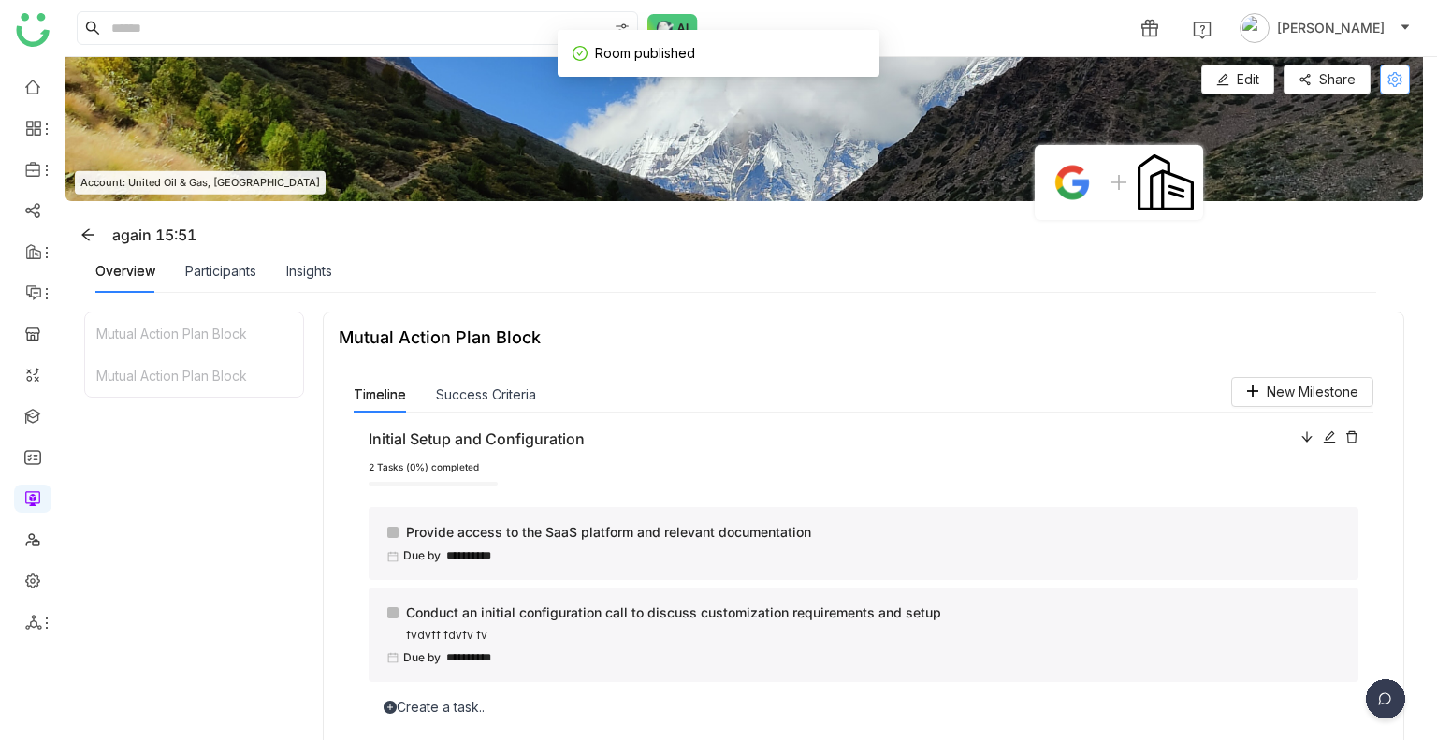
click at [1392, 73] on icon at bounding box center [1395, 79] width 14 height 15
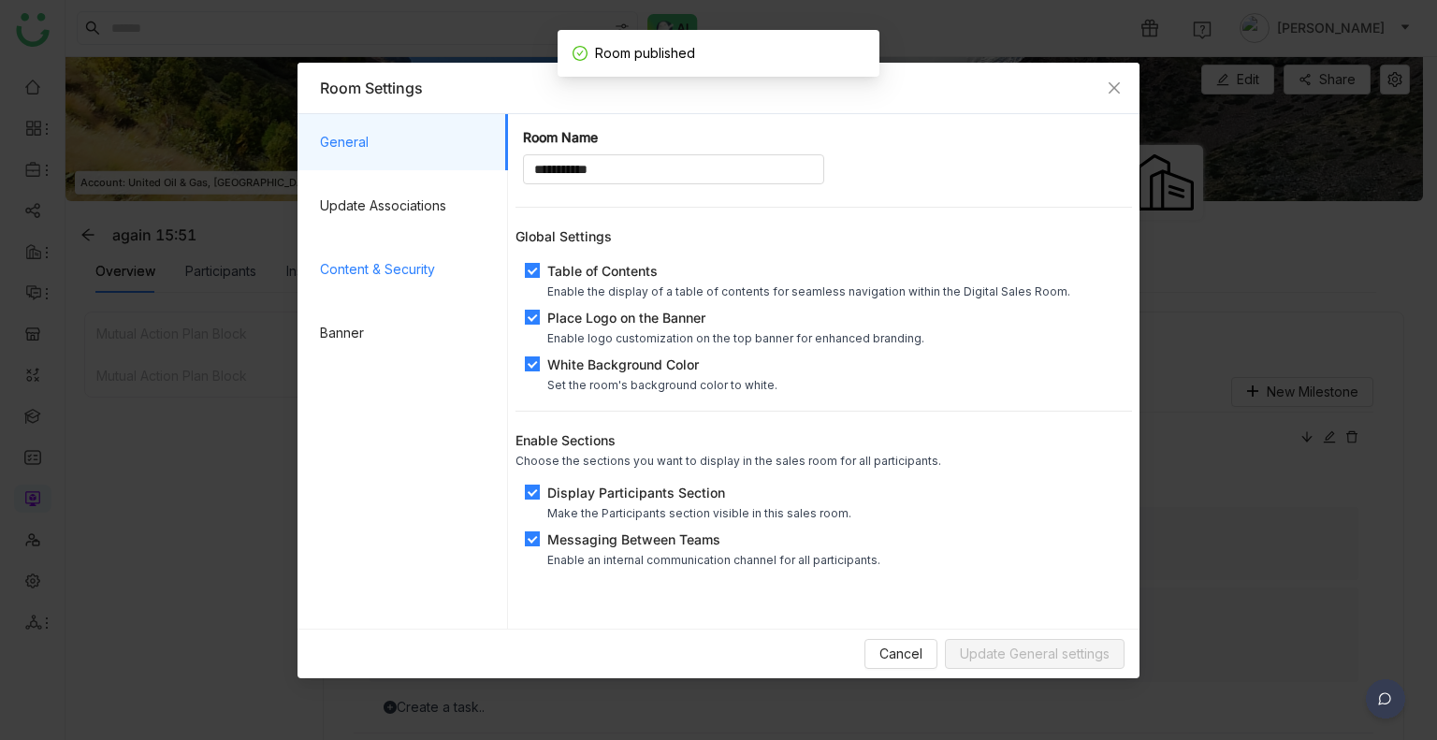
click at [386, 289] on span "Content & Security" at bounding box center [406, 269] width 173 height 56
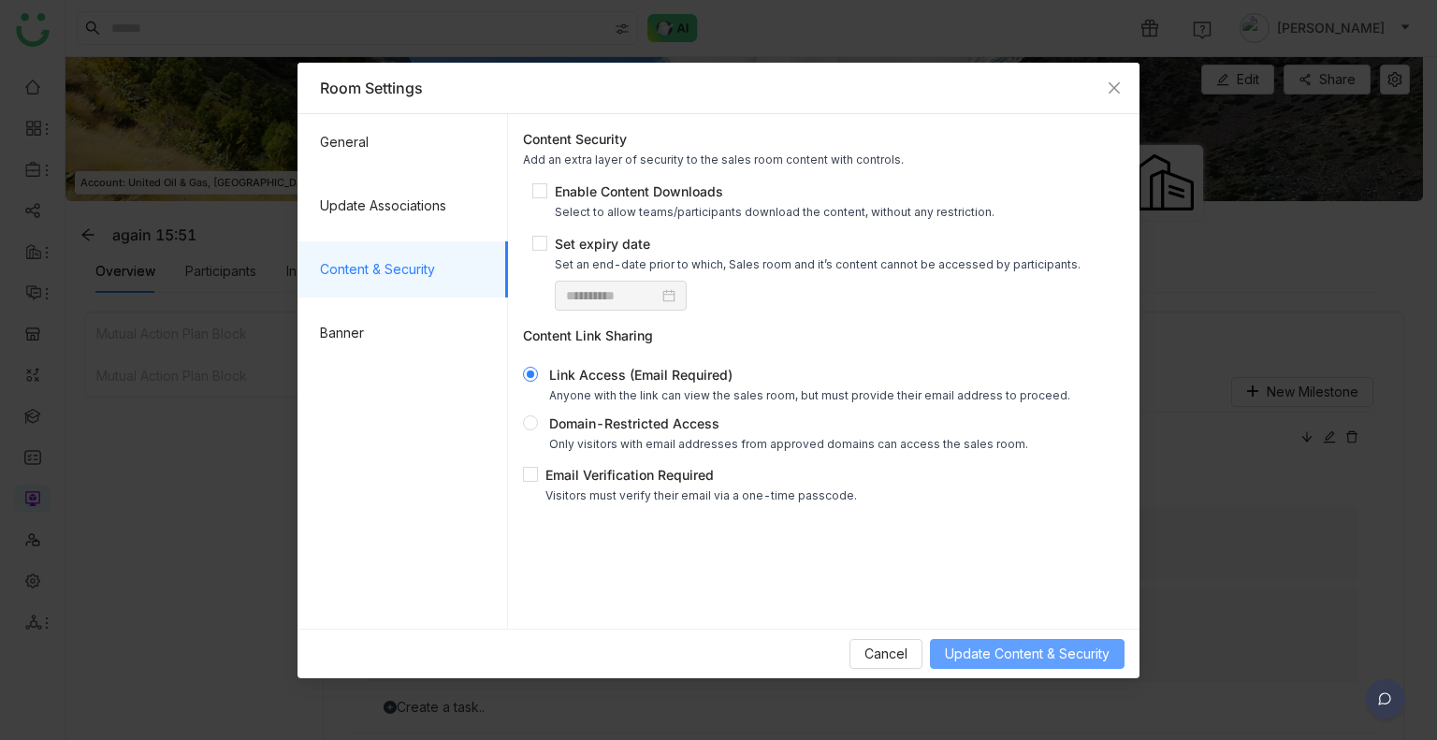
click at [1039, 662] on span "Update Content & Security" at bounding box center [1027, 654] width 165 height 21
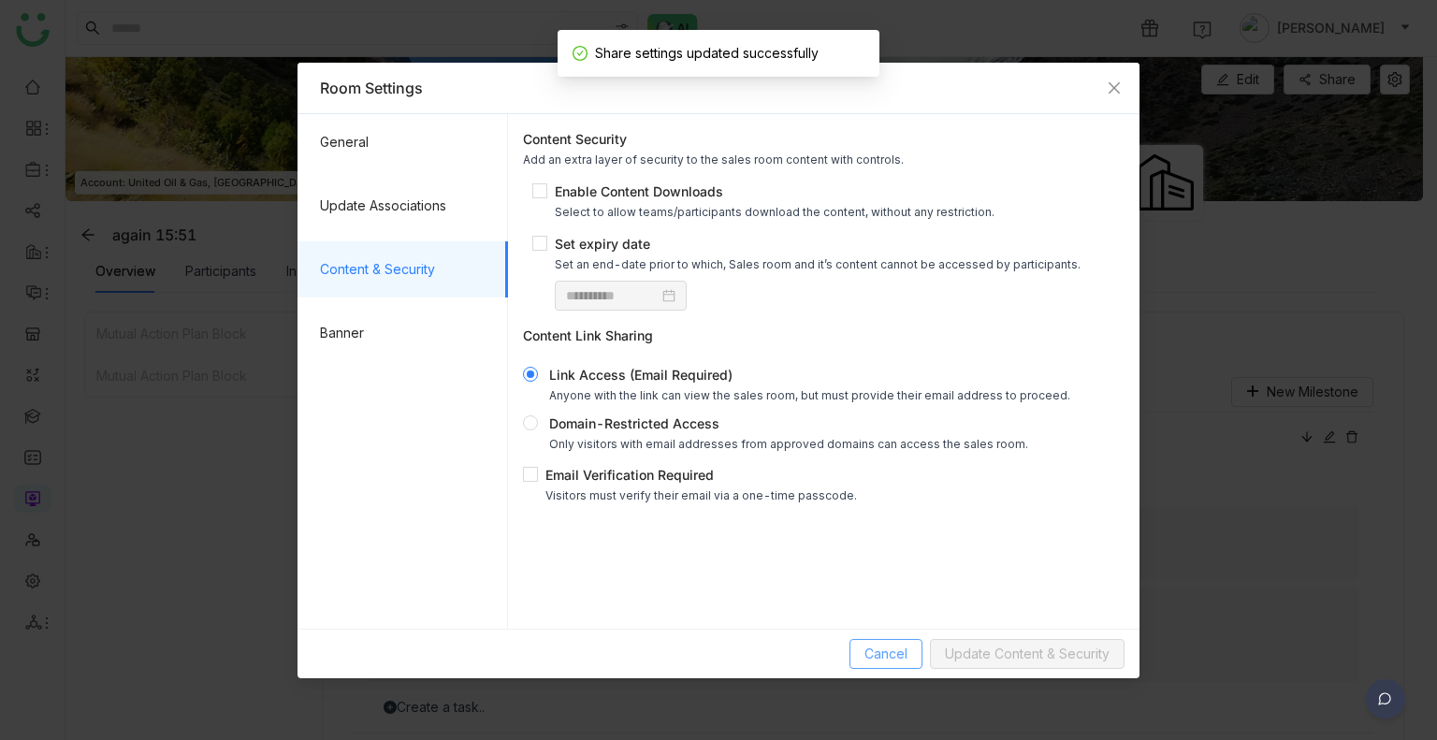
click at [889, 647] on span "Cancel" at bounding box center [886, 654] width 43 height 21
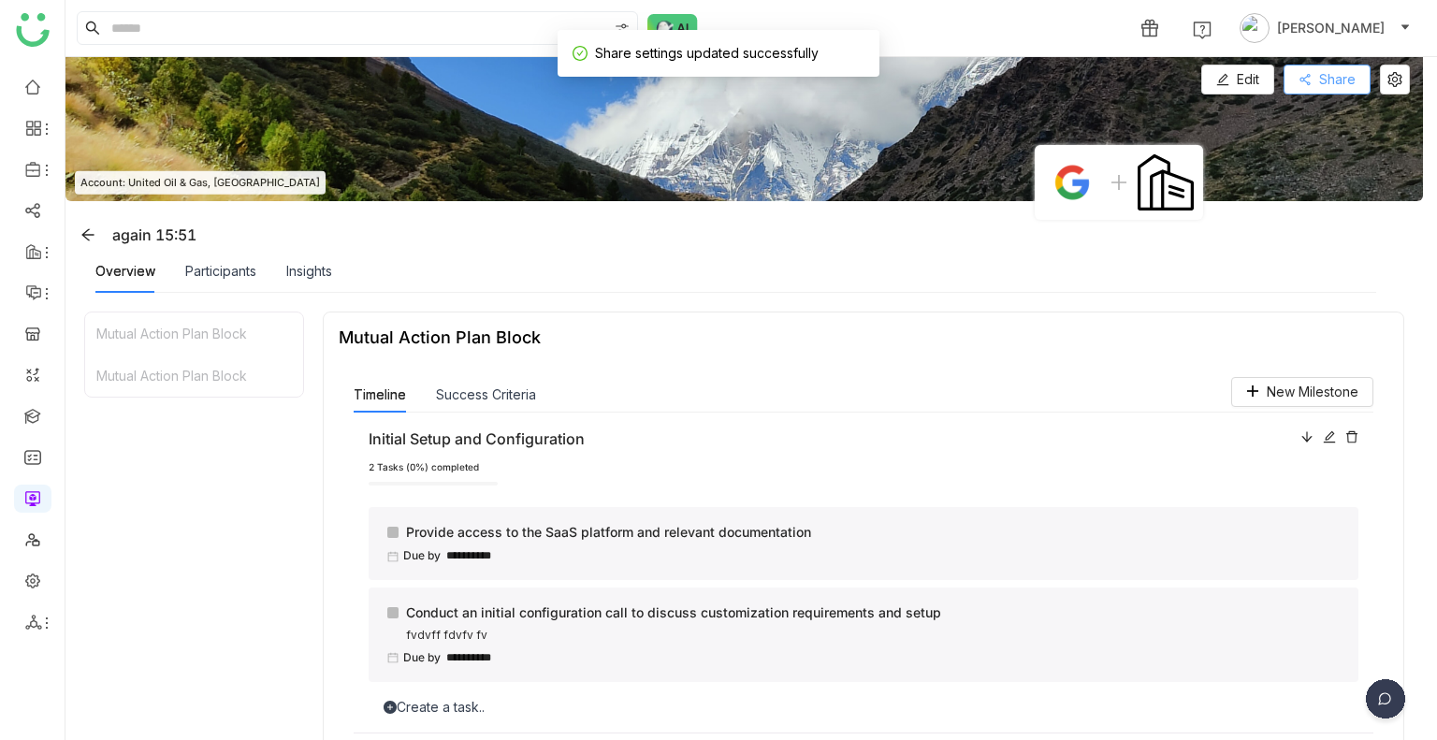
click at [1331, 86] on span "Share" at bounding box center [1337, 79] width 36 height 21
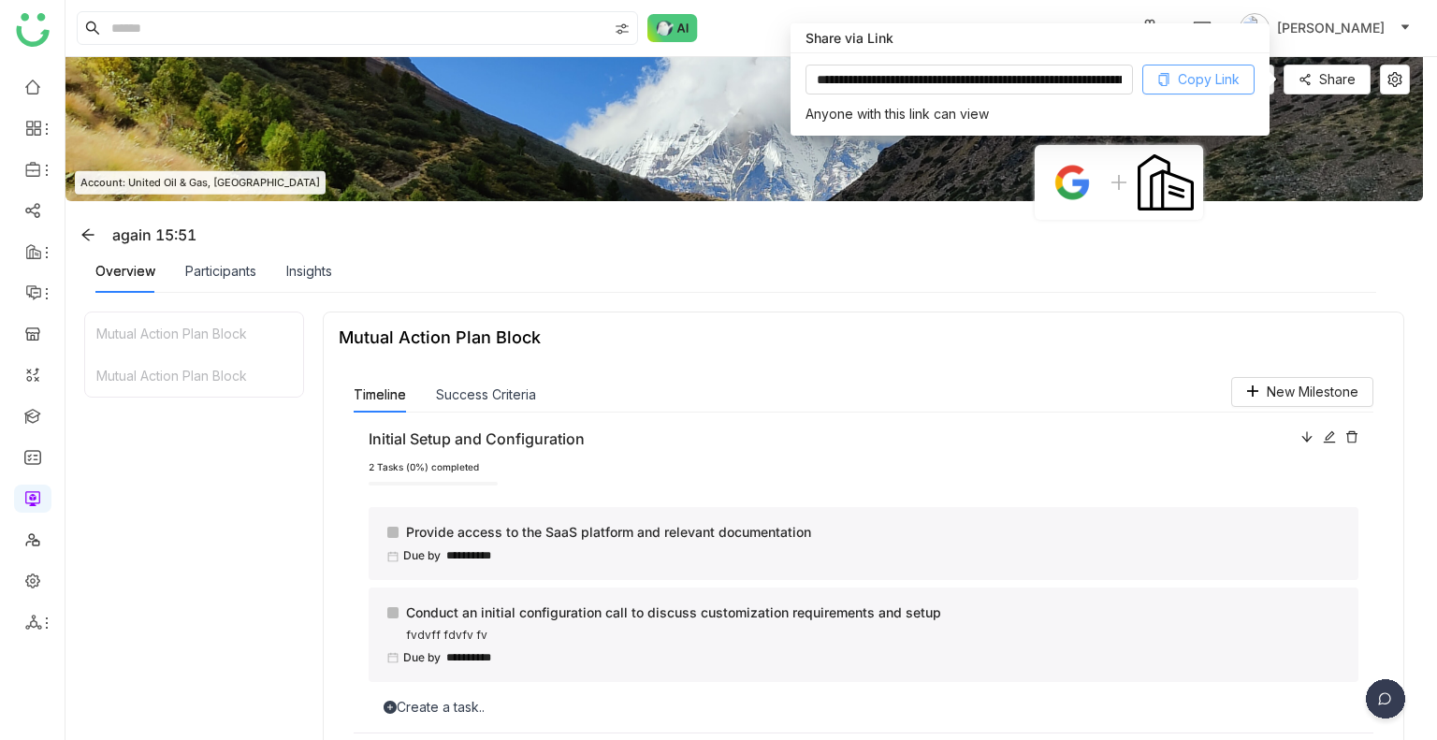
click at [1229, 73] on span "Copy Link" at bounding box center [1209, 79] width 62 height 21
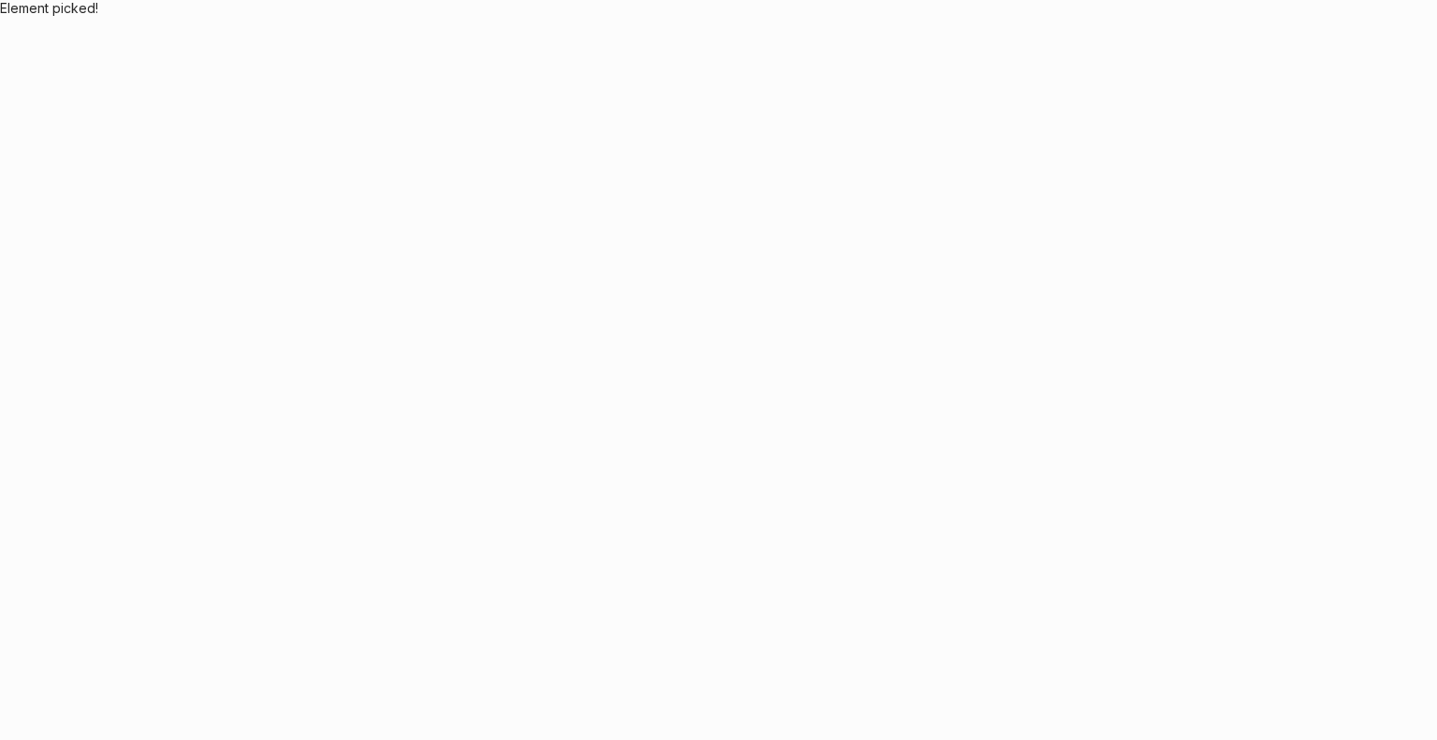
click at [37, 78] on body "Application Update Required We've recently updated our application and it looks…" at bounding box center [718, 370] width 1437 height 740
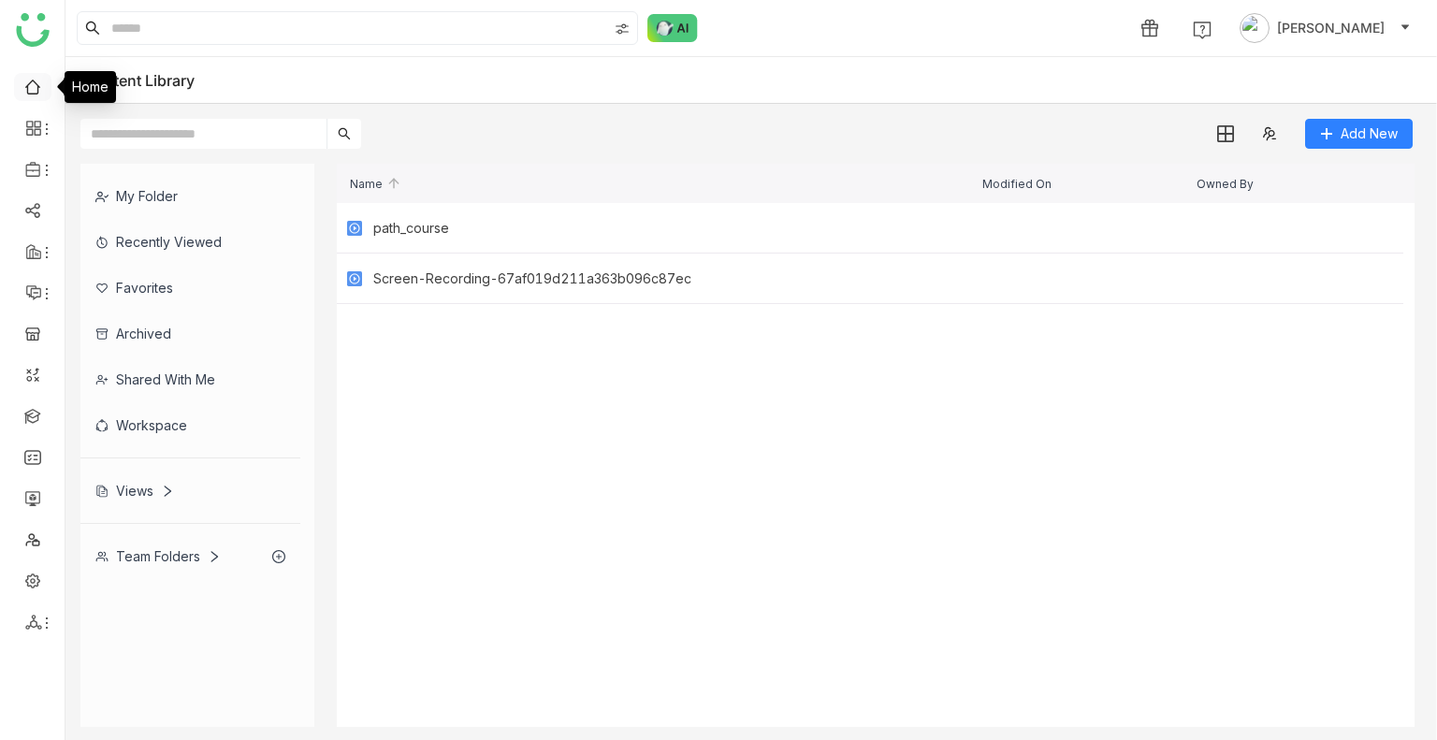
click at [37, 78] on link at bounding box center [32, 86] width 17 height 16
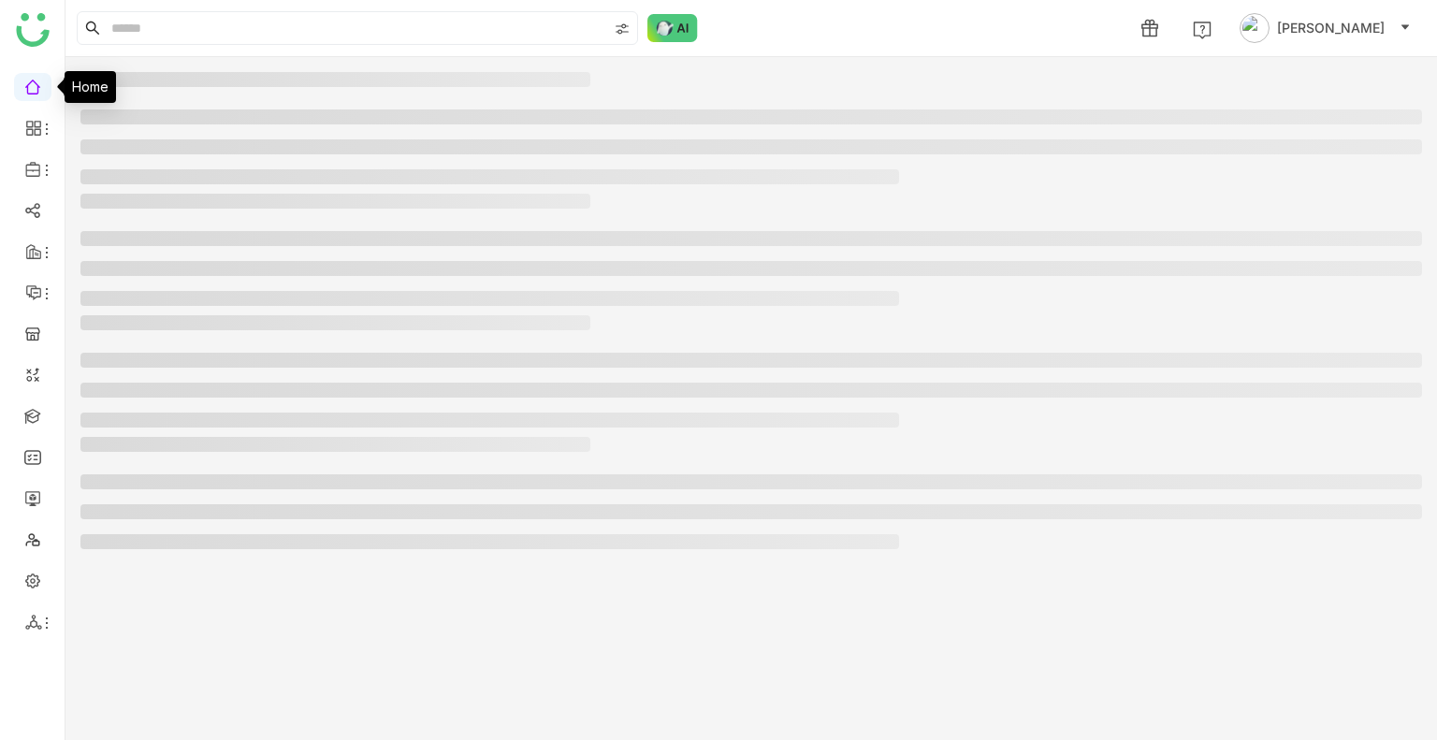
click at [37, 78] on link at bounding box center [32, 86] width 17 height 16
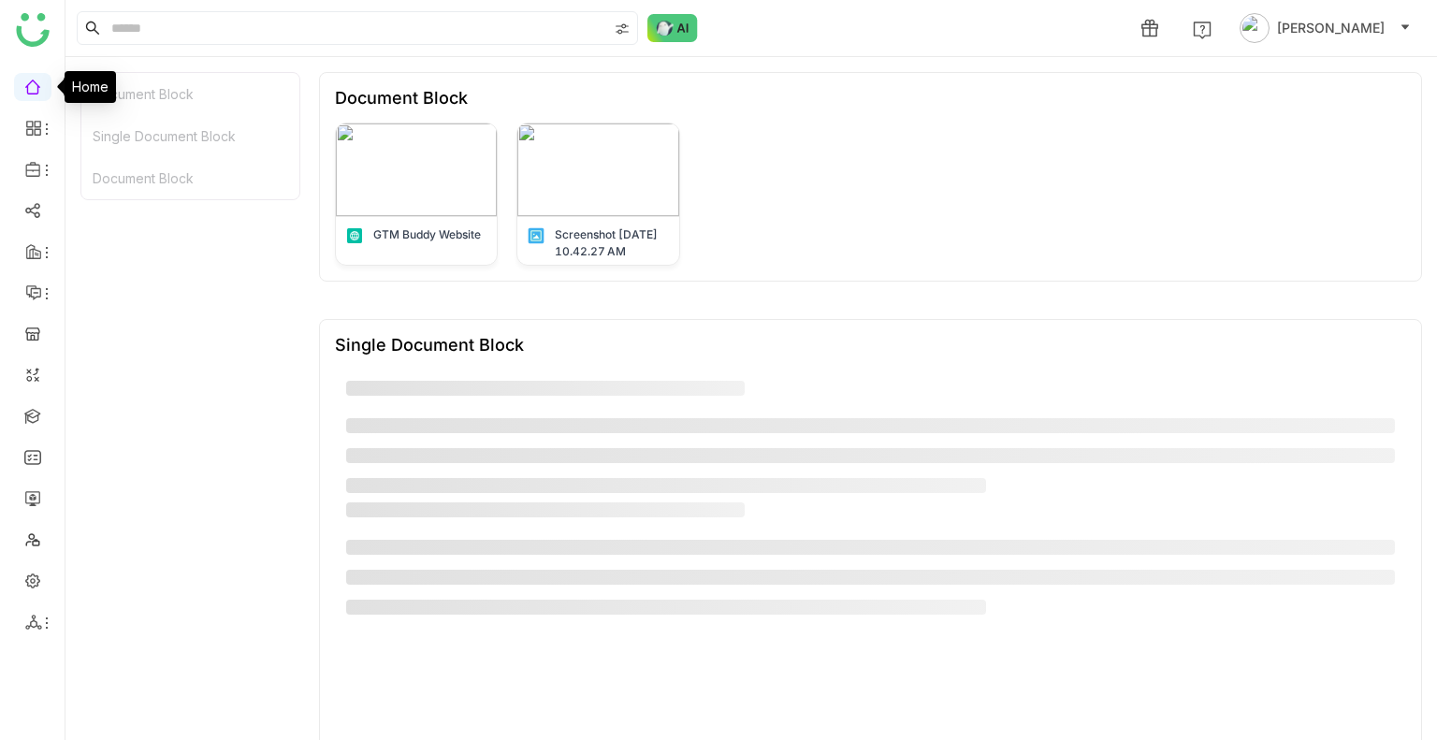
click at [37, 78] on link at bounding box center [32, 86] width 17 height 16
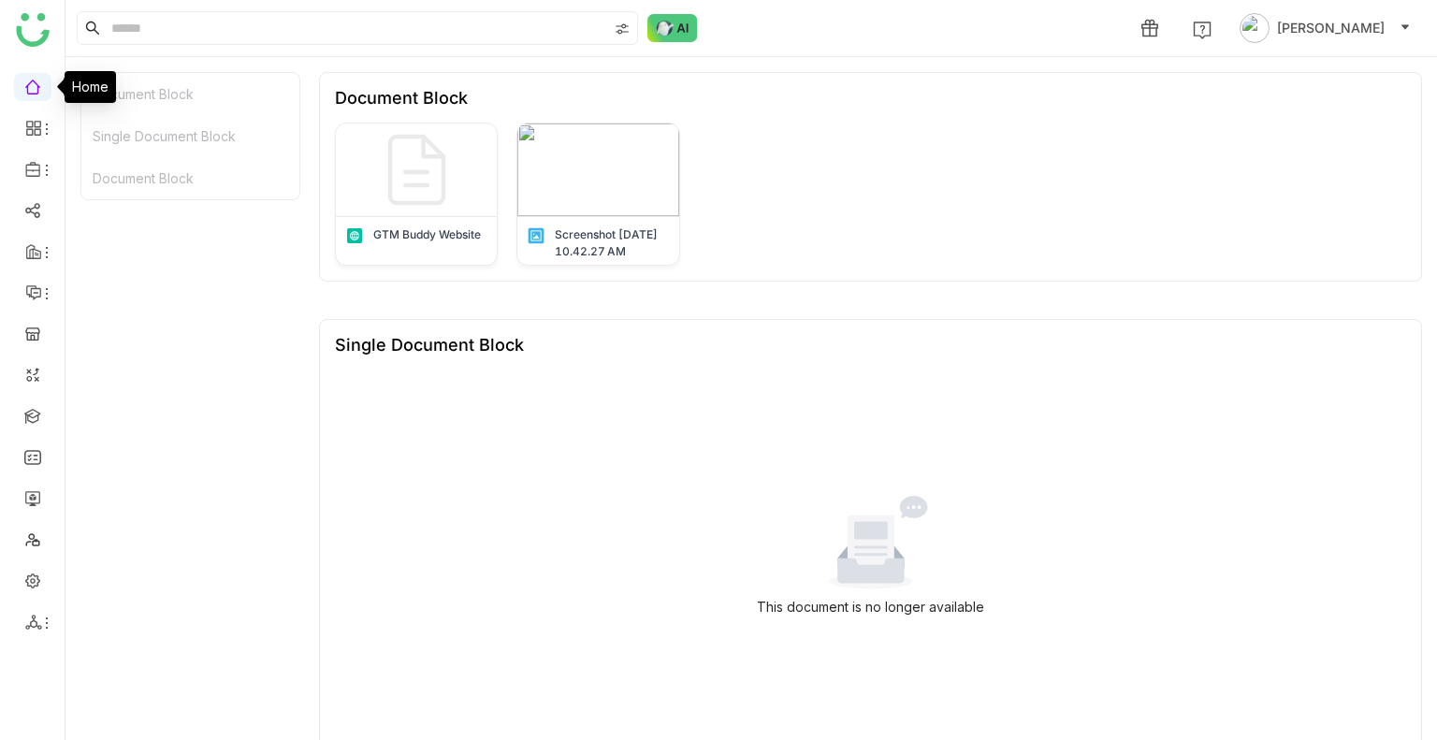
click at [37, 78] on link at bounding box center [32, 86] width 17 height 16
